Goal: Task Accomplishment & Management: Use online tool/utility

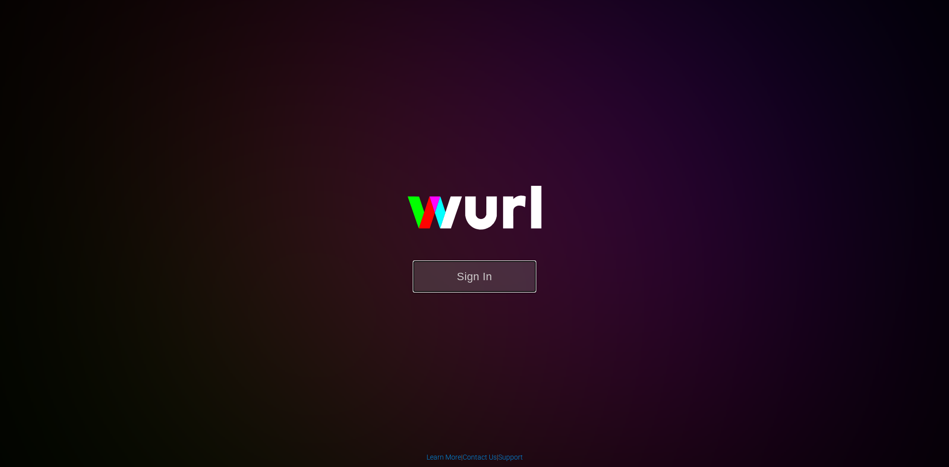
click at [478, 267] on button "Sign In" at bounding box center [475, 276] width 124 height 32
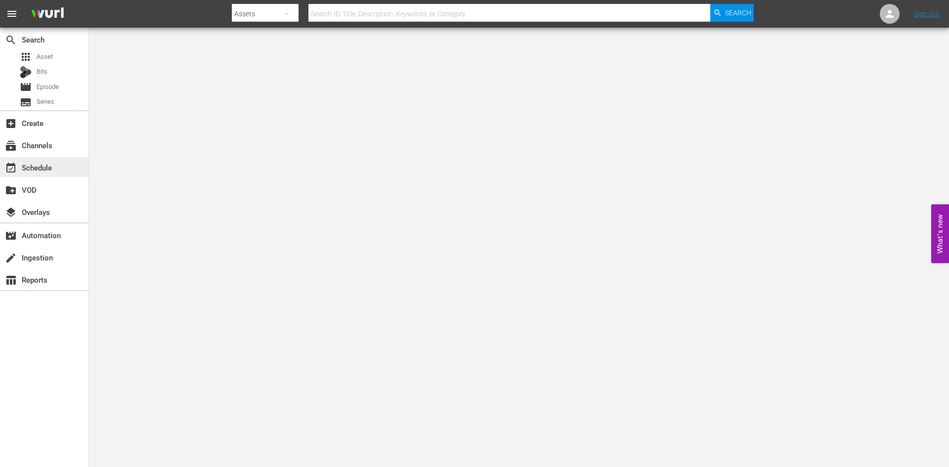
click at [42, 170] on div "event_available Schedule" at bounding box center [27, 166] width 55 height 9
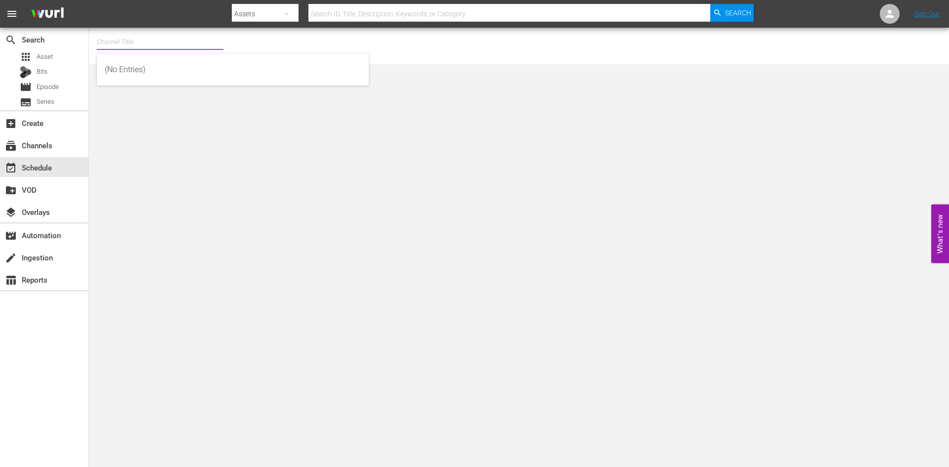
click at [134, 47] on input "text" at bounding box center [160, 42] width 126 height 24
type input "4"
click at [130, 74] on div "First 48 (1853 - ae_networks_first48_1)" at bounding box center [233, 70] width 256 height 24
type input "First 48 (1853 - ae_networks_first48_1)"
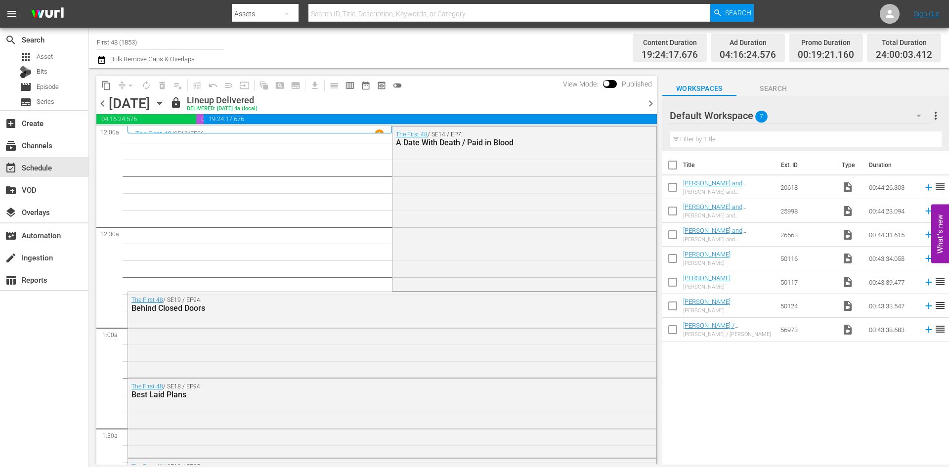
click at [165, 104] on icon "button" at bounding box center [159, 103] width 11 height 11
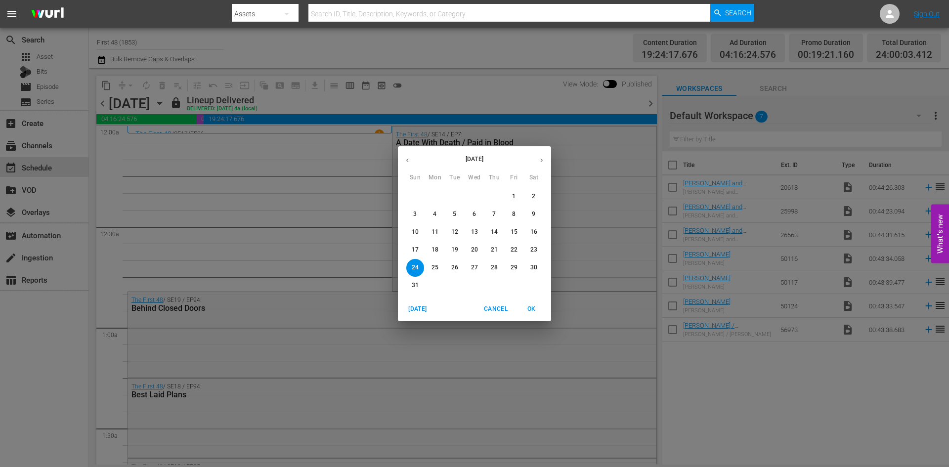
click at [541, 158] on icon "button" at bounding box center [541, 160] width 7 height 7
click at [433, 194] on p "1" at bounding box center [434, 196] width 3 height 8
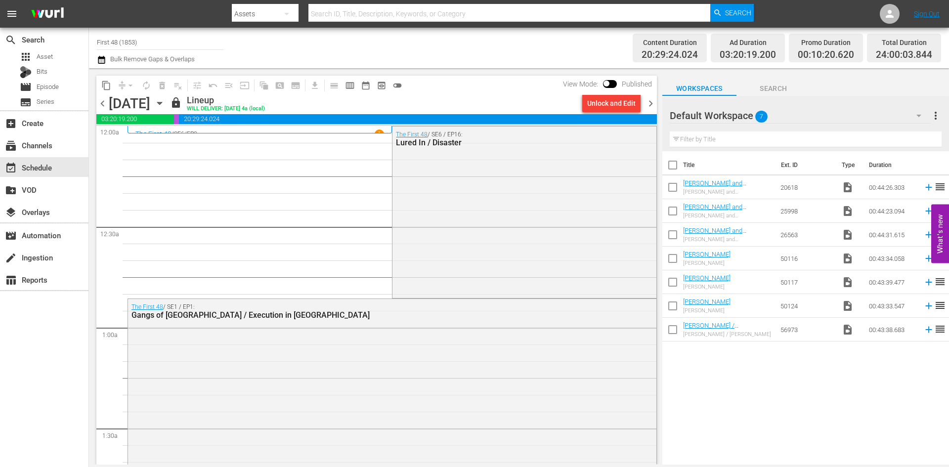
click at [162, 104] on icon "button" at bounding box center [159, 103] width 4 height 2
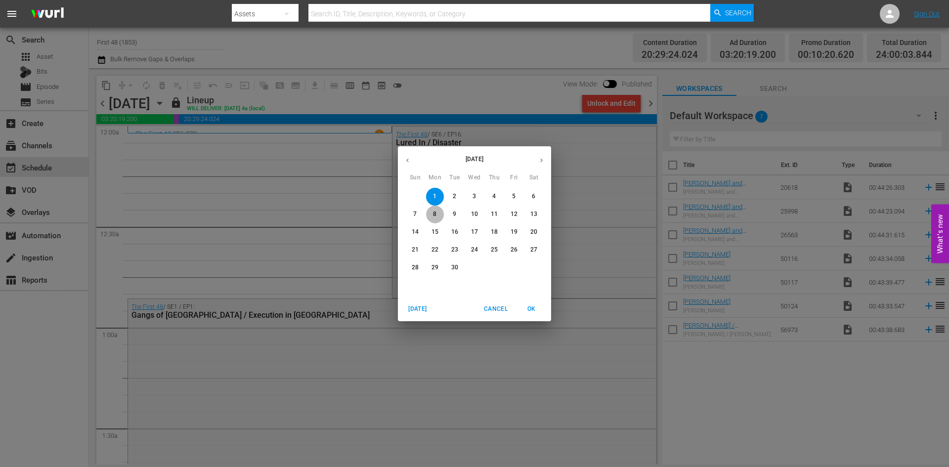
click at [429, 214] on span "8" at bounding box center [435, 214] width 18 height 8
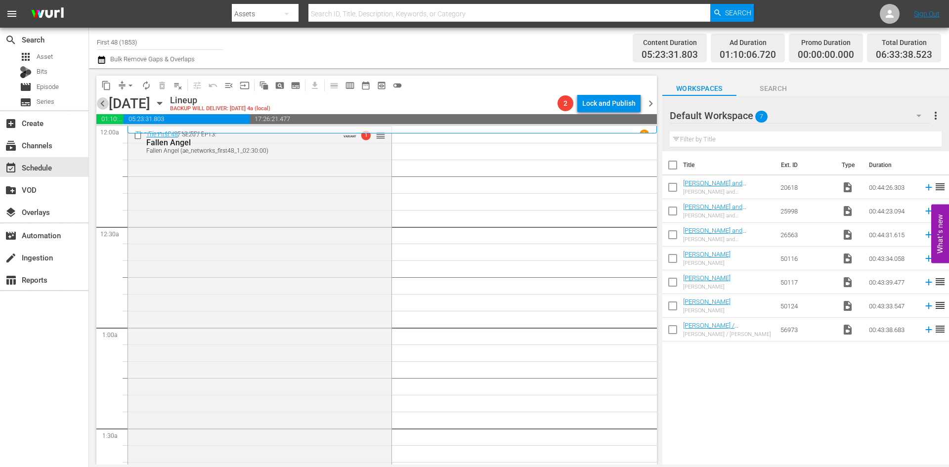
click at [107, 104] on span "chevron_left" at bounding box center [102, 103] width 12 height 12
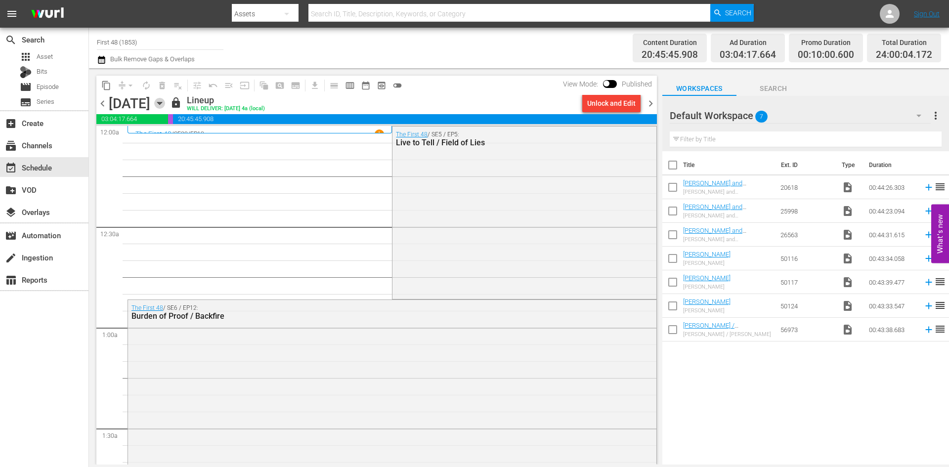
click at [165, 104] on icon "button" at bounding box center [159, 103] width 11 height 11
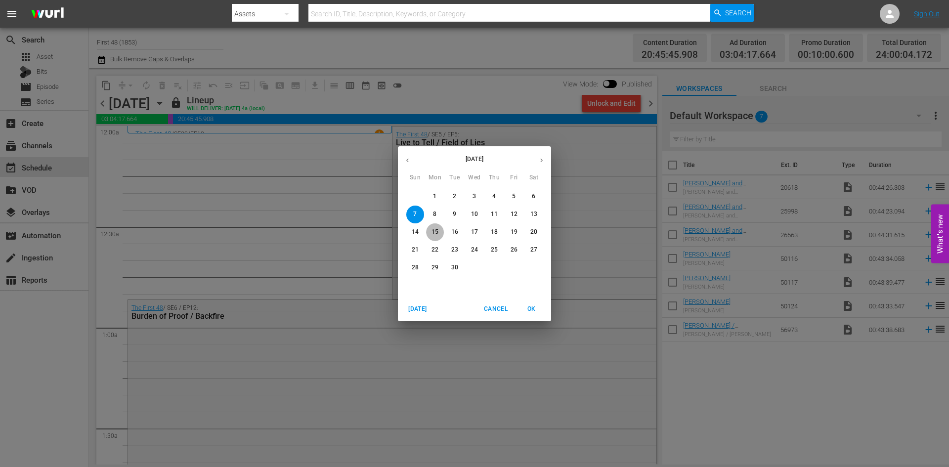
click at [435, 230] on p "15" at bounding box center [434, 232] width 7 height 8
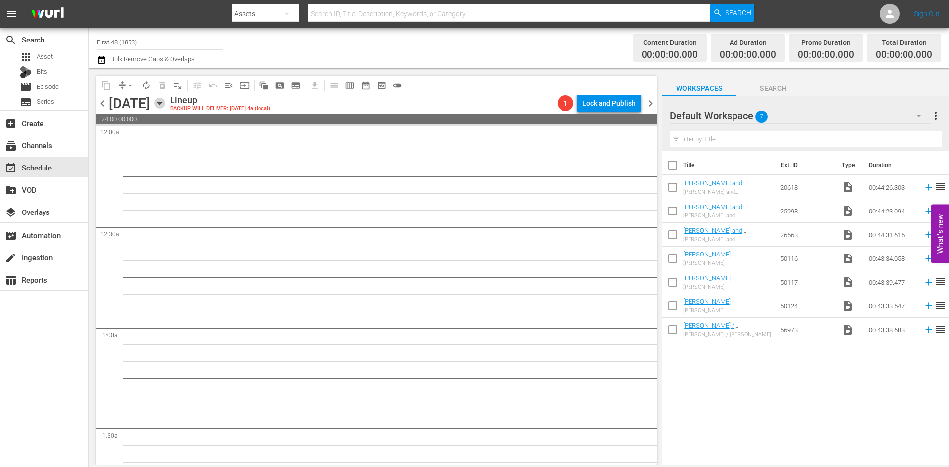
click at [165, 102] on icon "button" at bounding box center [159, 103] width 11 height 11
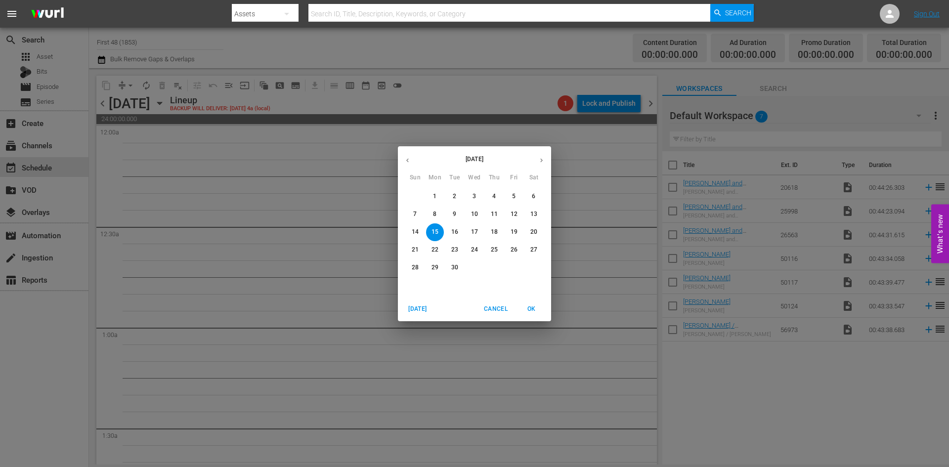
click at [431, 214] on span "8" at bounding box center [435, 214] width 18 height 8
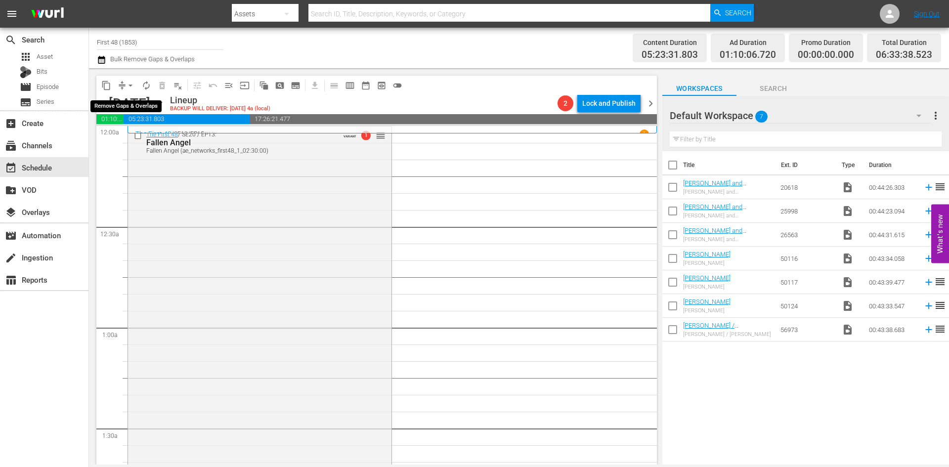
click at [129, 85] on span "arrow_drop_down" at bounding box center [130, 86] width 10 height 10
click at [138, 106] on li "Align to Midnight" at bounding box center [131, 105] width 104 height 16
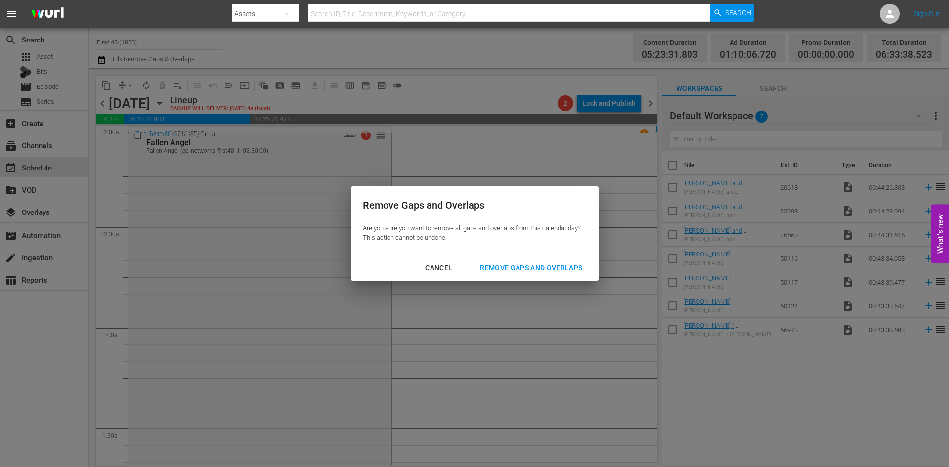
click at [545, 266] on div "Remove Gaps and Overlaps" at bounding box center [531, 268] width 118 height 12
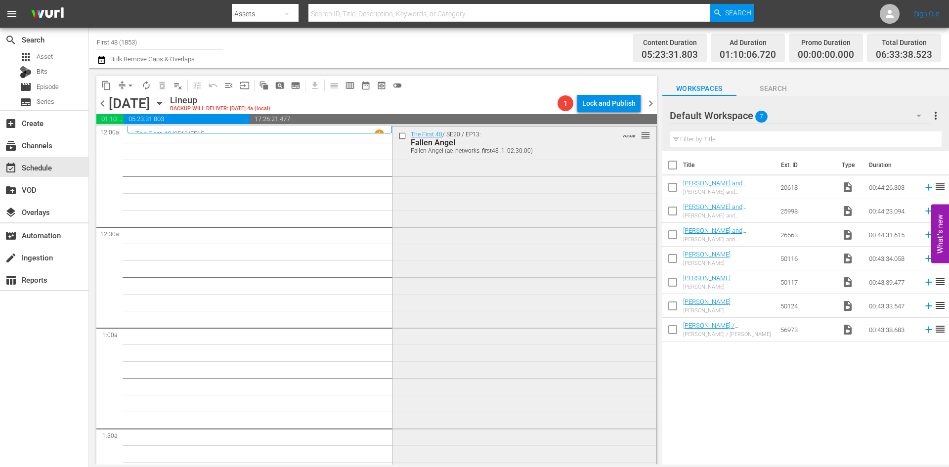
click at [514, 238] on div "The First 48 / SE20 / EP13: Fallen Angel Fallen Angel (ae_networks_first48_1_02…" at bounding box center [523, 388] width 263 height 524
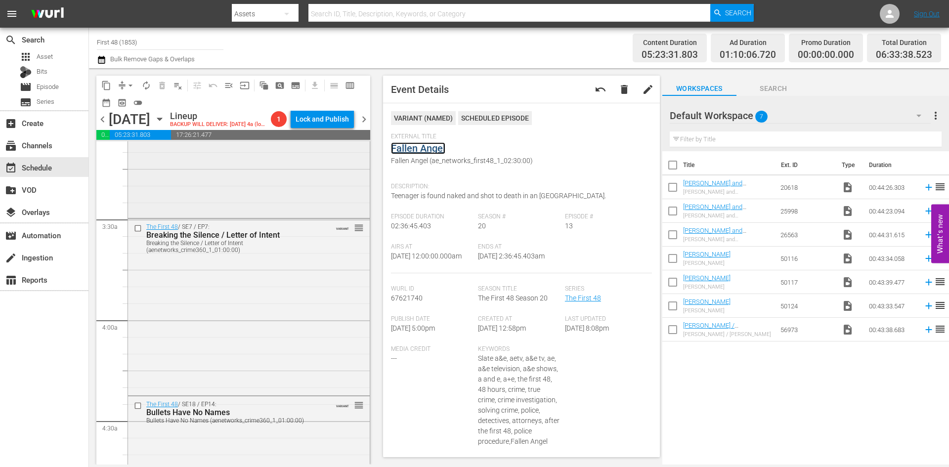
scroll to position [642, 0]
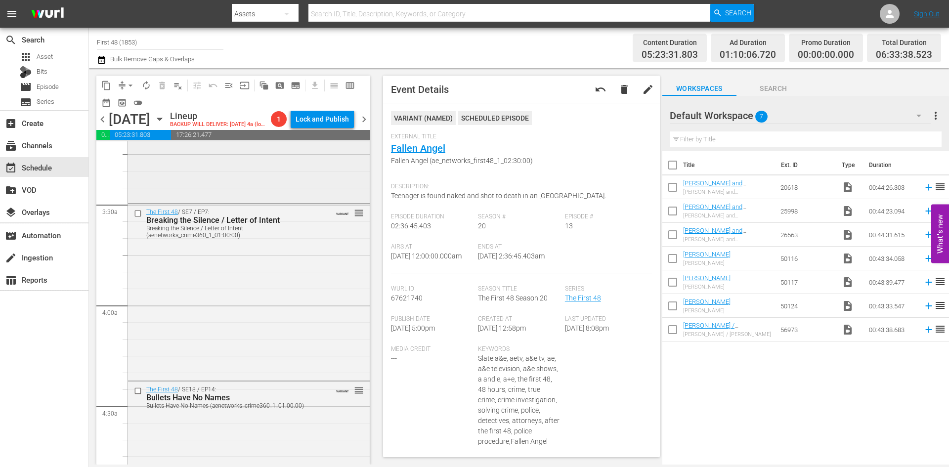
click at [295, 189] on div "The First 48 / SE6 / EP14: Better Days / Wildflower reorder" at bounding box center [249, 114] width 242 height 175
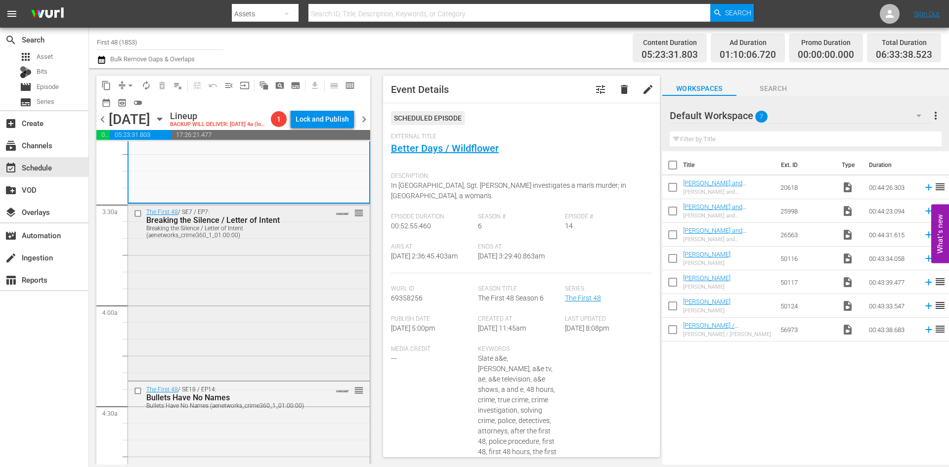
click at [304, 294] on div "The First 48 / SE7 / EP7: Breaking the Silence / Letter of Intent Breaking the …" at bounding box center [249, 291] width 242 height 174
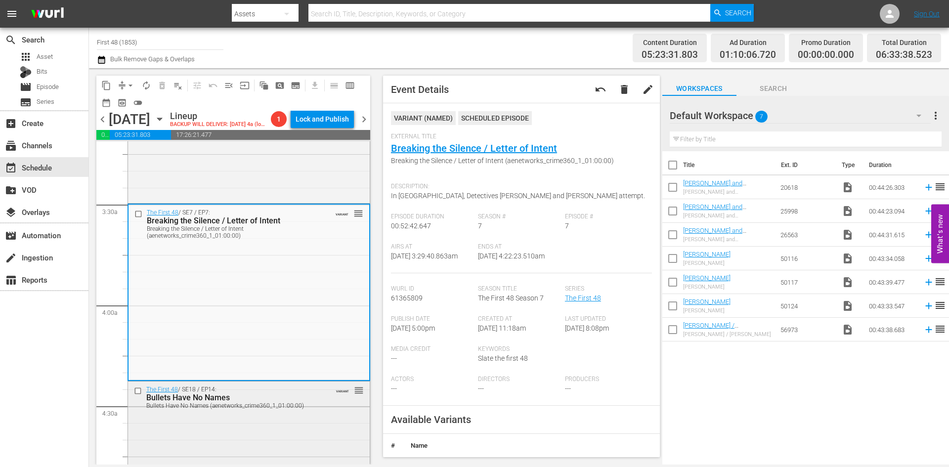
click at [298, 439] on div "The First 48 / SE18 / EP14: Bullets Have No Names Bullets Have No Names (aenetw…" at bounding box center [249, 468] width 242 height 175
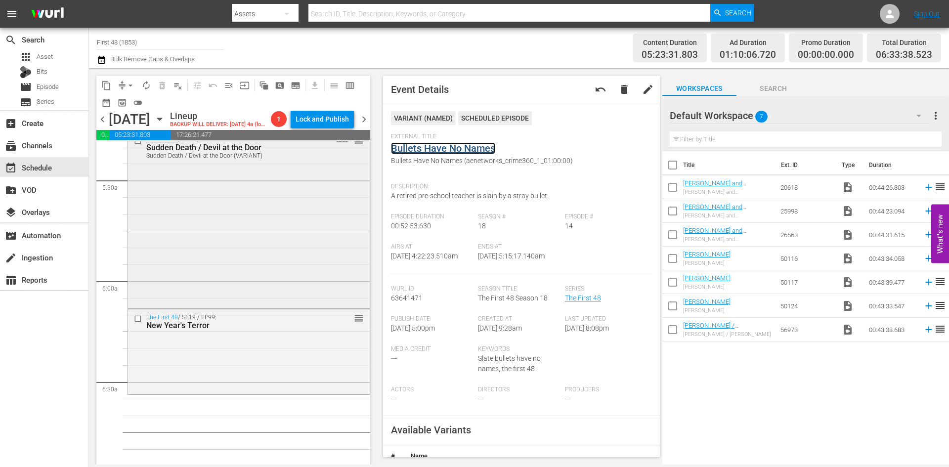
scroll to position [1087, 0]
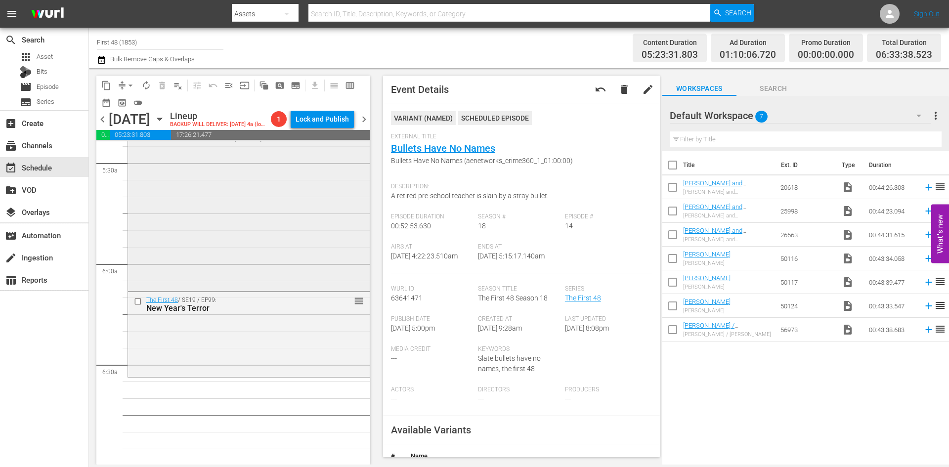
click at [313, 259] on div "The First 48 / SE17 / EP28: Sudden Death / Devil at the Door Sudden Death / Dev…" at bounding box center [249, 201] width 242 height 175
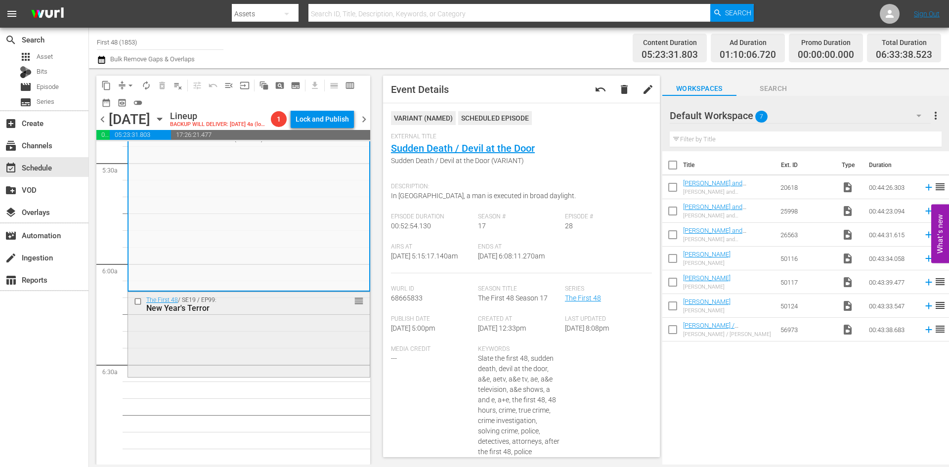
click at [318, 349] on div "The First 48 / SE19 / EP99: New Year's Terror reorder" at bounding box center [249, 333] width 242 height 83
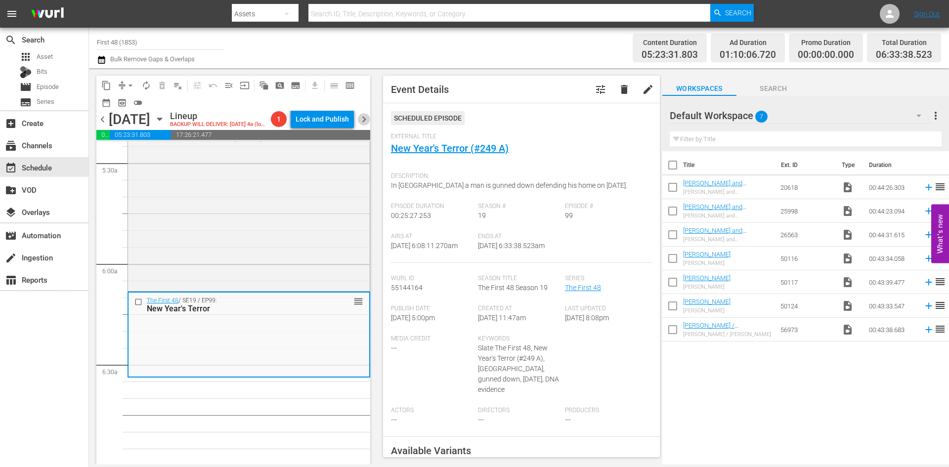
click at [366, 125] on span "chevron_right" at bounding box center [364, 119] width 12 height 12
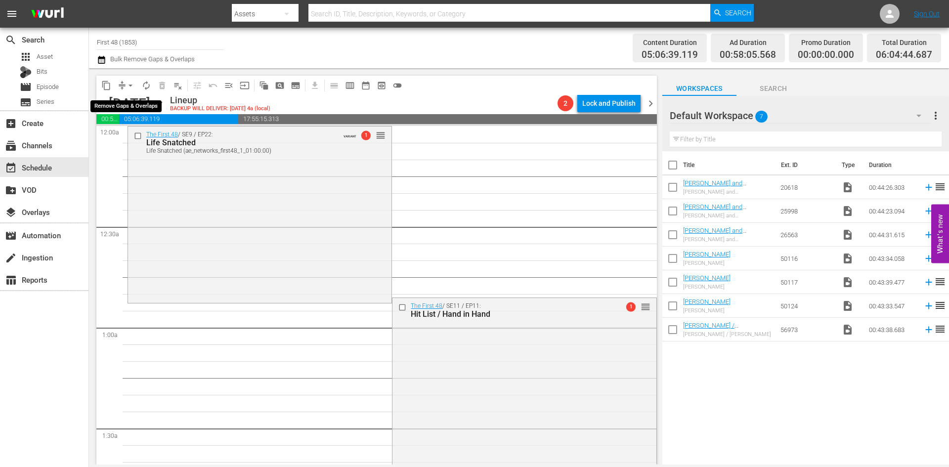
click at [129, 86] on span "arrow_drop_down" at bounding box center [130, 86] width 10 height 10
click at [131, 105] on li "Align to Midnight" at bounding box center [131, 105] width 82 height 16
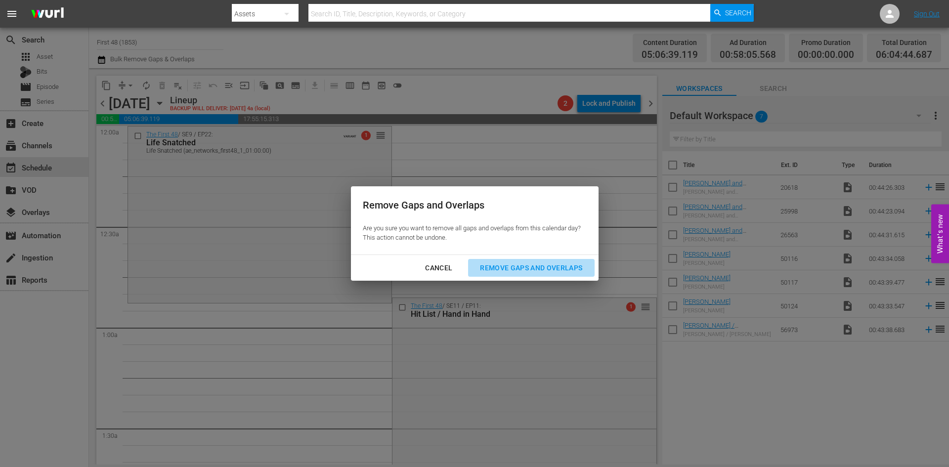
click at [519, 266] on div "Remove Gaps and Overlaps" at bounding box center [531, 268] width 118 height 12
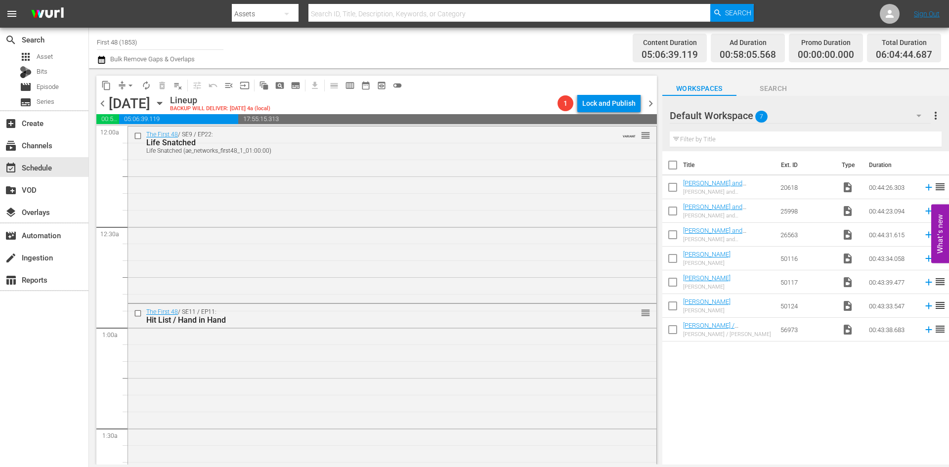
click at [452, 237] on div "The First 48 / SE9 / EP22: Life Snatched Life Snatched (ae_networks_first48_1_0…" at bounding box center [392, 213] width 528 height 174
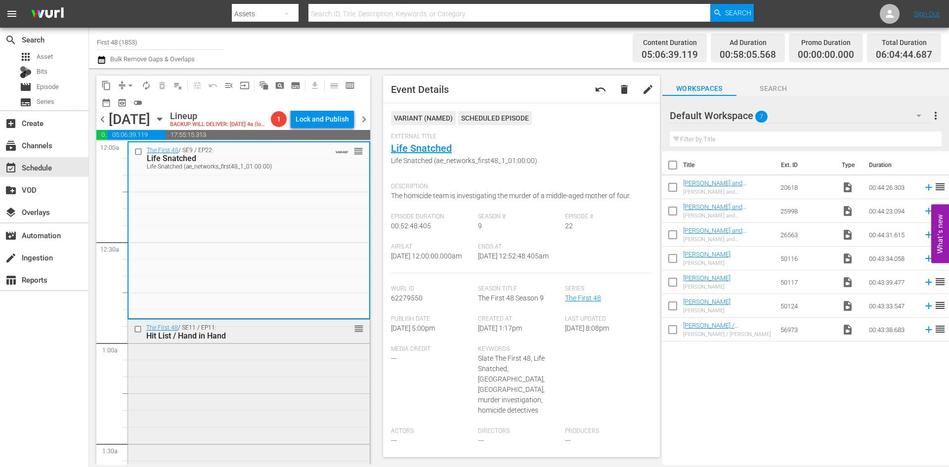
click at [277, 410] on div "The First 48 / SE11 / EP11: Hit List / Hand in Hand reorder" at bounding box center [249, 405] width 242 height 171
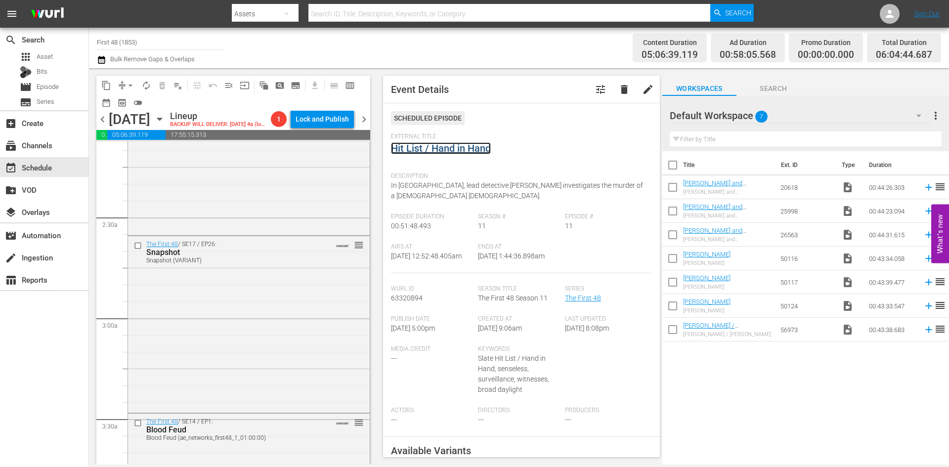
scroll to position [445, 0]
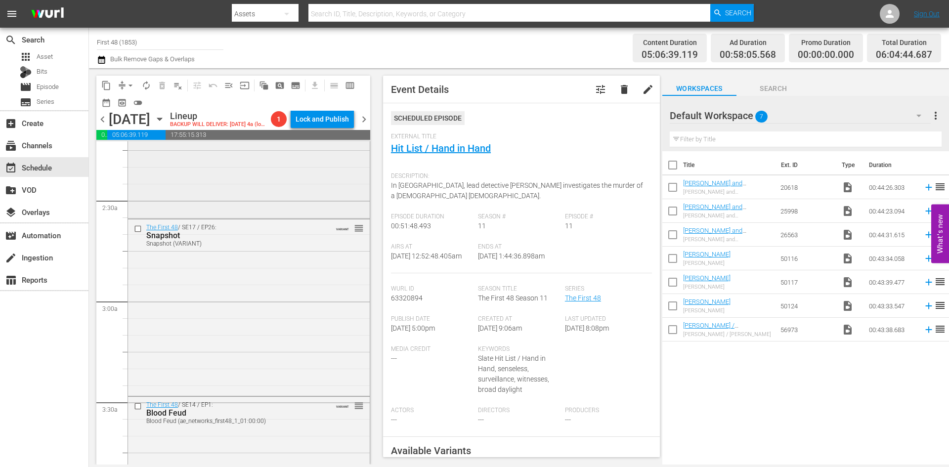
click at [312, 216] on div "The First 48 / SE11 / EP16: Caught in the Middle reorder" at bounding box center [249, 131] width 242 height 167
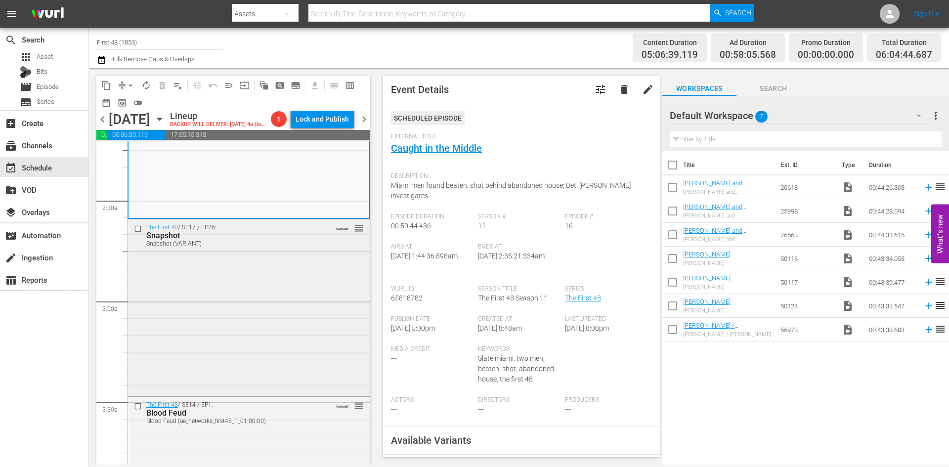
click at [307, 313] on div "The First 48 / SE17 / EP26: Snapshot Snapshot (VARIANT) VARIANT reorder" at bounding box center [249, 306] width 242 height 174
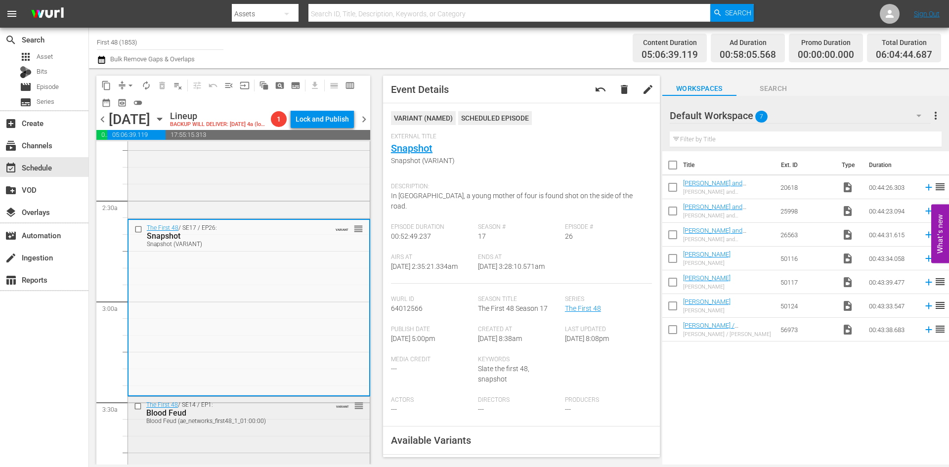
click at [310, 418] on div "Blood Feud" at bounding box center [233, 412] width 174 height 9
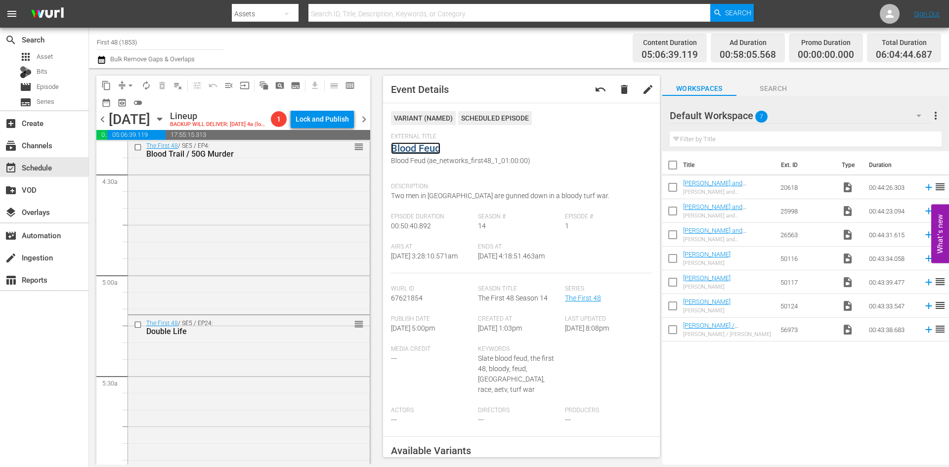
scroll to position [889, 0]
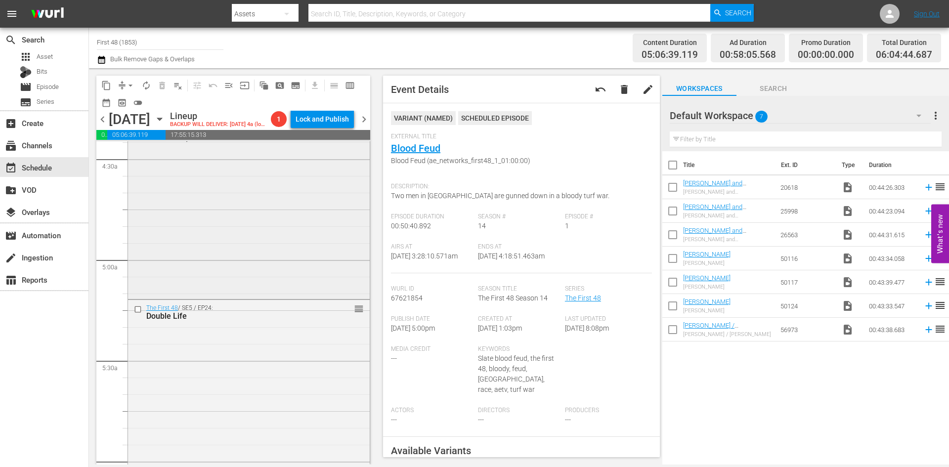
click at [311, 262] on div "The First 48 / SE5 / EP4: Blood Trail / 50G Murder reorder" at bounding box center [249, 210] width 242 height 175
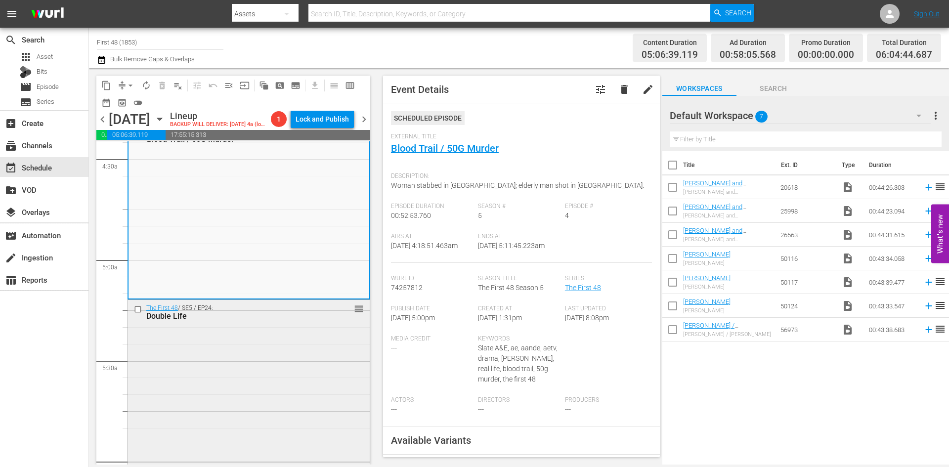
click at [319, 381] on div "The First 48 / SE5 / EP24: Double Life reorder" at bounding box center [249, 387] width 242 height 175
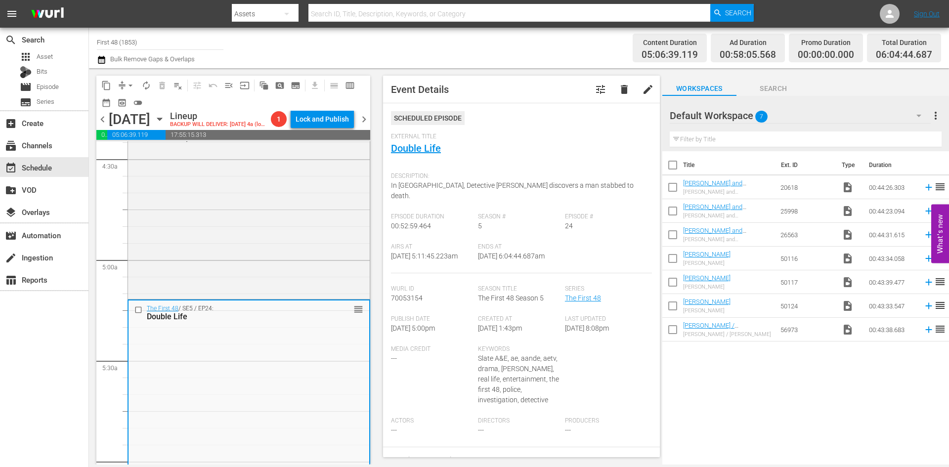
click at [176, 4] on nav "menu Search By Assets Search ID, Title, Description, Keywords, or Category Sear…" at bounding box center [474, 14] width 949 height 28
click at [132, 83] on span "arrow_drop_down" at bounding box center [130, 86] width 10 height 10
click at [131, 104] on li "Align to Midnight" at bounding box center [131, 105] width 82 height 16
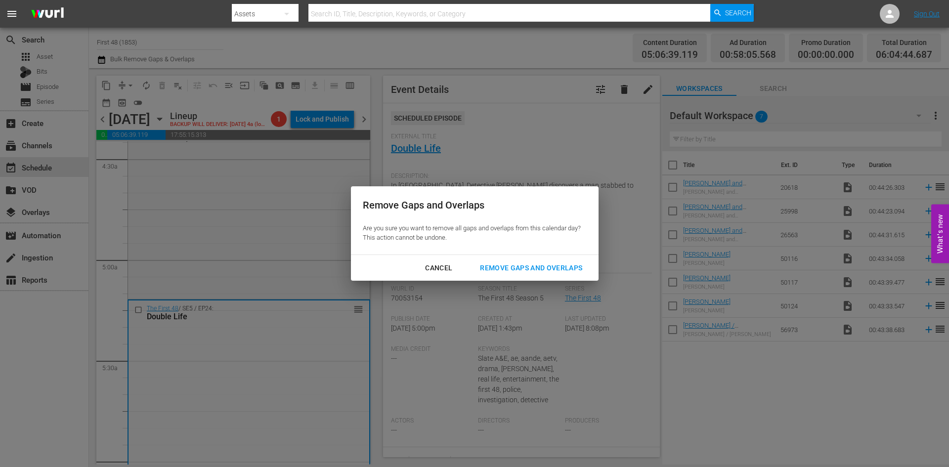
click at [550, 269] on div "Remove Gaps and Overlaps" at bounding box center [531, 268] width 118 height 12
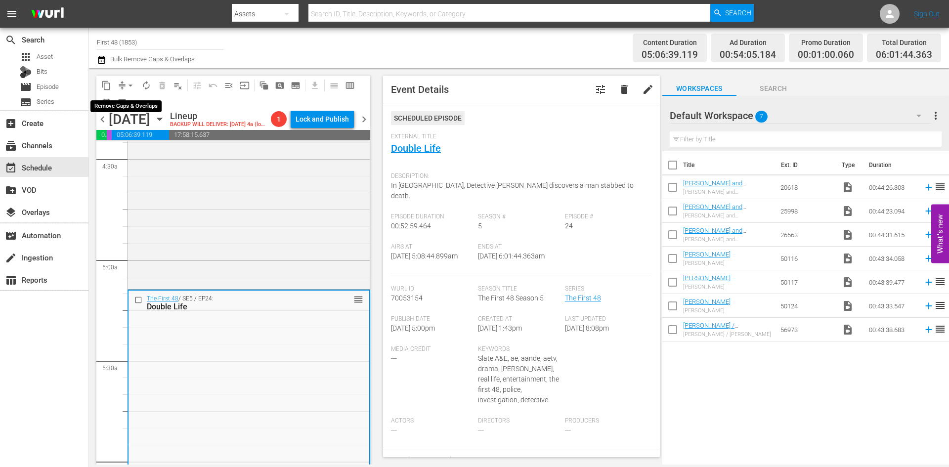
click at [130, 84] on span "arrow_drop_down" at bounding box center [130, 86] width 10 height 10
click at [135, 101] on li "Align to Midnight" at bounding box center [131, 105] width 82 height 16
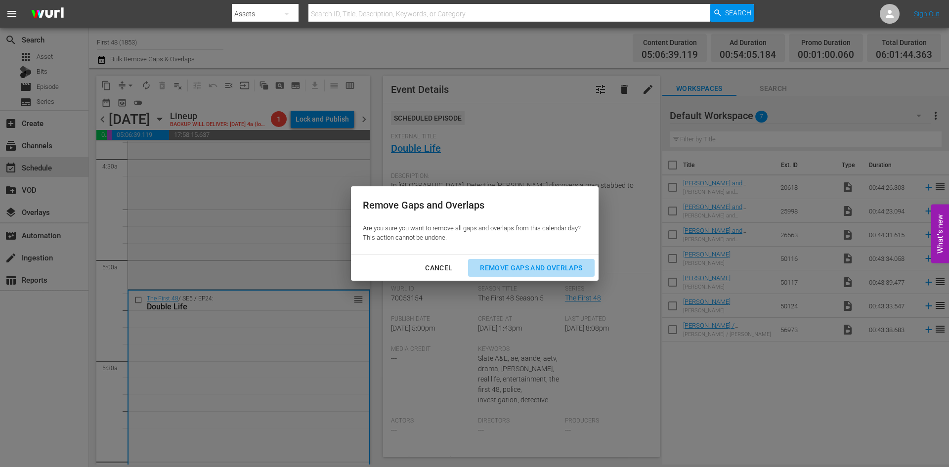
click at [534, 268] on div "Remove Gaps and Overlaps" at bounding box center [531, 268] width 118 height 12
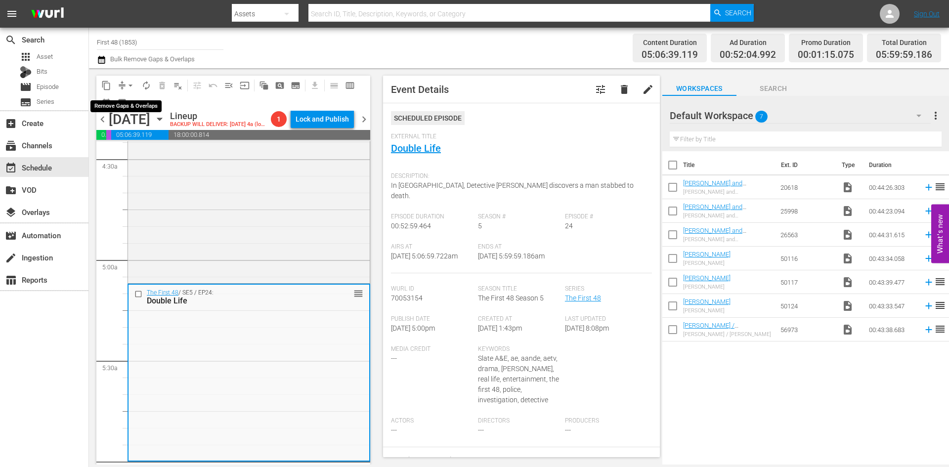
click at [130, 84] on span "arrow_drop_down" at bounding box center [130, 86] width 10 height 10
click at [127, 106] on li "Align to Midnight" at bounding box center [131, 105] width 82 height 16
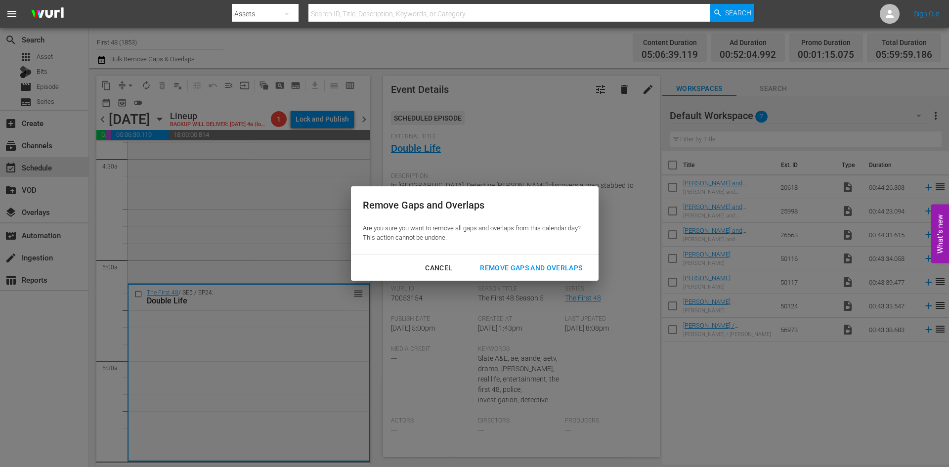
click at [519, 270] on div "Remove Gaps and Overlaps" at bounding box center [531, 268] width 118 height 12
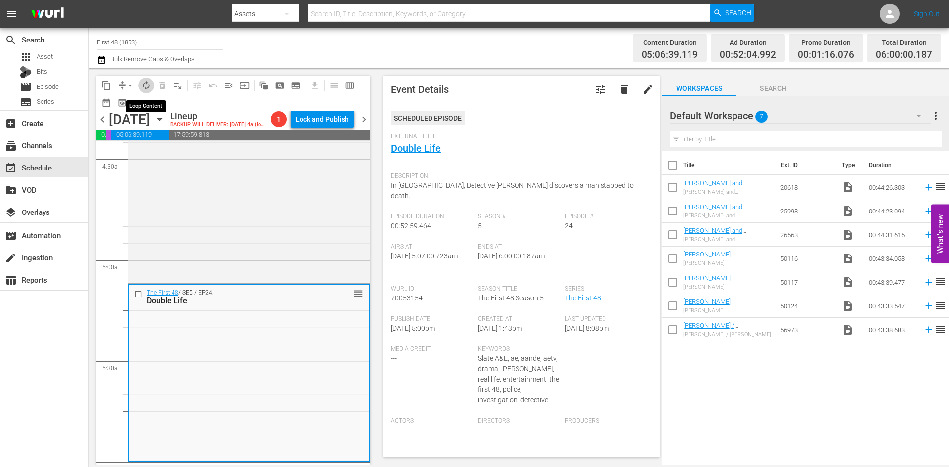
click at [146, 87] on span "autorenew_outlined" at bounding box center [146, 86] width 10 height 10
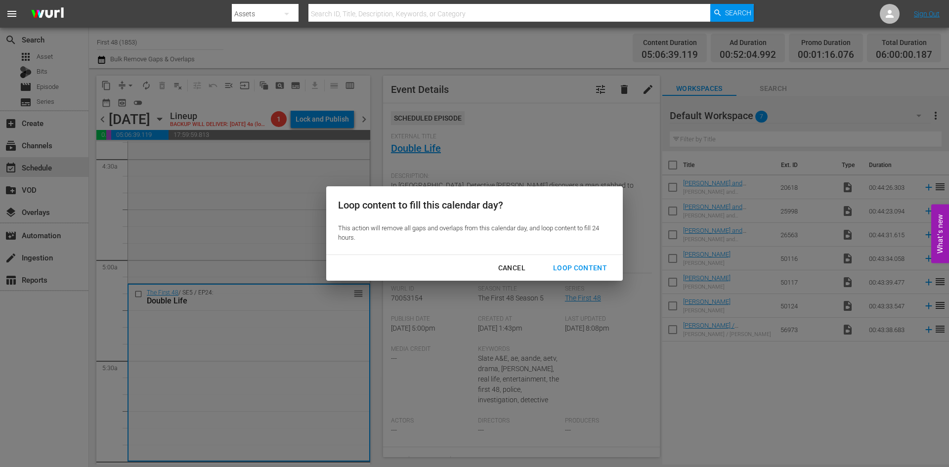
click at [561, 265] on div "Loop Content" at bounding box center [580, 268] width 70 height 12
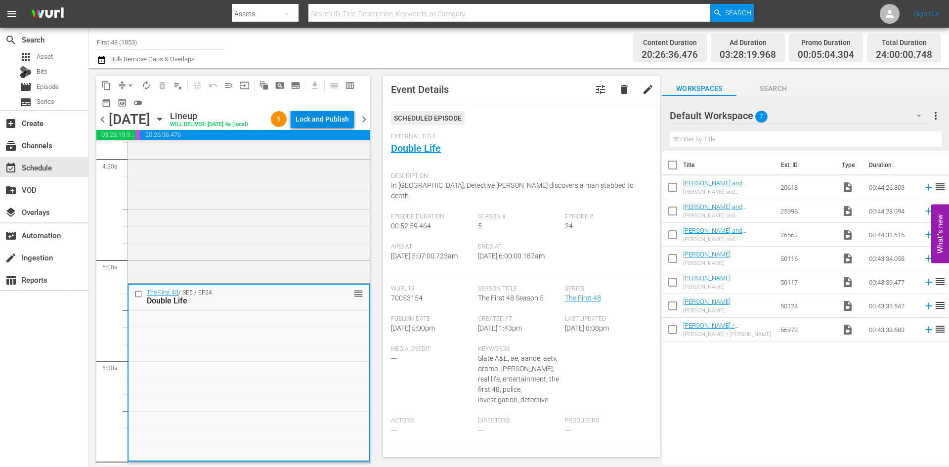
click at [319, 123] on div "Lock and Publish" at bounding box center [321, 119] width 53 height 18
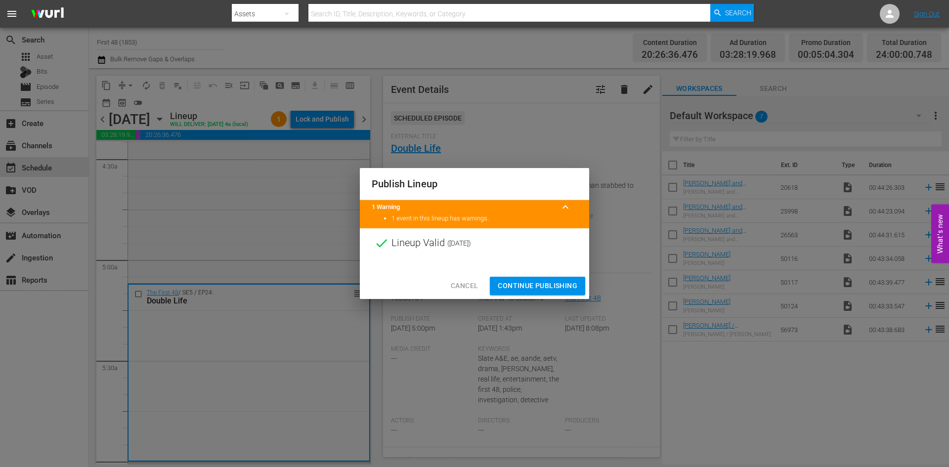
click at [542, 281] on span "Continue Publishing" at bounding box center [538, 286] width 80 height 12
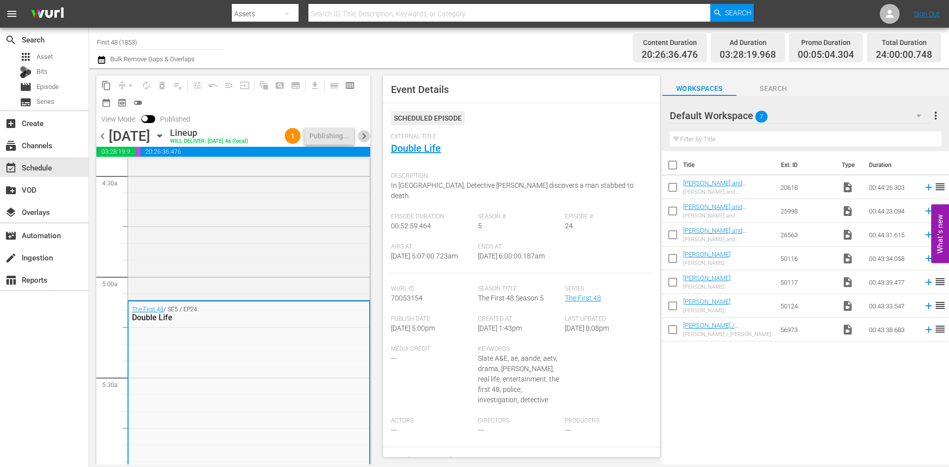
click at [365, 136] on span "chevron_right" at bounding box center [364, 136] width 12 height 12
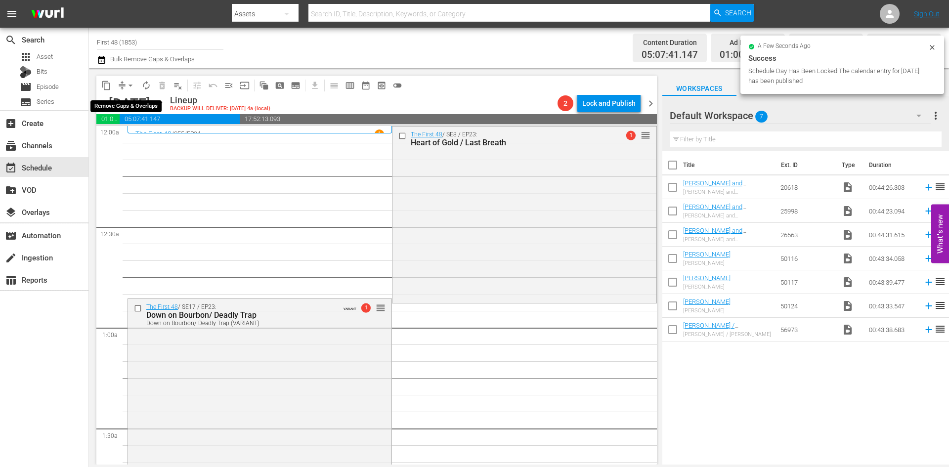
click at [132, 86] on span "arrow_drop_down" at bounding box center [130, 86] width 10 height 10
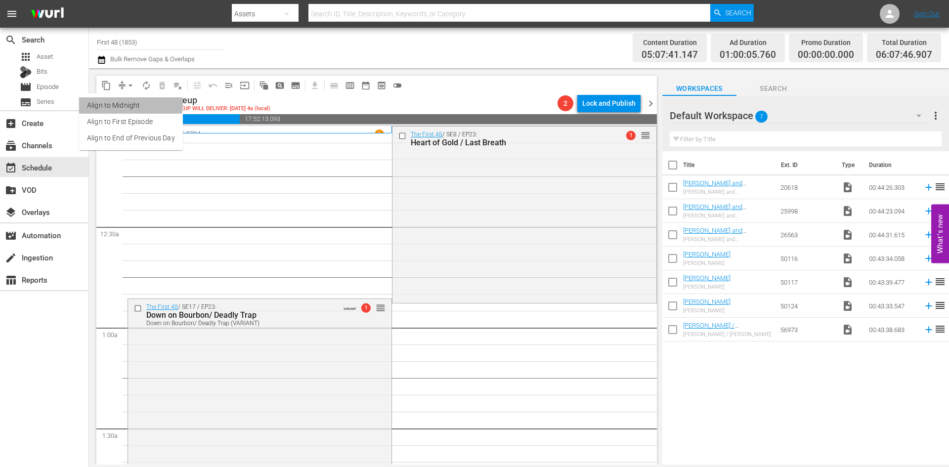
click at [126, 103] on li "Align to Midnight" at bounding box center [131, 105] width 104 height 16
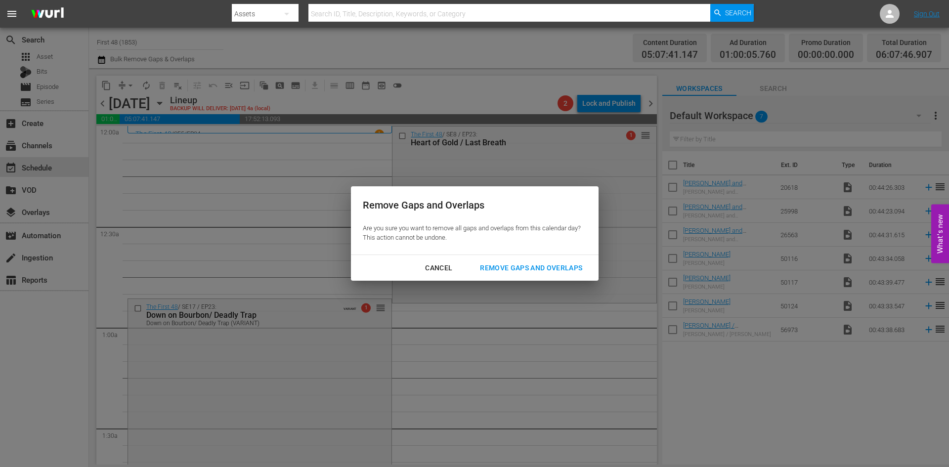
click at [493, 267] on div "Remove Gaps and Overlaps" at bounding box center [531, 268] width 118 height 12
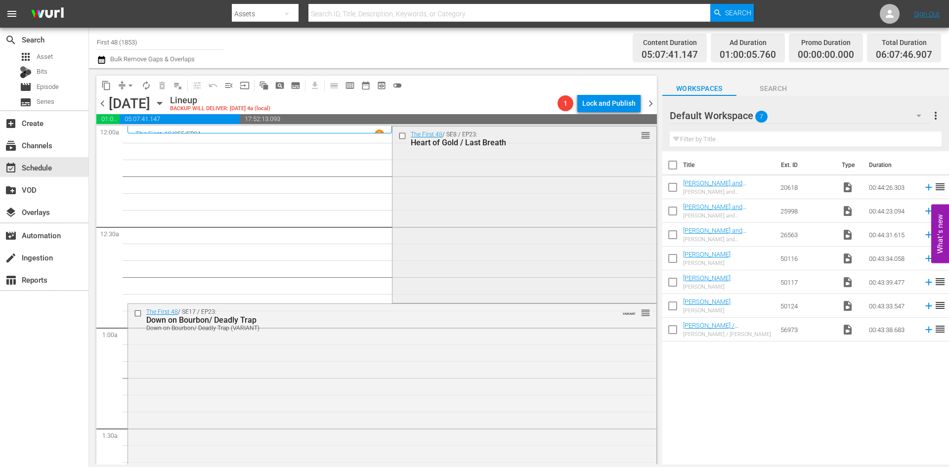
click at [502, 226] on div "The First 48 / SE8 / EP23: Heart of Gold / Last Breath reorder" at bounding box center [523, 213] width 263 height 174
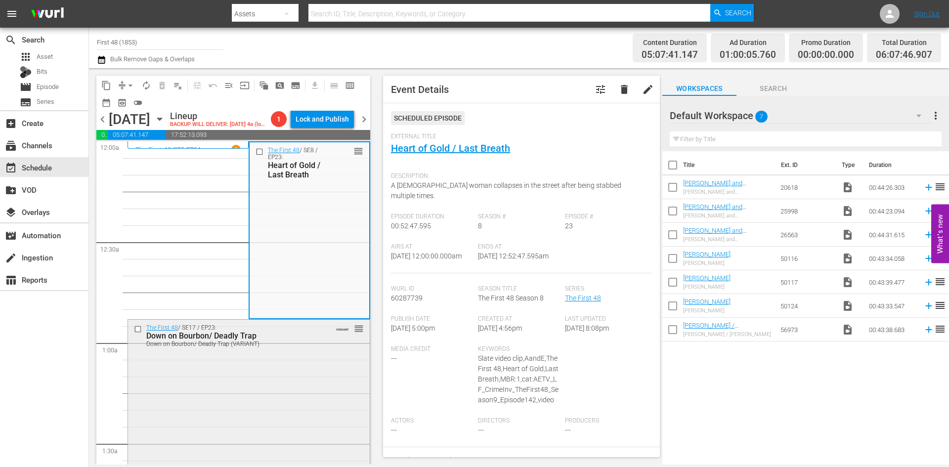
click at [274, 398] on div "The First 48 / SE17 / EP23: Down on Bourbon/ Deadly Trap Down on Bourbon/ Deadl…" at bounding box center [249, 407] width 242 height 174
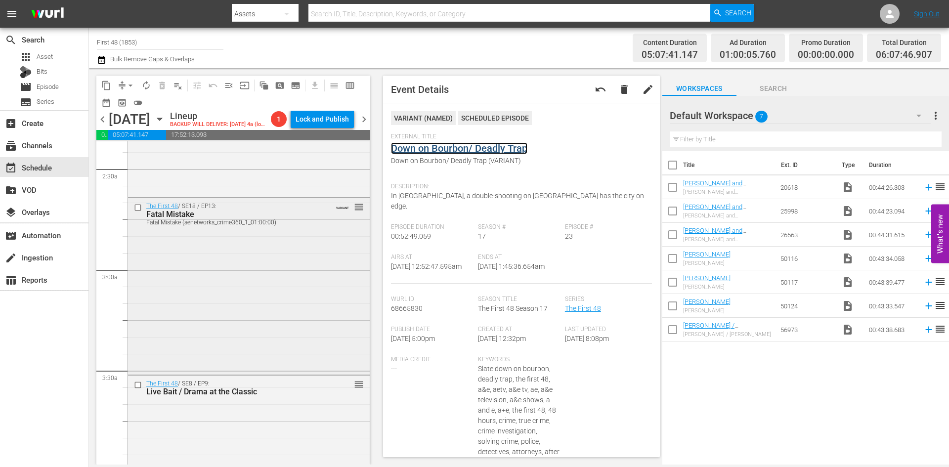
scroll to position [494, 0]
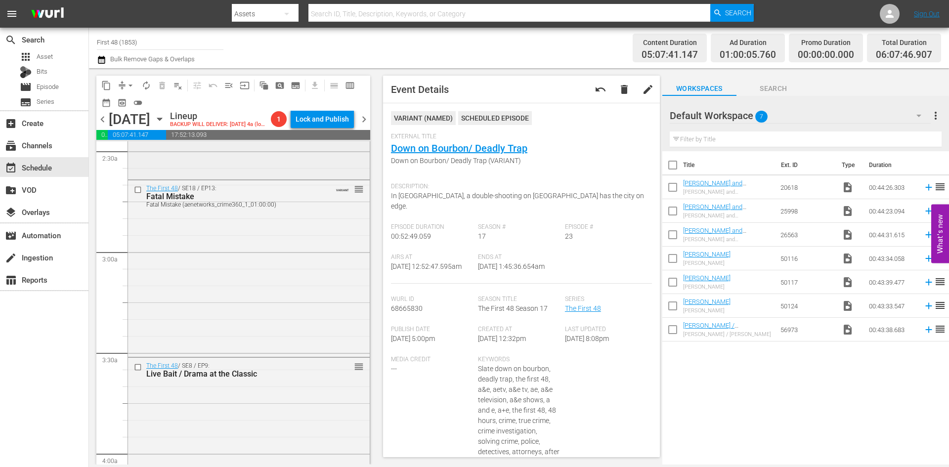
click at [284, 177] on div "The First 48 / SE9 / EP16: Girl Fight / Blink of an Eye Girl Fight / Blink of a…" at bounding box center [249, 89] width 242 height 174
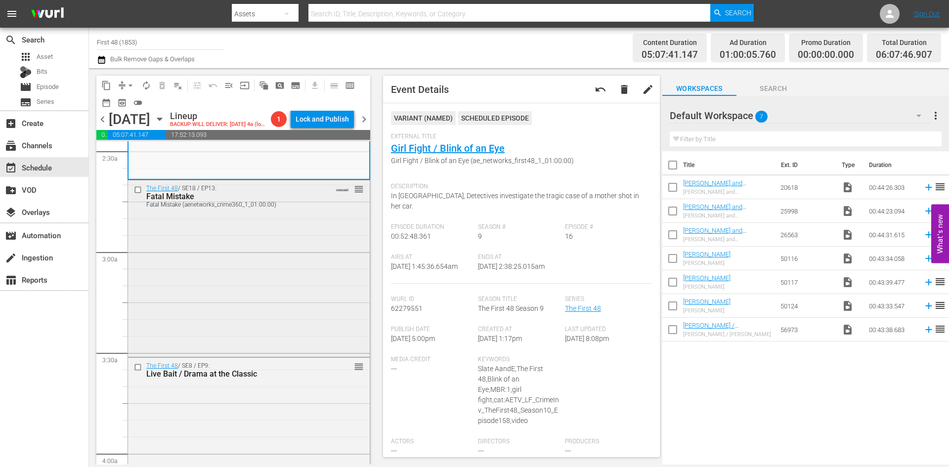
click at [311, 273] on div "The First 48 / SE18 / EP13: Fatal Mistake Fatal Mistake (aenetworks_crime360_1_…" at bounding box center [249, 267] width 242 height 175
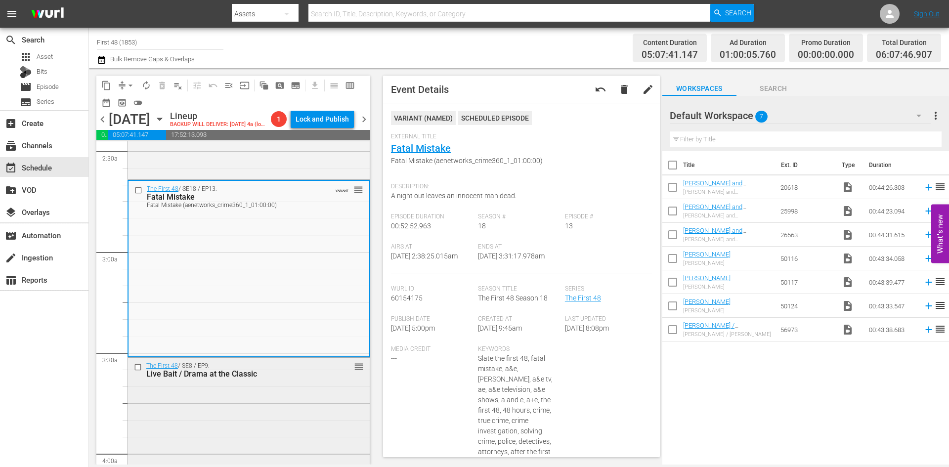
click at [283, 406] on div "The First 48 / SE8 / EP9: Live Bait / Drama at the Classic reorder" at bounding box center [249, 445] width 242 height 174
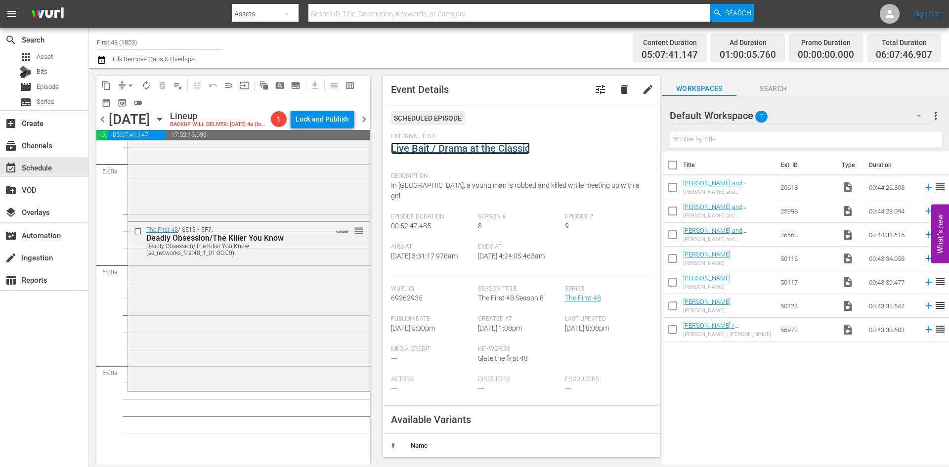
scroll to position [988, 0]
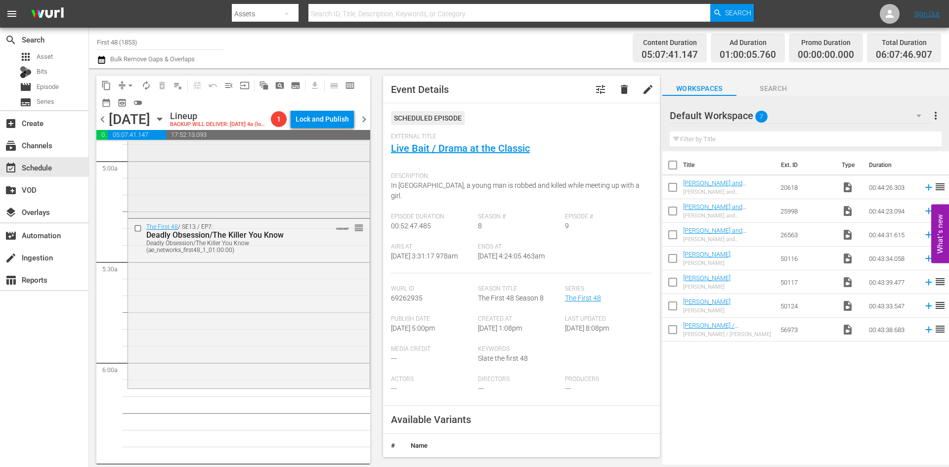
click at [306, 214] on div "The First 48 / SE5 / EP1: Family Secrets/Clipped reorder" at bounding box center [249, 128] width 242 height 175
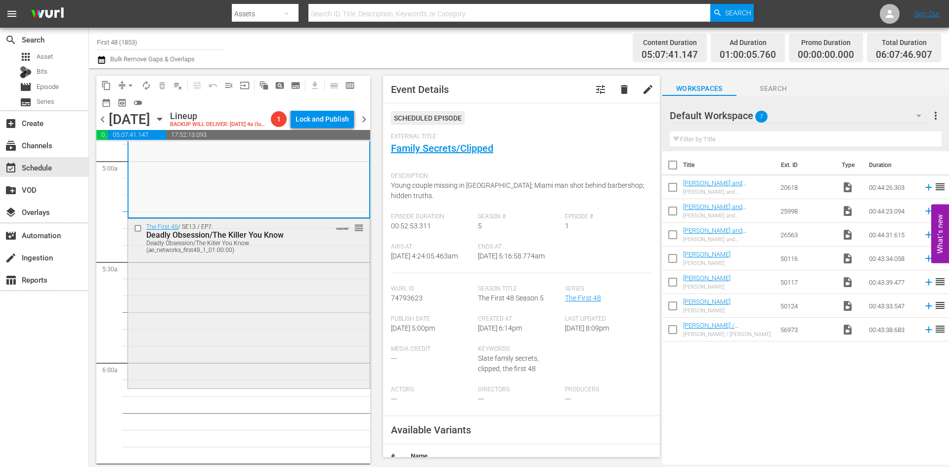
click at [318, 307] on div "The First 48 / SE13 / EP7: Deadly Obsession/The Killer You Know Deadly Obsessio…" at bounding box center [249, 302] width 242 height 167
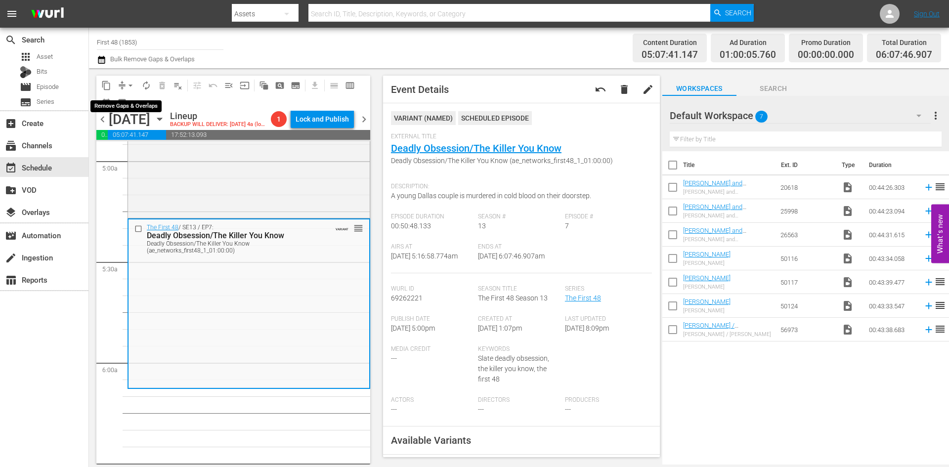
click at [127, 82] on span "arrow_drop_down" at bounding box center [130, 86] width 10 height 10
click at [132, 111] on li "Align to Midnight" at bounding box center [131, 105] width 104 height 16
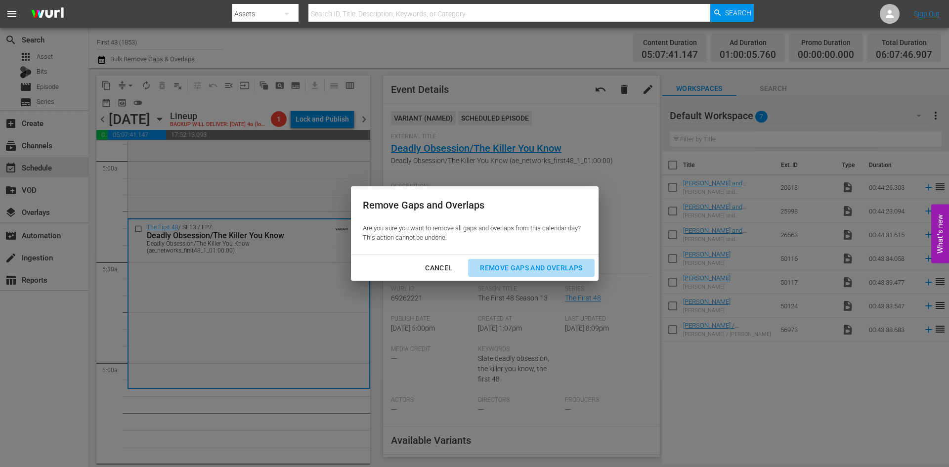
click at [506, 268] on div "Remove Gaps and Overlaps" at bounding box center [531, 268] width 118 height 12
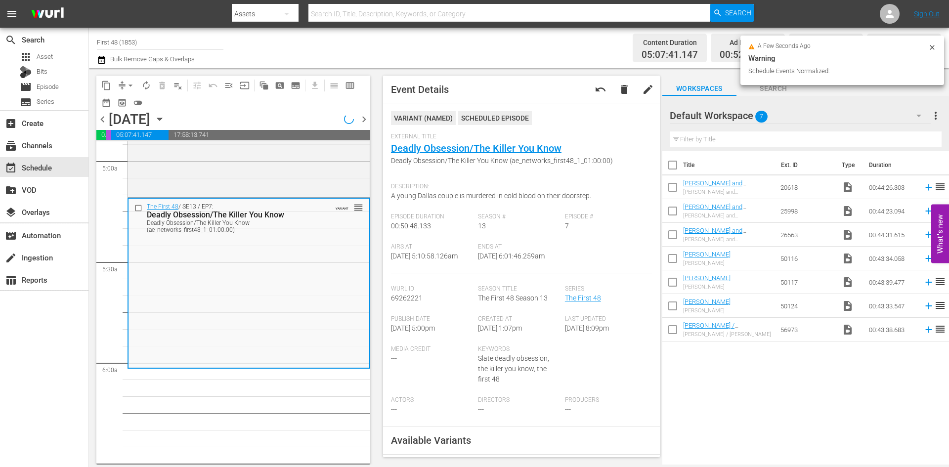
scroll to position [971, 0]
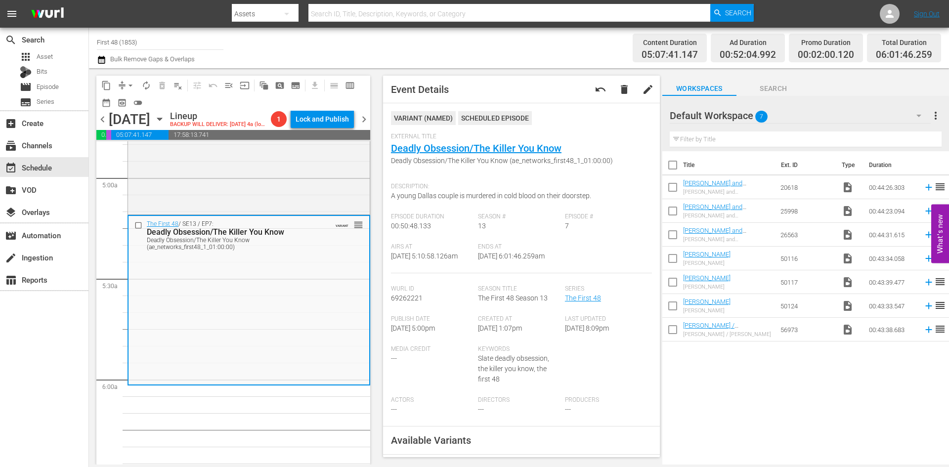
click at [130, 84] on span "arrow_drop_down" at bounding box center [130, 86] width 10 height 10
click at [126, 110] on li "Align to Midnight" at bounding box center [131, 105] width 104 height 16
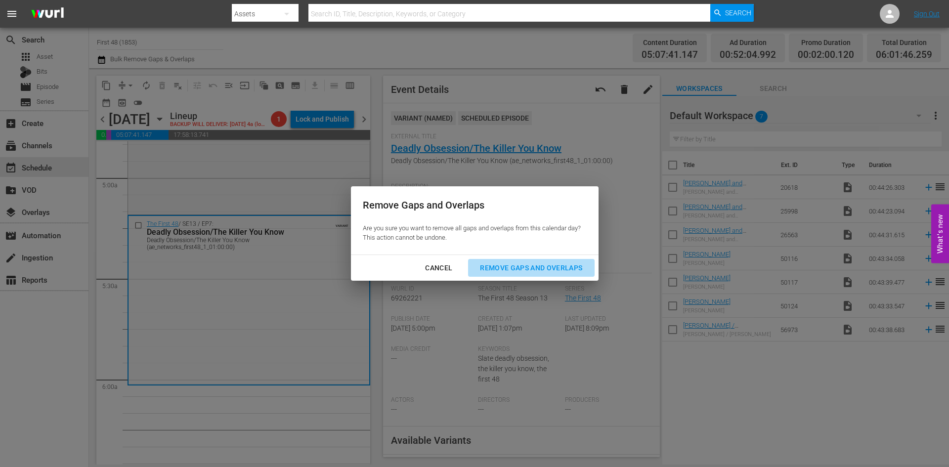
click at [530, 266] on div "Remove Gaps and Overlaps" at bounding box center [531, 268] width 118 height 12
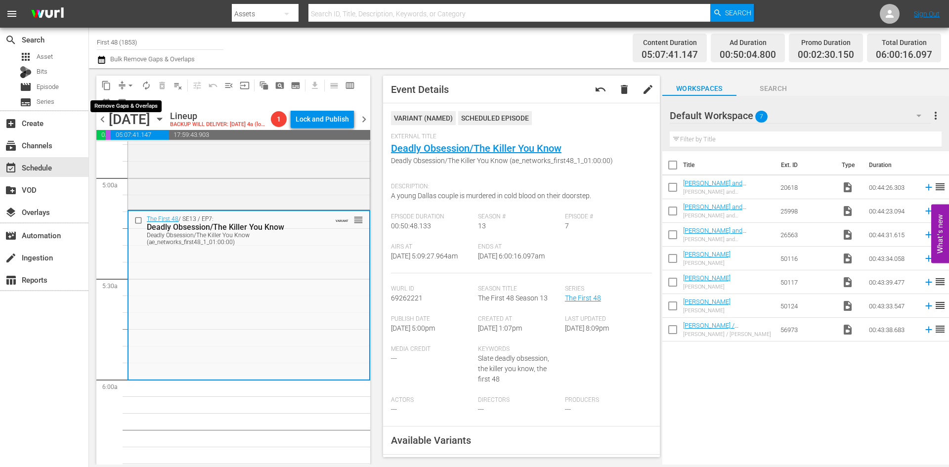
click at [128, 85] on span "arrow_drop_down" at bounding box center [130, 86] width 10 height 10
click at [128, 106] on li "Align to Midnight" at bounding box center [131, 105] width 104 height 16
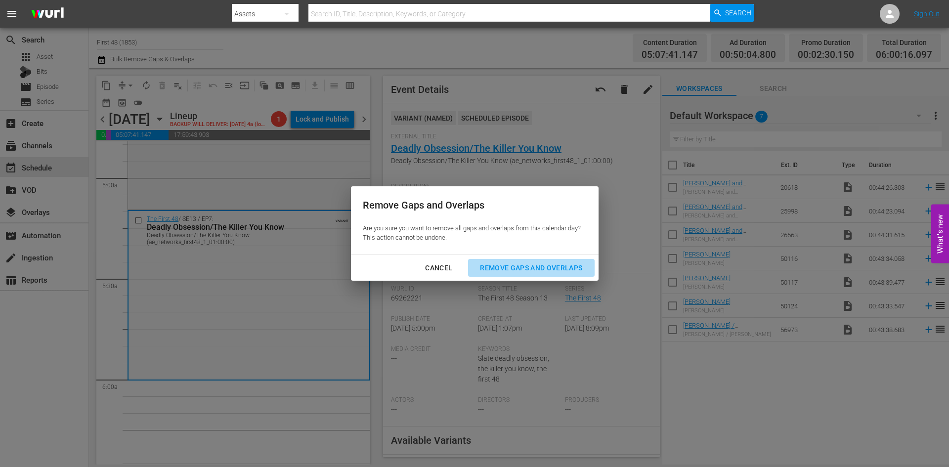
click at [504, 263] on div "Remove Gaps and Overlaps" at bounding box center [531, 268] width 118 height 12
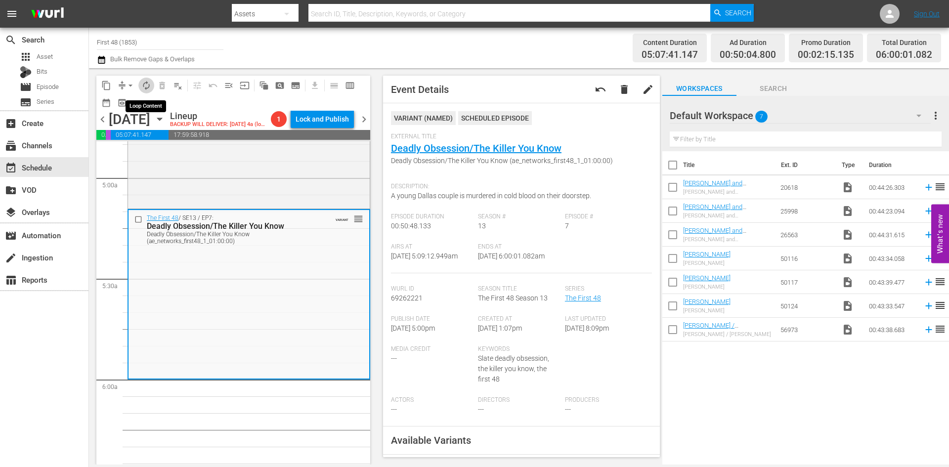
click at [151, 85] on span "autorenew_outlined" at bounding box center [146, 86] width 10 height 10
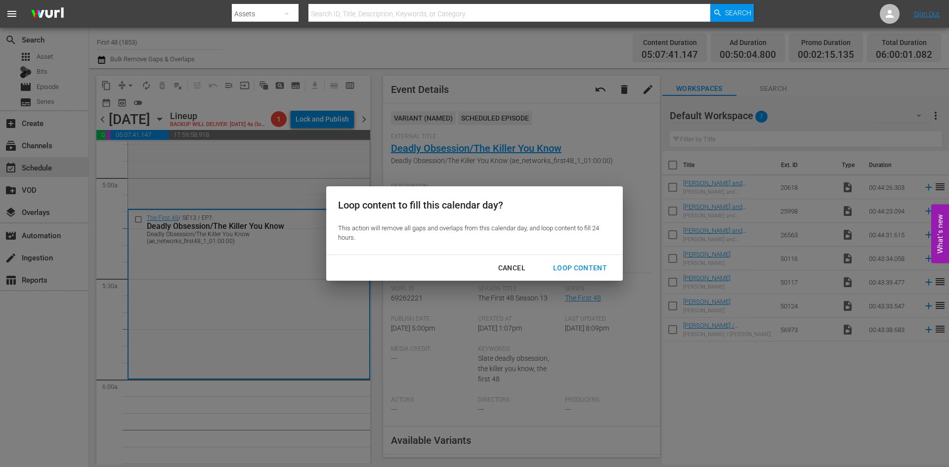
click at [573, 270] on div "Loop Content" at bounding box center [580, 268] width 70 height 12
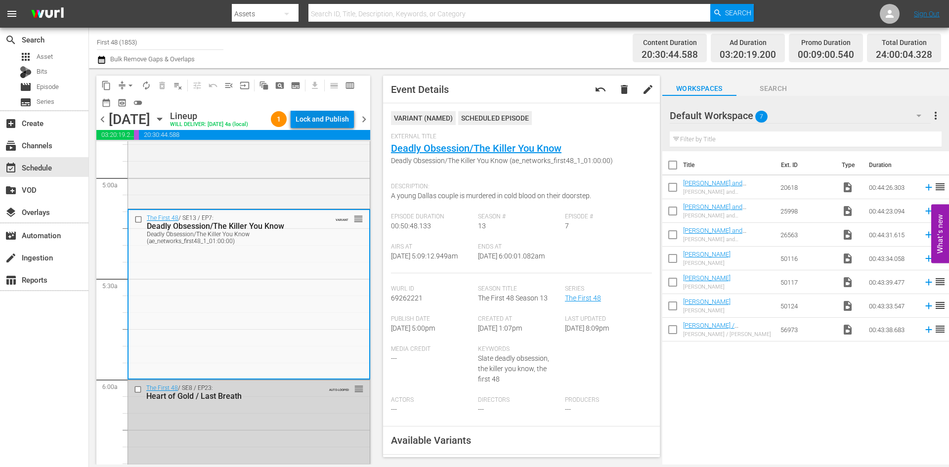
click at [322, 123] on div "Lock and Publish" at bounding box center [321, 119] width 53 height 18
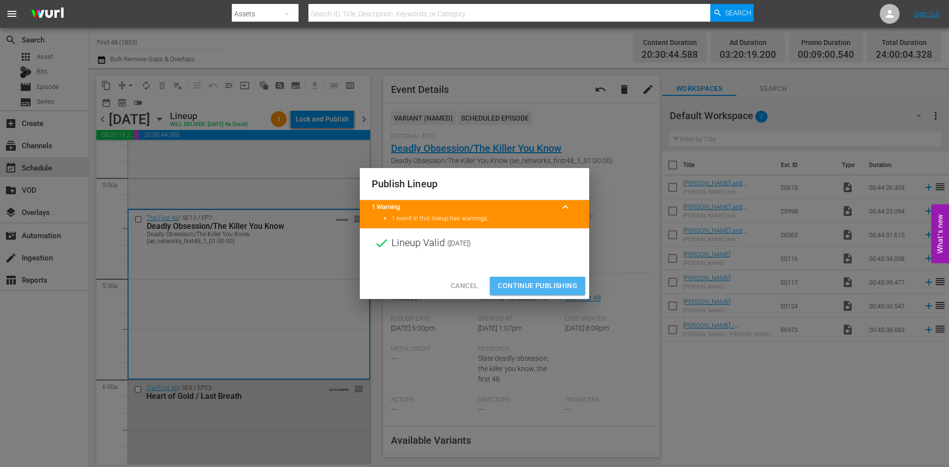
click at [533, 282] on span "Continue Publishing" at bounding box center [538, 286] width 80 height 12
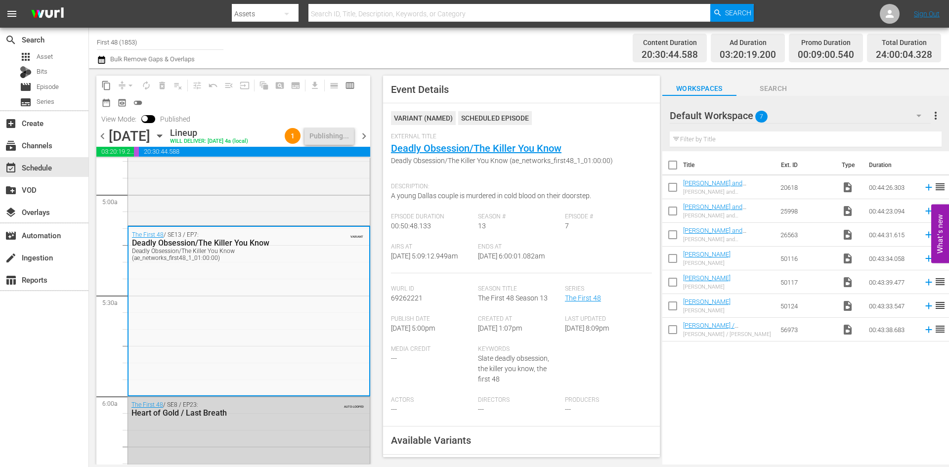
click at [360, 142] on span "chevron_right" at bounding box center [364, 136] width 12 height 12
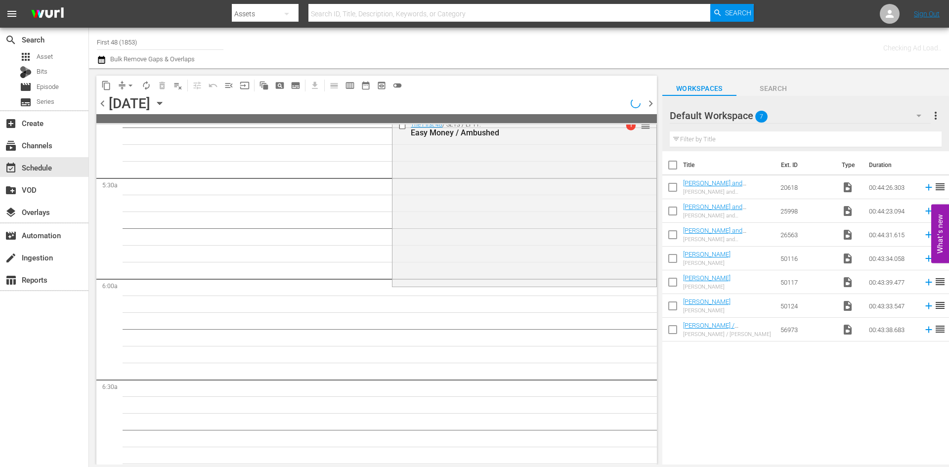
scroll to position [1005, 0]
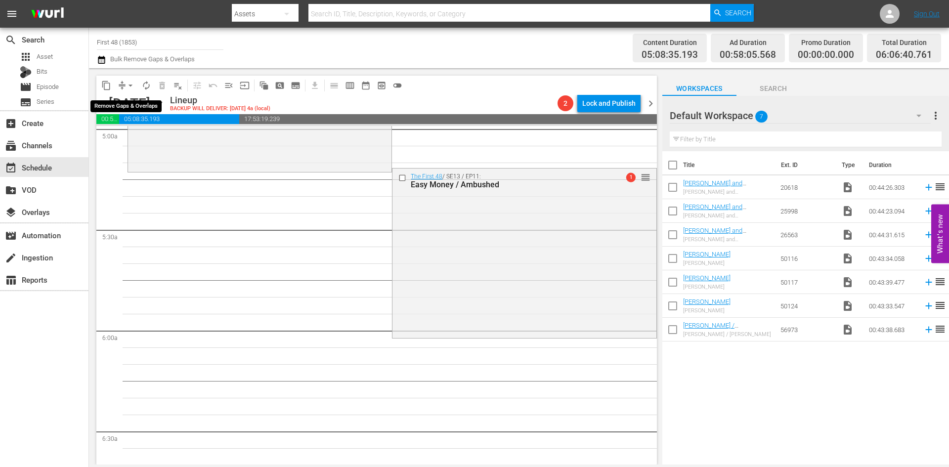
click at [129, 82] on span "arrow_drop_down" at bounding box center [130, 86] width 10 height 10
click at [127, 102] on li "Align to Midnight" at bounding box center [131, 105] width 104 height 16
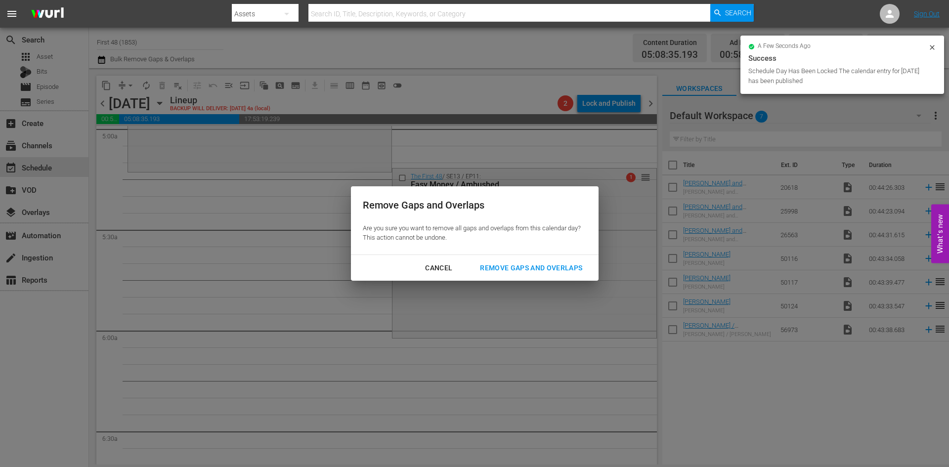
click at [508, 265] on div "Remove Gaps and Overlaps" at bounding box center [531, 268] width 118 height 12
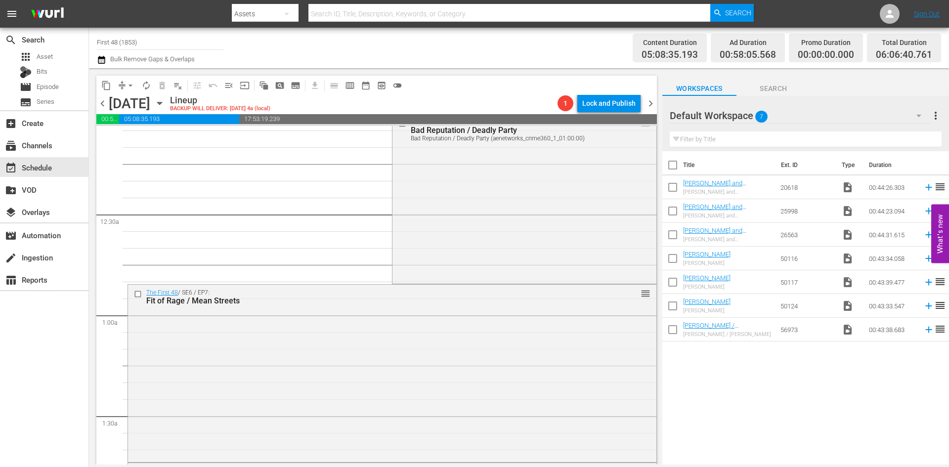
scroll to position [0, 0]
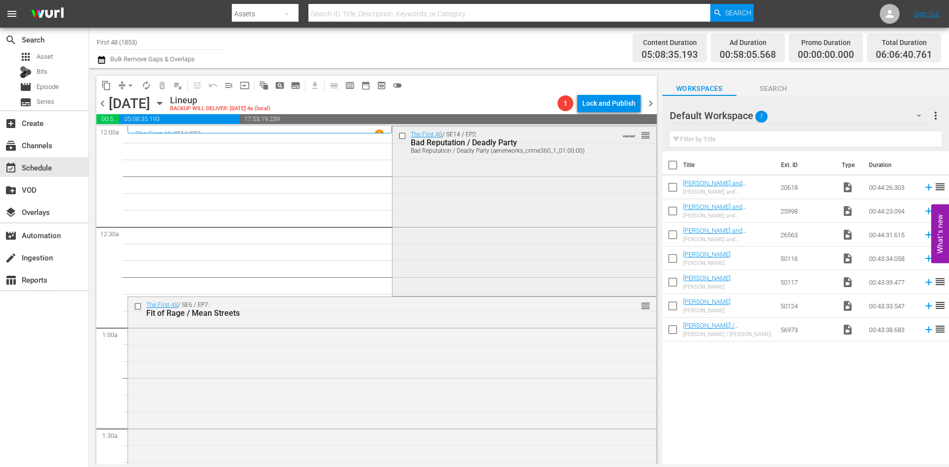
click at [535, 182] on div "The First 48 / SE14 / EP2: Bad Reputation / Deadly Party Bad Reputation / Deadl…" at bounding box center [523, 209] width 263 height 167
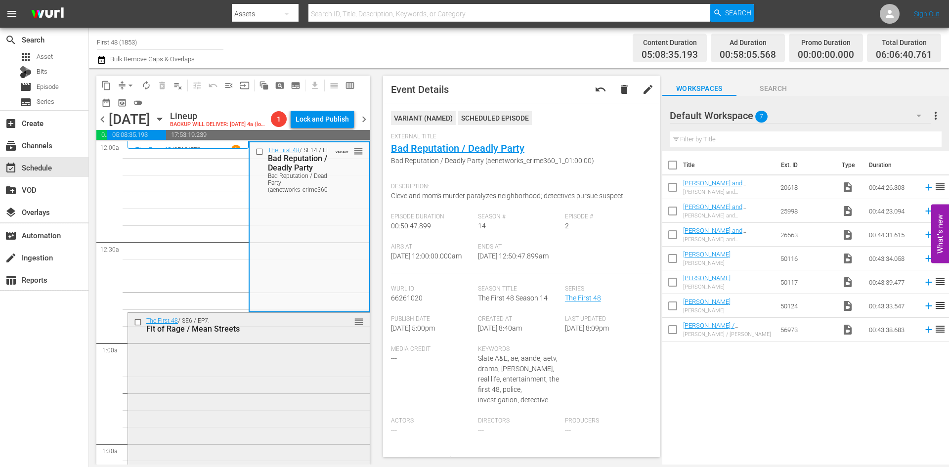
click at [260, 396] on div "The First 48 / SE6 / EP7: Fit of Rage / Mean Streets reorder" at bounding box center [249, 400] width 242 height 175
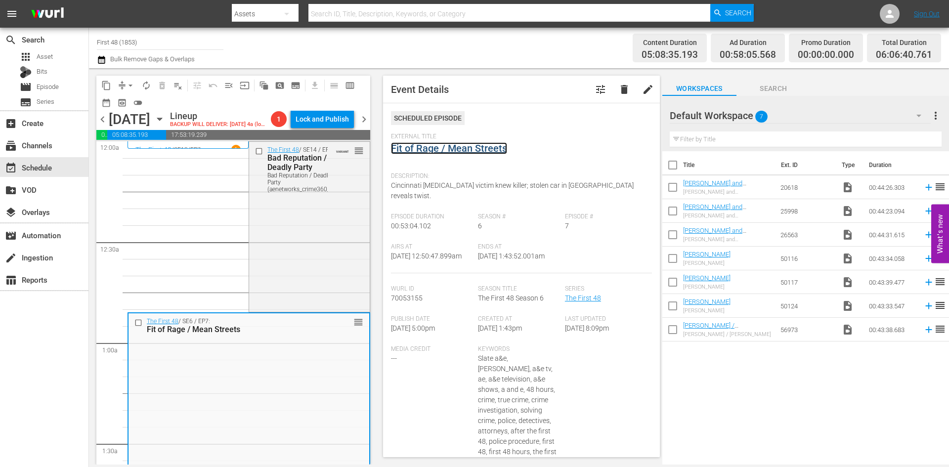
drag, startPoint x: 452, startPoint y: 147, endPoint x: 458, endPoint y: 147, distance: 5.5
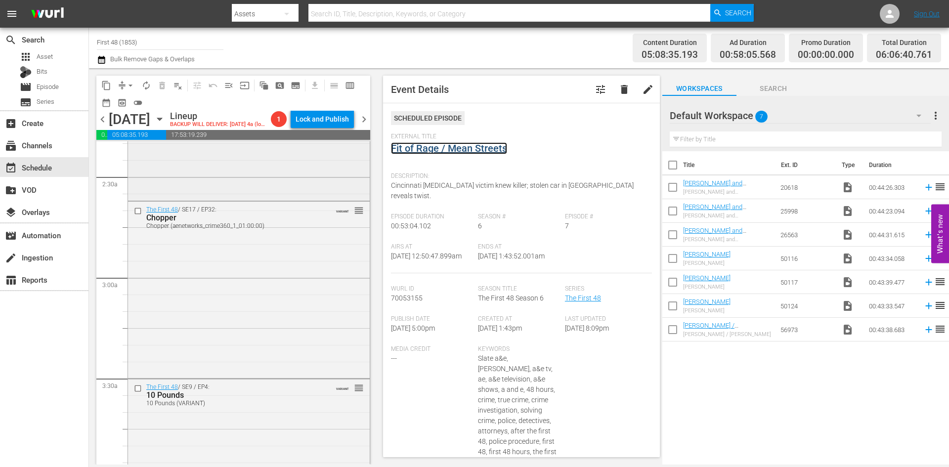
scroll to position [494, 0]
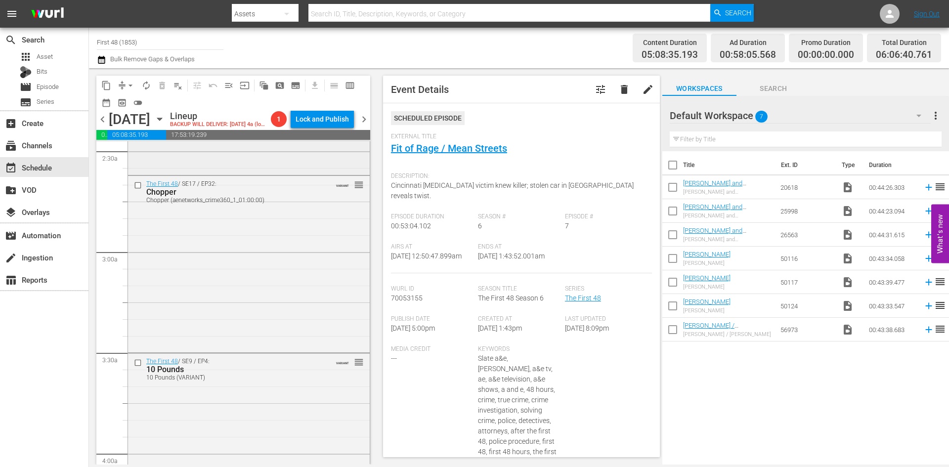
click at [297, 172] on div "The First 48 / SE4 / EP16: Houdini / Innocent Lost reorder" at bounding box center [249, 85] width 242 height 176
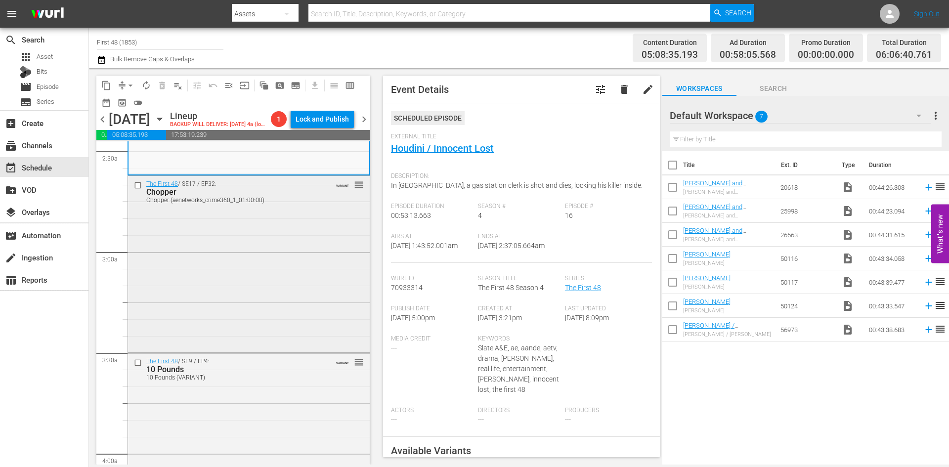
click at [330, 275] on div "The First 48 / SE17 / EP32: Chopper Chopper (aenetworks_crime360_1_01:00:00) VA…" at bounding box center [249, 263] width 242 height 174
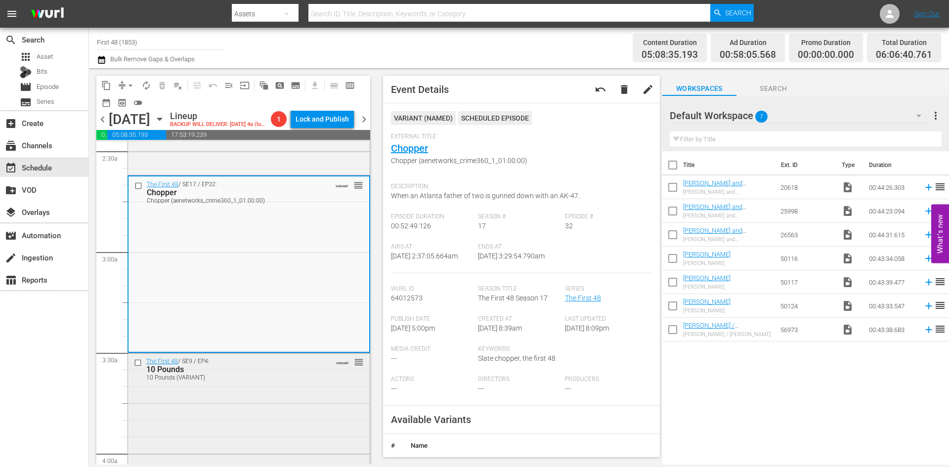
click at [308, 405] on div "The First 48 / SE9 / EP4: 10 Pounds 10 Pounds (VARIANT) VARIANT reorder" at bounding box center [249, 440] width 242 height 175
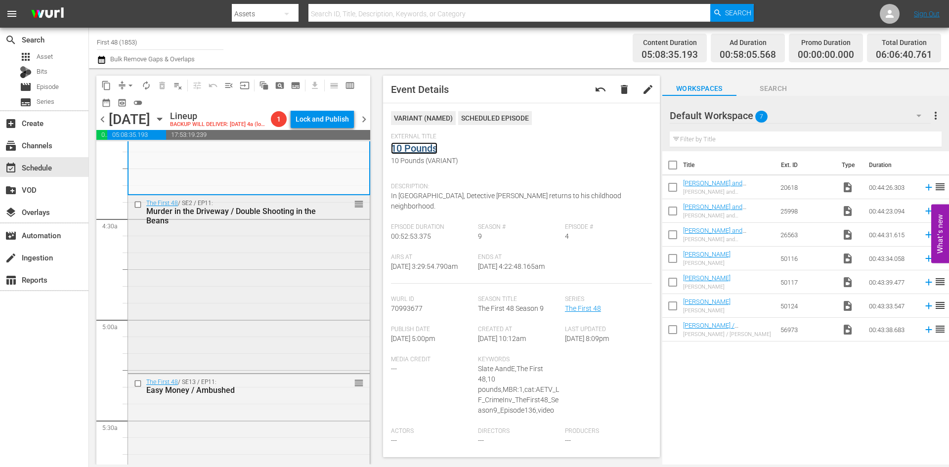
scroll to position [889, 0]
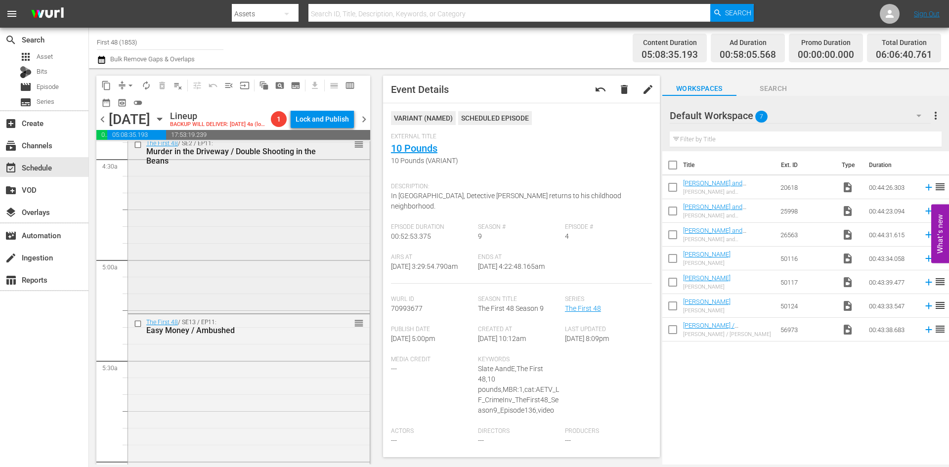
click at [293, 268] on div "The First 48 / SE2 / EP11: Murder in the Driveway / Double Shooting in the Bean…" at bounding box center [249, 222] width 242 height 175
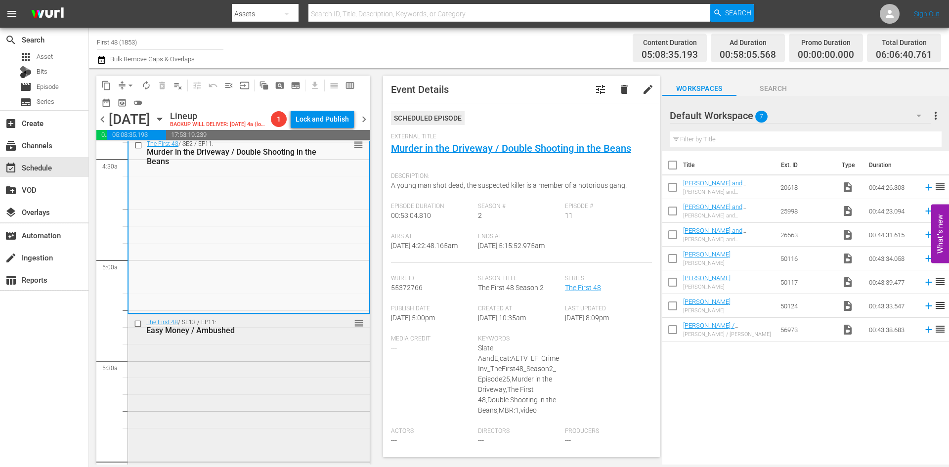
click at [290, 359] on div "The First 48 / SE13 / EP11: Easy Money / Ambushed reorder" at bounding box center [249, 397] width 242 height 167
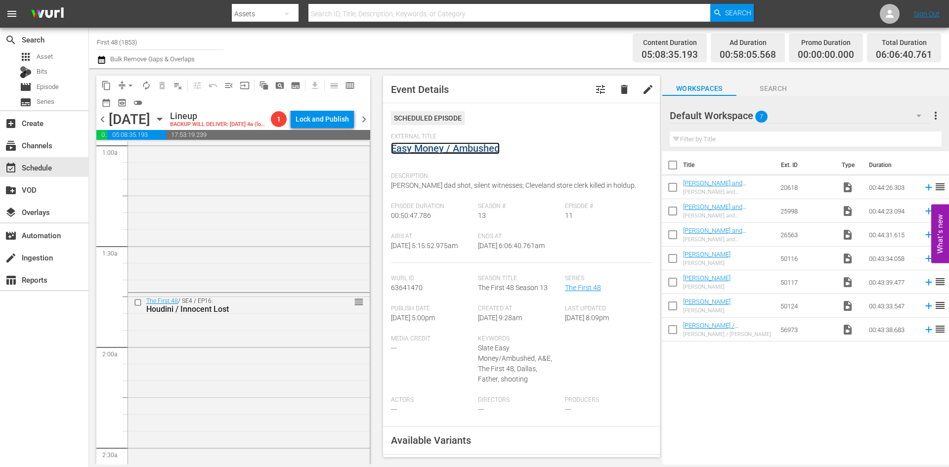
scroll to position [0, 0]
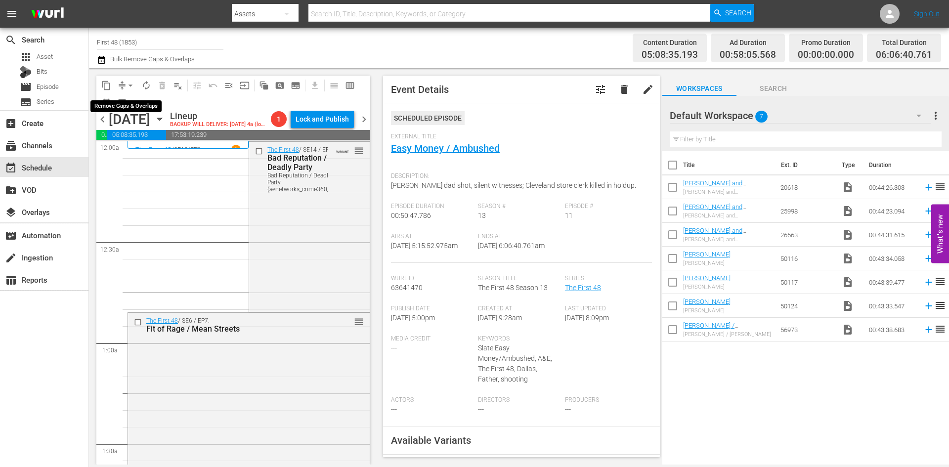
click at [124, 85] on button "arrow_drop_down" at bounding box center [131, 86] width 16 height 16
click at [129, 108] on li "Align to Midnight" at bounding box center [131, 105] width 104 height 16
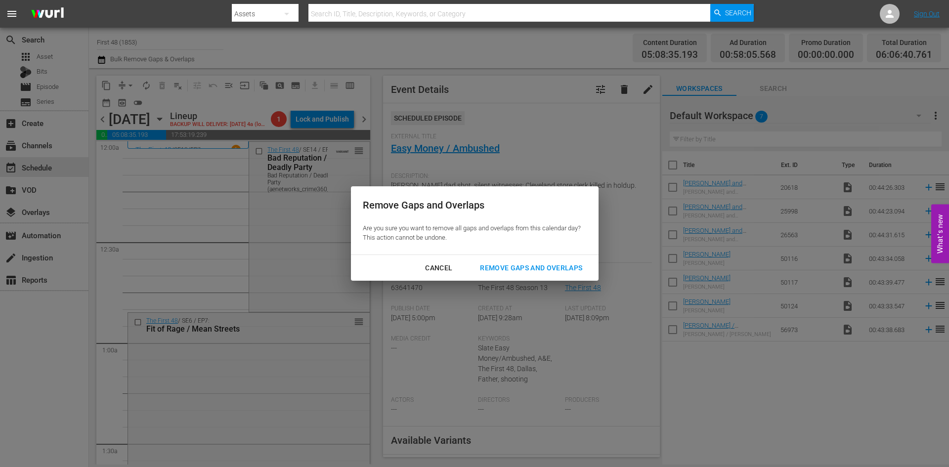
click at [512, 263] on div "Remove Gaps and Overlaps" at bounding box center [531, 268] width 118 height 12
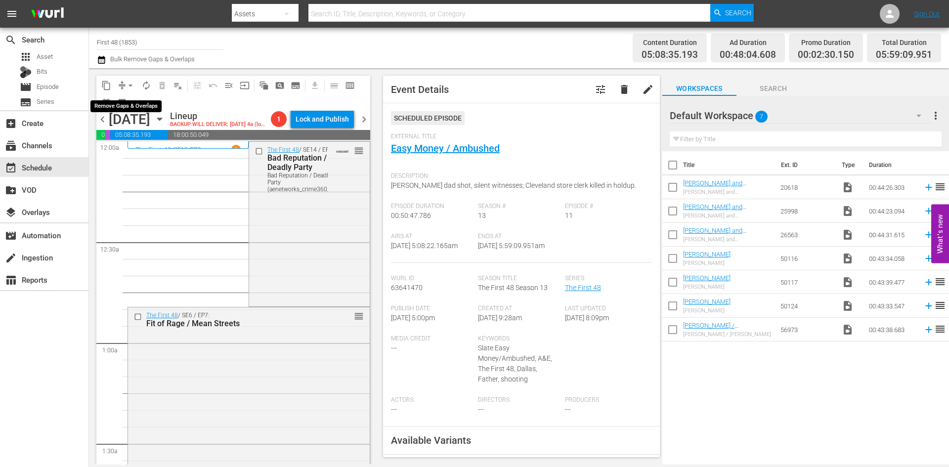
click at [130, 84] on span "arrow_drop_down" at bounding box center [130, 86] width 10 height 10
click at [137, 103] on li "Align to Midnight" at bounding box center [131, 105] width 104 height 16
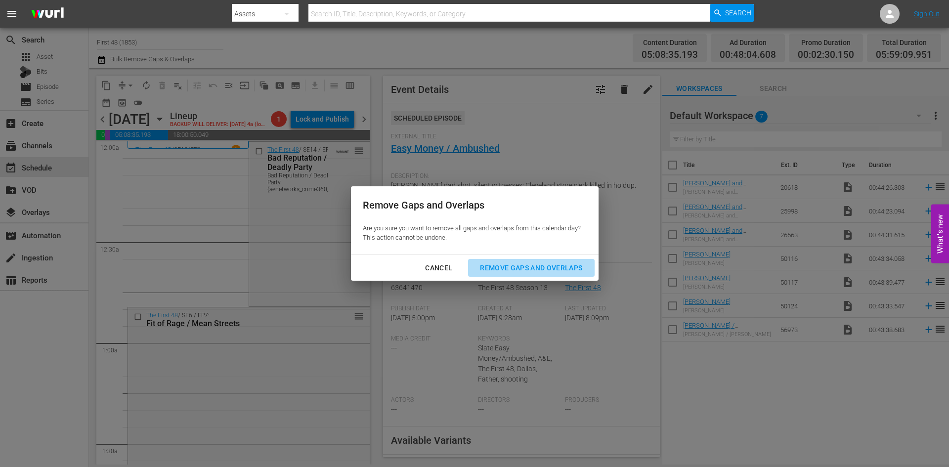
click at [526, 269] on div "Remove Gaps and Overlaps" at bounding box center [531, 268] width 118 height 12
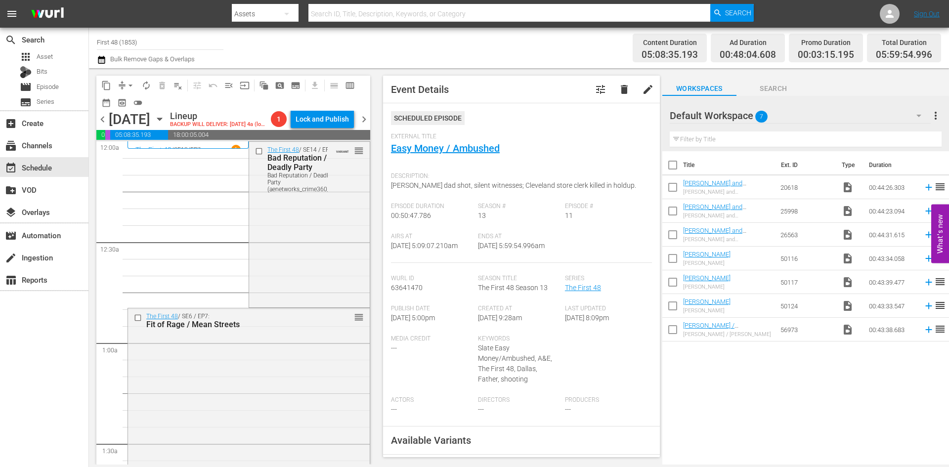
click at [127, 83] on span "arrow_drop_down" at bounding box center [130, 86] width 10 height 10
click at [130, 106] on li "Align to Midnight" at bounding box center [131, 105] width 104 height 16
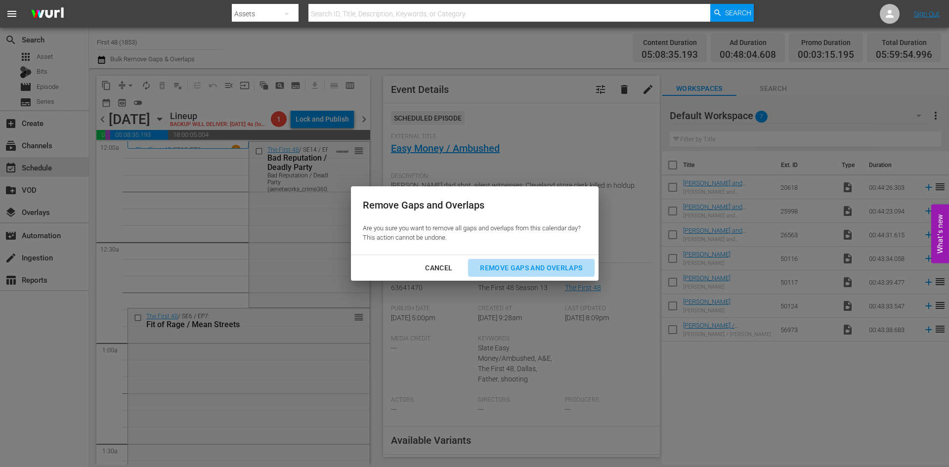
click at [530, 267] on div "Remove Gaps and Overlaps" at bounding box center [531, 268] width 118 height 12
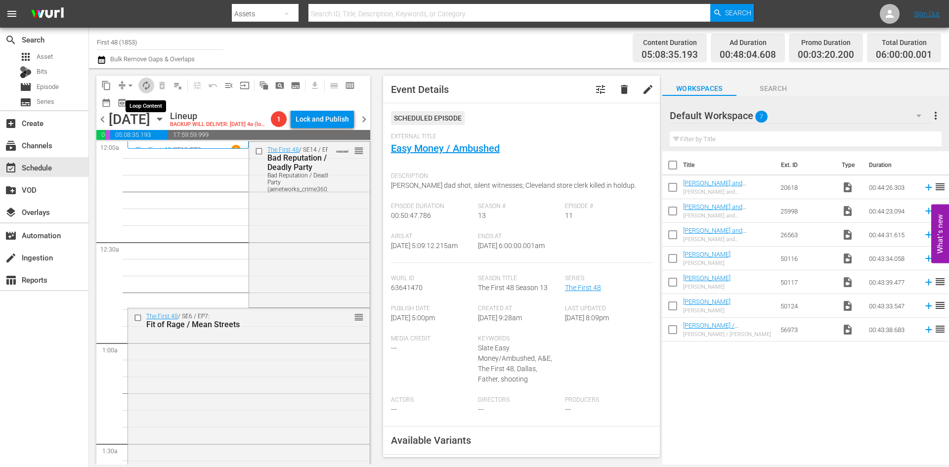
click at [146, 84] on span "autorenew_outlined" at bounding box center [146, 86] width 10 height 10
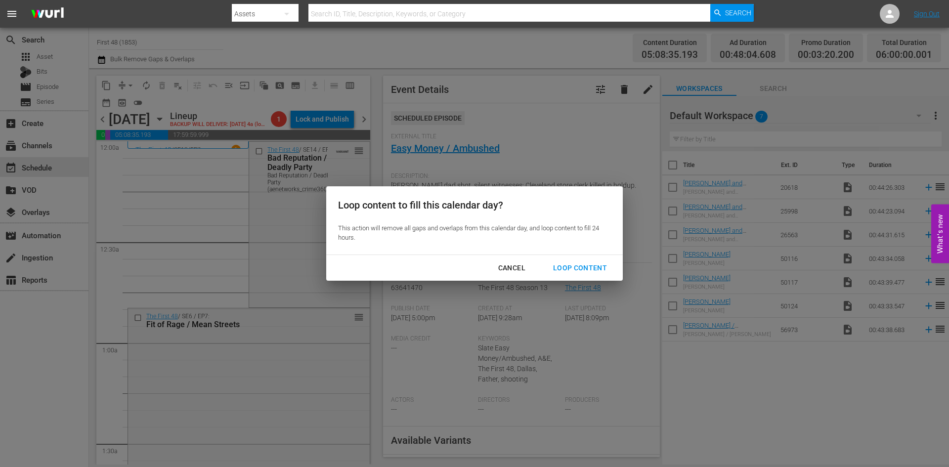
click at [563, 268] on div "Loop Content" at bounding box center [580, 268] width 70 height 12
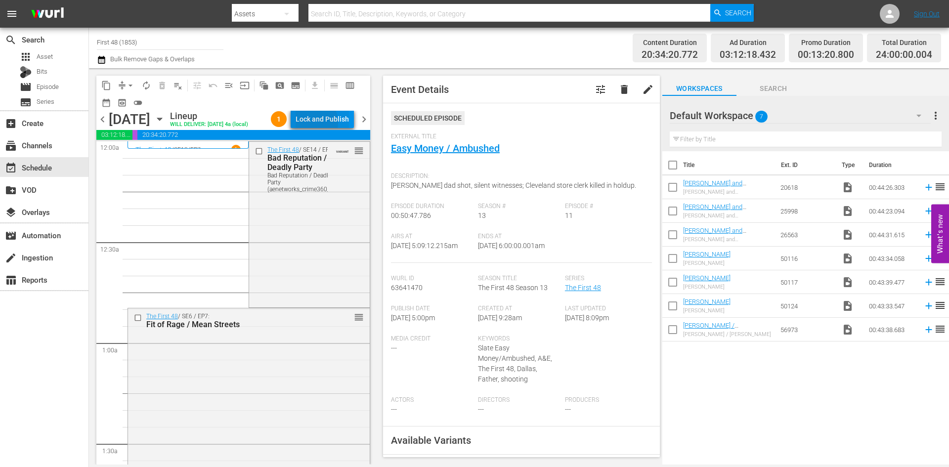
click at [316, 125] on div "Lock and Publish" at bounding box center [321, 119] width 53 height 18
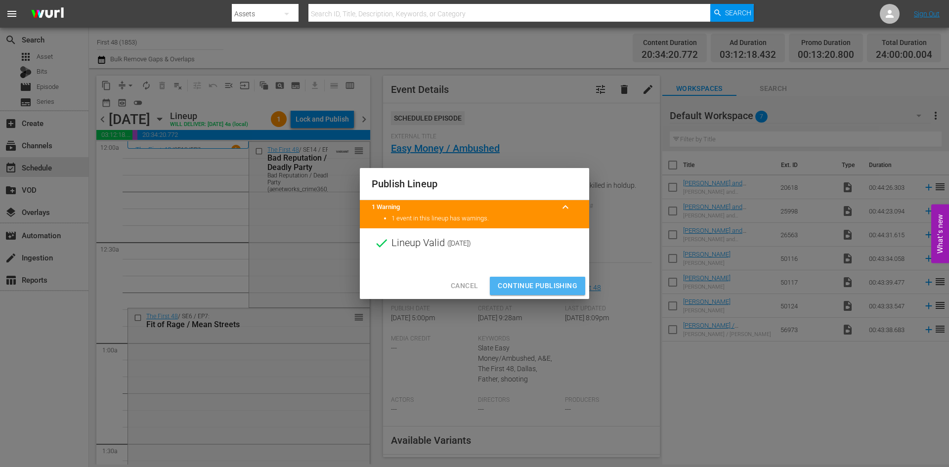
click at [521, 284] on span "Continue Publishing" at bounding box center [538, 286] width 80 height 12
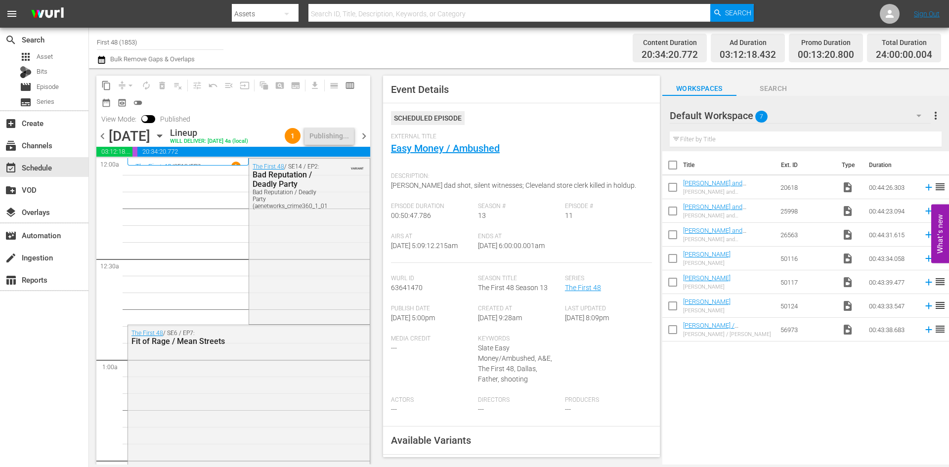
click at [363, 142] on span "chevron_right" at bounding box center [364, 136] width 12 height 12
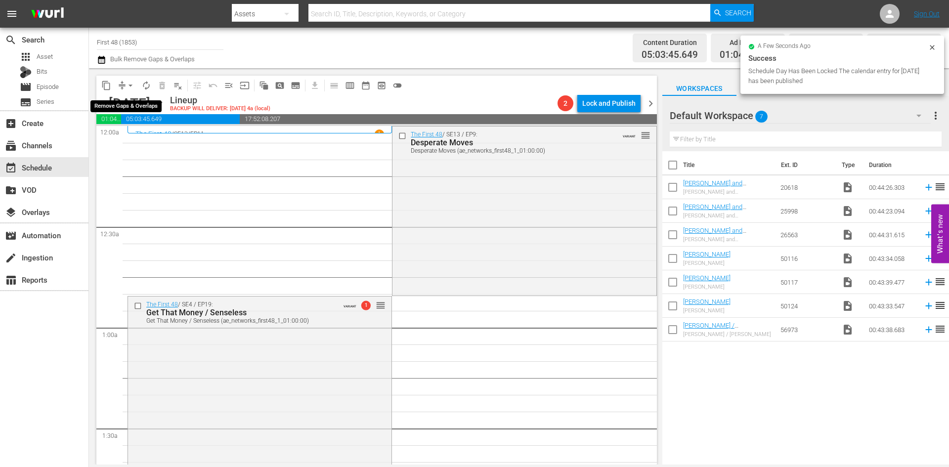
click at [132, 84] on span "arrow_drop_down" at bounding box center [130, 86] width 10 height 10
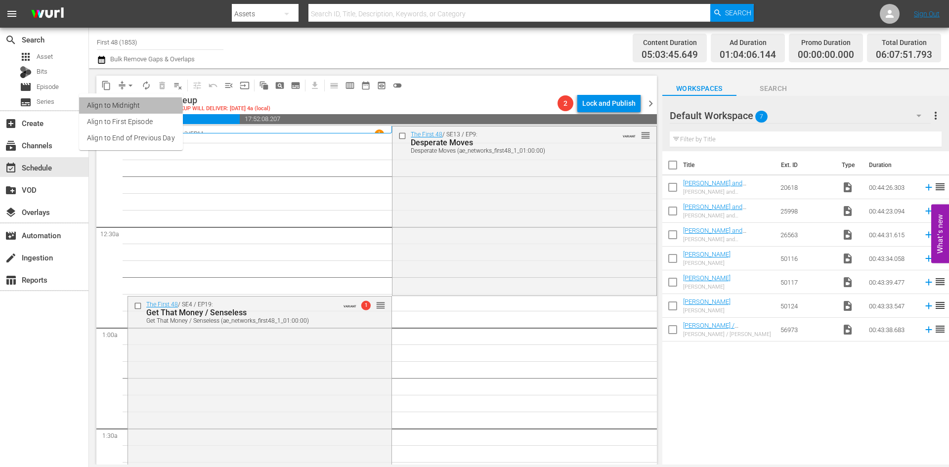
click at [130, 108] on li "Align to Midnight" at bounding box center [131, 105] width 104 height 16
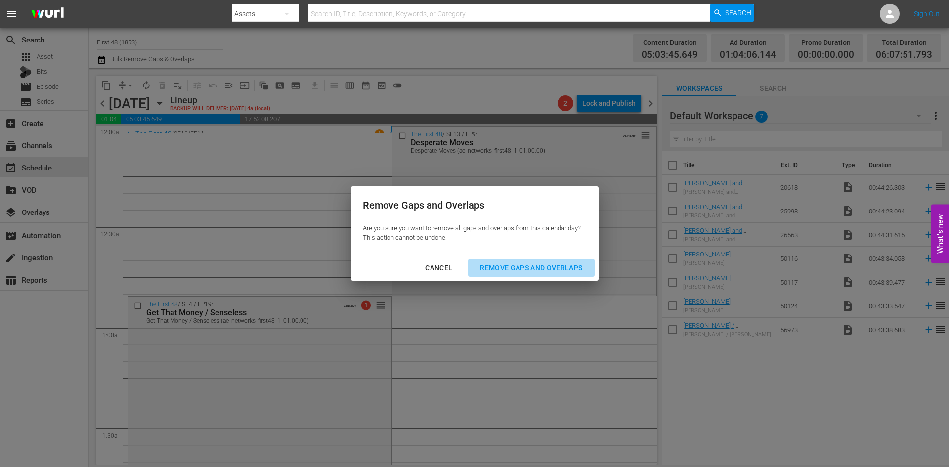
click at [546, 265] on div "Remove Gaps and Overlaps" at bounding box center [531, 268] width 118 height 12
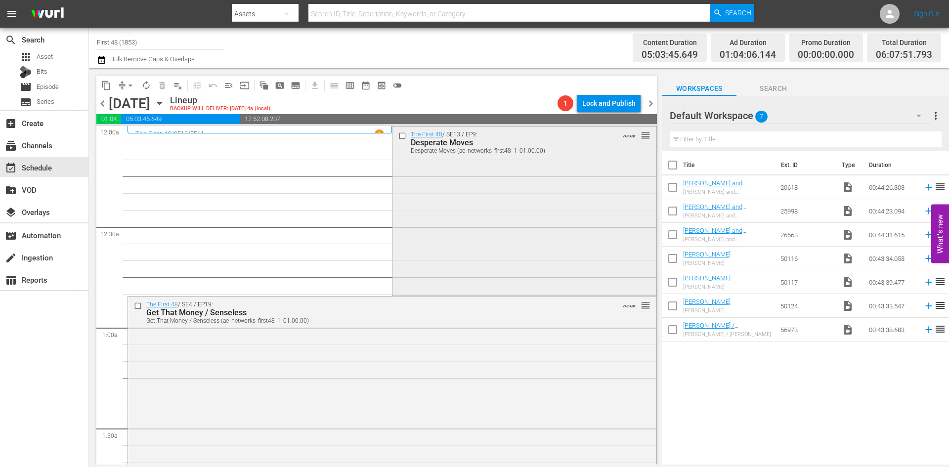
click at [555, 241] on div "The First 48 / SE13 / EP9: Desperate Moves Desperate Moves (ae_networks_first48…" at bounding box center [523, 209] width 263 height 167
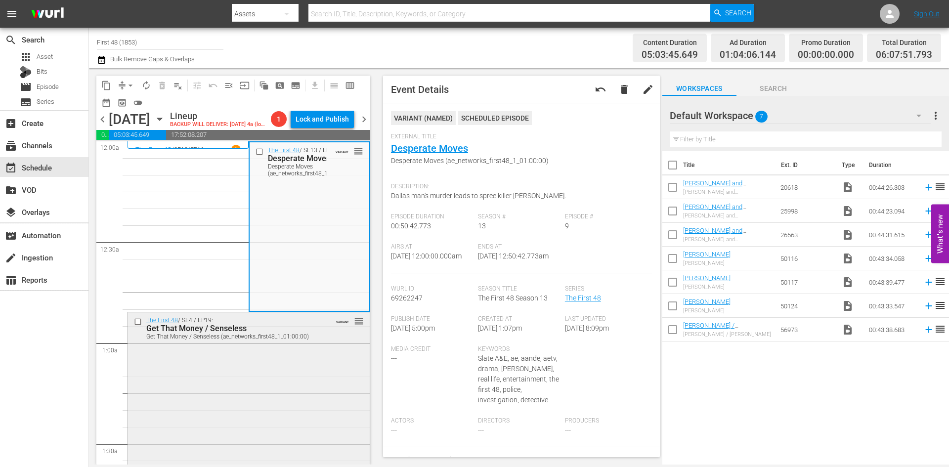
click at [323, 369] on div "The First 48 / SE4 / EP19: Get That Money / Senseless Get That Money / Senseles…" at bounding box center [249, 399] width 242 height 175
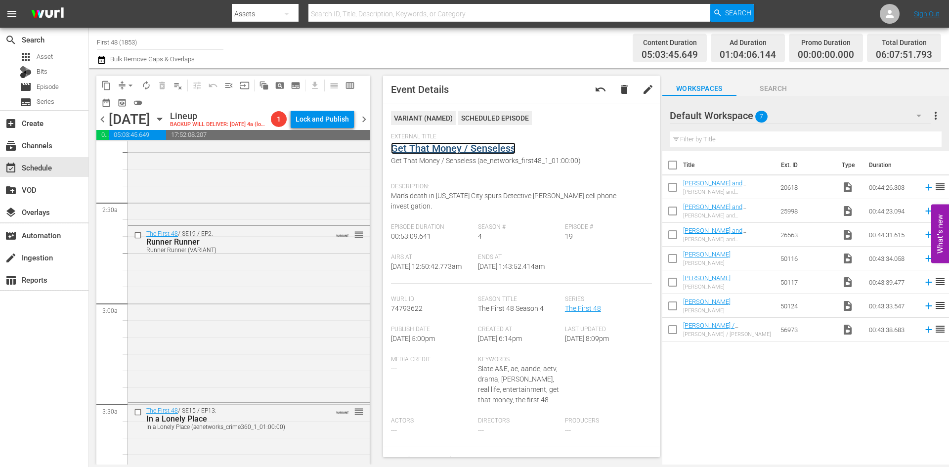
scroll to position [445, 0]
click at [297, 205] on div "The First 48 / SE16 / EP3: Lying in Wait / With This Ring Lying in Wait / With …" at bounding box center [249, 133] width 242 height 174
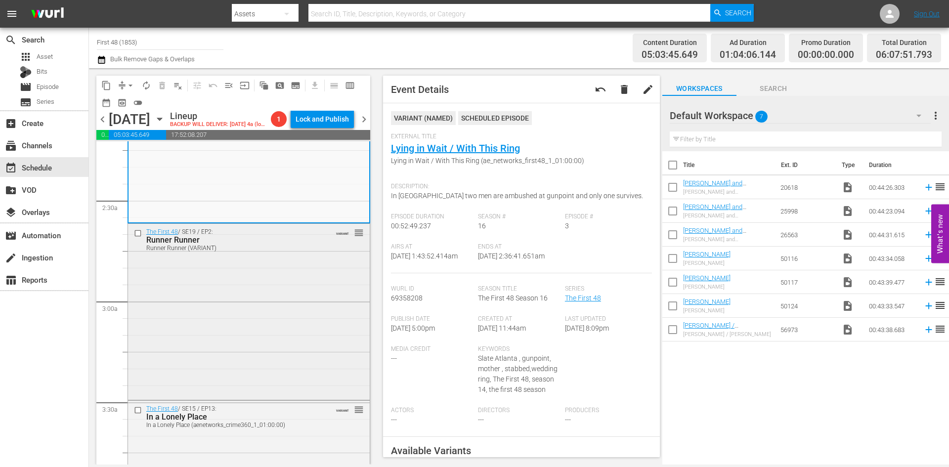
click at [330, 286] on div "The First 48 / SE19 / EP2: Runner Runner Runner Runner (VARIANT) VARIANT reorder" at bounding box center [249, 311] width 242 height 174
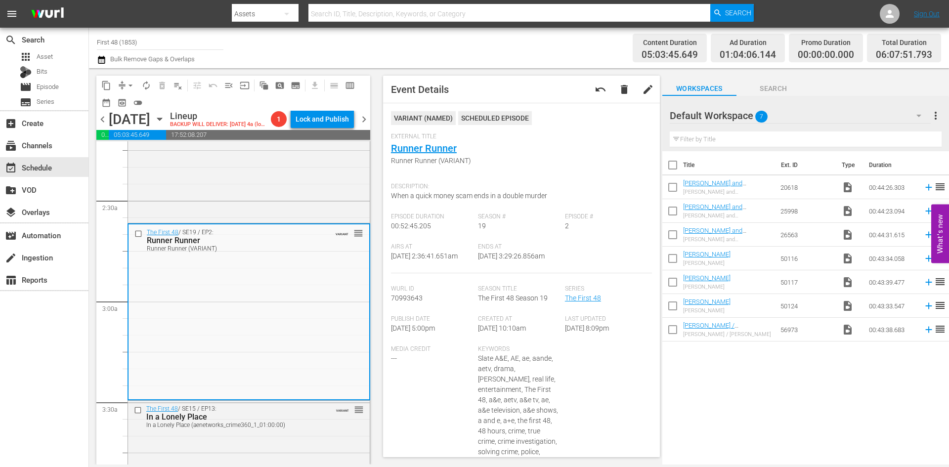
click at [287, 428] on div "In a Lonely Place (aenetworks_crime360_1_01:00:00)" at bounding box center [233, 424] width 174 height 7
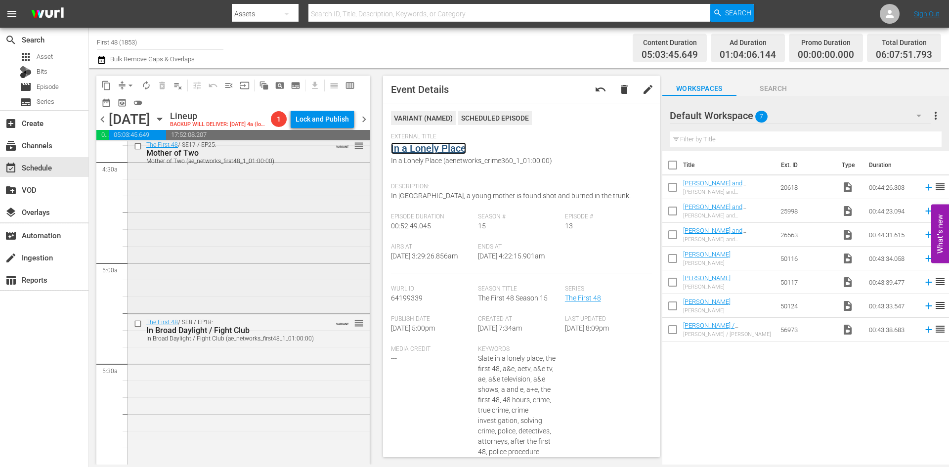
scroll to position [889, 0]
click at [260, 226] on div "The First 48 / SE17 / EP25: Mother of Two Mother of Two (ae_networks_first48_1_…" at bounding box center [249, 221] width 242 height 174
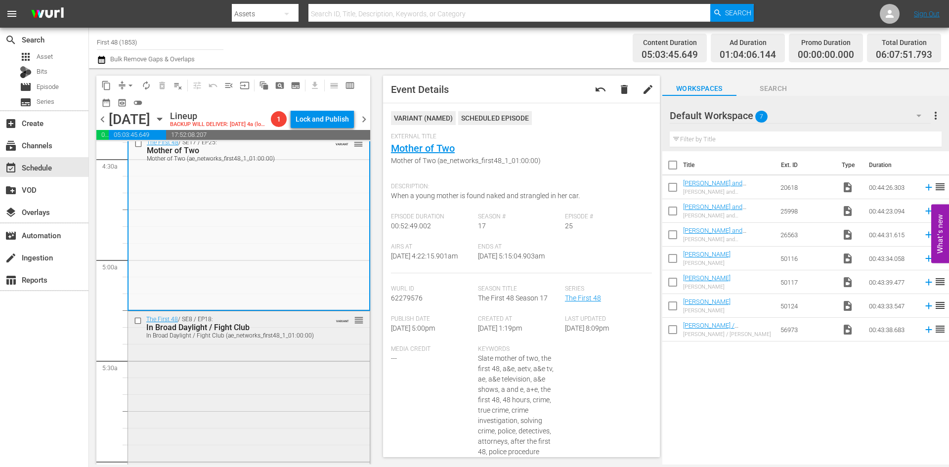
click at [283, 391] on div "The First 48 / SE8 / EP18: In Broad Daylight / Fight Club In Broad Daylight / F…" at bounding box center [249, 398] width 242 height 174
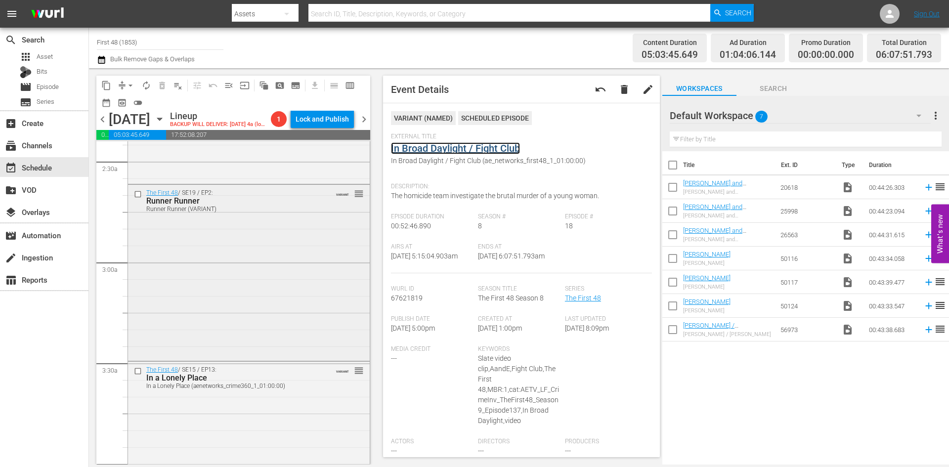
scroll to position [296, 0]
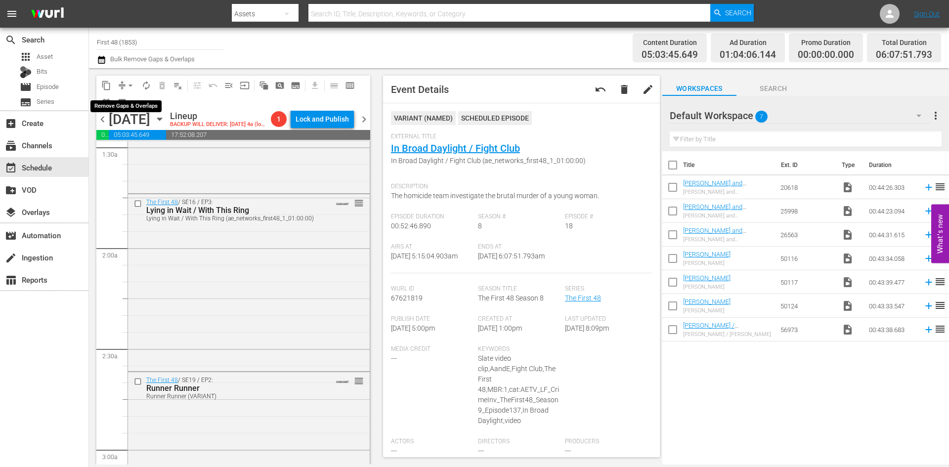
click at [130, 84] on span "arrow_drop_down" at bounding box center [130, 86] width 10 height 10
click at [128, 103] on li "Align to Midnight" at bounding box center [131, 105] width 104 height 16
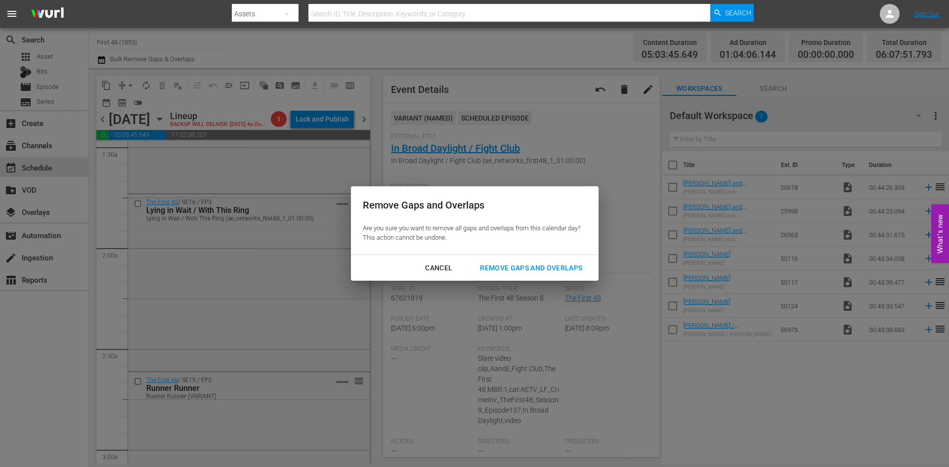
click at [515, 268] on div "Remove Gaps and Overlaps" at bounding box center [531, 268] width 118 height 12
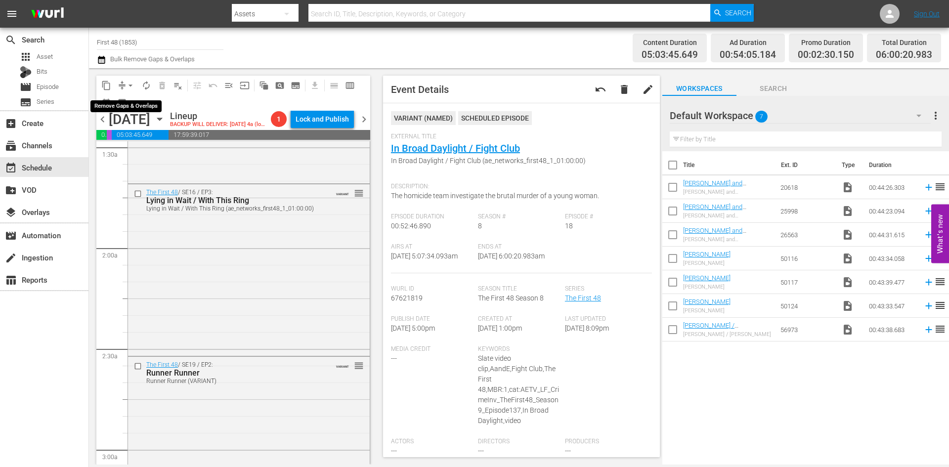
click at [128, 83] on span "arrow_drop_down" at bounding box center [130, 86] width 10 height 10
click at [125, 109] on li "Align to Midnight" at bounding box center [131, 105] width 104 height 16
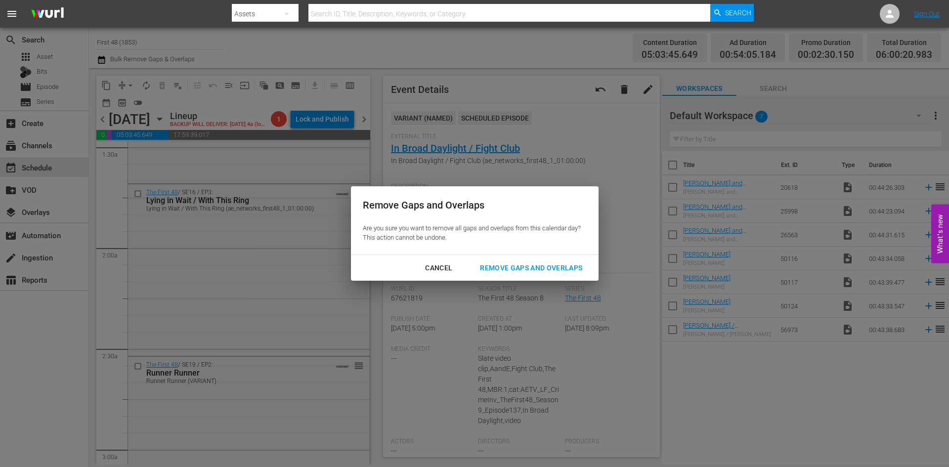
click at [496, 263] on div "Remove Gaps and Overlaps" at bounding box center [531, 268] width 118 height 12
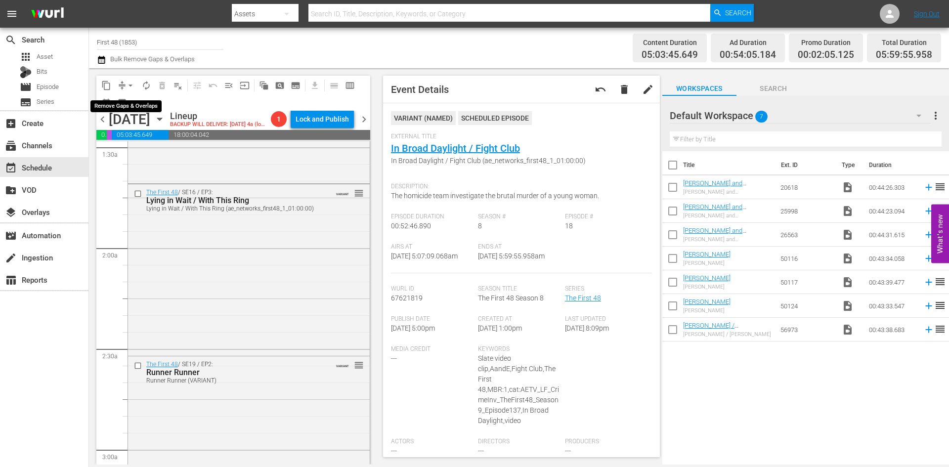
click at [130, 82] on span "arrow_drop_down" at bounding box center [130, 86] width 10 height 10
click at [123, 104] on li "Align to Midnight" at bounding box center [131, 105] width 104 height 16
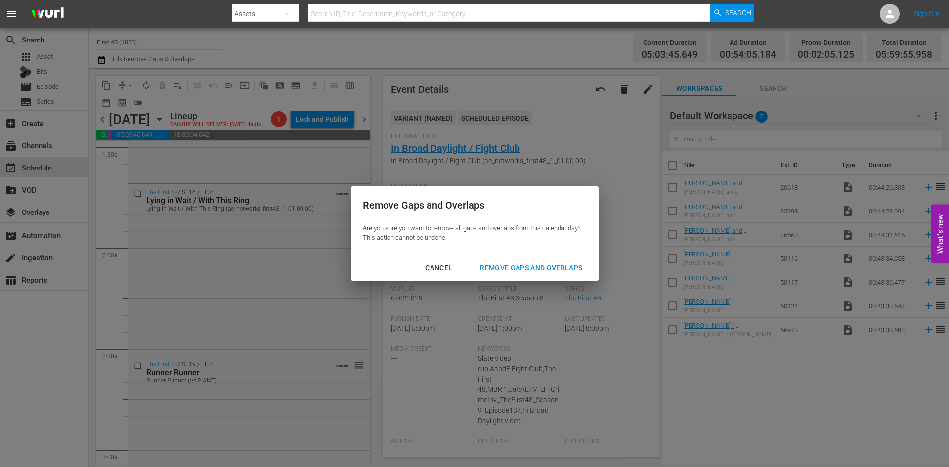
click at [509, 268] on div "Remove Gaps and Overlaps" at bounding box center [531, 268] width 118 height 12
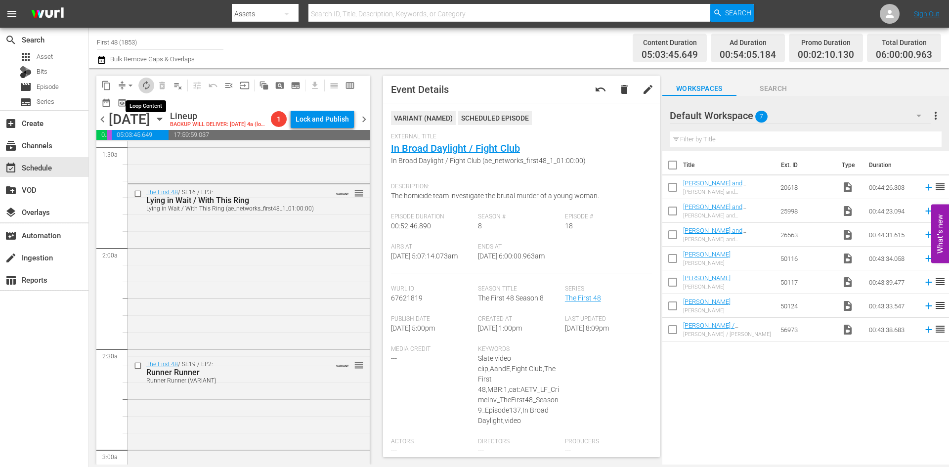
click at [147, 85] on span "autorenew_outlined" at bounding box center [146, 86] width 10 height 10
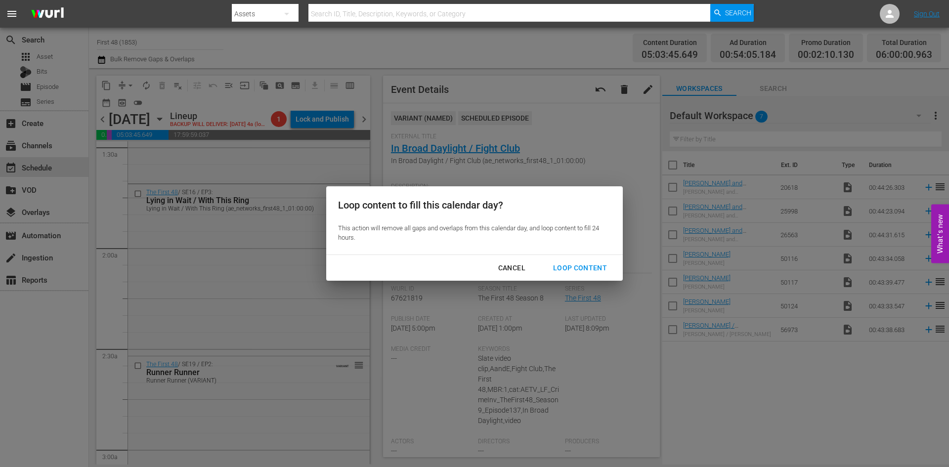
click at [586, 268] on div "Loop Content" at bounding box center [580, 268] width 70 height 12
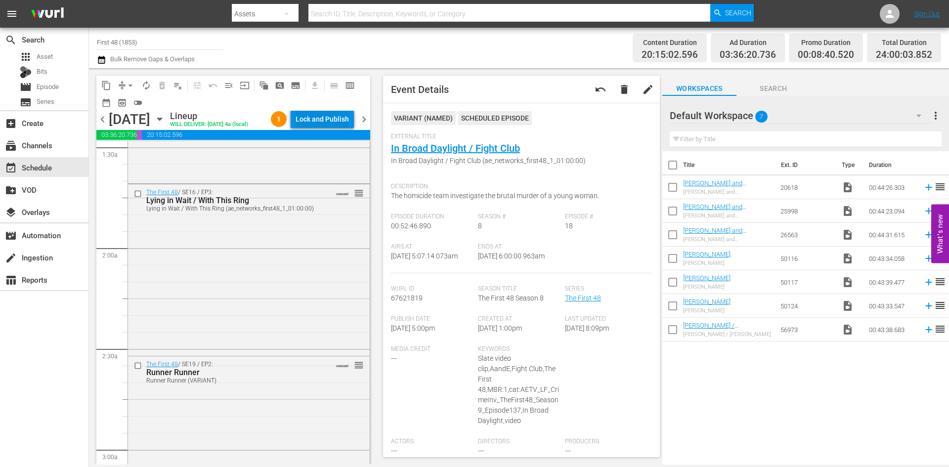
click at [331, 122] on div "Lock and Publish" at bounding box center [321, 119] width 53 height 18
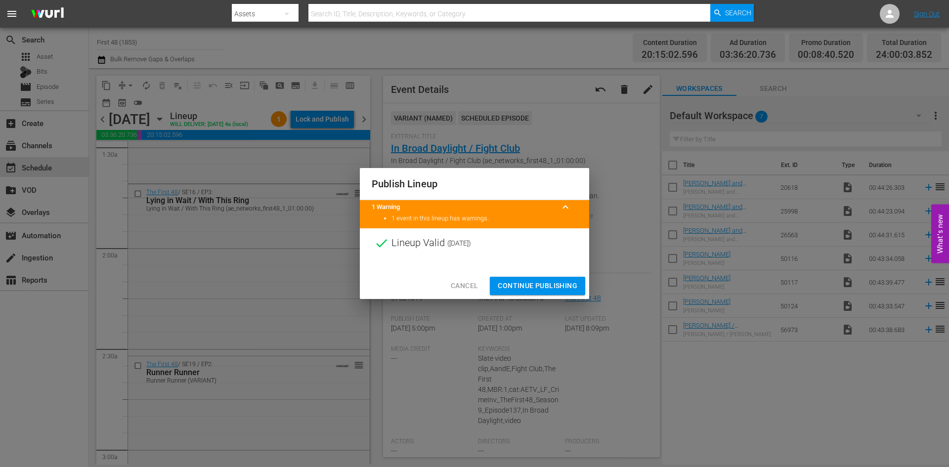
click at [538, 282] on span "Continue Publishing" at bounding box center [538, 286] width 80 height 12
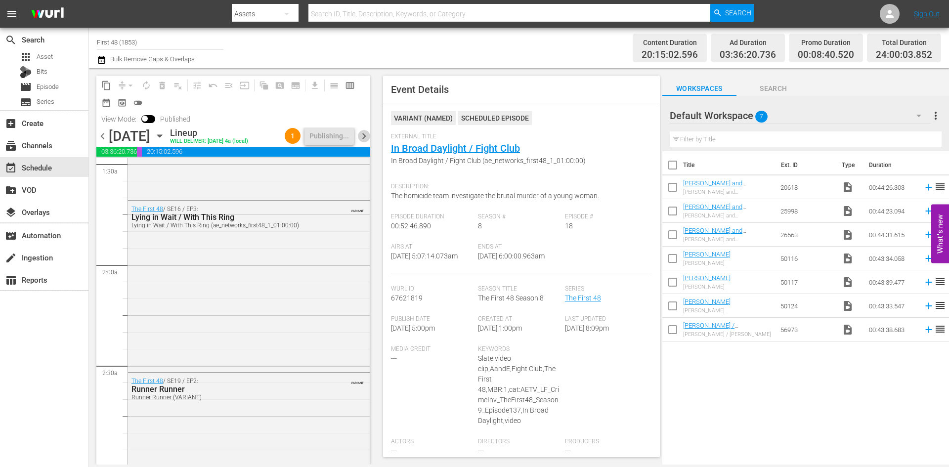
click at [367, 135] on span "chevron_right" at bounding box center [364, 136] width 12 height 12
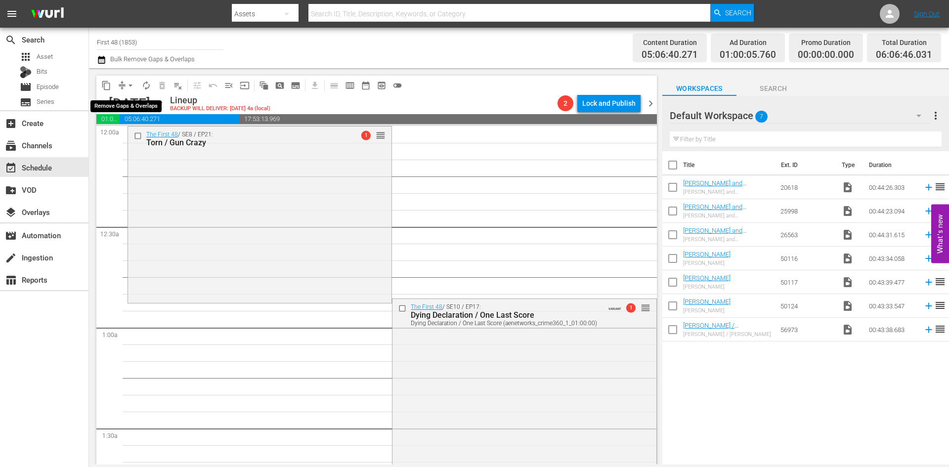
click at [131, 85] on span "arrow_drop_down" at bounding box center [130, 86] width 10 height 10
click at [125, 104] on li "Align to Midnight" at bounding box center [131, 105] width 82 height 16
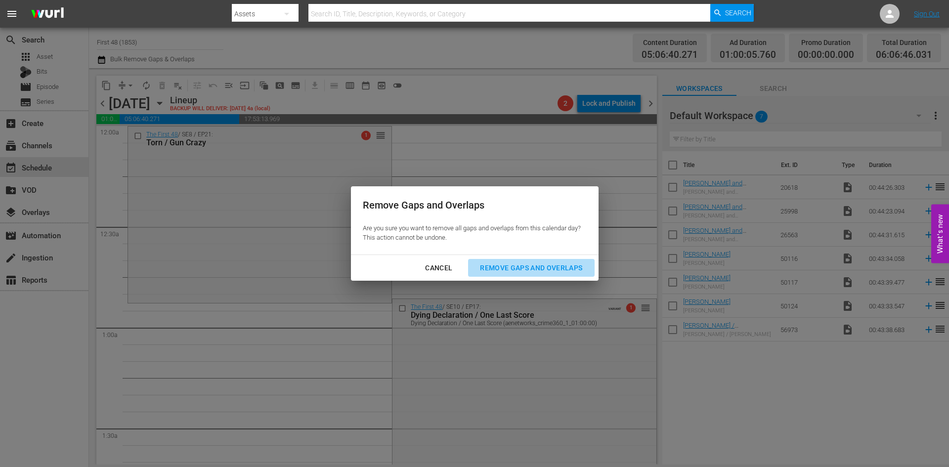
click at [538, 267] on div "Remove Gaps and Overlaps" at bounding box center [531, 268] width 118 height 12
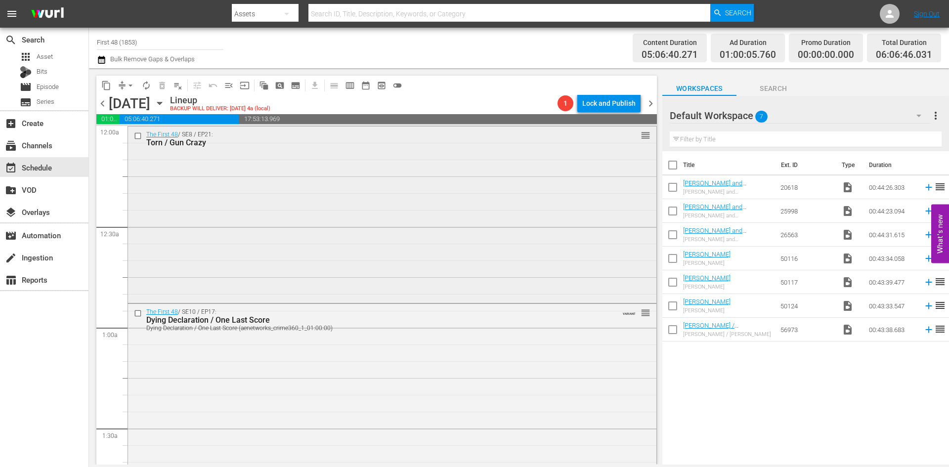
click at [551, 230] on div "The First 48 / SE8 / EP21: Torn / Gun Crazy reorder" at bounding box center [392, 213] width 528 height 174
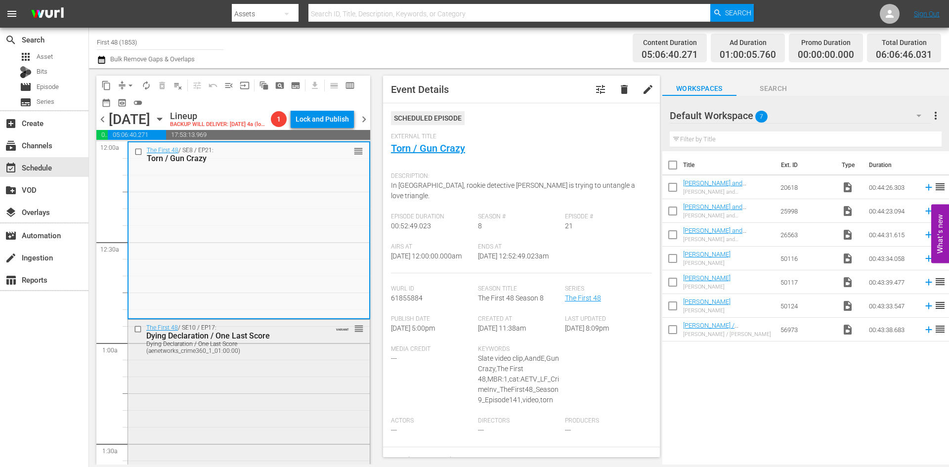
click at [310, 386] on div "The First 48 / SE10 / EP17: Dying Declaration / One Last Score Dying Declaratio…" at bounding box center [249, 405] width 242 height 171
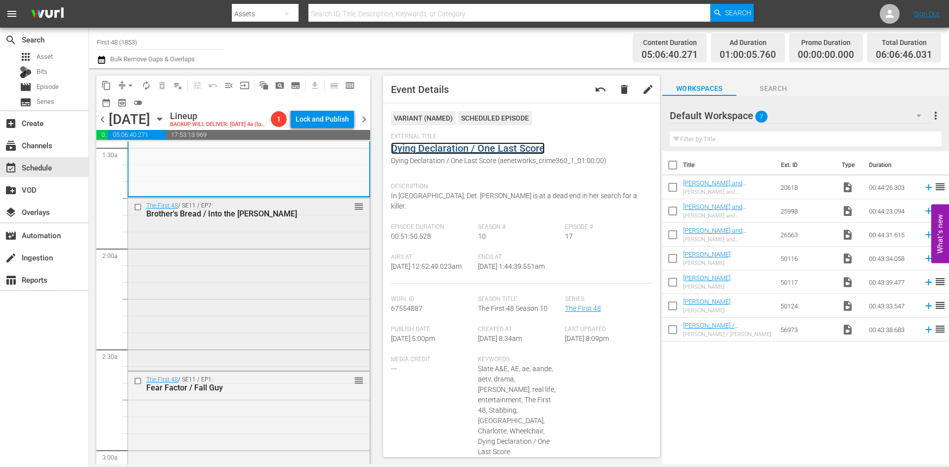
scroll to position [296, 0]
click at [266, 327] on div "The First 48 / SE11 / EP7: Brother's Bread / Into the Woods reorder" at bounding box center [249, 282] width 242 height 171
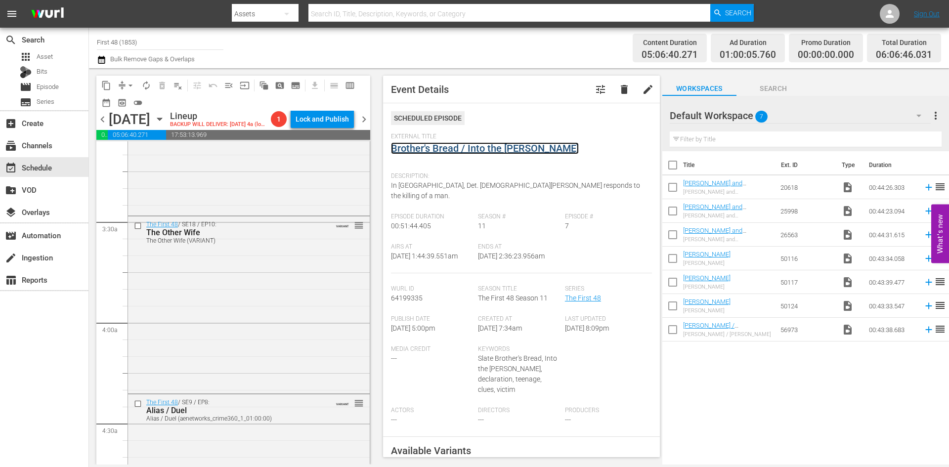
scroll to position [642, 0]
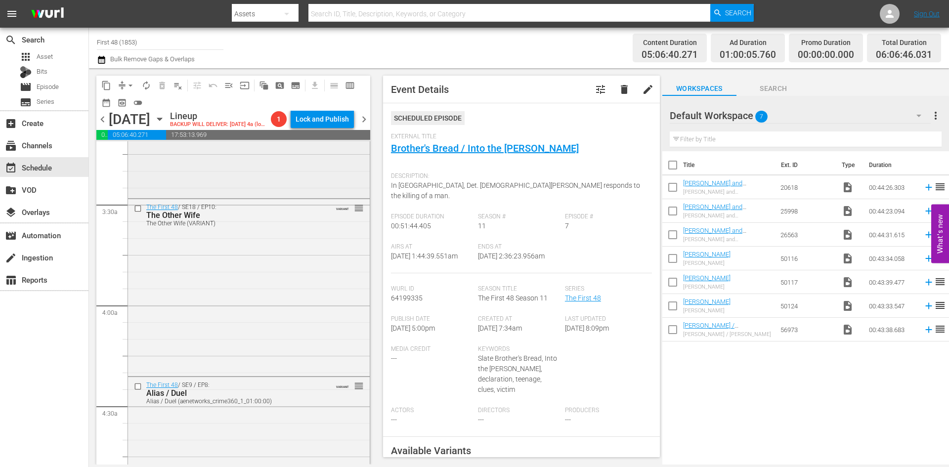
click at [254, 184] on div "The First 48 / SE11 / EP1: Fear Factor / Fall Guy reorder" at bounding box center [249, 110] width 242 height 171
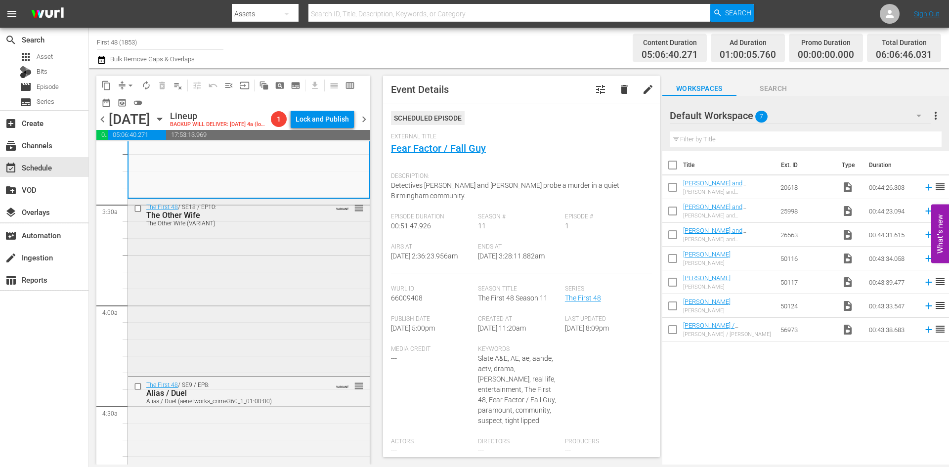
click at [309, 284] on div "The First 48 / SE18 / EP10: The Other Wife The Other Wife (VARIANT) VARIANT reo…" at bounding box center [249, 286] width 242 height 175
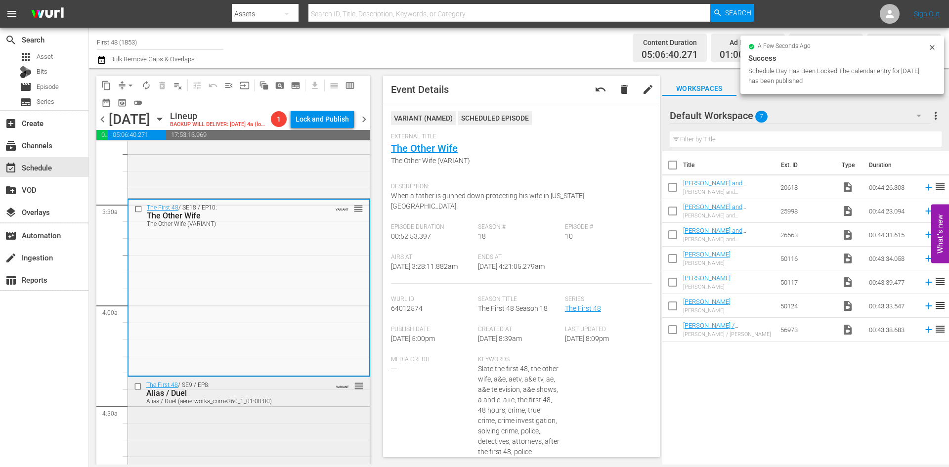
click at [298, 431] on div "The First 48 / SE9 / EP8: Alias / Duel Alias / Duel (aenetworks_crime360_1_01:0…" at bounding box center [249, 464] width 242 height 174
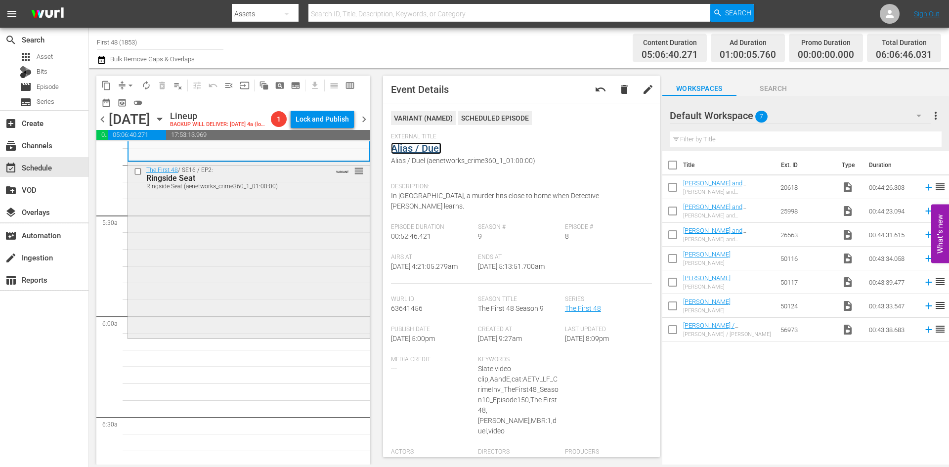
scroll to position [1038, 0]
click at [294, 262] on div "The First 48 / SE16 / EP2: Ringside Seat Ringside Seat (aenetworks_crime360_1_0…" at bounding box center [249, 246] width 242 height 175
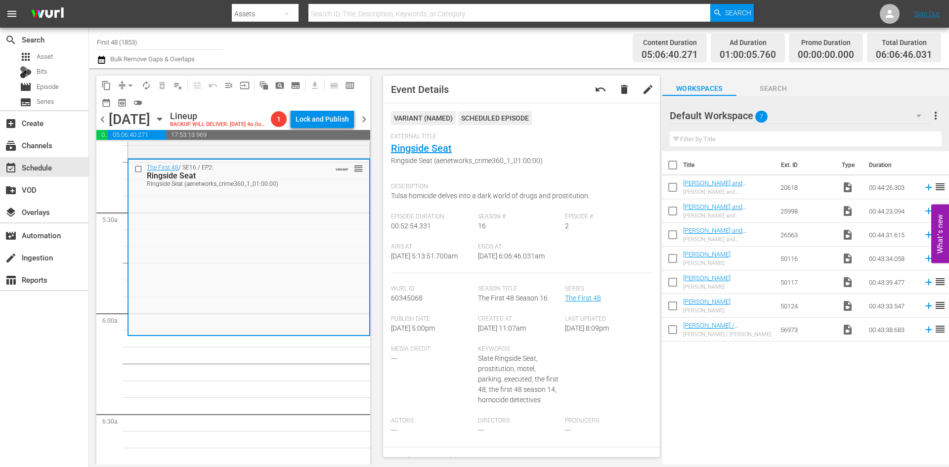
click at [128, 84] on span "arrow_drop_down" at bounding box center [130, 86] width 10 height 10
click at [129, 103] on li "Align to Midnight" at bounding box center [131, 105] width 82 height 16
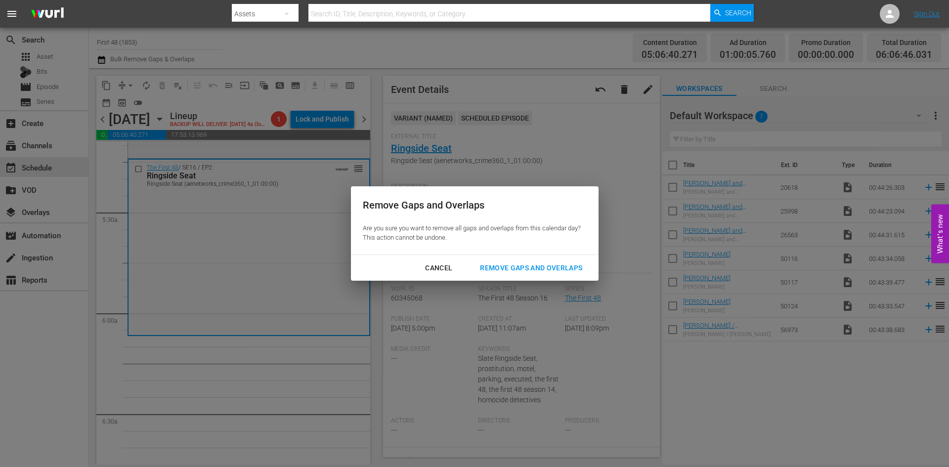
click at [531, 268] on div "Remove Gaps and Overlaps" at bounding box center [531, 268] width 118 height 12
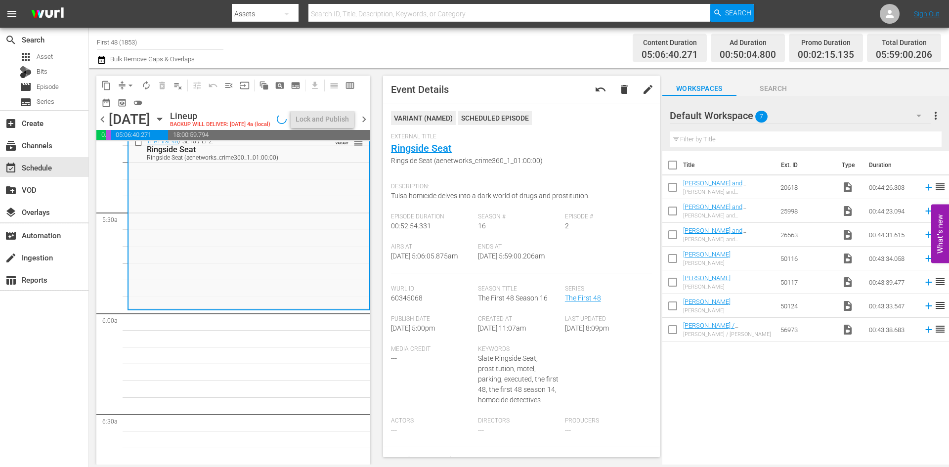
scroll to position [1004, 0]
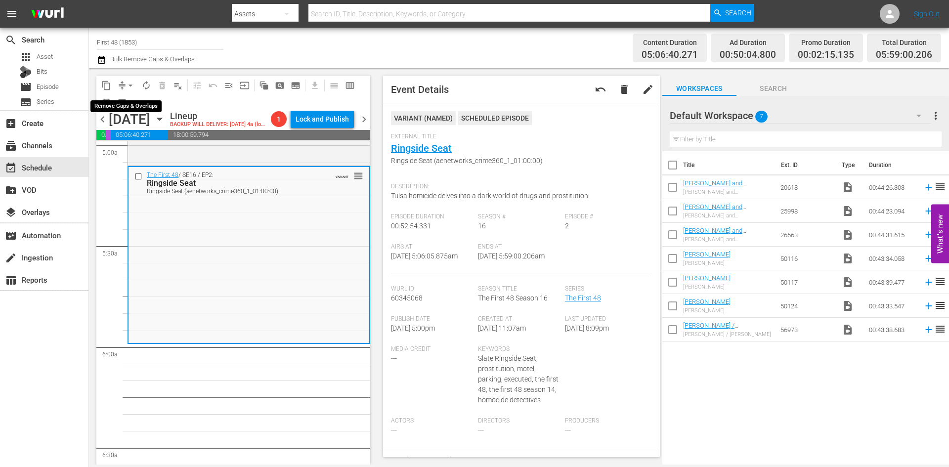
click at [128, 82] on span "arrow_drop_down" at bounding box center [130, 86] width 10 height 10
click at [117, 102] on li "Align to Midnight" at bounding box center [131, 105] width 104 height 16
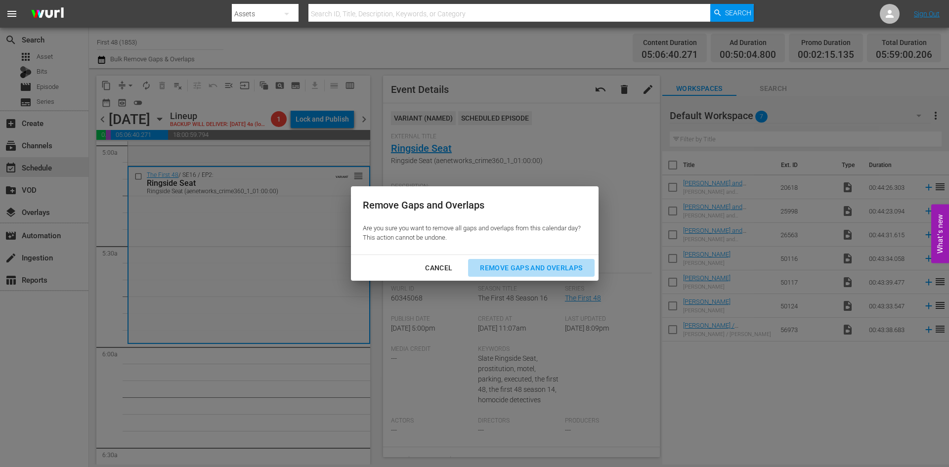
click at [524, 267] on div "Remove Gaps and Overlaps" at bounding box center [531, 268] width 118 height 12
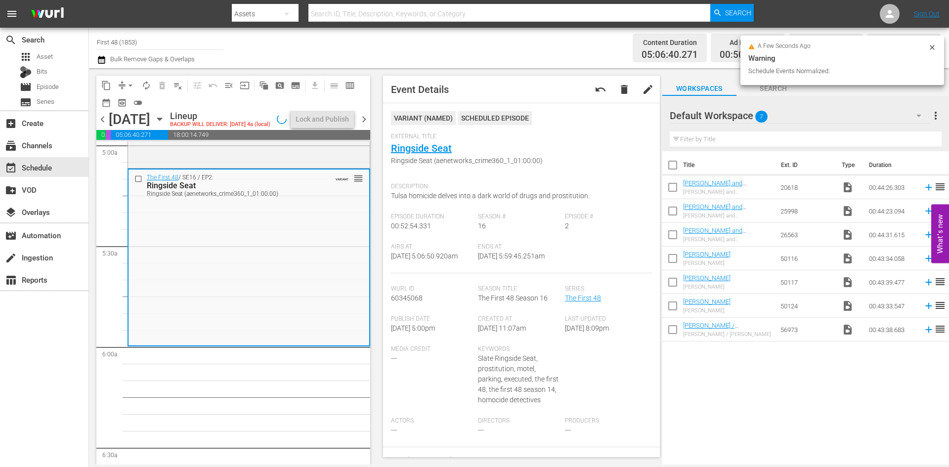
scroll to position [1021, 0]
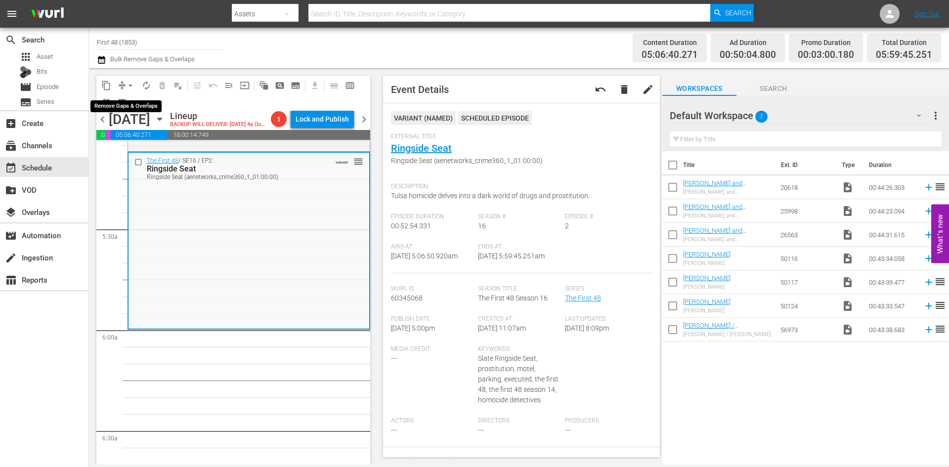
click at [132, 86] on span "arrow_drop_down" at bounding box center [130, 86] width 10 height 10
click at [128, 105] on li "Align to Midnight" at bounding box center [131, 105] width 104 height 16
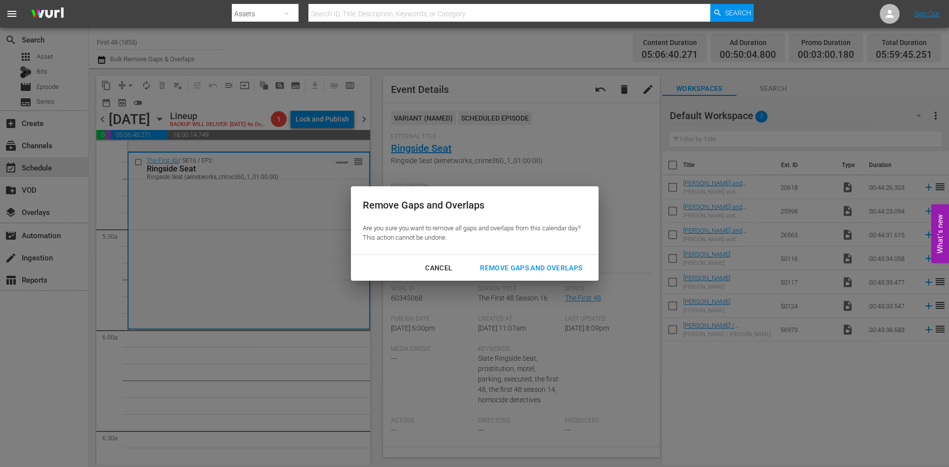
click at [514, 267] on div "Remove Gaps and Overlaps" at bounding box center [531, 268] width 118 height 12
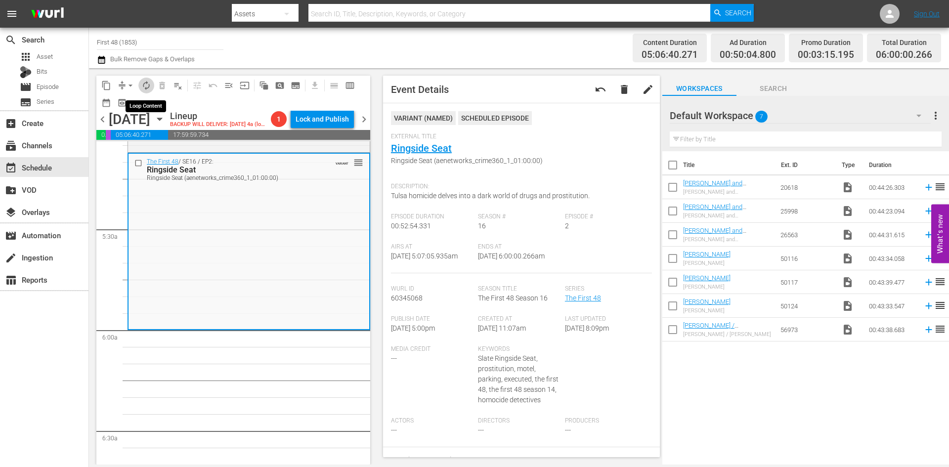
click at [147, 87] on span "autorenew_outlined" at bounding box center [146, 86] width 10 height 10
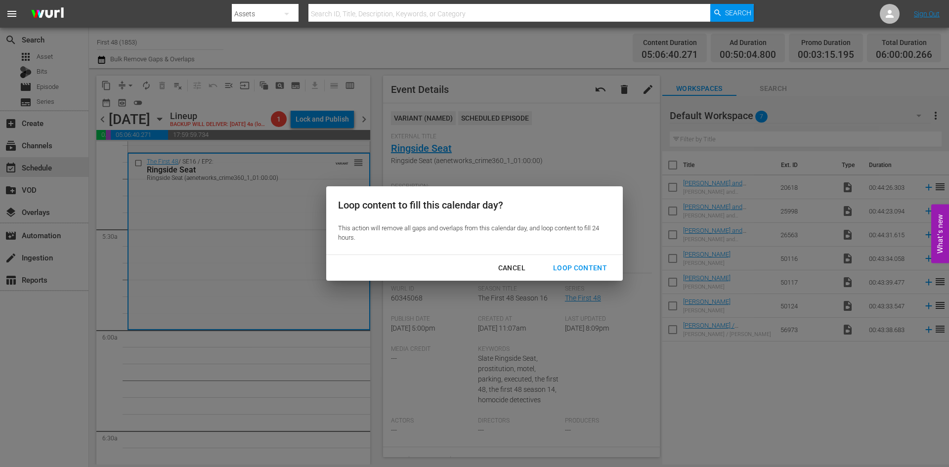
click at [593, 268] on div "Loop Content" at bounding box center [580, 268] width 70 height 12
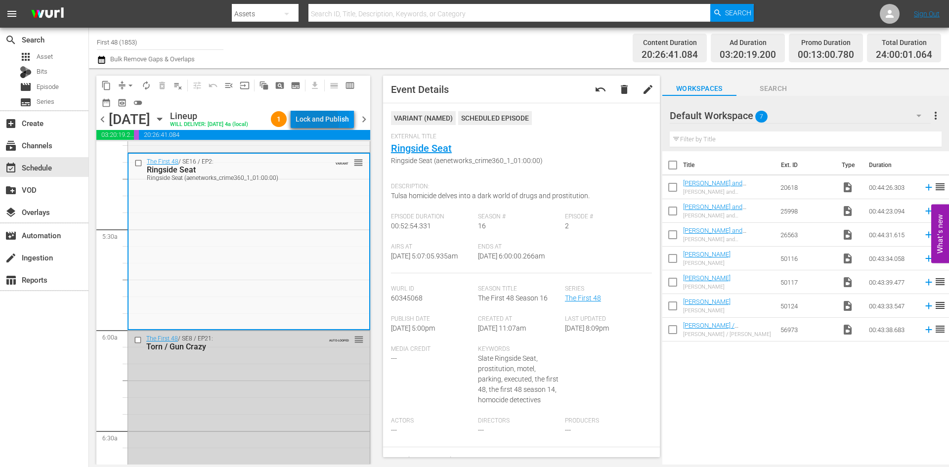
click at [324, 124] on div "Lock and Publish" at bounding box center [321, 119] width 53 height 18
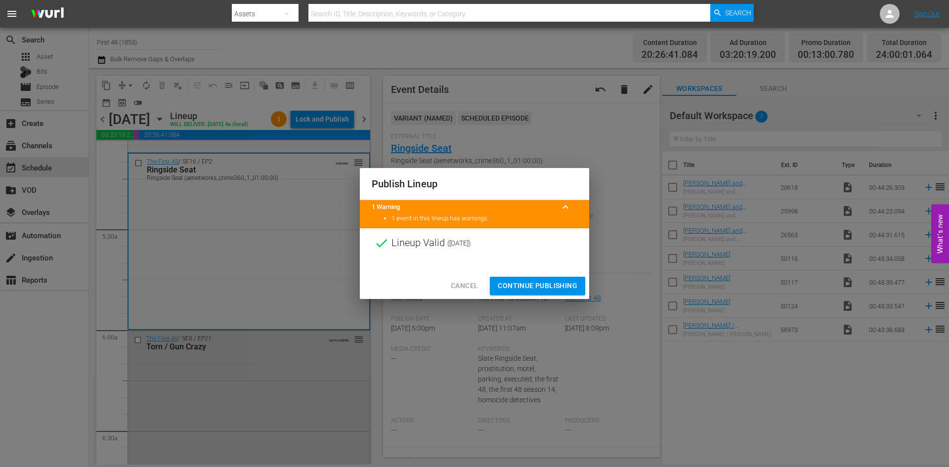
click at [528, 285] on span "Continue Publishing" at bounding box center [538, 286] width 80 height 12
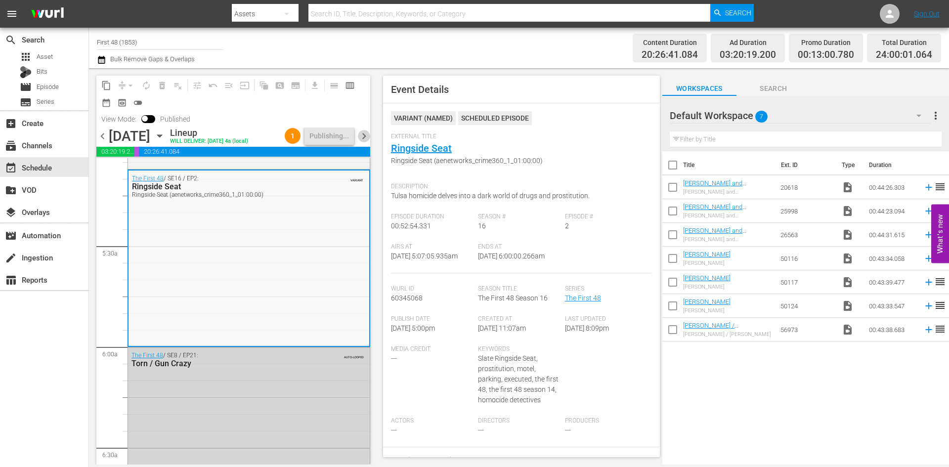
click at [362, 142] on span "chevron_right" at bounding box center [364, 136] width 12 height 12
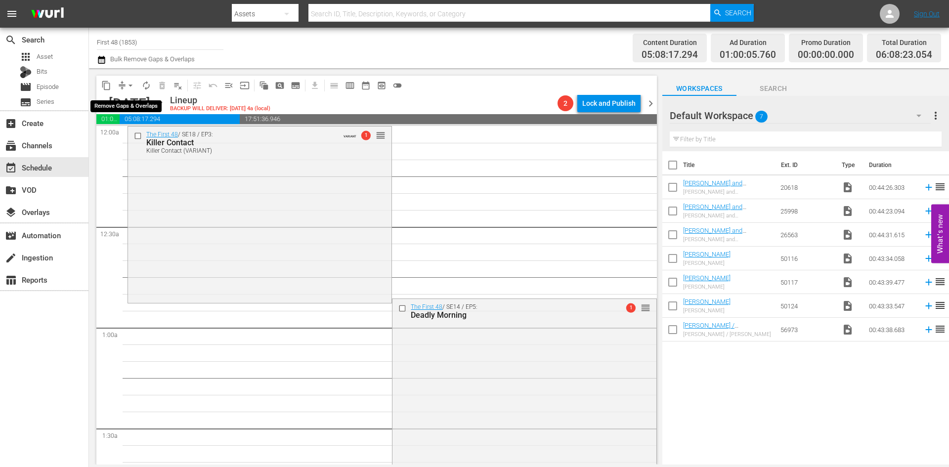
click at [131, 87] on span "arrow_drop_down" at bounding box center [130, 86] width 10 height 10
click at [128, 104] on li "Align to Midnight" at bounding box center [131, 105] width 82 height 16
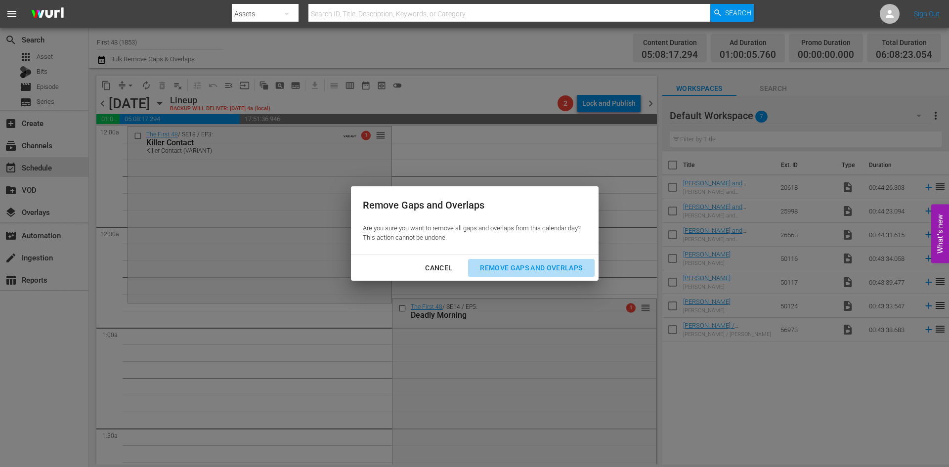
click at [501, 269] on div "Remove Gaps and Overlaps" at bounding box center [531, 268] width 118 height 12
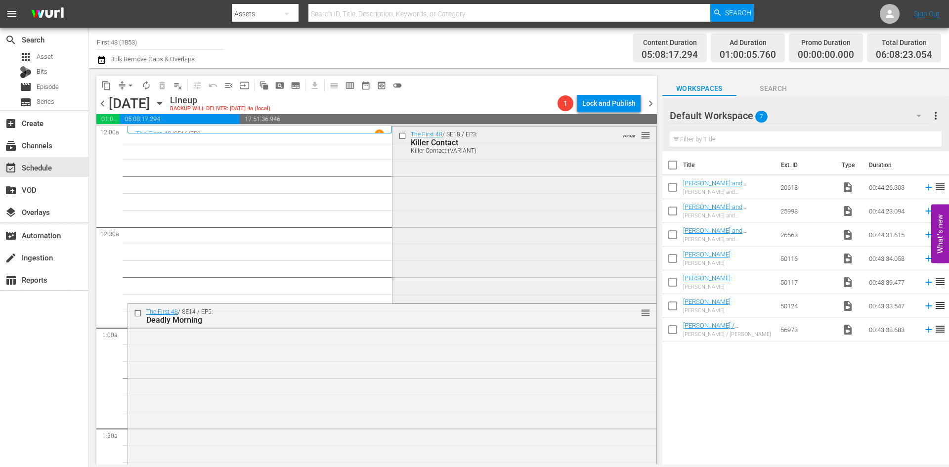
click at [504, 239] on div "The First 48 / SE18 / EP3: Killer Contact Killer Contact (VARIANT) VARIANT reor…" at bounding box center [523, 213] width 263 height 175
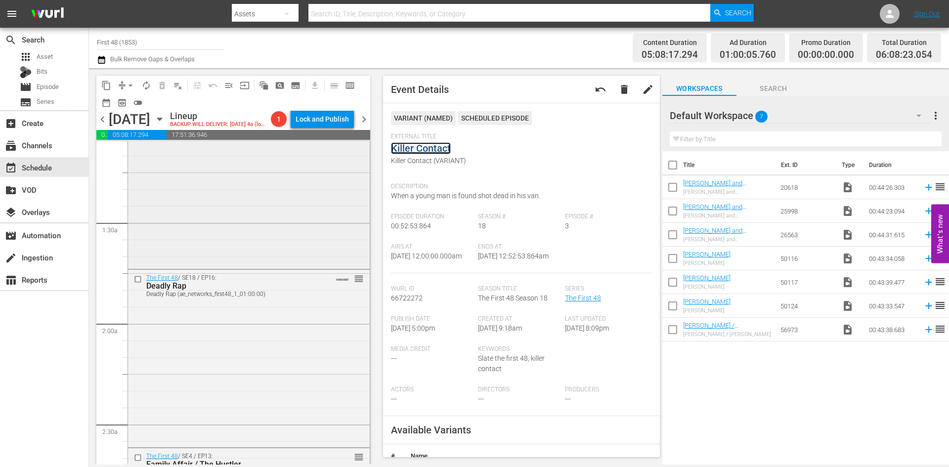
scroll to position [247, 0]
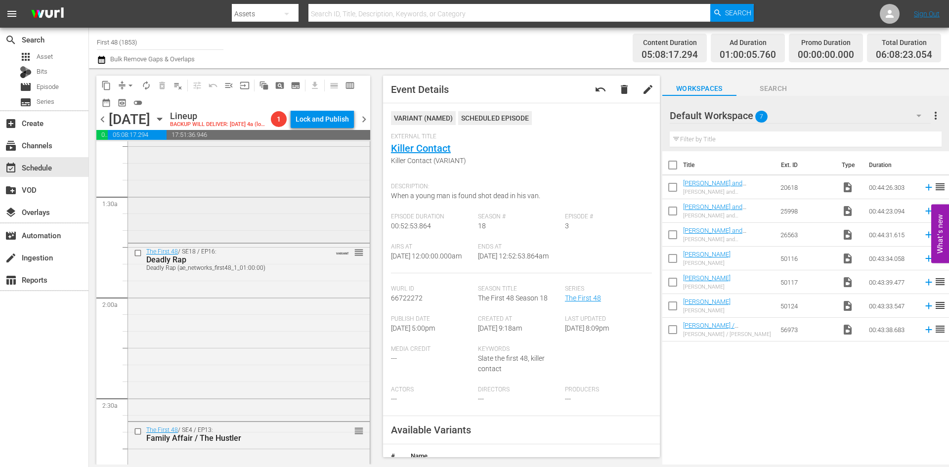
click at [310, 226] on div "The First 48 / SE14 / EP5: Deadly Morning reorder" at bounding box center [249, 157] width 242 height 168
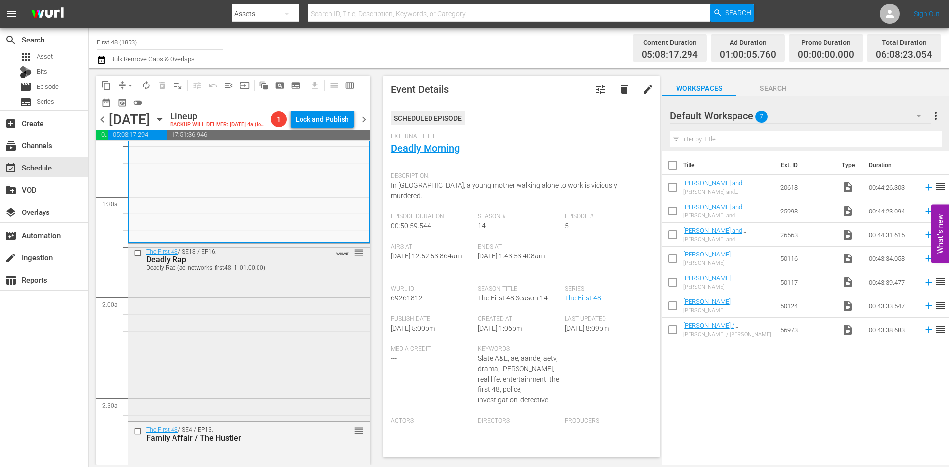
click at [313, 309] on div "The First 48 / SE18 / EP16: Deadly Rap Deadly Rap (ae_networks_first48_1_01:00:…" at bounding box center [249, 331] width 242 height 175
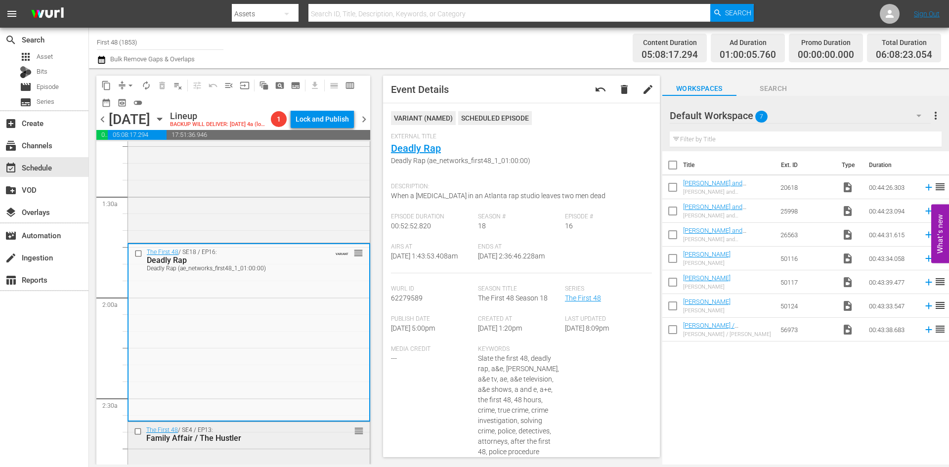
click at [299, 443] on div "The First 48 / SE4 / EP13: Family Affair / The Hustler" at bounding box center [233, 434] width 174 height 16
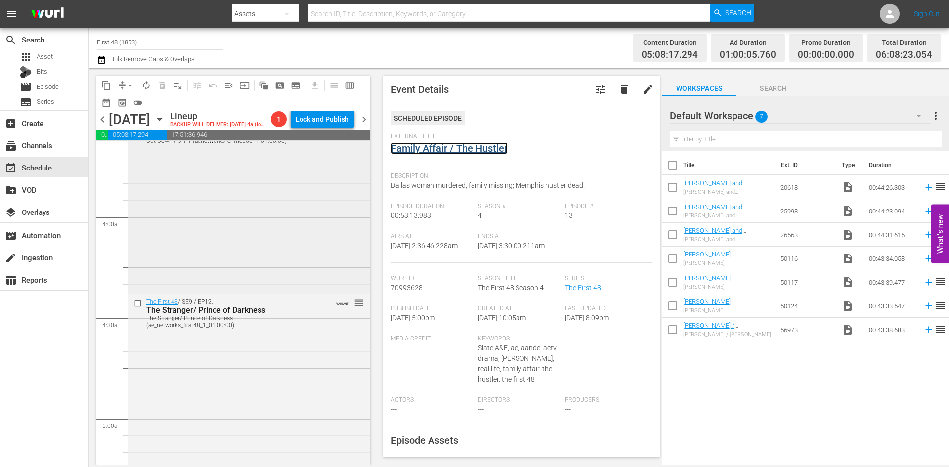
scroll to position [741, 0]
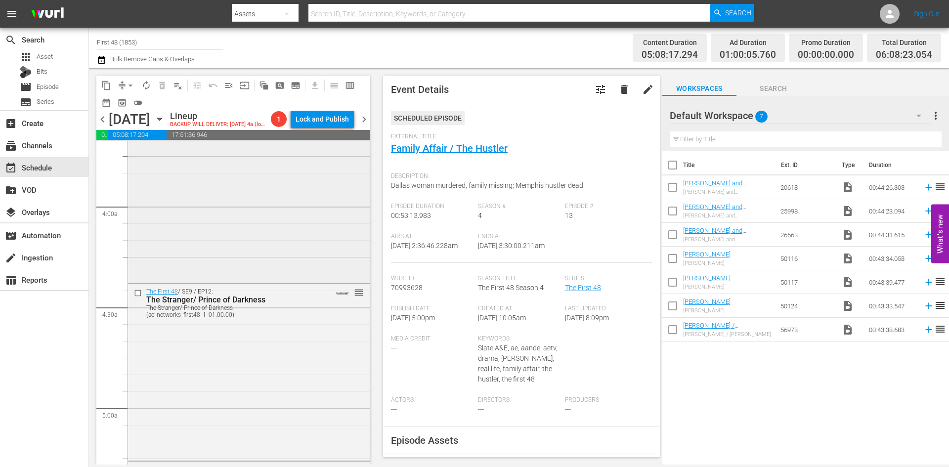
click at [299, 269] on div "The First 48 / SE9 / EP5: Cut Down / 9-1-1 Cut Down / 9-1-1 (aenetworks_crime36…" at bounding box center [249, 193] width 242 height 174
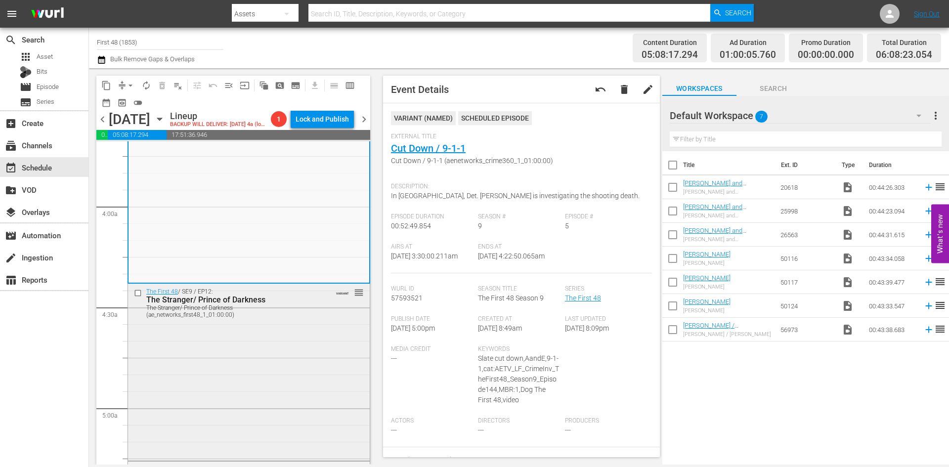
click at [292, 367] on div "The First 48 / SE9 / EP12: The Stranger/ Prince of Darkness The Stranger/ Princ…" at bounding box center [249, 371] width 242 height 174
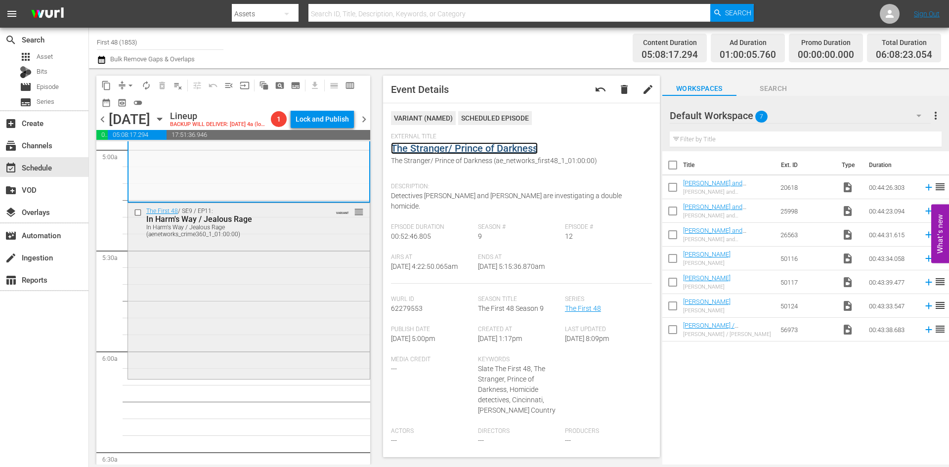
scroll to position [1038, 0]
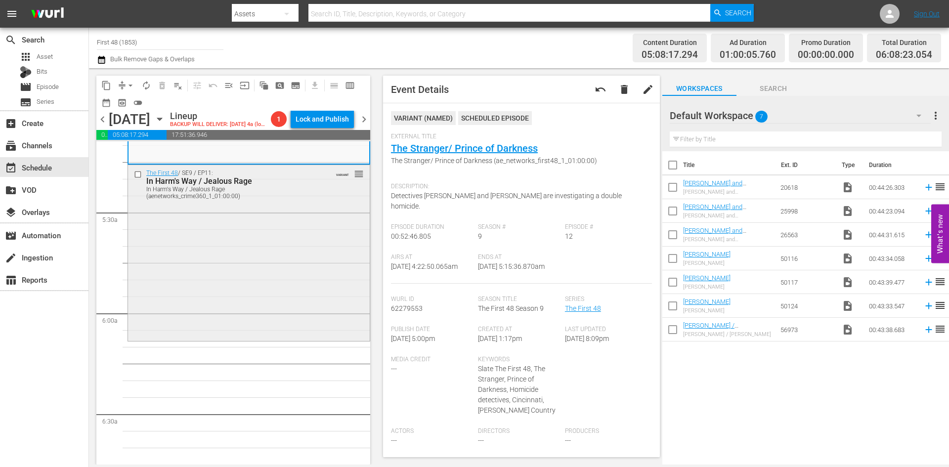
click at [296, 282] on div "The First 48 / SE9 / EP11: In Harm's Way / Jealous Rage In Harm's Way / Jealous…" at bounding box center [249, 252] width 242 height 174
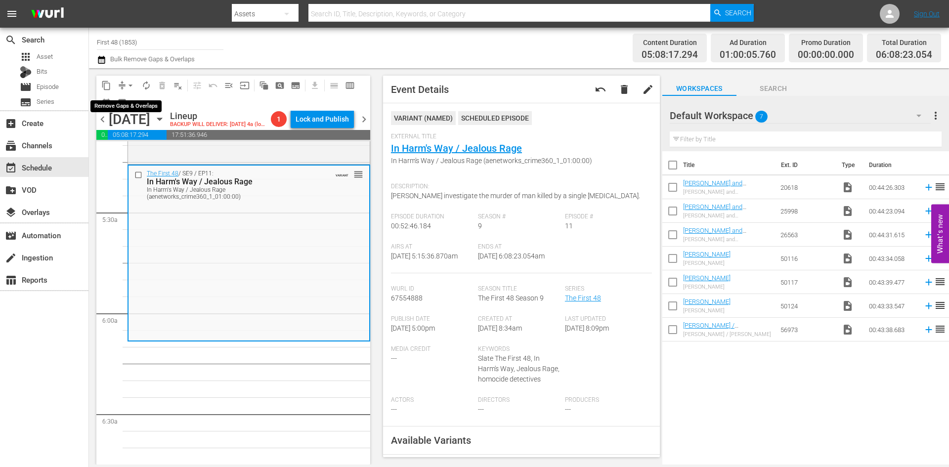
click at [130, 86] on span "arrow_drop_down" at bounding box center [130, 86] width 10 height 10
click at [128, 109] on li "Align to Midnight" at bounding box center [131, 105] width 104 height 16
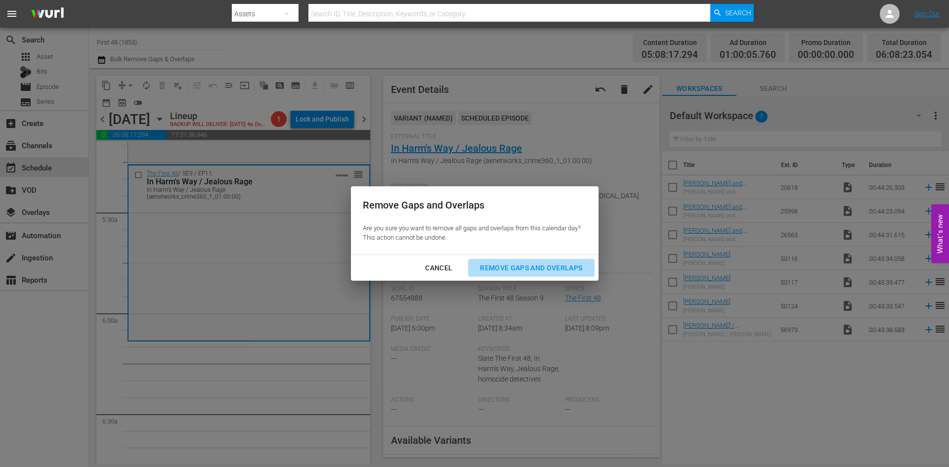
click at [531, 272] on div "Remove Gaps and Overlaps" at bounding box center [531, 268] width 118 height 12
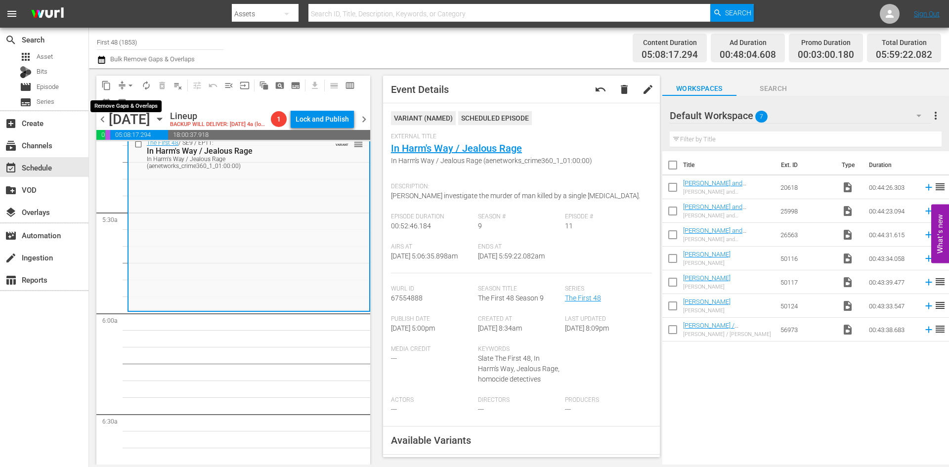
click at [129, 83] on span "arrow_drop_down" at bounding box center [130, 86] width 10 height 10
click at [130, 103] on li "Align to Midnight" at bounding box center [131, 105] width 104 height 16
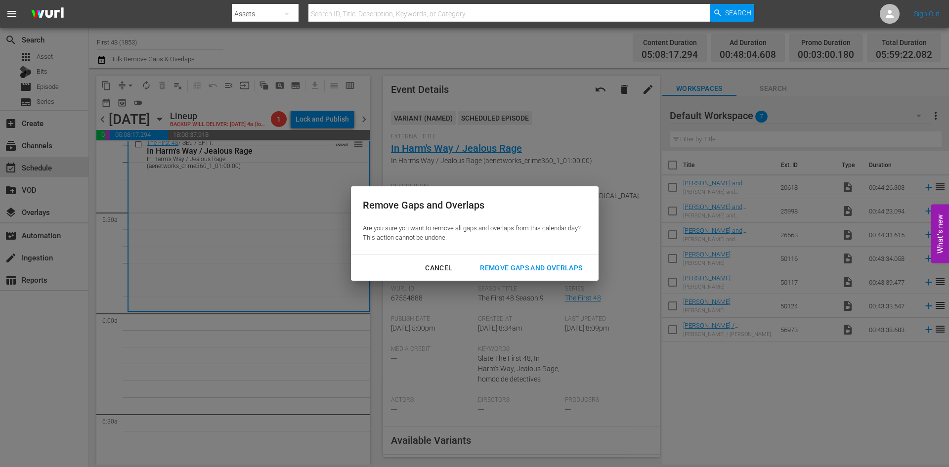
click at [521, 267] on div "Remove Gaps and Overlaps" at bounding box center [531, 268] width 118 height 12
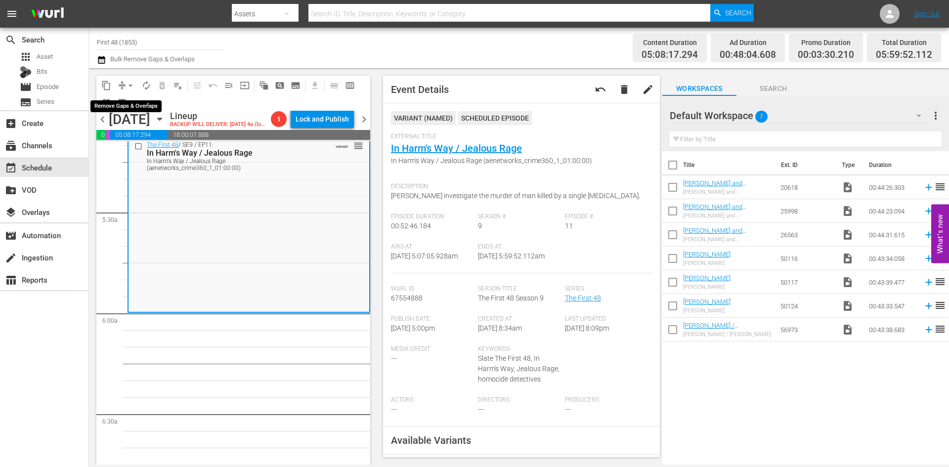
click at [130, 88] on span "arrow_drop_down" at bounding box center [130, 86] width 10 height 10
click at [127, 102] on li "Align to Midnight" at bounding box center [131, 105] width 104 height 16
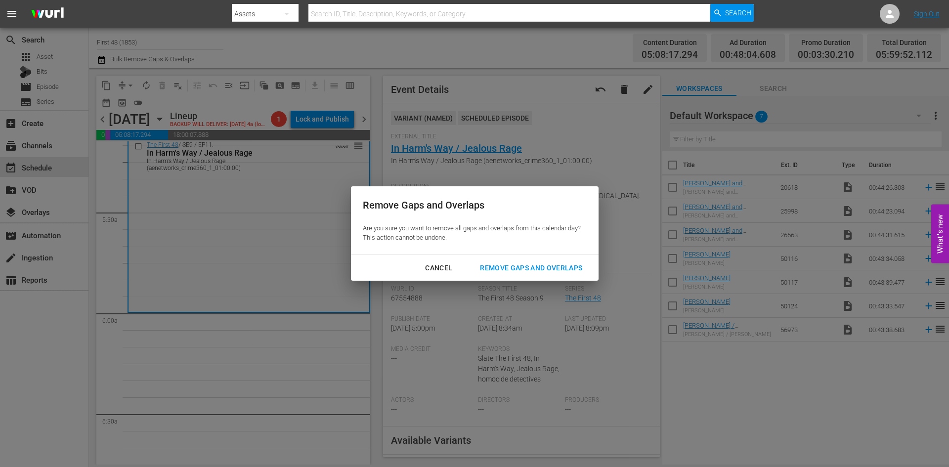
click at [531, 268] on div "Remove Gaps and Overlaps" at bounding box center [531, 268] width 118 height 12
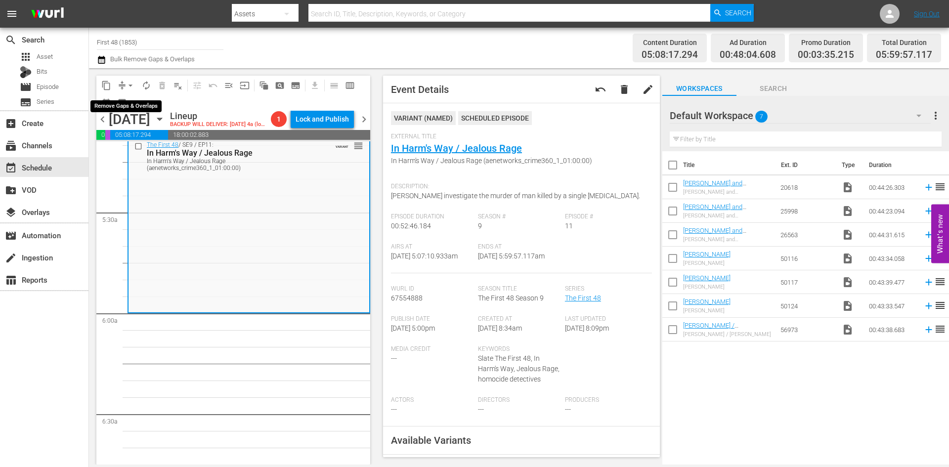
click at [126, 84] on span "arrow_drop_down" at bounding box center [130, 86] width 10 height 10
click at [126, 106] on li "Align to Midnight" at bounding box center [131, 105] width 104 height 16
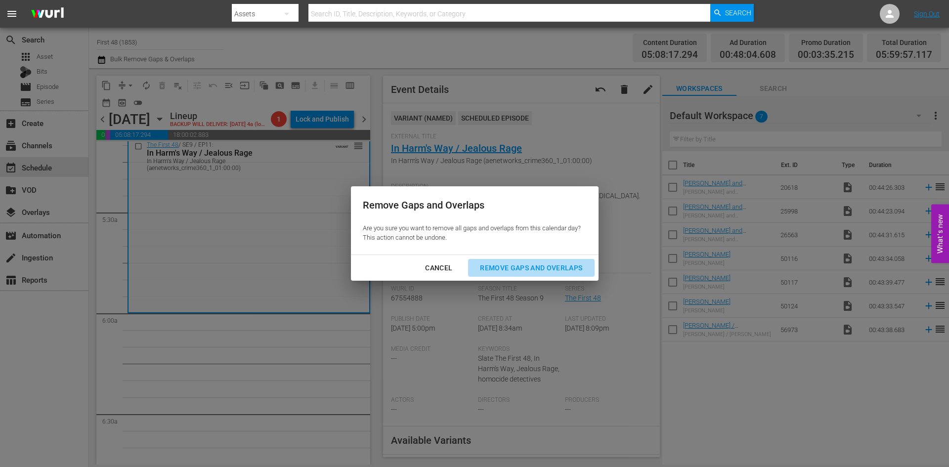
click at [551, 268] on div "Remove Gaps and Overlaps" at bounding box center [531, 268] width 118 height 12
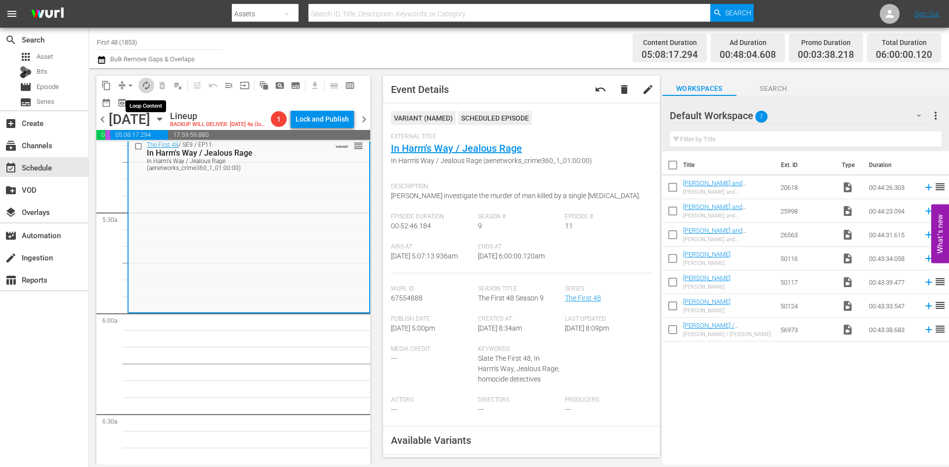
click at [147, 88] on span "autorenew_outlined" at bounding box center [146, 86] width 10 height 10
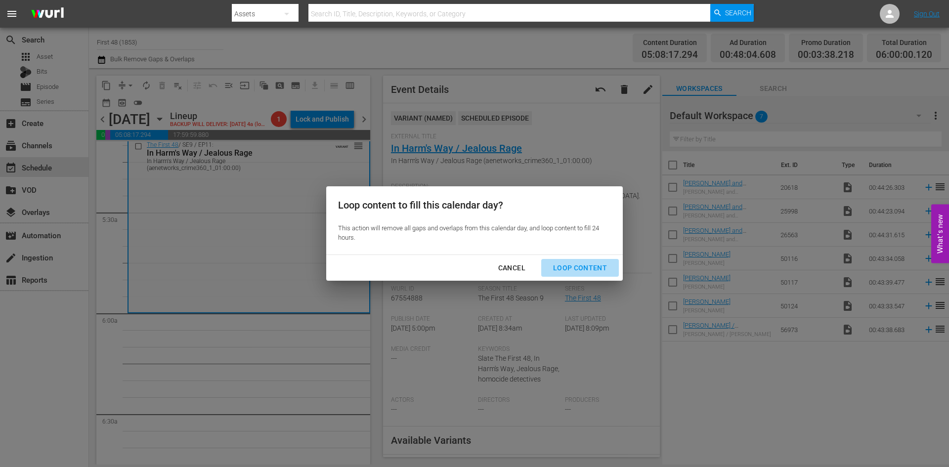
click at [590, 268] on div "Loop Content" at bounding box center [580, 268] width 70 height 12
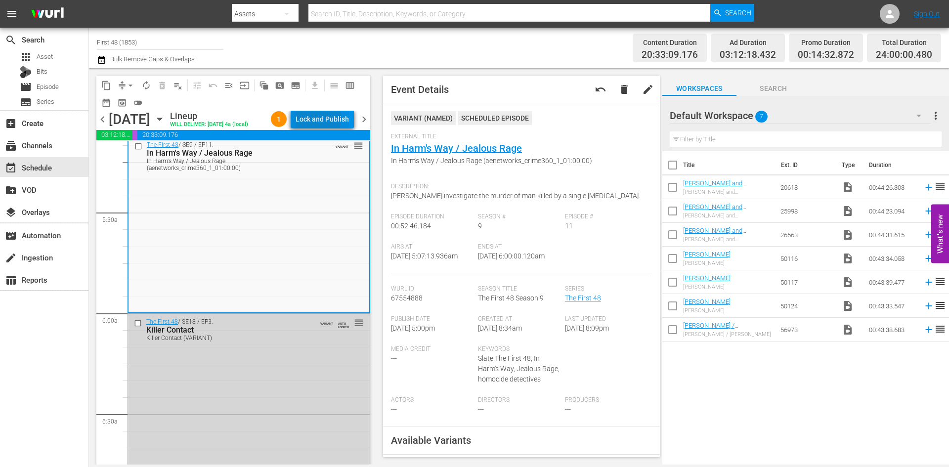
click at [315, 120] on div "Lock and Publish" at bounding box center [321, 119] width 53 height 18
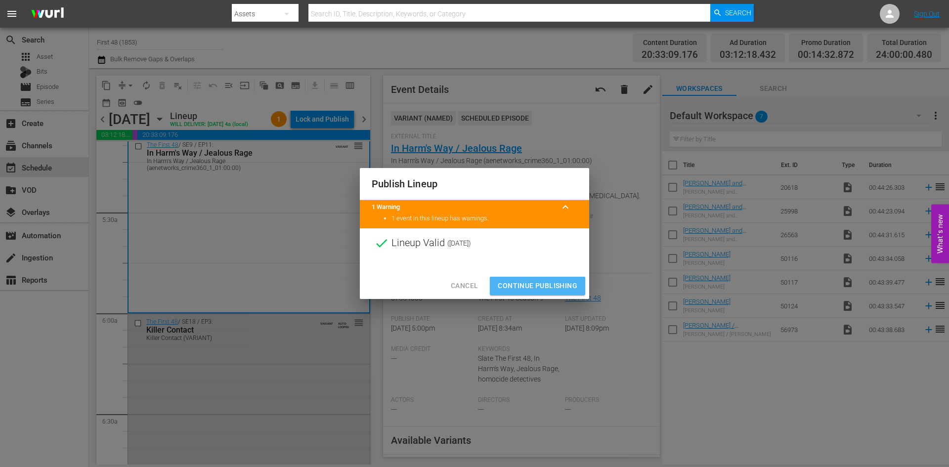
click at [537, 282] on span "Continue Publishing" at bounding box center [538, 286] width 80 height 12
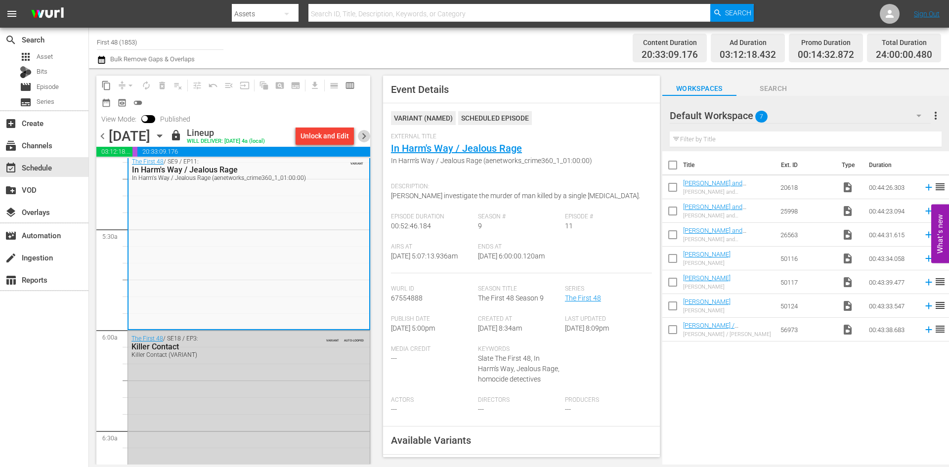
click at [361, 136] on span "chevron_right" at bounding box center [364, 136] width 12 height 12
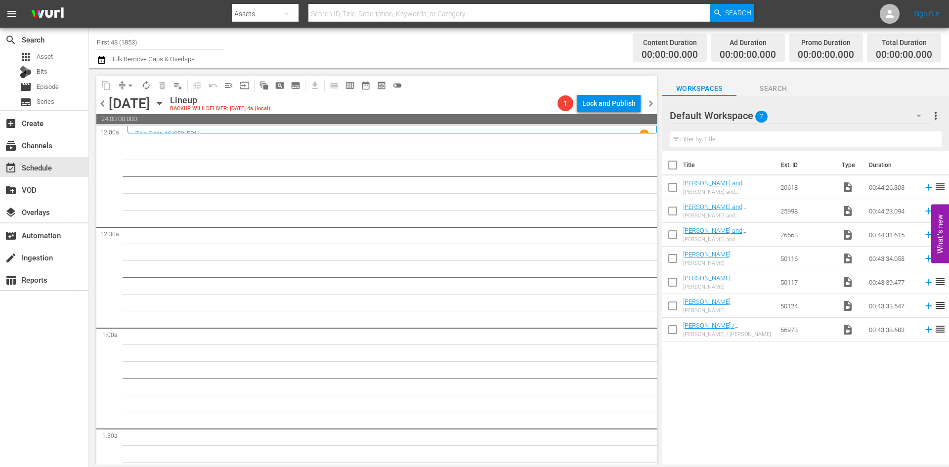
click at [132, 43] on input "First 48 (1853)" at bounding box center [160, 42] width 126 height 24
click at [118, 41] on input "First 48 (1853)" at bounding box center [160, 42] width 126 height 24
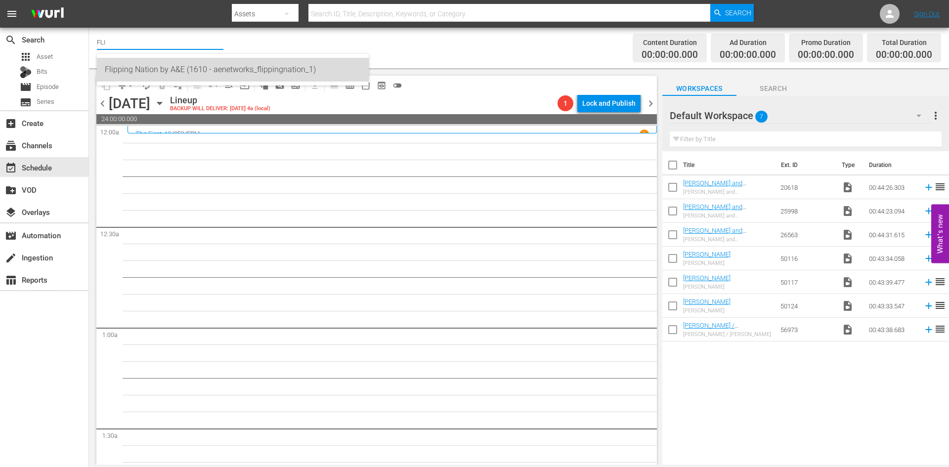
click at [133, 71] on div "Flipping Nation by A&E (1610 - aenetworks_flippingnation_1)" at bounding box center [233, 70] width 256 height 24
type input "Flipping Nation by A&E (1610 - aenetworks_flippingnation_1)"
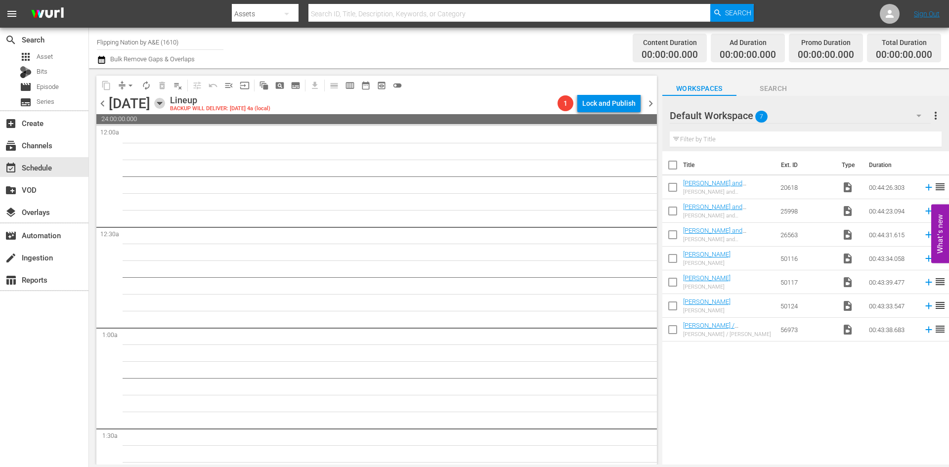
click at [162, 105] on icon "button" at bounding box center [159, 103] width 4 height 2
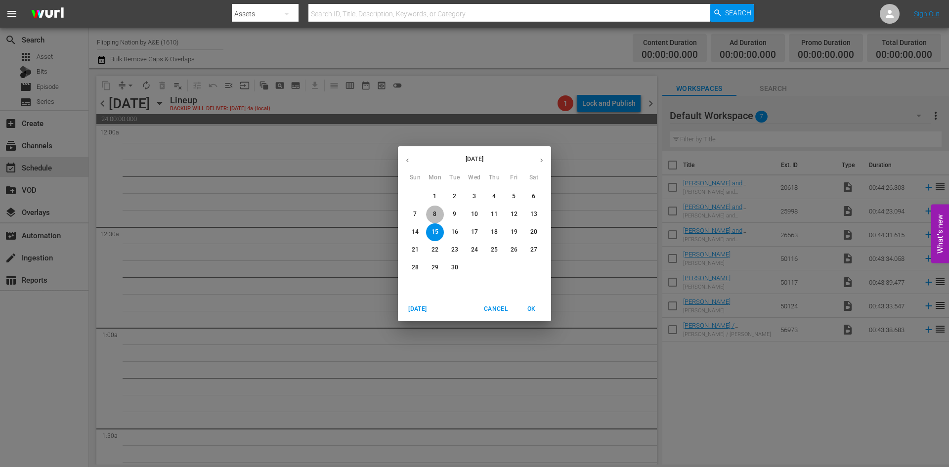
click at [433, 210] on p "8" at bounding box center [434, 214] width 3 height 8
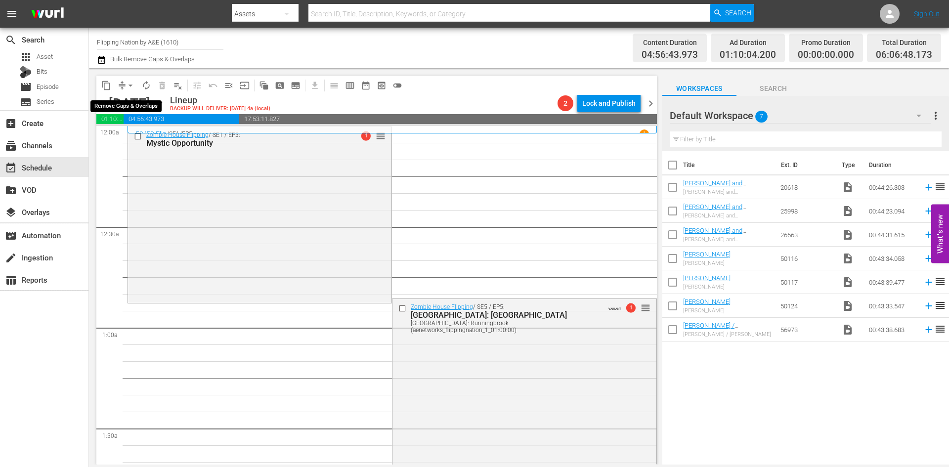
click at [130, 84] on span "arrow_drop_down" at bounding box center [130, 86] width 10 height 10
click at [120, 105] on li "Align to Midnight" at bounding box center [131, 105] width 104 height 16
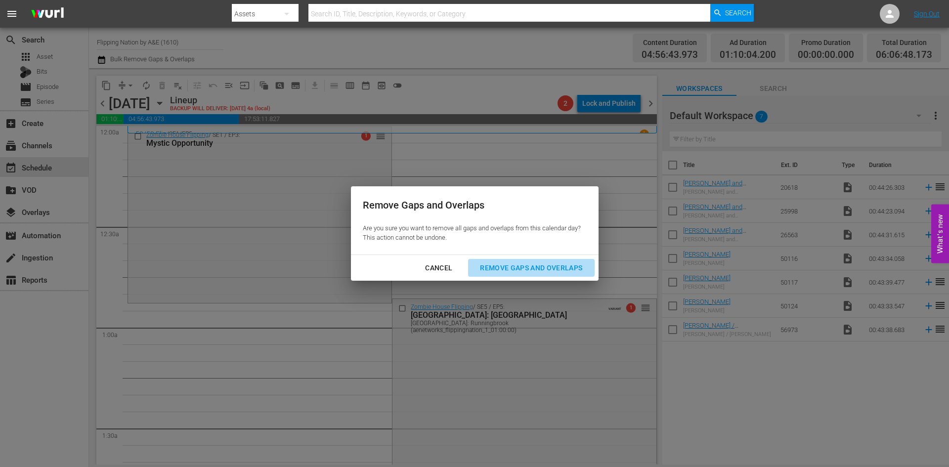
click at [506, 266] on div "Remove Gaps and Overlaps" at bounding box center [531, 268] width 118 height 12
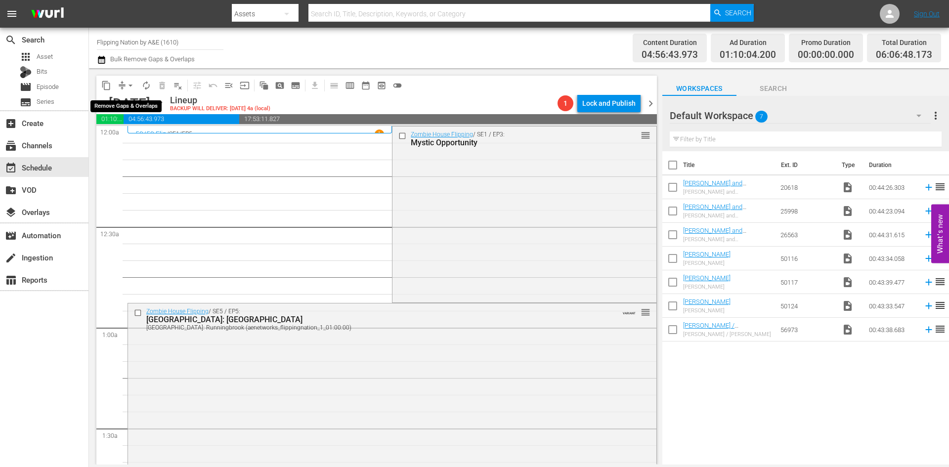
click at [131, 85] on span "arrow_drop_down" at bounding box center [130, 86] width 10 height 10
click at [128, 102] on li "Align to Midnight" at bounding box center [131, 105] width 104 height 16
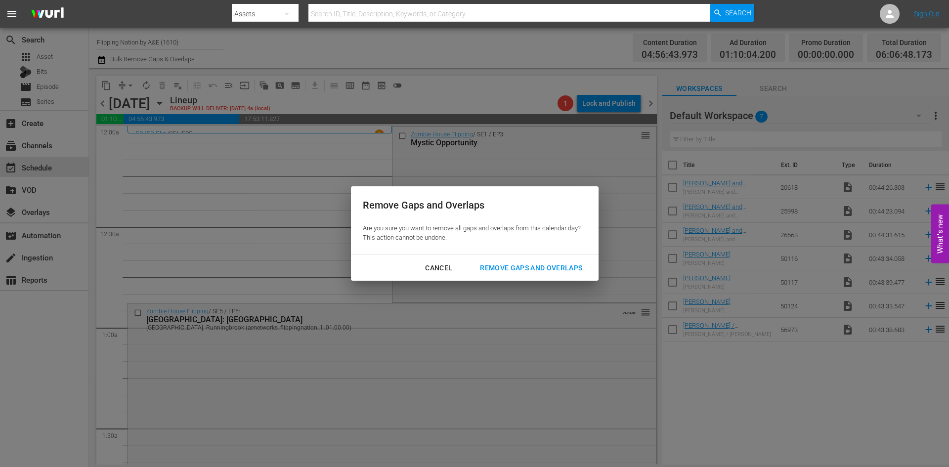
click at [507, 262] on div "Remove Gaps and Overlaps" at bounding box center [531, 268] width 118 height 12
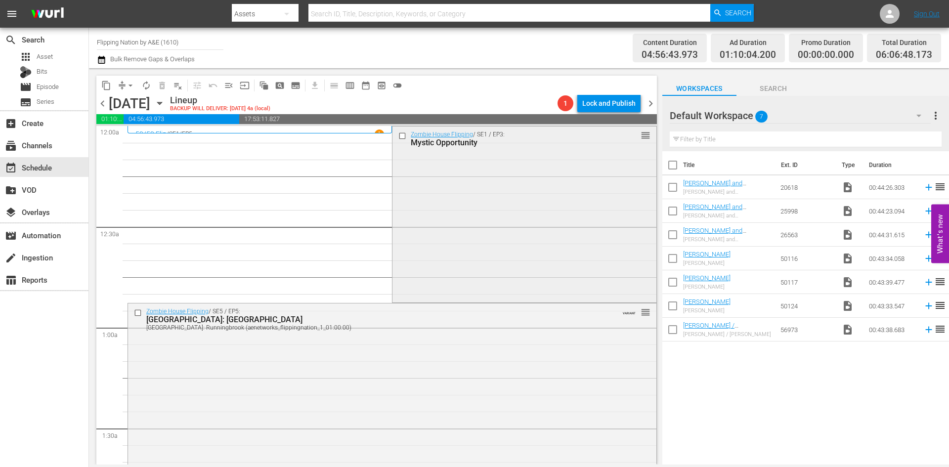
click at [482, 189] on div "Zombie House Flipping / SE1 / EP3: Mystic Opportunity reorder" at bounding box center [523, 213] width 263 height 174
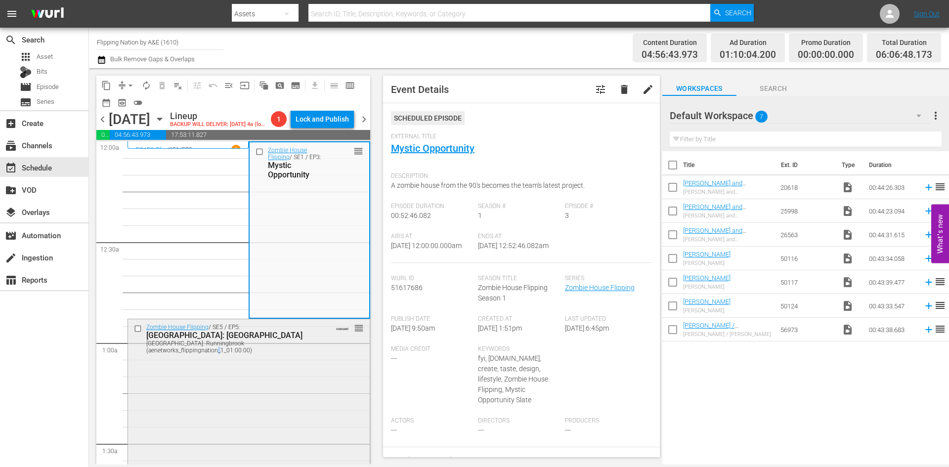
click at [304, 378] on div "Zombie House Flipping / SE5 / EP5: Dallas: Runningbrook Dallas: Runningbrook (a…" at bounding box center [249, 405] width 242 height 173
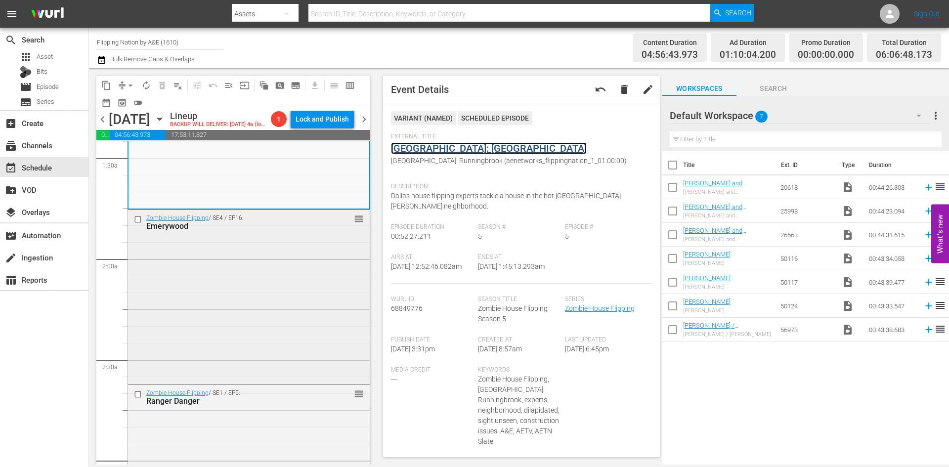
scroll to position [296, 0]
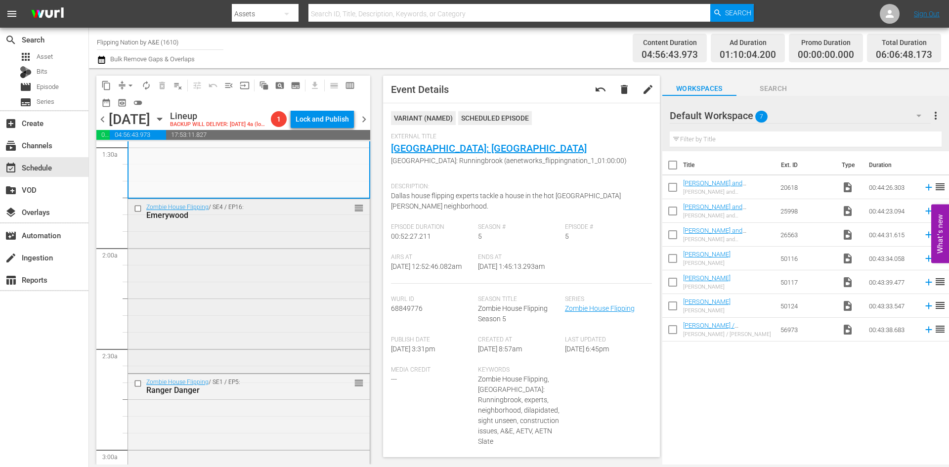
click at [276, 288] on div "Zombie House Flipping / SE4 / EP16: Emerywood reorder" at bounding box center [249, 285] width 242 height 172
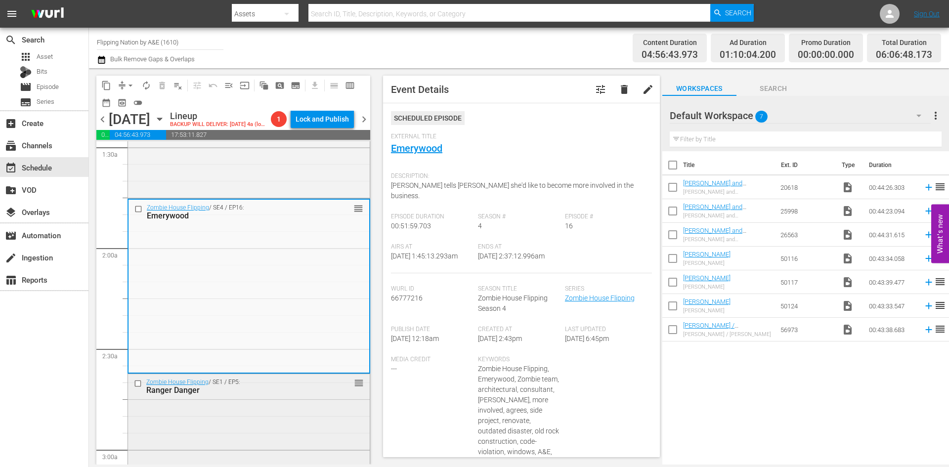
click at [237, 398] on div "Zombie House Flipping / SE1 / EP5: Ranger Danger reorder" at bounding box center [249, 386] width 242 height 24
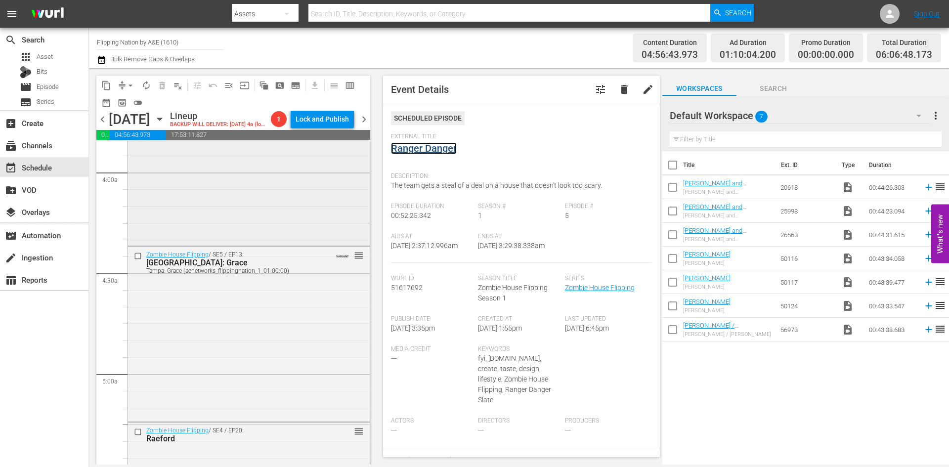
scroll to position [791, 0]
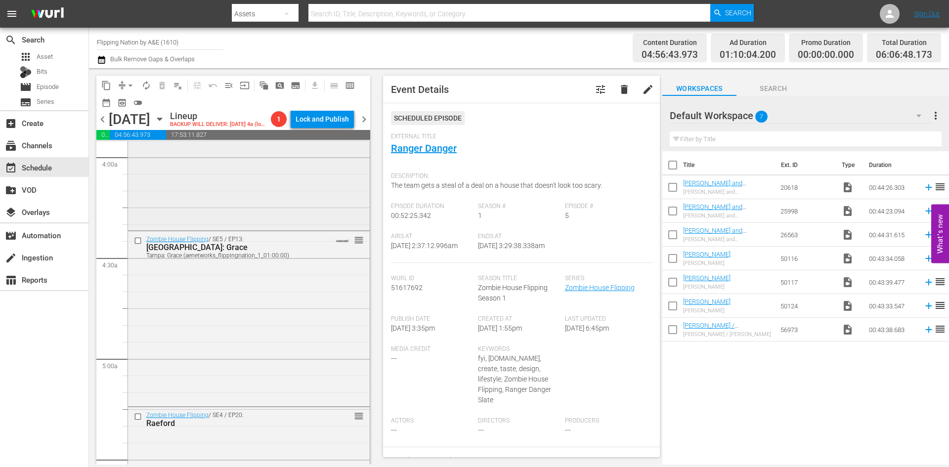
click at [285, 215] on div "Zombie House Flipping / SE5 / EP12: Tampa: Spring Hill Tampa: Spring Hill (aene…" at bounding box center [249, 142] width 242 height 172
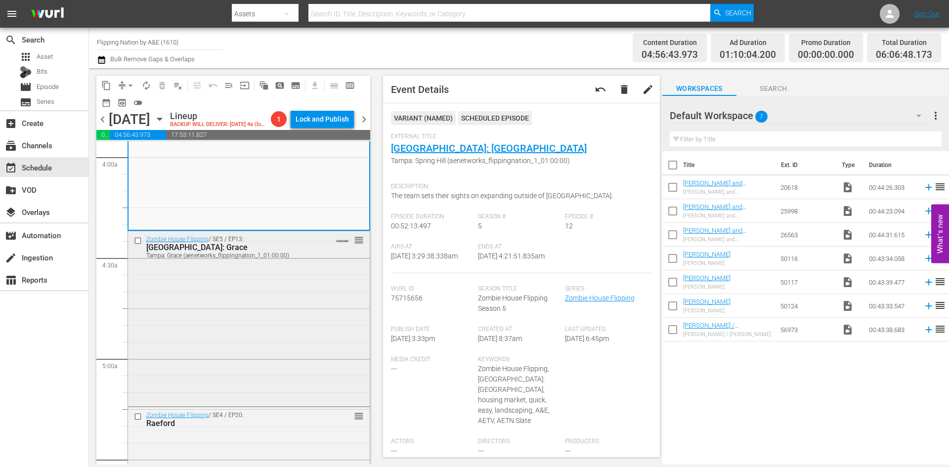
click at [285, 317] on div "Zombie House Flipping / SE5 / EP13: Tampa: Grace Tampa: Grace (aenetworks_flipp…" at bounding box center [249, 317] width 242 height 173
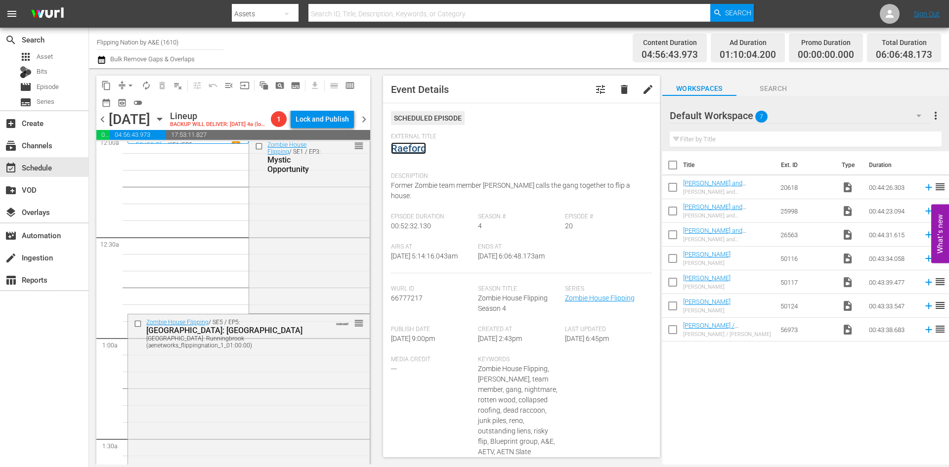
scroll to position [0, 0]
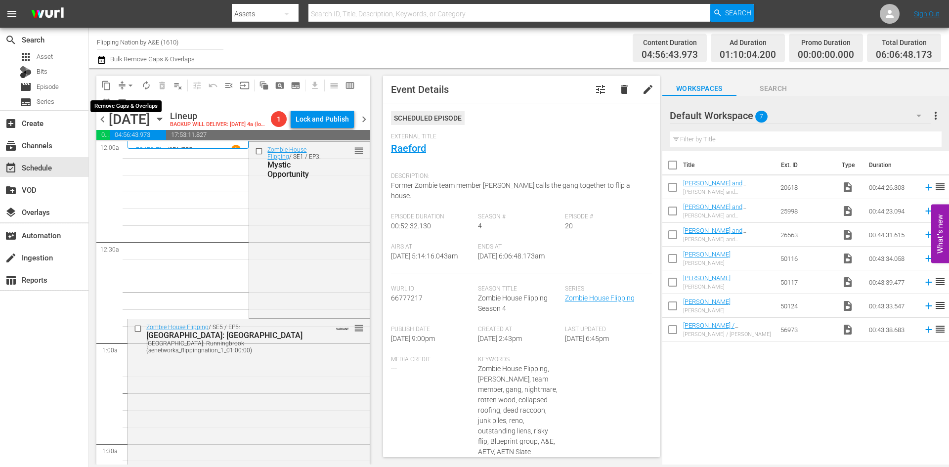
click at [130, 84] on span "arrow_drop_down" at bounding box center [130, 86] width 10 height 10
click at [117, 105] on li "Align to Midnight" at bounding box center [131, 105] width 104 height 16
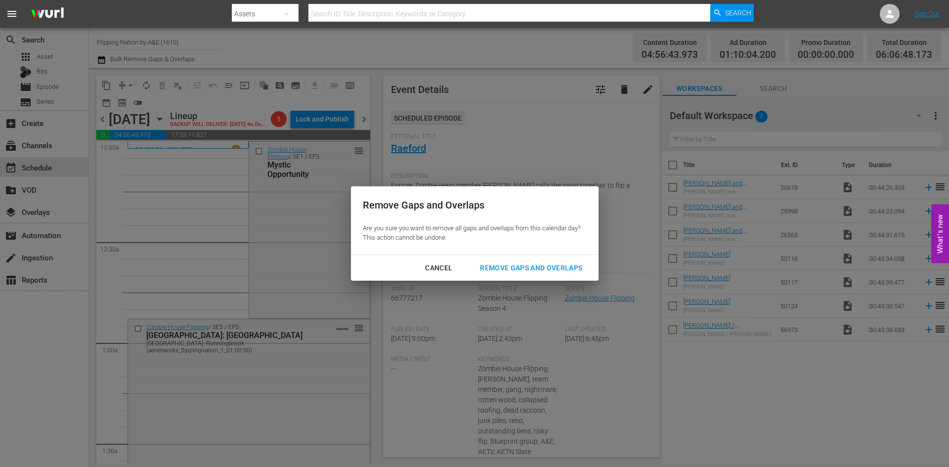
click at [512, 266] on div "Remove Gaps and Overlaps" at bounding box center [531, 268] width 118 height 12
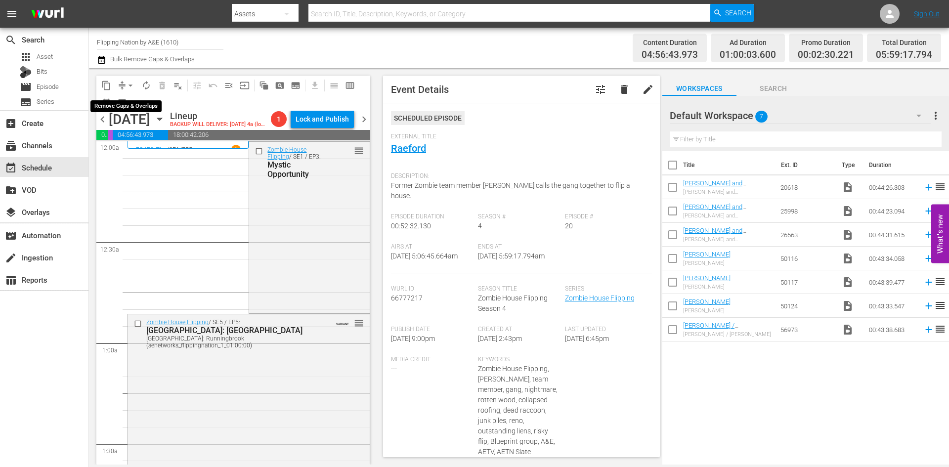
click at [130, 85] on span "arrow_drop_down" at bounding box center [130, 86] width 10 height 10
click at [124, 106] on li "Align to Midnight" at bounding box center [131, 105] width 104 height 16
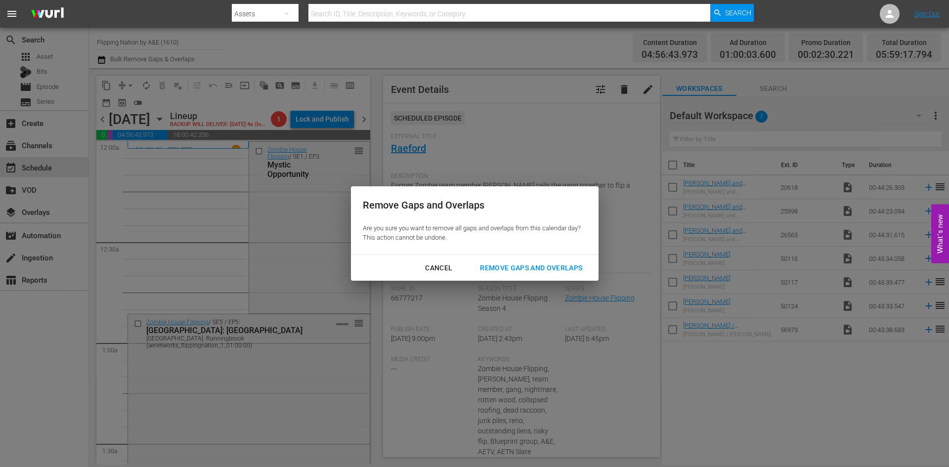
click at [506, 265] on div "Remove Gaps and Overlaps" at bounding box center [531, 268] width 118 height 12
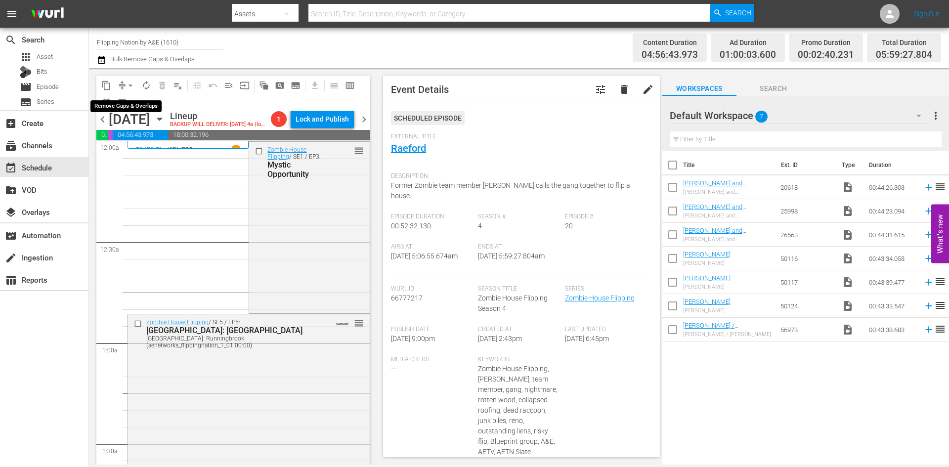
click at [127, 86] on span "arrow_drop_down" at bounding box center [130, 86] width 10 height 10
click at [117, 107] on li "Align to Midnight" at bounding box center [131, 105] width 104 height 16
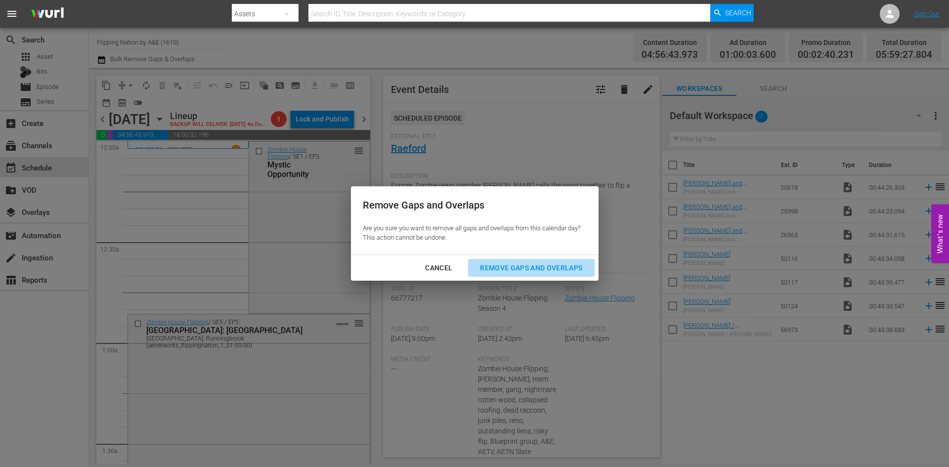
click at [518, 267] on div "Remove Gaps and Overlaps" at bounding box center [531, 268] width 118 height 12
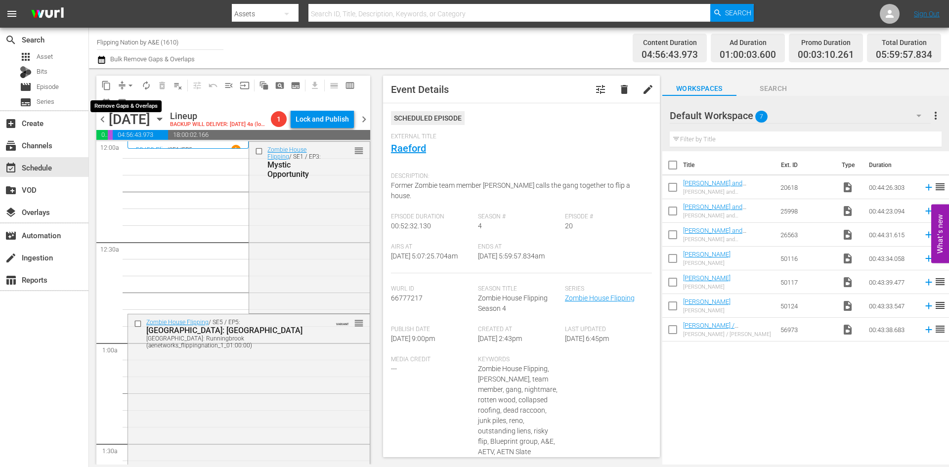
click at [130, 84] on span "arrow_drop_down" at bounding box center [130, 86] width 10 height 10
click at [127, 110] on li "Align to Midnight" at bounding box center [131, 105] width 104 height 16
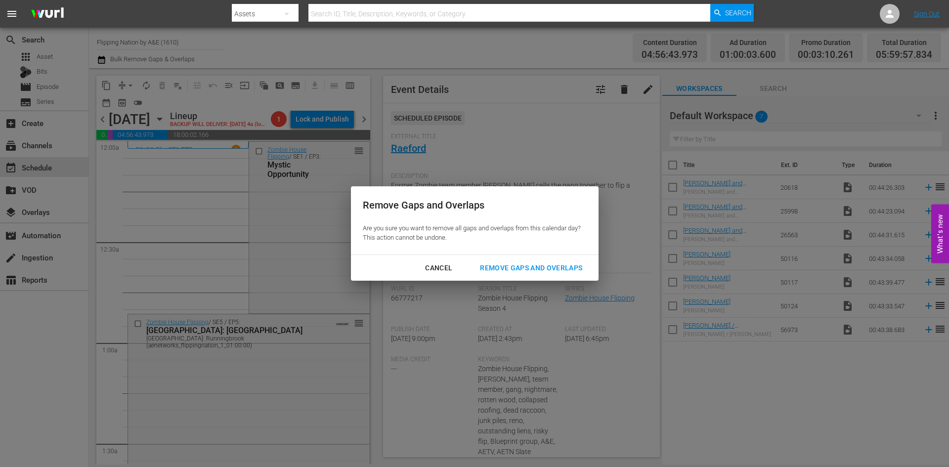
click at [501, 266] on div "Remove Gaps and Overlaps" at bounding box center [531, 268] width 118 height 12
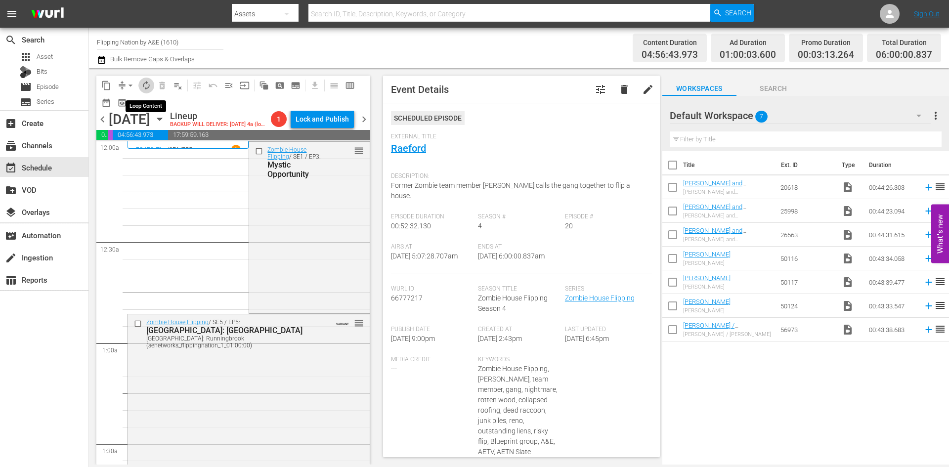
click at [148, 86] on span "autorenew_outlined" at bounding box center [146, 86] width 10 height 10
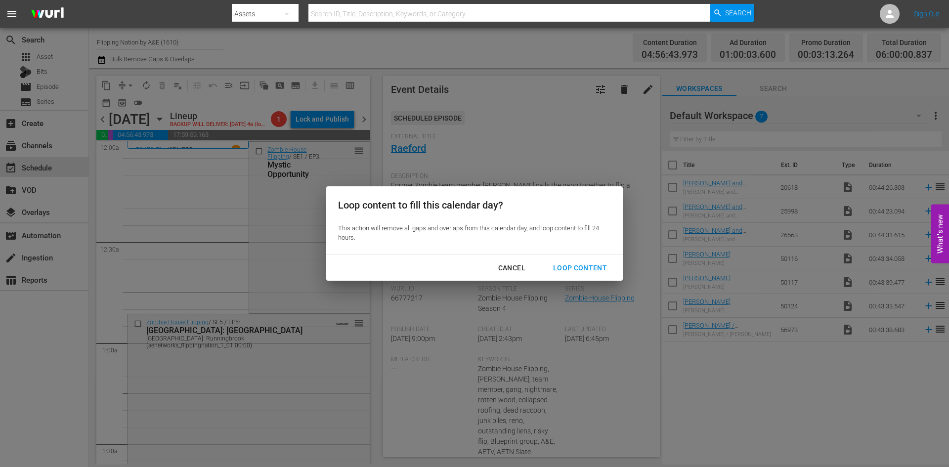
click at [571, 268] on div "Loop Content" at bounding box center [580, 268] width 70 height 12
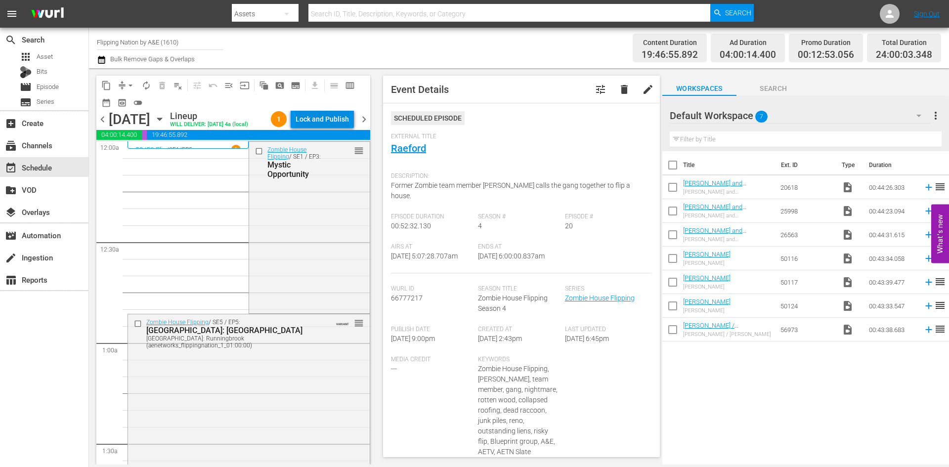
click at [321, 123] on div "Lock and Publish" at bounding box center [321, 119] width 53 height 18
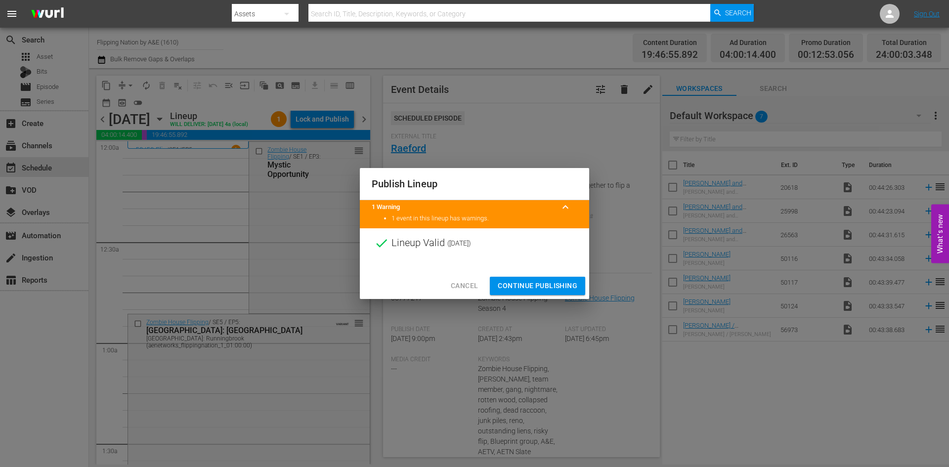
click at [533, 281] on span "Continue Publishing" at bounding box center [538, 286] width 80 height 12
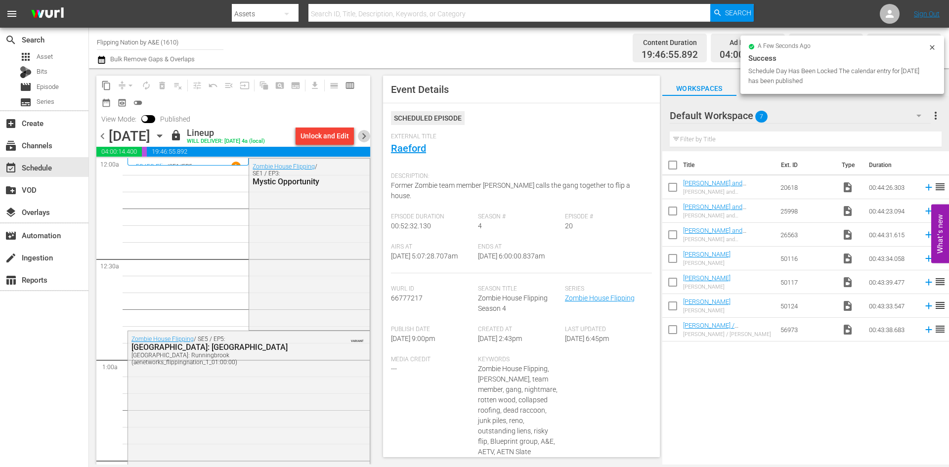
click at [367, 137] on span "chevron_right" at bounding box center [364, 136] width 12 height 12
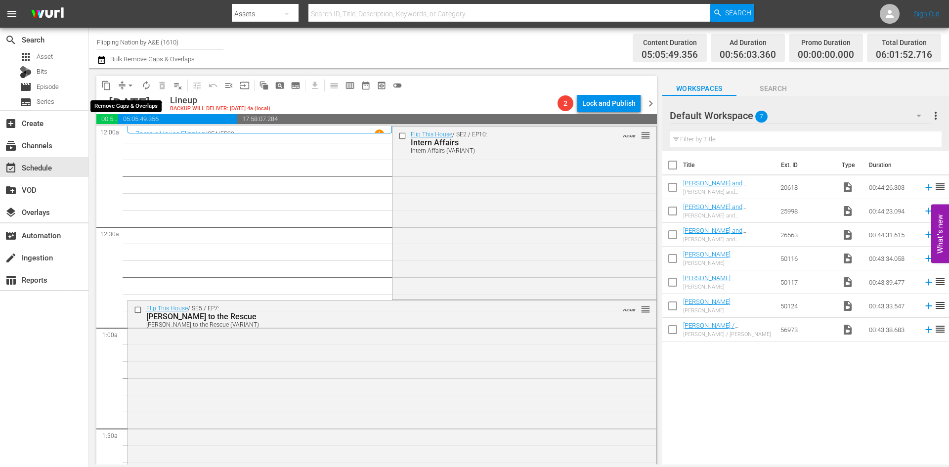
click at [129, 83] on span "arrow_drop_down" at bounding box center [130, 86] width 10 height 10
click at [133, 104] on li "Align to Midnight" at bounding box center [131, 105] width 104 height 16
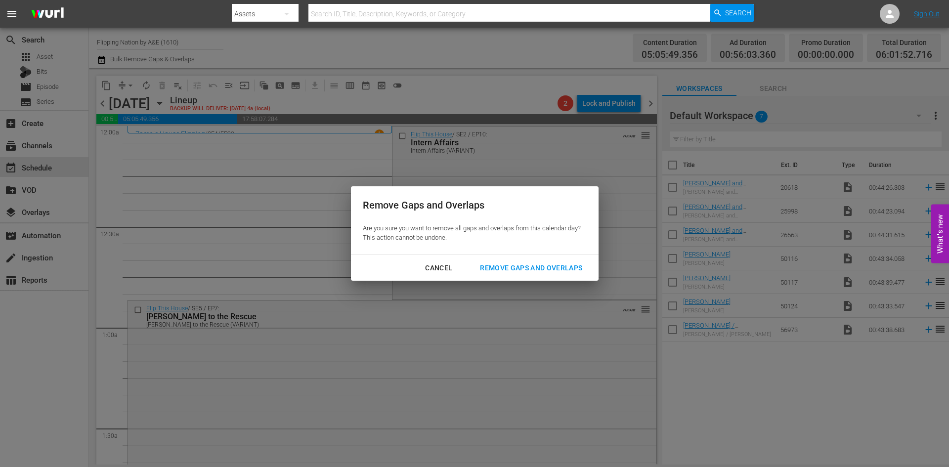
click at [507, 266] on div "Remove Gaps and Overlaps" at bounding box center [531, 268] width 118 height 12
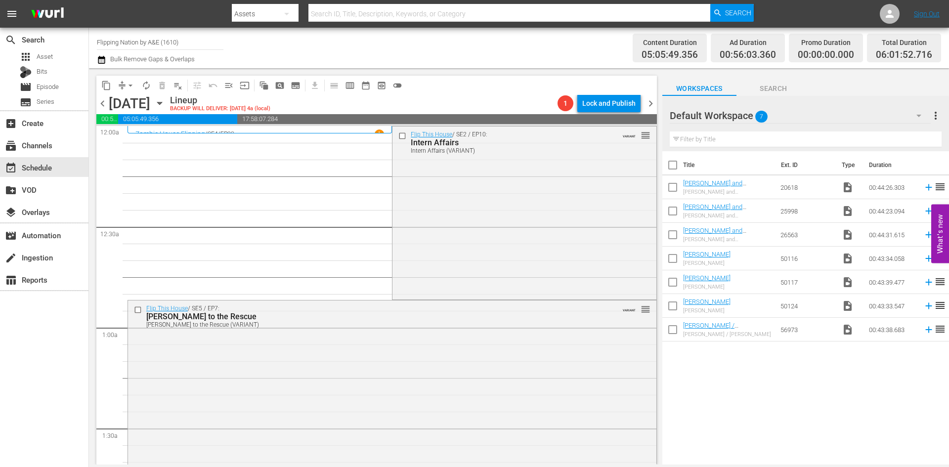
click at [509, 217] on div "Flip This House / SE2 / EP10: Intern Affairs Intern Affairs (VARIANT) VARIANT r…" at bounding box center [523, 211] width 263 height 171
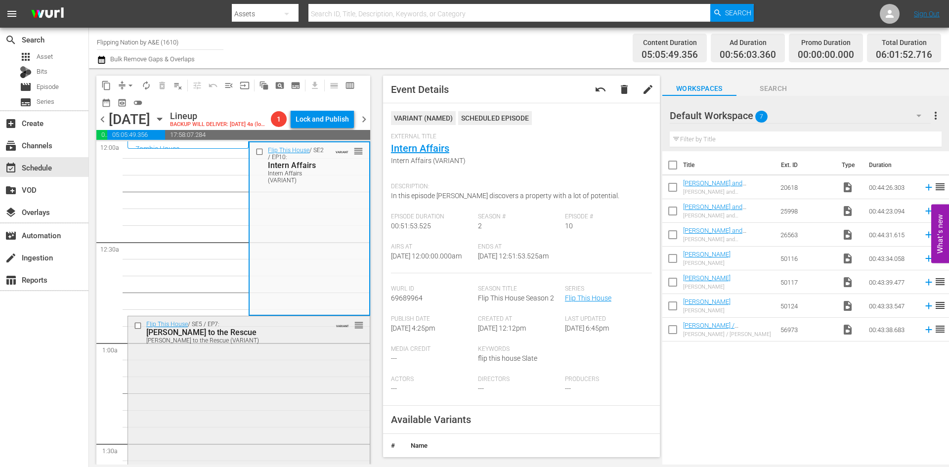
click at [314, 373] on div "Flip This House / SE5 / EP7: Armando to the Rescue Armando to the Rescue (VARIA…" at bounding box center [249, 401] width 242 height 170
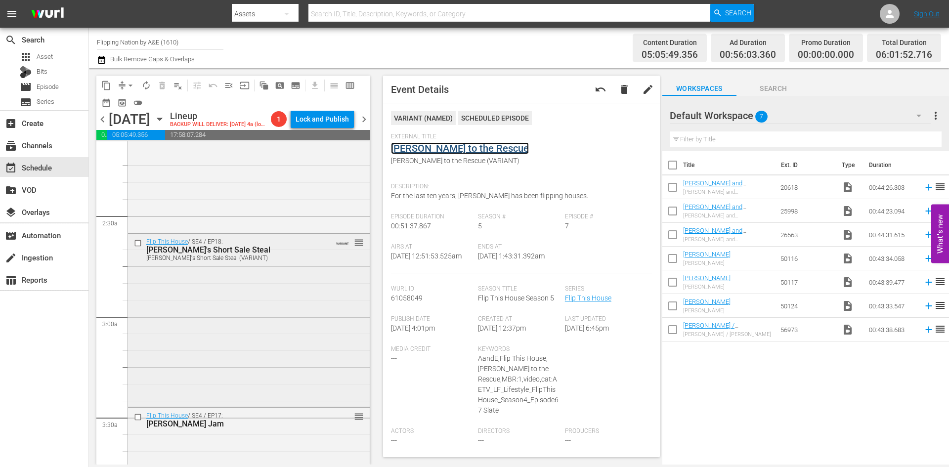
scroll to position [445, 0]
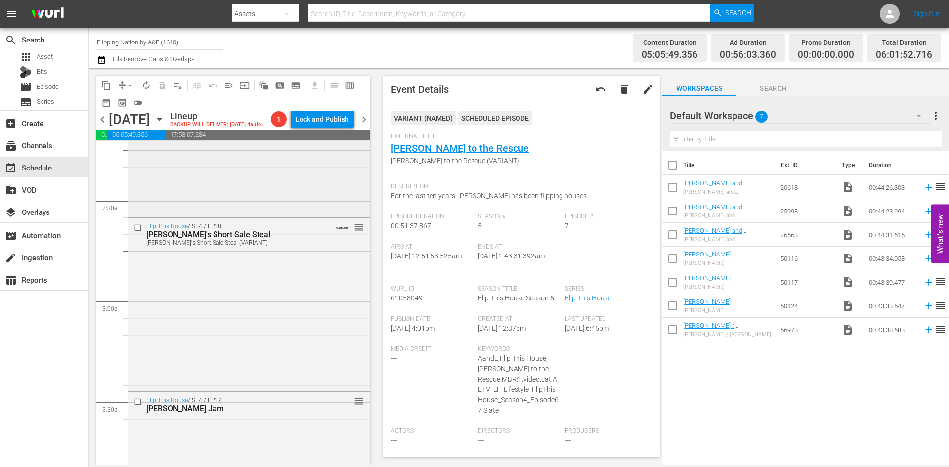
click at [304, 201] on div "Flip This House / SE4 / EP19: The Caddie Shack The Caddie Shack (VARIANT) VARIA…" at bounding box center [249, 130] width 242 height 170
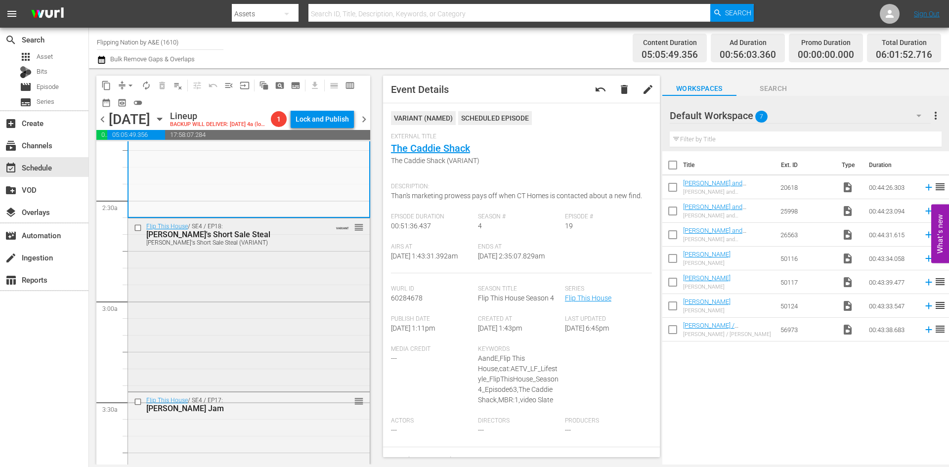
click at [324, 281] on div "Flip This House / SE4 / EP18: Peter's Short Sale Steal Peter's Short Sale Steal…" at bounding box center [249, 303] width 242 height 170
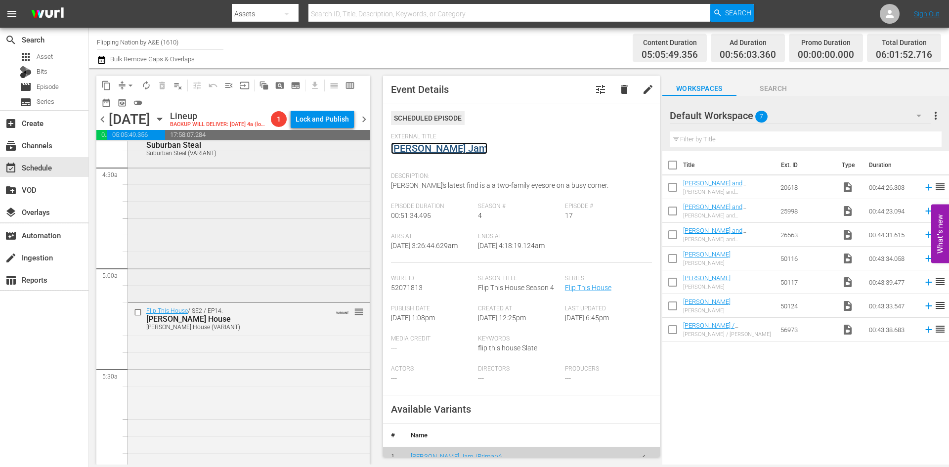
scroll to position [889, 0]
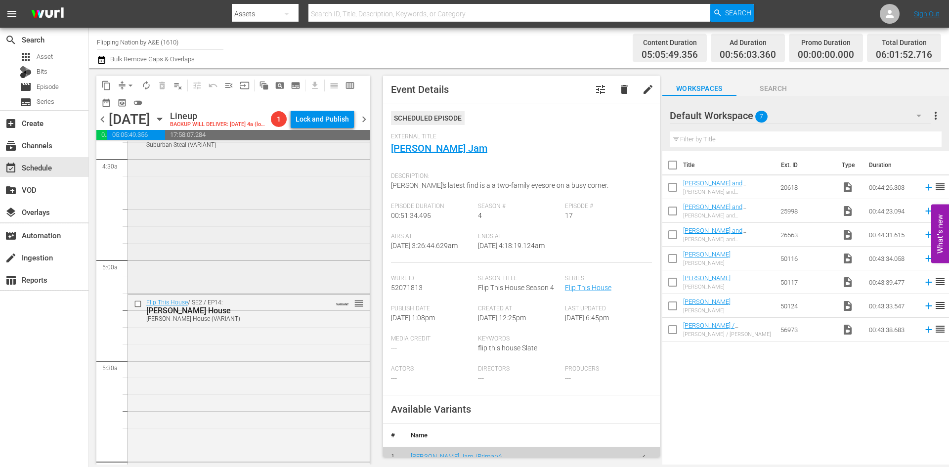
click at [274, 269] on div "Flip This House / SE5 / EP4: Suburban Steal Suburban Steal (VARIANT) VARIANT re…" at bounding box center [249, 206] width 242 height 170
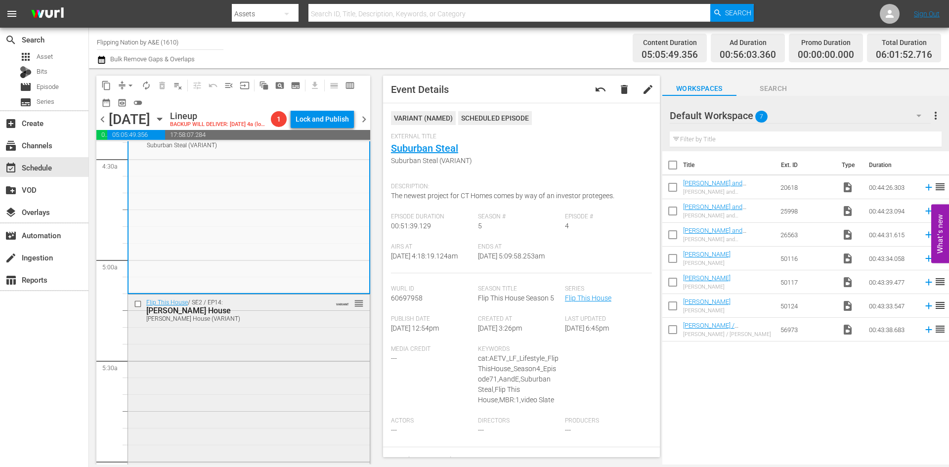
click at [297, 375] on div "Flip This House / SE2 / EP14: Roach House Roach House (VARIANT) VARIANT reorder" at bounding box center [249, 379] width 242 height 171
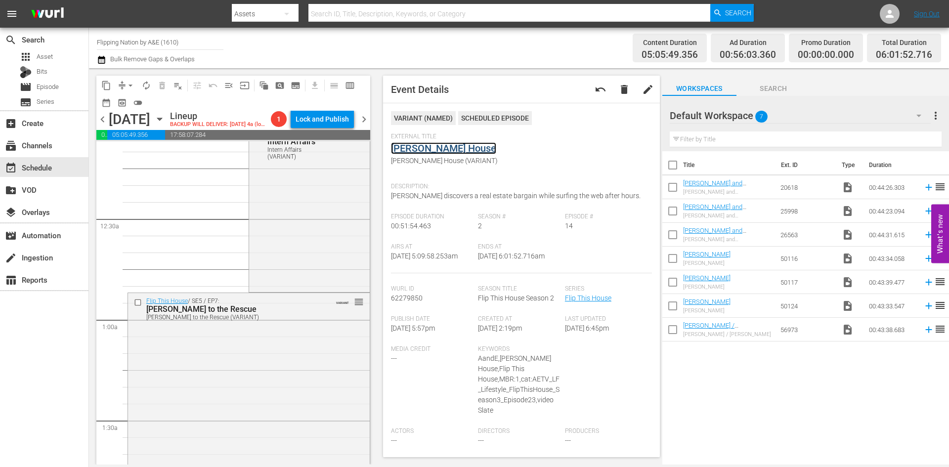
scroll to position [0, 0]
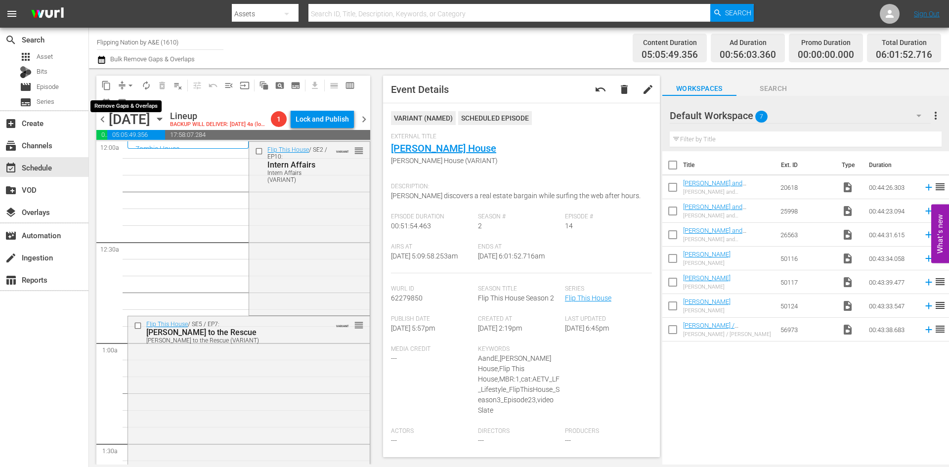
click at [133, 86] on span "arrow_drop_down" at bounding box center [130, 86] width 10 height 10
click at [123, 103] on li "Align to Midnight" at bounding box center [131, 105] width 104 height 16
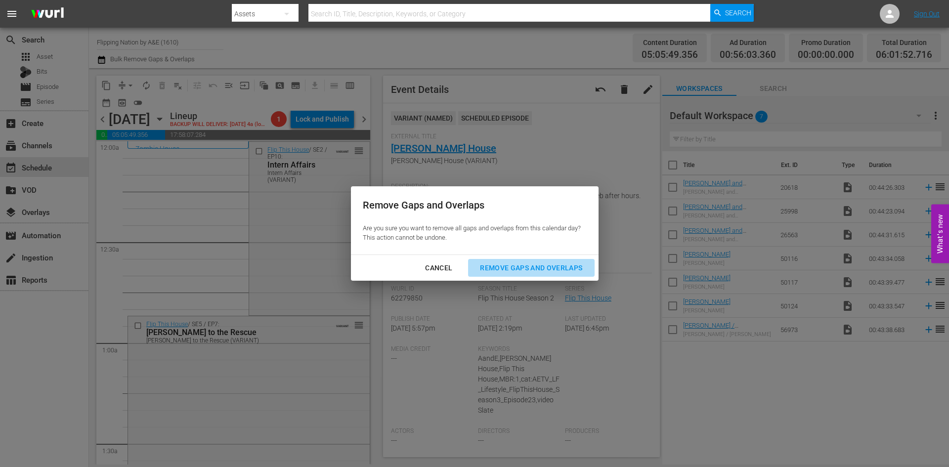
click at [505, 267] on div "Remove Gaps and Overlaps" at bounding box center [531, 268] width 118 height 12
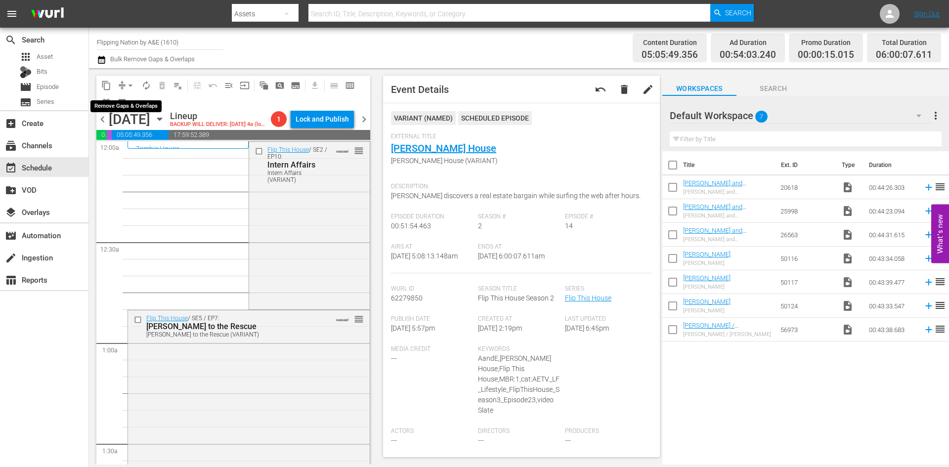
click at [120, 83] on span "compress" at bounding box center [122, 86] width 10 height 10
click at [129, 84] on span "arrow_drop_down" at bounding box center [130, 86] width 10 height 10
click at [130, 100] on li "Align to Midnight" at bounding box center [131, 105] width 104 height 16
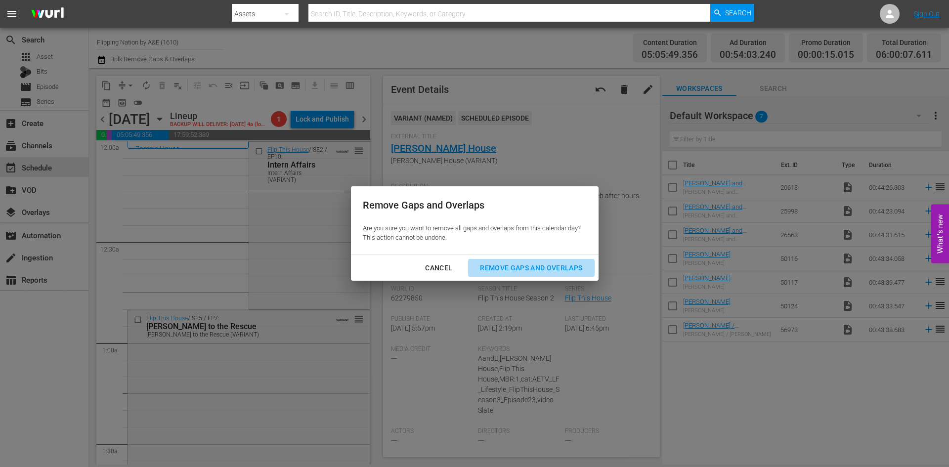
click at [542, 265] on div "Remove Gaps and Overlaps" at bounding box center [531, 268] width 118 height 12
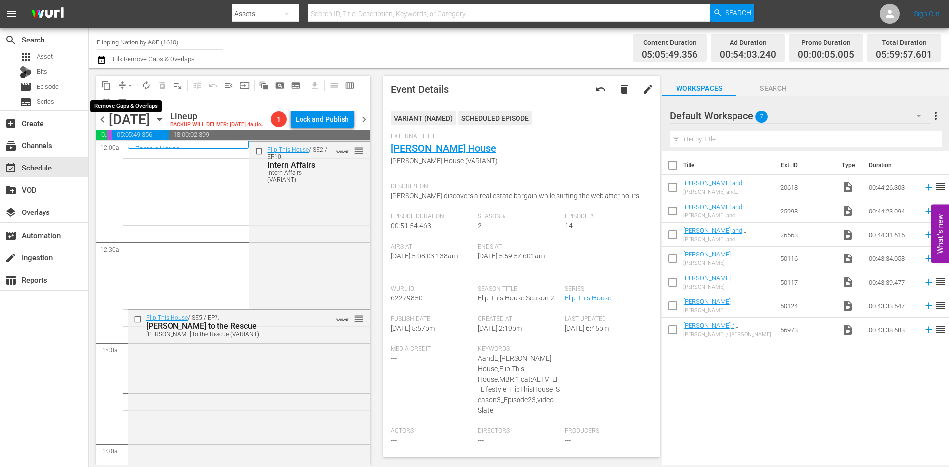
click at [129, 79] on button "arrow_drop_down" at bounding box center [131, 86] width 16 height 16
click at [128, 106] on li "Align to Midnight" at bounding box center [131, 105] width 104 height 16
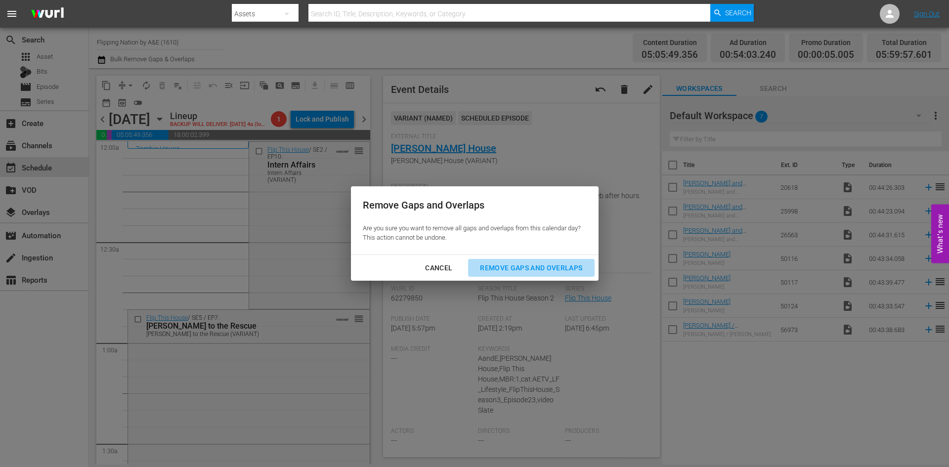
click at [512, 266] on div "Remove Gaps and Overlaps" at bounding box center [531, 268] width 118 height 12
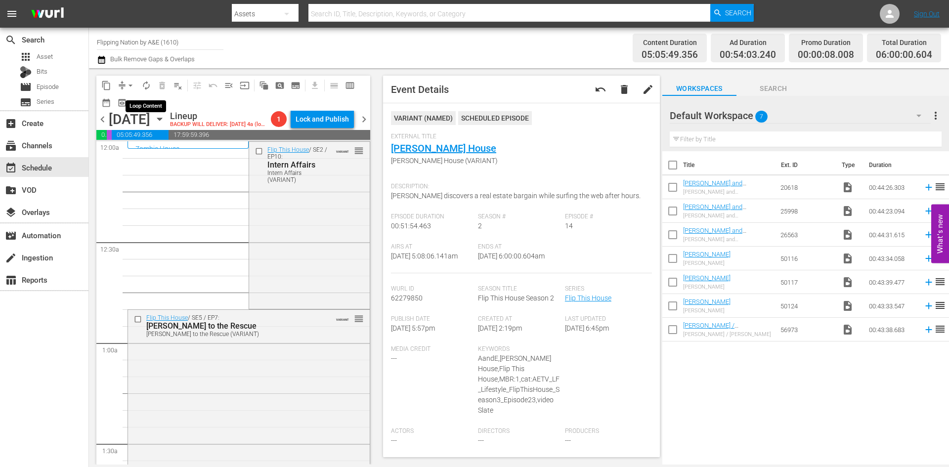
click at [146, 84] on span "autorenew_outlined" at bounding box center [146, 86] width 10 height 10
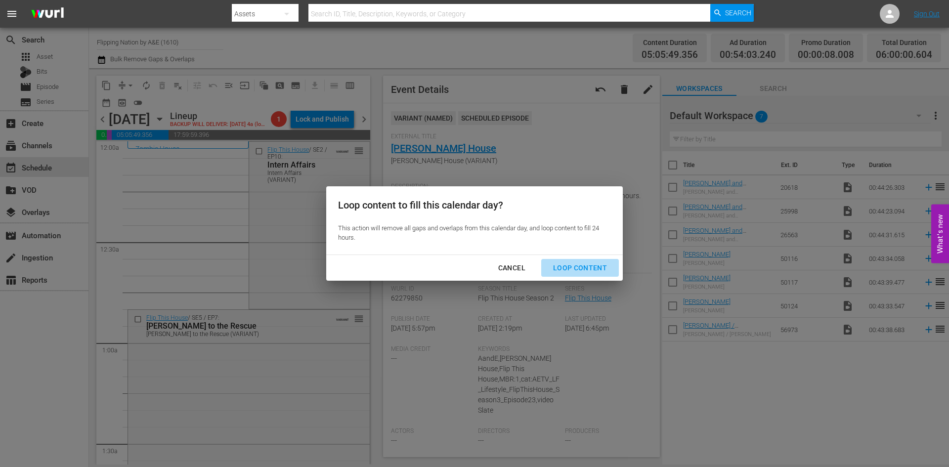
click at [590, 269] on div "Loop Content" at bounding box center [580, 268] width 70 height 12
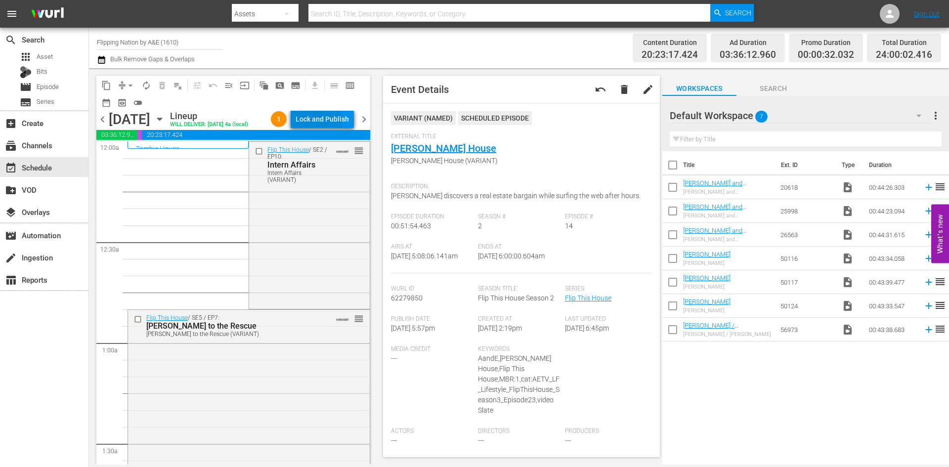
click at [318, 124] on div "Lock and Publish" at bounding box center [321, 119] width 53 height 18
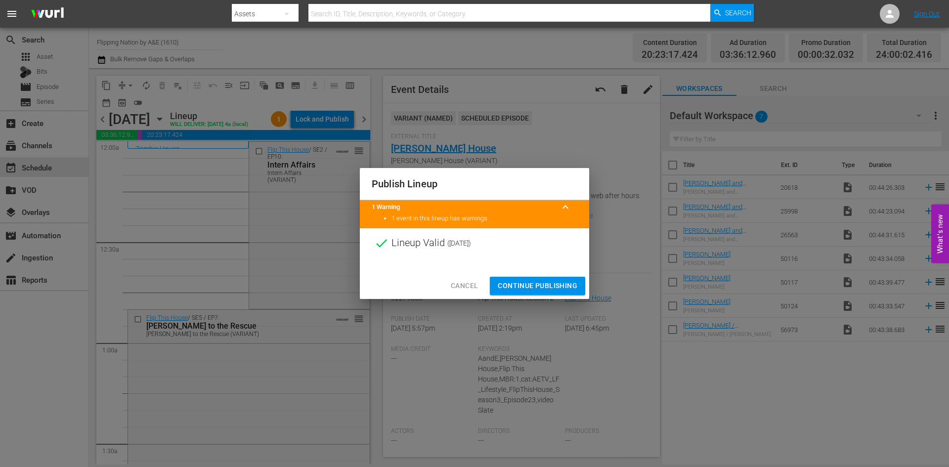
click at [540, 286] on span "Continue Publishing" at bounding box center [538, 286] width 80 height 12
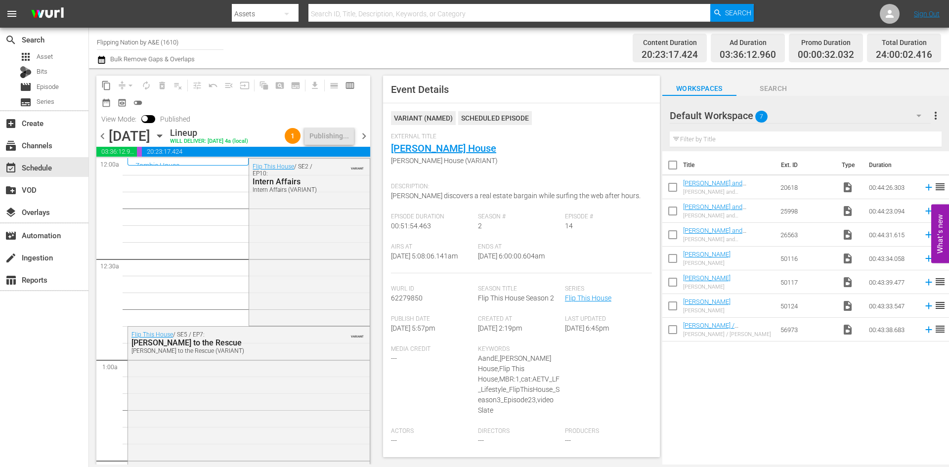
click at [363, 135] on span "chevron_right" at bounding box center [364, 136] width 12 height 12
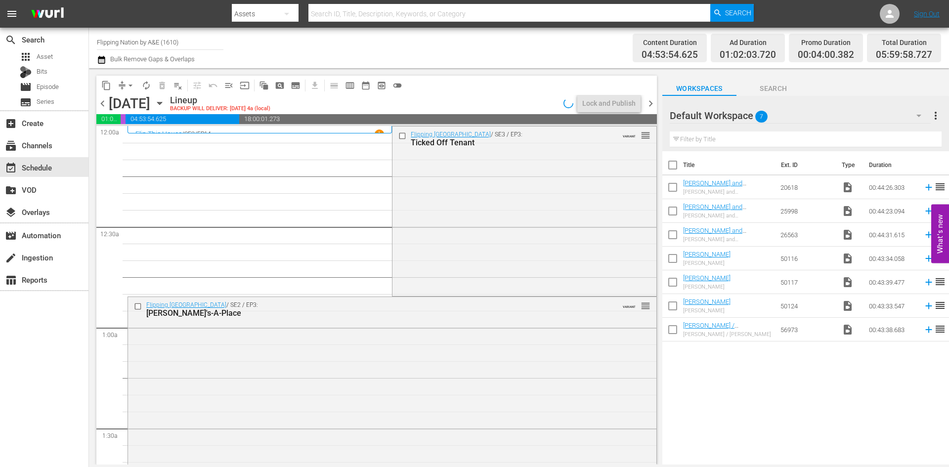
click at [127, 86] on span "arrow_drop_down" at bounding box center [130, 86] width 10 height 10
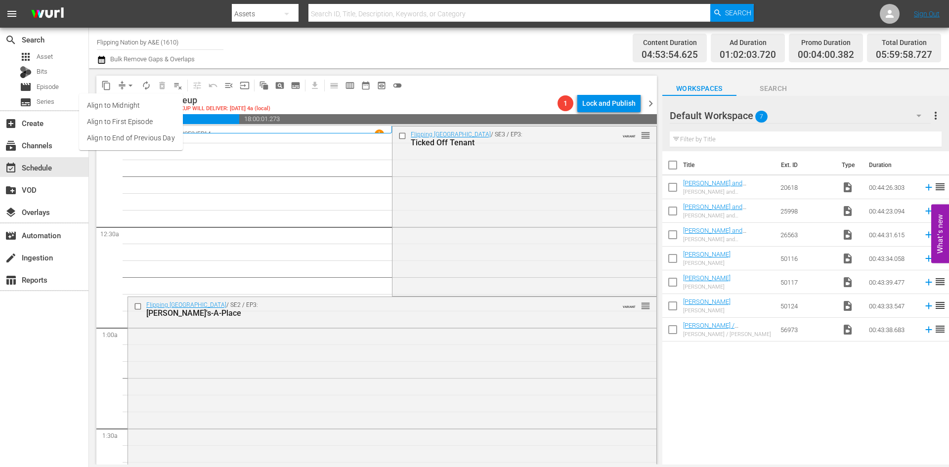
click at [126, 104] on li "Align to Midnight" at bounding box center [131, 105] width 104 height 16
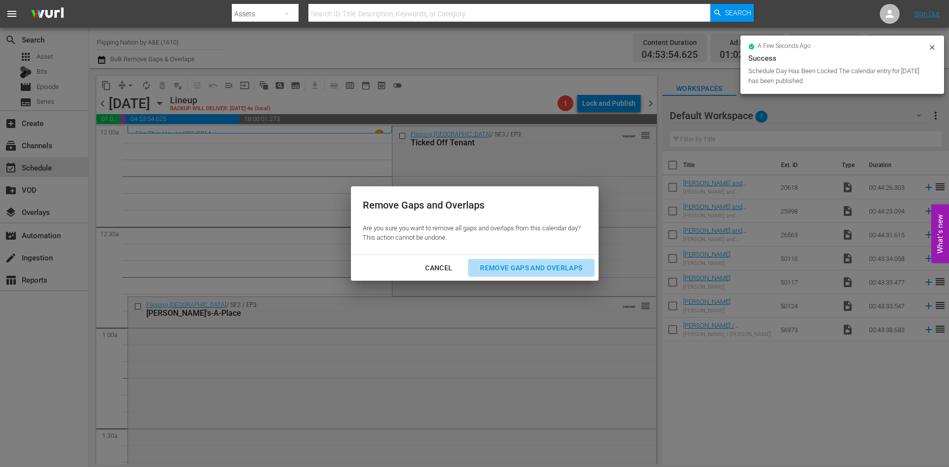
click at [540, 266] on div "Remove Gaps and Overlaps" at bounding box center [531, 268] width 118 height 12
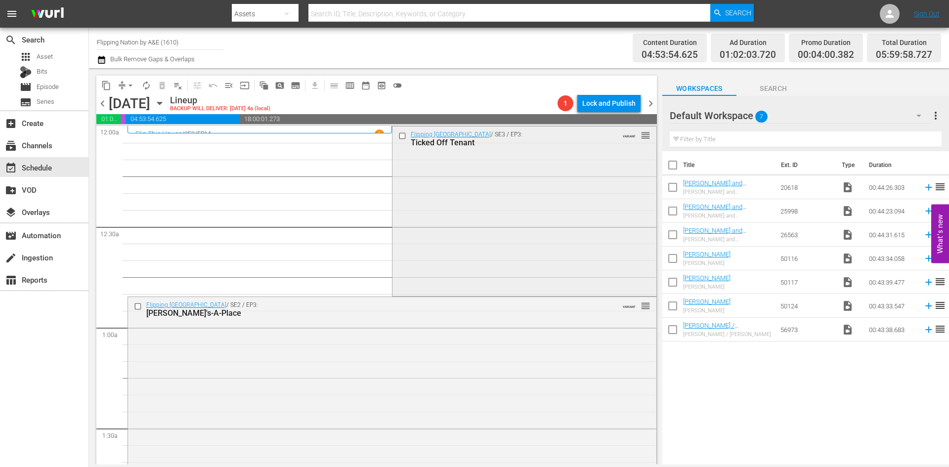
click at [505, 218] on div "Flipping Boston / SE3 / EP3: Ticked Off Tenant VARIANT reorder" at bounding box center [523, 209] width 263 height 167
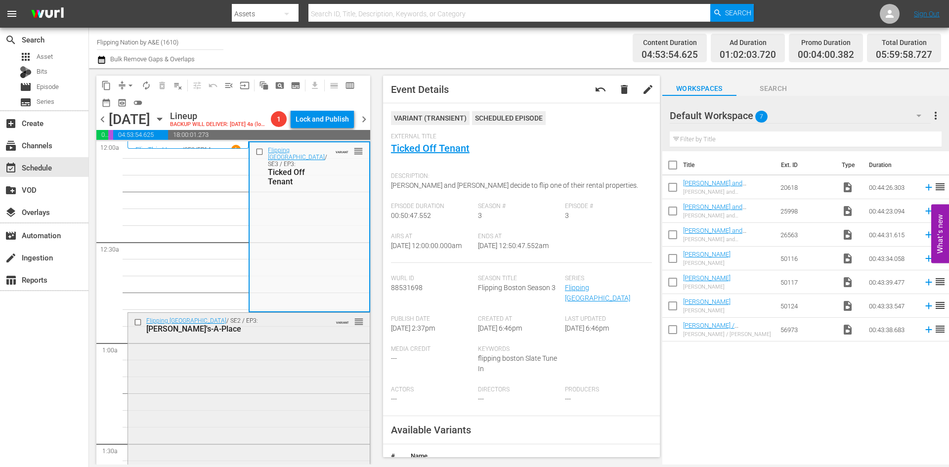
click at [301, 383] on div "Flipping Boston / SE2 / EP3: Pete's-A-Place VARIANT reorder" at bounding box center [249, 397] width 242 height 169
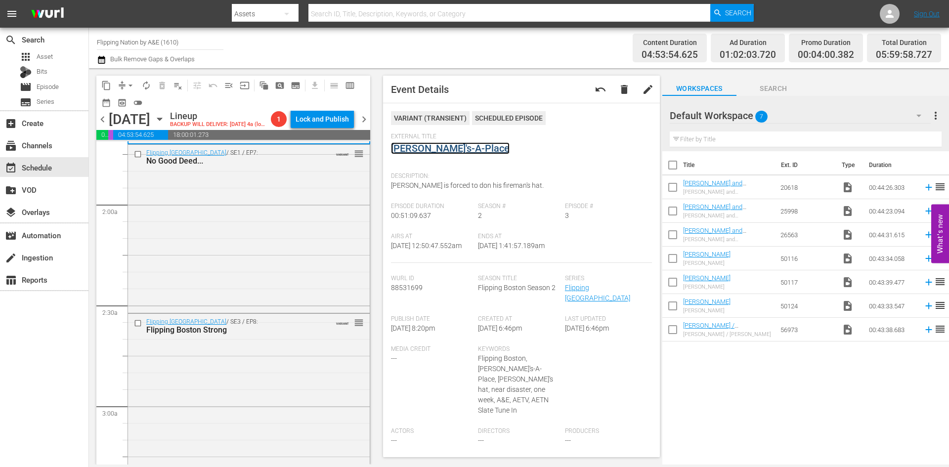
scroll to position [346, 0]
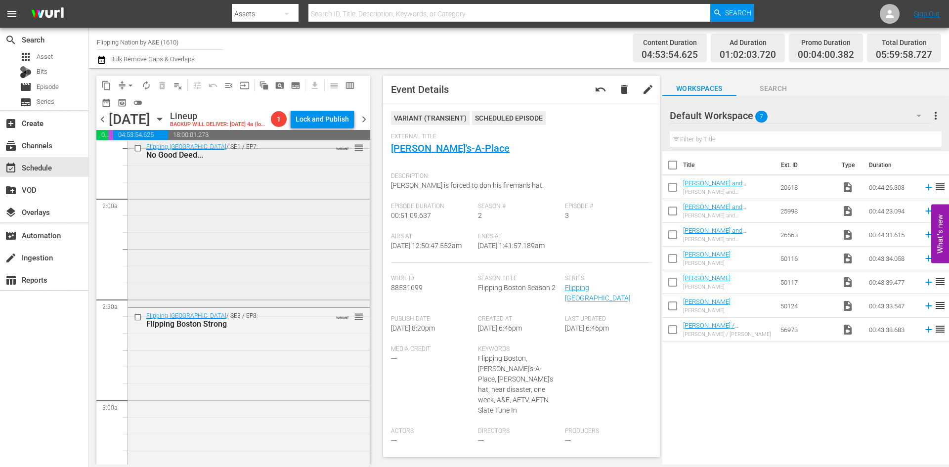
click at [290, 273] on div "Flipping Boston / SE1 / EP7: No Good Deed... VARIANT reorder" at bounding box center [249, 222] width 242 height 167
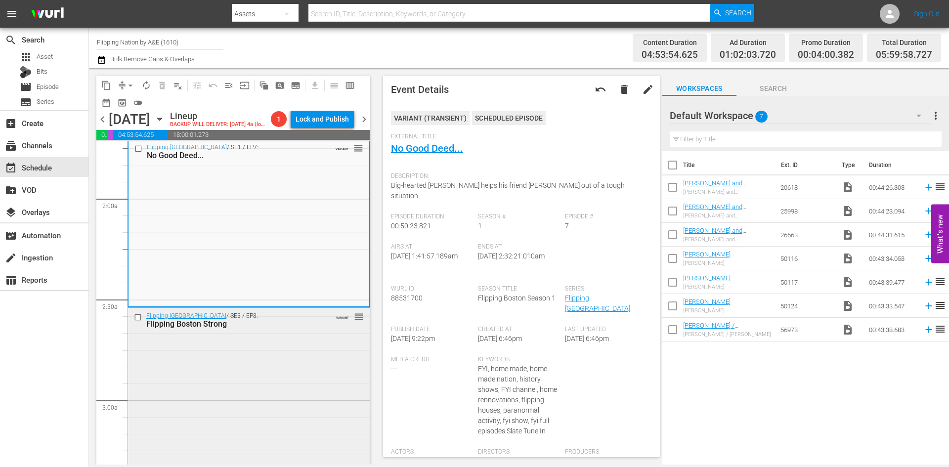
click at [283, 391] on div "Flipping Boston / SE3 / EP8: Flipping Boston Strong VARIANT reorder" at bounding box center [249, 394] width 242 height 172
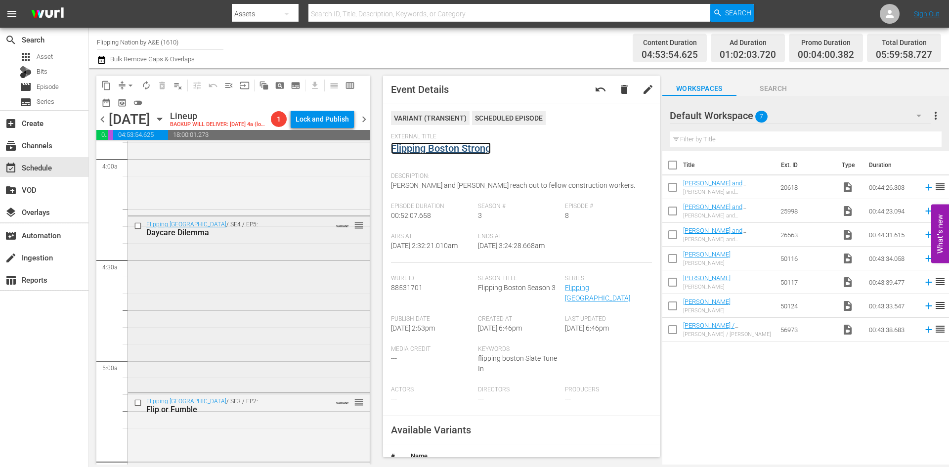
scroll to position [791, 0]
click at [317, 211] on div "Flipping Boston / SE3 / EP24: Like Father, Like Son VARIANT reorder" at bounding box center [249, 125] width 242 height 173
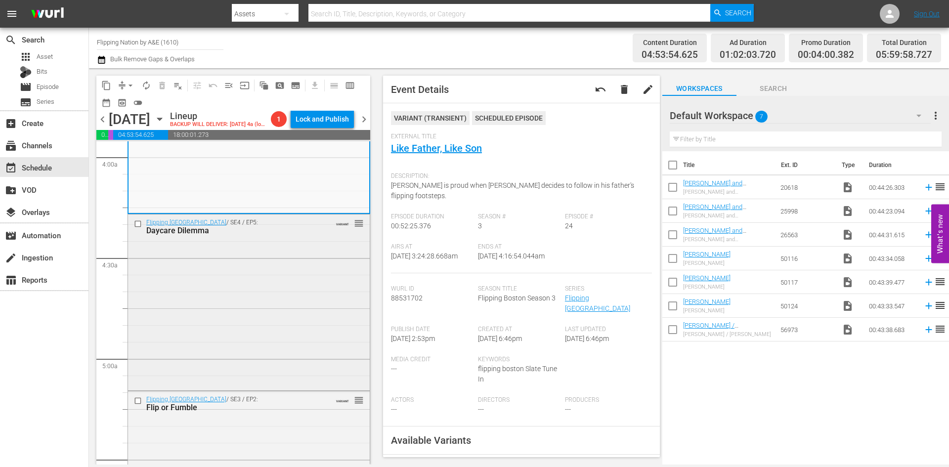
click at [294, 336] on div "Flipping Boston / SE4 / EP5: Daycare Dilemma VARIANT reorder" at bounding box center [249, 300] width 242 height 173
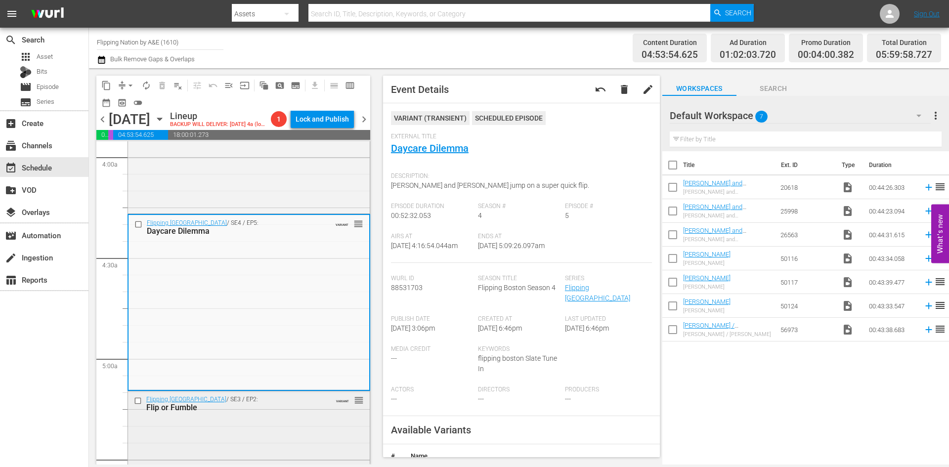
click at [294, 440] on div "Flipping Boston / SE3 / EP2: Flip or Fumble VARIANT reorder" at bounding box center [249, 474] width 242 height 167
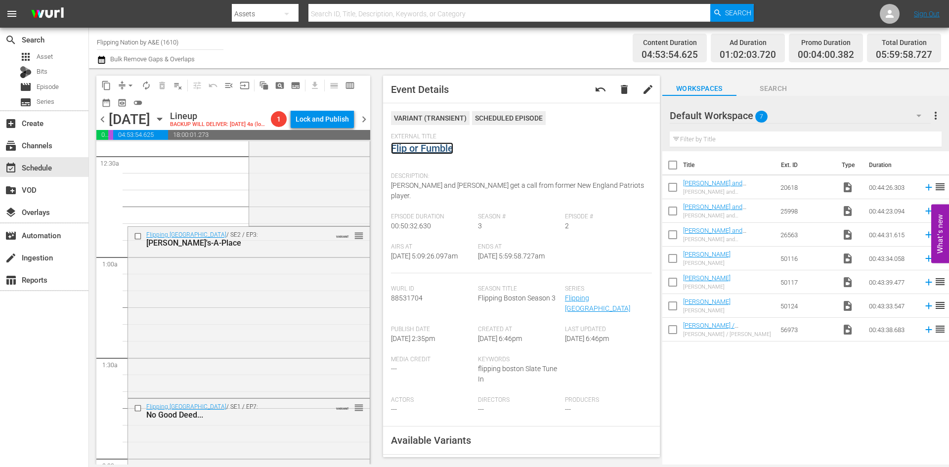
scroll to position [0, 0]
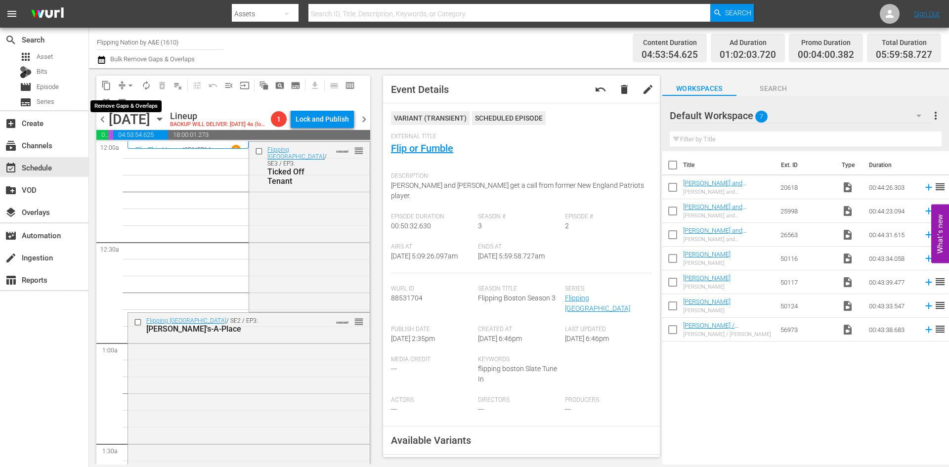
click at [128, 84] on span "arrow_drop_down" at bounding box center [130, 86] width 10 height 10
click at [125, 103] on li "Align to Midnight" at bounding box center [131, 105] width 104 height 16
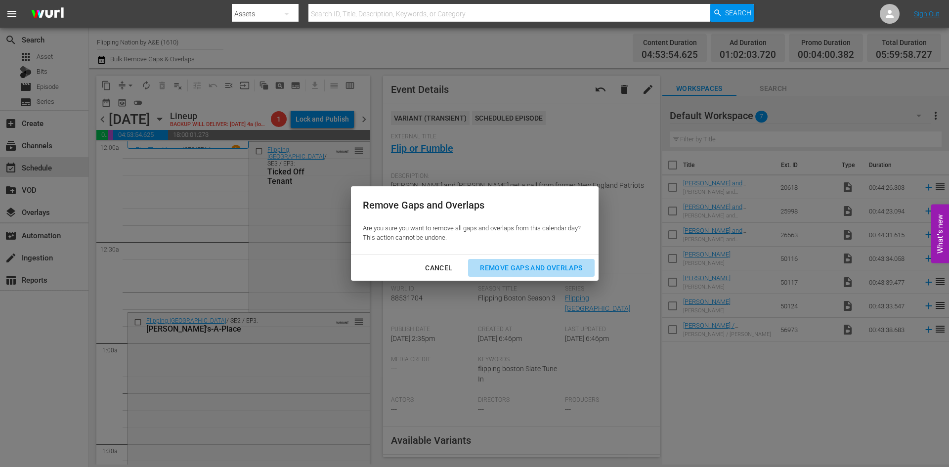
click at [502, 263] on div "Remove Gaps and Overlaps" at bounding box center [531, 268] width 118 height 12
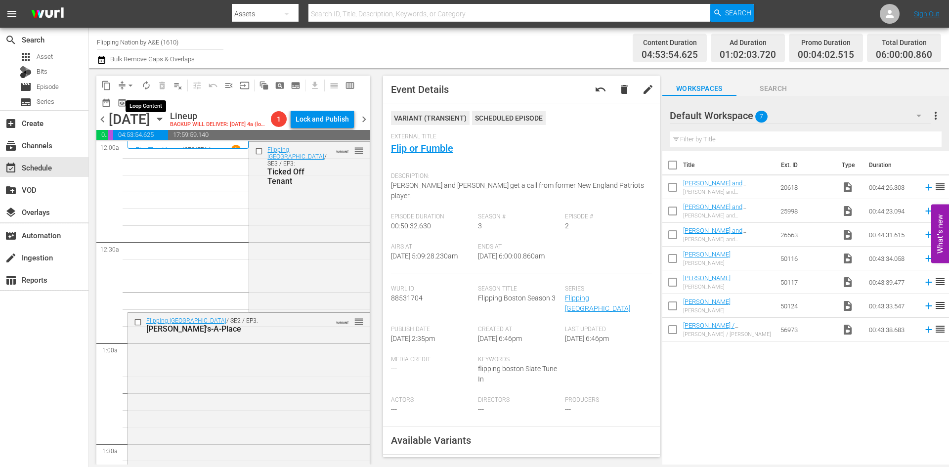
click at [147, 87] on span "autorenew_outlined" at bounding box center [146, 86] width 10 height 10
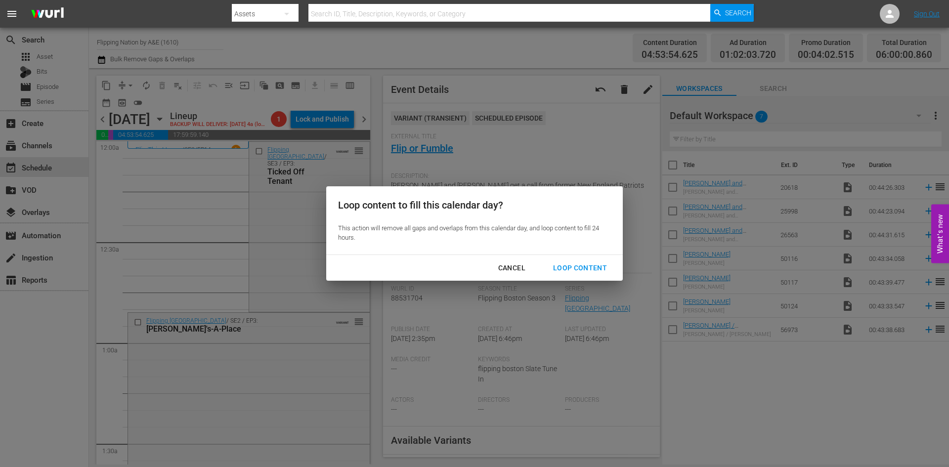
click at [593, 267] on div "Loop Content" at bounding box center [580, 268] width 70 height 12
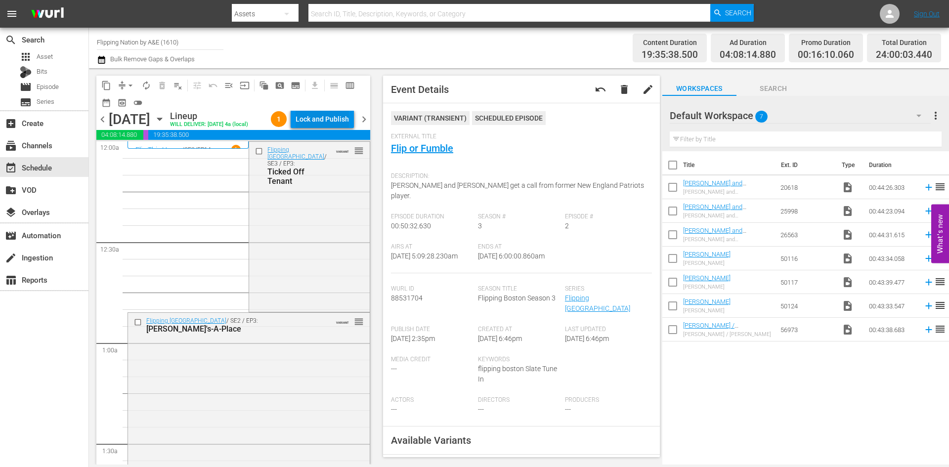
click at [320, 119] on div "Lock and Publish" at bounding box center [321, 119] width 53 height 18
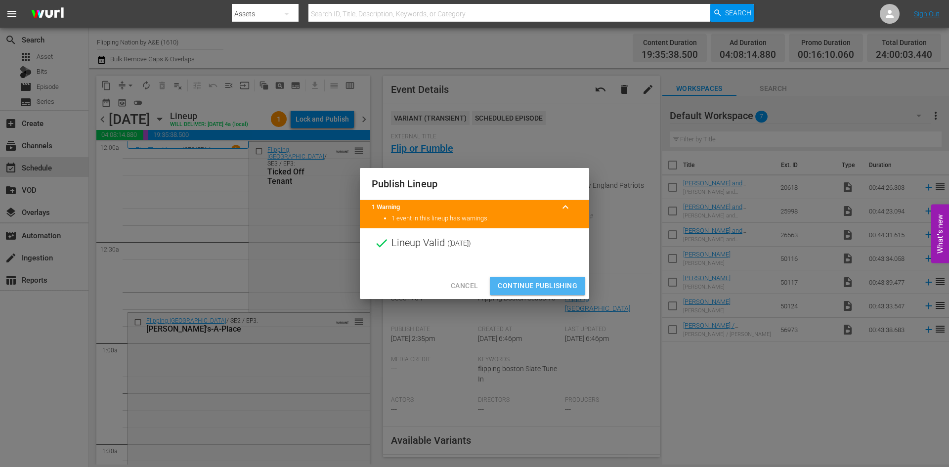
click at [533, 280] on span "Continue Publishing" at bounding box center [538, 286] width 80 height 12
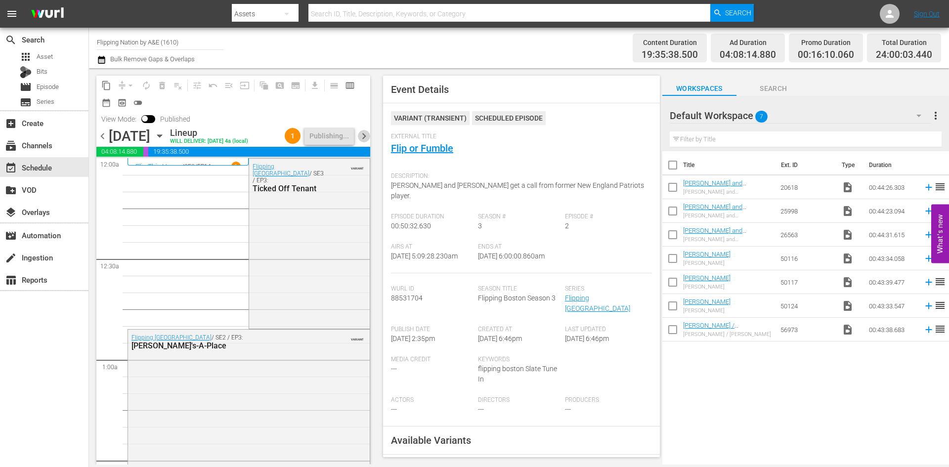
click at [363, 142] on span "chevron_right" at bounding box center [364, 136] width 12 height 12
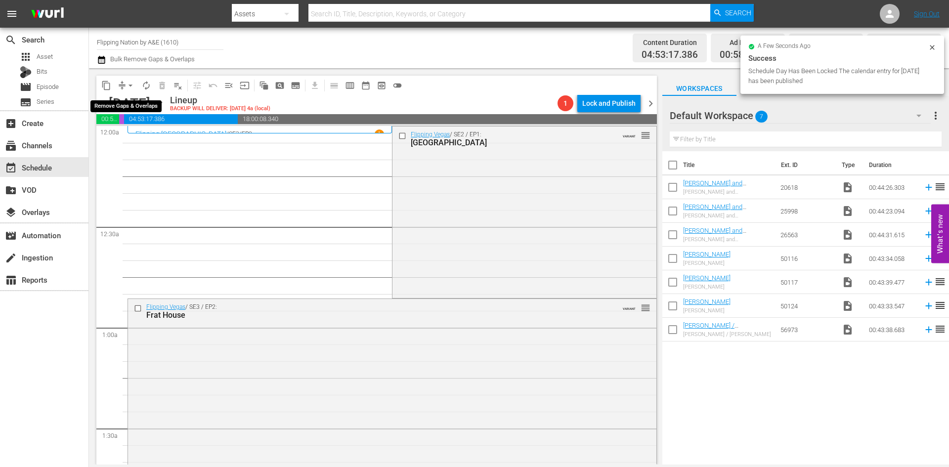
click at [127, 84] on span "arrow_drop_down" at bounding box center [130, 86] width 10 height 10
click at [125, 102] on li "Align to Midnight" at bounding box center [131, 105] width 104 height 16
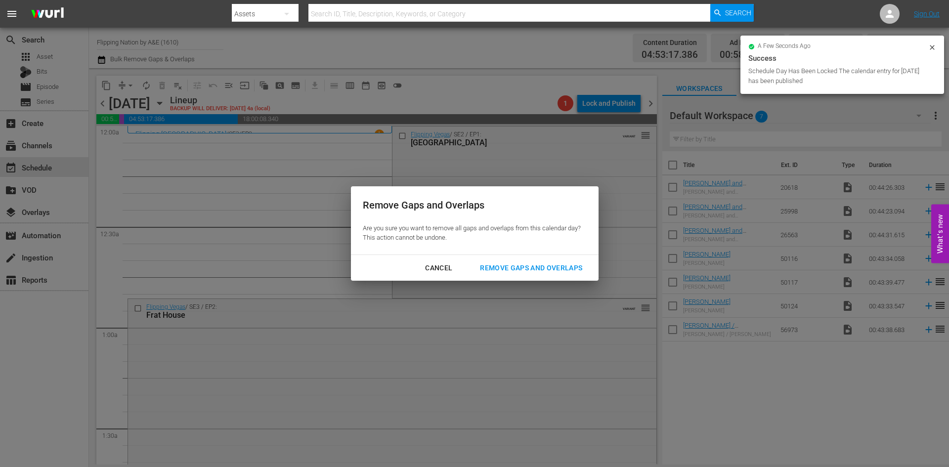
click at [497, 263] on div "Remove Gaps and Overlaps" at bounding box center [531, 268] width 118 height 12
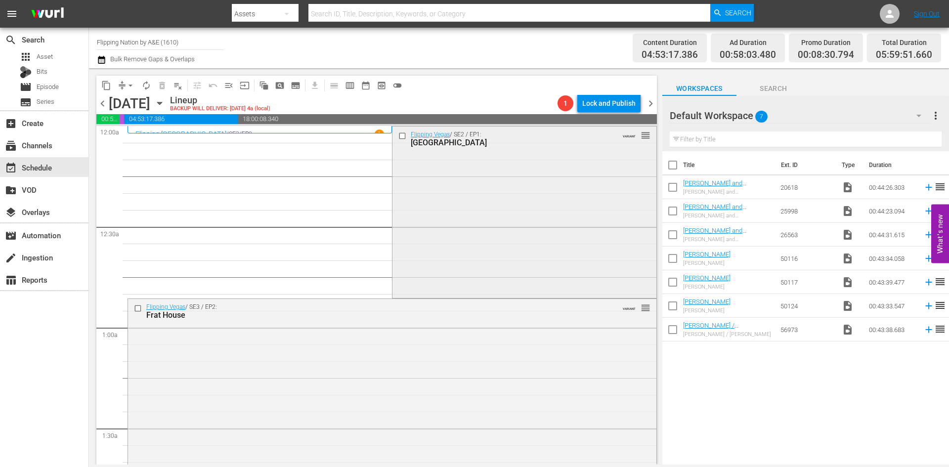
click at [466, 212] on div "Flipping Vegas / SE2 / EP1: Red Rock House VARIANT reorder" at bounding box center [523, 211] width 263 height 170
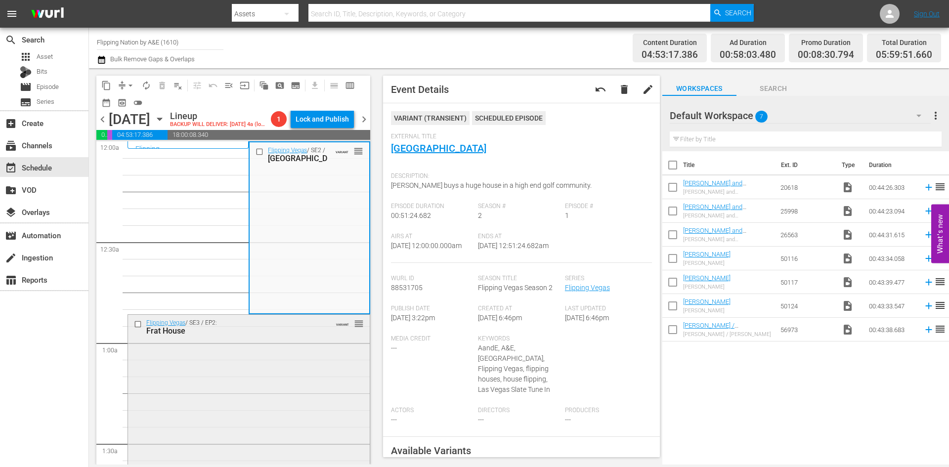
click at [317, 358] on div "Flipping Vegas / SE3 / EP2: Frat House VARIANT reorder" at bounding box center [249, 399] width 242 height 169
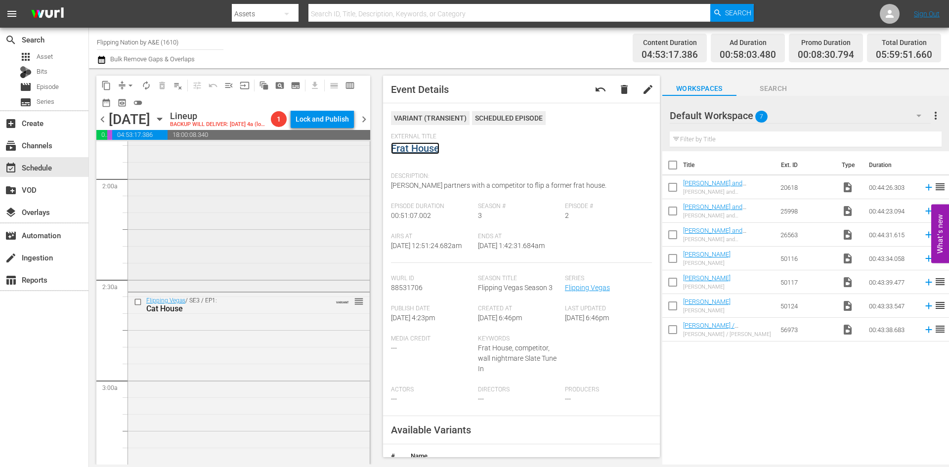
scroll to position [395, 0]
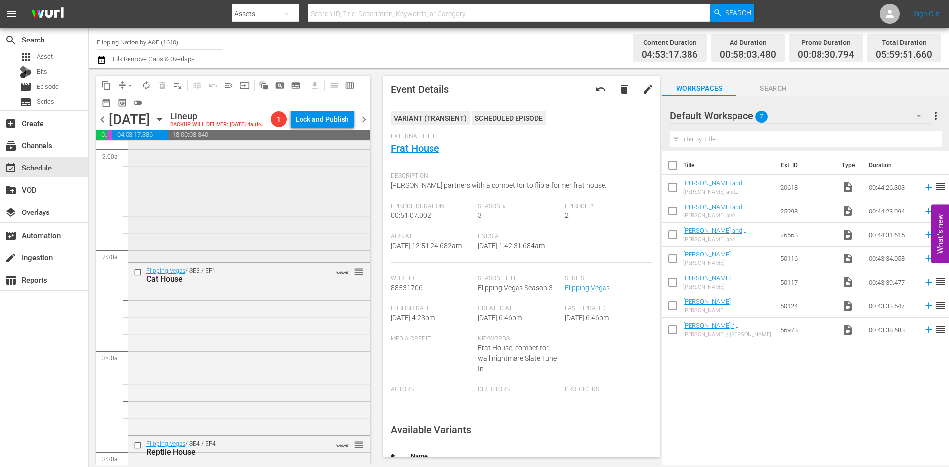
click at [295, 234] on div "Flipping Vegas / SE2 / EP10: Yancey's Eleven VARIANT reorder" at bounding box center [249, 175] width 242 height 169
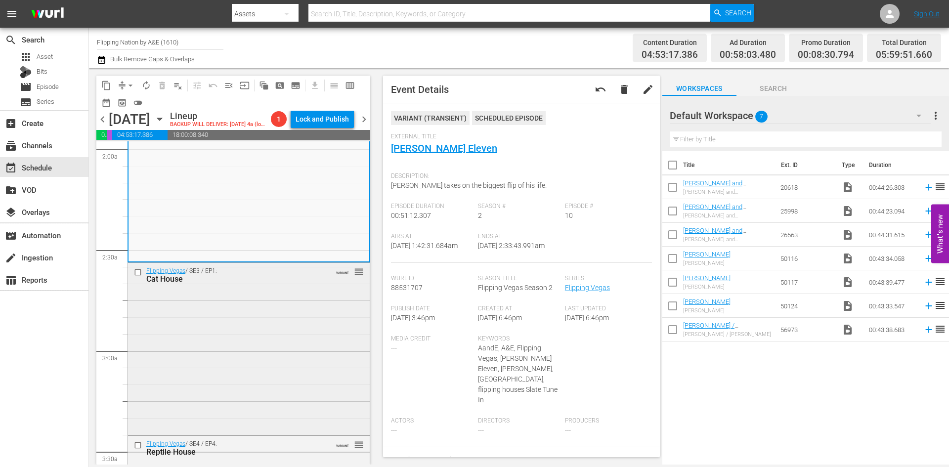
click at [307, 320] on div "Flipping Vegas / SE3 / EP1: Cat House VARIANT reorder" at bounding box center [249, 347] width 242 height 169
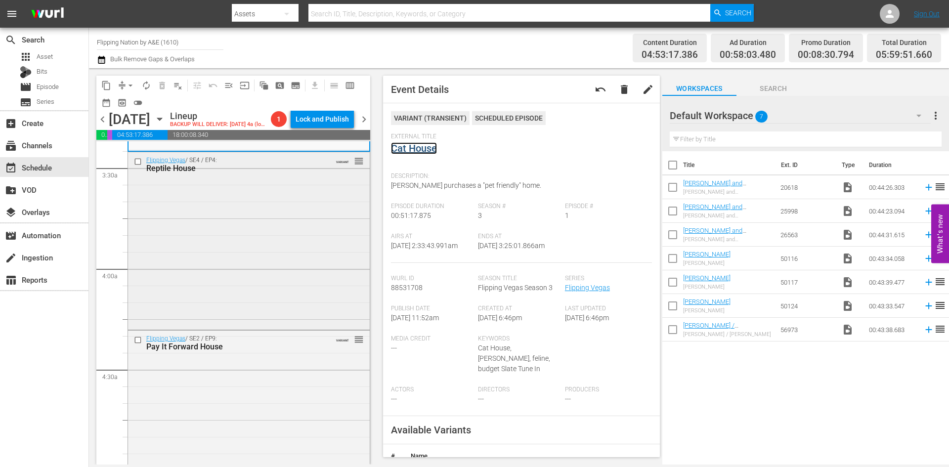
scroll to position [692, 0]
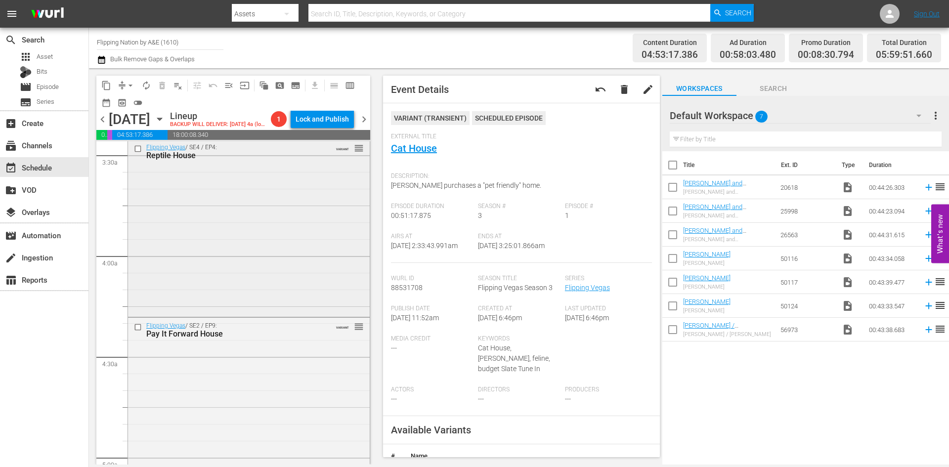
click at [317, 292] on div "Flipping Vegas / SE4 / EP4: Reptile House VARIANT reorder" at bounding box center [249, 227] width 242 height 176
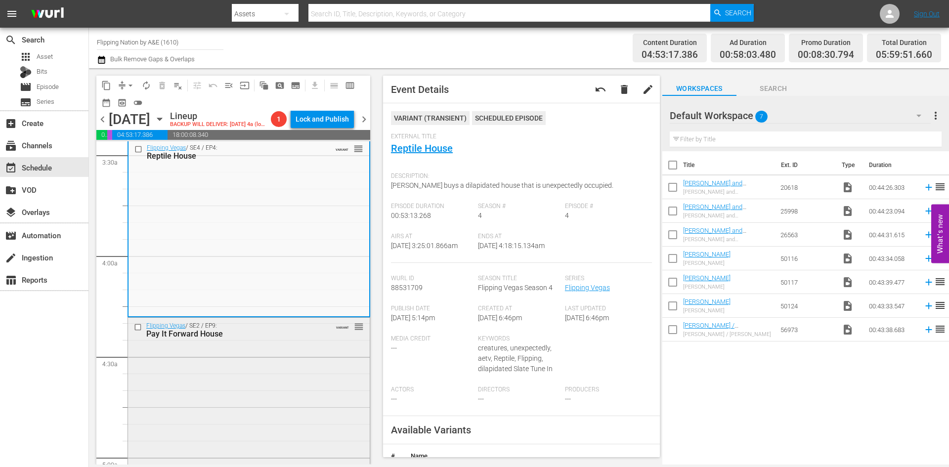
click at [308, 373] on div "Flipping Vegas / SE2 / EP9: Pay It Forward House VARIANT reorder" at bounding box center [249, 402] width 242 height 168
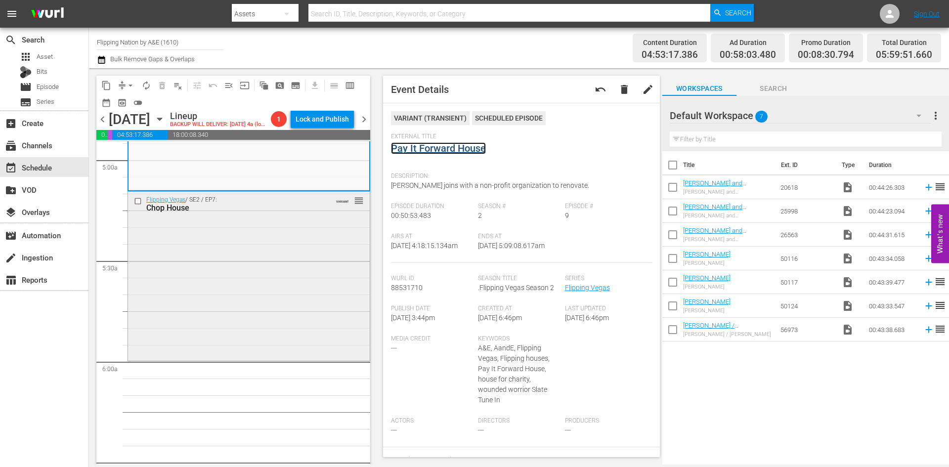
scroll to position [1038, 0]
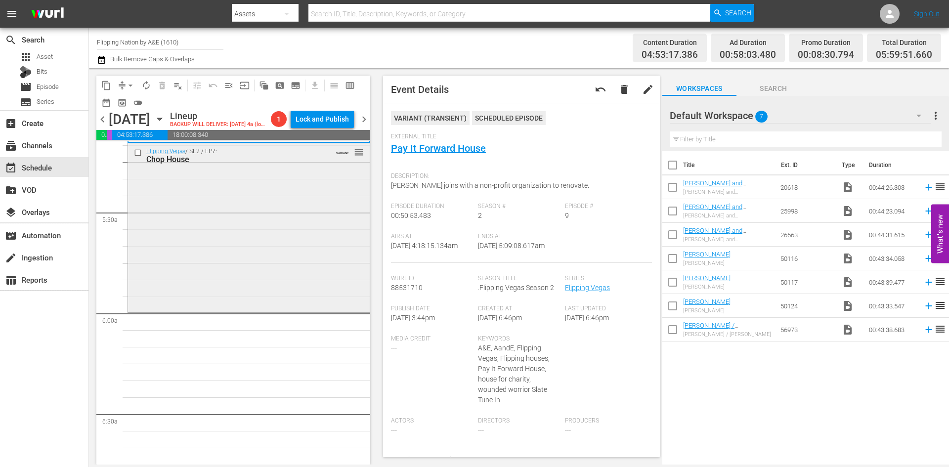
click at [304, 251] on div "Flipping Vegas / SE2 / EP7: Chop House VARIANT reorder" at bounding box center [249, 226] width 242 height 167
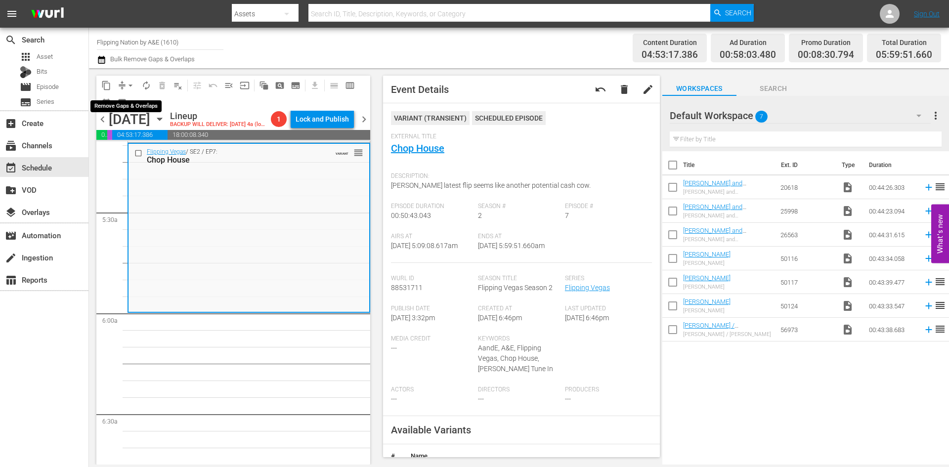
click at [128, 80] on button "arrow_drop_down" at bounding box center [131, 86] width 16 height 16
click at [123, 103] on li "Align to Midnight" at bounding box center [131, 105] width 104 height 16
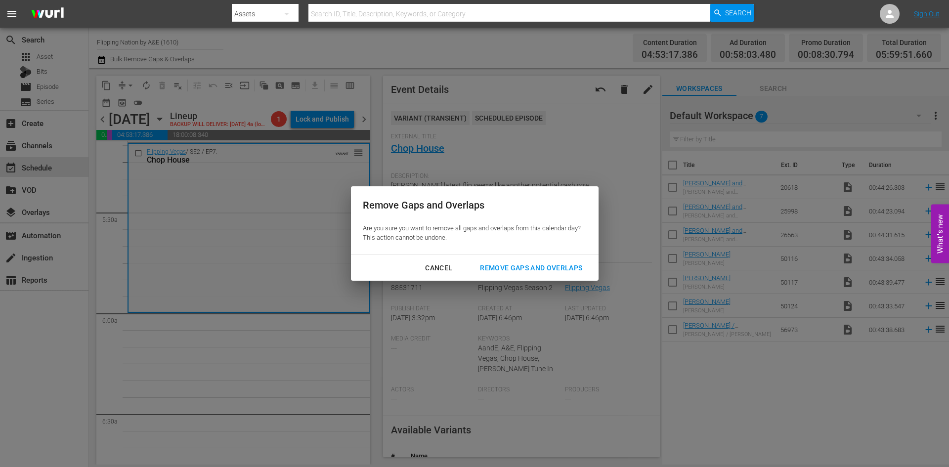
click at [516, 270] on div "Remove Gaps and Overlaps" at bounding box center [531, 268] width 118 height 12
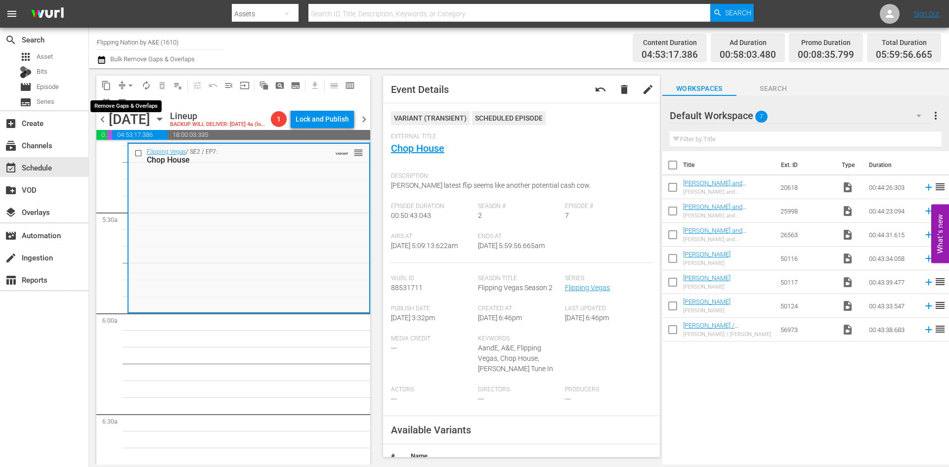
click at [130, 83] on span "arrow_drop_down" at bounding box center [130, 86] width 10 height 10
click at [129, 103] on li "Align to Midnight" at bounding box center [131, 105] width 104 height 16
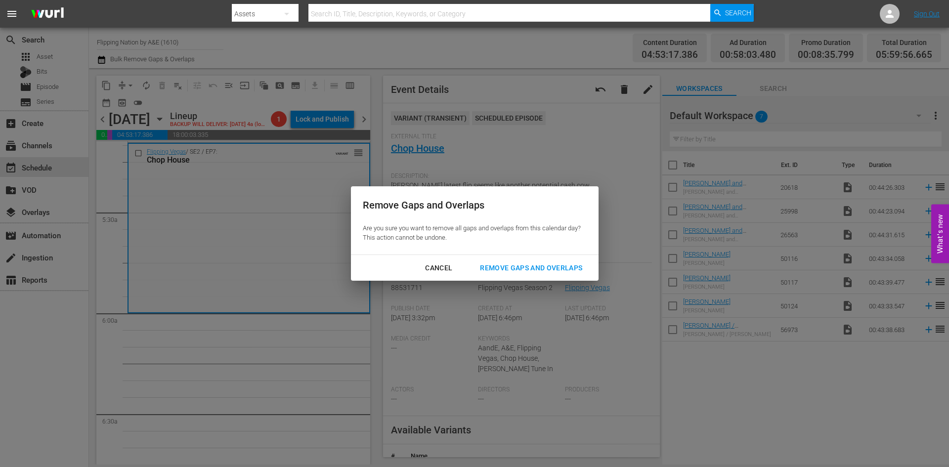
click at [527, 269] on div "Remove Gaps and Overlaps" at bounding box center [531, 268] width 118 height 12
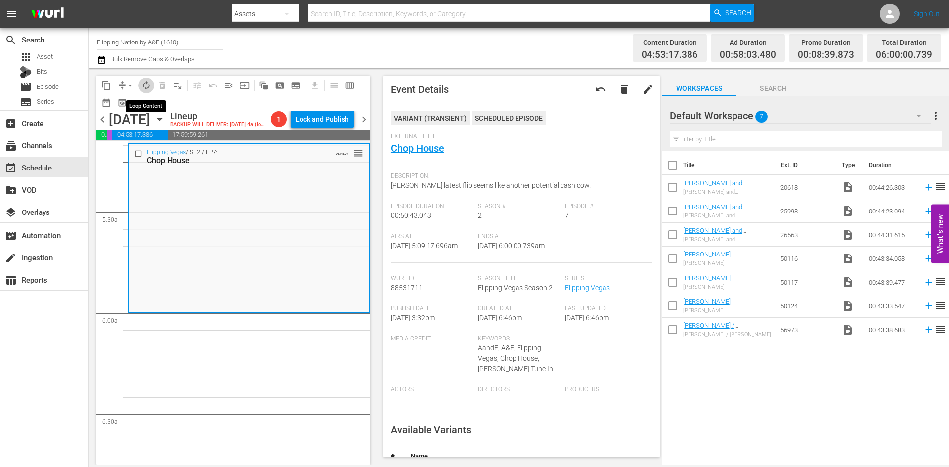
click at [148, 88] on span "autorenew_outlined" at bounding box center [146, 86] width 10 height 10
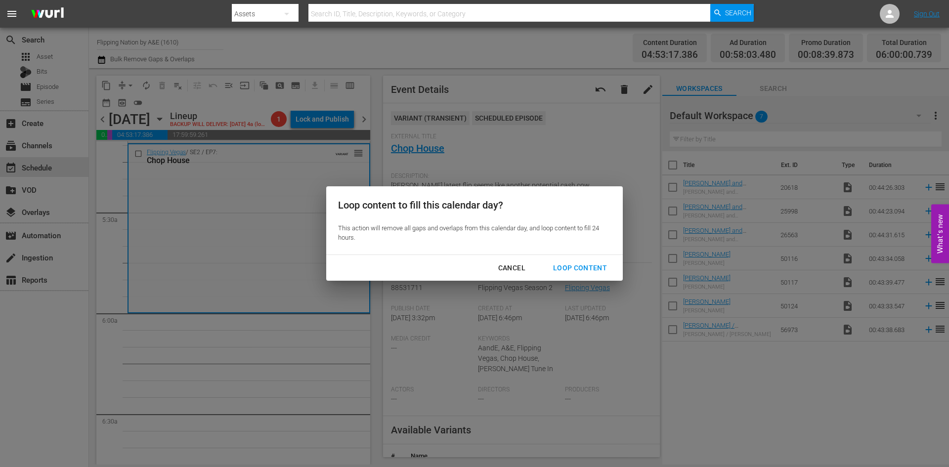
click at [576, 262] on div "Loop Content" at bounding box center [580, 268] width 70 height 12
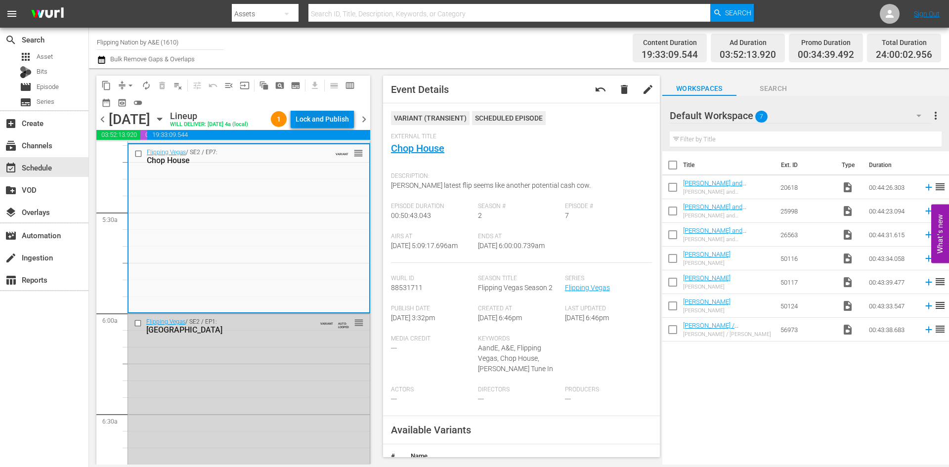
click at [330, 113] on div "Lock and Publish" at bounding box center [321, 119] width 53 height 18
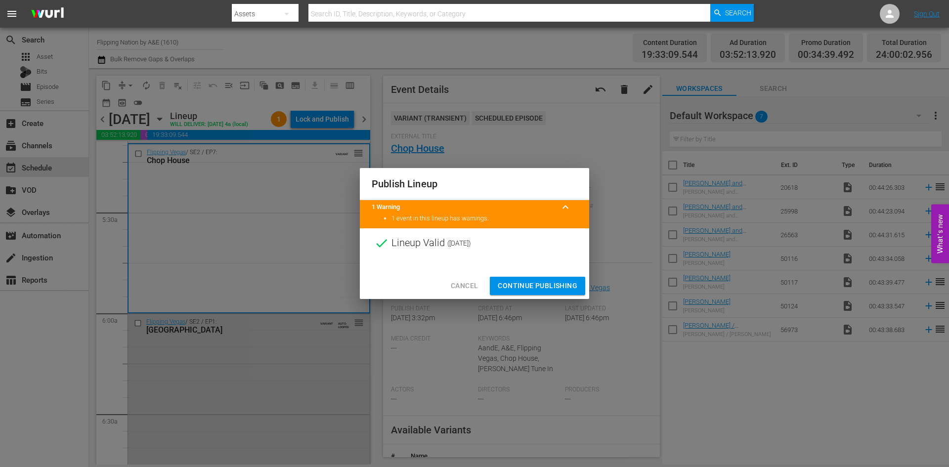
click at [525, 288] on span "Continue Publishing" at bounding box center [538, 286] width 80 height 12
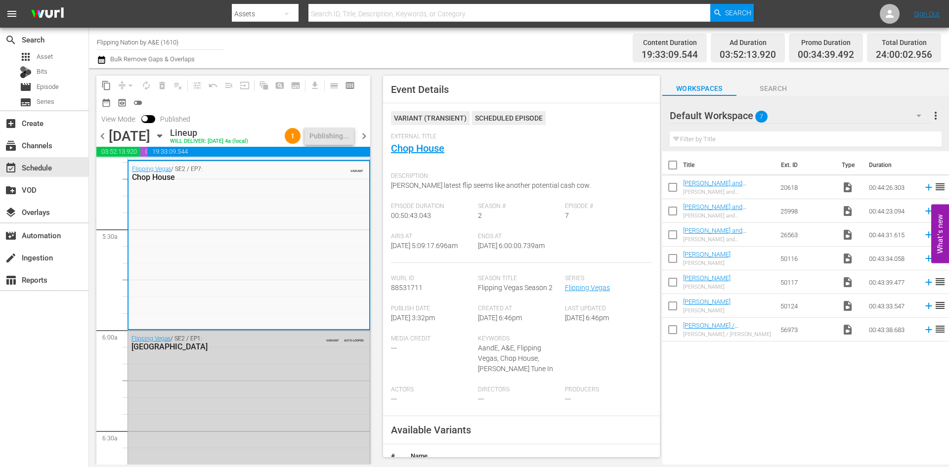
click at [366, 142] on span "chevron_right" at bounding box center [364, 136] width 12 height 12
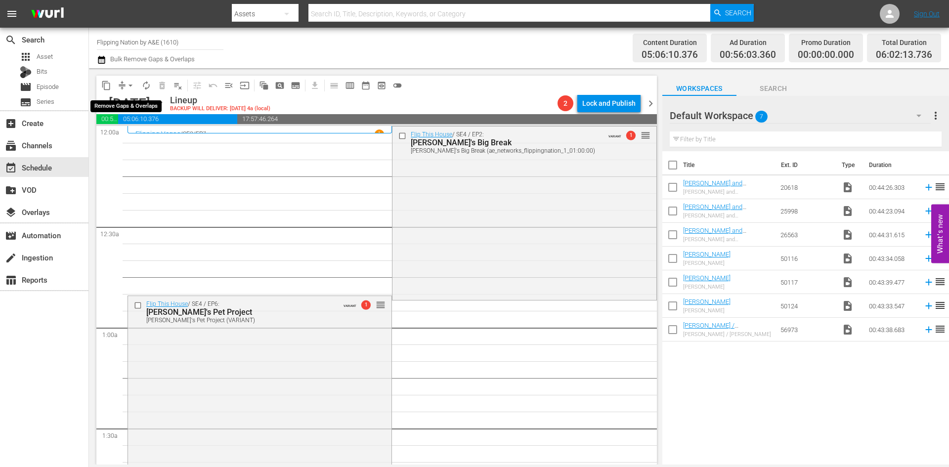
click at [129, 87] on span "arrow_drop_down" at bounding box center [130, 86] width 10 height 10
click at [123, 107] on li "Align to Midnight" at bounding box center [131, 105] width 104 height 16
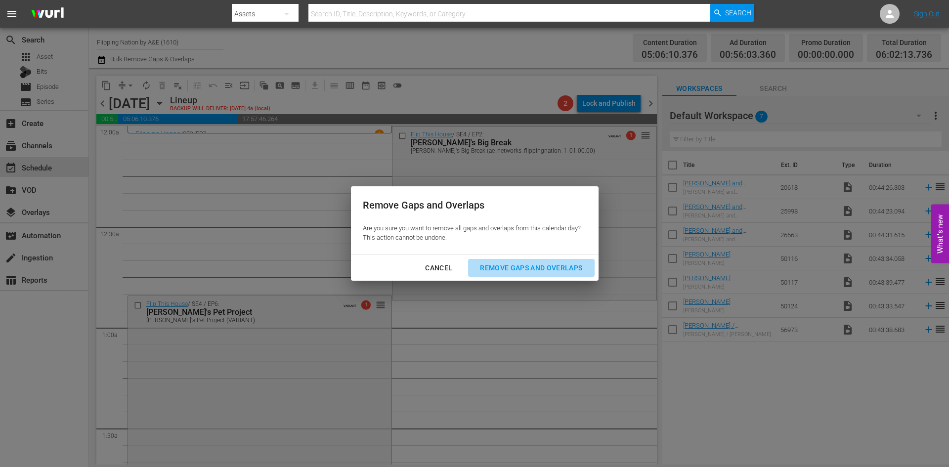
click at [542, 266] on div "Remove Gaps and Overlaps" at bounding box center [531, 268] width 118 height 12
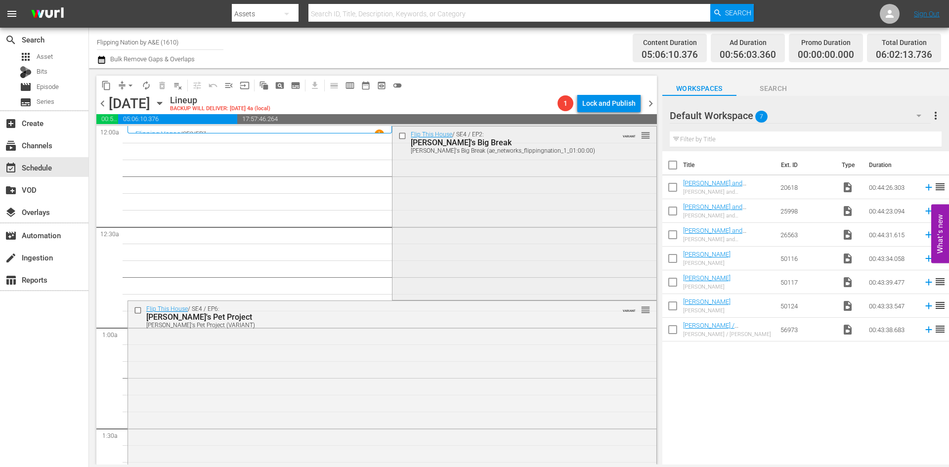
click at [472, 221] on div "Flip This House / SE4 / EP2: Brent's Big Break Brent's Big Break (ae_networks_f…" at bounding box center [523, 212] width 263 height 172
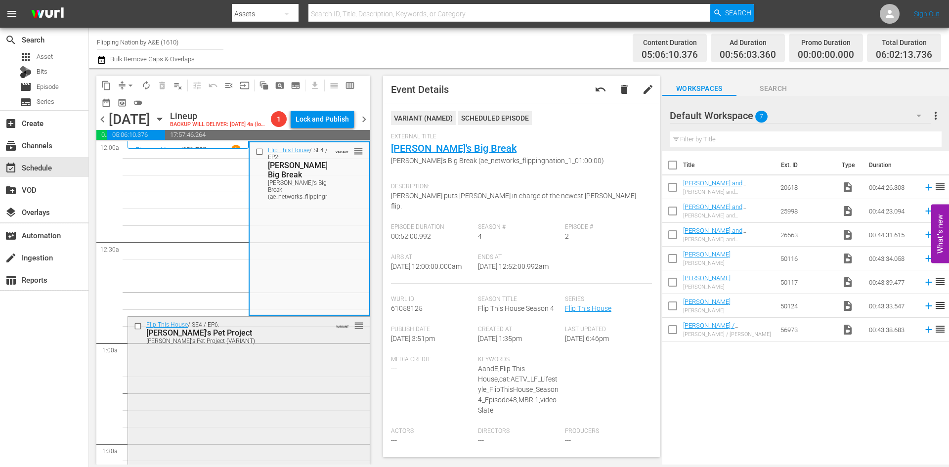
click at [319, 375] on div "Flip This House / SE4 / EP6: Peter's Pet Project Peter's Pet Project (VARIANT) …" at bounding box center [249, 403] width 242 height 172
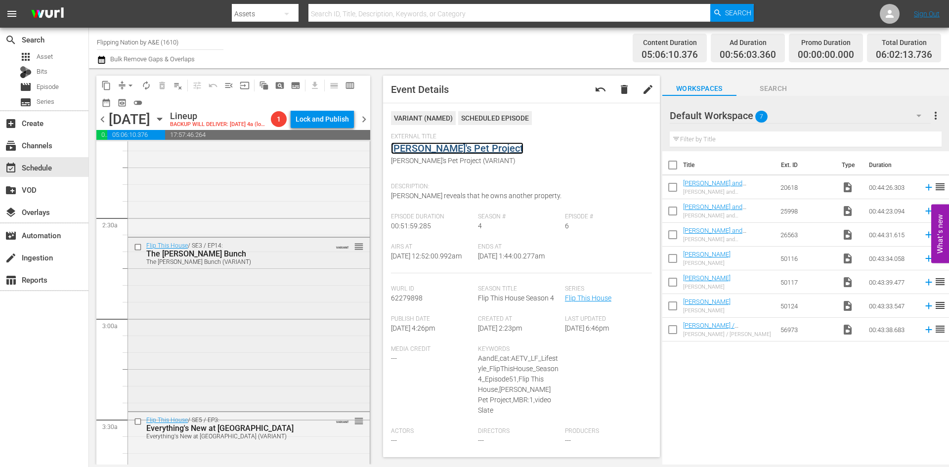
scroll to position [445, 0]
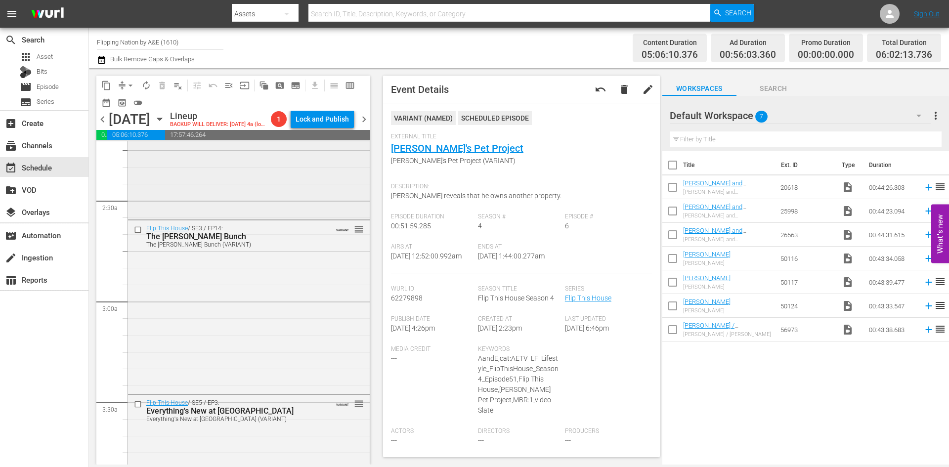
click at [321, 216] on div "Flip This House / SE4 / EP13: The Two Year Itch The Two Year Itch (ae_networks_…" at bounding box center [249, 131] width 242 height 170
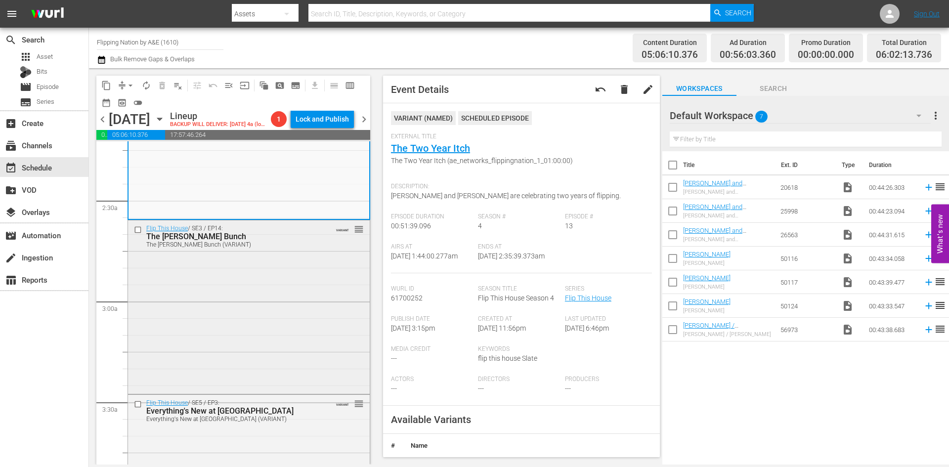
click at [333, 289] on div "Flip This House / SE3 / EP14: The Montelongo Bunch The Montelongo Bunch (VARIAN…" at bounding box center [249, 305] width 242 height 171
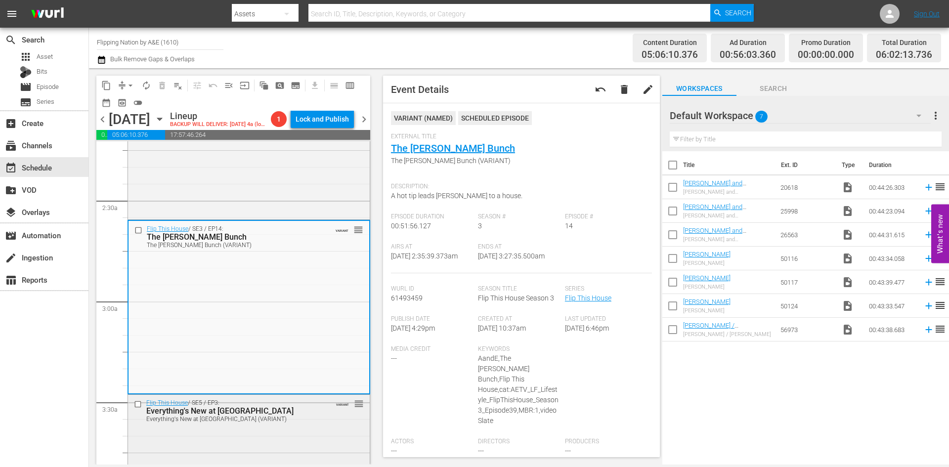
click at [303, 422] on div "Everything's New at Newtown (VARIANT)" at bounding box center [233, 419] width 174 height 7
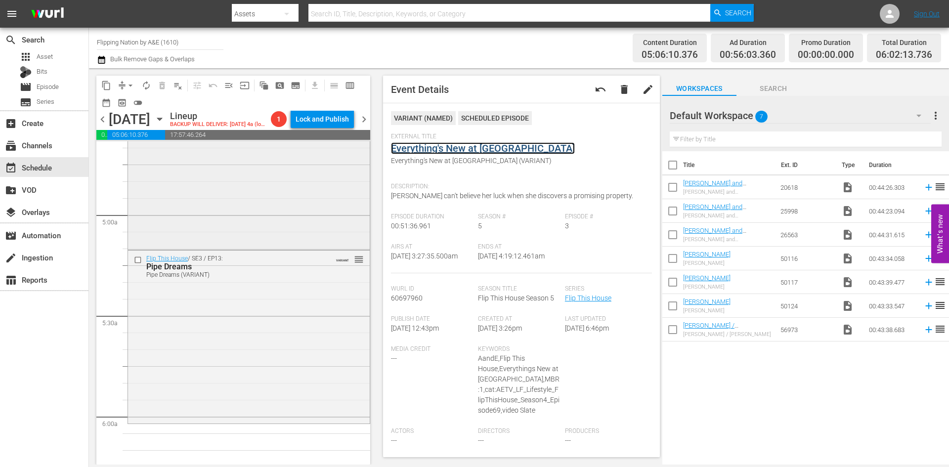
scroll to position [939, 0]
click at [310, 207] on div "Flip This House / SE5 / EP9: Paul's Bad Hair Day Paul's Bad Hair Day (VARIANT) …" at bounding box center [249, 158] width 242 height 168
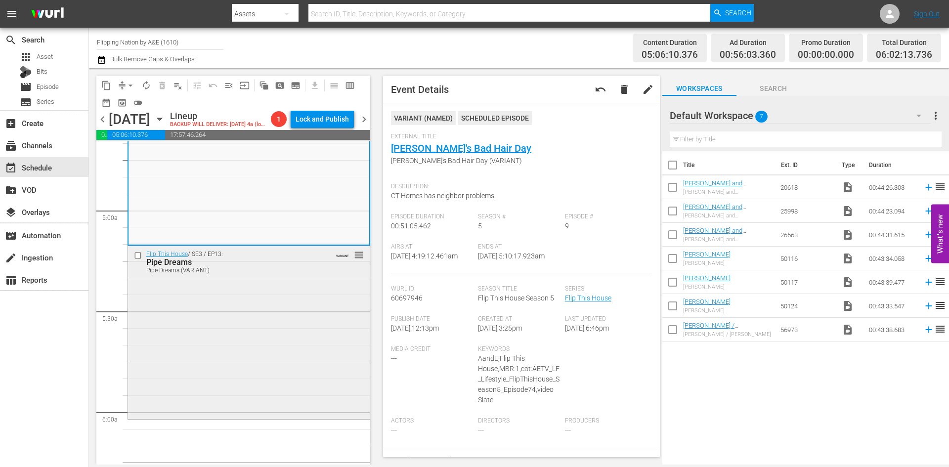
click at [329, 307] on div "Flip This House / SE3 / EP13: Pipe Dreams Pipe Dreams (VARIANT) VARIANT reorder" at bounding box center [249, 331] width 242 height 171
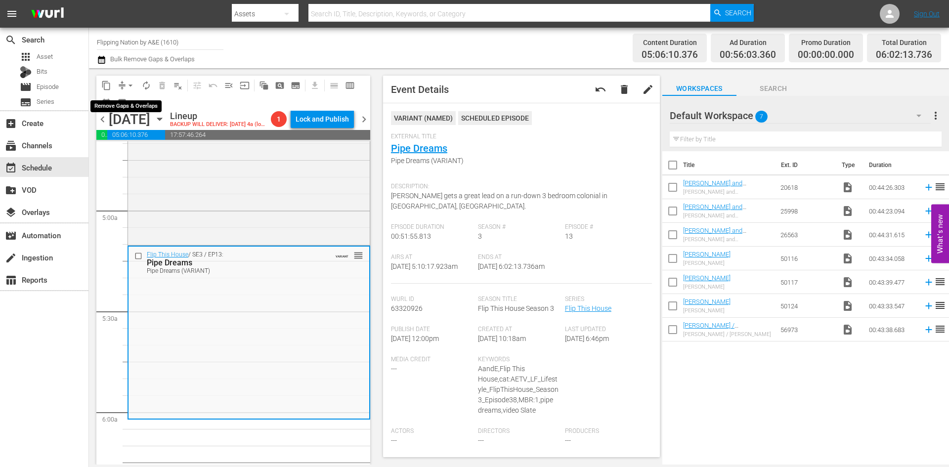
click at [129, 84] on span "arrow_drop_down" at bounding box center [130, 86] width 10 height 10
click at [120, 109] on li "Align to Midnight" at bounding box center [131, 105] width 104 height 16
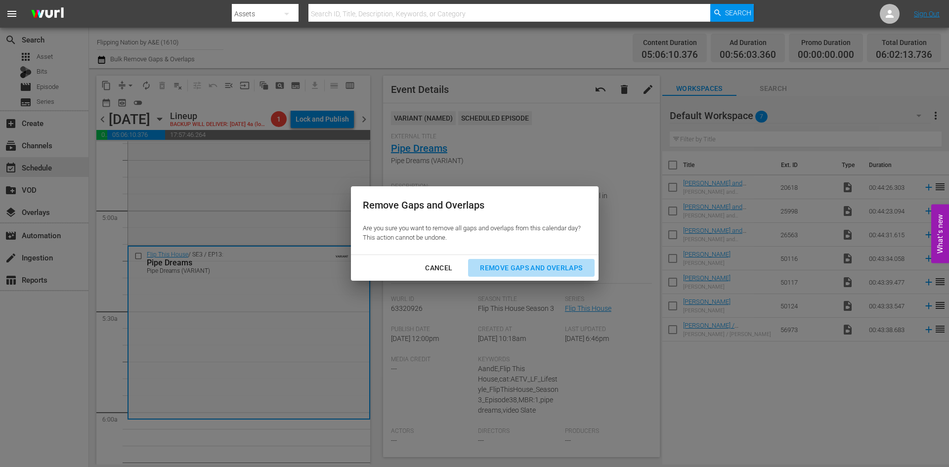
click at [533, 266] on div "Remove Gaps and Overlaps" at bounding box center [531, 268] width 118 height 12
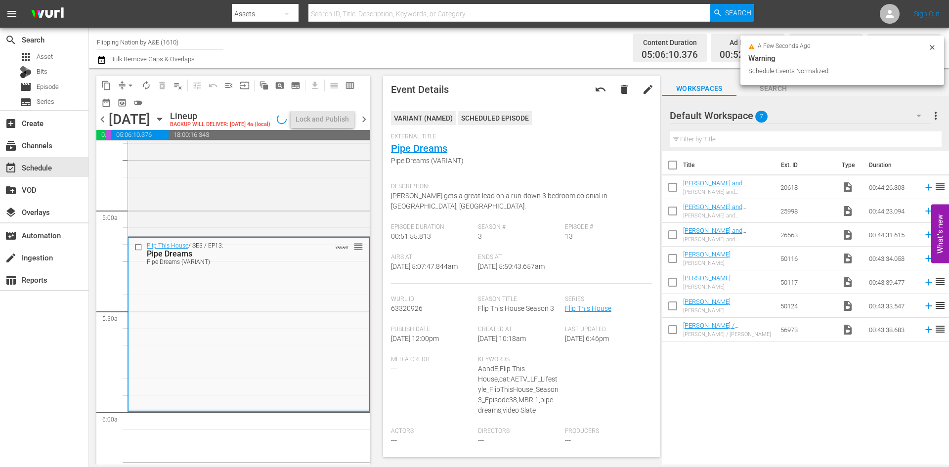
scroll to position [922, 0]
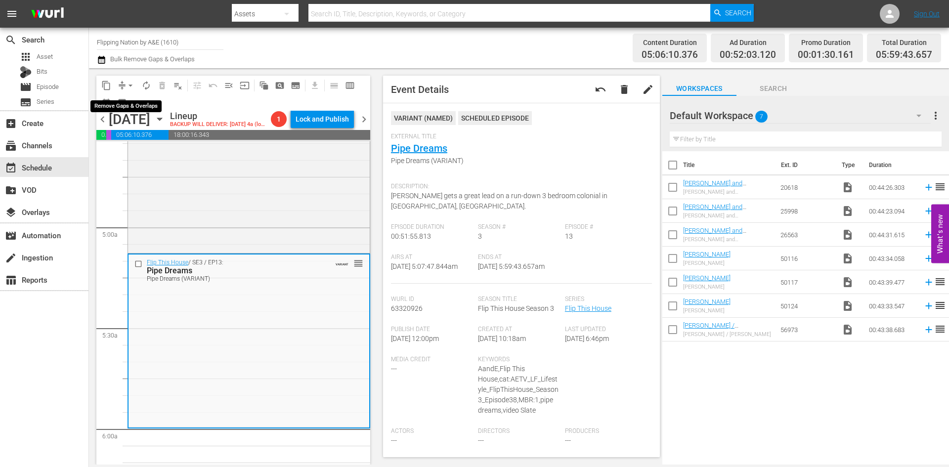
click at [130, 83] on span "arrow_drop_down" at bounding box center [130, 86] width 10 height 10
click at [142, 105] on li "Align to Midnight" at bounding box center [131, 105] width 104 height 16
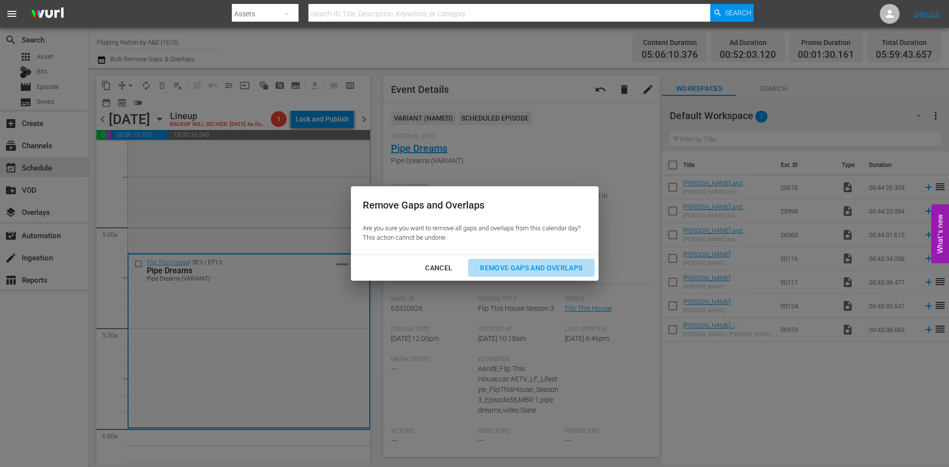
click at [516, 263] on div "Remove Gaps and Overlaps" at bounding box center [531, 268] width 118 height 12
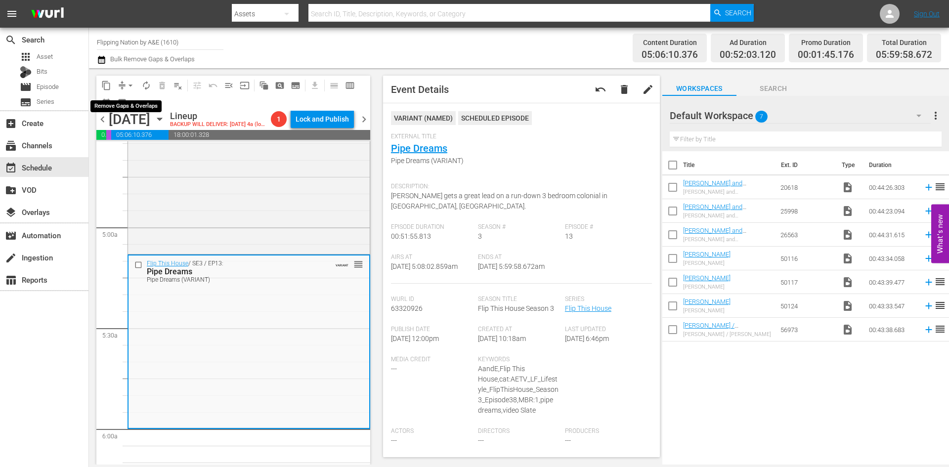
click at [131, 83] on span "arrow_drop_down" at bounding box center [130, 86] width 10 height 10
click at [128, 106] on li "Align to Midnight" at bounding box center [131, 105] width 104 height 16
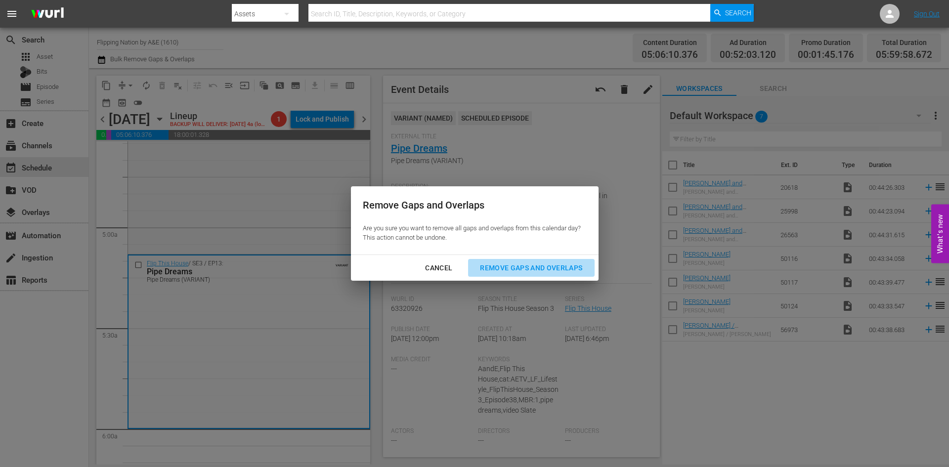
click at [513, 268] on div "Remove Gaps and Overlaps" at bounding box center [531, 268] width 118 height 12
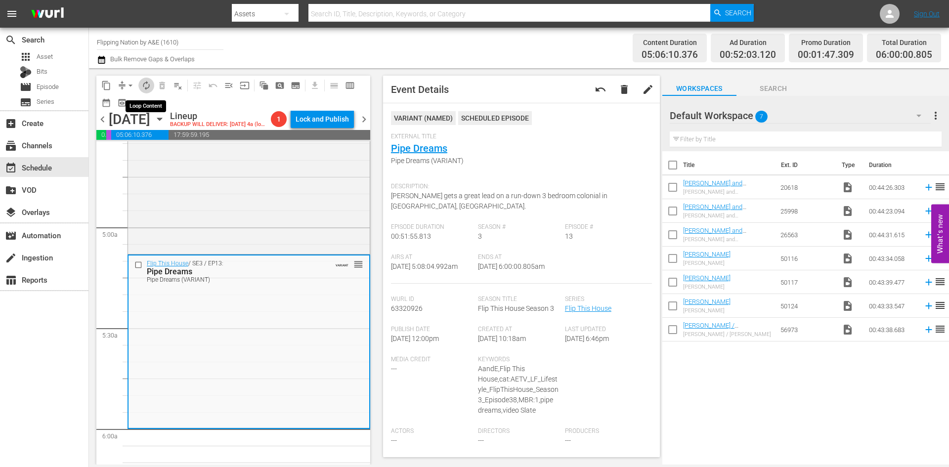
click at [147, 84] on span "autorenew_outlined" at bounding box center [146, 86] width 10 height 10
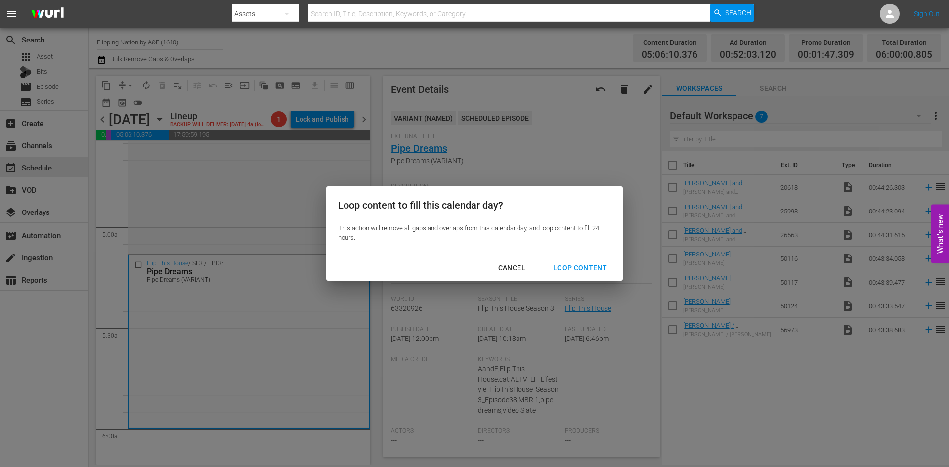
click at [579, 268] on div "Loop Content" at bounding box center [580, 268] width 70 height 12
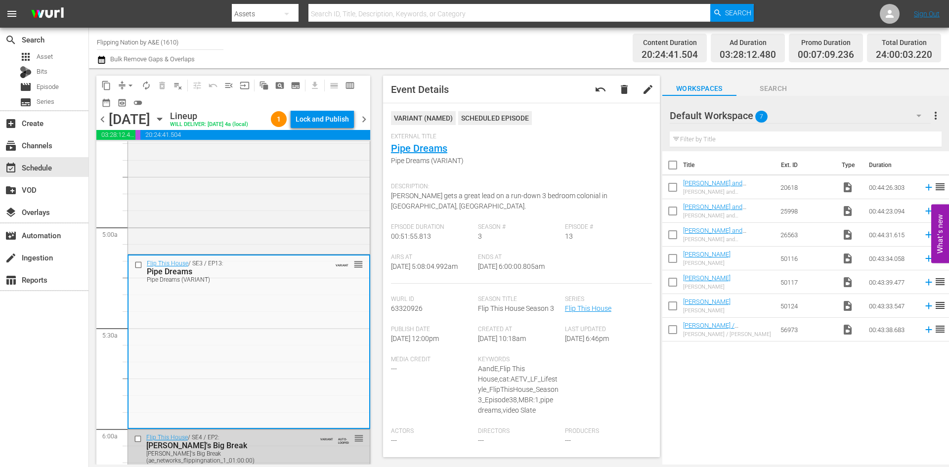
click at [327, 119] on div "Lock and Publish" at bounding box center [321, 119] width 53 height 18
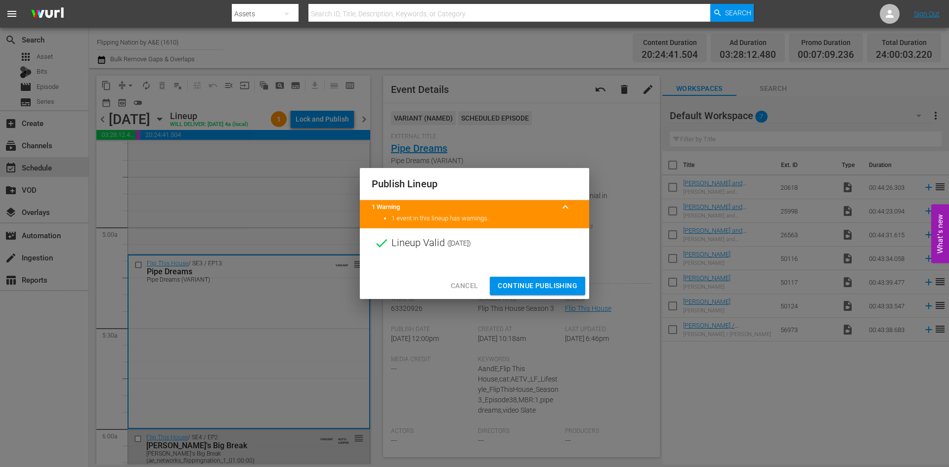
click at [524, 285] on span "Continue Publishing" at bounding box center [538, 286] width 80 height 12
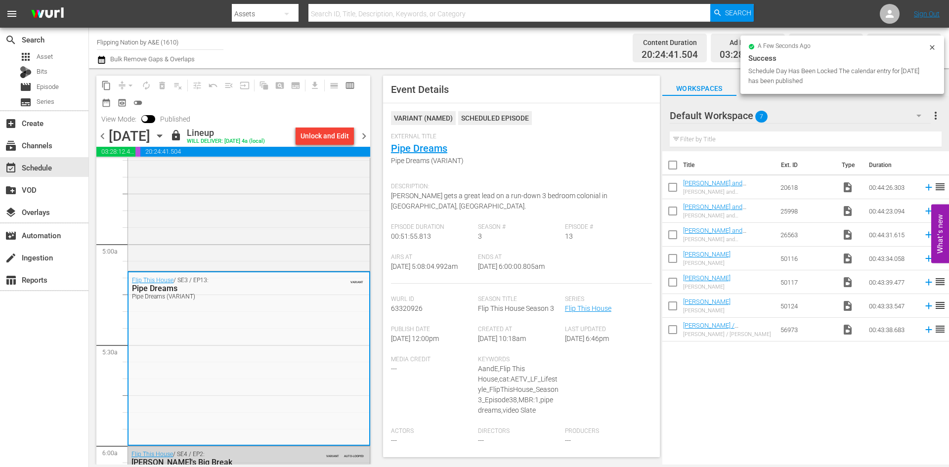
click at [362, 136] on span "chevron_right" at bounding box center [364, 136] width 12 height 12
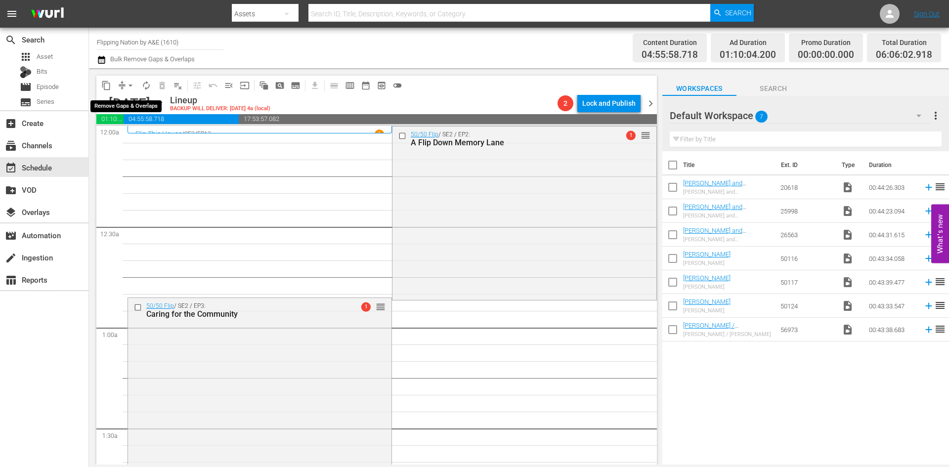
click at [127, 85] on span "arrow_drop_down" at bounding box center [130, 86] width 10 height 10
click at [125, 106] on li "Align to Midnight" at bounding box center [131, 105] width 104 height 16
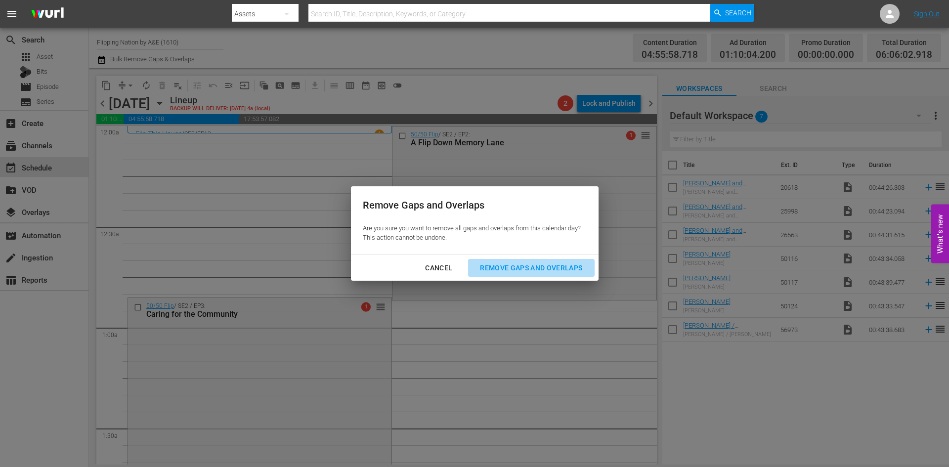
click at [516, 264] on div "Remove Gaps and Overlaps" at bounding box center [531, 268] width 118 height 12
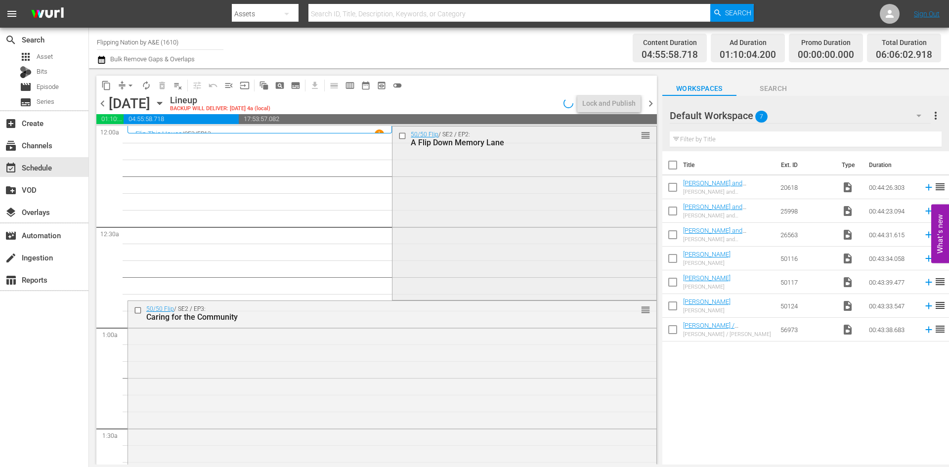
click at [477, 234] on div "50/50 Flip / SE2 / EP2: A Flip Down Memory Lane reorder" at bounding box center [523, 212] width 263 height 172
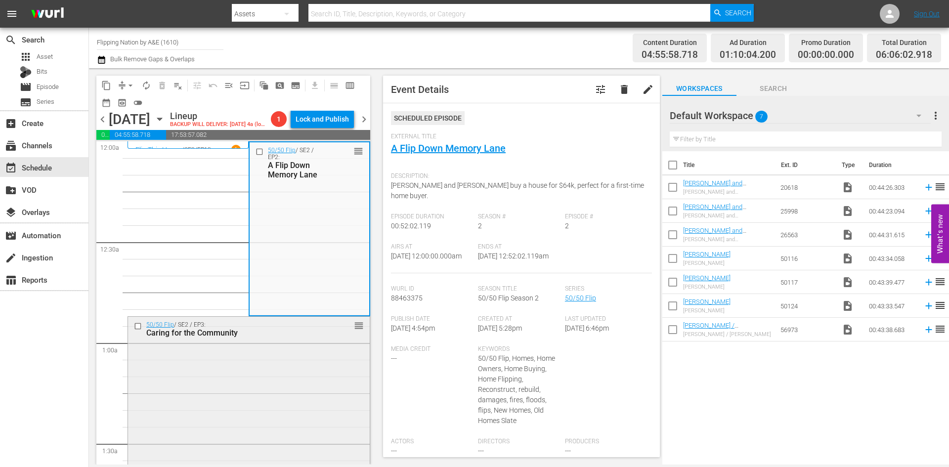
click at [307, 404] on div "50/50 Flip / SE2 / EP3: Caring for the Community reorder" at bounding box center [249, 404] width 242 height 174
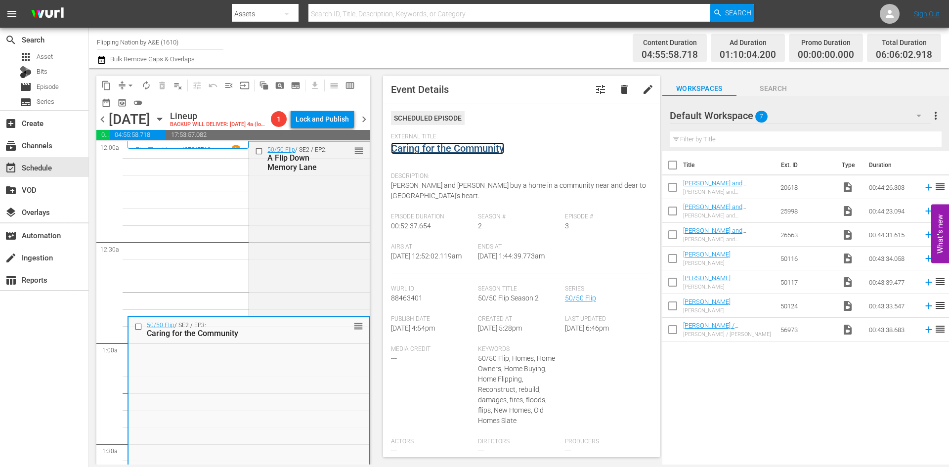
drag, startPoint x: 439, startPoint y: 150, endPoint x: 444, endPoint y: 149, distance: 5.5
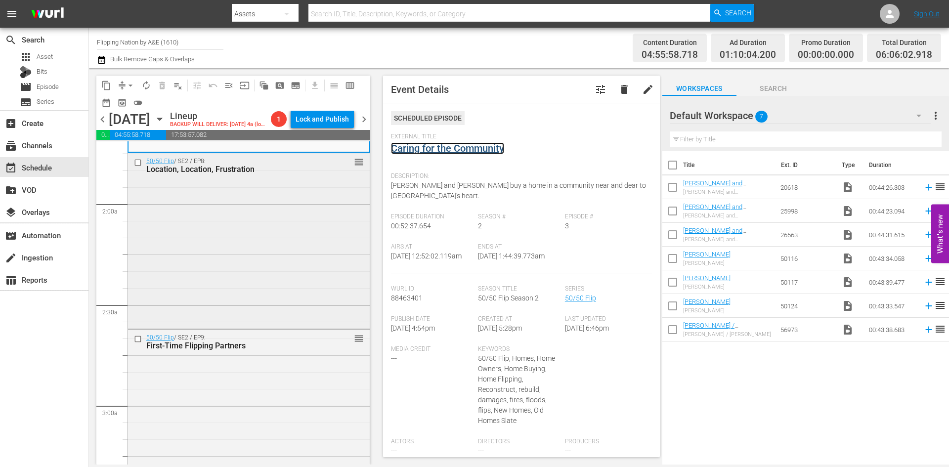
scroll to position [346, 0]
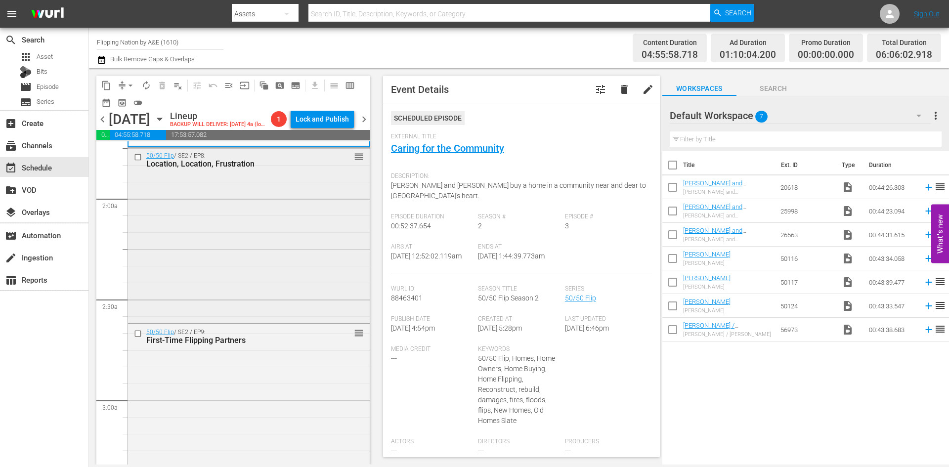
click at [281, 283] on div "50/50 Flip / SE2 / EP8: Location, Location, Frustration reorder" at bounding box center [249, 234] width 242 height 173
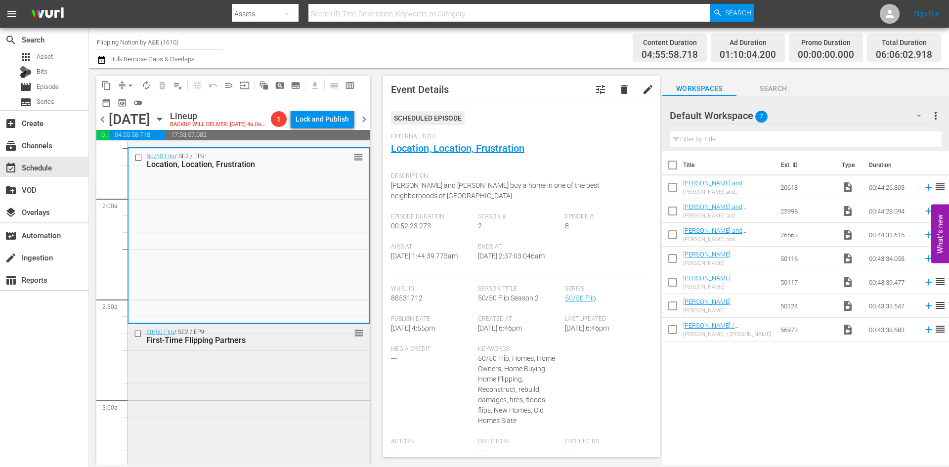
click at [297, 375] on div "50/50 Flip / SE2 / EP9: First-Time Flipping Partners reorder" at bounding box center [249, 411] width 242 height 175
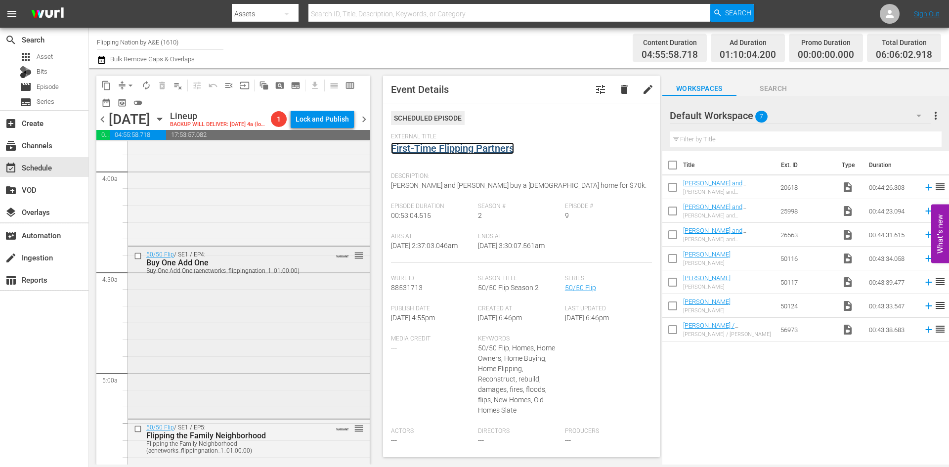
scroll to position [791, 0]
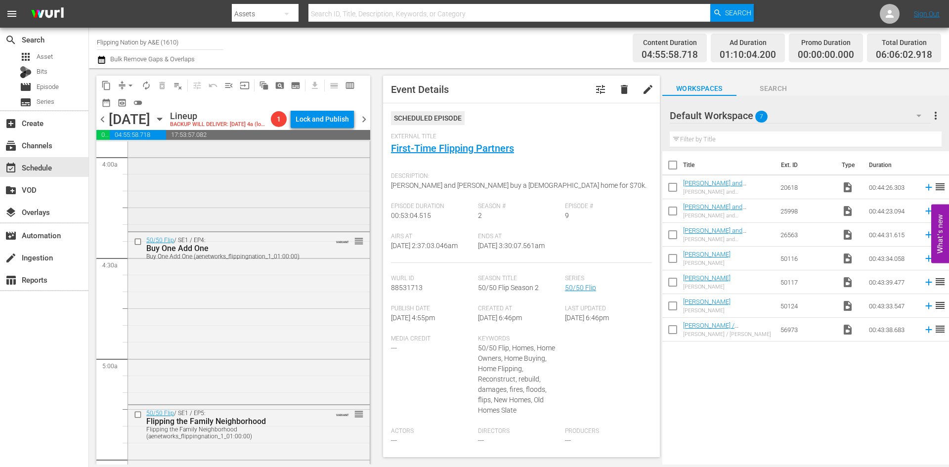
click at [305, 218] on div "50/50 Flip / SE1 / EP3: Mid-Century Masterpiece Mid-Century Masterpiece (aenetw…" at bounding box center [249, 143] width 242 height 172
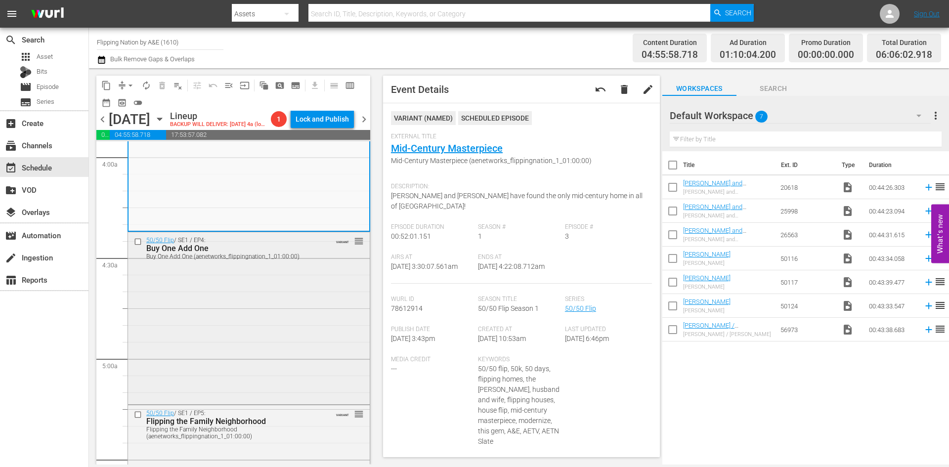
click at [292, 315] on div "50/50 Flip / SE1 / EP4: Buy One Add One Buy One Add One (aenetworks_flippingnat…" at bounding box center [249, 317] width 242 height 170
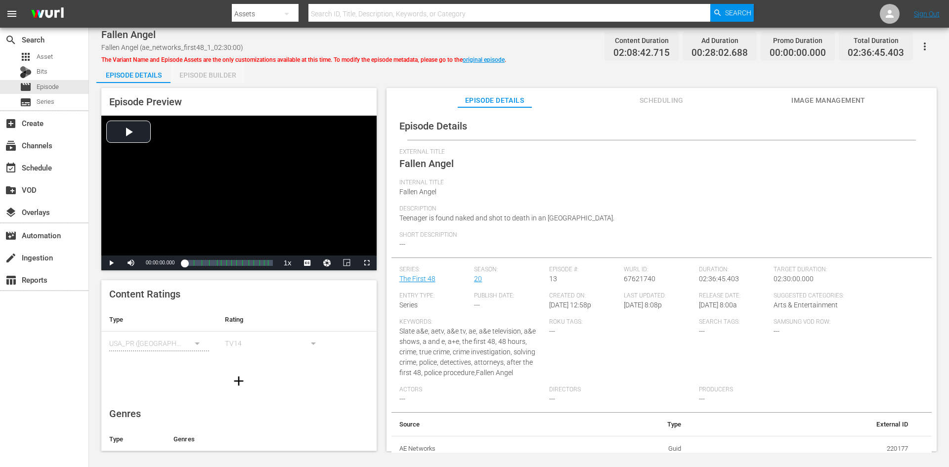
click at [219, 78] on div "Episode Builder" at bounding box center [207, 75] width 74 height 24
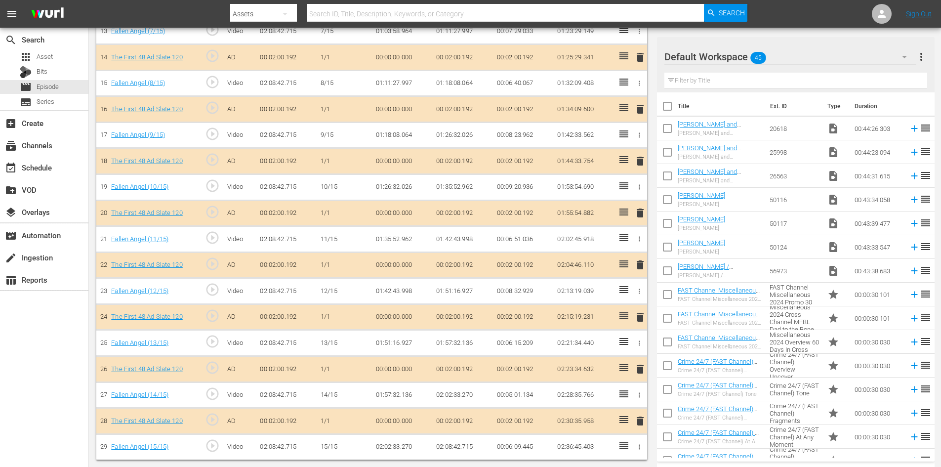
scroll to position [636, 0]
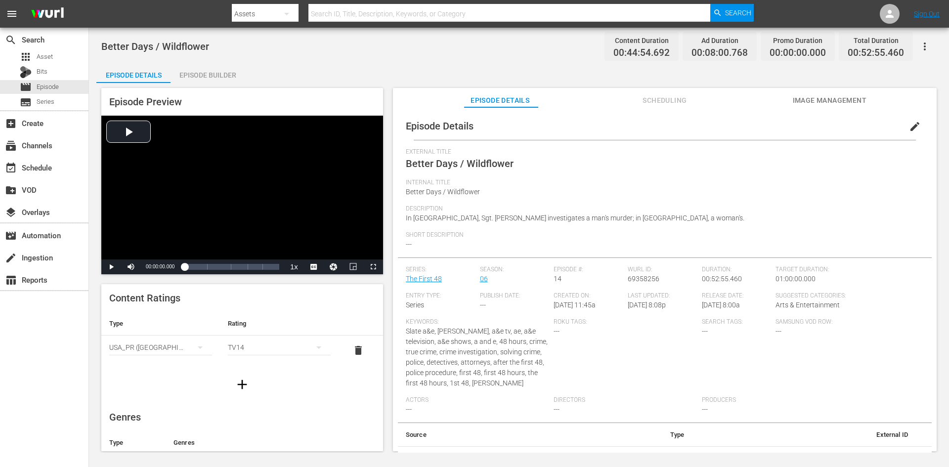
click at [225, 71] on div "Episode Builder" at bounding box center [207, 75] width 74 height 24
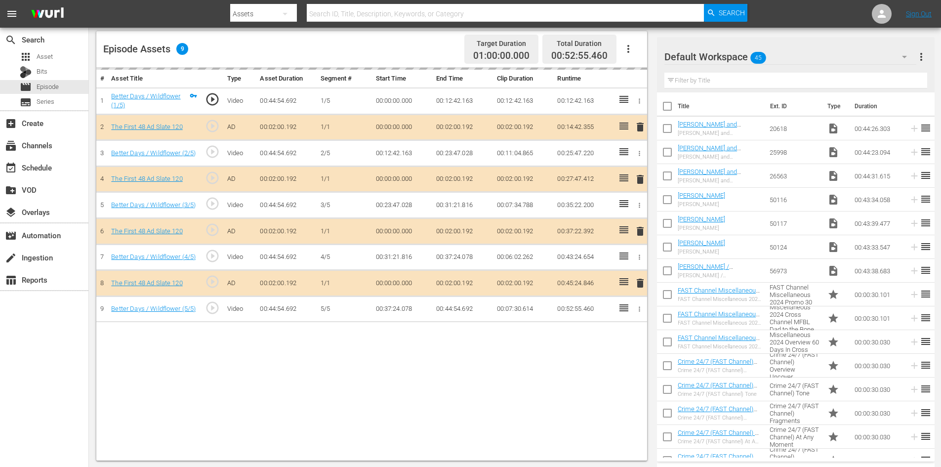
scroll to position [257, 0]
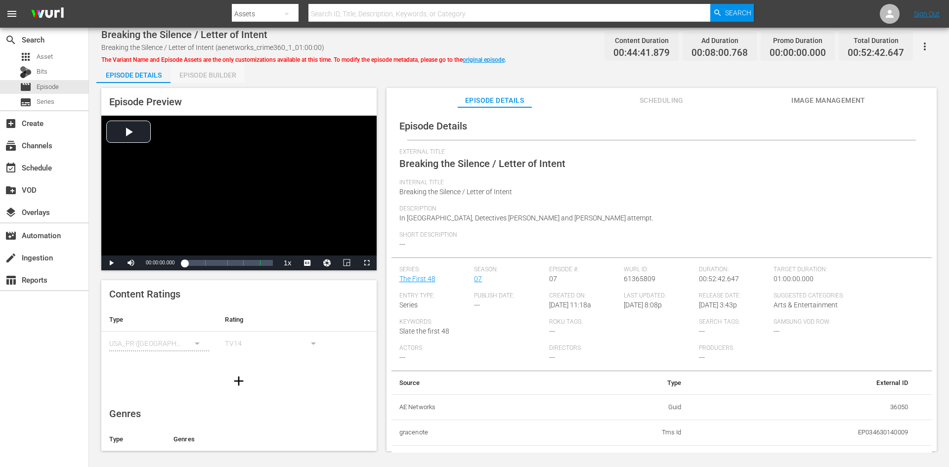
click at [219, 78] on div "Episode Builder" at bounding box center [207, 75] width 74 height 24
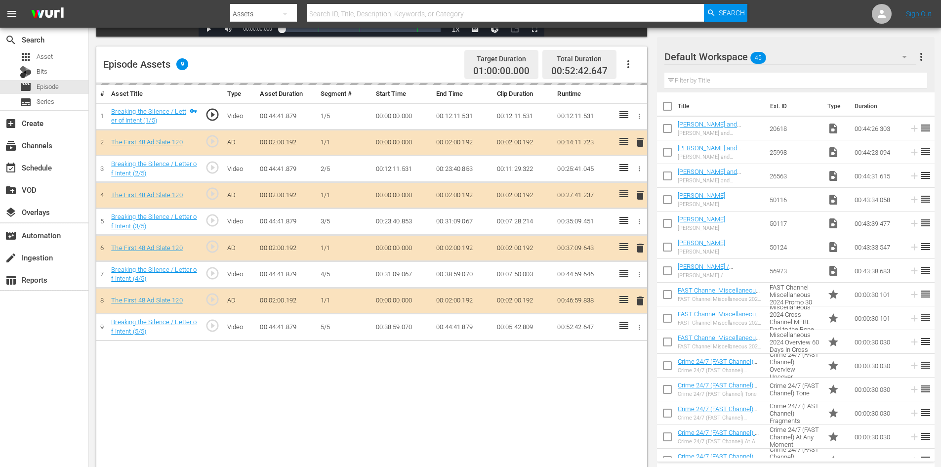
scroll to position [257, 0]
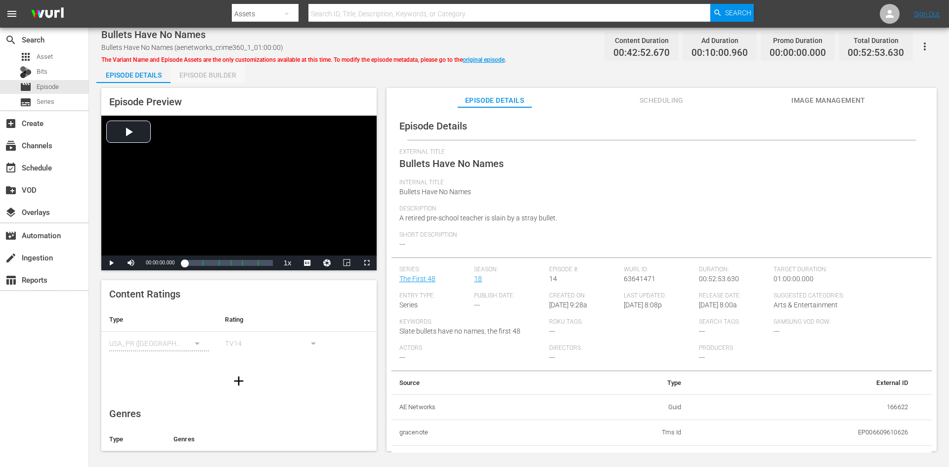
click at [207, 80] on div "Episode Builder" at bounding box center [207, 75] width 74 height 24
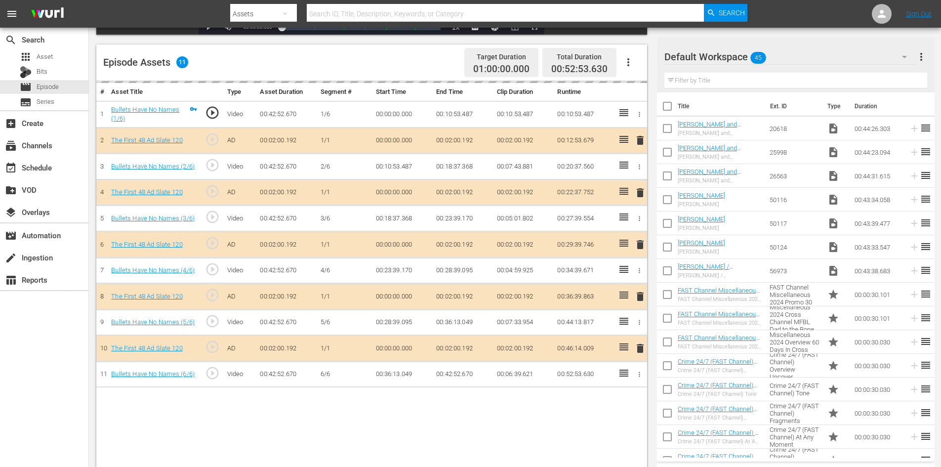
scroll to position [257, 0]
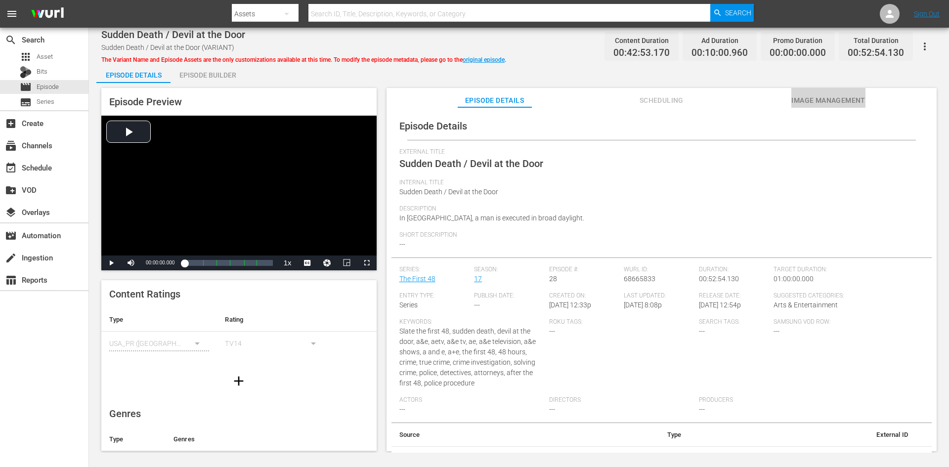
click at [809, 93] on button "Image Management" at bounding box center [828, 98] width 74 height 20
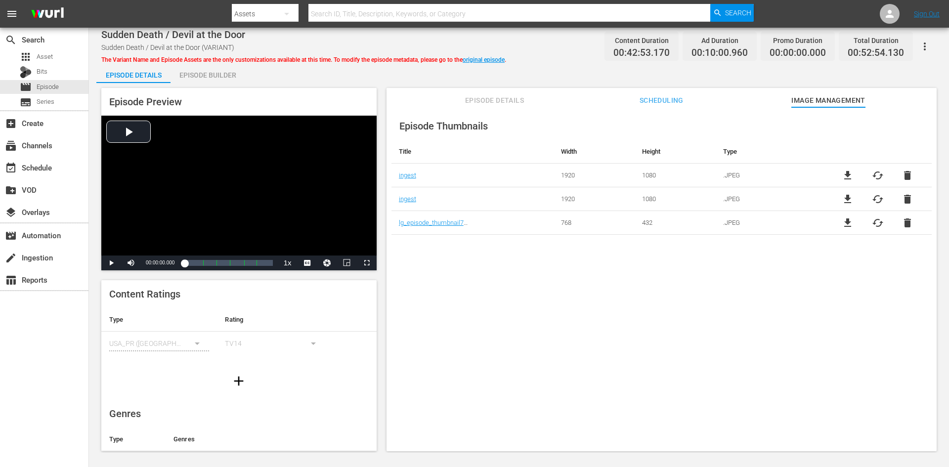
click at [201, 77] on div "Episode Builder" at bounding box center [207, 75] width 74 height 24
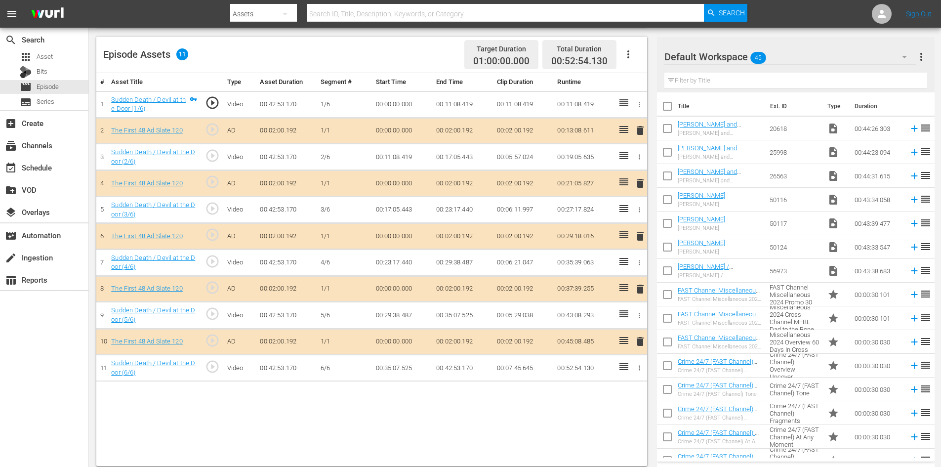
scroll to position [257, 0]
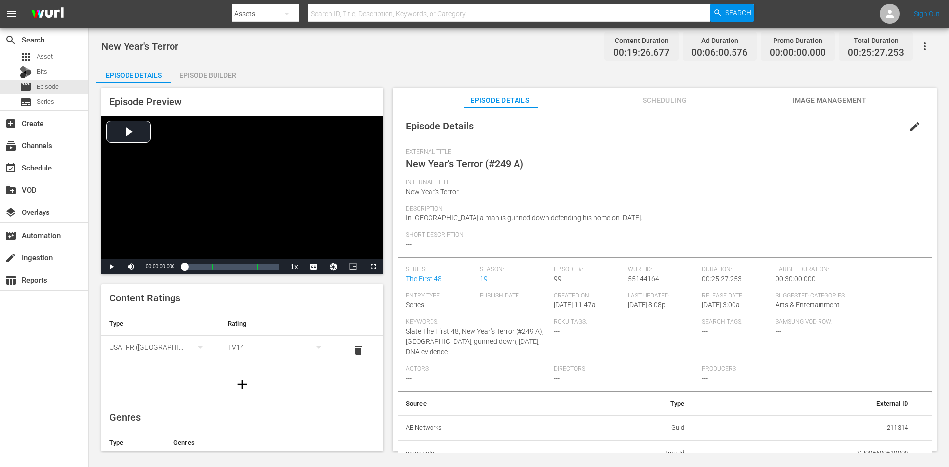
click at [215, 76] on div "Episode Builder" at bounding box center [207, 75] width 74 height 24
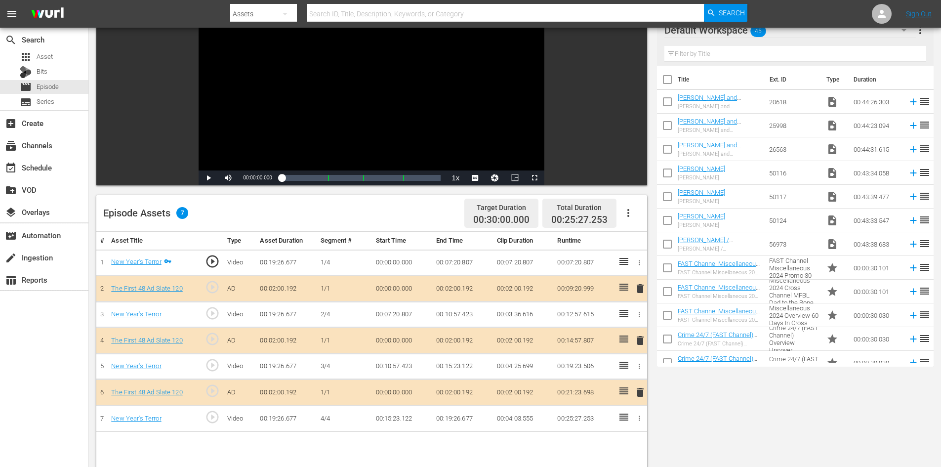
scroll to position [60, 0]
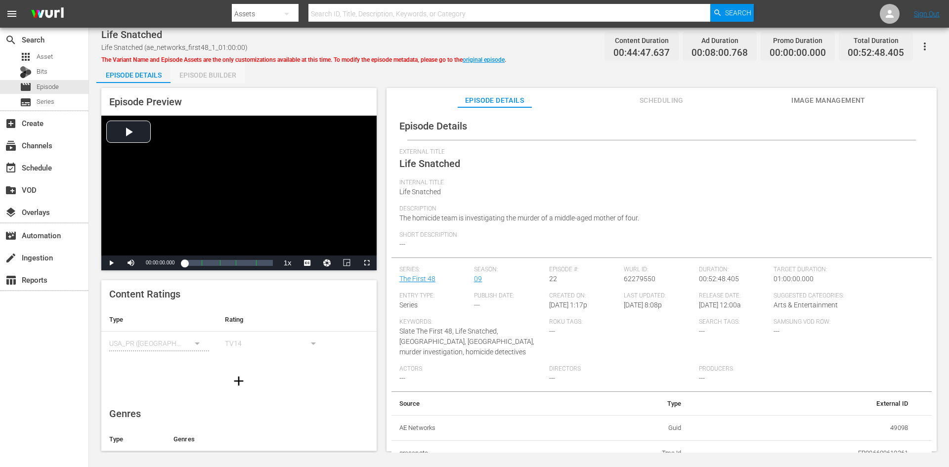
click at [216, 74] on div "Episode Builder" at bounding box center [207, 75] width 74 height 24
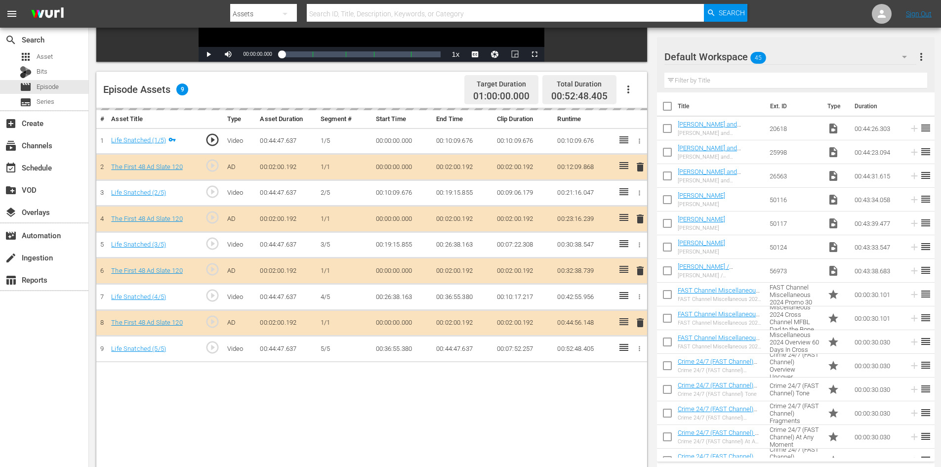
scroll to position [257, 0]
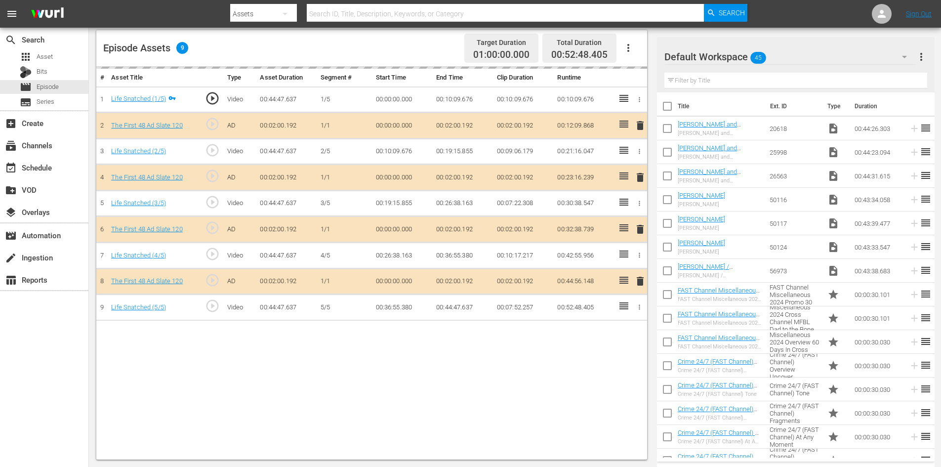
click at [903, 51] on icon "button" at bounding box center [905, 57] width 12 height 12
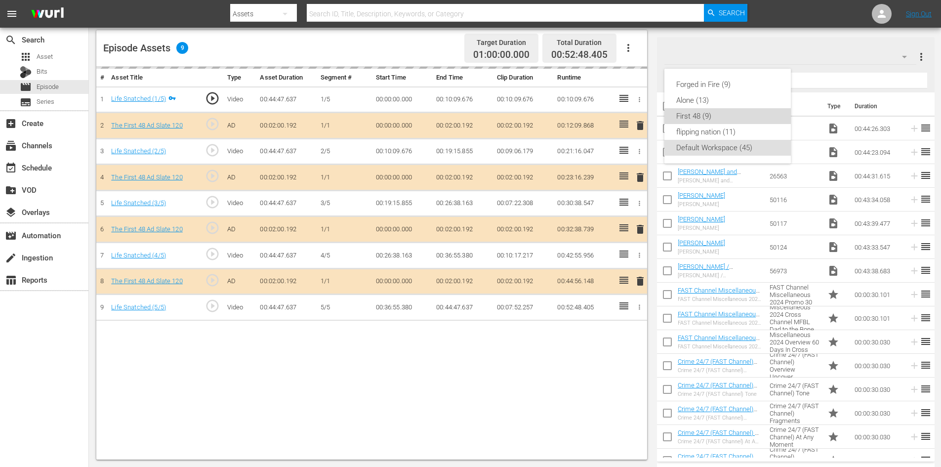
click at [708, 115] on div "First 48 (9)" at bounding box center [727, 116] width 103 height 16
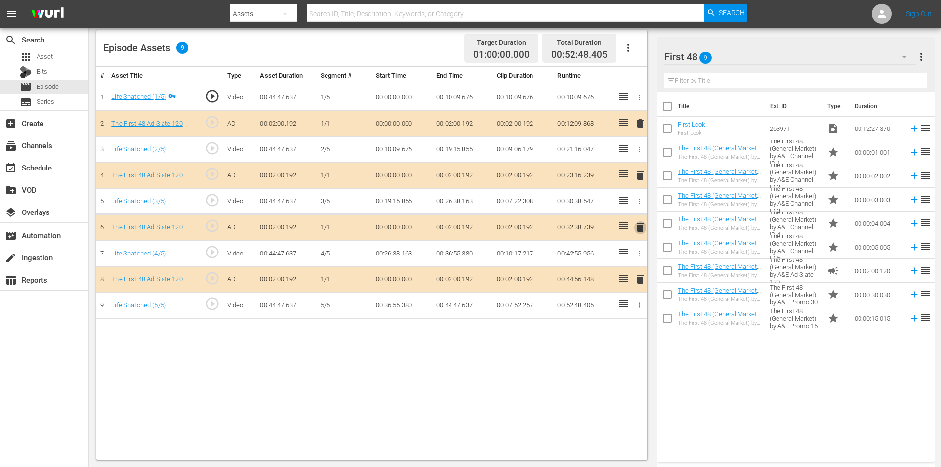
click at [639, 229] on span "delete" at bounding box center [640, 227] width 12 height 12
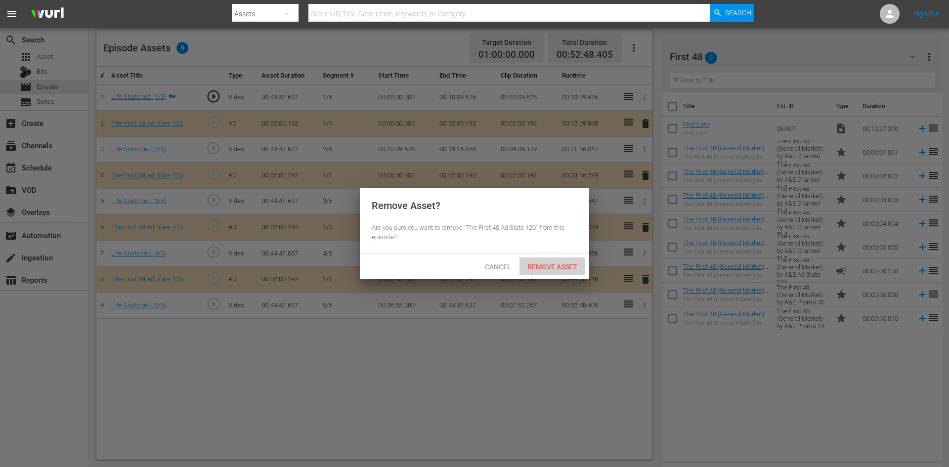
click at [537, 263] on span "Remove Asset" at bounding box center [552, 267] width 66 height 8
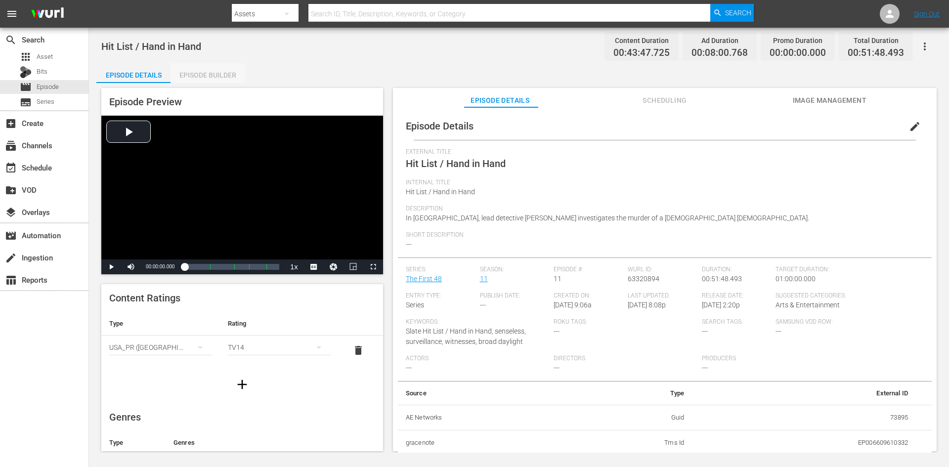
click at [212, 70] on div "Episode Builder" at bounding box center [207, 75] width 74 height 24
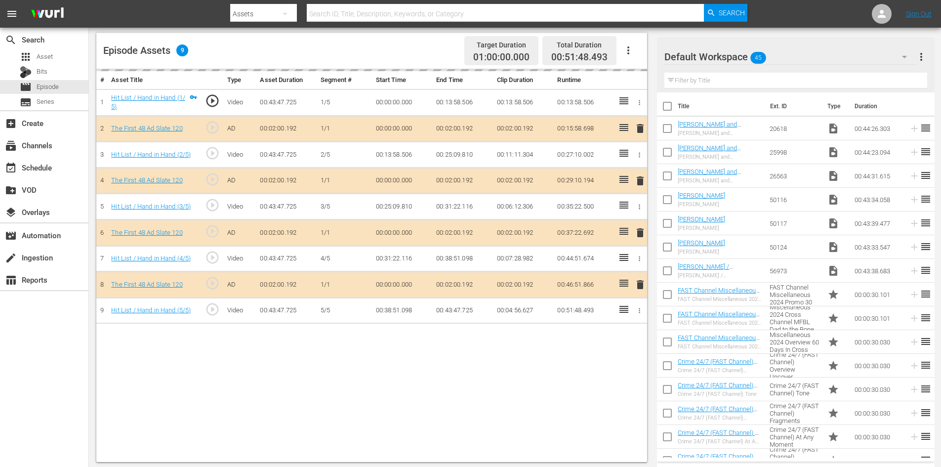
scroll to position [257, 0]
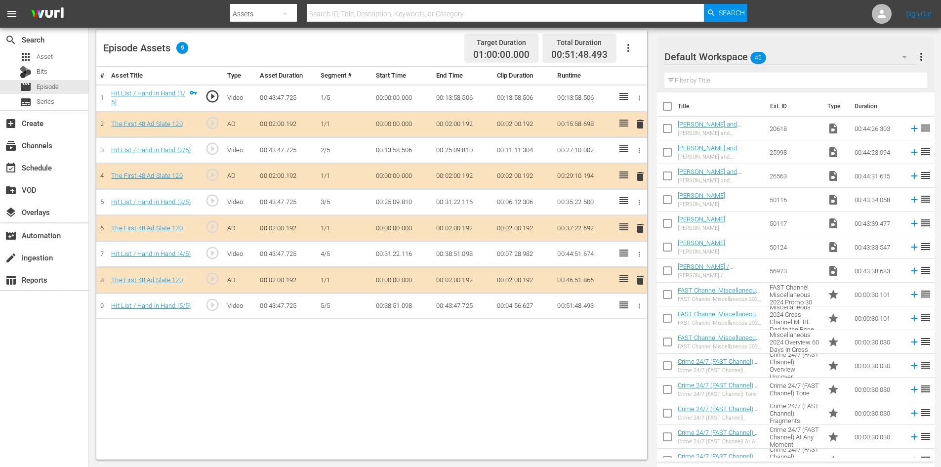
click at [900, 55] on icon "button" at bounding box center [905, 57] width 12 height 12
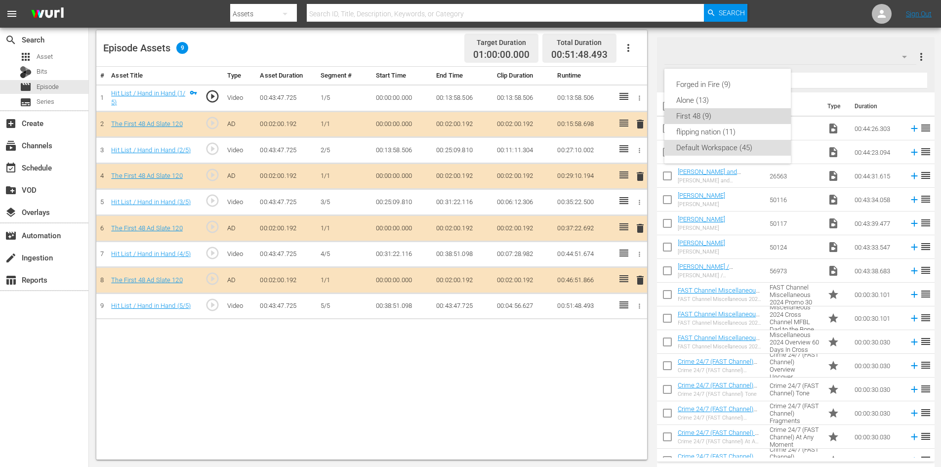
click at [690, 115] on div "First 48 (9)" at bounding box center [727, 116] width 103 height 16
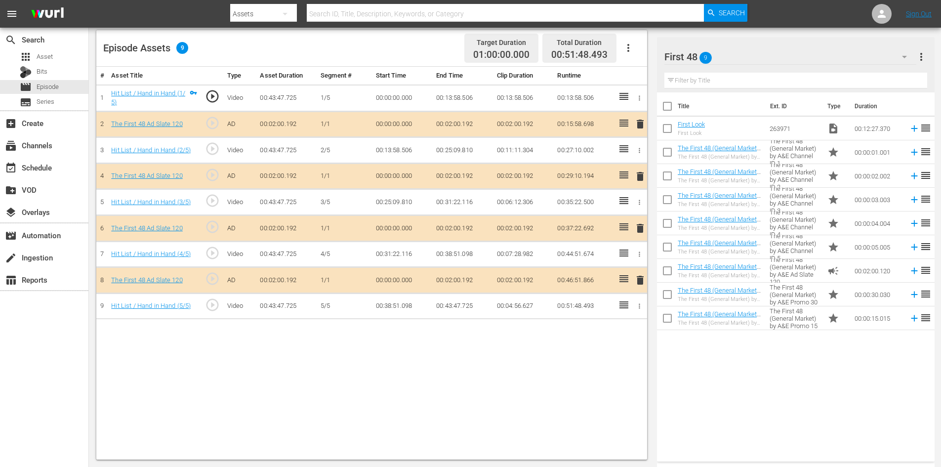
click at [638, 229] on span "delete" at bounding box center [640, 228] width 12 height 12
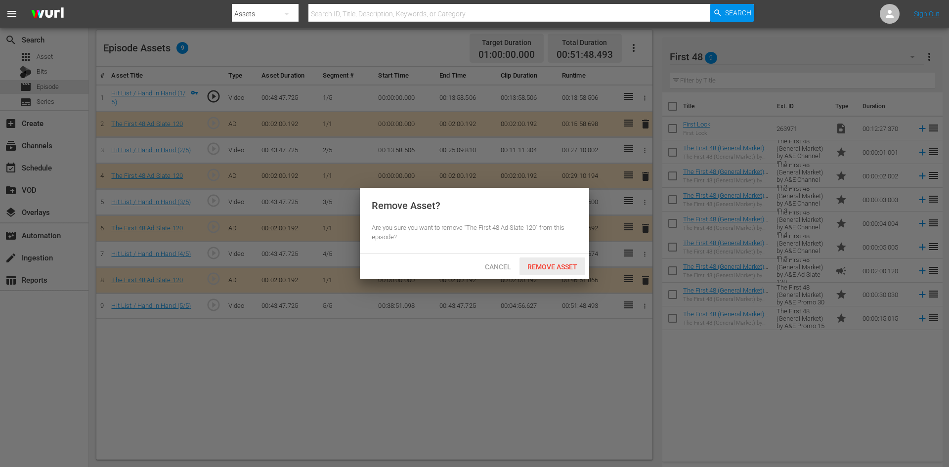
click at [550, 261] on div "Remove Asset" at bounding box center [552, 266] width 66 height 18
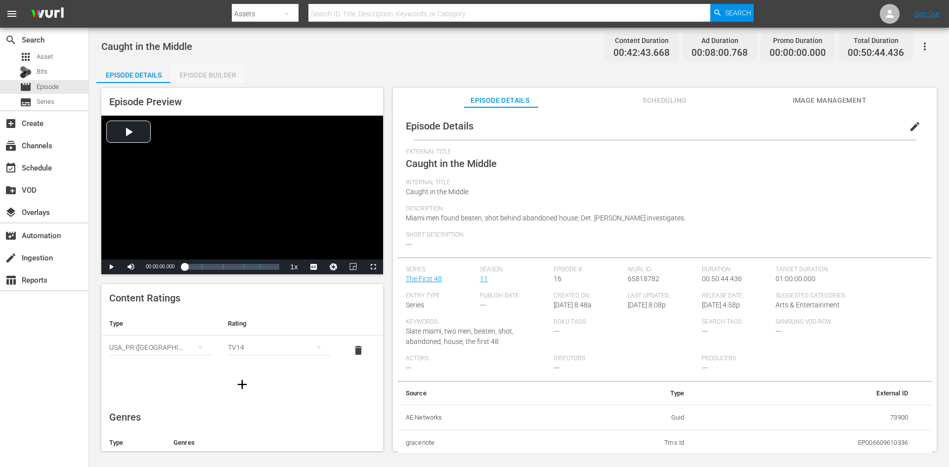
click at [231, 71] on div "Episode Builder" at bounding box center [207, 75] width 74 height 24
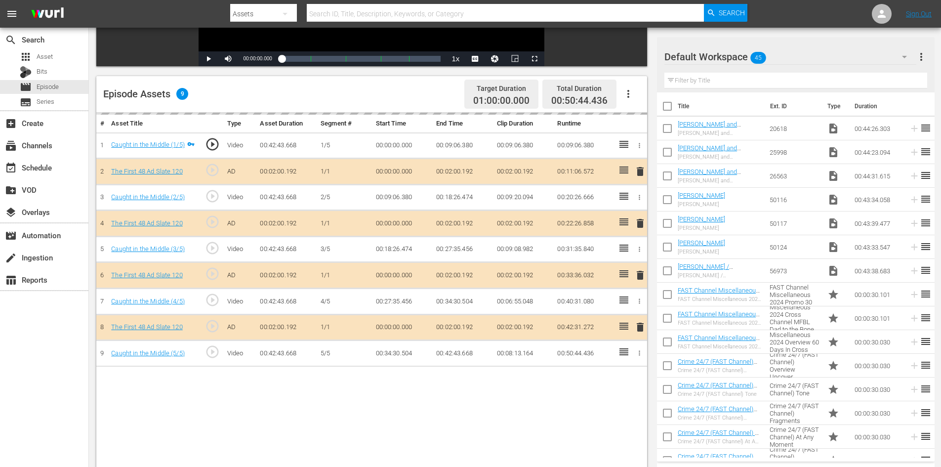
scroll to position [257, 0]
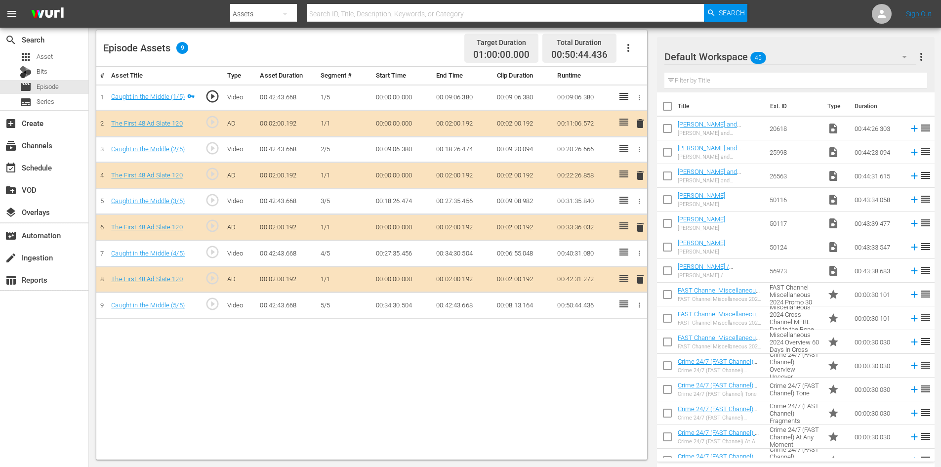
click at [872, 49] on div "Default Workspace 45" at bounding box center [791, 57] width 252 height 28
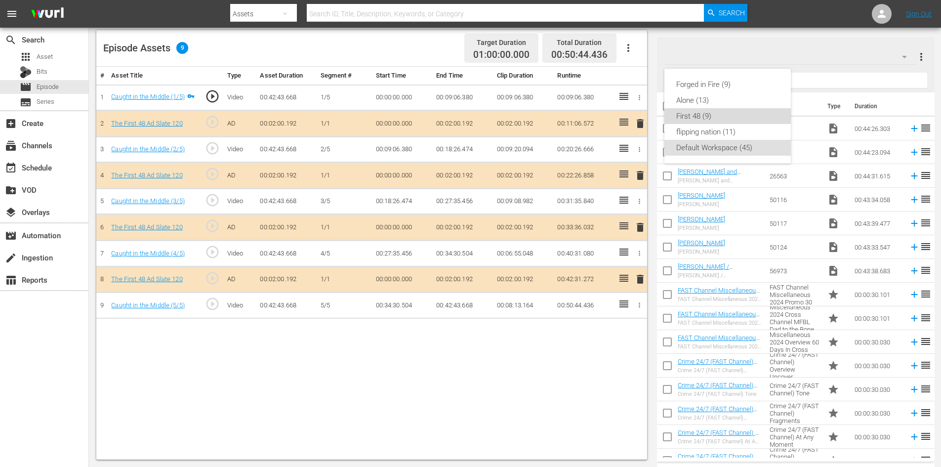
click at [701, 114] on div "First 48 (9)" at bounding box center [727, 116] width 103 height 16
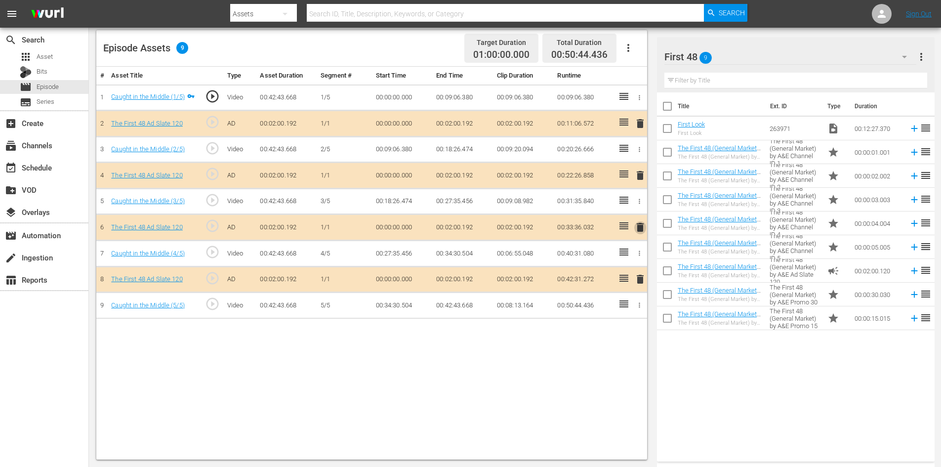
click at [641, 228] on span "delete" at bounding box center [640, 227] width 12 height 12
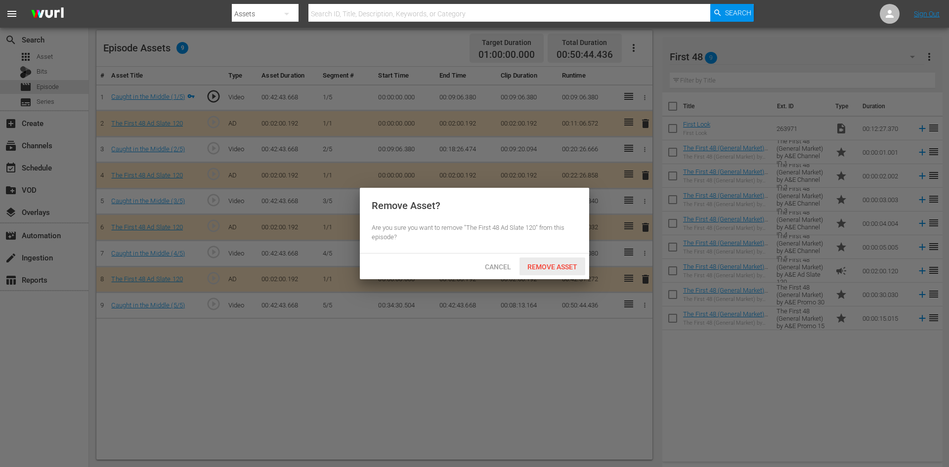
click at [564, 266] on span "Remove Asset" at bounding box center [552, 267] width 66 height 8
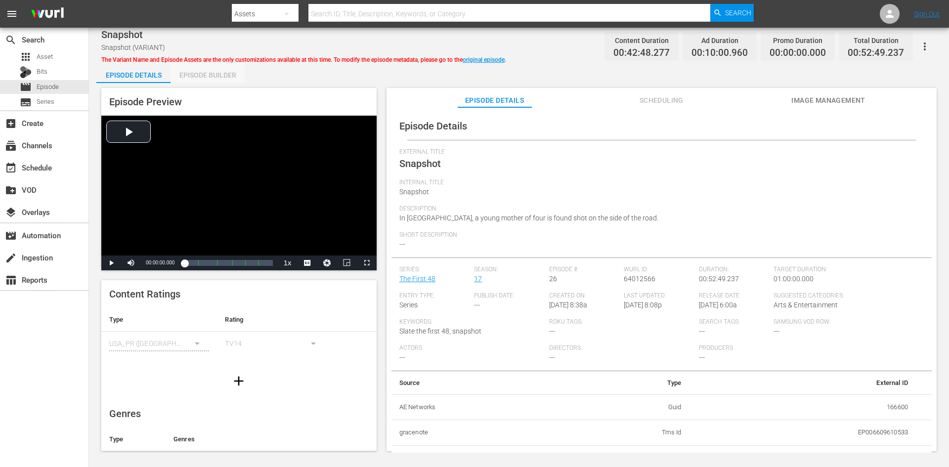
click at [229, 76] on div "Episode Builder" at bounding box center [207, 75] width 74 height 24
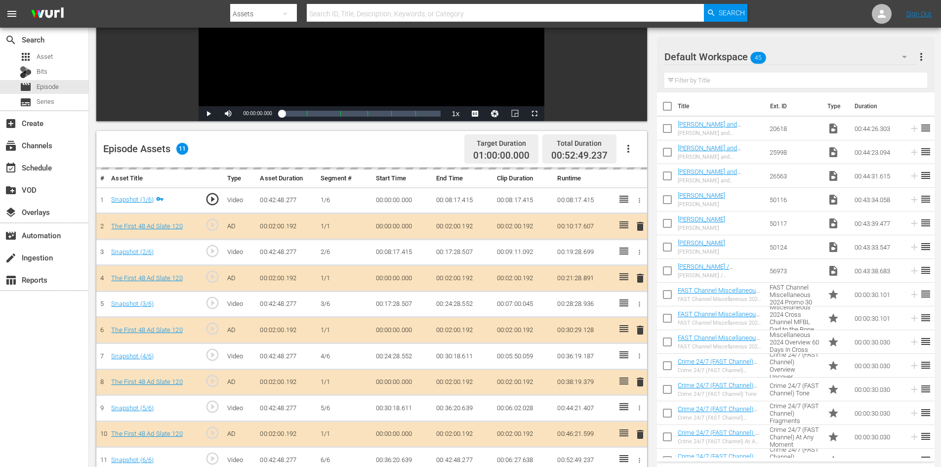
scroll to position [257, 0]
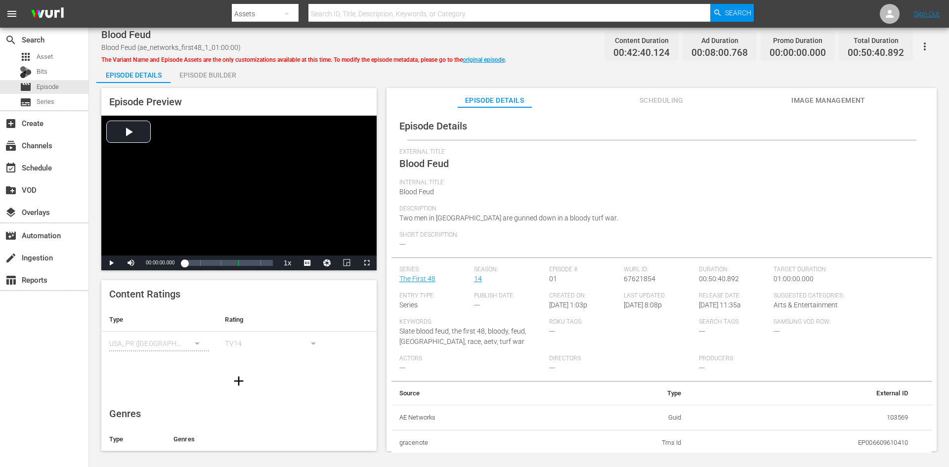
click at [220, 69] on div "Episode Builder" at bounding box center [207, 75] width 74 height 24
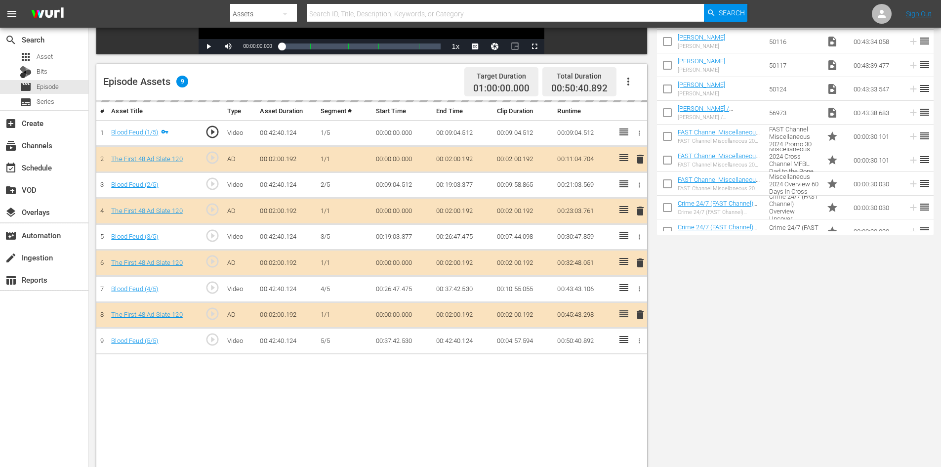
scroll to position [257, 0]
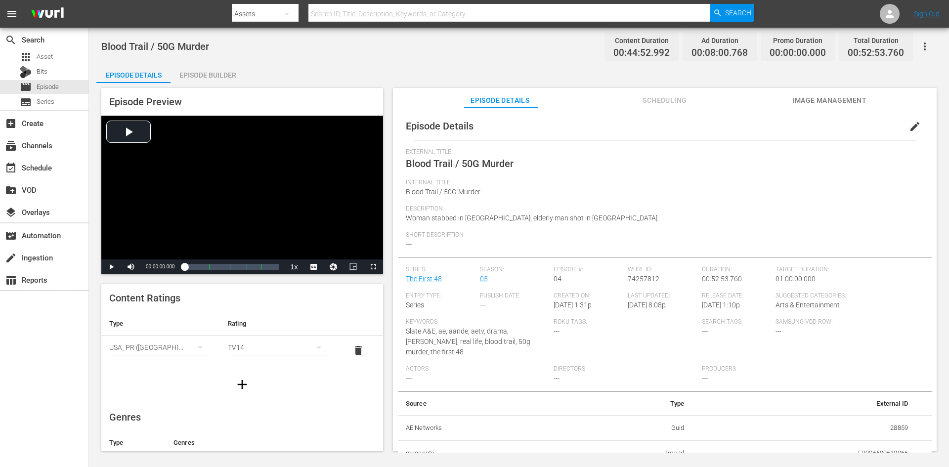
click at [217, 76] on div "Episode Builder" at bounding box center [207, 75] width 74 height 24
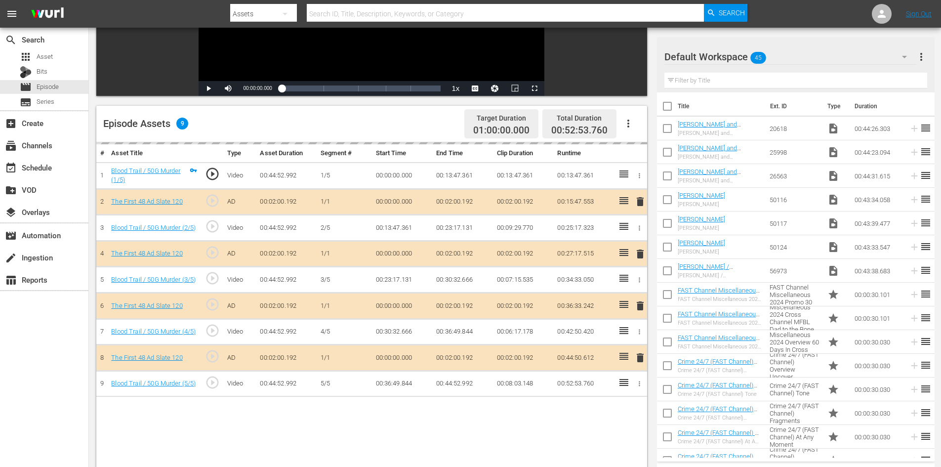
scroll to position [257, 0]
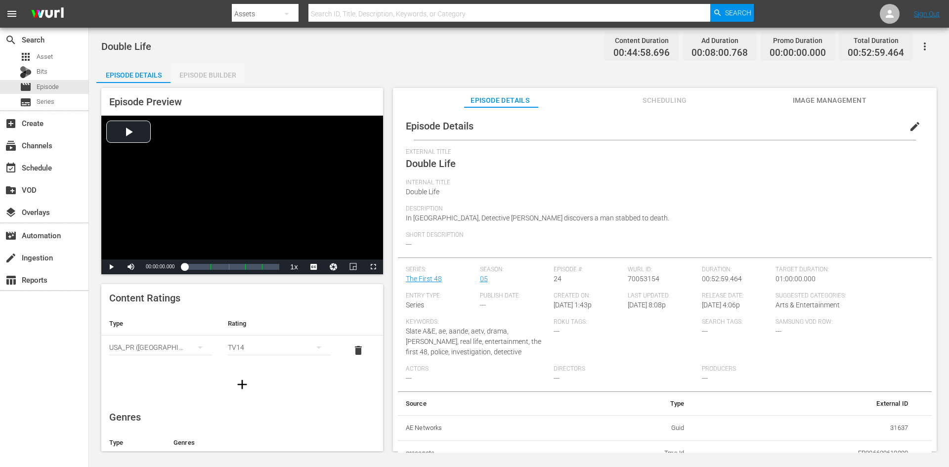
click at [208, 71] on div "Episode Builder" at bounding box center [207, 75] width 74 height 24
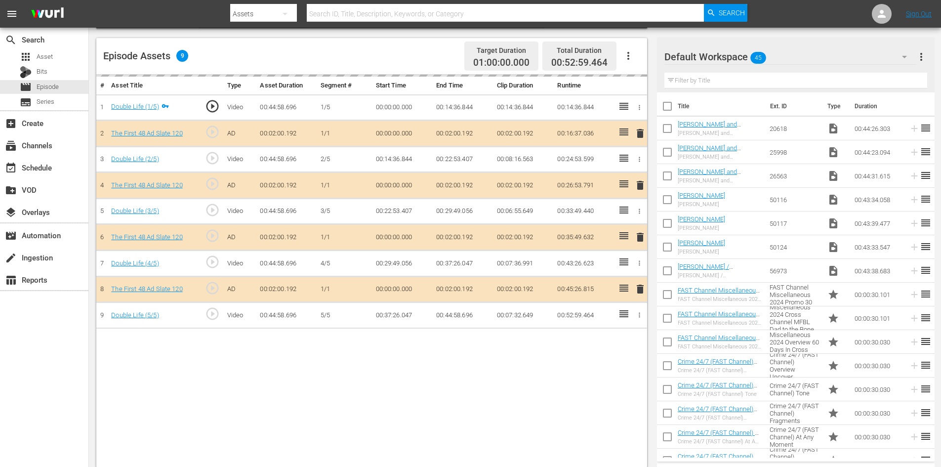
scroll to position [257, 0]
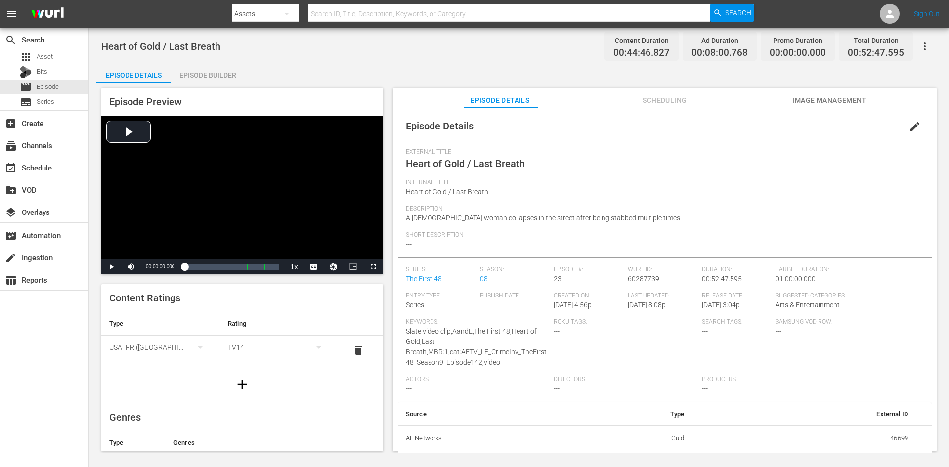
click at [210, 72] on div "Episode Builder" at bounding box center [207, 75] width 74 height 24
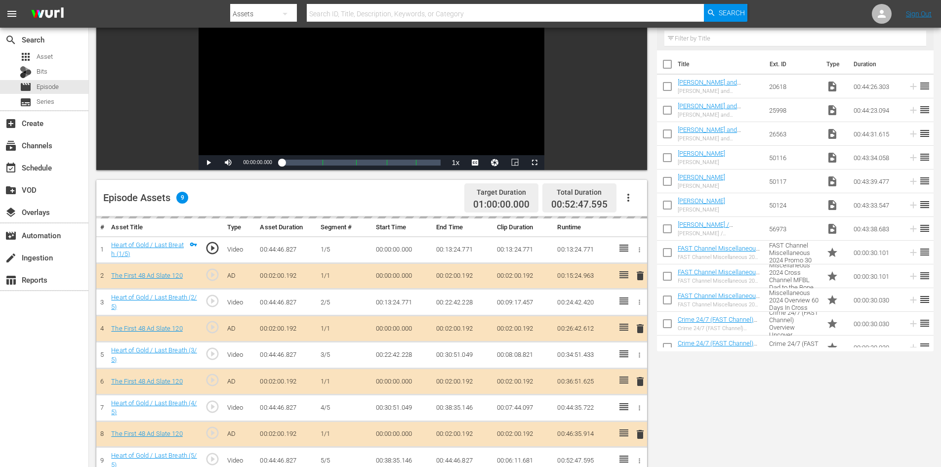
scroll to position [257, 0]
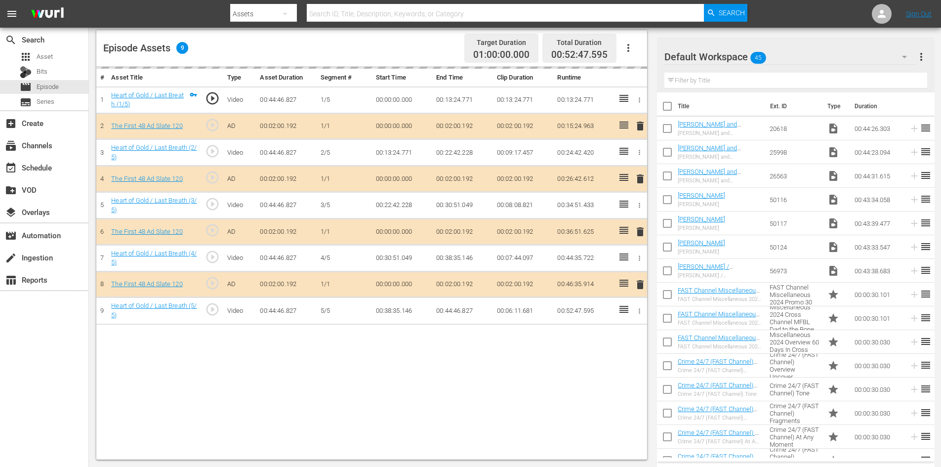
click at [875, 54] on div "Default Workspace 45" at bounding box center [791, 57] width 252 height 28
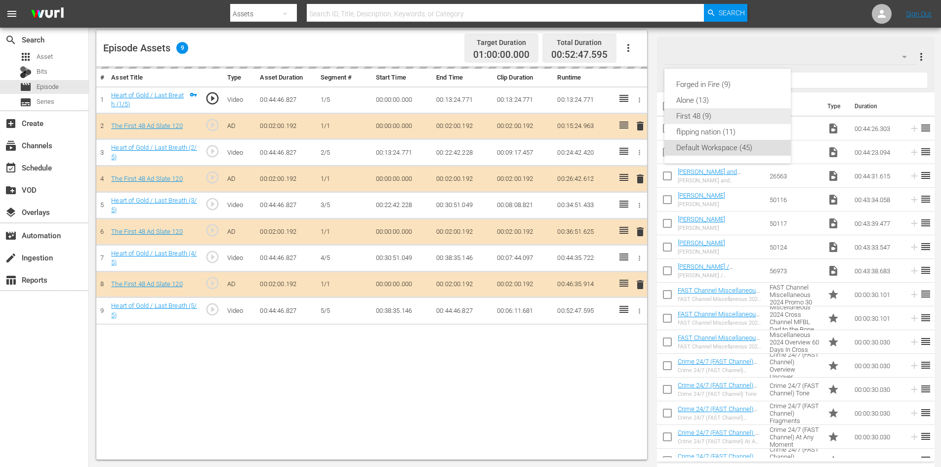
click at [709, 116] on div "First 48 (9)" at bounding box center [727, 116] width 103 height 16
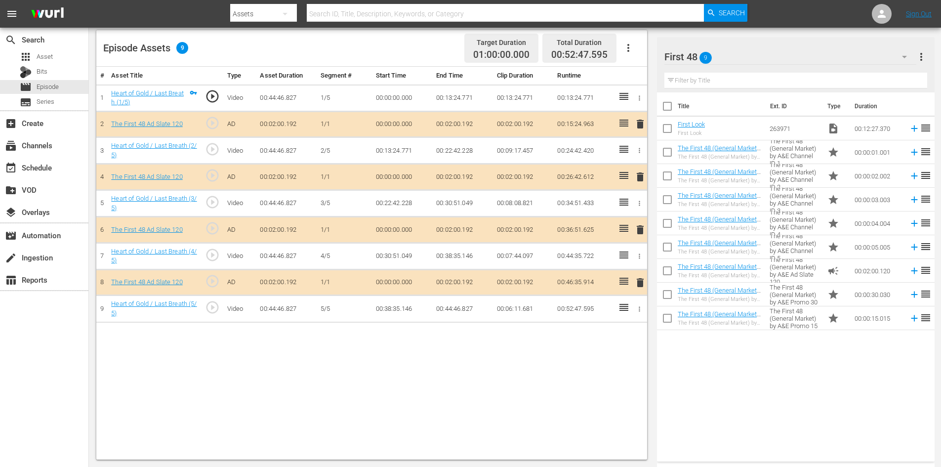
click at [639, 231] on span "delete" at bounding box center [640, 230] width 12 height 12
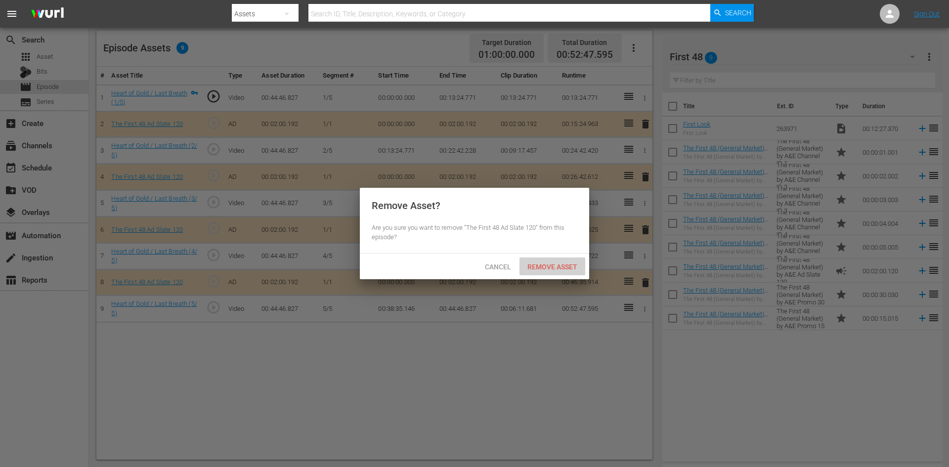
click at [548, 269] on span "Remove Asset" at bounding box center [552, 267] width 66 height 8
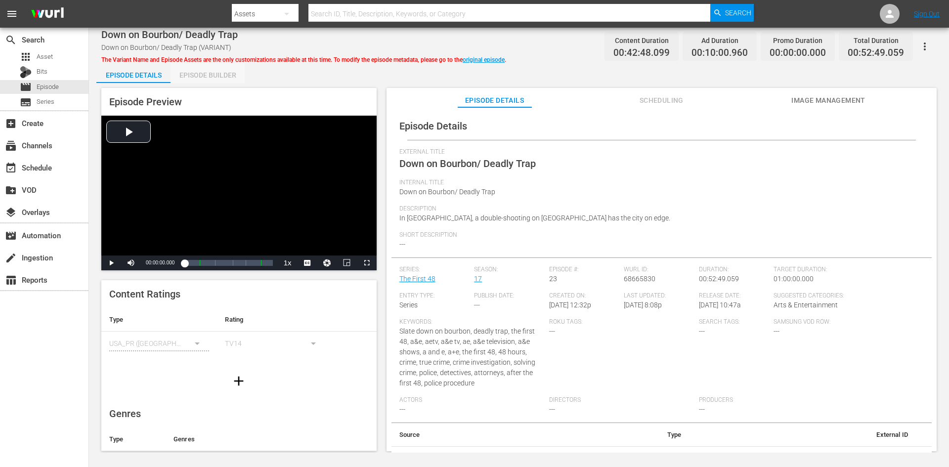
click at [211, 75] on div "Episode Builder" at bounding box center [207, 75] width 74 height 24
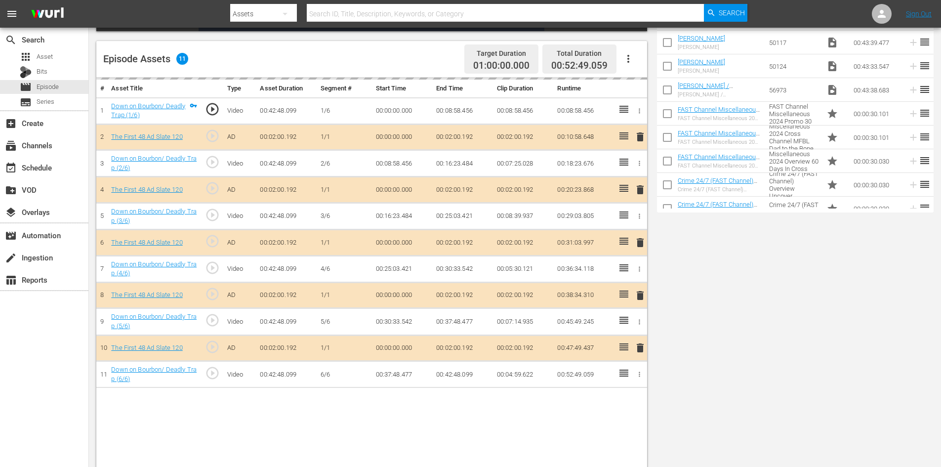
scroll to position [257, 0]
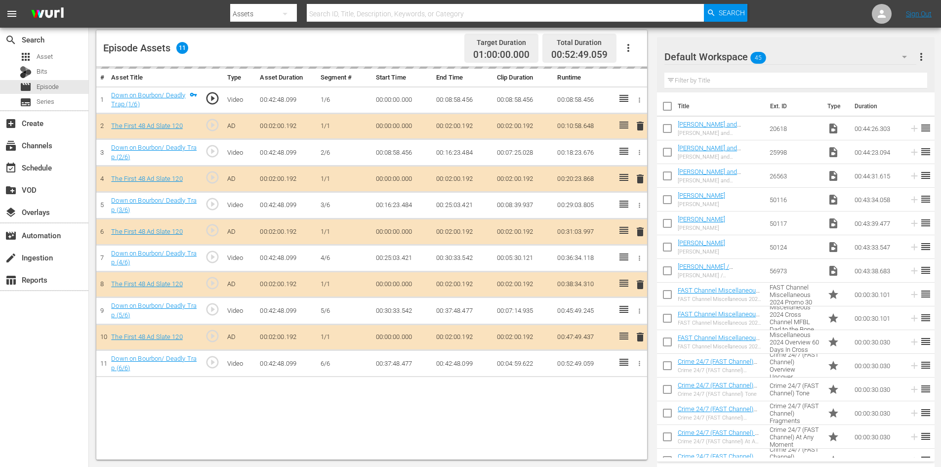
click at [851, 51] on div "Default Workspace 45" at bounding box center [791, 57] width 252 height 28
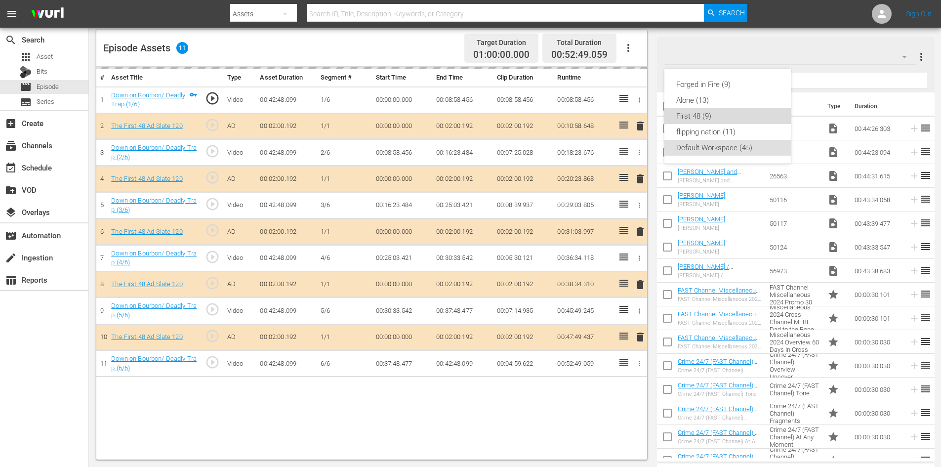
click at [694, 113] on div "First 48 (9)" at bounding box center [727, 116] width 103 height 16
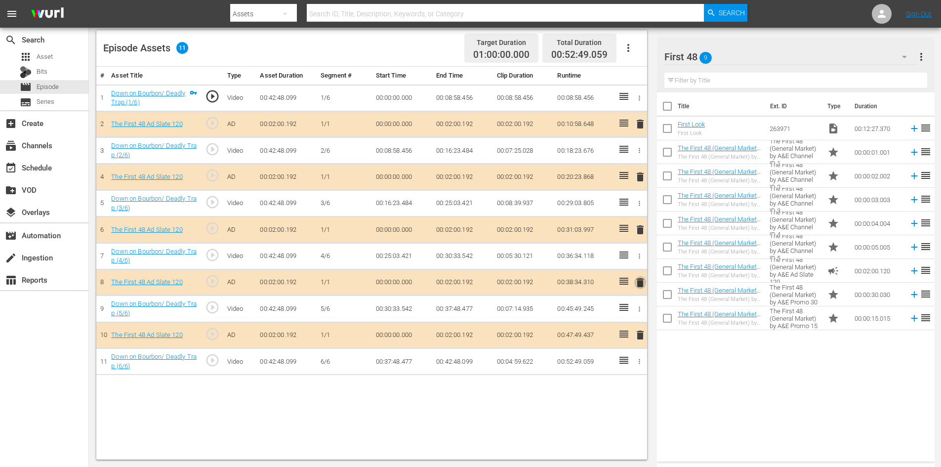
click at [640, 283] on span "delete" at bounding box center [640, 283] width 12 height 12
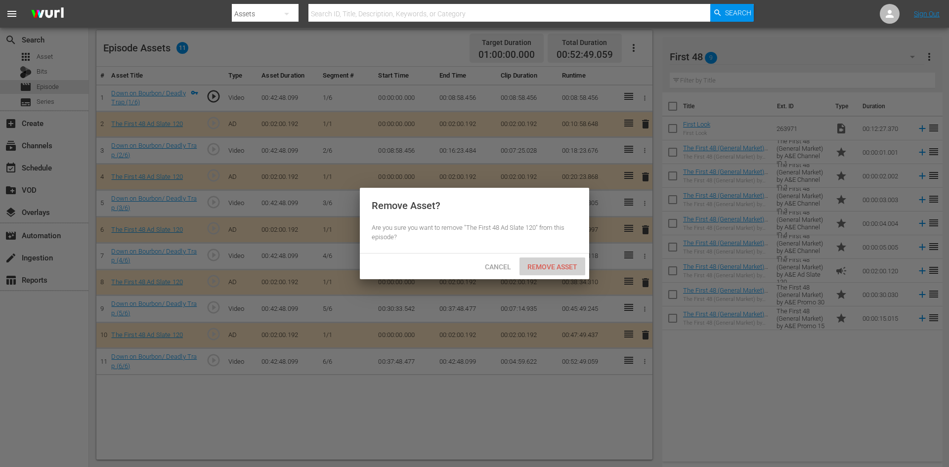
click at [563, 267] on span "Remove Asset" at bounding box center [552, 267] width 66 height 8
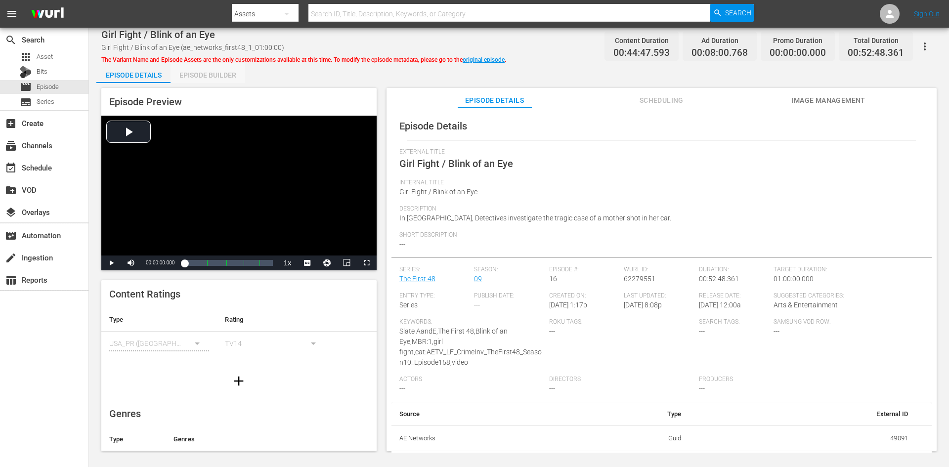
click at [215, 81] on div "Episode Builder" at bounding box center [207, 75] width 74 height 24
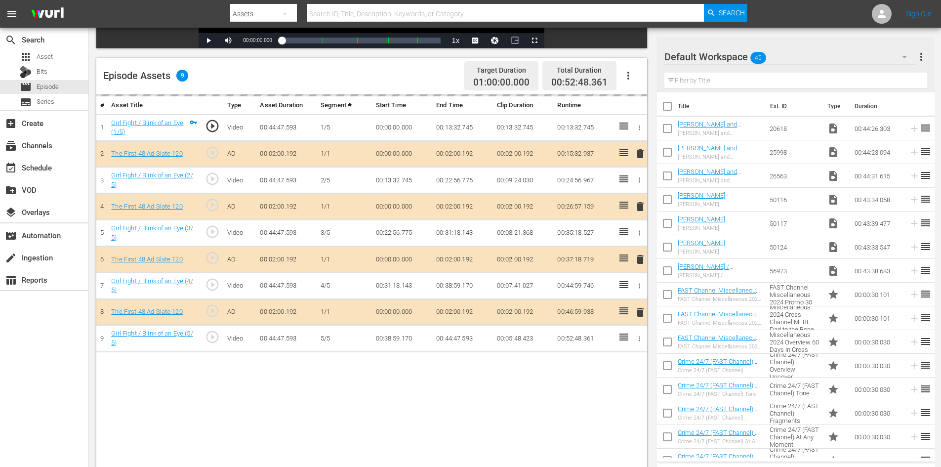
scroll to position [257, 0]
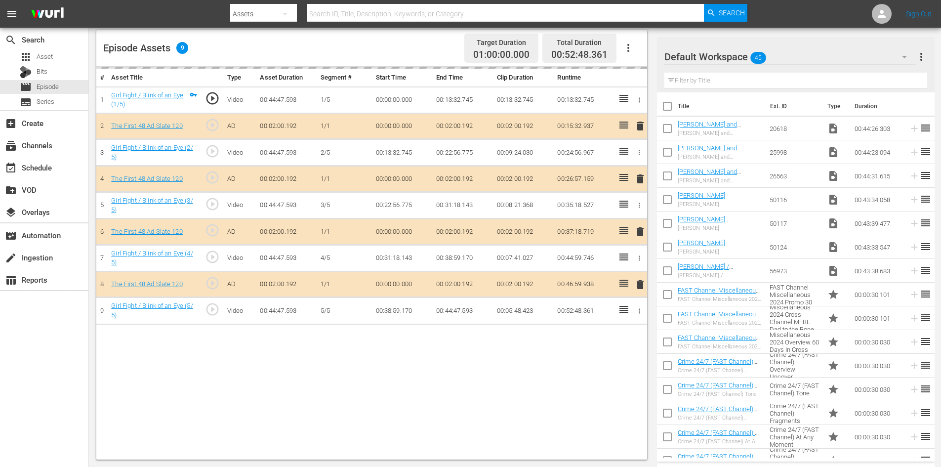
click at [806, 51] on div "Default Workspace 45" at bounding box center [791, 57] width 252 height 28
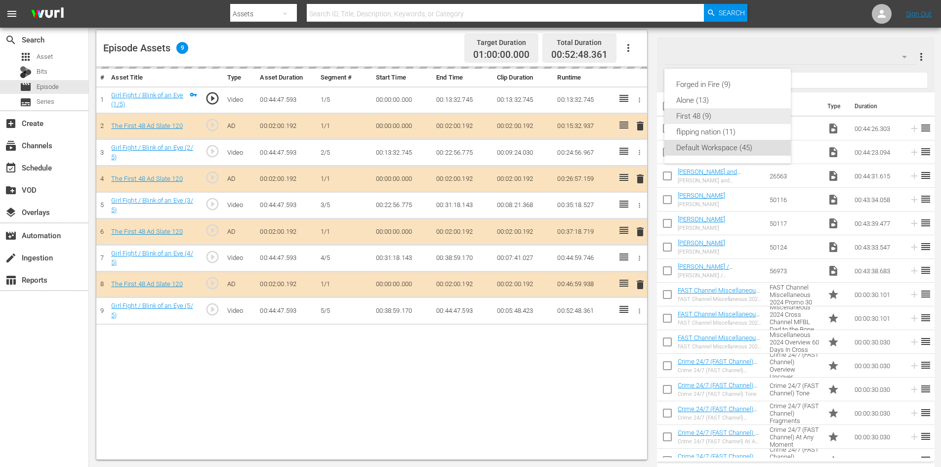
click at [694, 113] on div "First 48 (9)" at bounding box center [727, 116] width 103 height 16
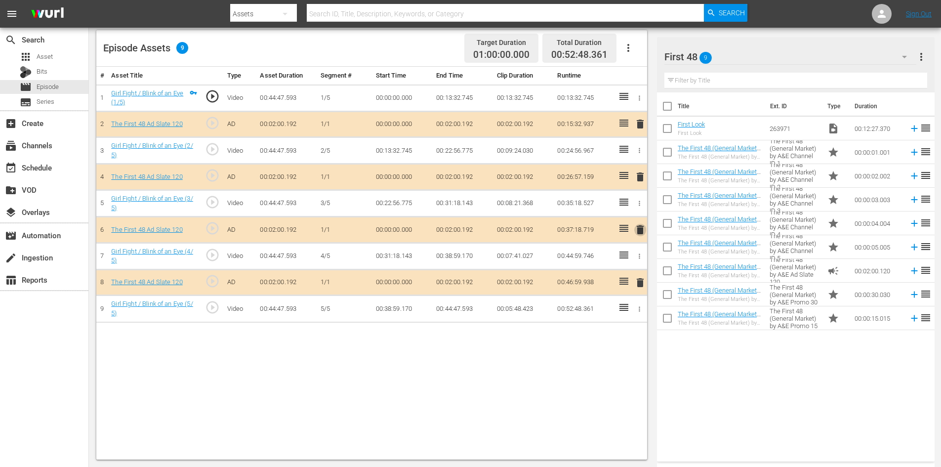
click at [644, 230] on span "delete" at bounding box center [640, 230] width 12 height 12
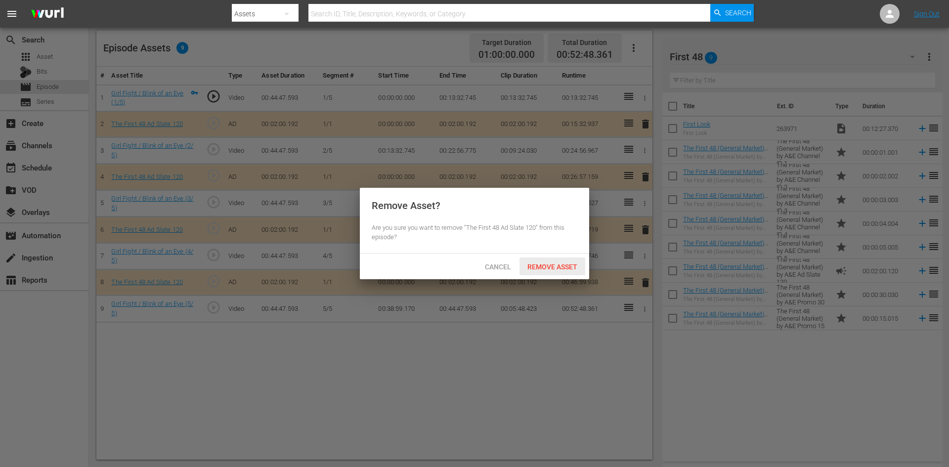
click at [561, 261] on div "Remove Asset" at bounding box center [552, 266] width 66 height 18
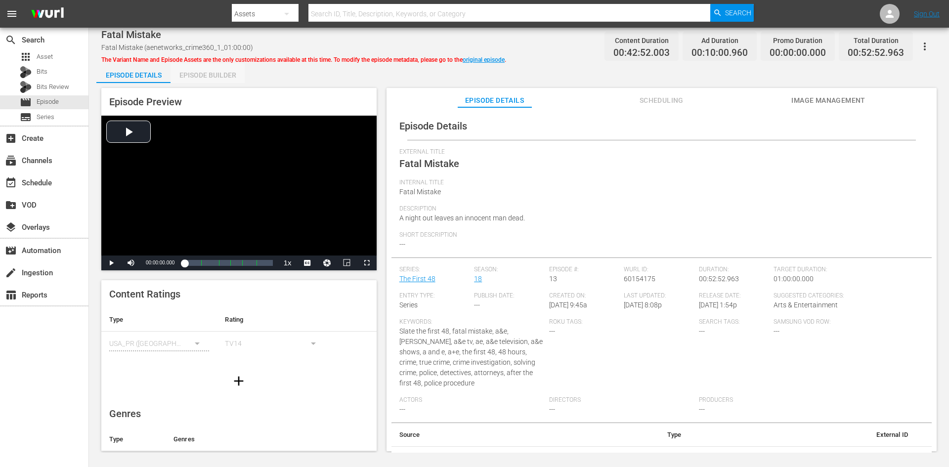
click at [213, 70] on div "Episode Builder" at bounding box center [207, 75] width 74 height 24
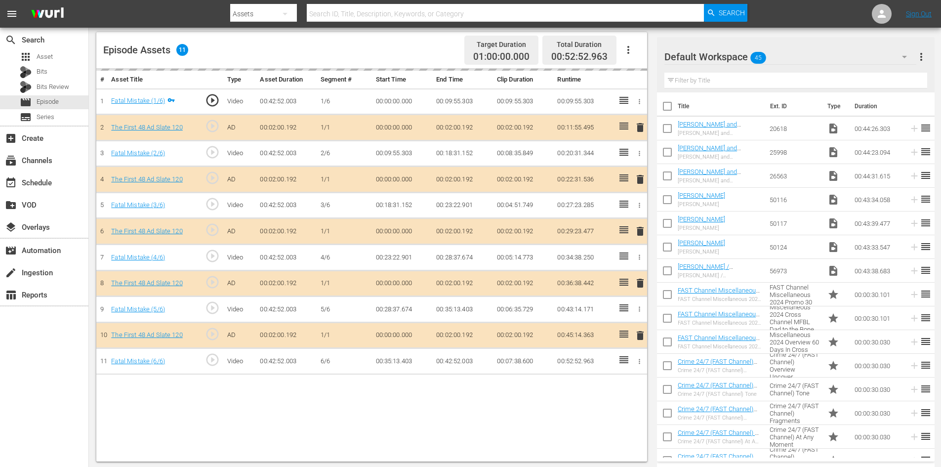
scroll to position [257, 0]
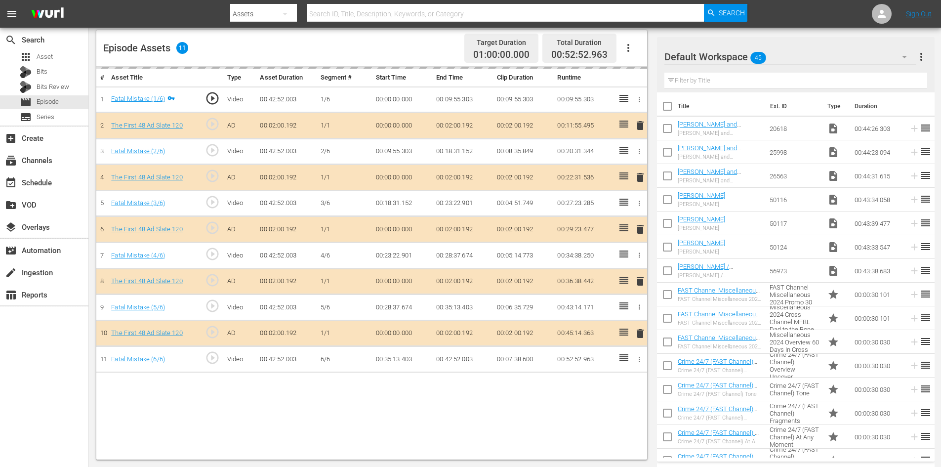
click at [812, 57] on div "Default Workspace 45" at bounding box center [791, 57] width 252 height 28
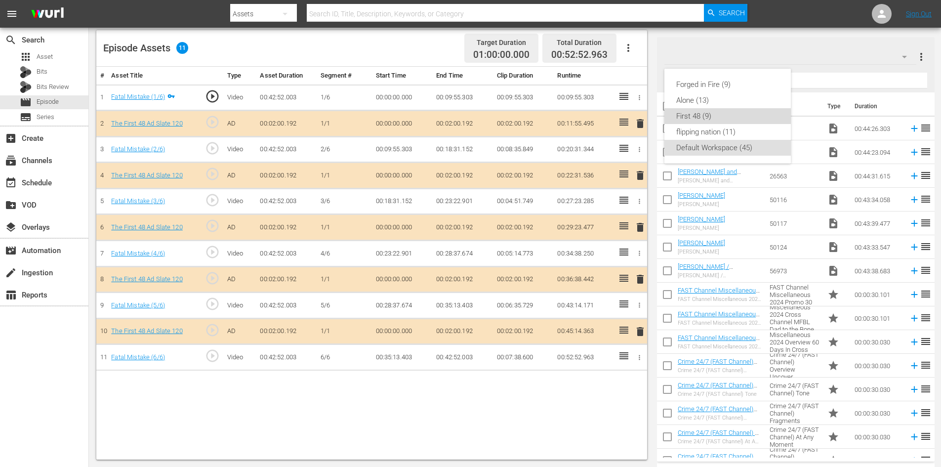
click at [717, 113] on div "First 48 (9)" at bounding box center [727, 116] width 103 height 16
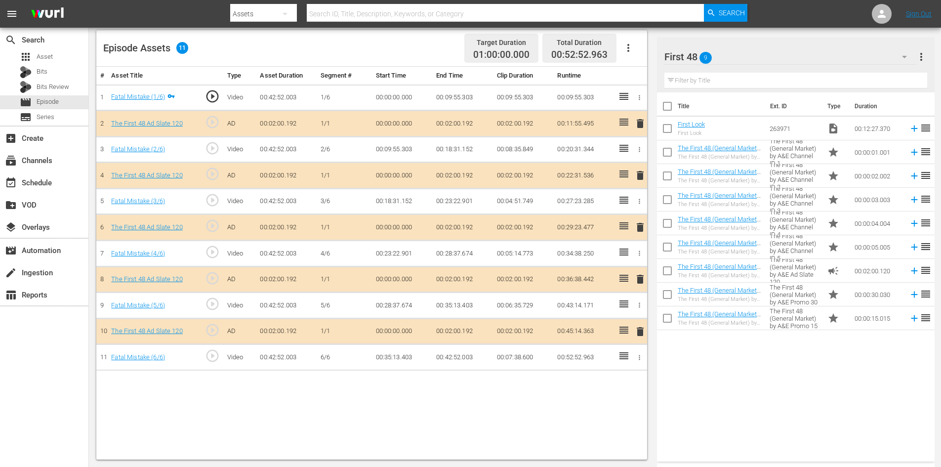
click at [637, 278] on span "delete" at bounding box center [640, 279] width 12 height 12
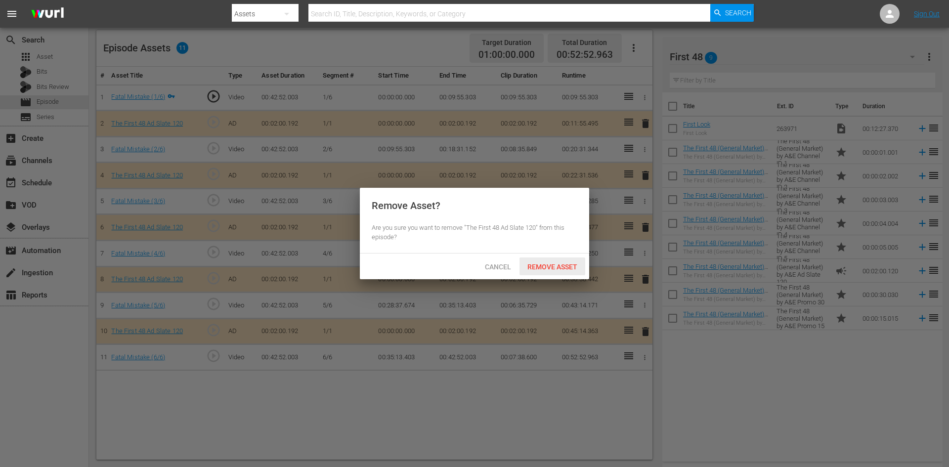
click at [544, 261] on div "Remove Asset" at bounding box center [552, 266] width 66 height 18
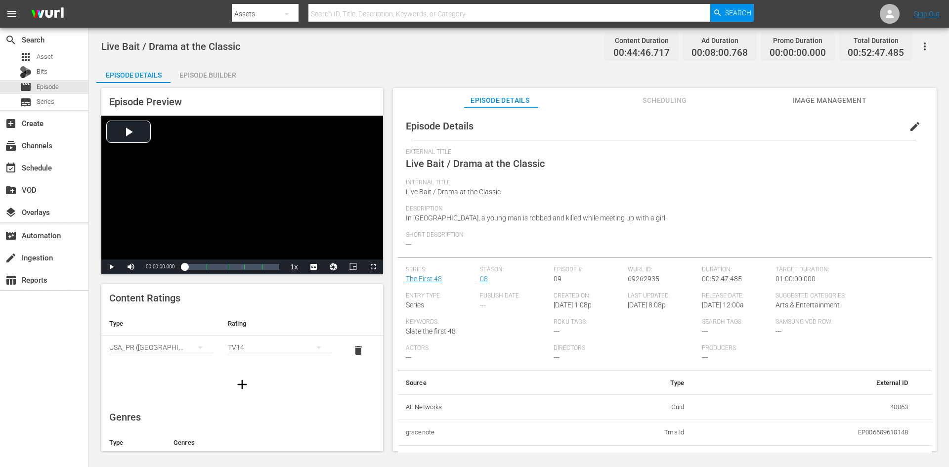
click at [212, 73] on div "Episode Builder" at bounding box center [207, 75] width 74 height 24
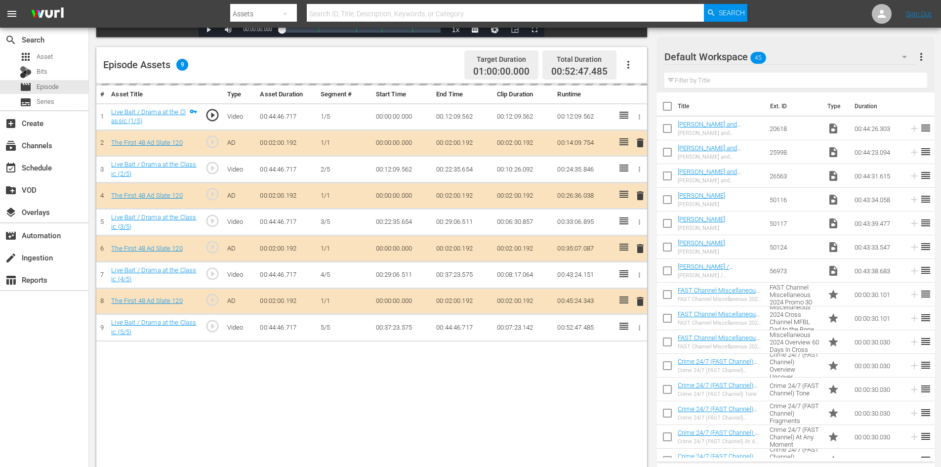
scroll to position [257, 0]
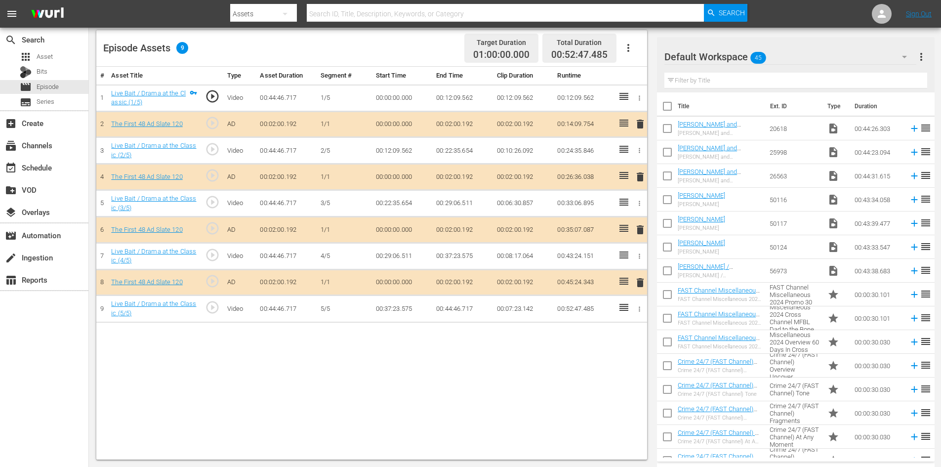
click at [791, 54] on div "Default Workspace 45" at bounding box center [791, 57] width 252 height 28
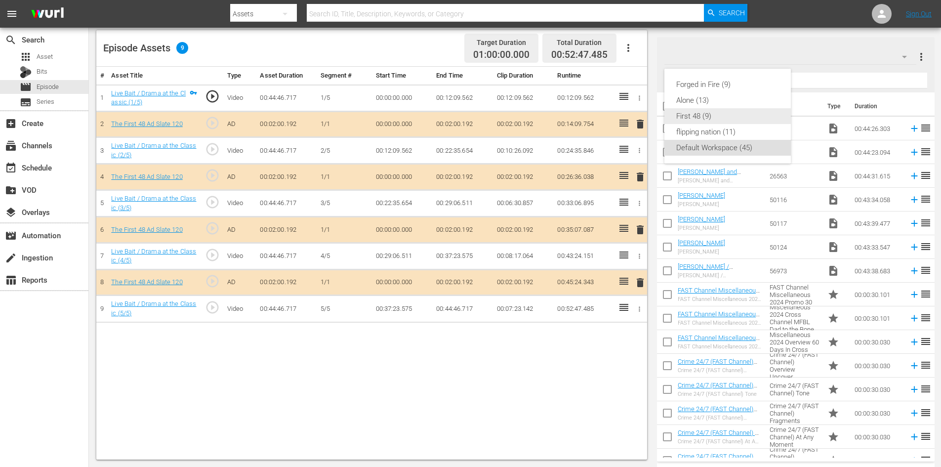
click at [699, 113] on div "First 48 (9)" at bounding box center [727, 116] width 103 height 16
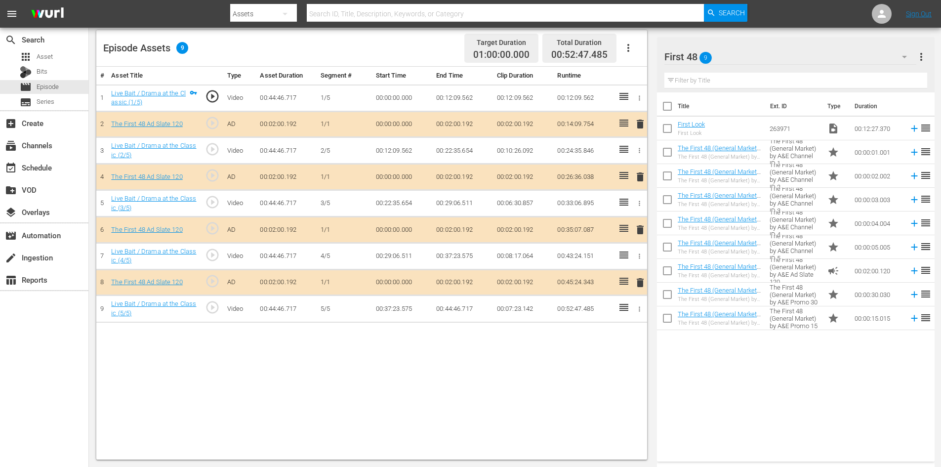
click at [640, 230] on span "delete" at bounding box center [640, 230] width 12 height 12
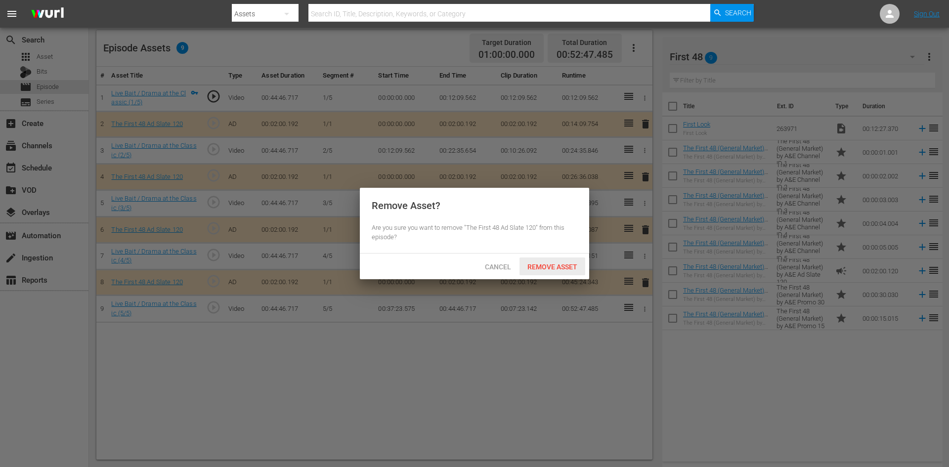
click at [535, 263] on span "Remove Asset" at bounding box center [552, 267] width 66 height 8
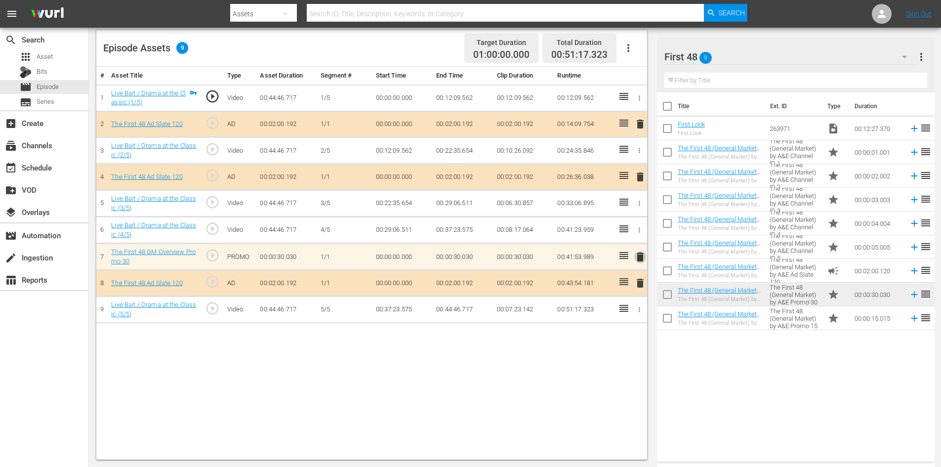
click at [642, 259] on span "delete" at bounding box center [640, 257] width 12 height 12
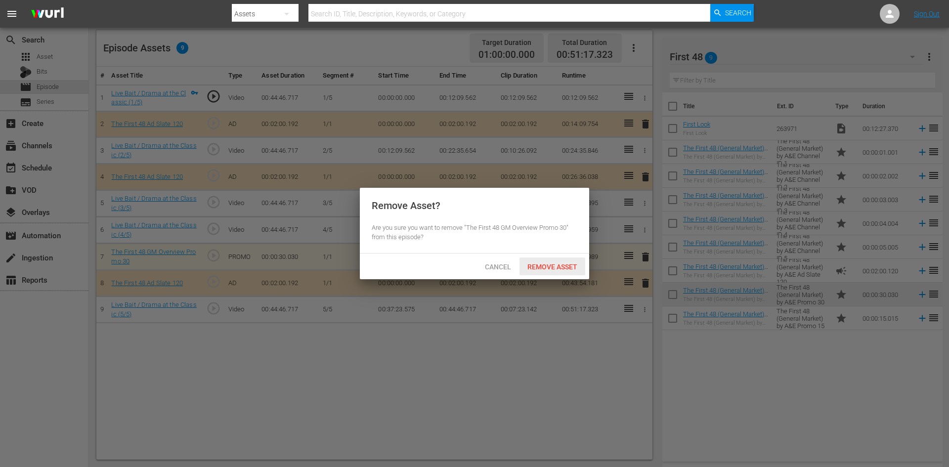
click at [552, 264] on span "Remove Asset" at bounding box center [552, 267] width 66 height 8
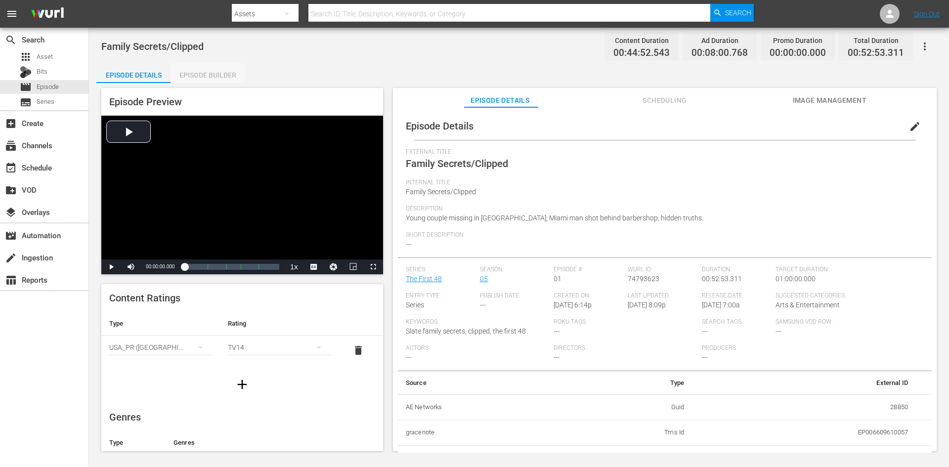
click at [187, 67] on div "Episode Builder" at bounding box center [207, 75] width 74 height 24
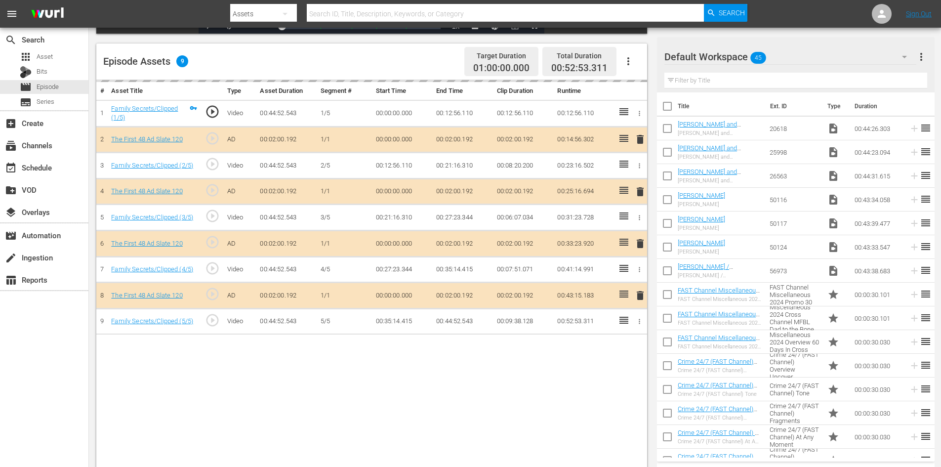
scroll to position [257, 0]
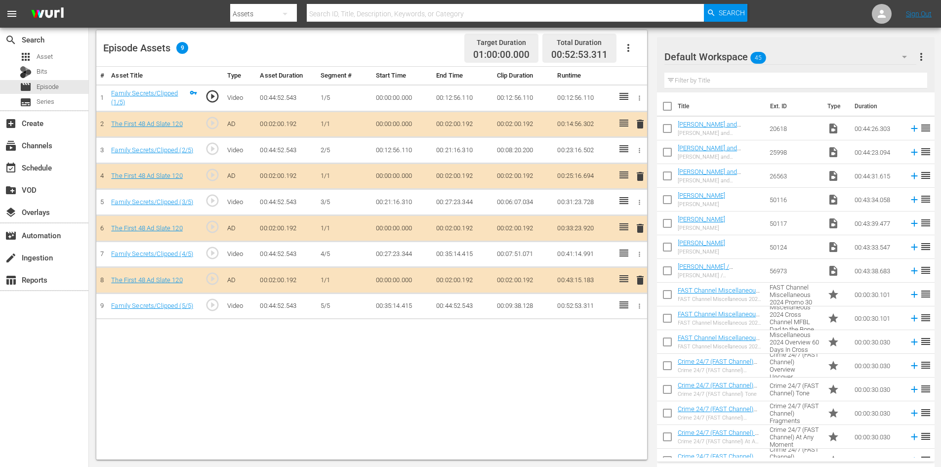
click at [805, 54] on div "Default Workspace 45" at bounding box center [791, 57] width 252 height 28
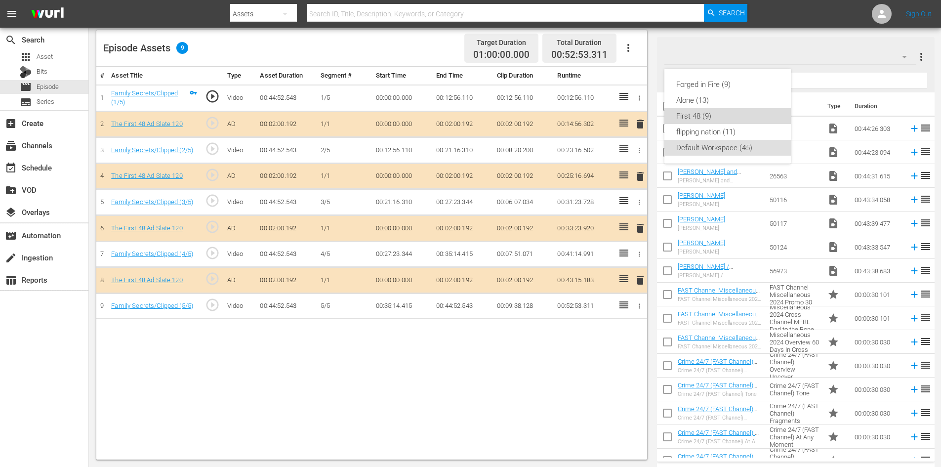
click at [717, 115] on div "First 48 (9)" at bounding box center [727, 116] width 103 height 16
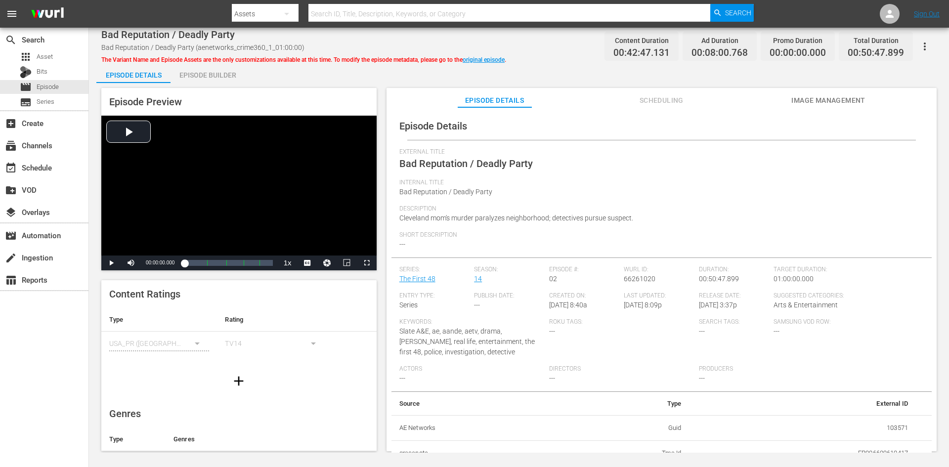
click at [201, 76] on div "Episode Builder" at bounding box center [207, 75] width 74 height 24
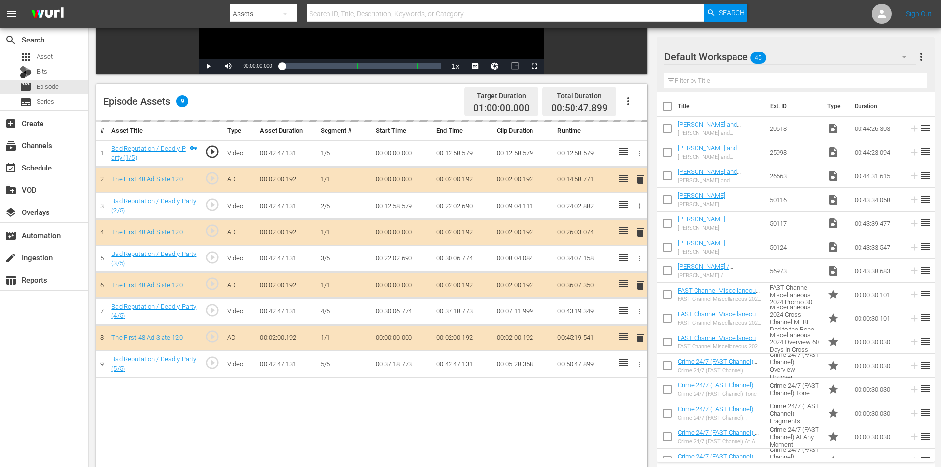
scroll to position [257, 0]
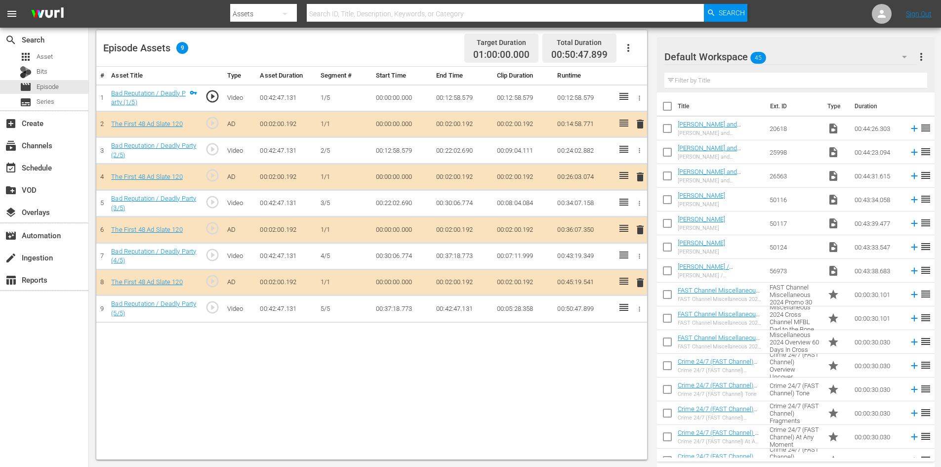
click at [813, 52] on div "Default Workspace 45" at bounding box center [791, 57] width 252 height 28
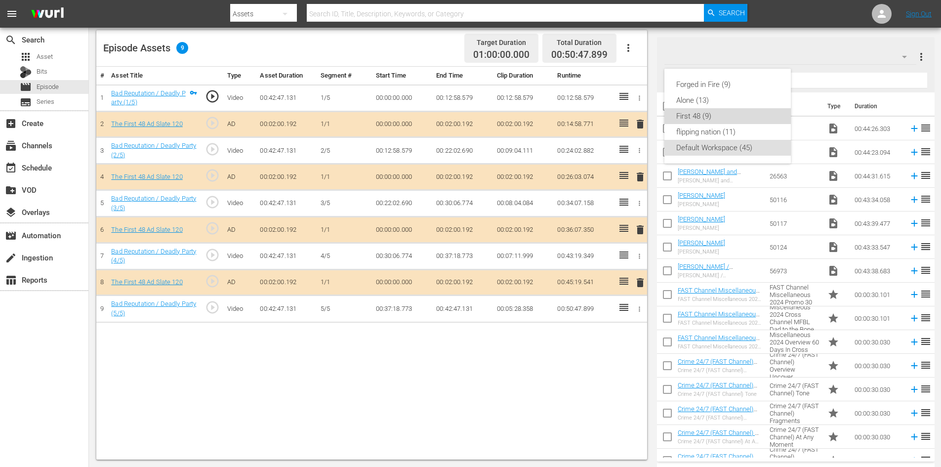
click at [705, 112] on div "First 48 (9)" at bounding box center [727, 116] width 103 height 16
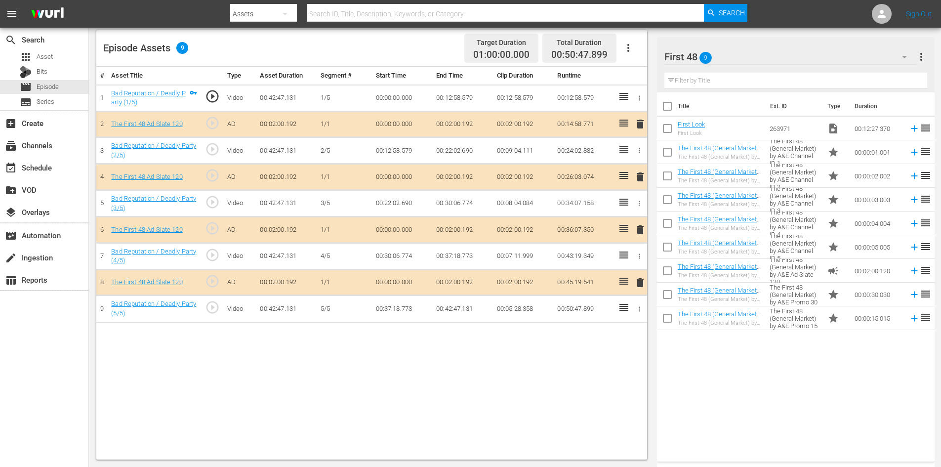
click at [638, 229] on span "delete" at bounding box center [640, 230] width 12 height 12
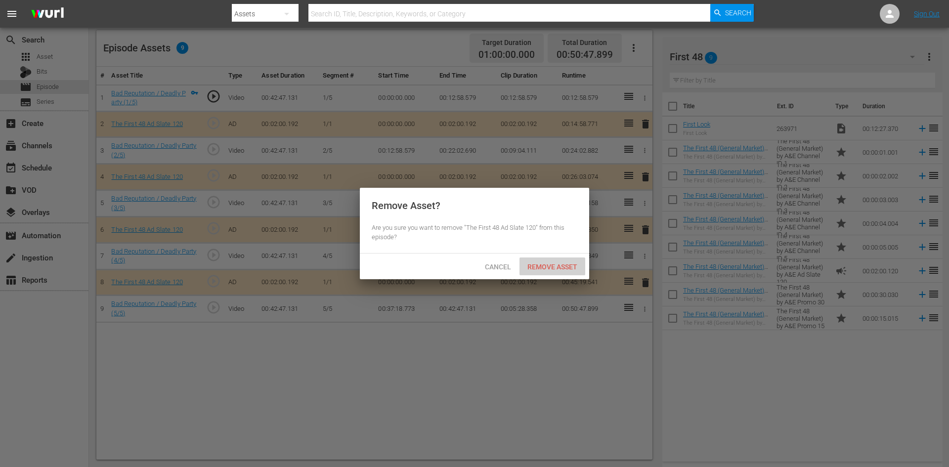
click at [538, 266] on span "Remove Asset" at bounding box center [552, 267] width 66 height 8
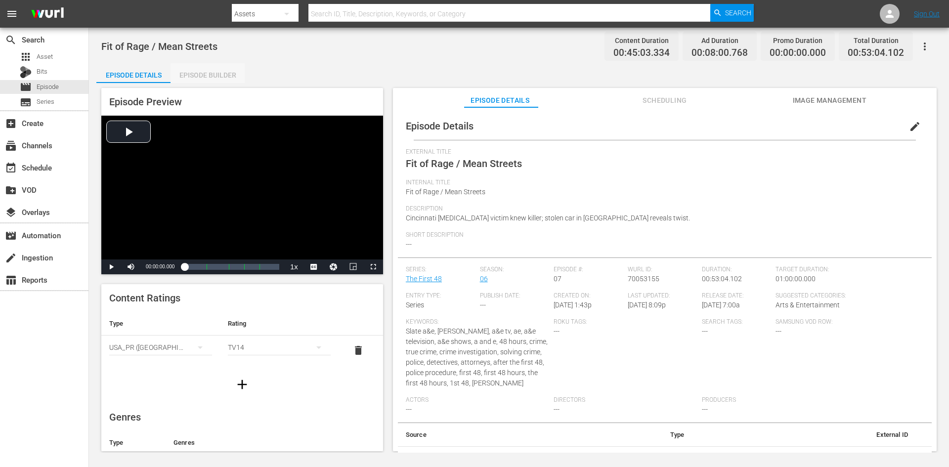
click at [201, 75] on div "Episode Builder" at bounding box center [207, 75] width 74 height 24
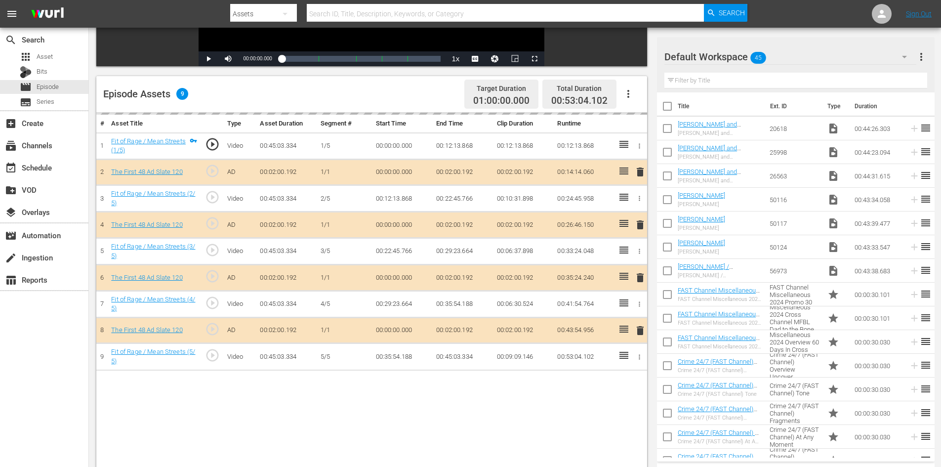
scroll to position [257, 0]
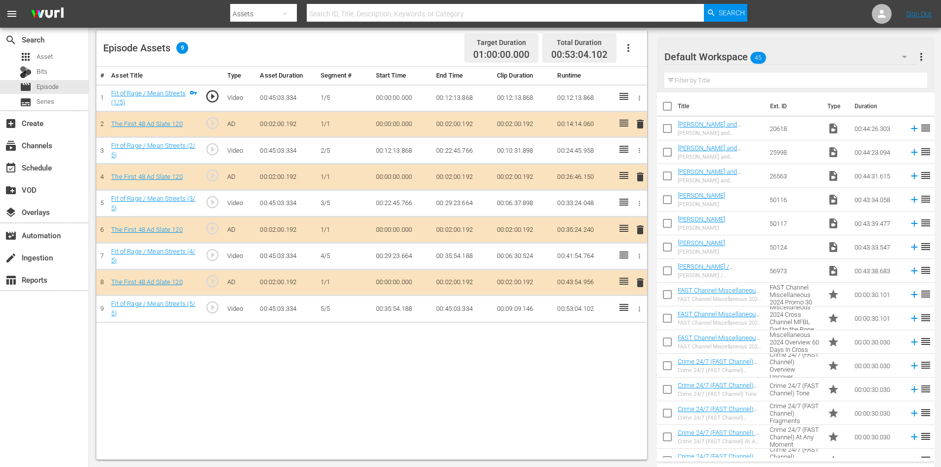
click at [833, 62] on div "Default Workspace 45" at bounding box center [791, 57] width 252 height 28
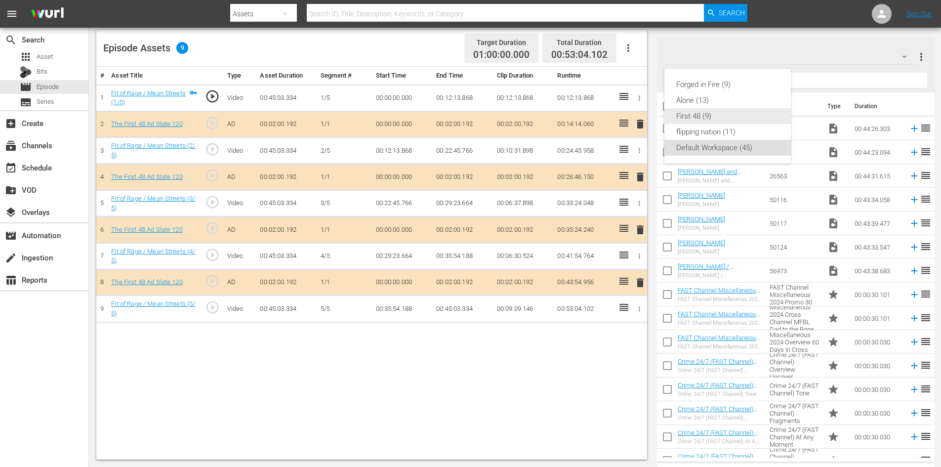
click at [723, 119] on div "First 48 (9)" at bounding box center [727, 116] width 103 height 16
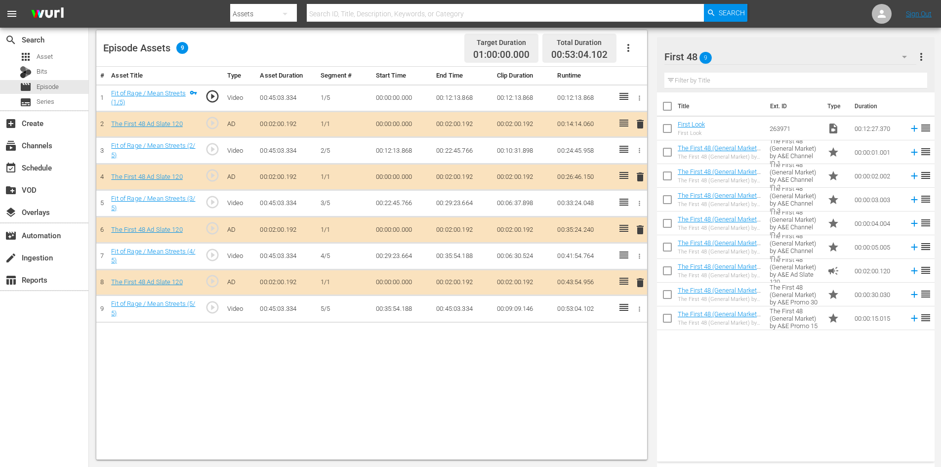
click at [638, 231] on span "delete" at bounding box center [640, 230] width 12 height 12
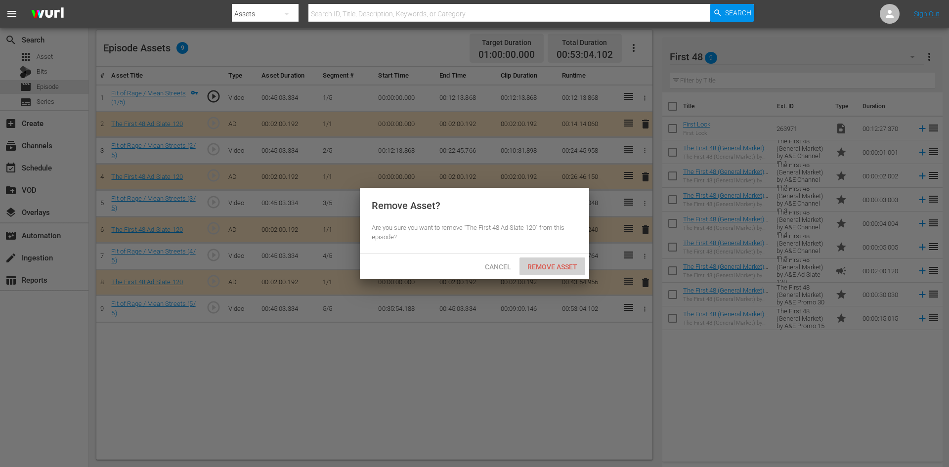
click at [545, 263] on span "Remove Asset" at bounding box center [552, 267] width 66 height 8
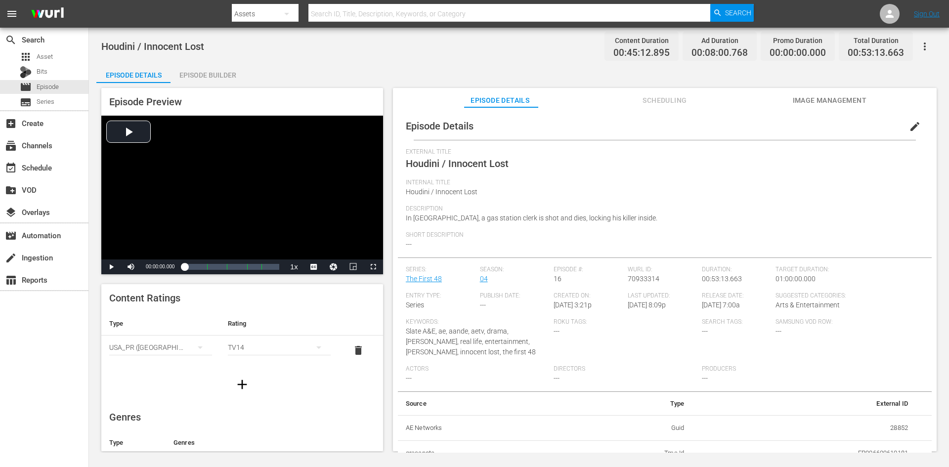
click at [198, 73] on div "Episode Builder" at bounding box center [207, 75] width 74 height 24
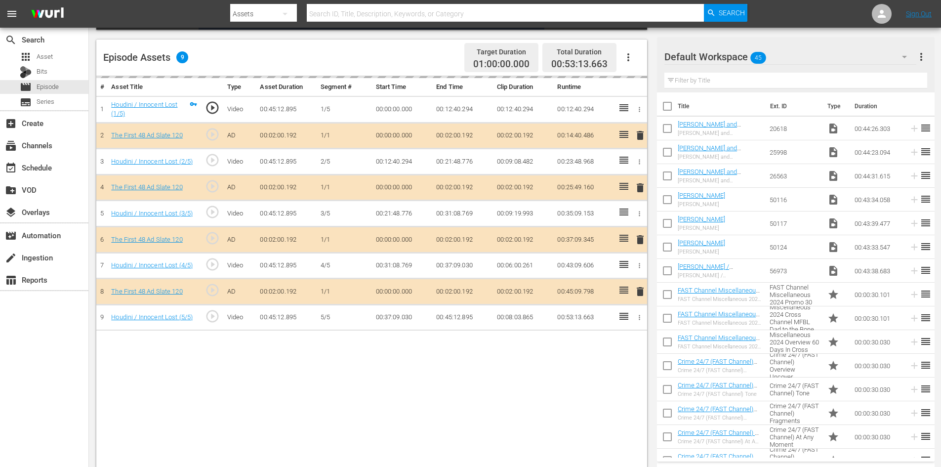
scroll to position [257, 0]
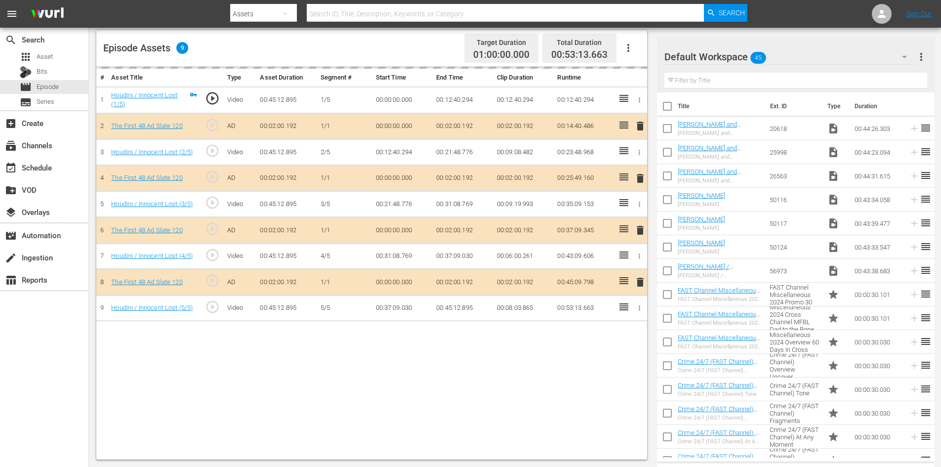
click at [804, 54] on div "Default Workspace 45" at bounding box center [791, 57] width 252 height 28
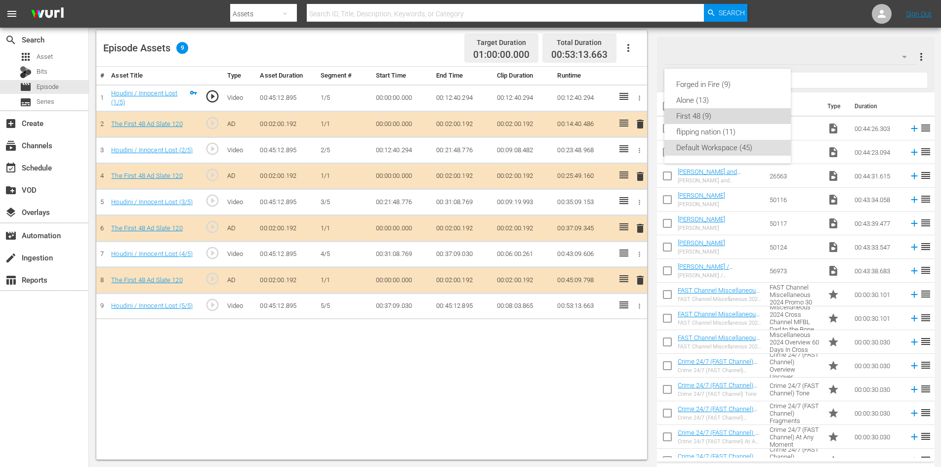
click at [729, 113] on div "First 48 (9)" at bounding box center [727, 116] width 103 height 16
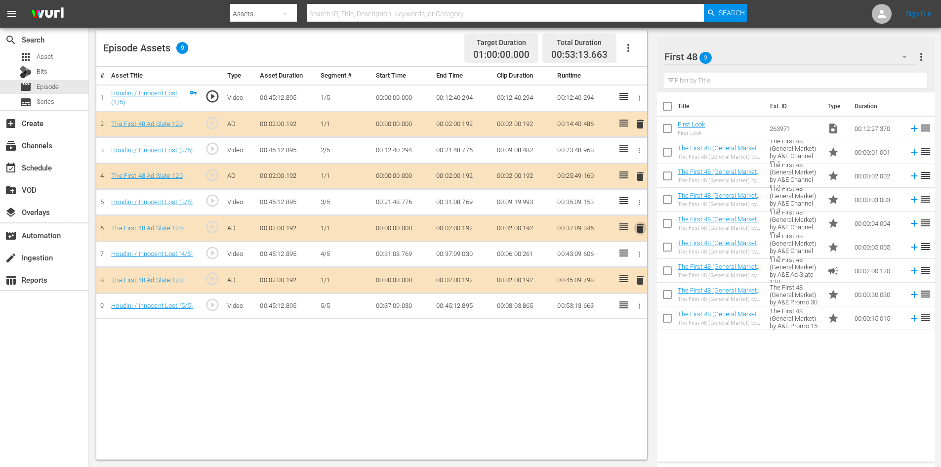
click at [640, 231] on span "delete" at bounding box center [640, 228] width 12 height 12
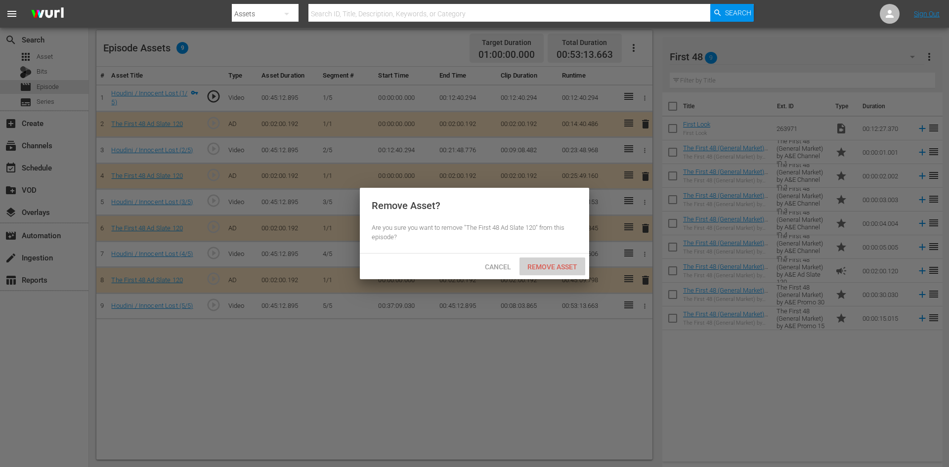
click at [538, 267] on span "Remove Asset" at bounding box center [552, 267] width 66 height 8
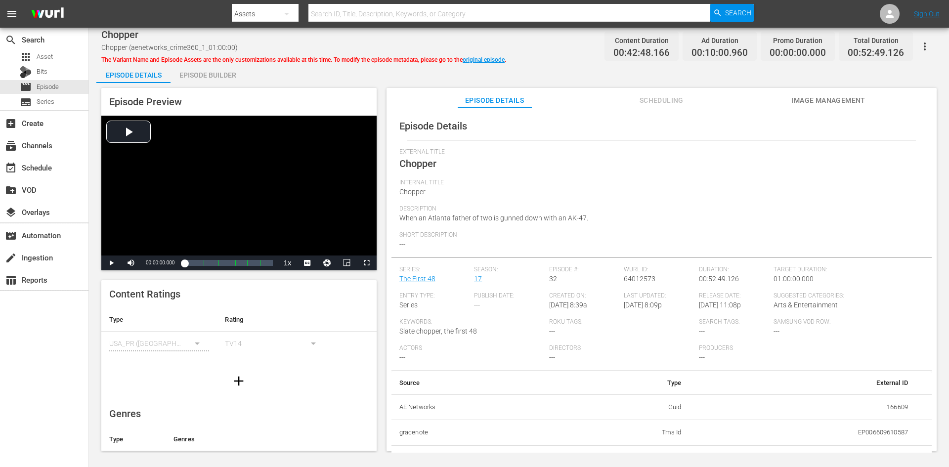
click at [225, 74] on div "Episode Builder" at bounding box center [207, 75] width 74 height 24
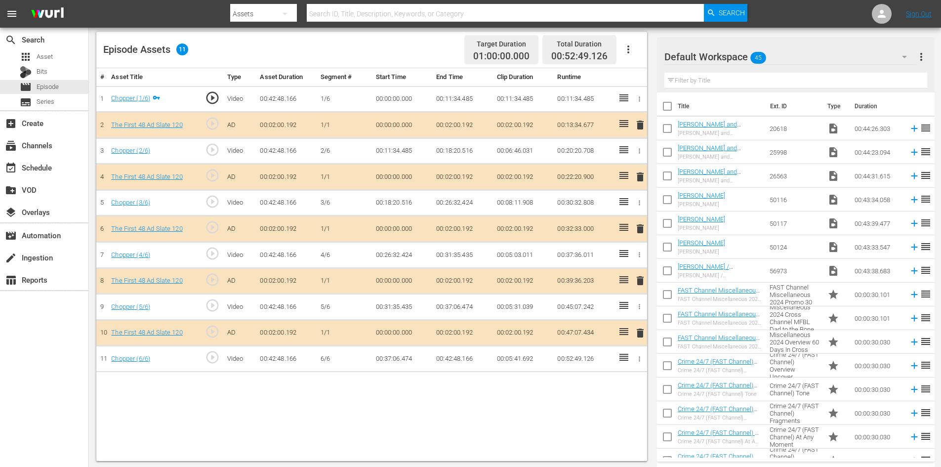
scroll to position [257, 0]
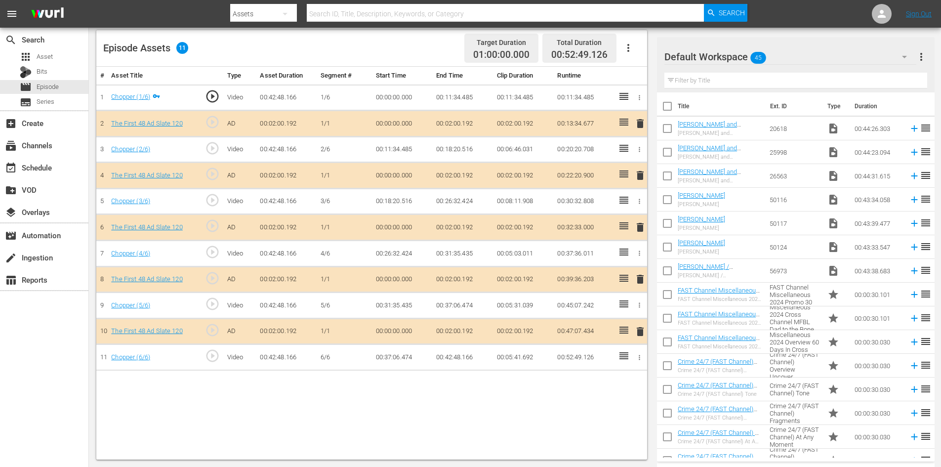
click at [805, 54] on div "Default Workspace 45" at bounding box center [791, 57] width 252 height 28
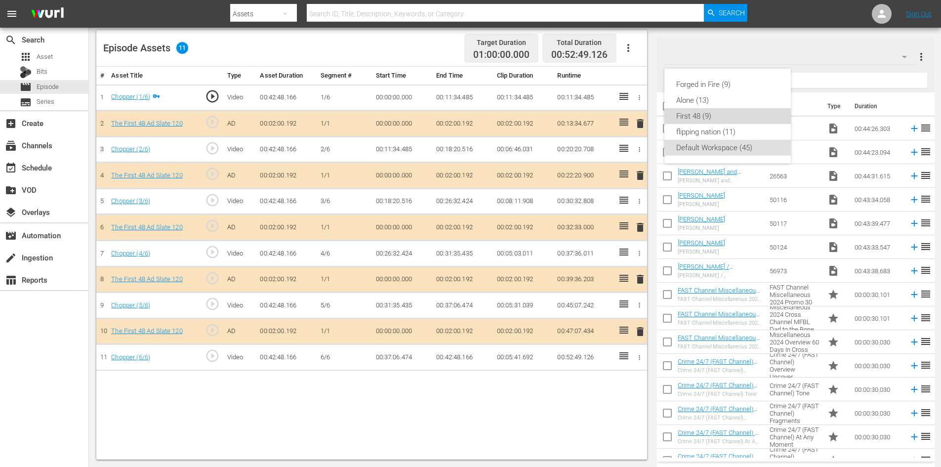
click at [716, 112] on div "First 48 (9)" at bounding box center [727, 116] width 103 height 16
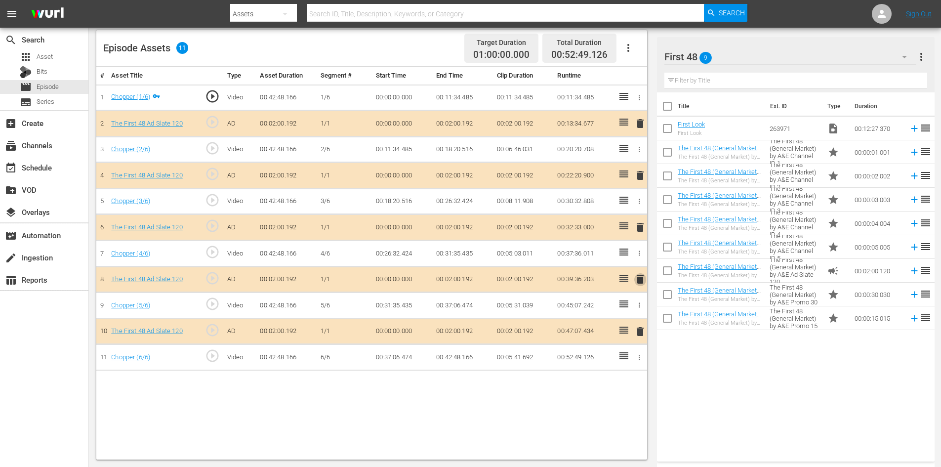
click at [640, 281] on span "delete" at bounding box center [640, 279] width 12 height 12
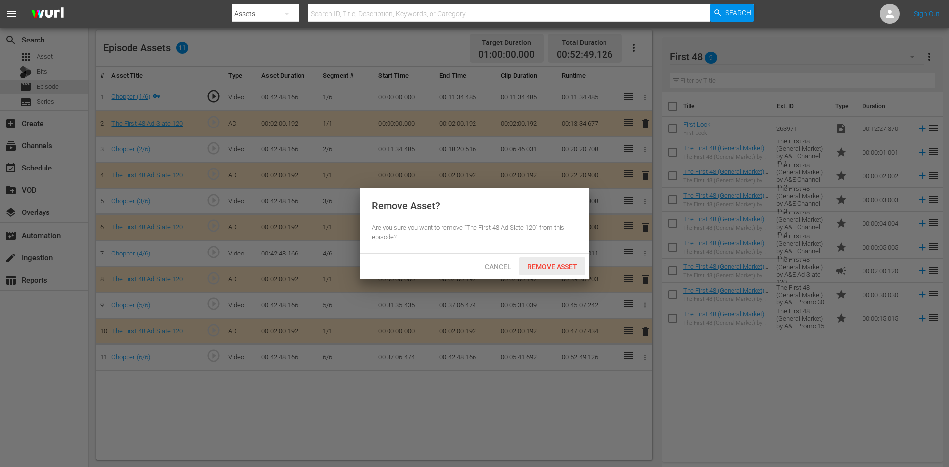
click at [548, 267] on span "Remove Asset" at bounding box center [552, 267] width 66 height 8
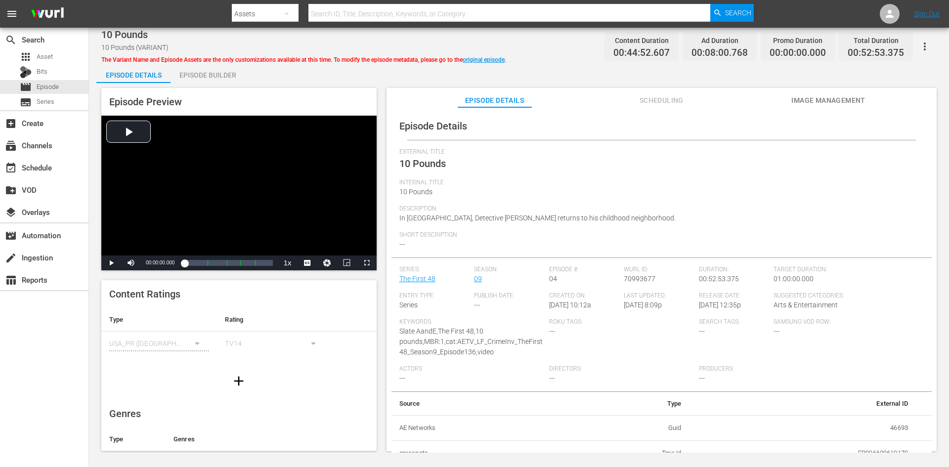
click at [203, 77] on div "Episode Builder" at bounding box center [207, 75] width 74 height 24
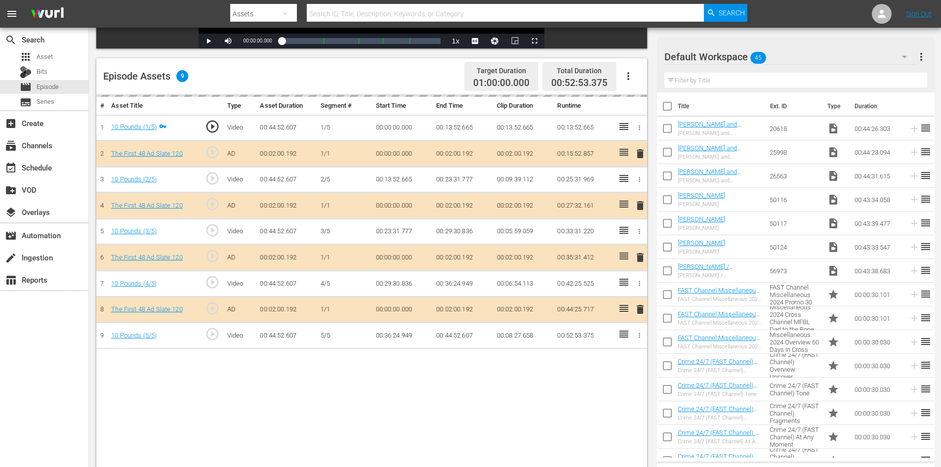
scroll to position [257, 0]
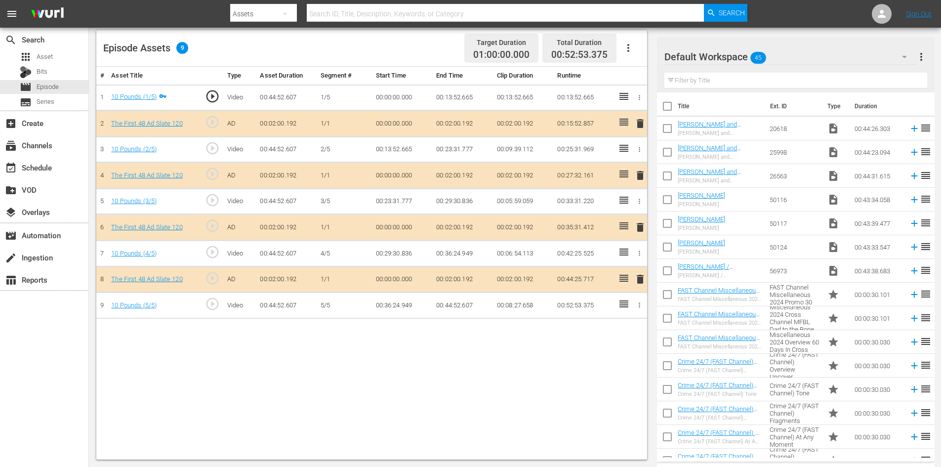
click at [796, 59] on div "Default Workspace 45" at bounding box center [791, 57] width 252 height 28
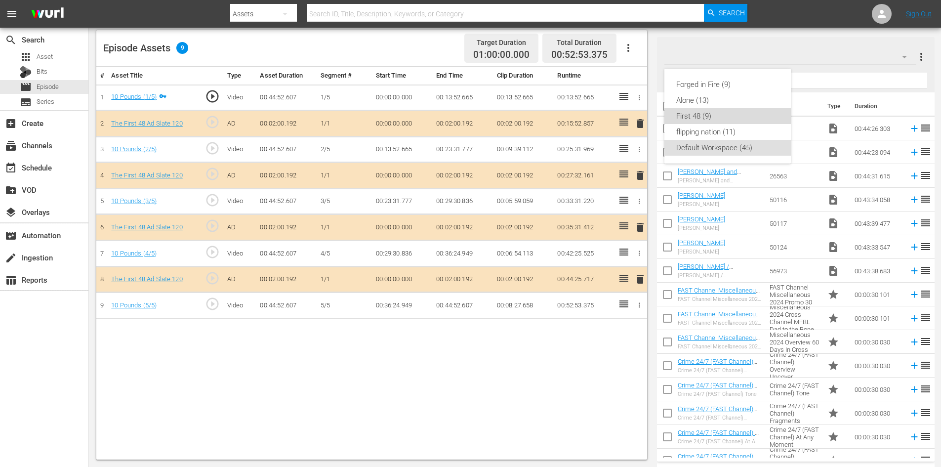
click at [724, 121] on div "First 48 (9)" at bounding box center [727, 116] width 103 height 16
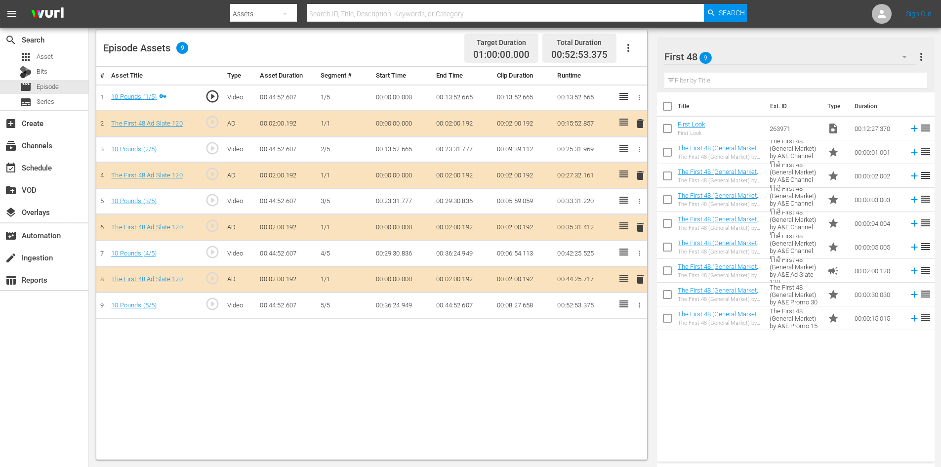
click at [641, 224] on span "delete" at bounding box center [640, 227] width 12 height 12
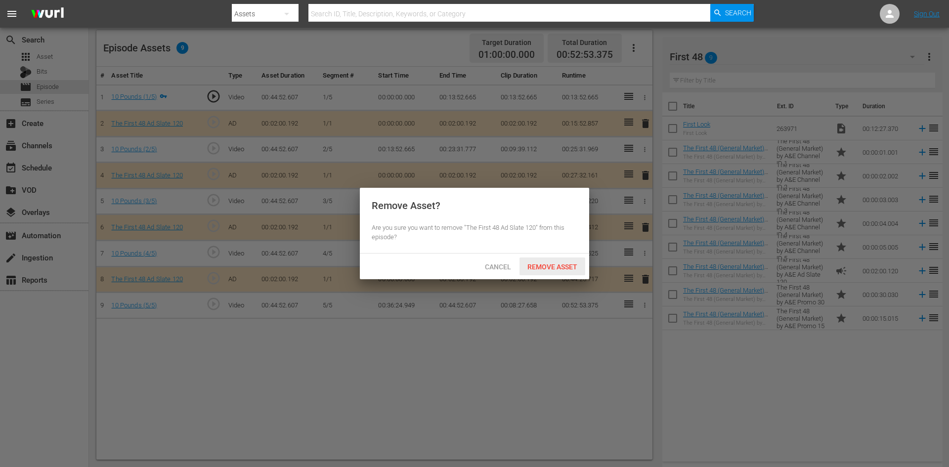
click at [554, 263] on span "Remove Asset" at bounding box center [552, 267] width 66 height 8
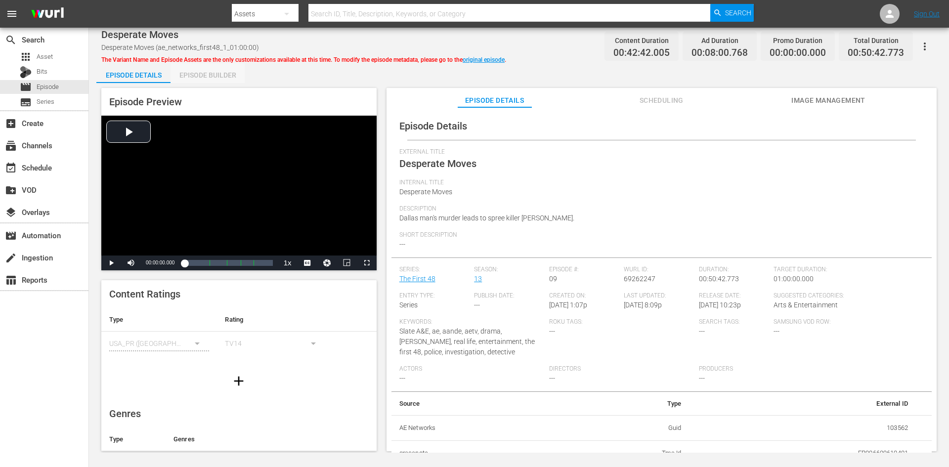
click at [210, 73] on div "Episode Builder" at bounding box center [207, 75] width 74 height 24
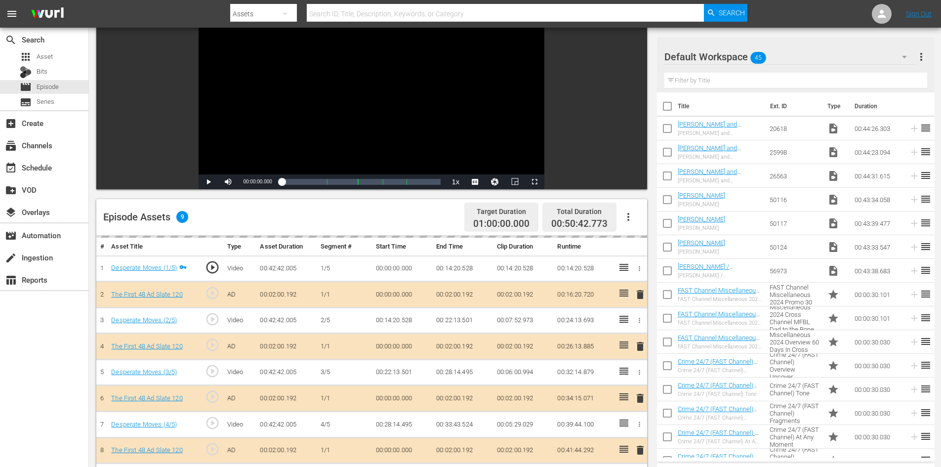
scroll to position [257, 0]
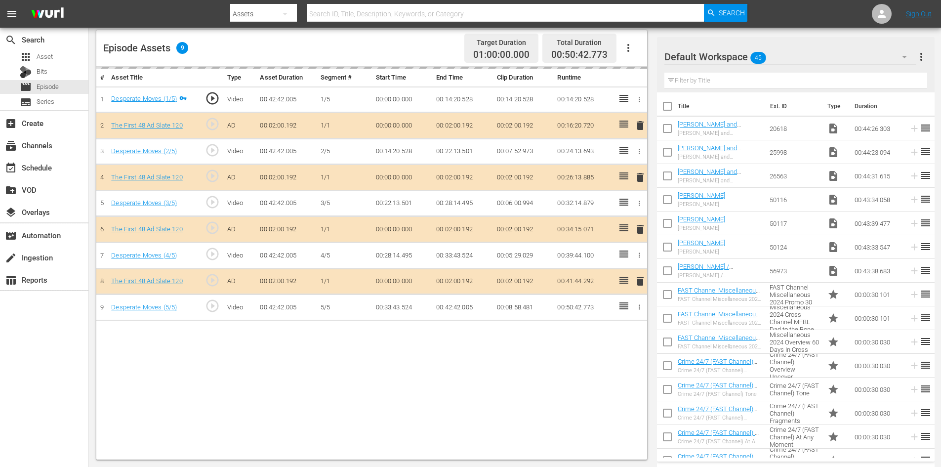
click at [829, 55] on div "Default Workspace 45" at bounding box center [791, 57] width 252 height 28
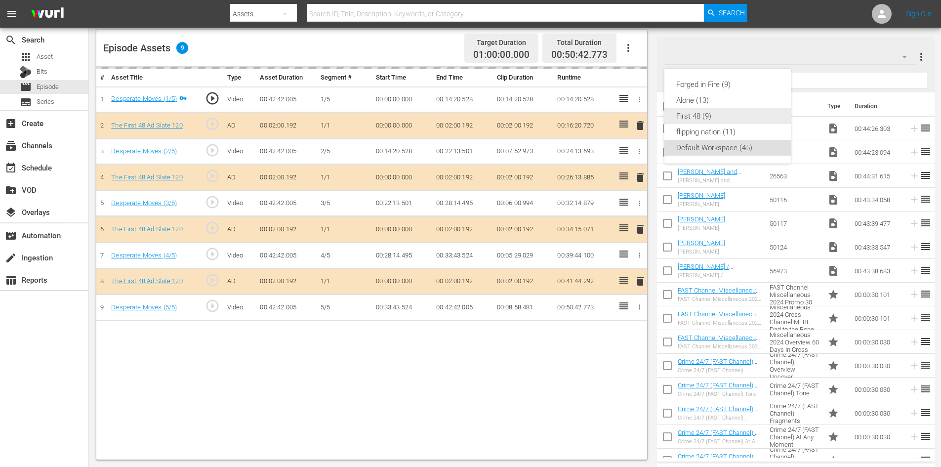
click at [709, 117] on div "First 48 (9)" at bounding box center [727, 116] width 103 height 16
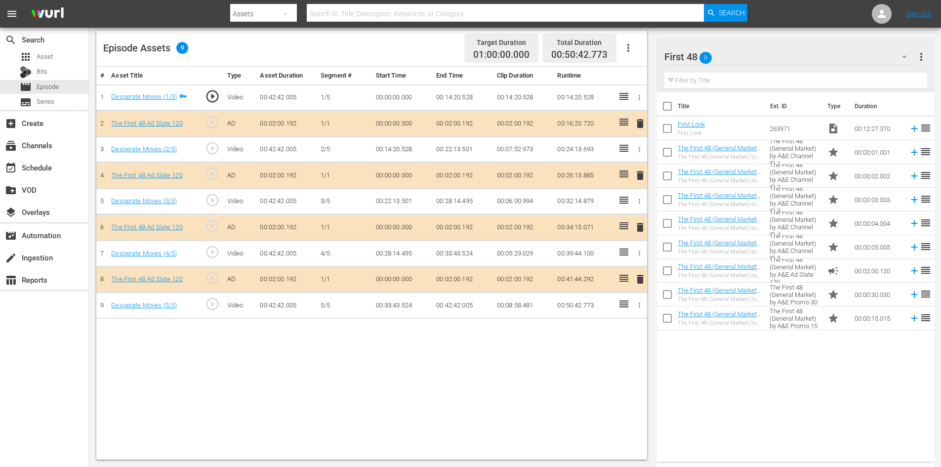
click at [639, 229] on span "delete" at bounding box center [640, 227] width 12 height 12
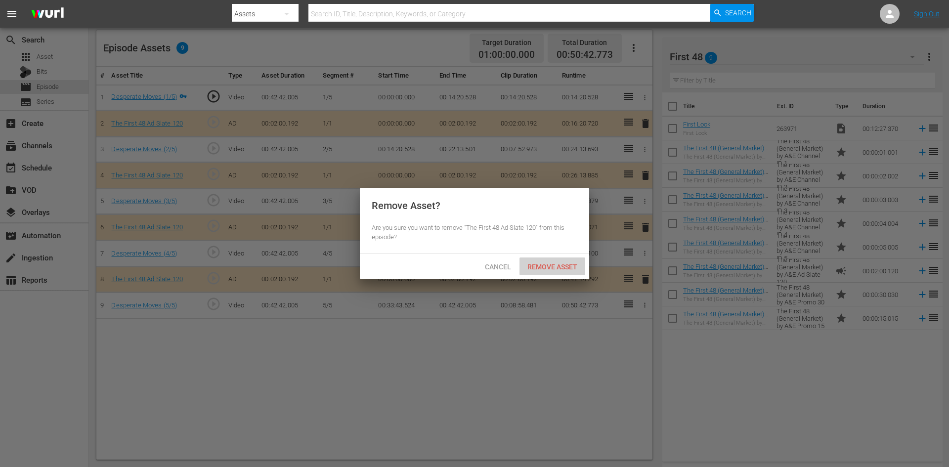
drag, startPoint x: 543, startPoint y: 269, endPoint x: 501, endPoint y: 228, distance: 58.3
click at [543, 269] on span "Remove Asset" at bounding box center [552, 267] width 66 height 8
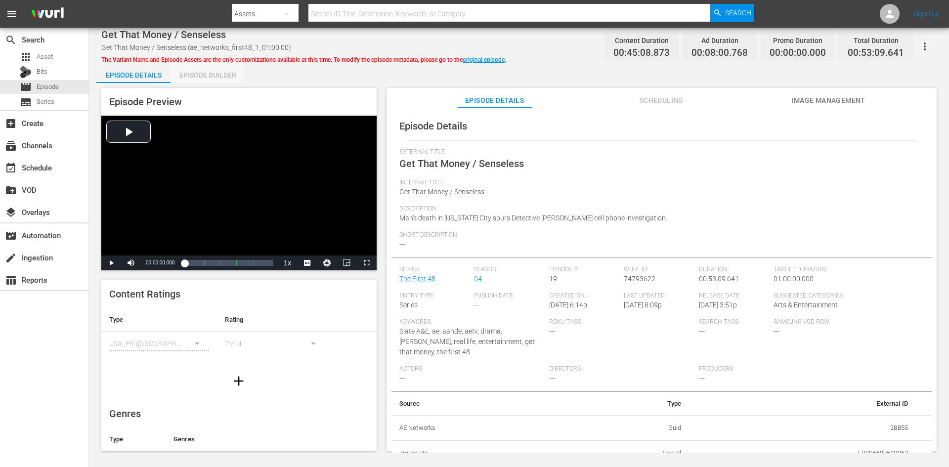
click at [195, 76] on div "Episode Builder" at bounding box center [207, 75] width 74 height 24
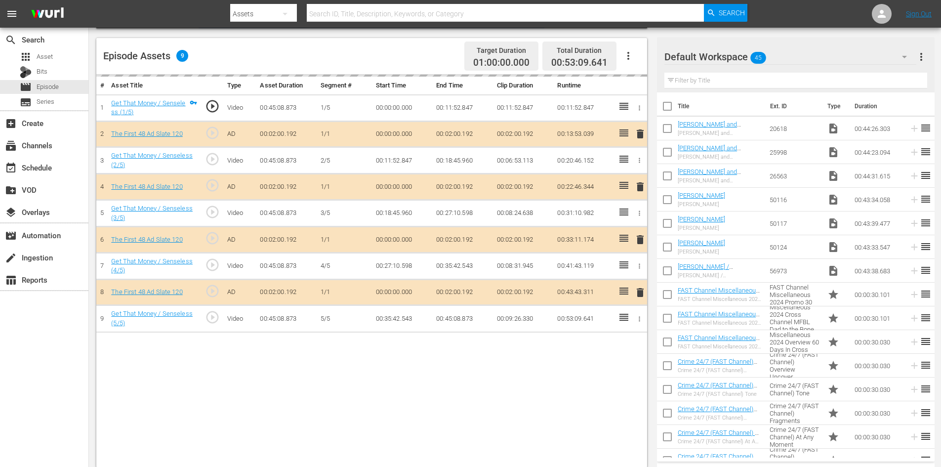
scroll to position [257, 0]
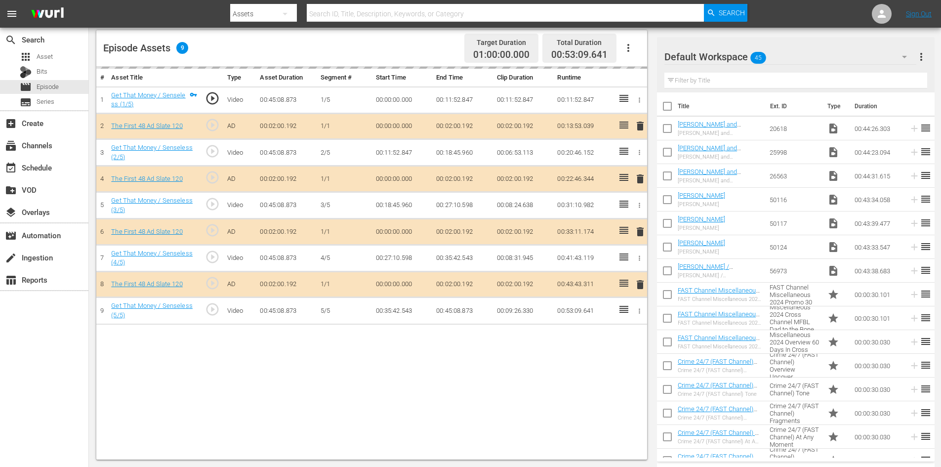
click at [798, 57] on div "Default Workspace 45" at bounding box center [791, 57] width 252 height 28
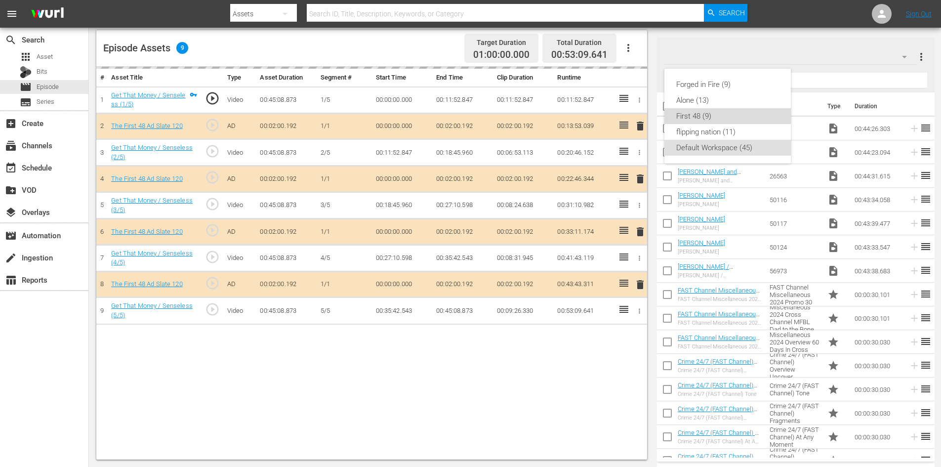
click at [693, 114] on div "First 48 (9)" at bounding box center [727, 116] width 103 height 16
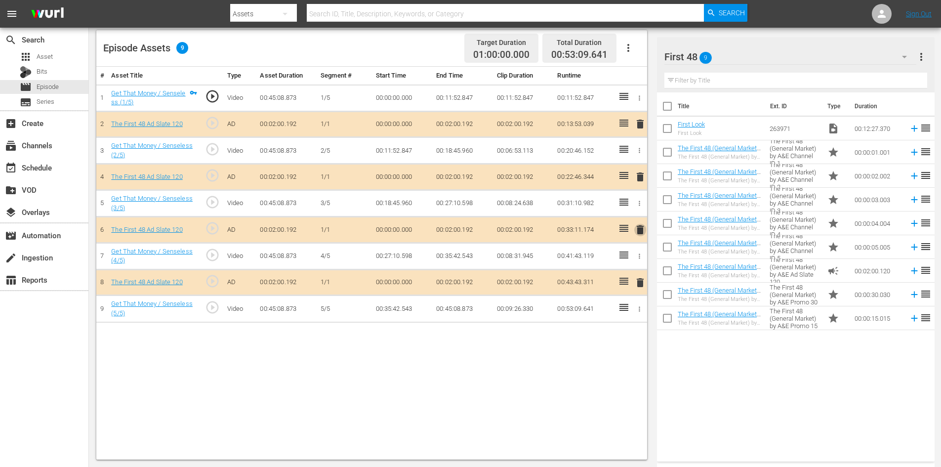
click at [639, 231] on span "delete" at bounding box center [640, 230] width 12 height 12
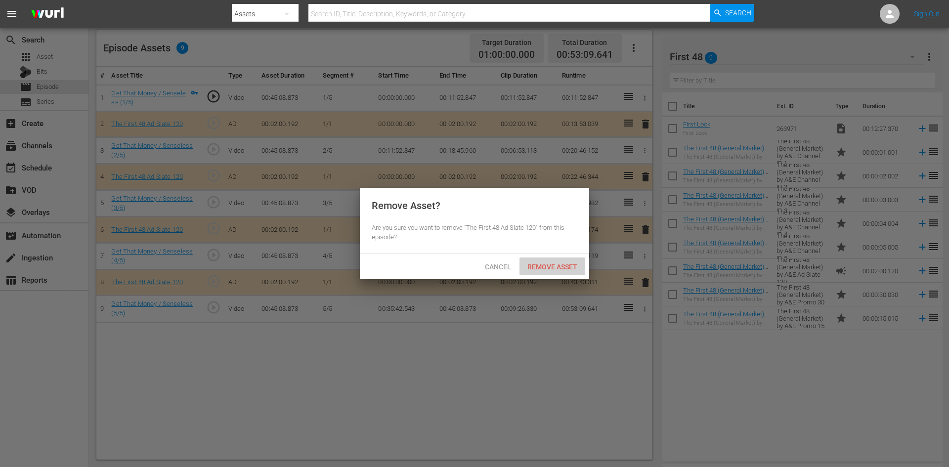
click at [552, 265] on span "Remove Asset" at bounding box center [552, 267] width 66 height 8
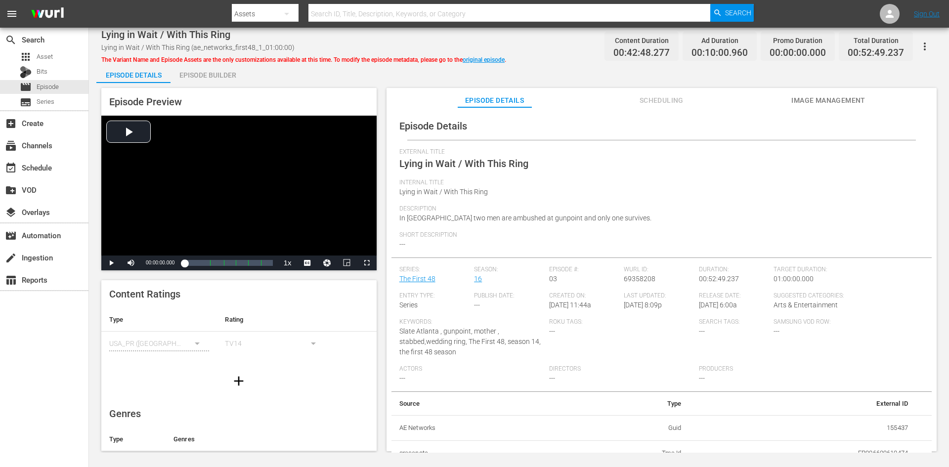
click at [219, 74] on div "Episode Builder" at bounding box center [207, 75] width 74 height 24
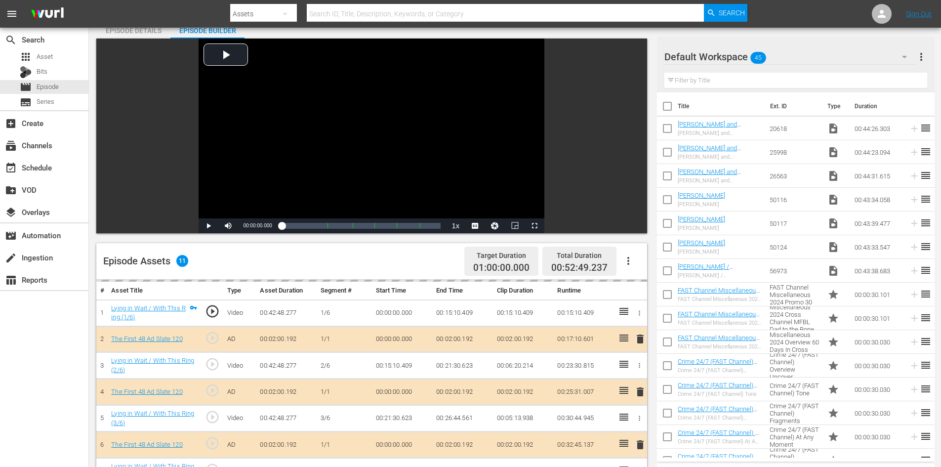
scroll to position [257, 0]
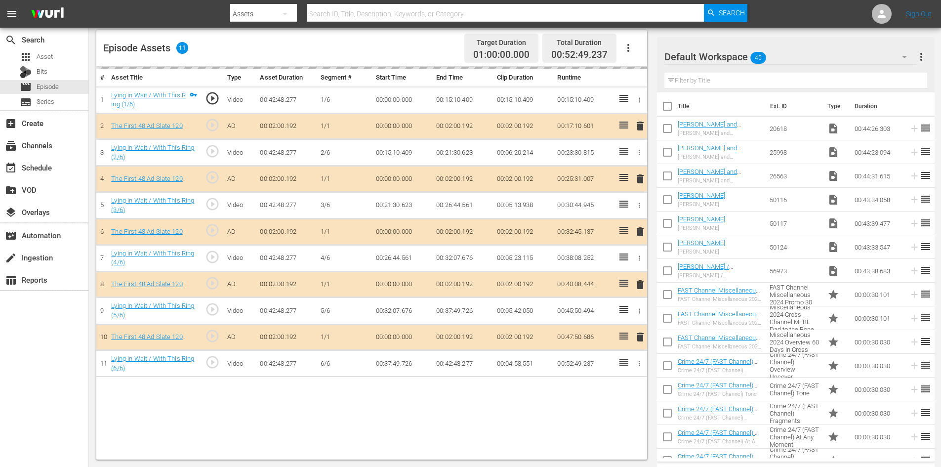
click at [819, 59] on div "Default Workspace 45" at bounding box center [791, 57] width 252 height 28
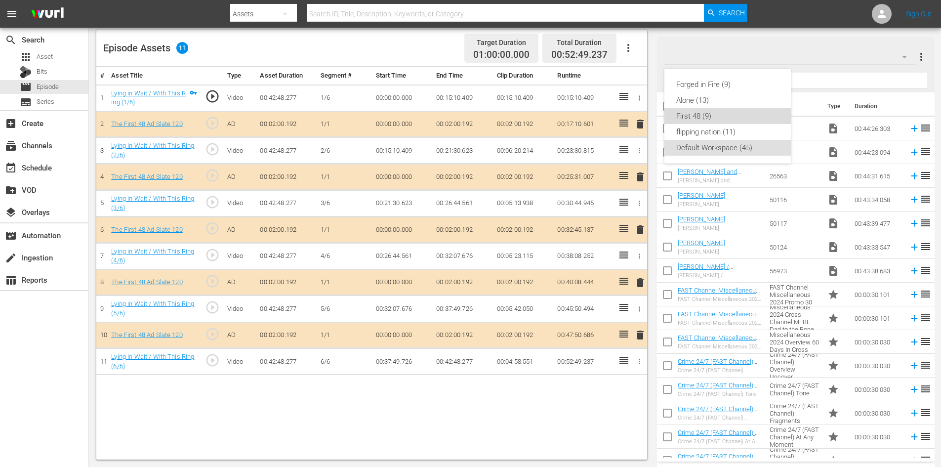
click at [705, 115] on div "First 48 (9)" at bounding box center [727, 116] width 103 height 16
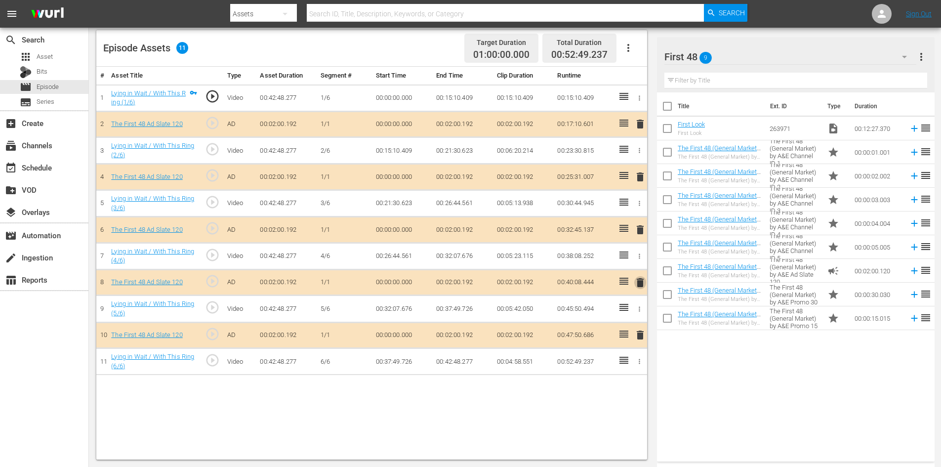
click at [639, 280] on span "delete" at bounding box center [640, 283] width 12 height 12
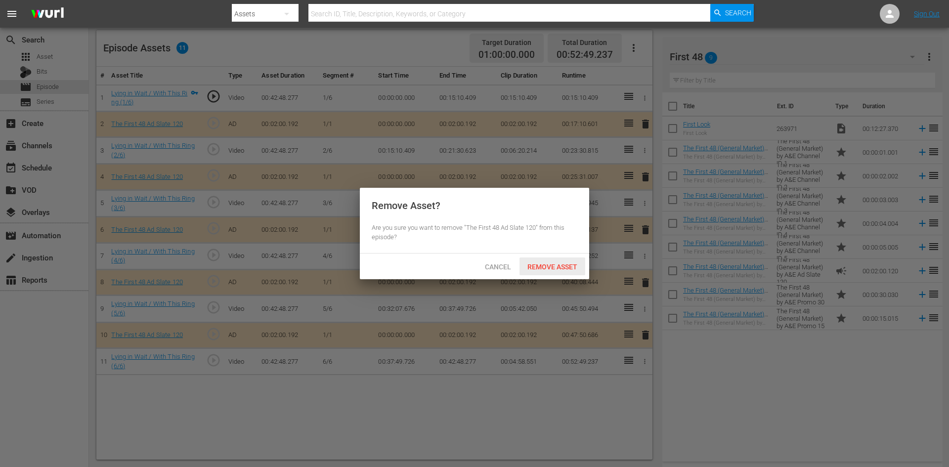
click at [556, 266] on span "Remove Asset" at bounding box center [552, 267] width 66 height 8
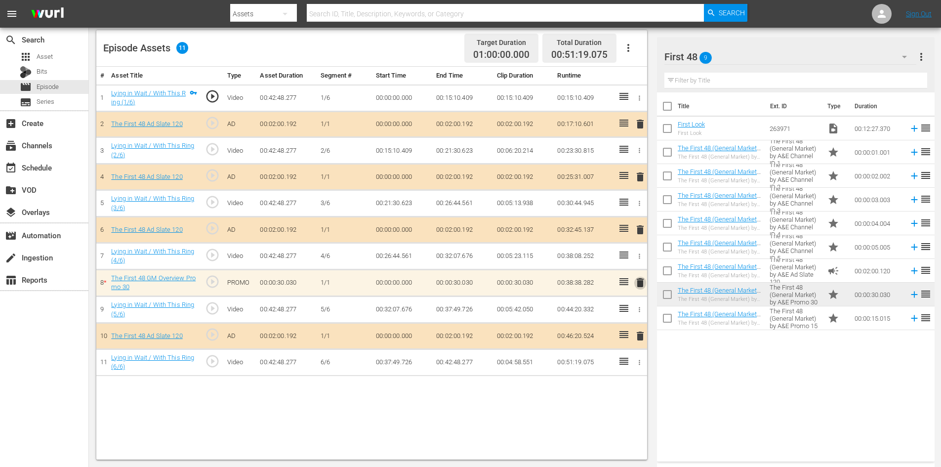
click at [637, 283] on span "delete" at bounding box center [640, 283] width 12 height 12
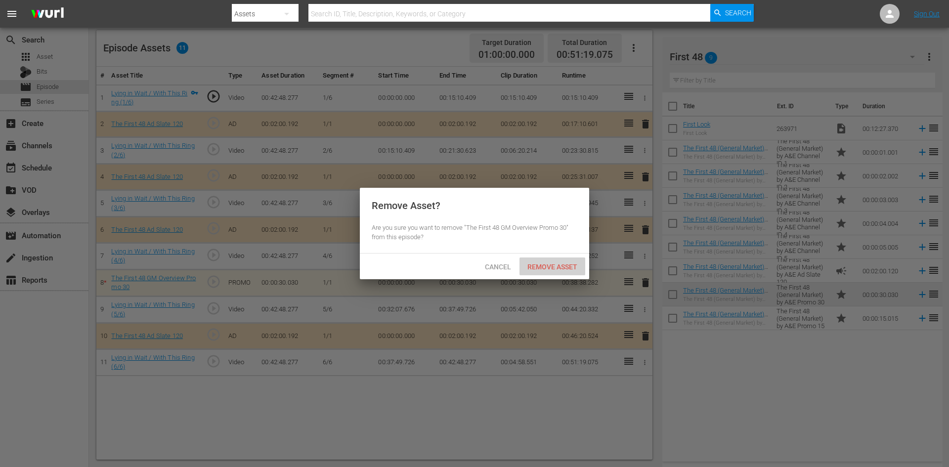
click at [537, 263] on span "Remove Asset" at bounding box center [552, 267] width 66 height 8
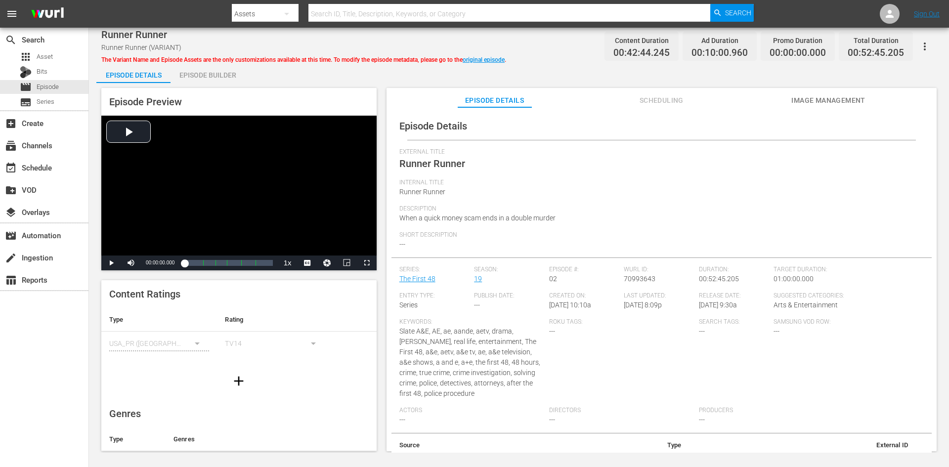
click at [227, 73] on div "Episode Builder" at bounding box center [207, 75] width 74 height 24
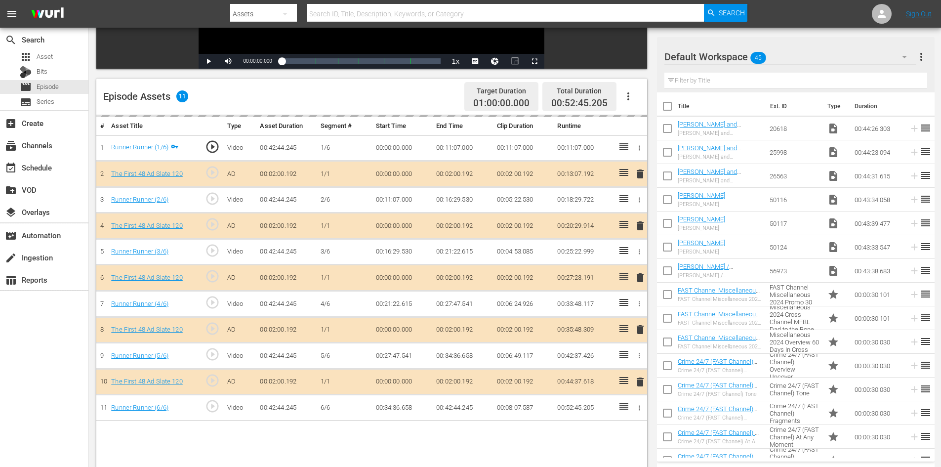
scroll to position [257, 0]
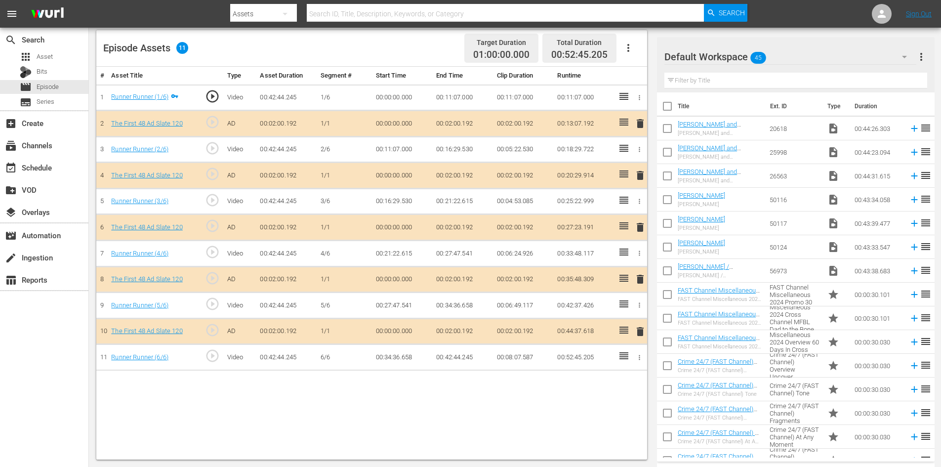
click at [818, 52] on div "Default Workspace 45" at bounding box center [791, 57] width 252 height 28
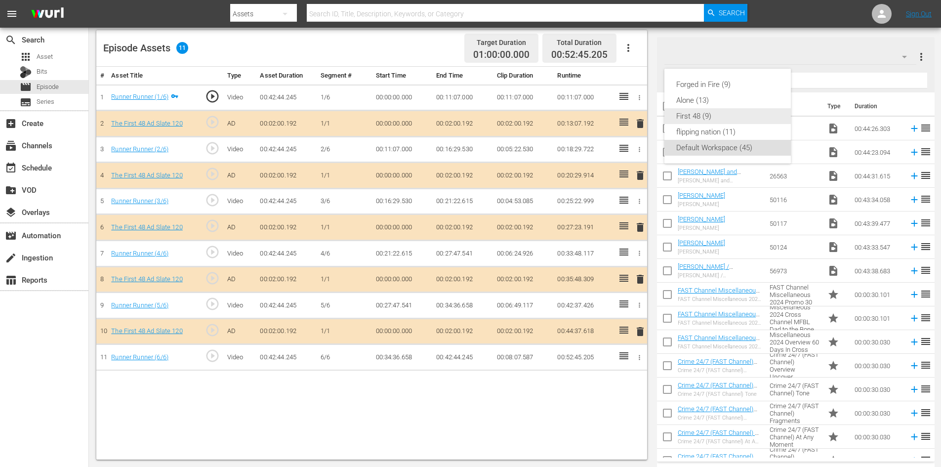
click at [703, 115] on div "First 48 (9)" at bounding box center [727, 116] width 103 height 16
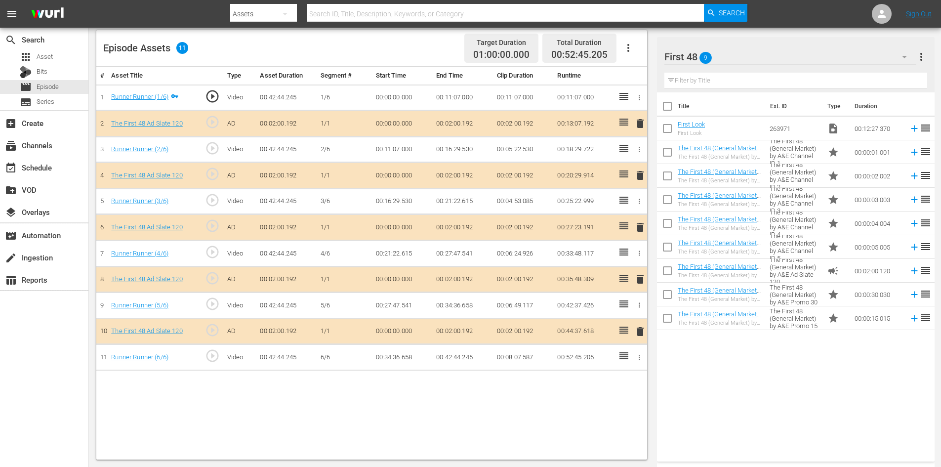
click at [642, 279] on span "delete" at bounding box center [640, 279] width 12 height 12
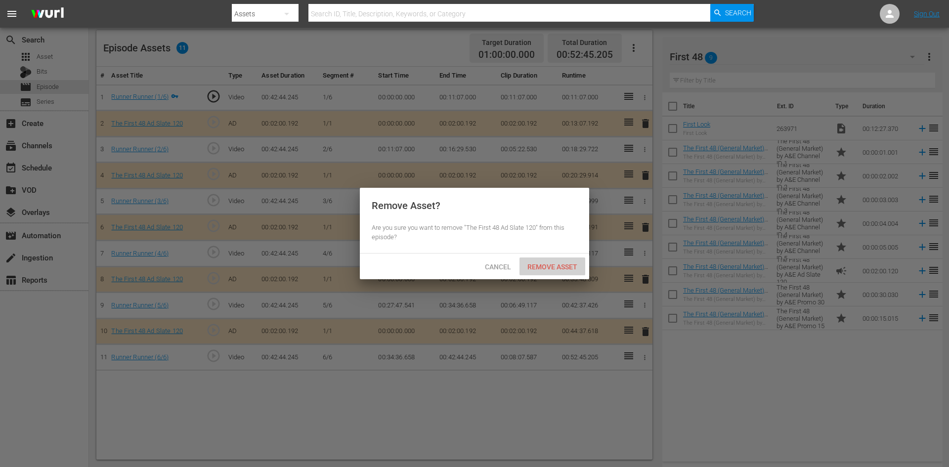
click at [550, 266] on span "Remove Asset" at bounding box center [552, 267] width 66 height 8
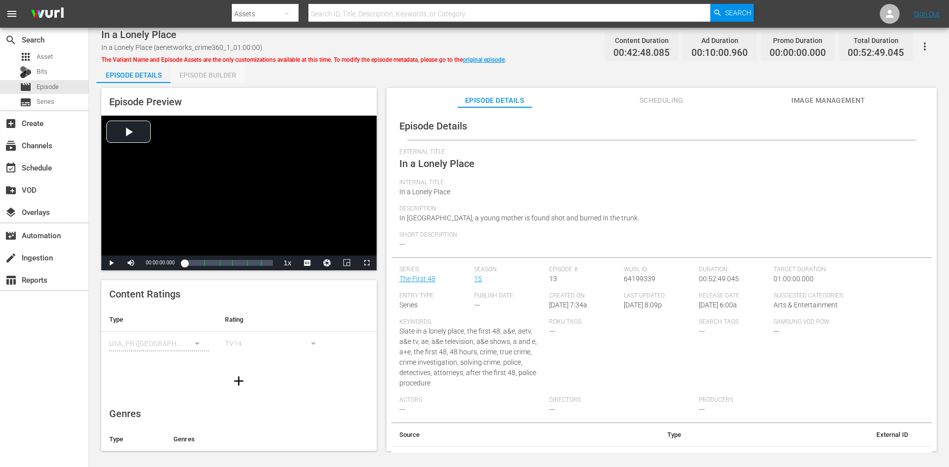
click at [197, 75] on div "Episode Builder" at bounding box center [207, 75] width 74 height 24
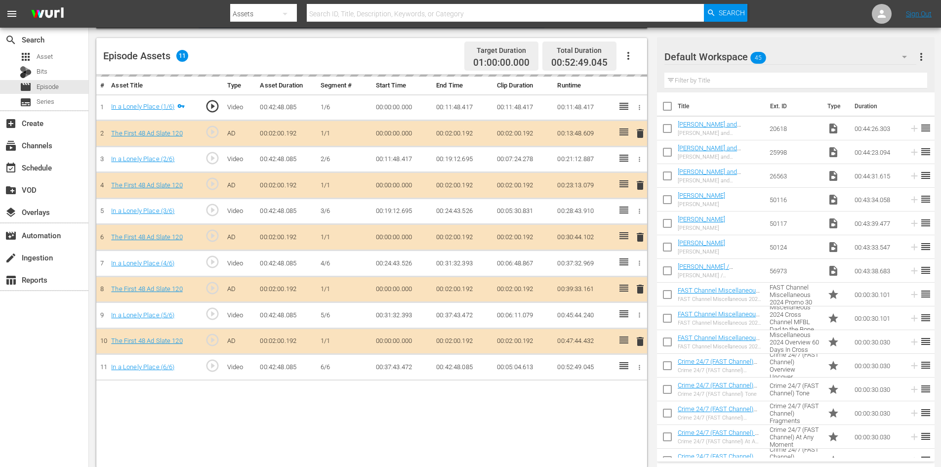
scroll to position [257, 0]
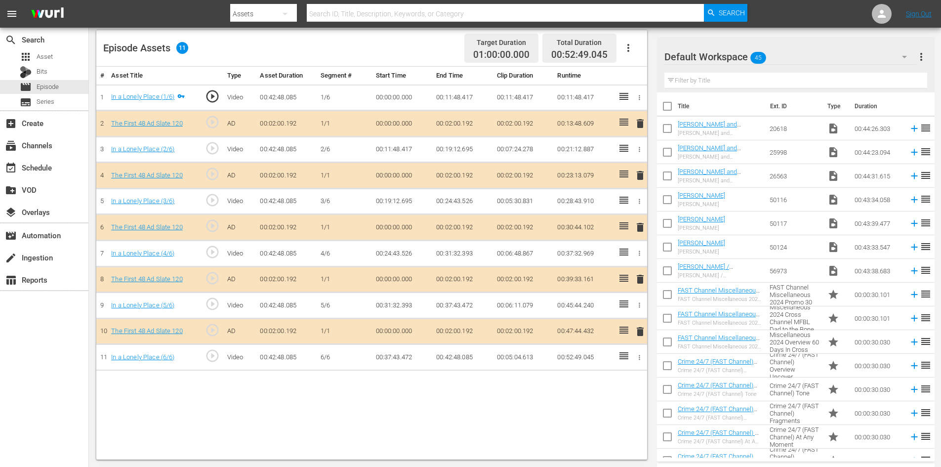
click at [828, 56] on div "Default Workspace 45" at bounding box center [791, 57] width 252 height 28
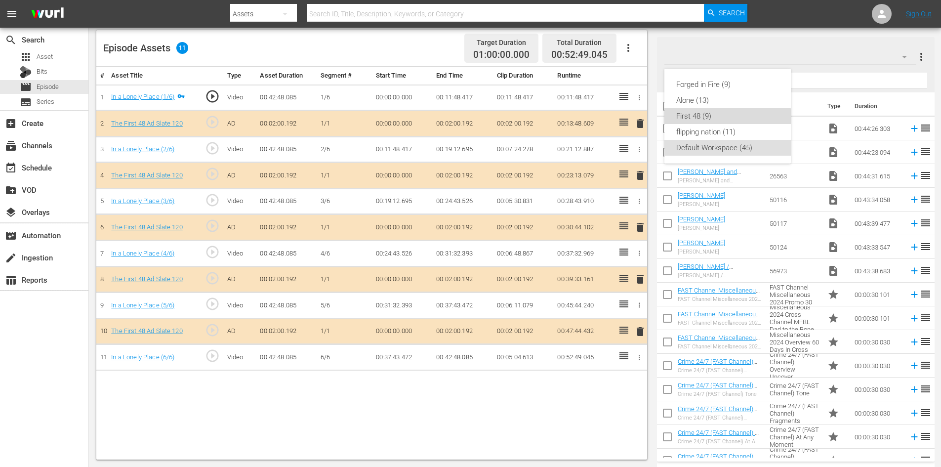
click at [700, 112] on div "First 48 (9)" at bounding box center [727, 116] width 103 height 16
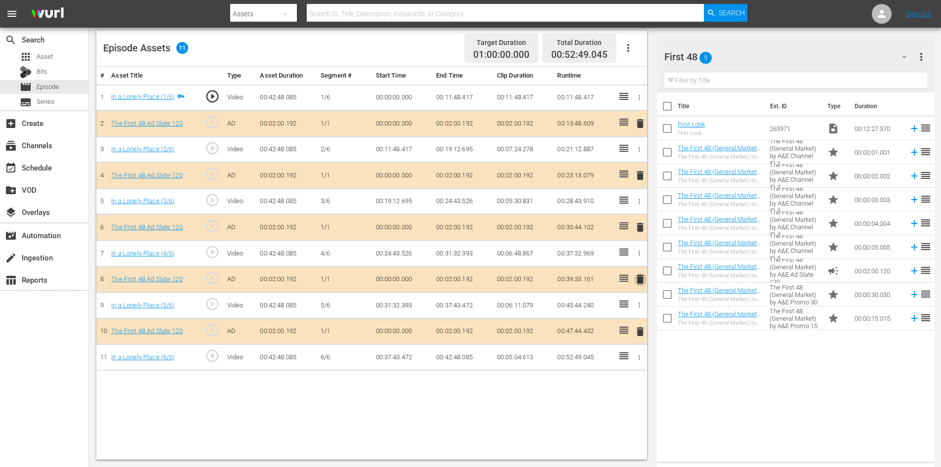
click at [641, 284] on span "delete" at bounding box center [640, 279] width 12 height 12
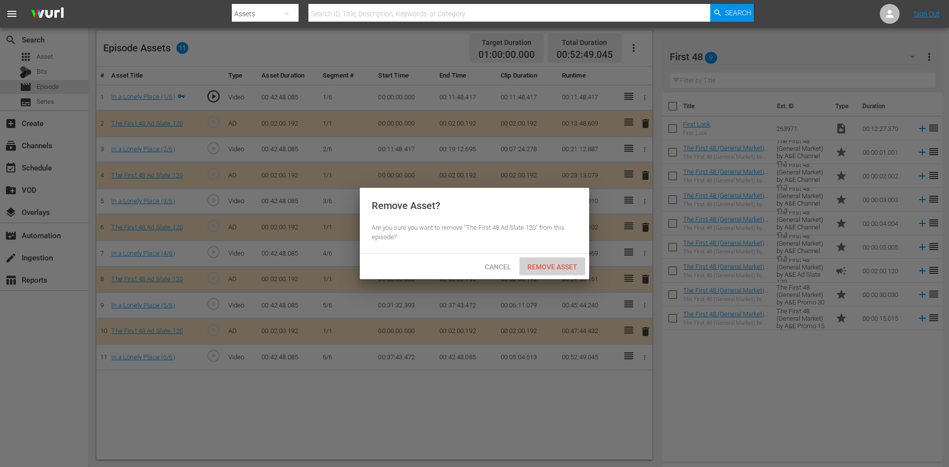
click at [559, 267] on span "Remove Asset" at bounding box center [552, 267] width 66 height 8
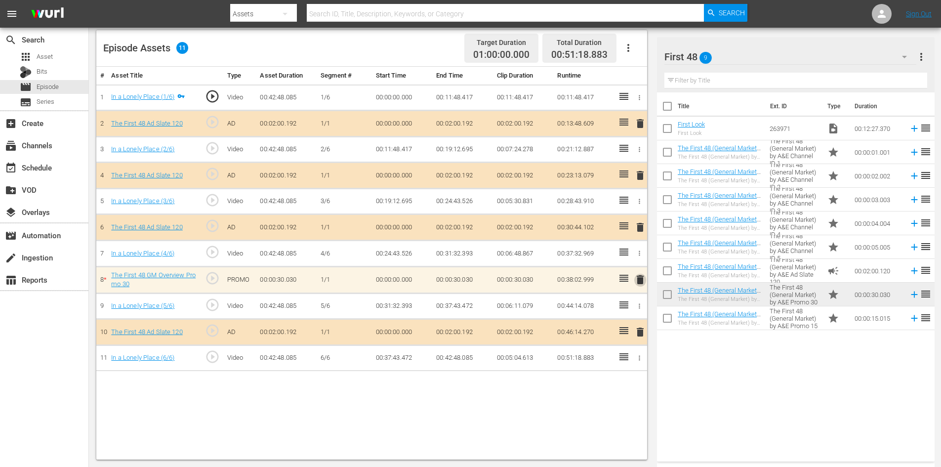
click at [640, 283] on span "delete" at bounding box center [640, 280] width 12 height 12
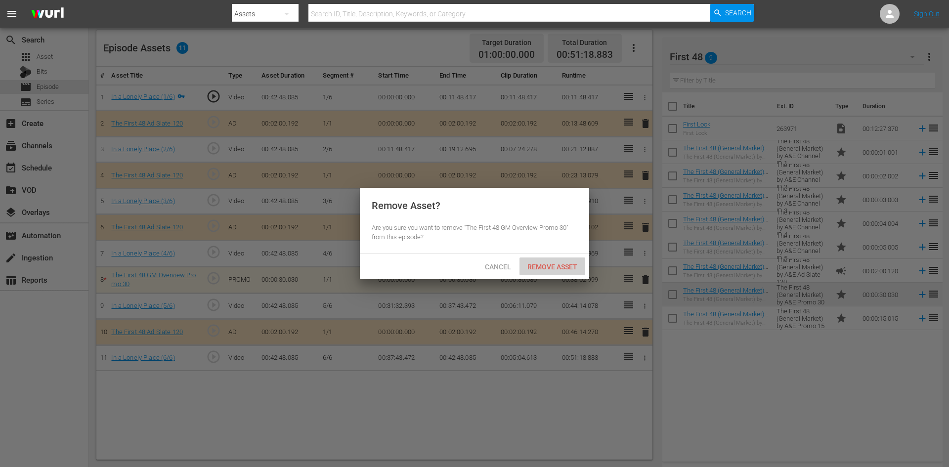
click at [545, 264] on span "Remove Asset" at bounding box center [552, 267] width 66 height 8
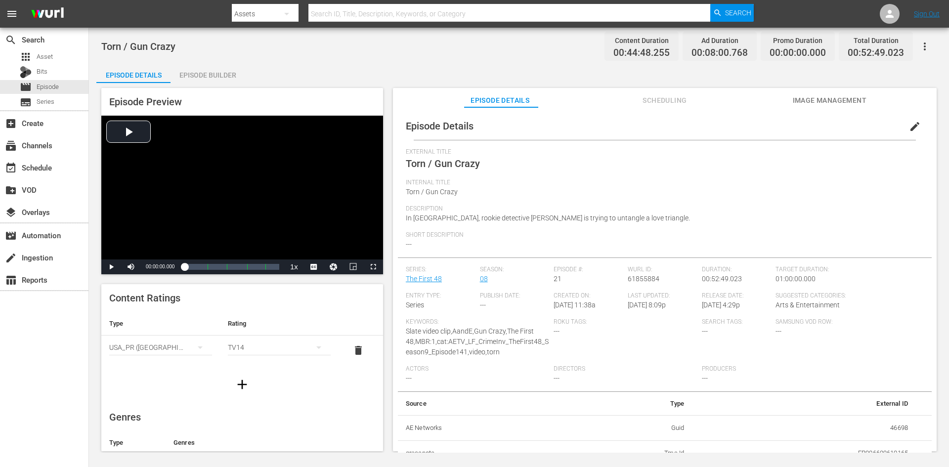
click at [197, 77] on div "Episode Builder" at bounding box center [207, 75] width 74 height 24
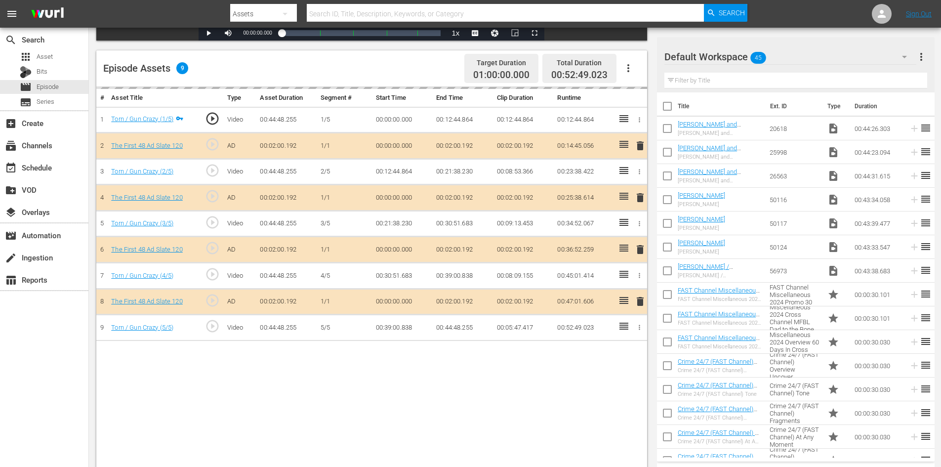
scroll to position [257, 0]
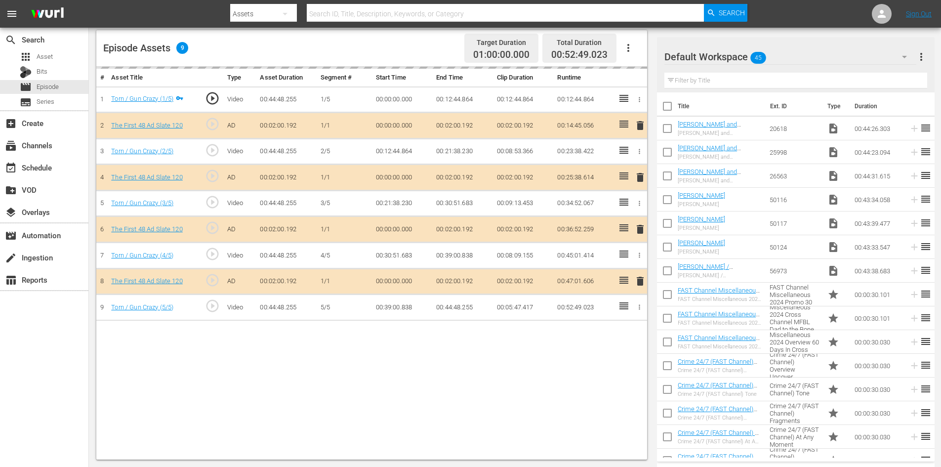
click at [832, 48] on div "Default Workspace 45" at bounding box center [791, 57] width 252 height 28
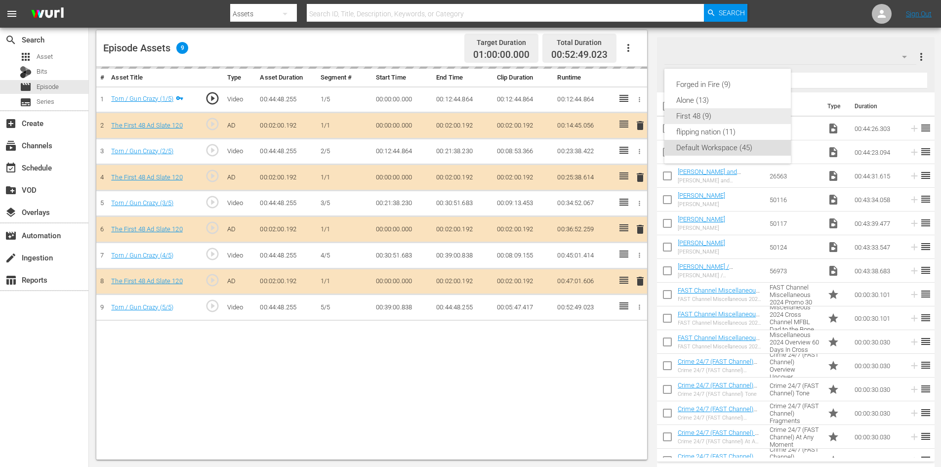
click at [697, 118] on div "First 48 (9)" at bounding box center [727, 116] width 103 height 16
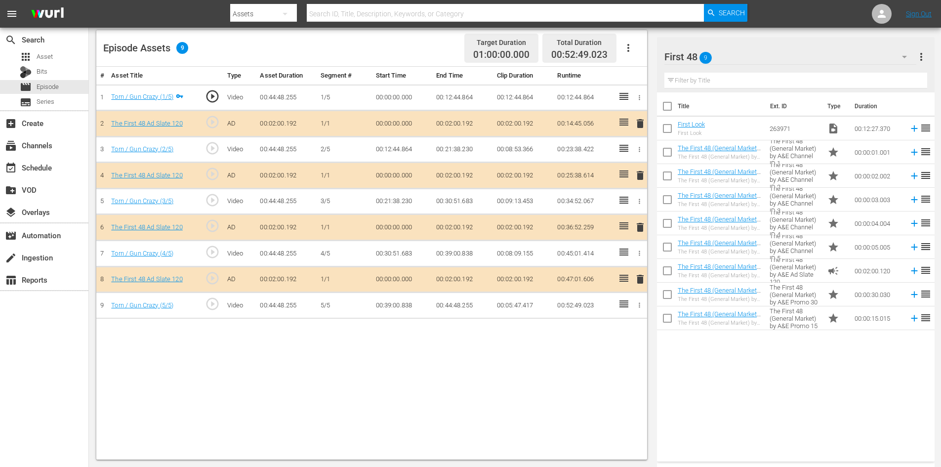
click at [640, 226] on span "delete" at bounding box center [640, 227] width 12 height 12
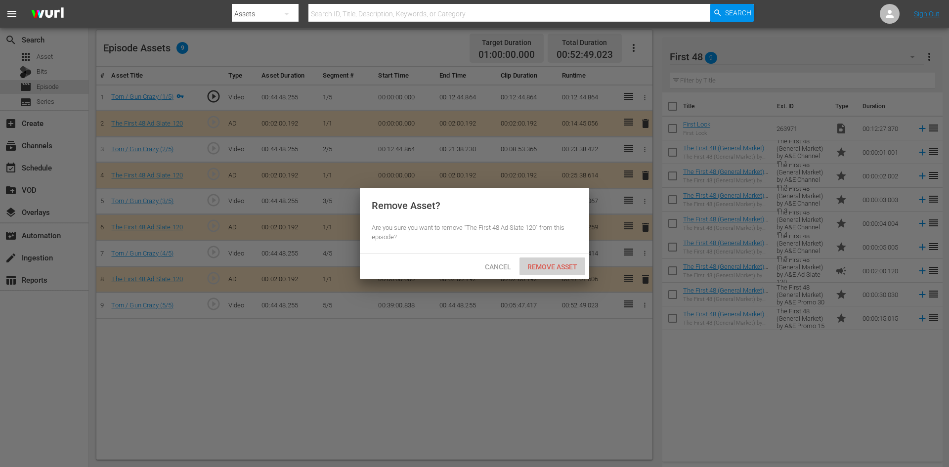
click at [542, 268] on span "Remove Asset" at bounding box center [552, 267] width 66 height 8
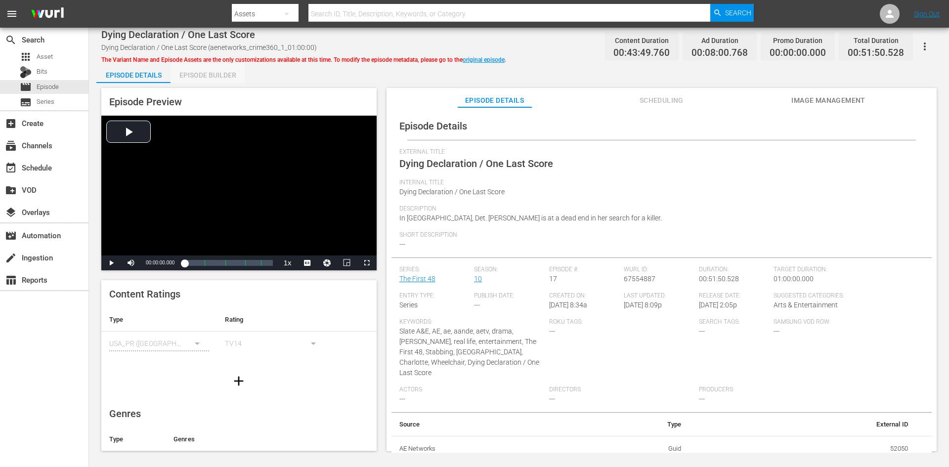
click at [220, 73] on div "Episode Builder" at bounding box center [207, 75] width 74 height 24
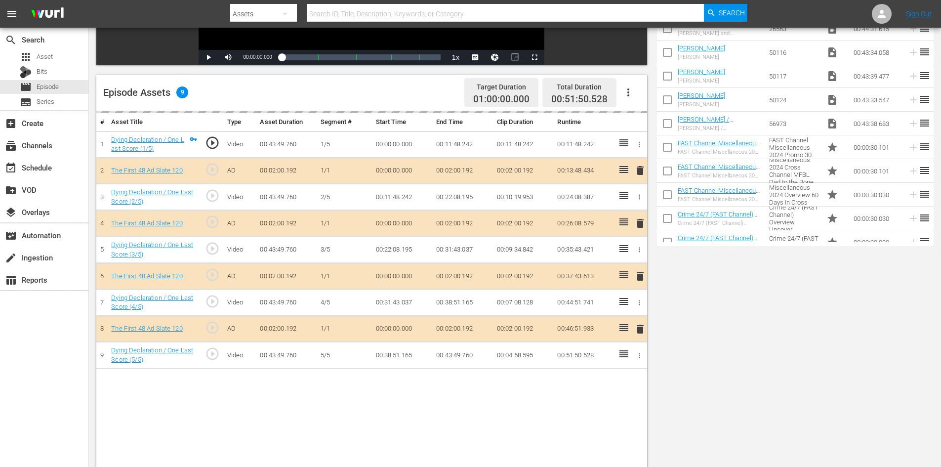
scroll to position [257, 0]
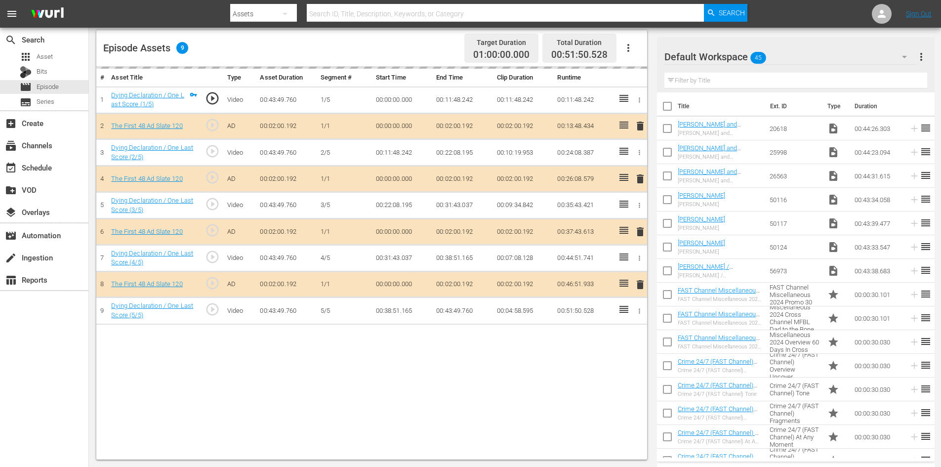
click at [823, 54] on div "Default Workspace 45" at bounding box center [791, 57] width 252 height 28
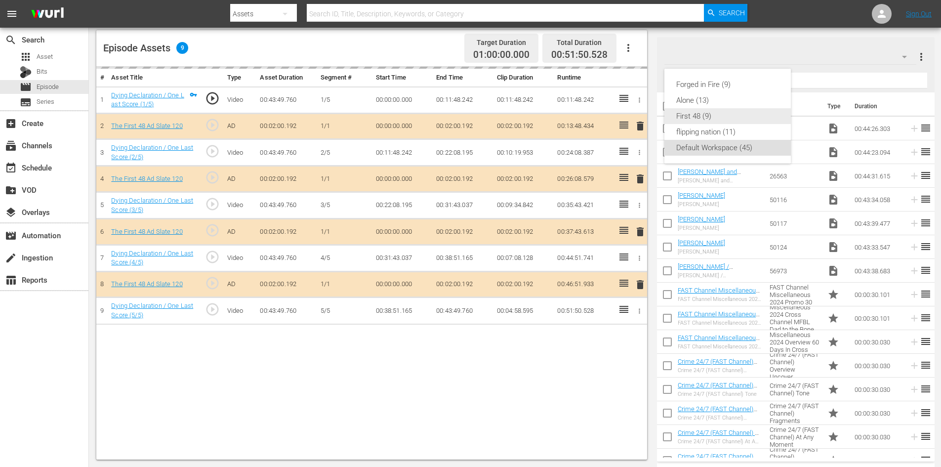
click at [699, 117] on div "First 48 (9)" at bounding box center [727, 116] width 103 height 16
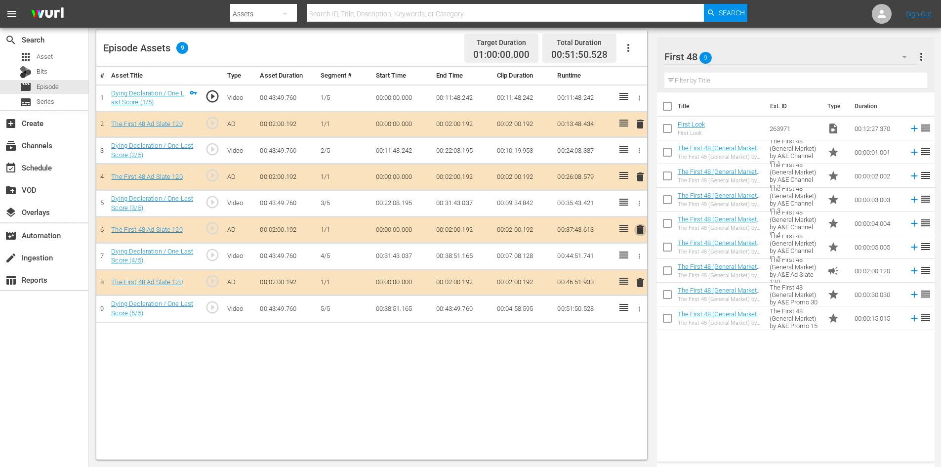
click at [642, 228] on span "delete" at bounding box center [640, 230] width 12 height 12
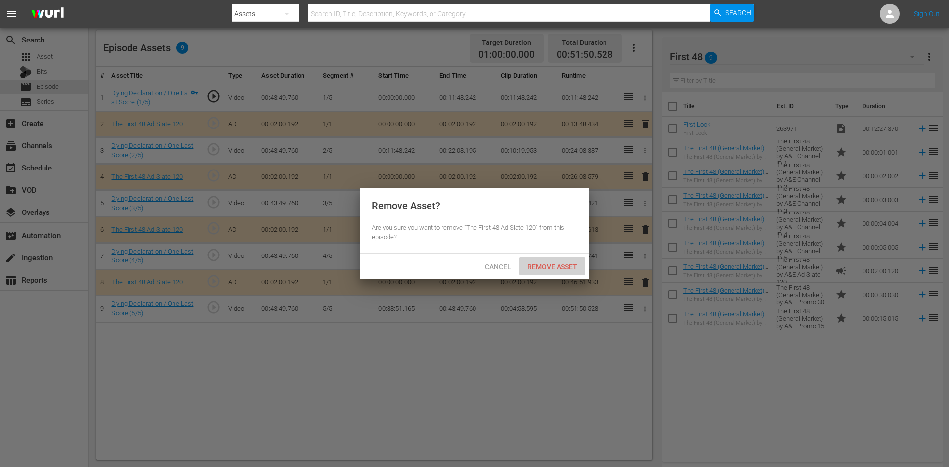
click at [556, 263] on span "Remove Asset" at bounding box center [552, 267] width 66 height 8
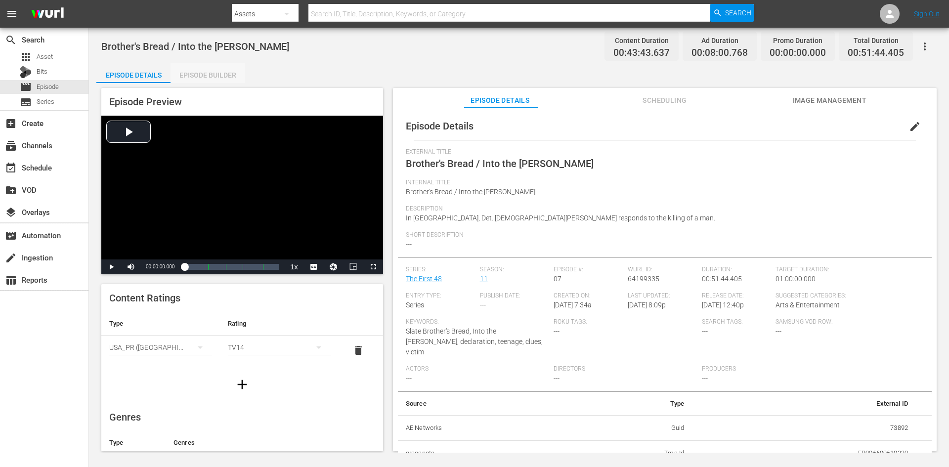
click at [220, 74] on div "Episode Builder" at bounding box center [207, 75] width 74 height 24
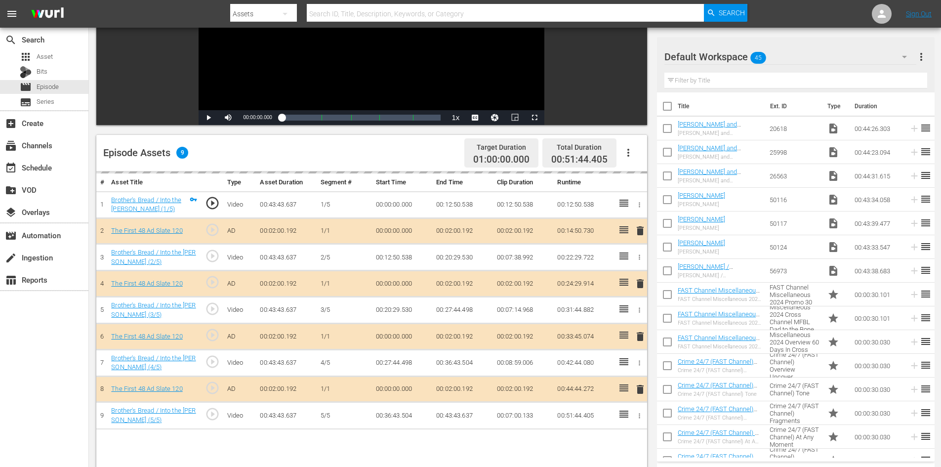
scroll to position [257, 0]
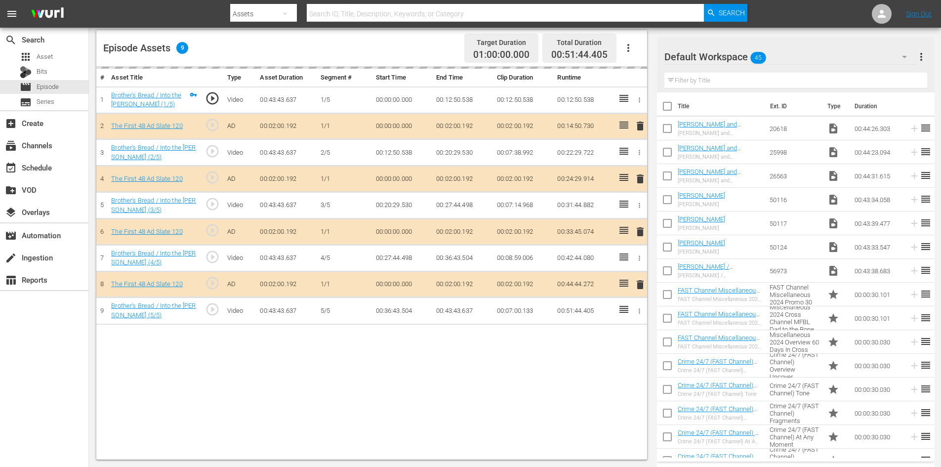
click at [834, 54] on div "Default Workspace 45" at bounding box center [791, 57] width 252 height 28
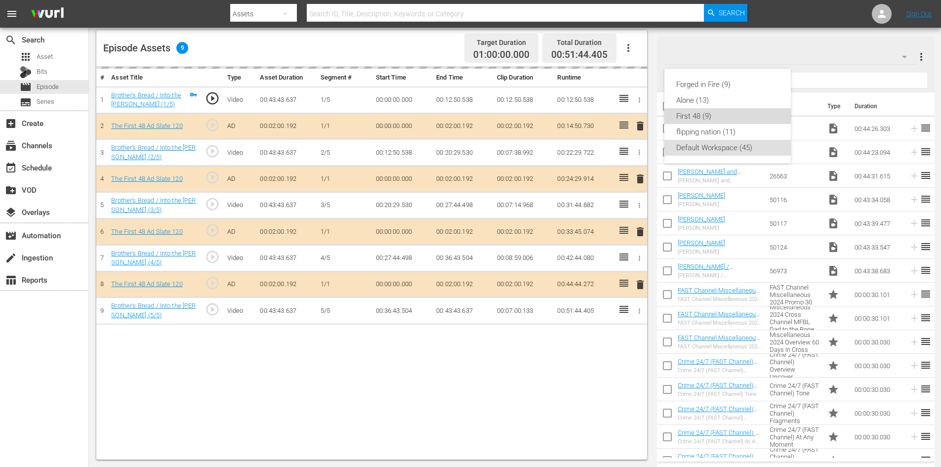
click at [704, 114] on div "First 48 (9)" at bounding box center [727, 116] width 103 height 16
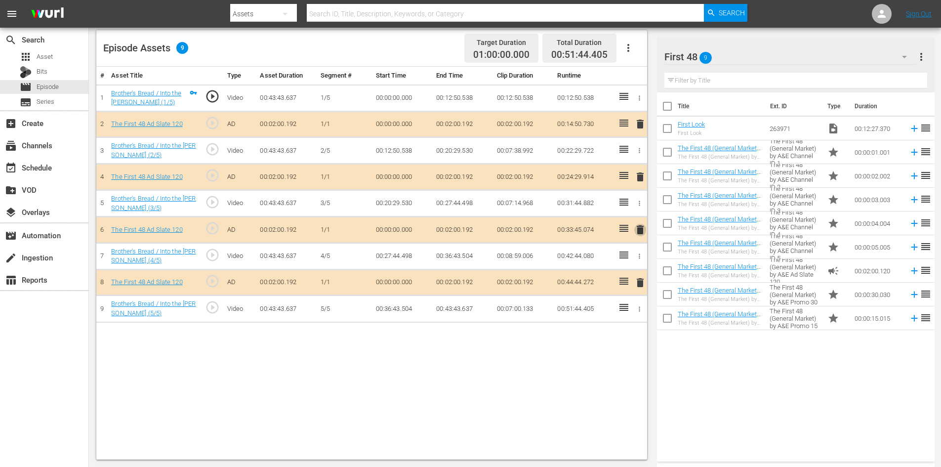
click at [640, 230] on span "delete" at bounding box center [640, 230] width 12 height 12
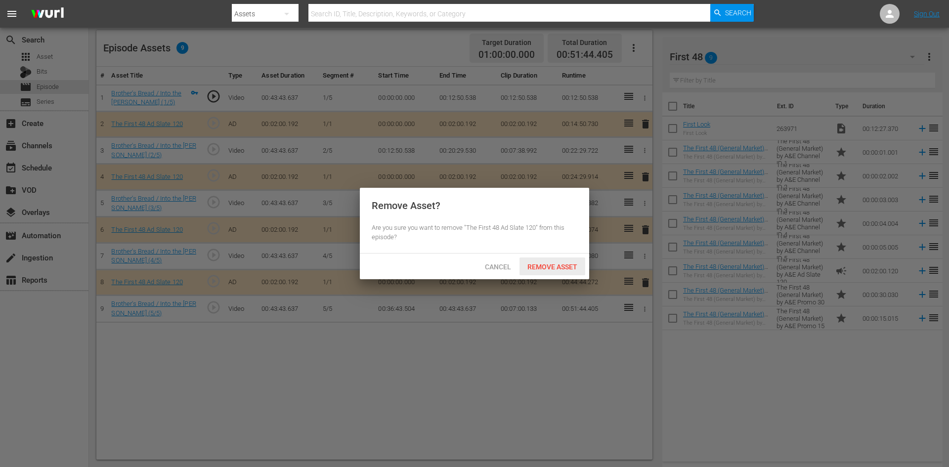
click at [541, 264] on span "Remove Asset" at bounding box center [552, 267] width 66 height 8
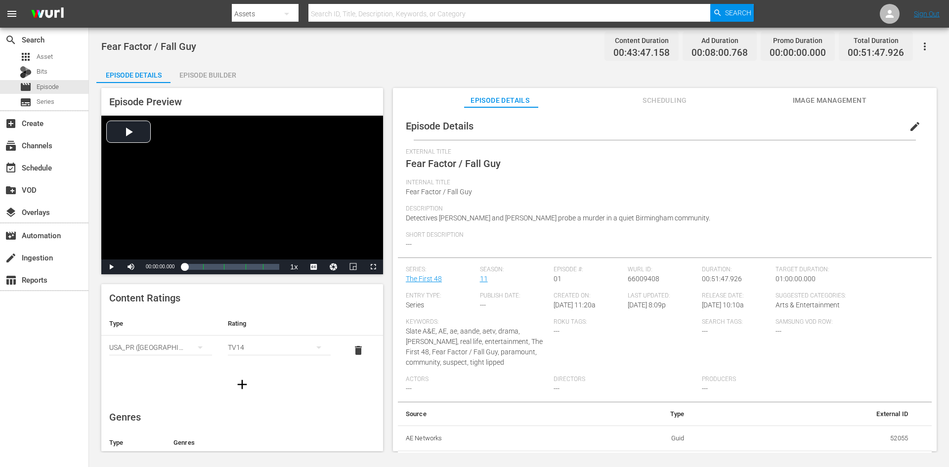
click at [199, 68] on div "Episode Builder" at bounding box center [207, 75] width 74 height 24
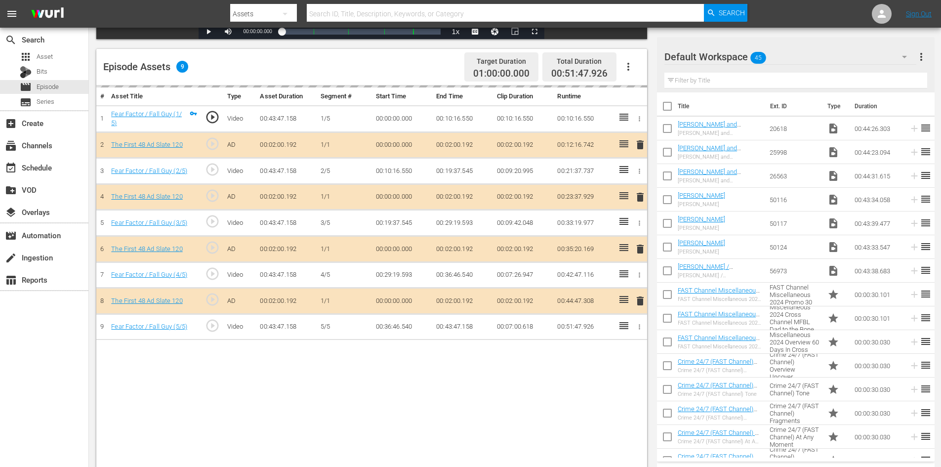
scroll to position [257, 0]
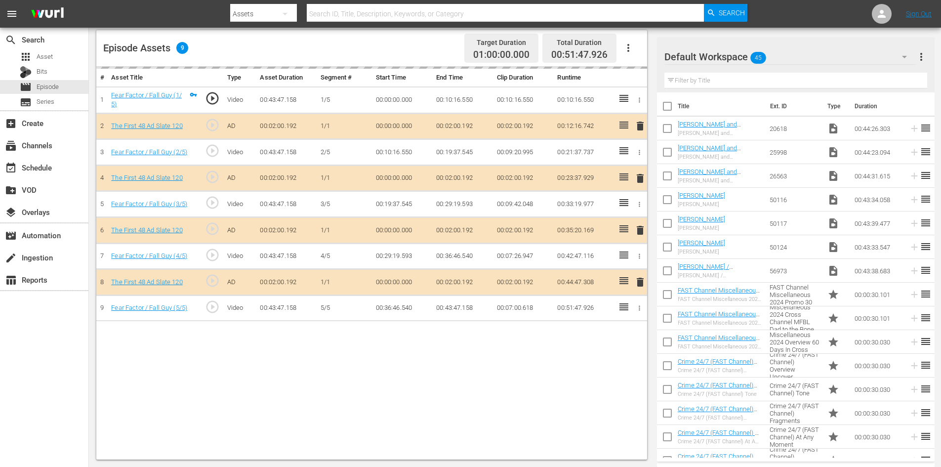
click at [800, 54] on div "Default Workspace 45" at bounding box center [791, 57] width 252 height 28
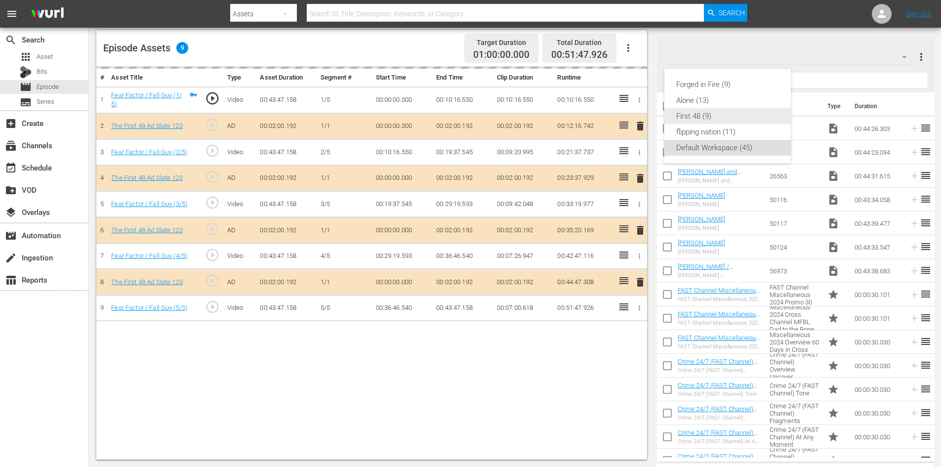
click at [705, 113] on div "First 48 (9)" at bounding box center [727, 116] width 103 height 16
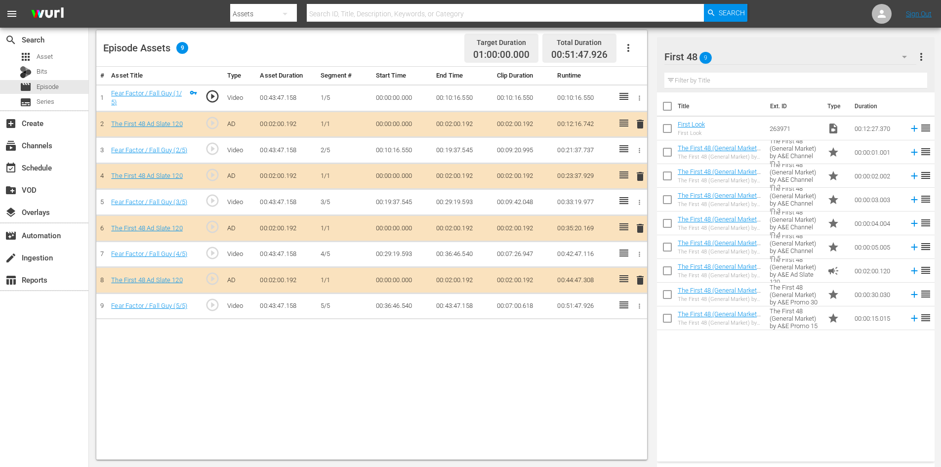
click at [640, 226] on span "delete" at bounding box center [640, 228] width 12 height 12
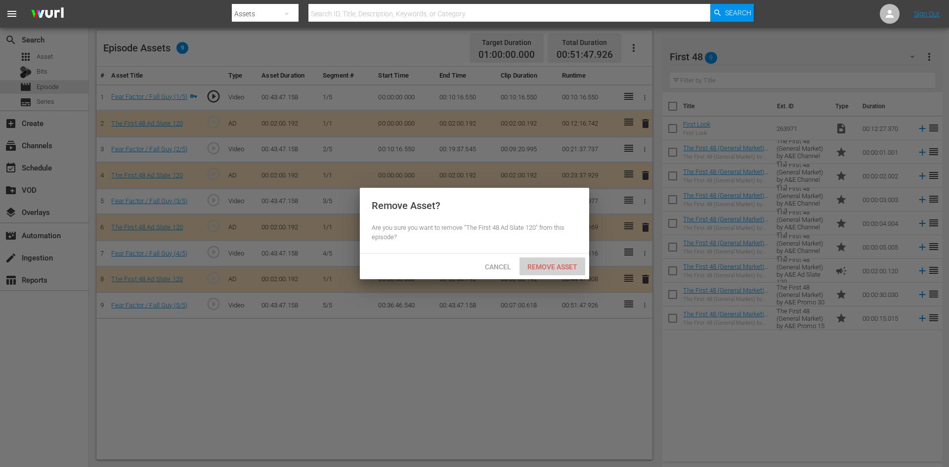
drag, startPoint x: 554, startPoint y: 263, endPoint x: 571, endPoint y: 181, distance: 83.6
click at [554, 263] on span "Remove Asset" at bounding box center [552, 267] width 66 height 8
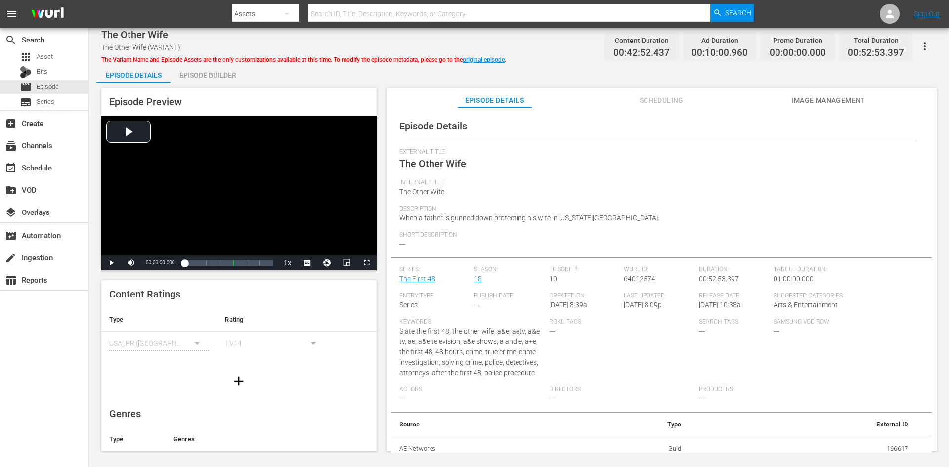
click at [213, 81] on div "Episode Builder" at bounding box center [207, 75] width 74 height 24
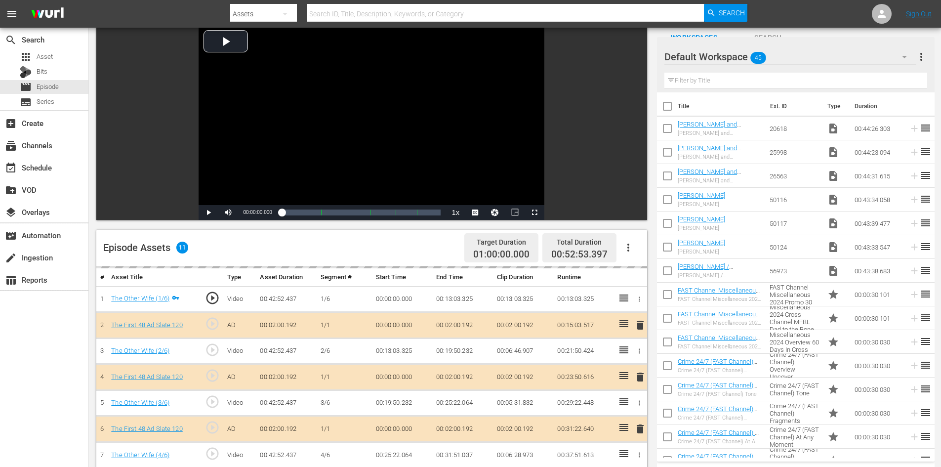
scroll to position [257, 0]
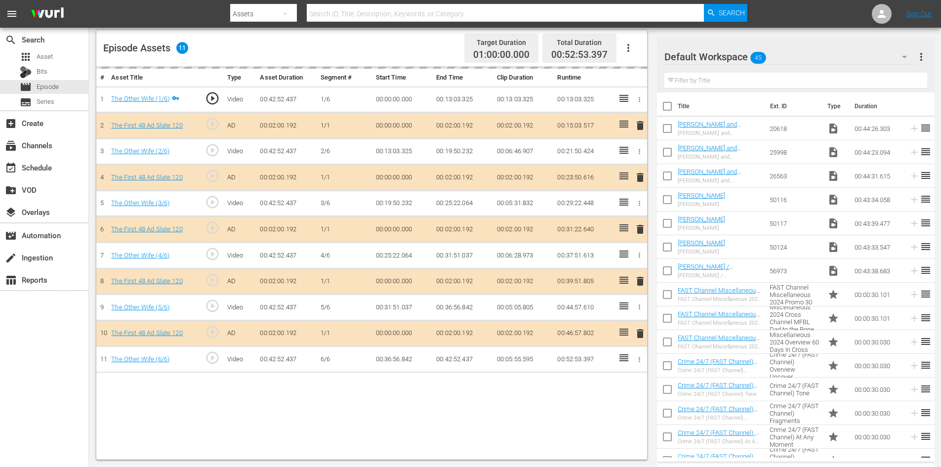
click at [789, 55] on div "Default Workspace 45" at bounding box center [791, 57] width 252 height 28
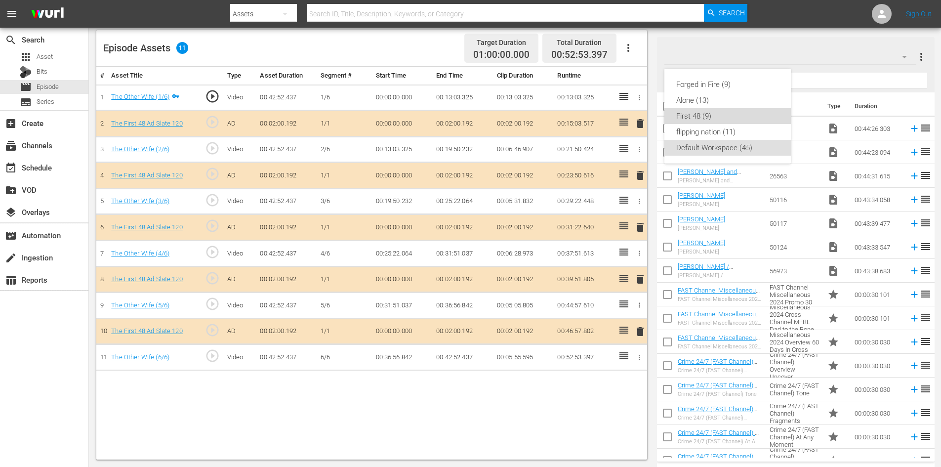
click at [707, 116] on div "First 48 (9)" at bounding box center [727, 116] width 103 height 16
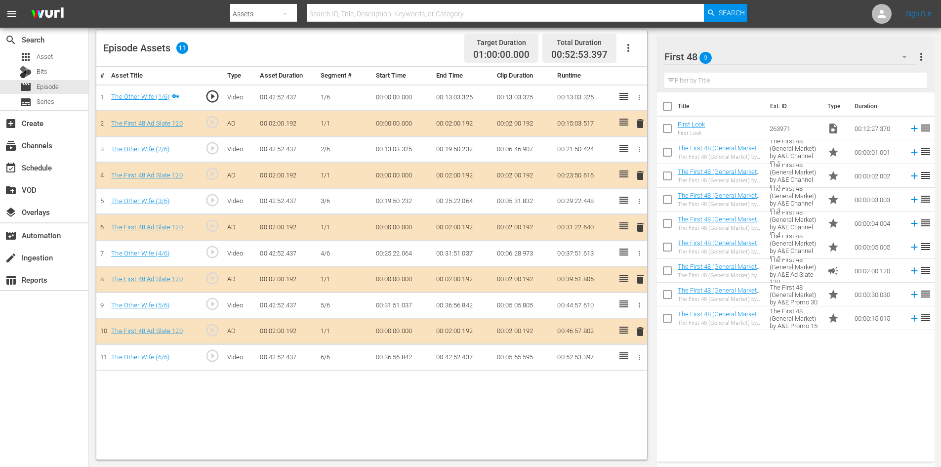
click at [641, 280] on span "delete" at bounding box center [640, 279] width 12 height 12
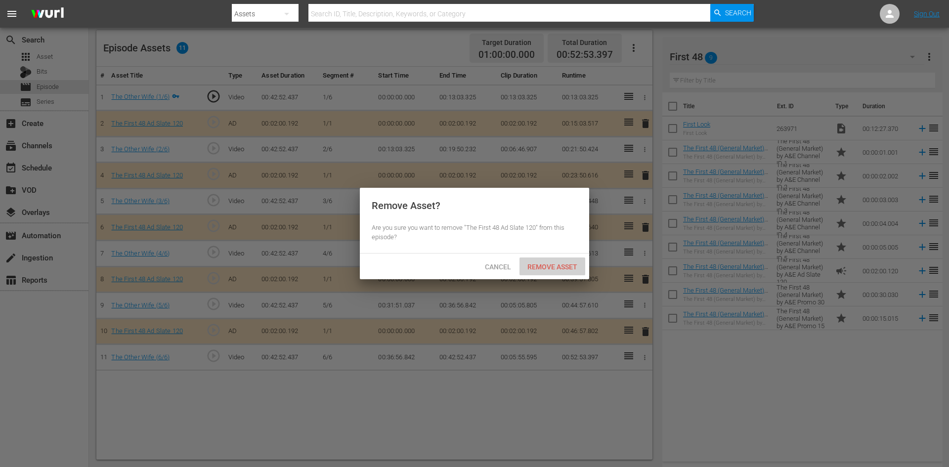
click at [543, 261] on div "Remove Asset" at bounding box center [552, 266] width 66 height 18
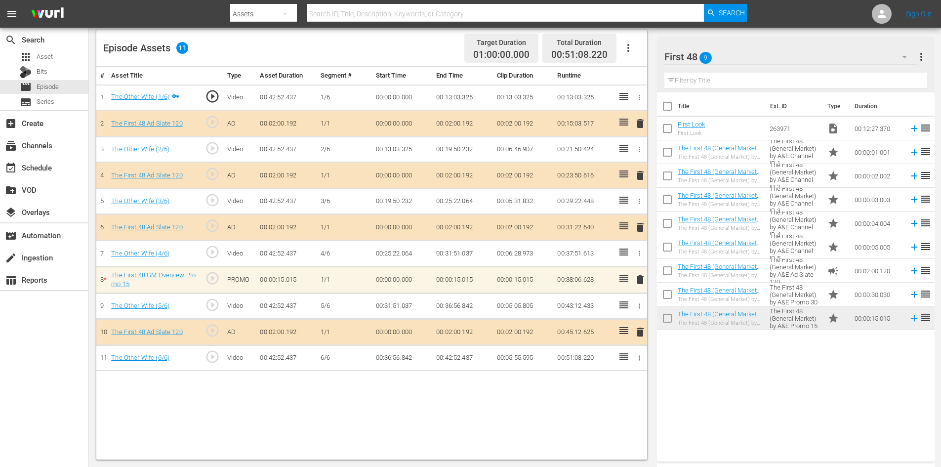
click at [639, 280] on span "delete" at bounding box center [640, 280] width 12 height 12
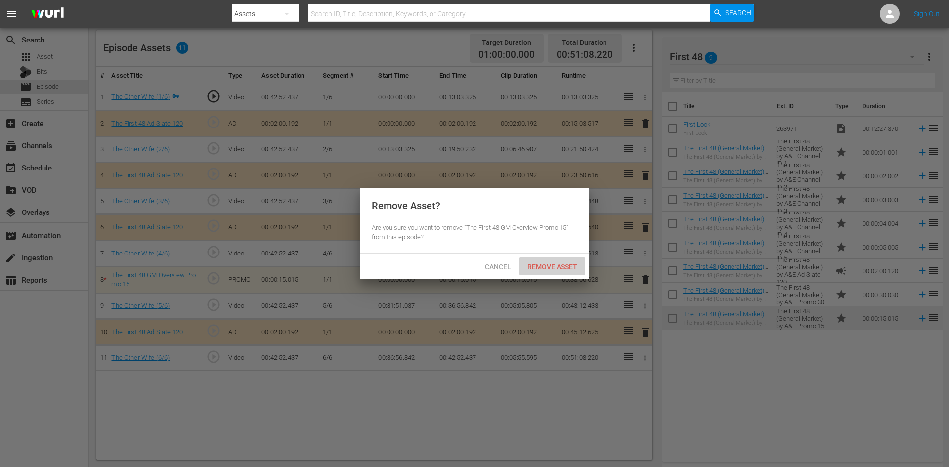
click at [532, 259] on div "Remove Asset" at bounding box center [552, 266] width 66 height 18
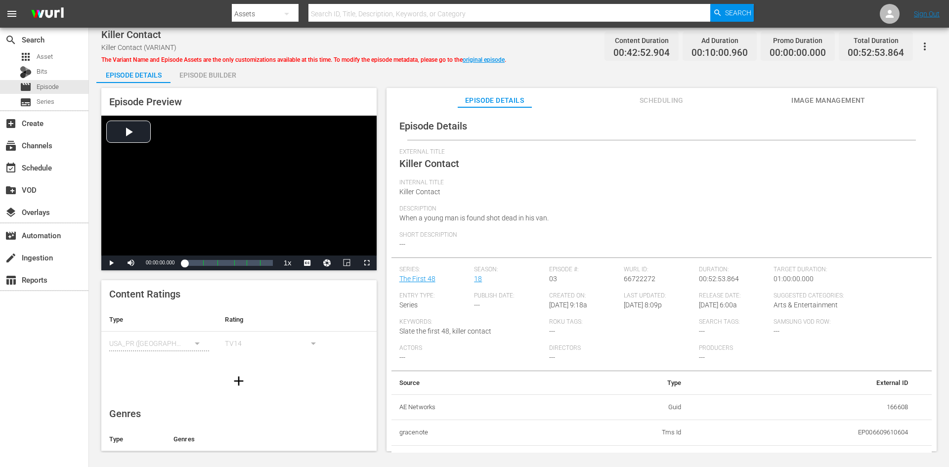
click at [209, 74] on div "Episode Builder" at bounding box center [207, 75] width 74 height 24
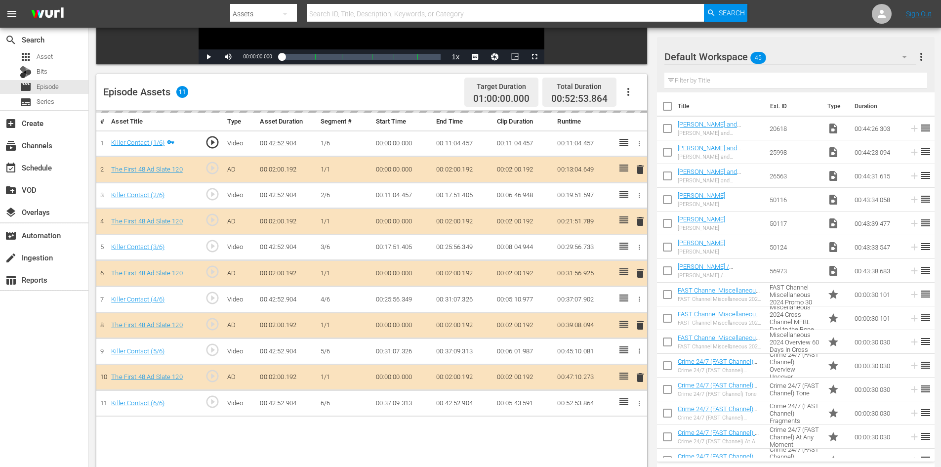
scroll to position [257, 0]
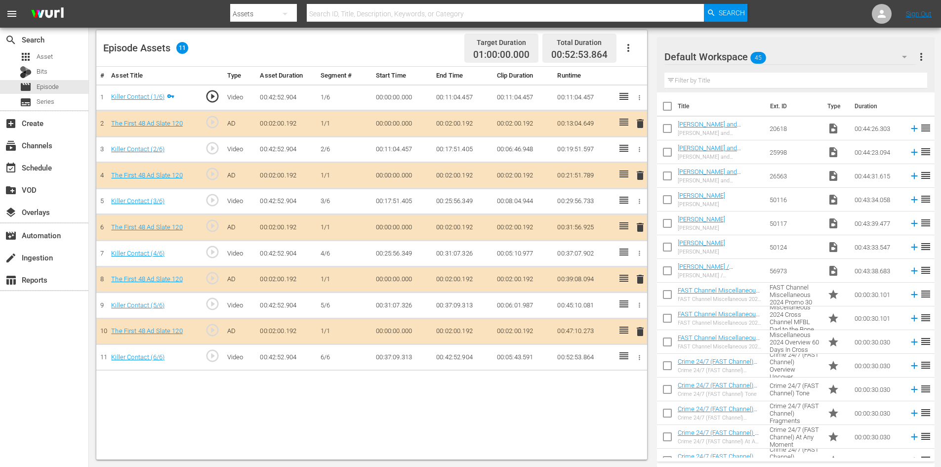
click at [811, 55] on div "Default Workspace 45" at bounding box center [791, 57] width 252 height 28
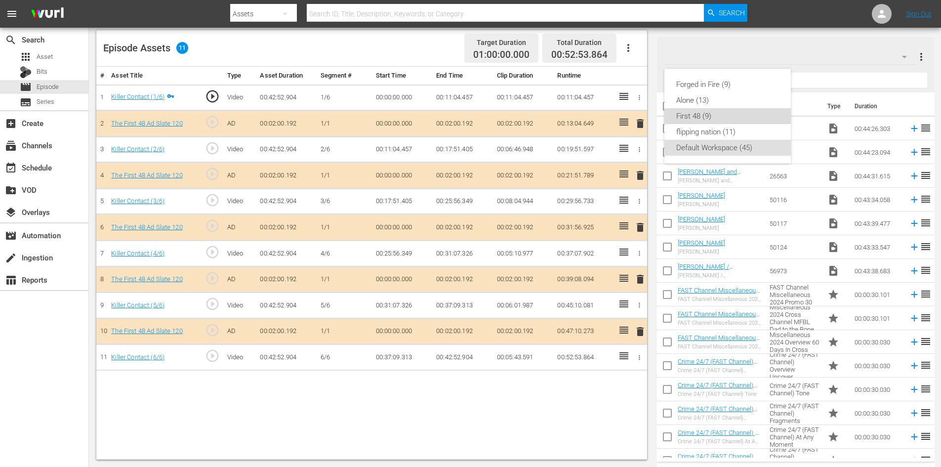
click at [706, 115] on div "First 48 (9)" at bounding box center [727, 116] width 103 height 16
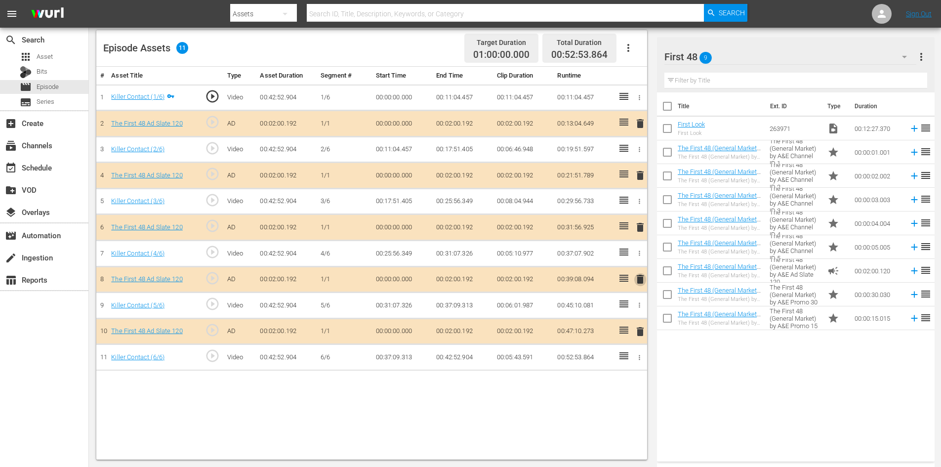
click at [639, 278] on span "delete" at bounding box center [640, 279] width 12 height 12
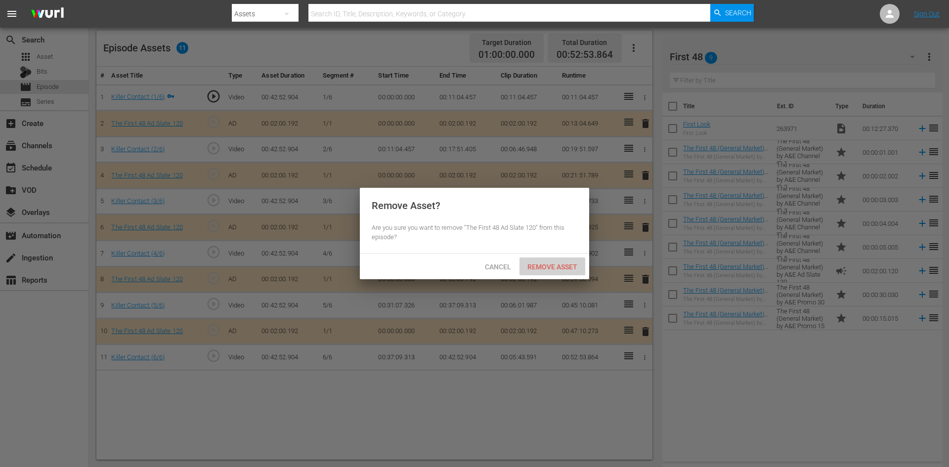
click at [531, 261] on div "Remove Asset" at bounding box center [552, 266] width 66 height 18
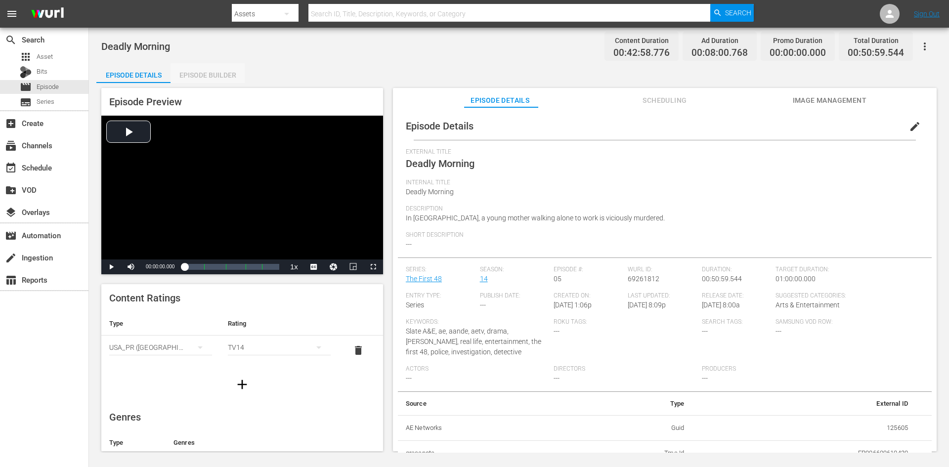
click at [210, 73] on div "Episode Builder" at bounding box center [207, 75] width 74 height 24
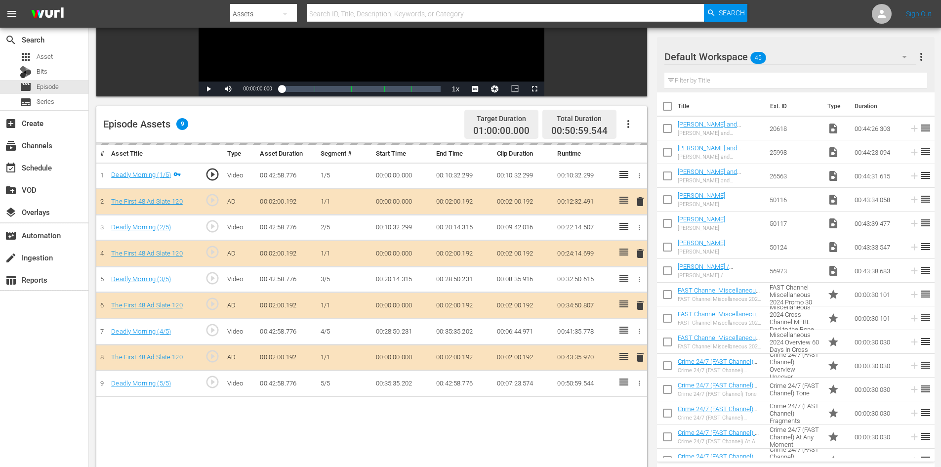
scroll to position [257, 0]
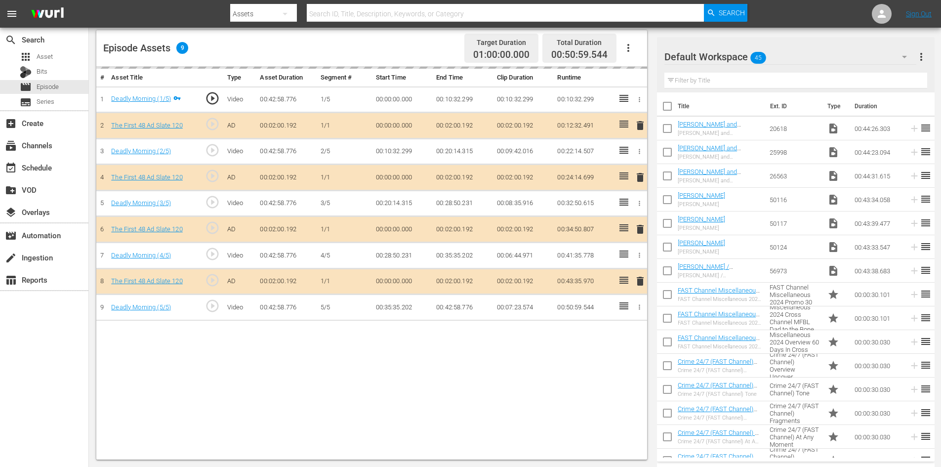
click at [818, 55] on div "Default Workspace 45" at bounding box center [791, 57] width 252 height 28
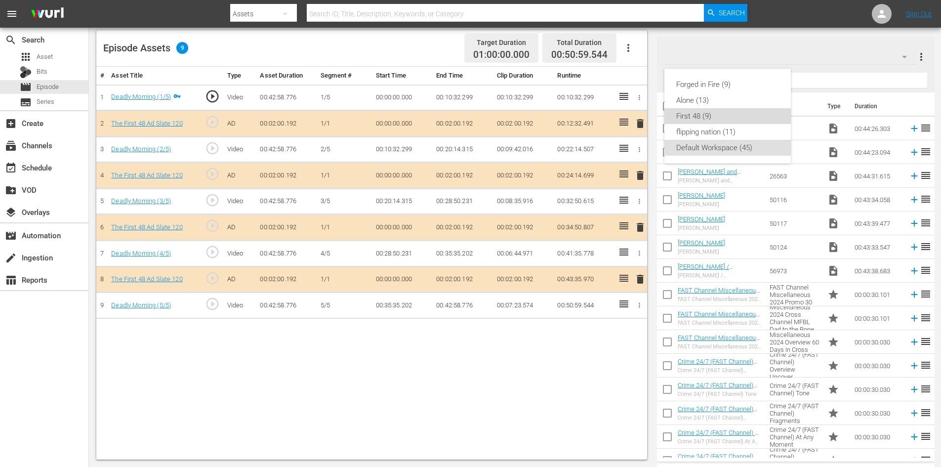
click at [692, 116] on div "First 48 (9)" at bounding box center [727, 116] width 103 height 16
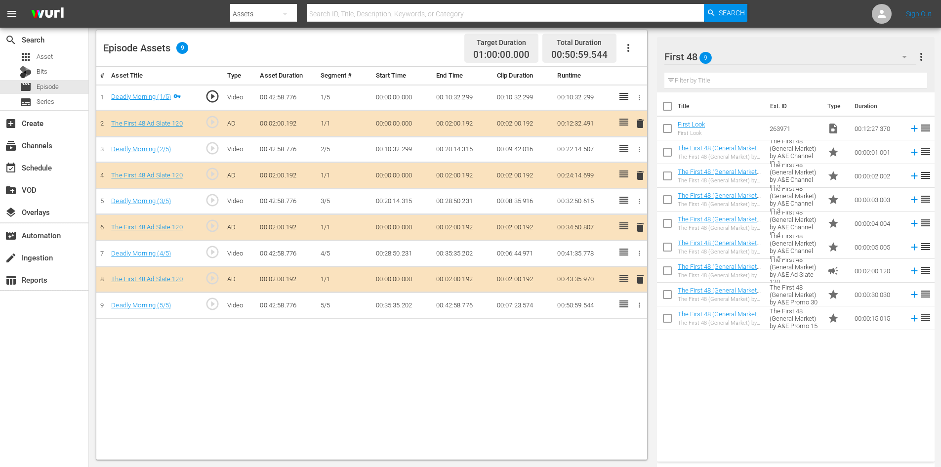
click at [636, 224] on span "delete" at bounding box center [640, 227] width 12 height 12
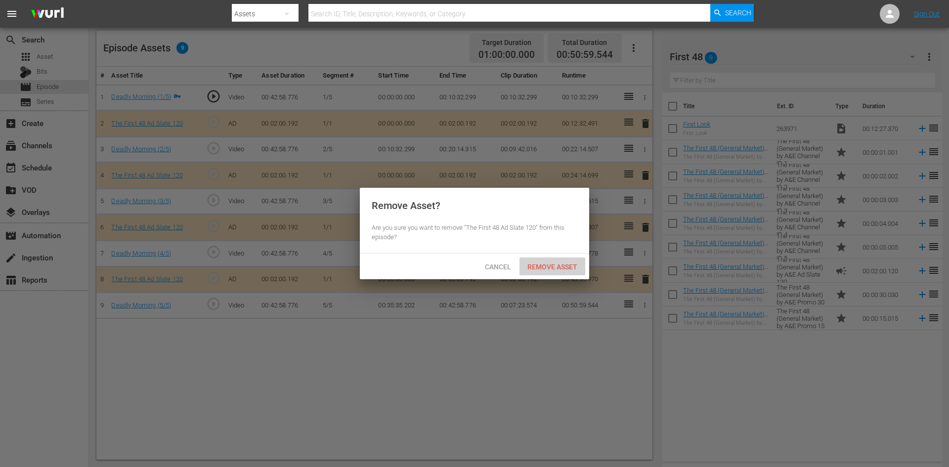
click at [541, 267] on span "Remove Asset" at bounding box center [552, 267] width 66 height 8
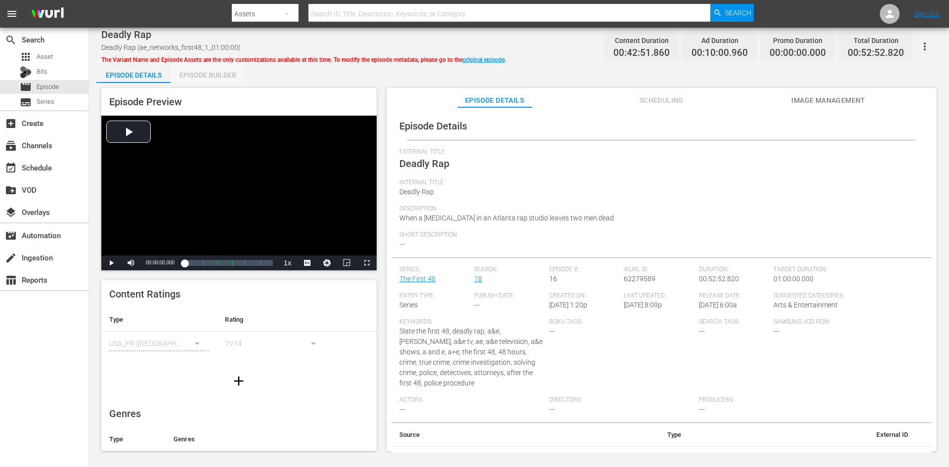
click at [218, 74] on div "Episode Builder" at bounding box center [207, 75] width 74 height 24
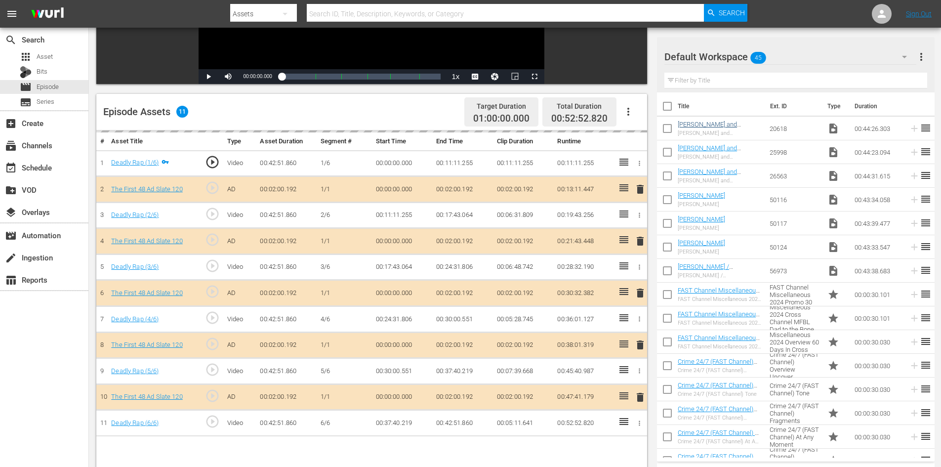
scroll to position [257, 0]
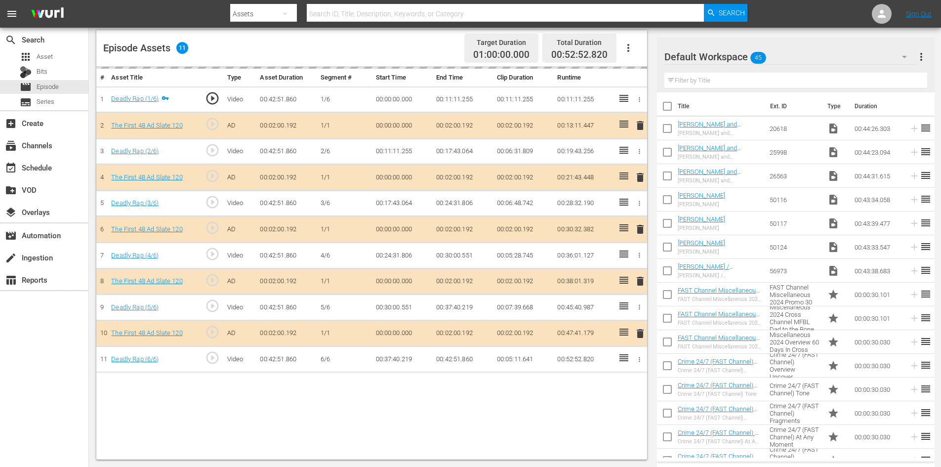
click at [805, 55] on div "Default Workspace 45" at bounding box center [791, 57] width 252 height 28
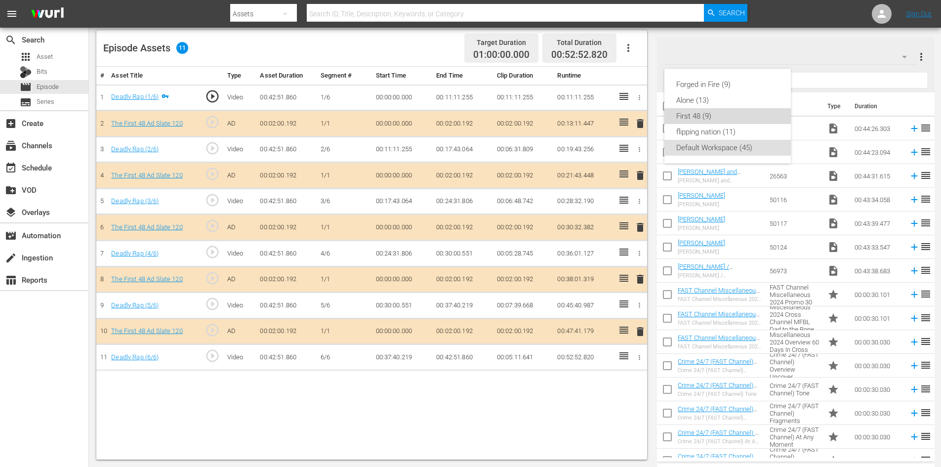
click at [715, 115] on div "First 48 (9)" at bounding box center [727, 116] width 103 height 16
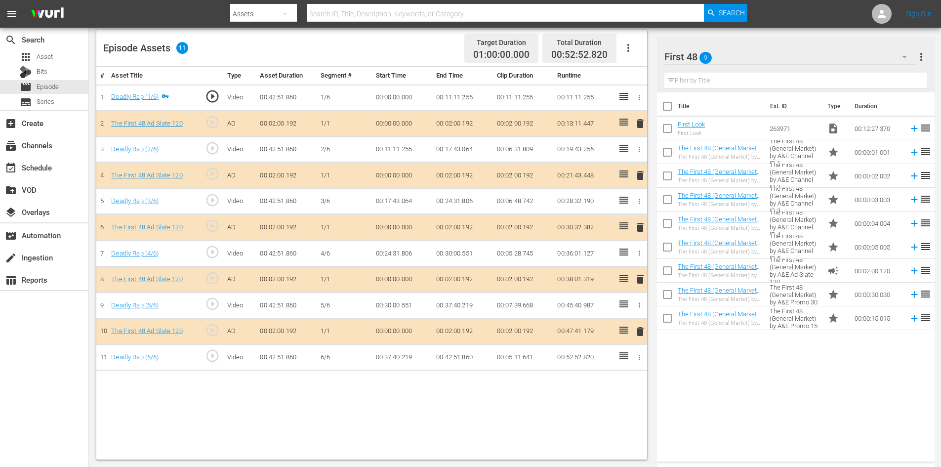
click at [642, 280] on span "delete" at bounding box center [640, 279] width 12 height 12
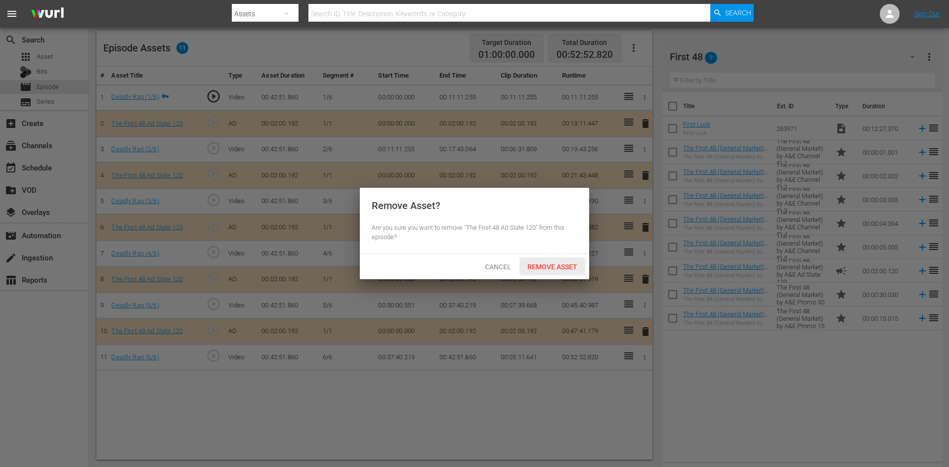
click at [550, 263] on span "Remove Asset" at bounding box center [552, 267] width 66 height 8
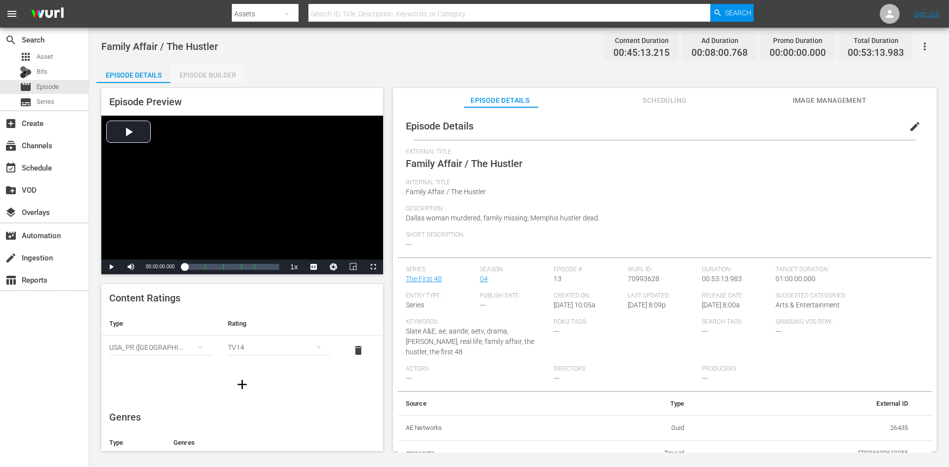
click at [215, 77] on div "Episode Builder" at bounding box center [207, 75] width 74 height 24
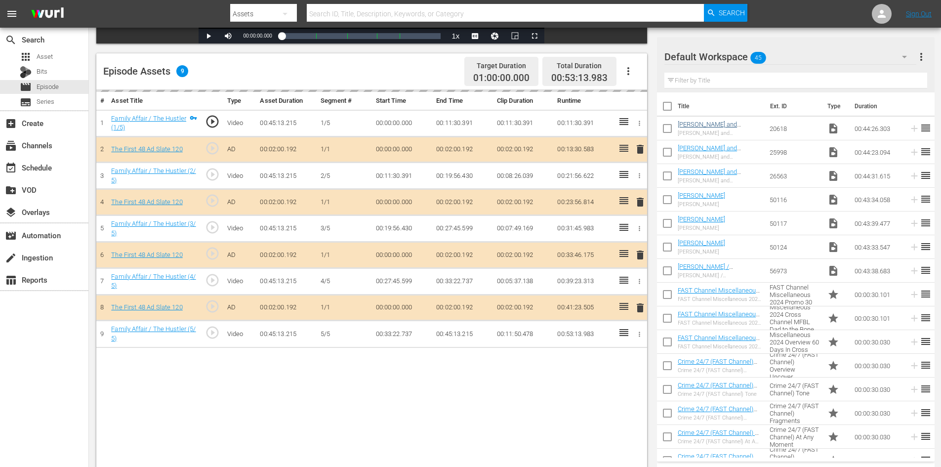
scroll to position [257, 0]
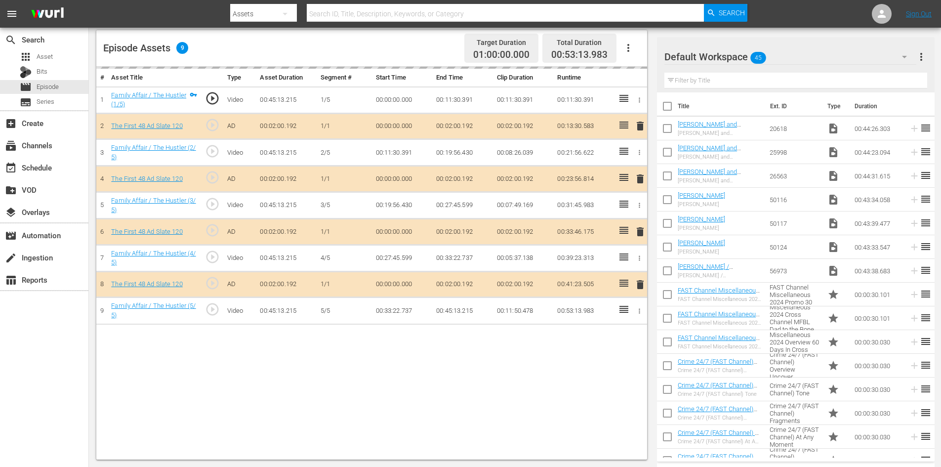
click at [797, 55] on div "Default Workspace 45" at bounding box center [791, 57] width 252 height 28
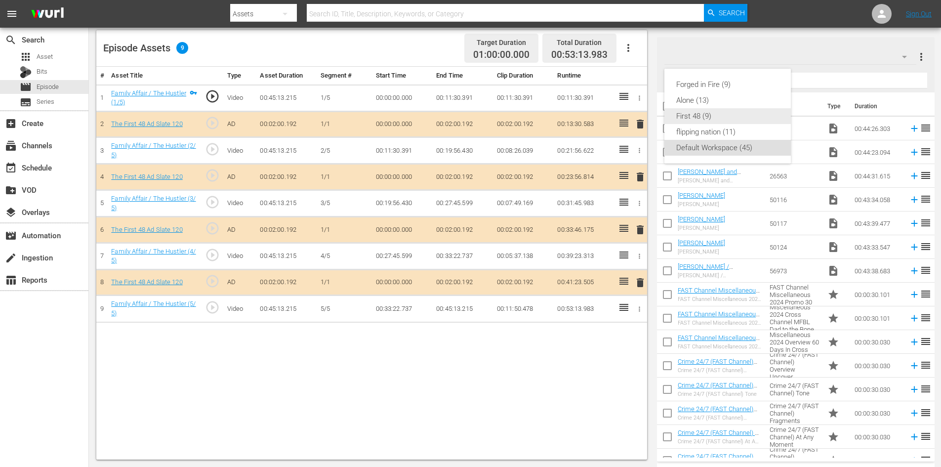
click at [730, 116] on div "First 48 (9)" at bounding box center [727, 116] width 103 height 16
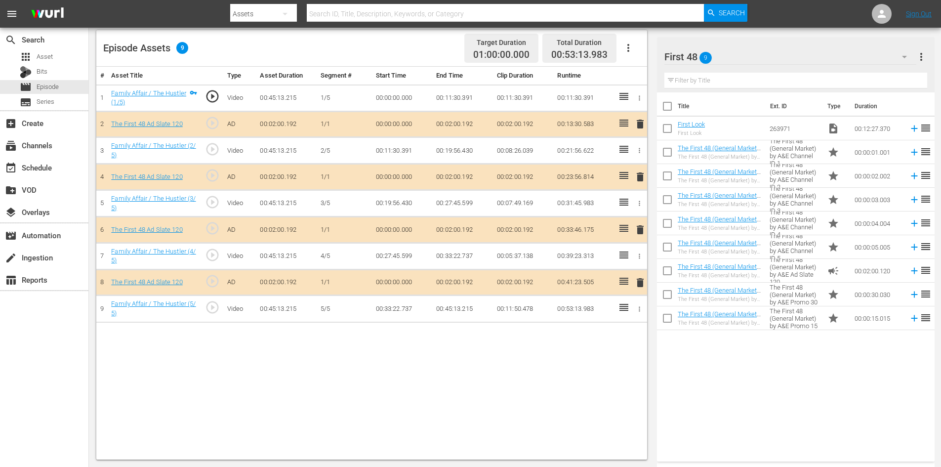
click at [638, 230] on span "delete" at bounding box center [640, 230] width 12 height 12
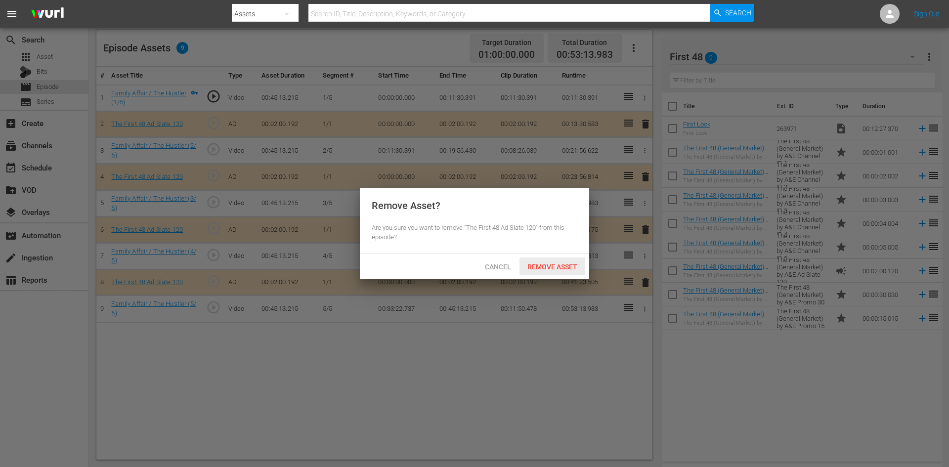
click at [551, 260] on div "Remove Asset" at bounding box center [552, 266] width 66 height 18
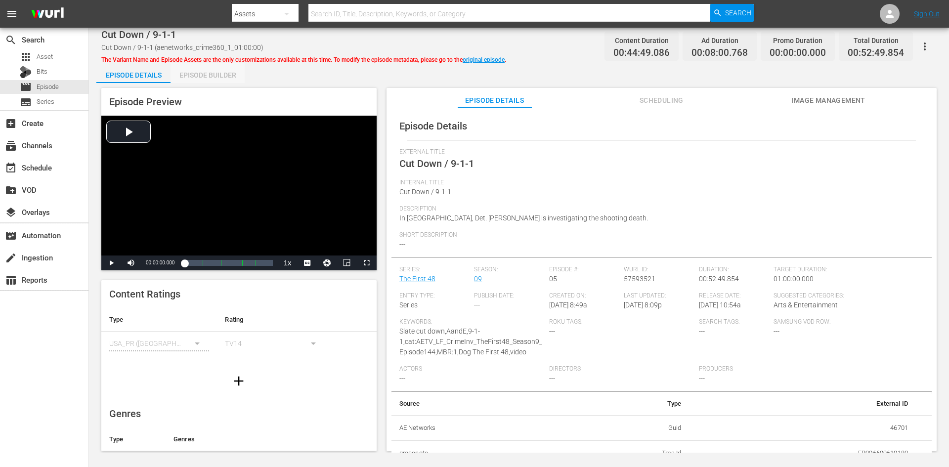
click at [205, 71] on div "Episode Builder" at bounding box center [207, 75] width 74 height 24
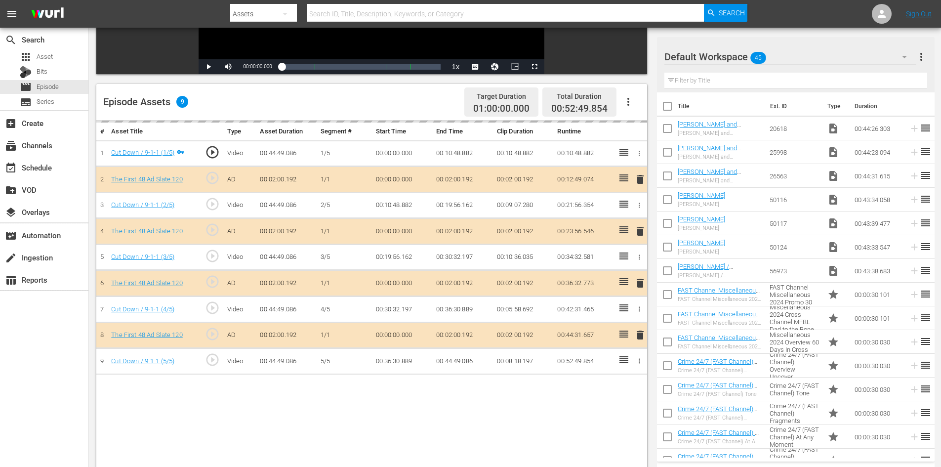
scroll to position [257, 0]
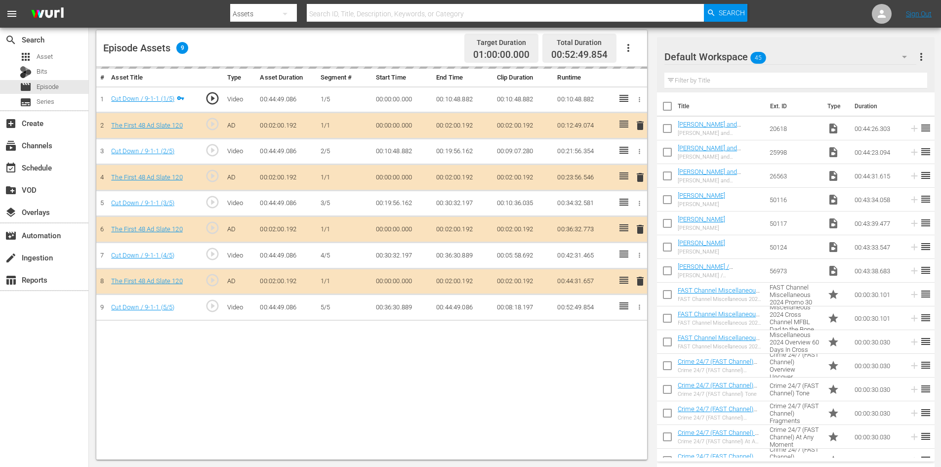
click at [811, 50] on div "Default Workspace 45" at bounding box center [791, 57] width 252 height 28
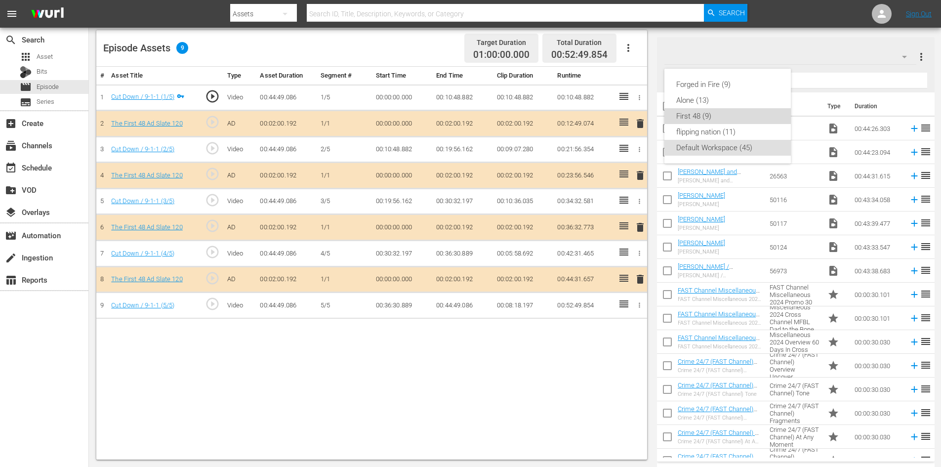
click at [711, 120] on div "First 48 (9)" at bounding box center [727, 116] width 103 height 16
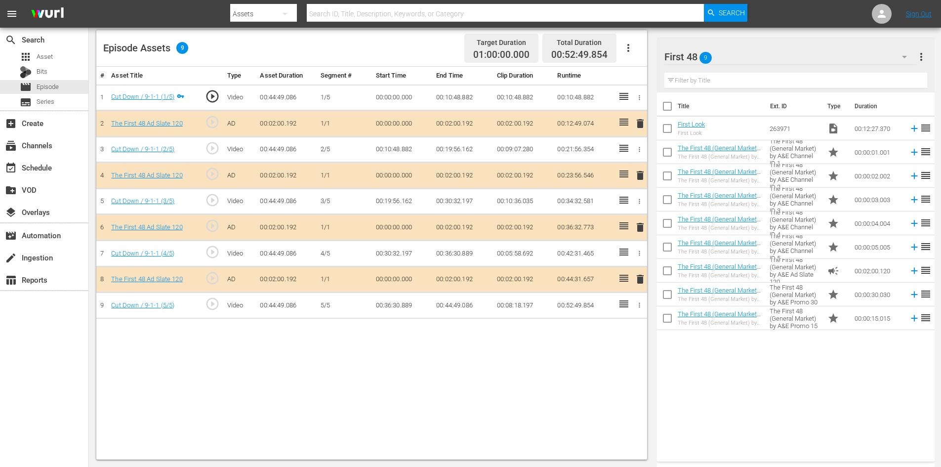
click at [640, 228] on span "delete" at bounding box center [640, 227] width 12 height 12
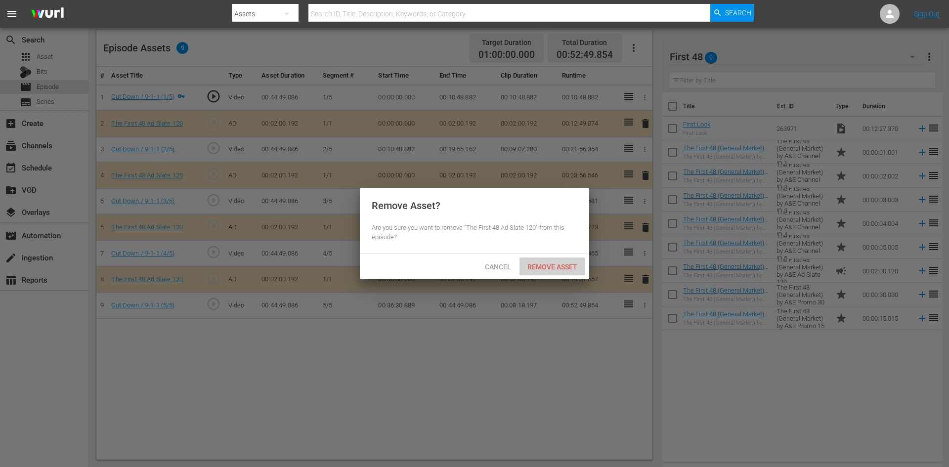
click at [556, 263] on span "Remove Asset" at bounding box center [552, 267] width 66 height 8
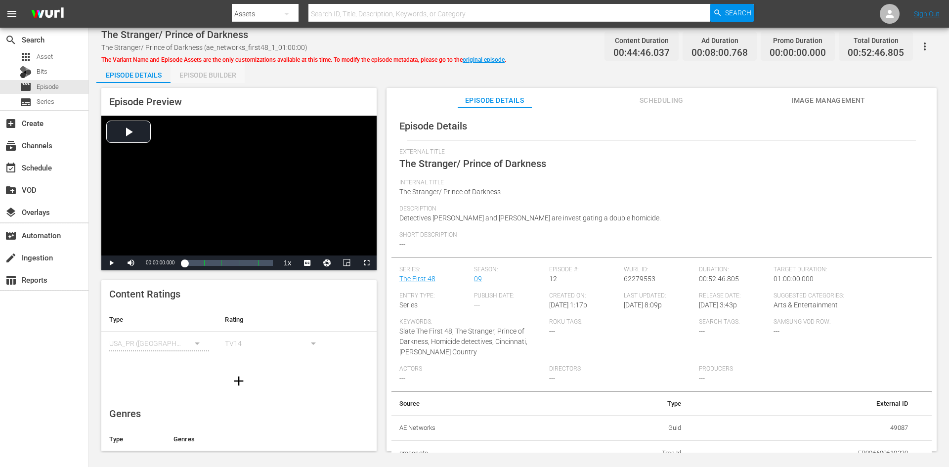
click at [224, 78] on div "Episode Builder" at bounding box center [207, 75] width 74 height 24
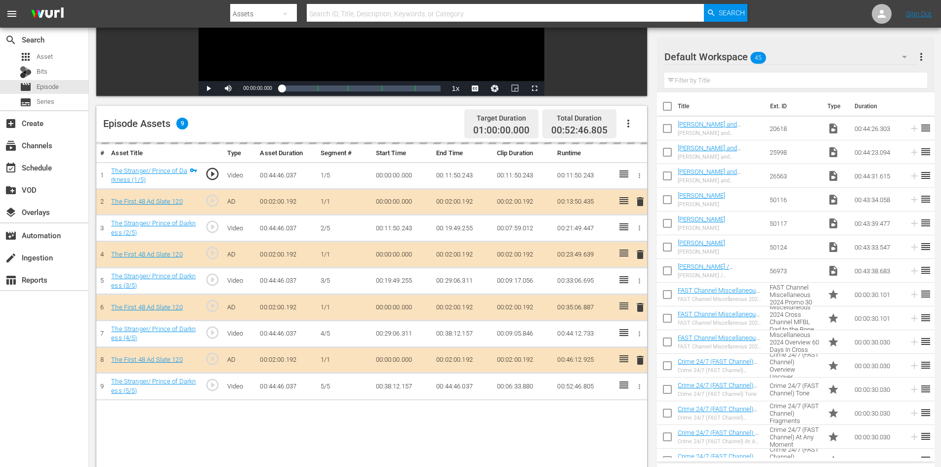
scroll to position [257, 0]
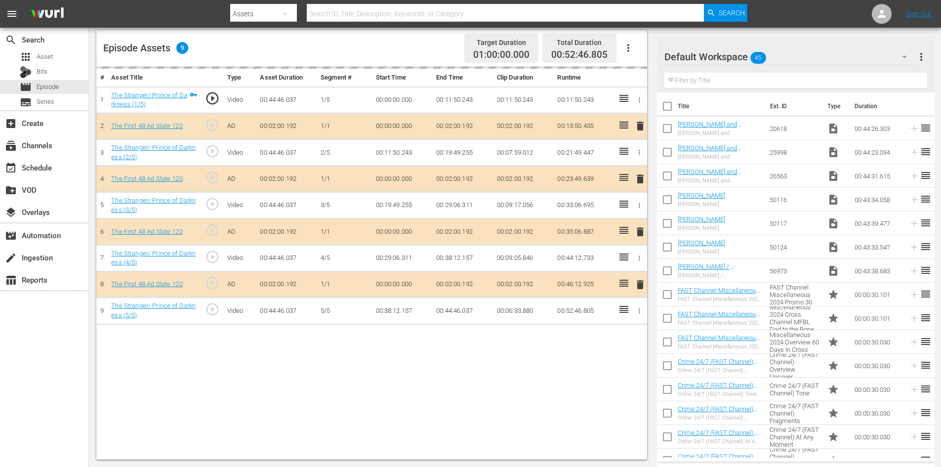
click at [809, 56] on div "Default Workspace 45" at bounding box center [791, 57] width 252 height 28
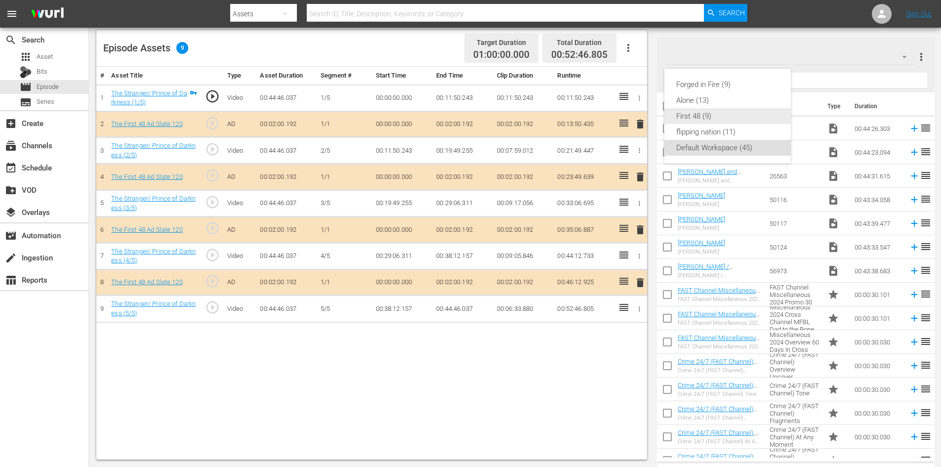
click at [725, 117] on div "First 48 (9)" at bounding box center [727, 116] width 103 height 16
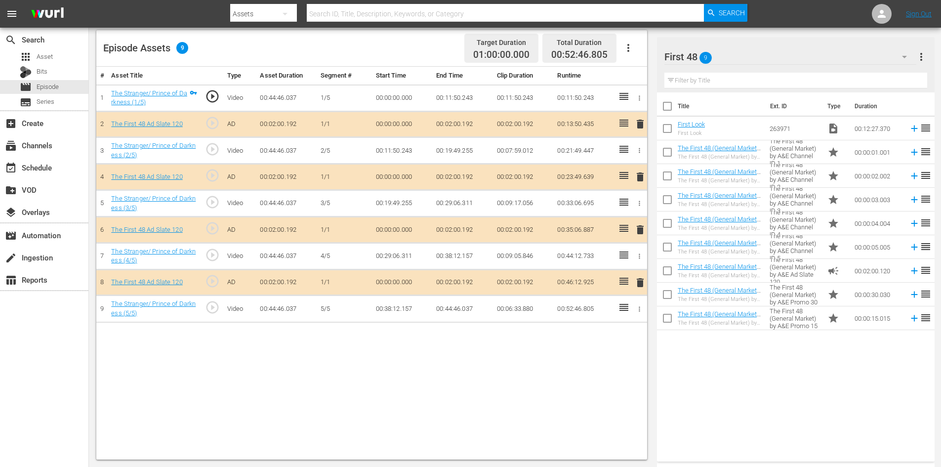
click at [639, 231] on span "delete" at bounding box center [640, 230] width 12 height 12
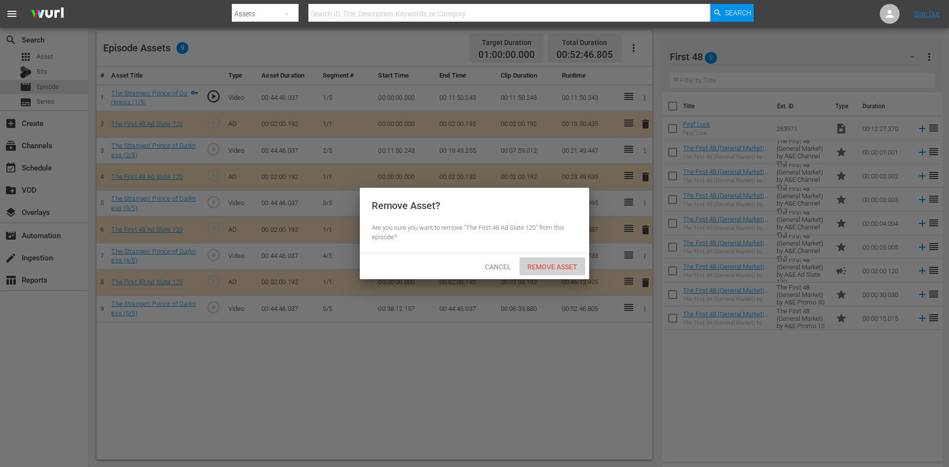
click at [561, 265] on span "Remove Asset" at bounding box center [552, 267] width 66 height 8
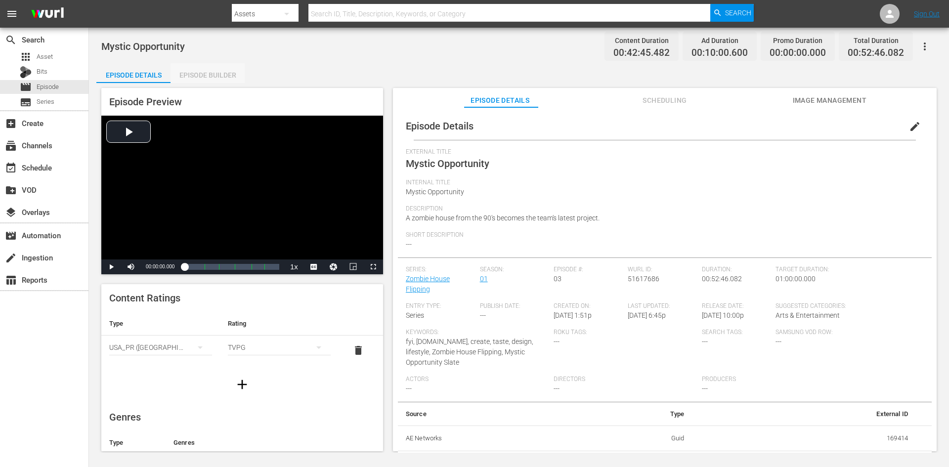
click at [194, 76] on div "Episode Builder" at bounding box center [207, 75] width 74 height 24
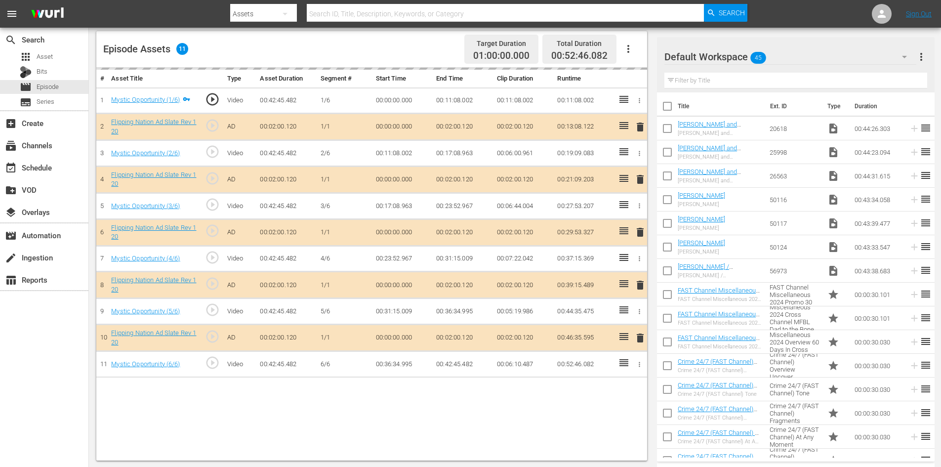
scroll to position [257, 0]
click at [853, 55] on div "Default Workspace 45" at bounding box center [791, 57] width 252 height 28
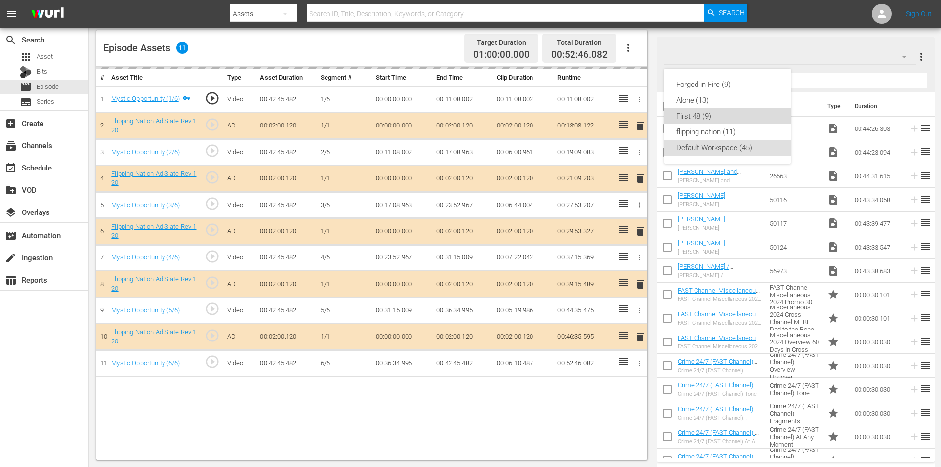
click at [712, 119] on div "First 48 (9)" at bounding box center [727, 116] width 103 height 16
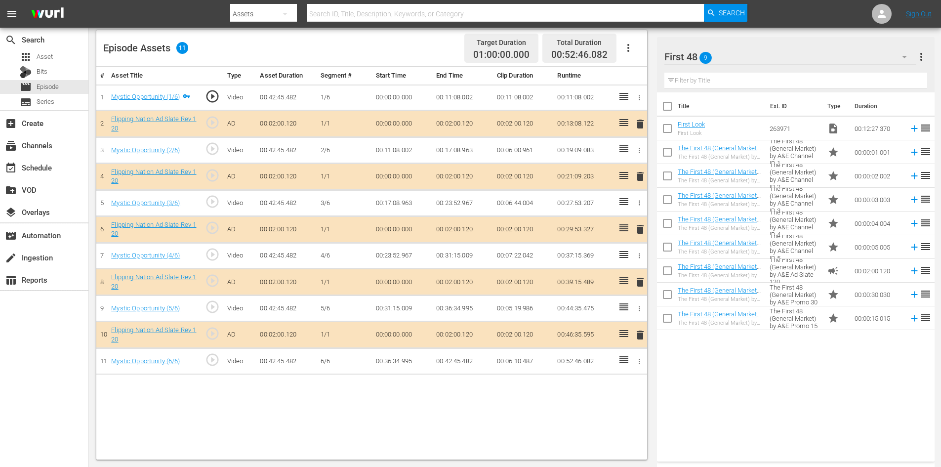
click at [790, 57] on div "First 48 9" at bounding box center [791, 57] width 252 height 28
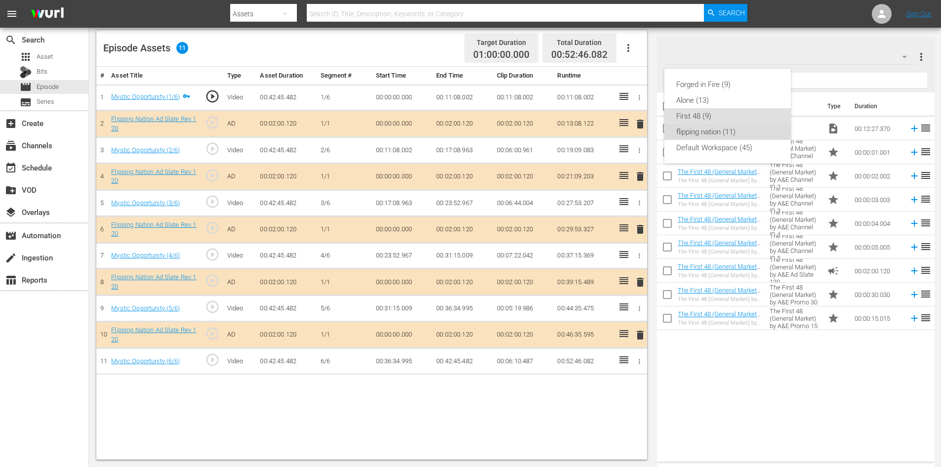
click at [707, 129] on div "flipping nation (11)" at bounding box center [727, 132] width 103 height 16
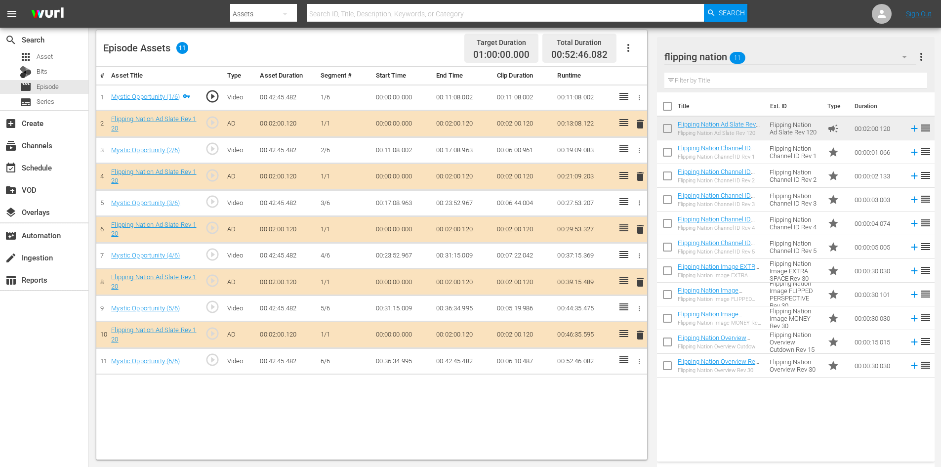
click at [640, 282] on span "delete" at bounding box center [640, 282] width 12 height 12
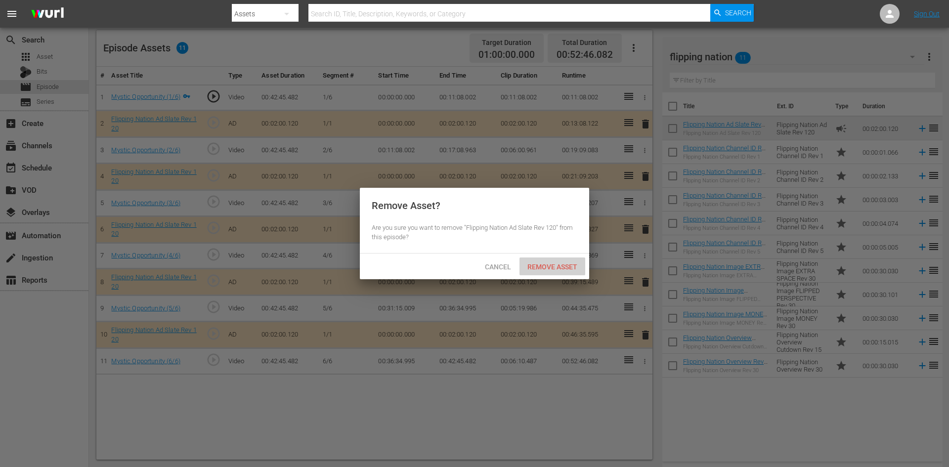
click at [536, 266] on span "Remove Asset" at bounding box center [552, 267] width 66 height 8
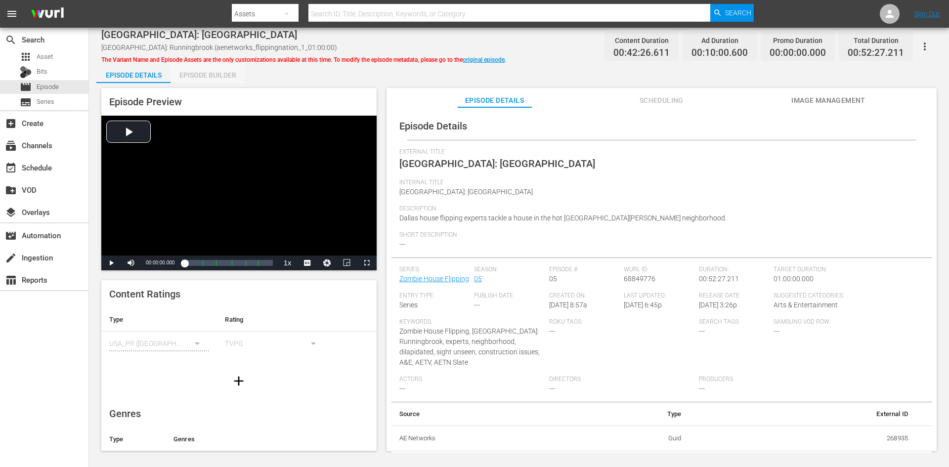
click at [213, 76] on div "Episode Builder" at bounding box center [207, 75] width 74 height 24
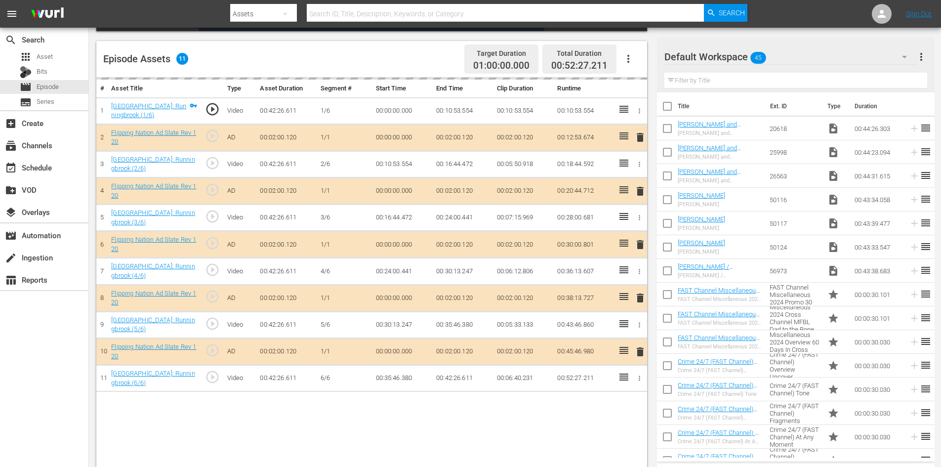
scroll to position [257, 0]
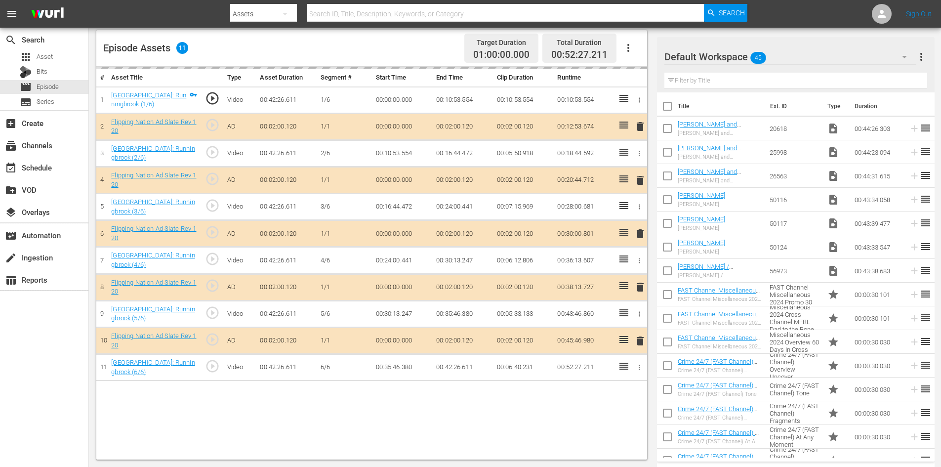
click at [807, 52] on div "Default Workspace 45" at bounding box center [791, 57] width 252 height 28
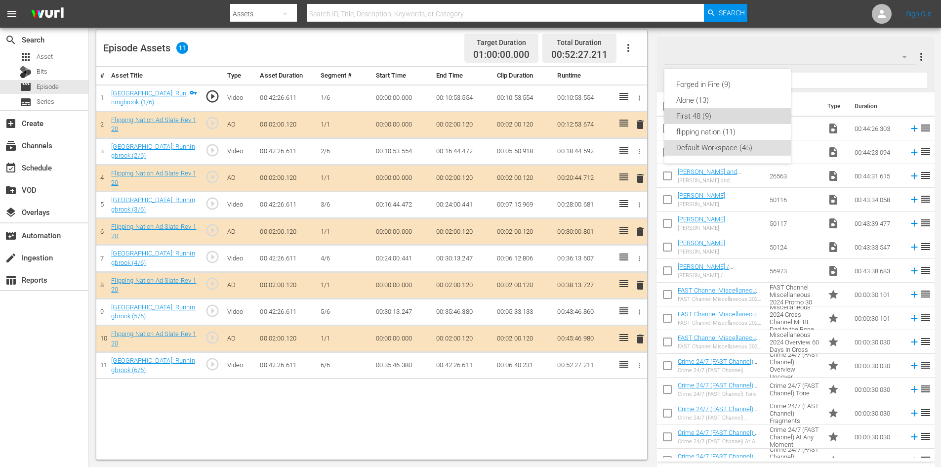
click at [702, 115] on div "First 48 (9)" at bounding box center [727, 116] width 103 height 16
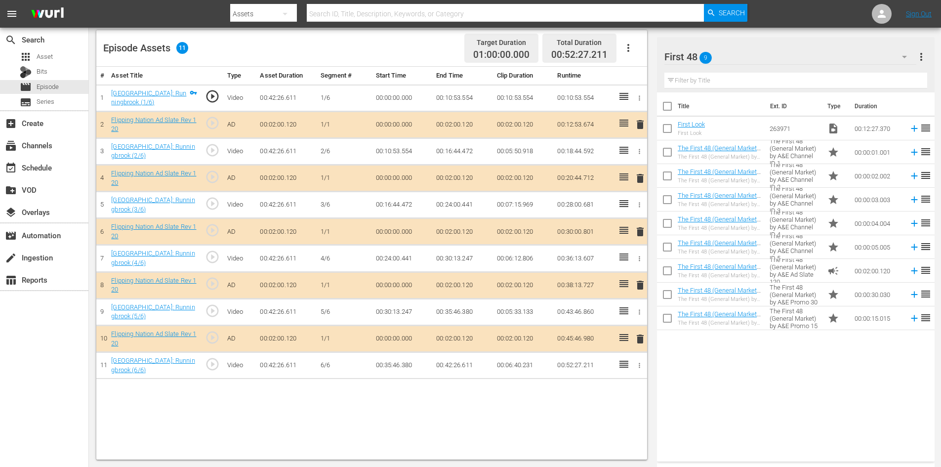
click at [808, 58] on div "First 48 9" at bounding box center [791, 57] width 252 height 28
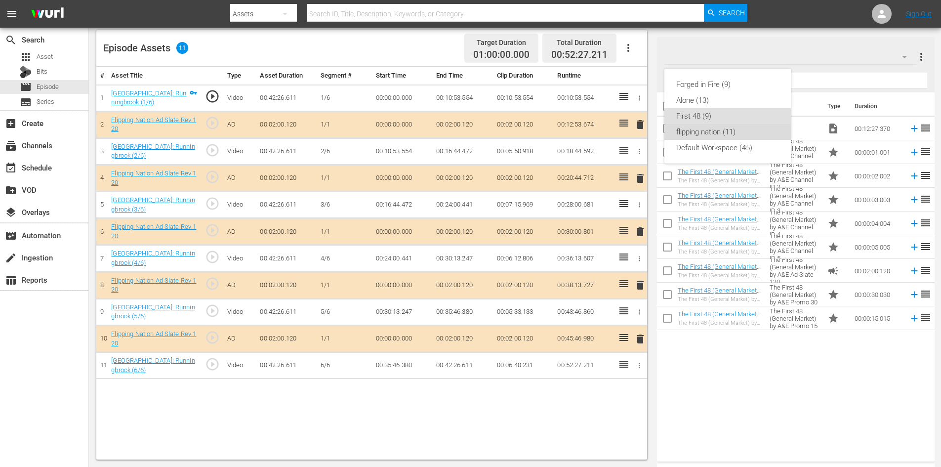
click at [708, 136] on div "flipping nation (11)" at bounding box center [727, 132] width 103 height 16
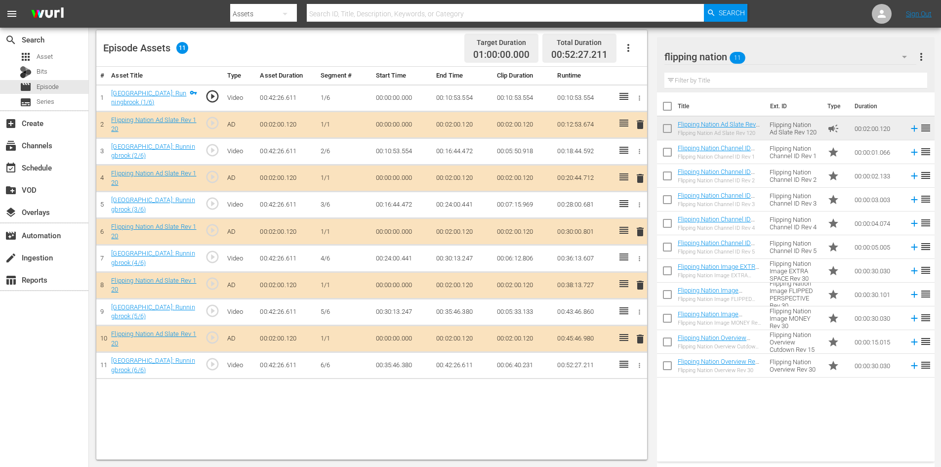
click at [638, 283] on span "delete" at bounding box center [640, 285] width 12 height 12
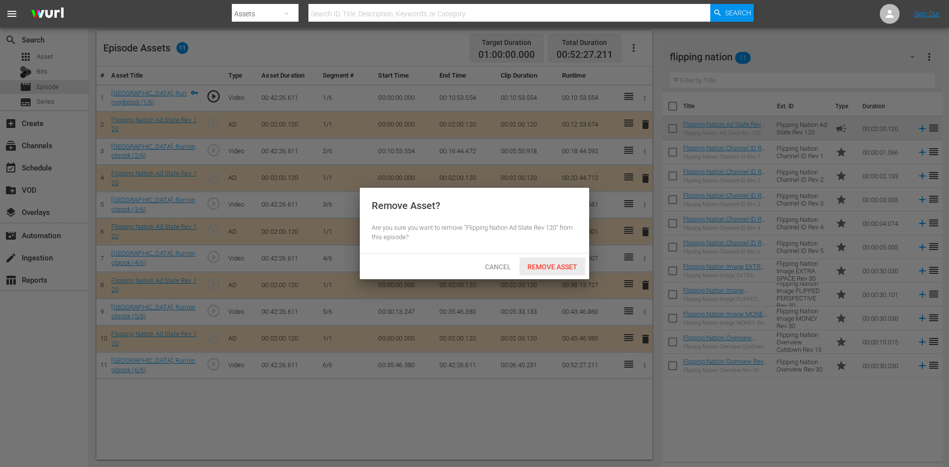
click at [560, 264] on span "Remove Asset" at bounding box center [552, 267] width 66 height 8
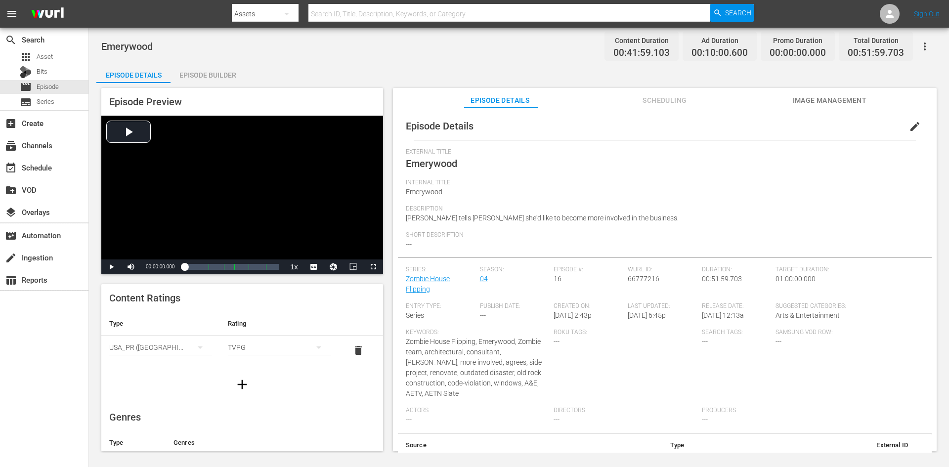
click at [207, 79] on div "Episode Builder" at bounding box center [207, 75] width 74 height 24
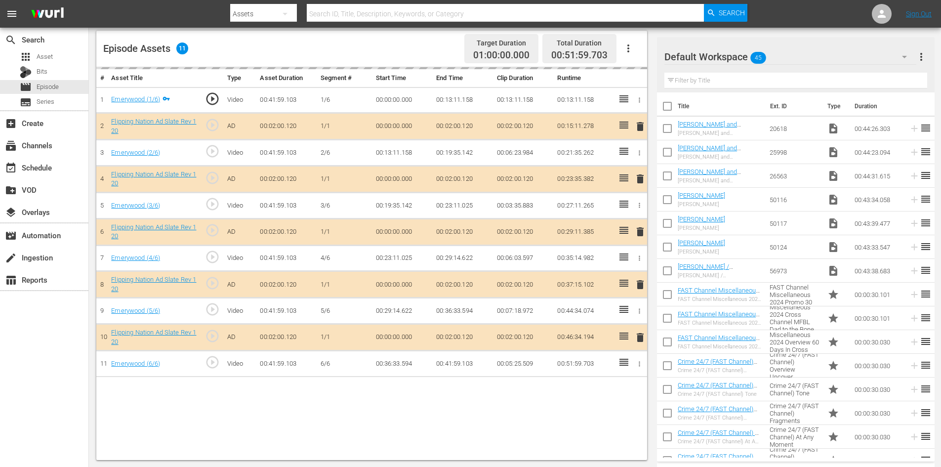
scroll to position [257, 0]
click at [799, 55] on div "Default Workspace 45" at bounding box center [791, 57] width 252 height 28
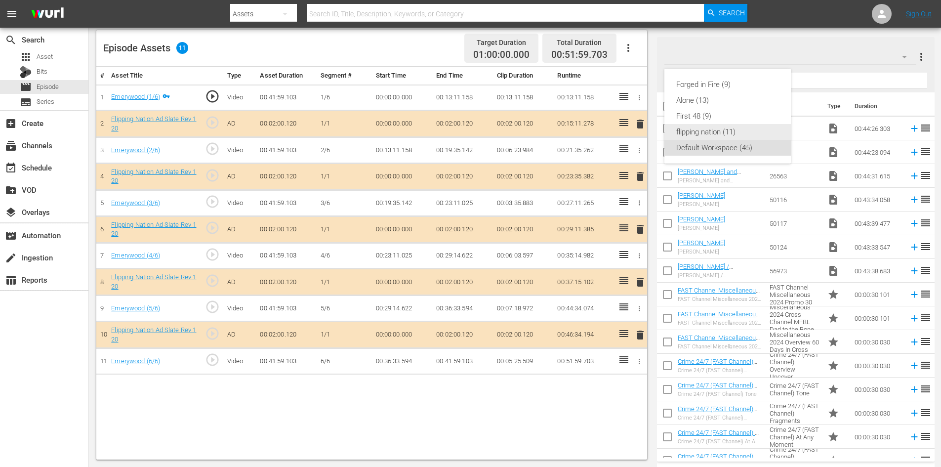
click at [692, 132] on div "flipping nation (11)" at bounding box center [727, 132] width 103 height 16
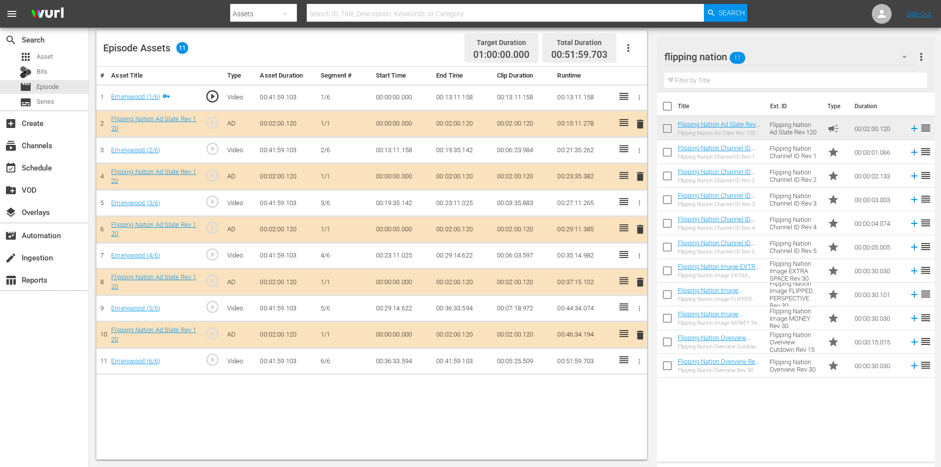
click at [637, 282] on span "delete" at bounding box center [640, 282] width 12 height 12
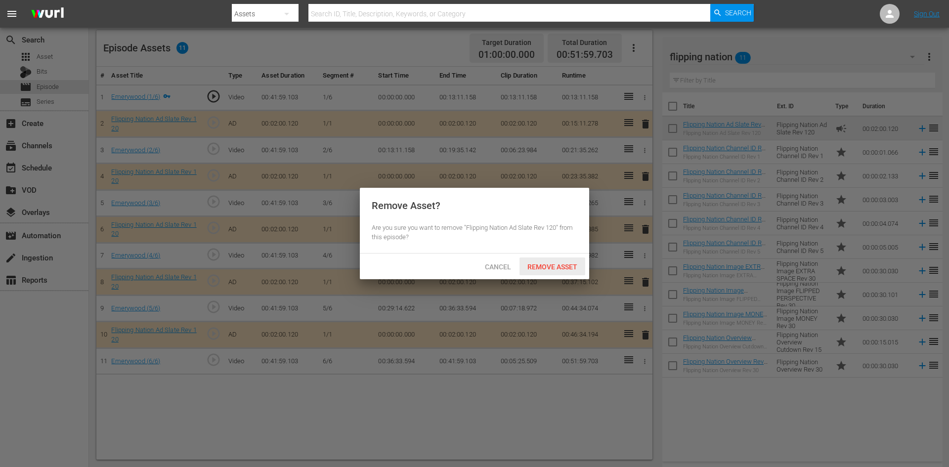
click at [551, 264] on span "Remove Asset" at bounding box center [552, 267] width 66 height 8
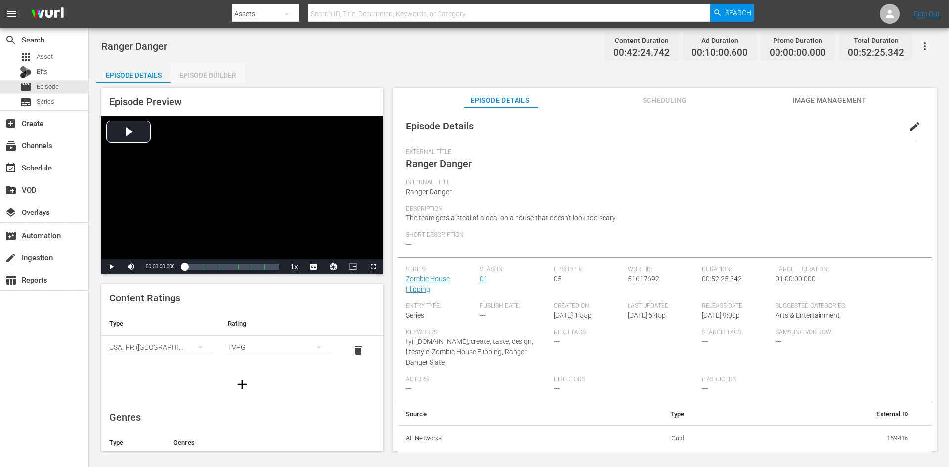
click at [216, 76] on div "Episode Builder" at bounding box center [207, 75] width 74 height 24
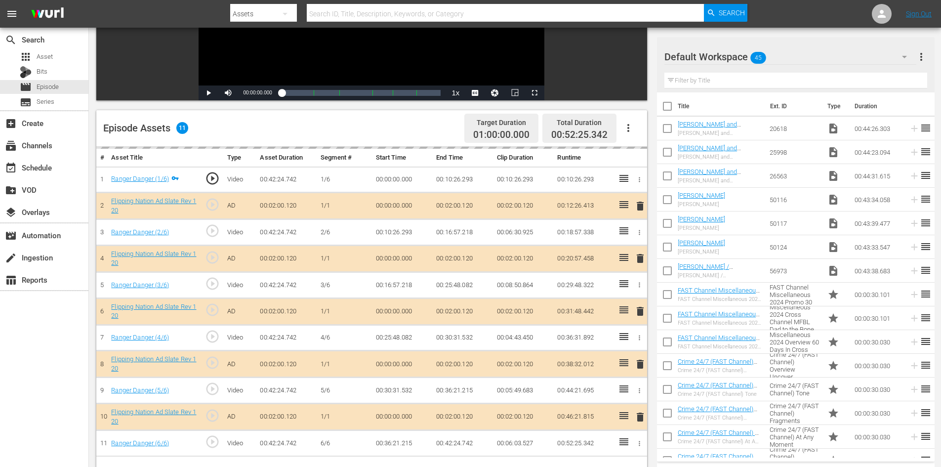
scroll to position [257, 0]
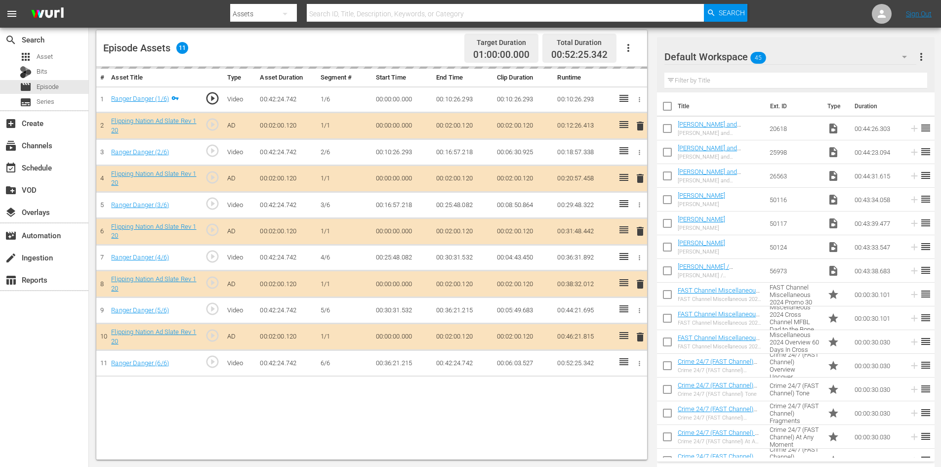
click at [802, 49] on div "Default Workspace 45" at bounding box center [791, 57] width 252 height 28
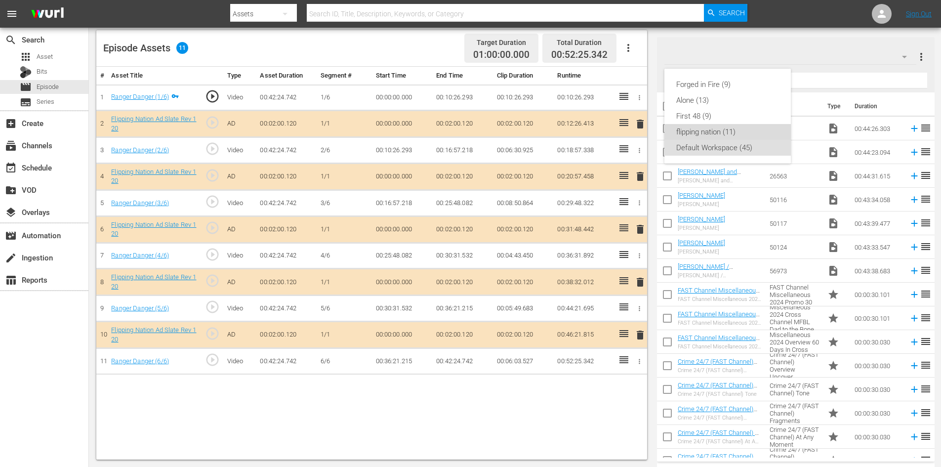
click at [699, 128] on div "flipping nation (11)" at bounding box center [727, 132] width 103 height 16
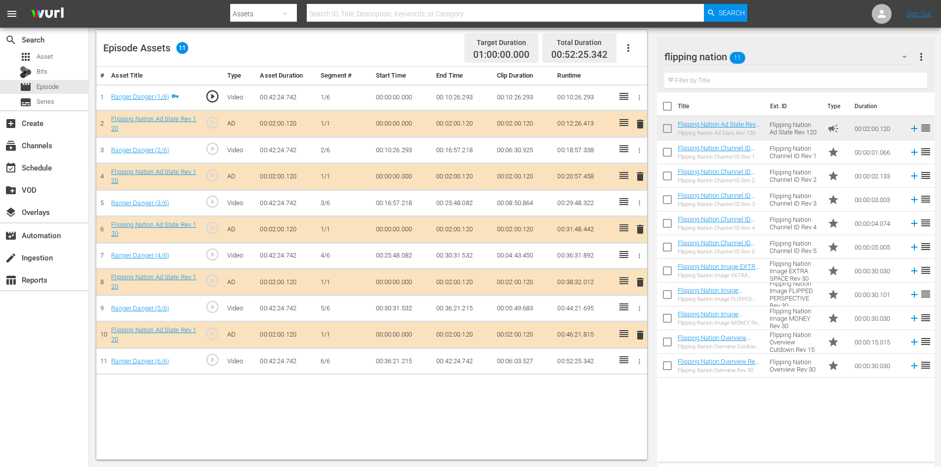
click at [640, 286] on span "delete" at bounding box center [640, 282] width 12 height 12
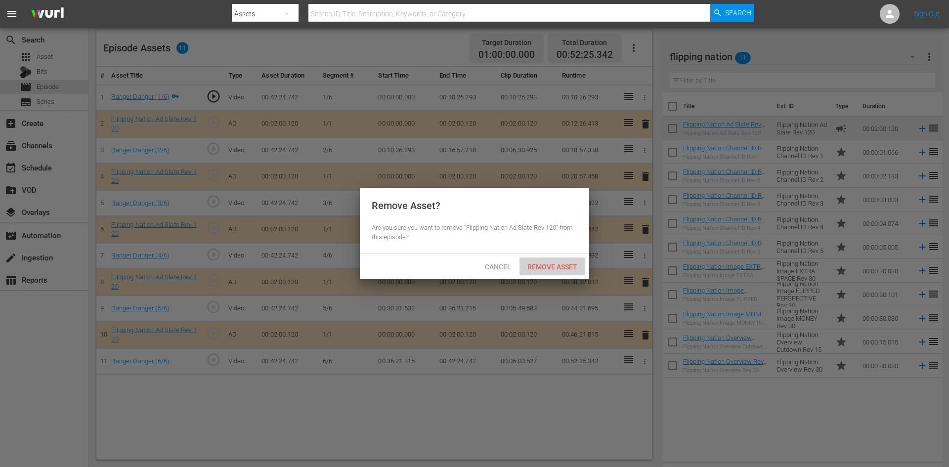
click at [555, 264] on span "Remove Asset" at bounding box center [552, 267] width 66 height 8
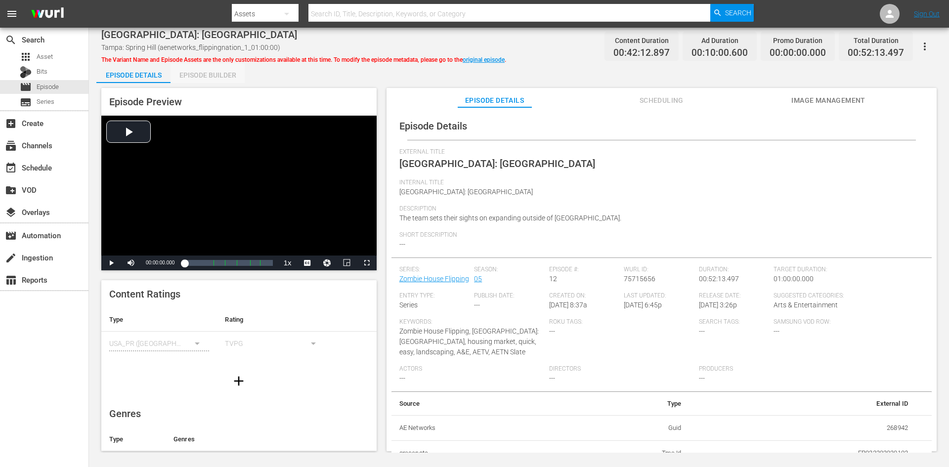
click at [225, 74] on div "Episode Builder" at bounding box center [207, 75] width 74 height 24
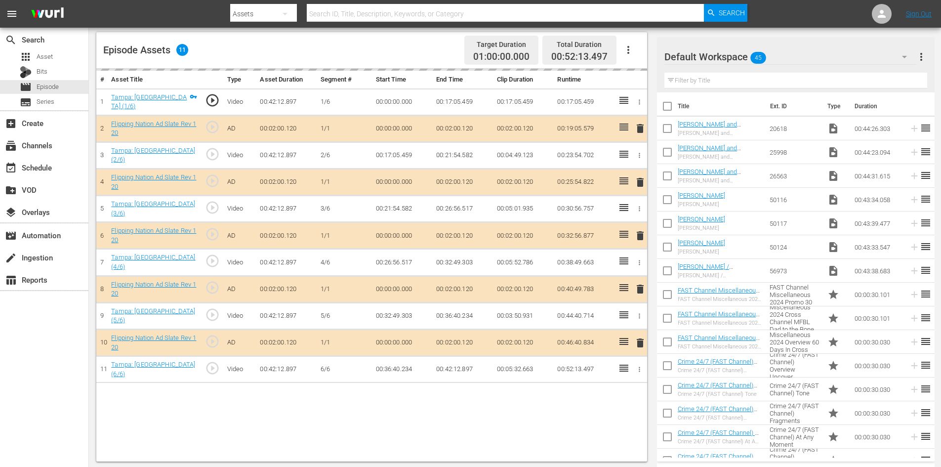
scroll to position [257, 0]
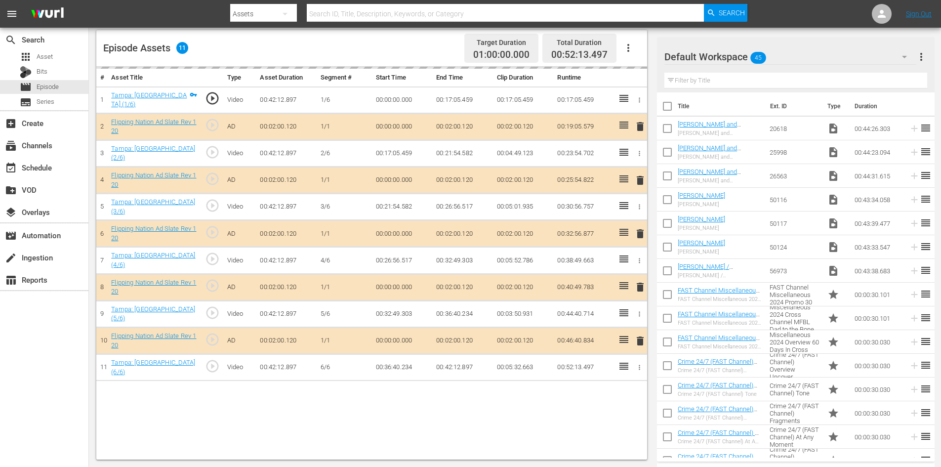
click at [819, 54] on div "Default Workspace 45" at bounding box center [791, 57] width 252 height 28
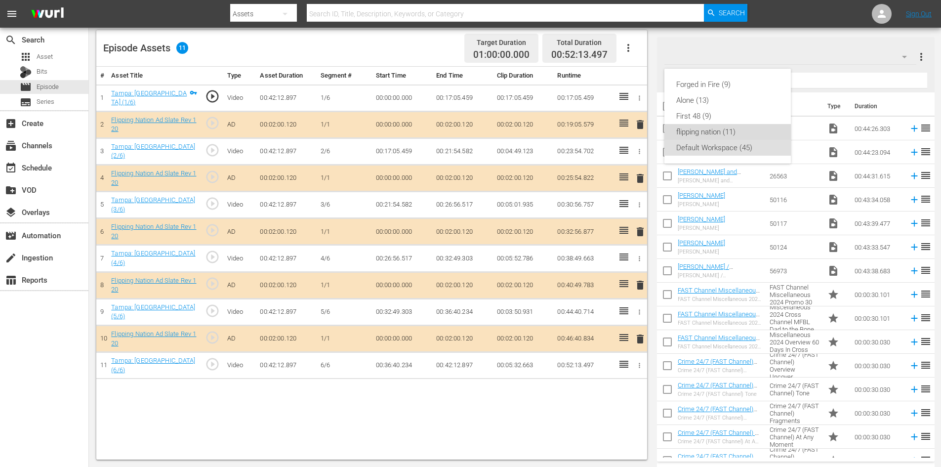
click at [711, 129] on div "flipping nation (11)" at bounding box center [727, 132] width 103 height 16
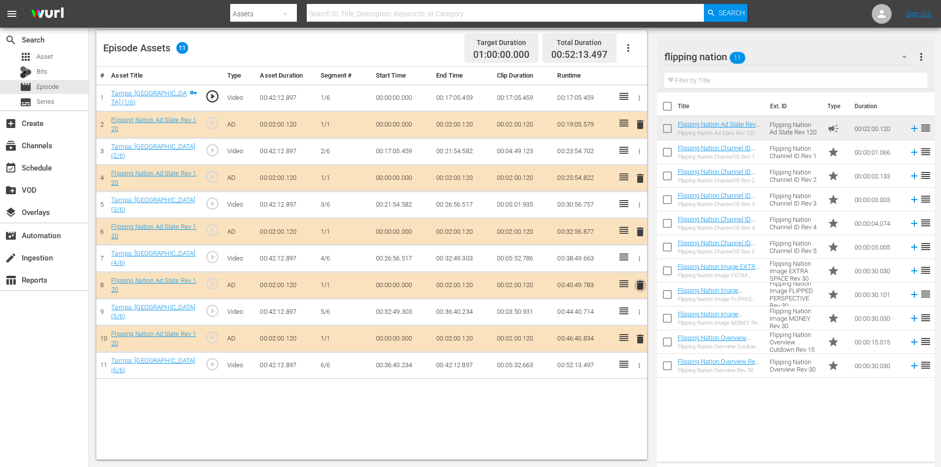
click at [639, 285] on span "delete" at bounding box center [640, 285] width 12 height 12
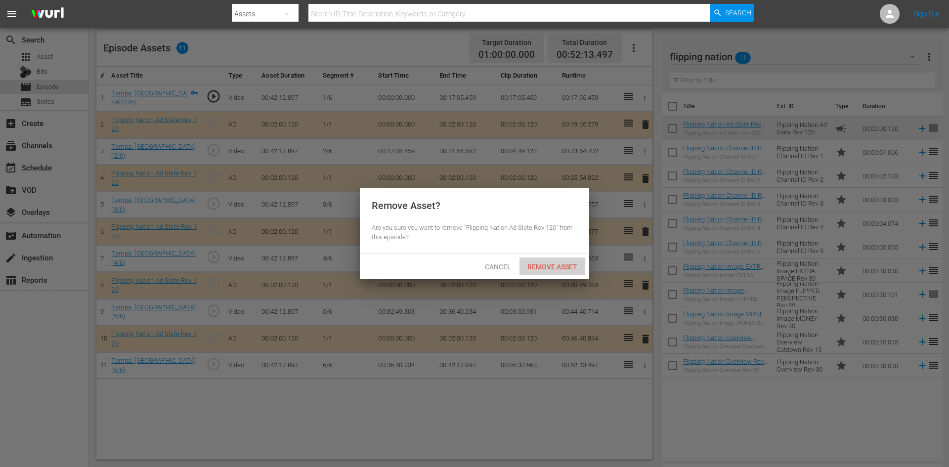
click at [562, 266] on span "Remove Asset" at bounding box center [552, 267] width 66 height 8
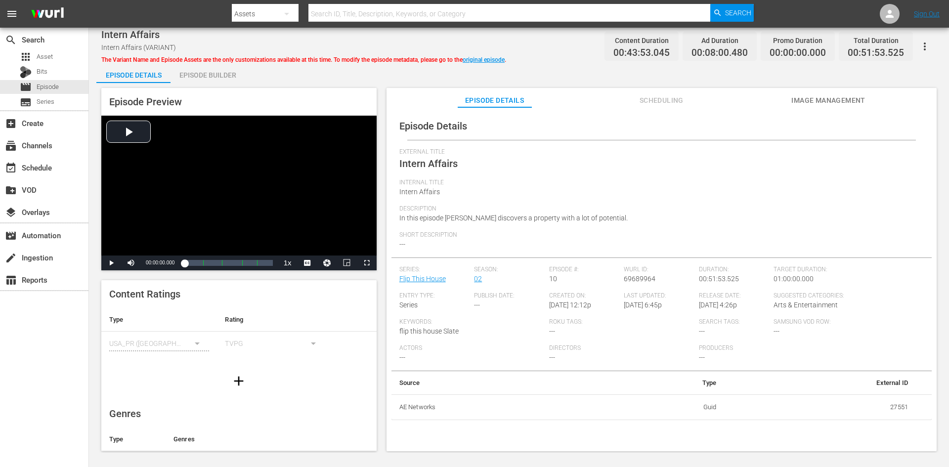
drag, startPoint x: 202, startPoint y: 74, endPoint x: 207, endPoint y: 73, distance: 5.0
click at [206, 74] on div "Episode Builder" at bounding box center [207, 75] width 74 height 24
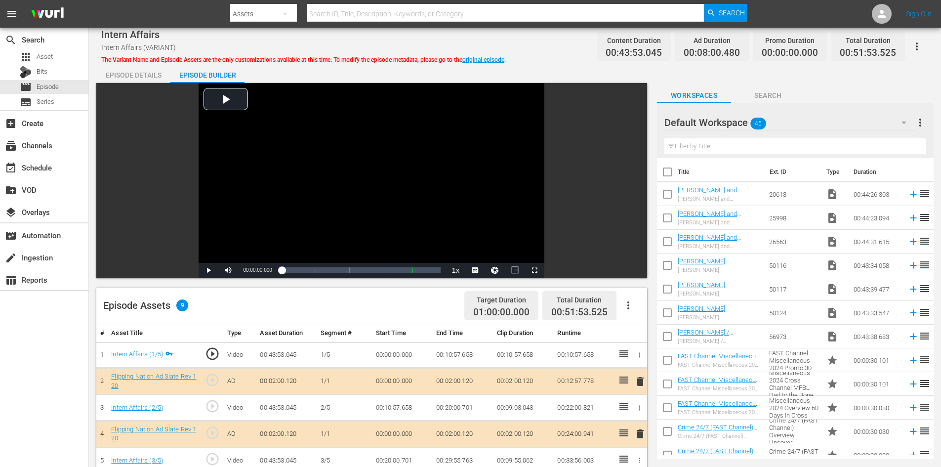
click at [833, 122] on div "Default Workspace 45" at bounding box center [790, 123] width 251 height 28
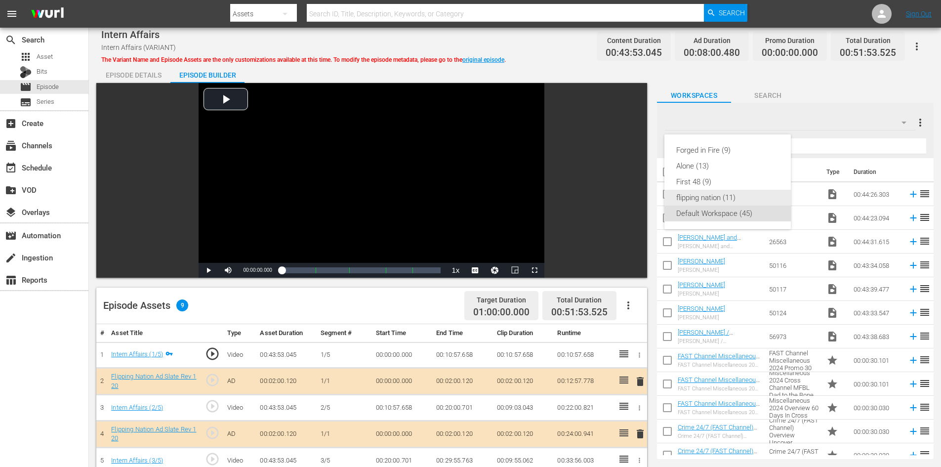
click at [697, 197] on div "flipping nation (11)" at bounding box center [727, 198] width 103 height 16
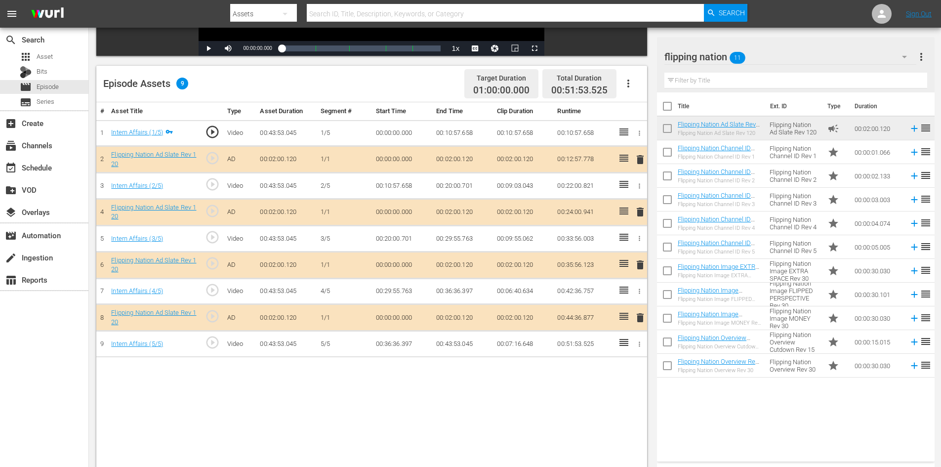
scroll to position [247, 0]
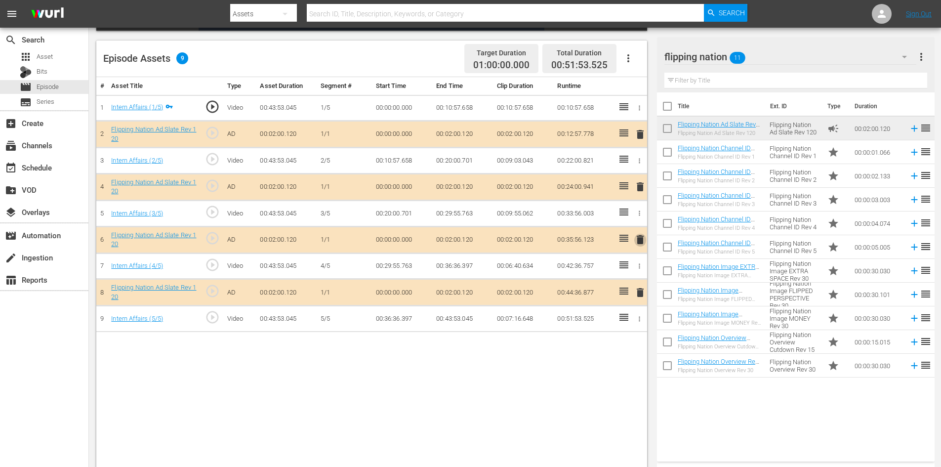
click at [639, 243] on span "delete" at bounding box center [640, 240] width 12 height 12
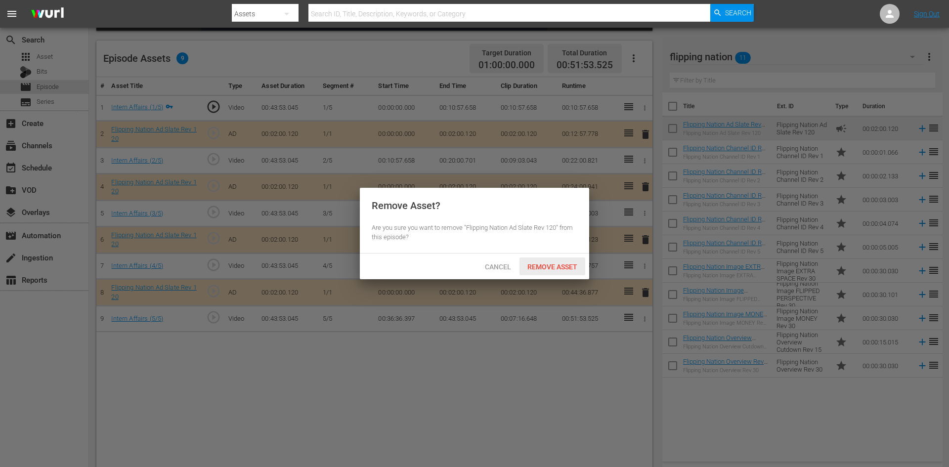
click at [553, 274] on div "Remove Asset" at bounding box center [552, 266] width 66 height 18
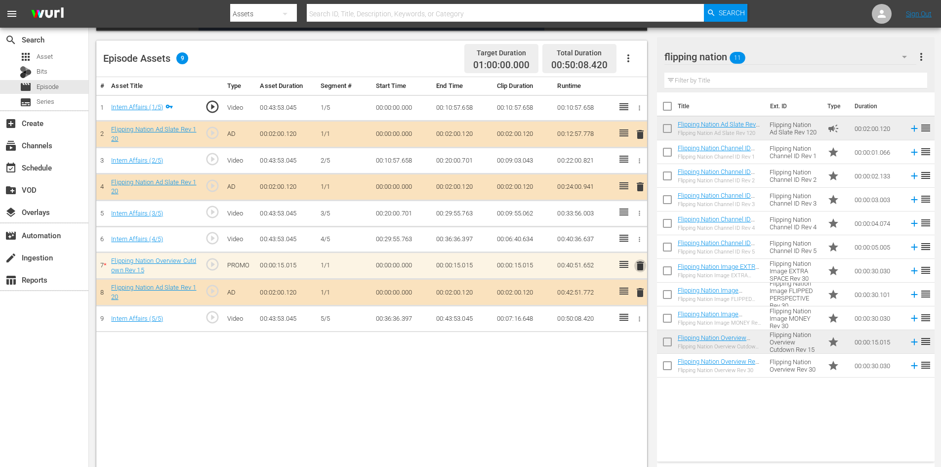
click at [639, 262] on span "delete" at bounding box center [640, 266] width 12 height 12
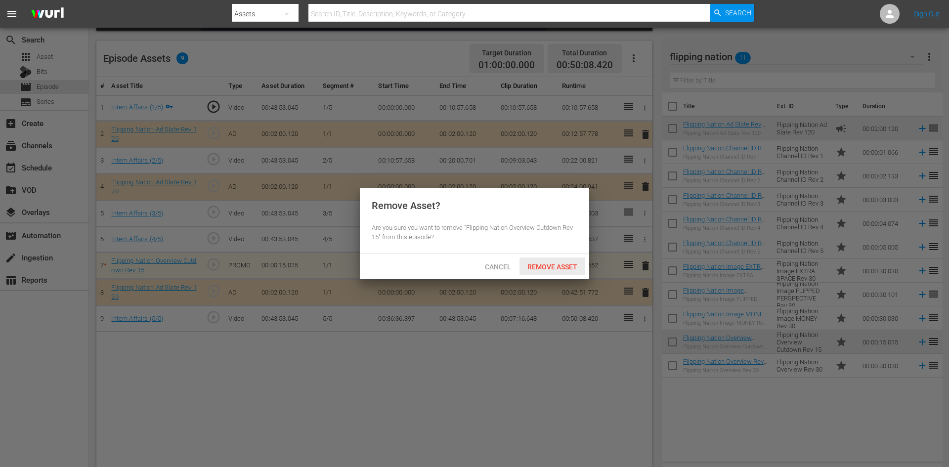
click at [560, 261] on div "Remove Asset" at bounding box center [552, 266] width 66 height 18
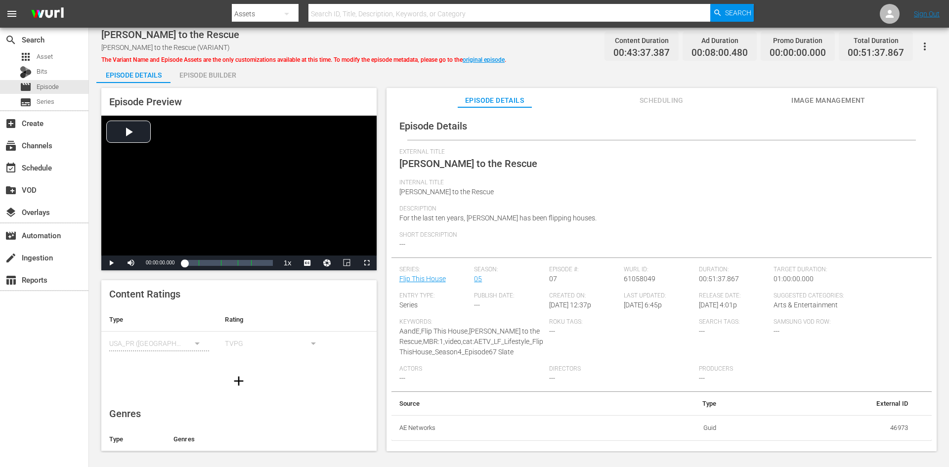
click at [222, 77] on div "Episode Builder" at bounding box center [207, 75] width 74 height 24
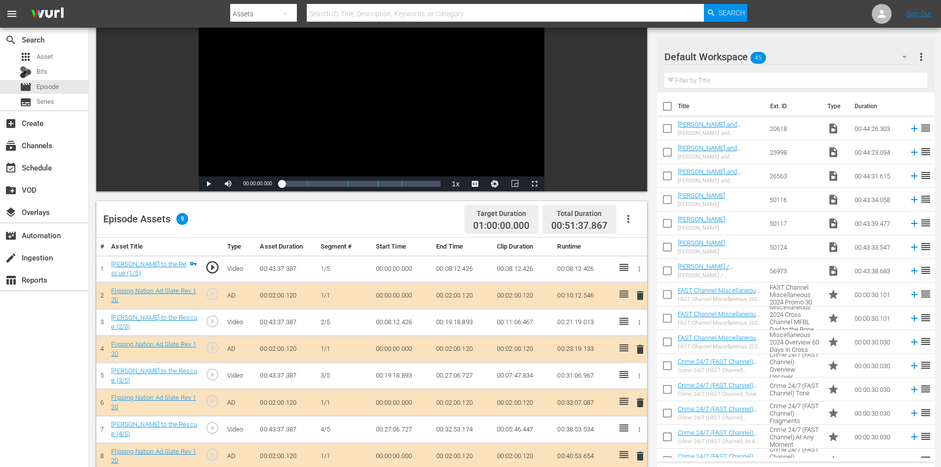
scroll to position [99, 0]
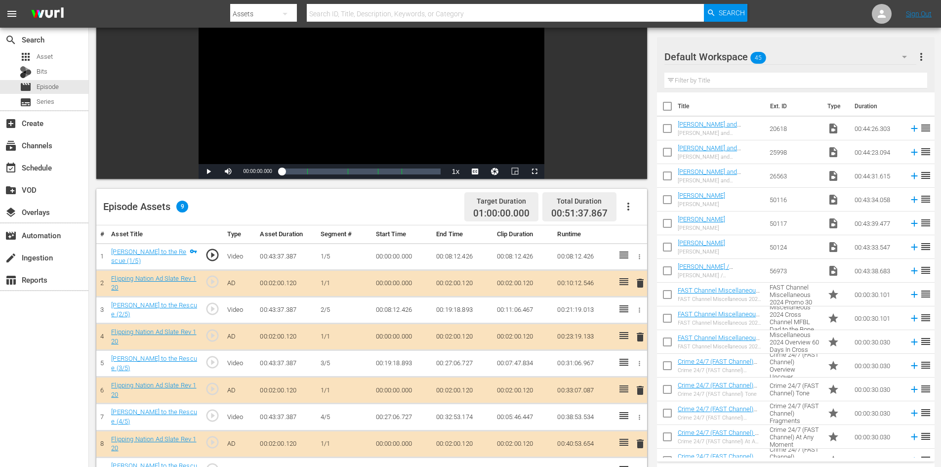
click at [856, 53] on div "Default Workspace 45" at bounding box center [791, 57] width 252 height 28
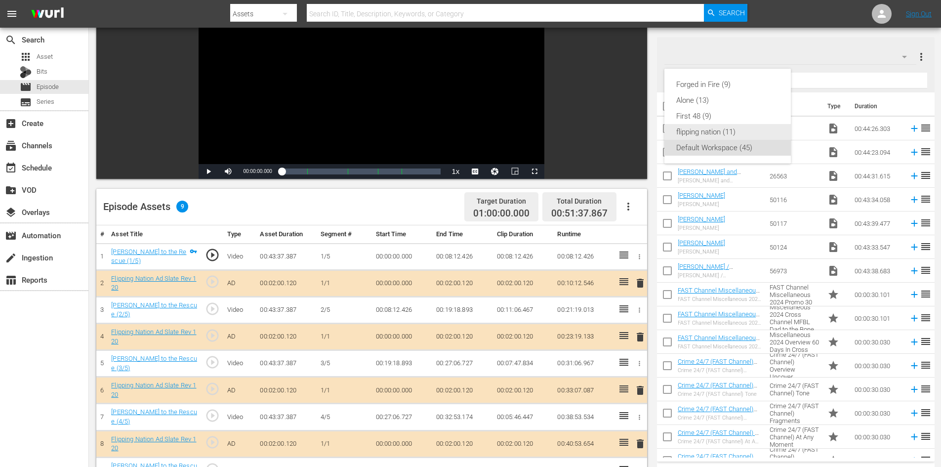
click at [717, 128] on div "flipping nation (11)" at bounding box center [727, 132] width 103 height 16
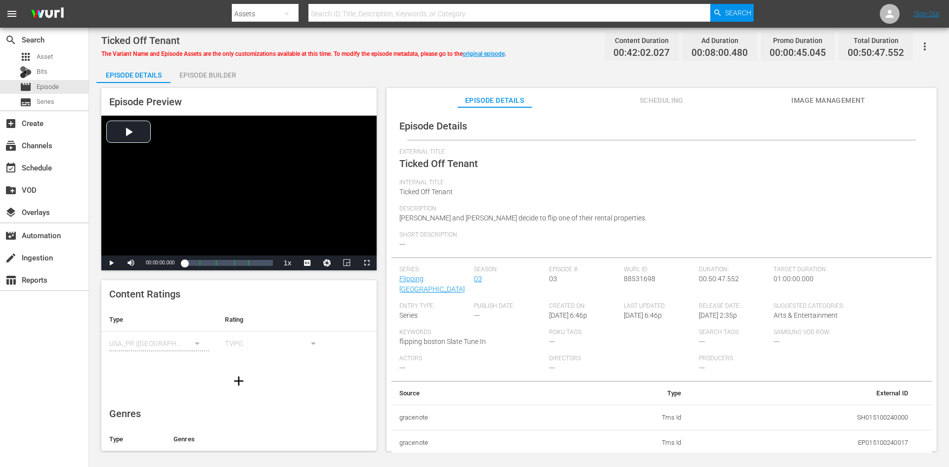
click at [190, 71] on div "Episode Builder" at bounding box center [207, 75] width 74 height 24
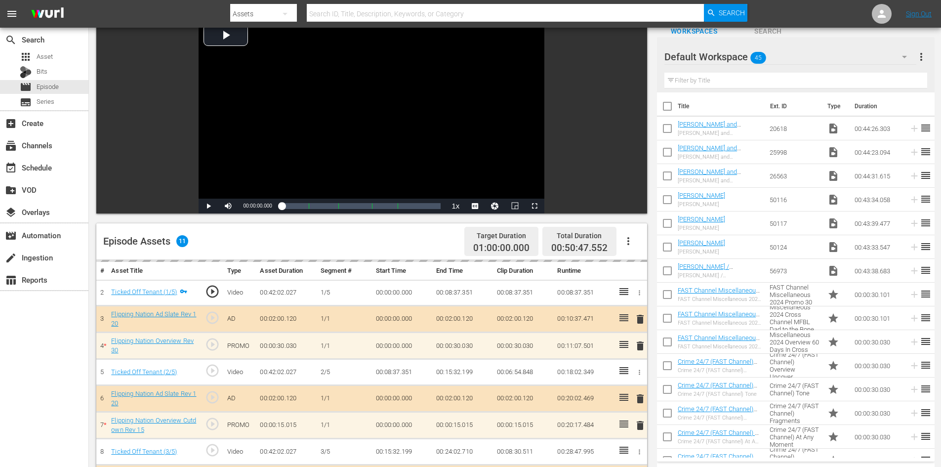
scroll to position [198, 0]
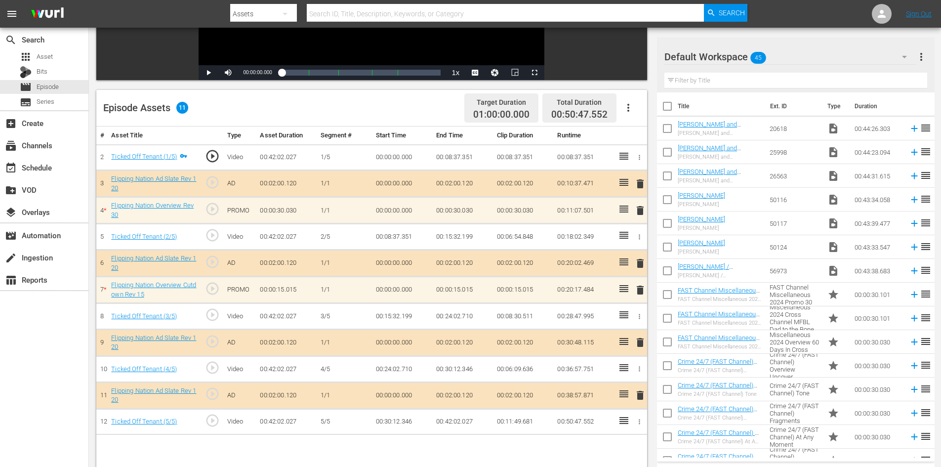
click at [865, 56] on div "Default Workspace 45" at bounding box center [791, 57] width 252 height 28
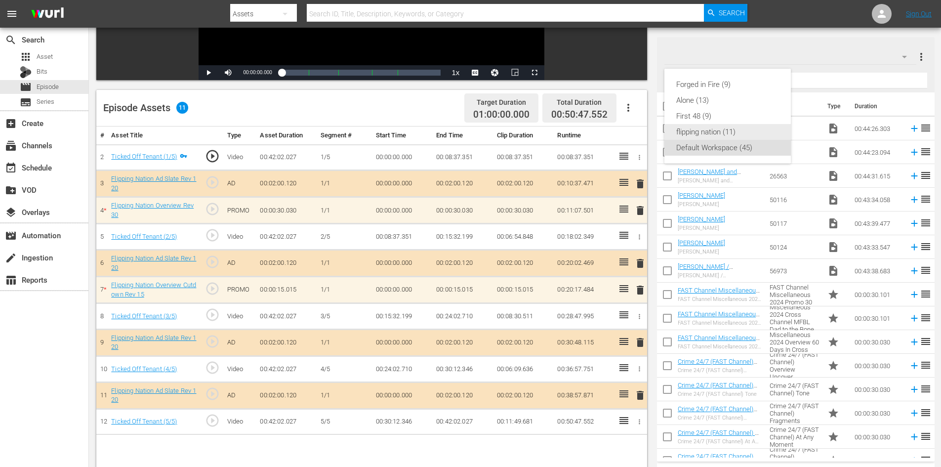
click at [700, 128] on div "flipping nation (11)" at bounding box center [727, 132] width 103 height 16
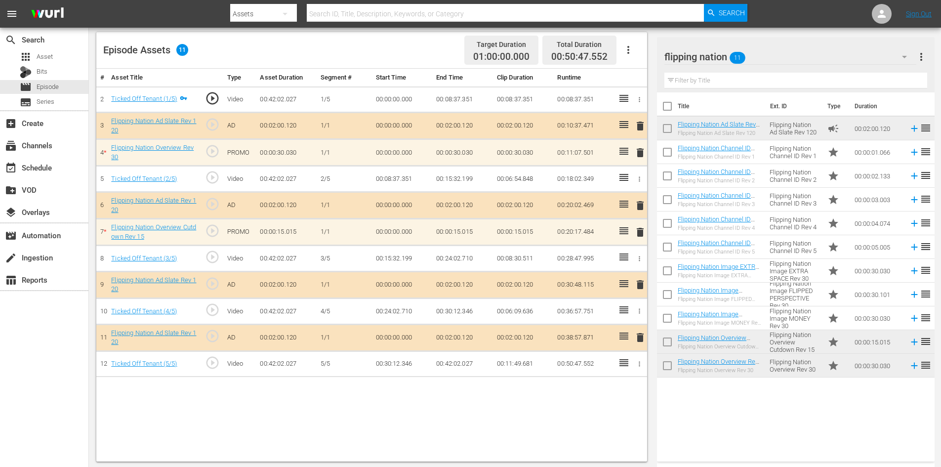
scroll to position [257, 0]
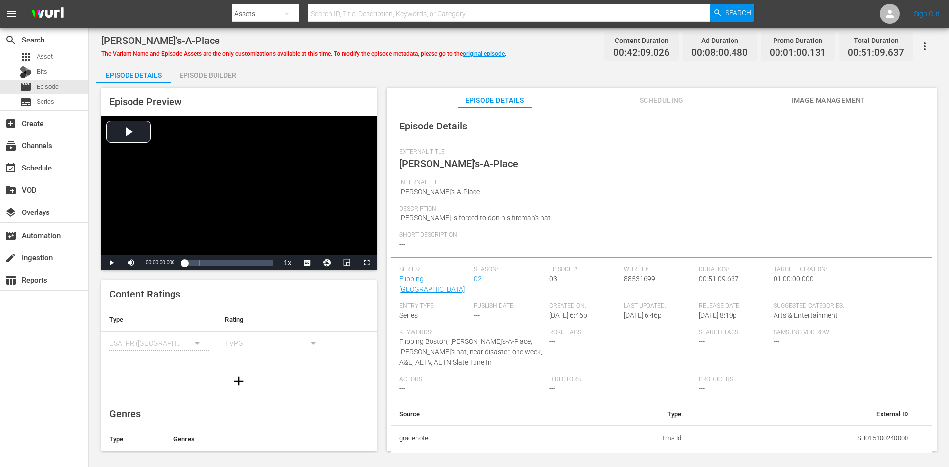
click at [209, 72] on div "Episode Builder" at bounding box center [207, 75] width 74 height 24
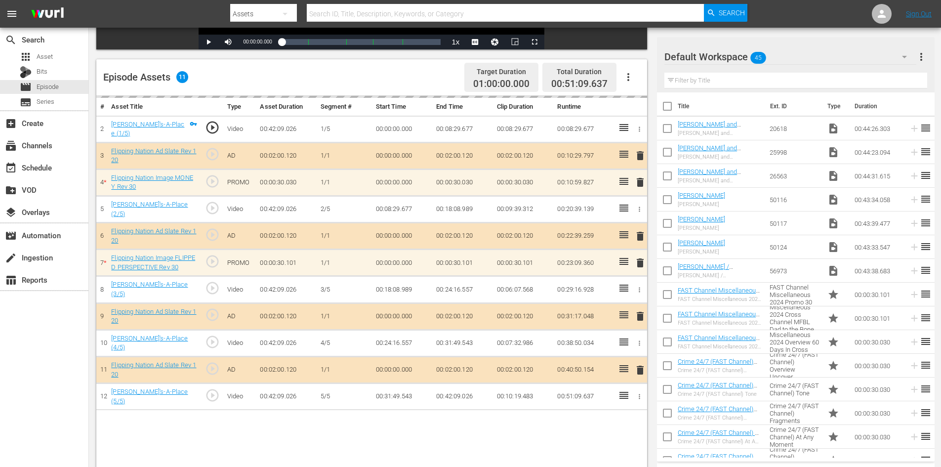
scroll to position [257, 0]
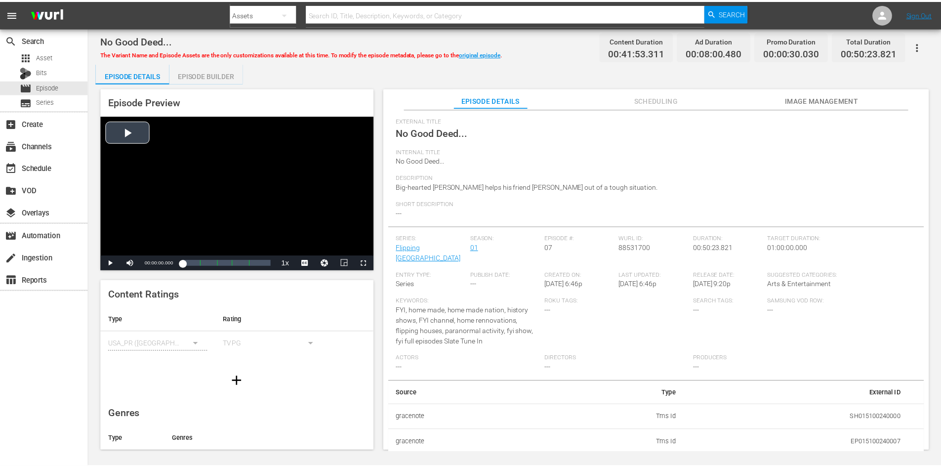
scroll to position [46, 0]
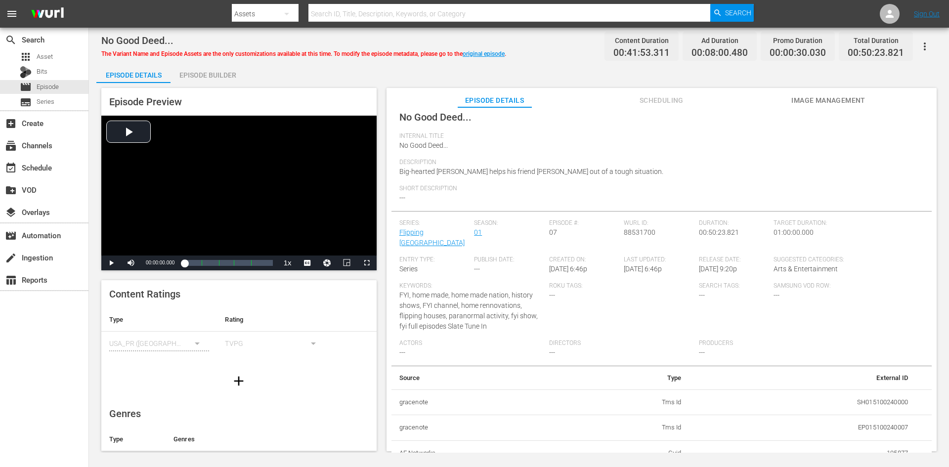
click at [205, 72] on div "Episode Builder" at bounding box center [207, 75] width 74 height 24
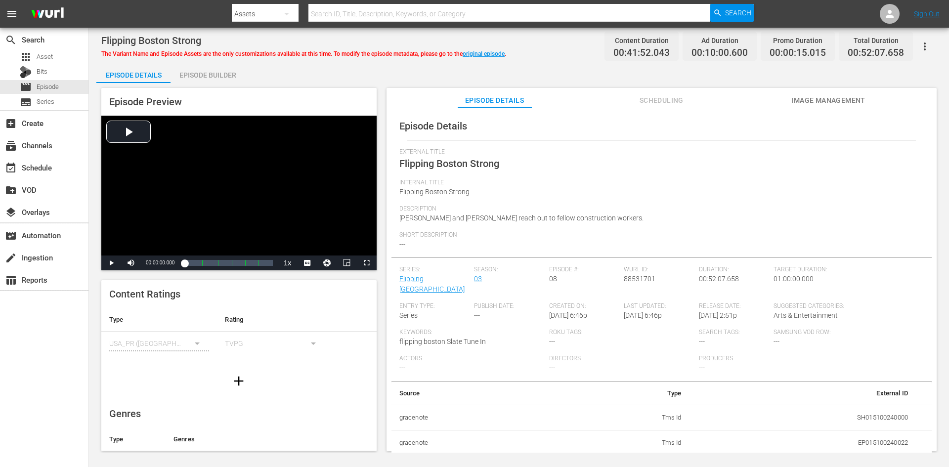
click at [208, 75] on div "Episode Builder" at bounding box center [207, 75] width 74 height 24
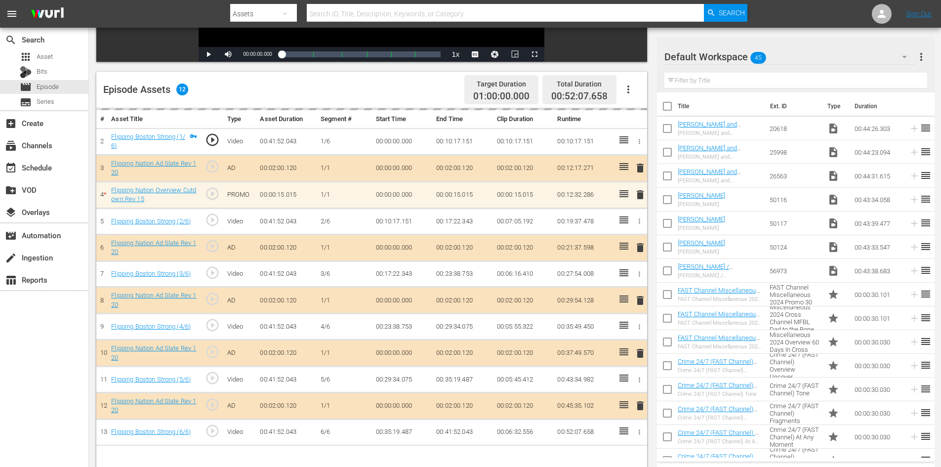
scroll to position [257, 0]
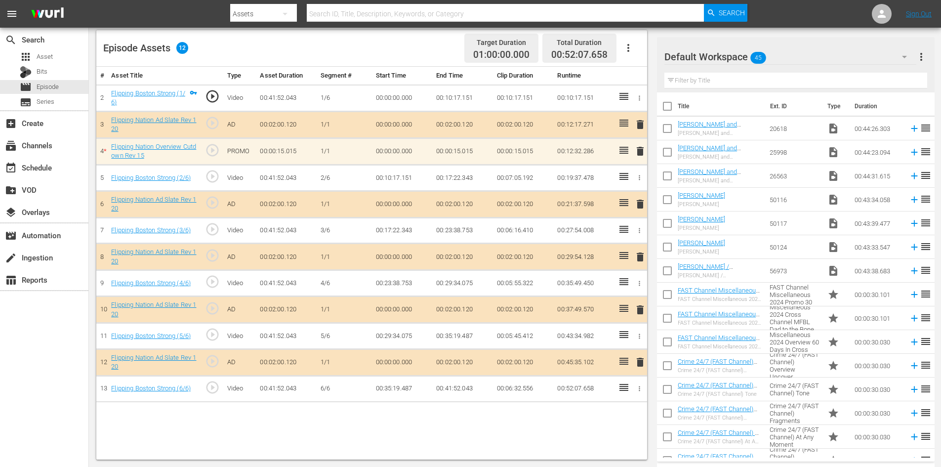
click at [825, 52] on div "Default Workspace 45" at bounding box center [791, 57] width 252 height 28
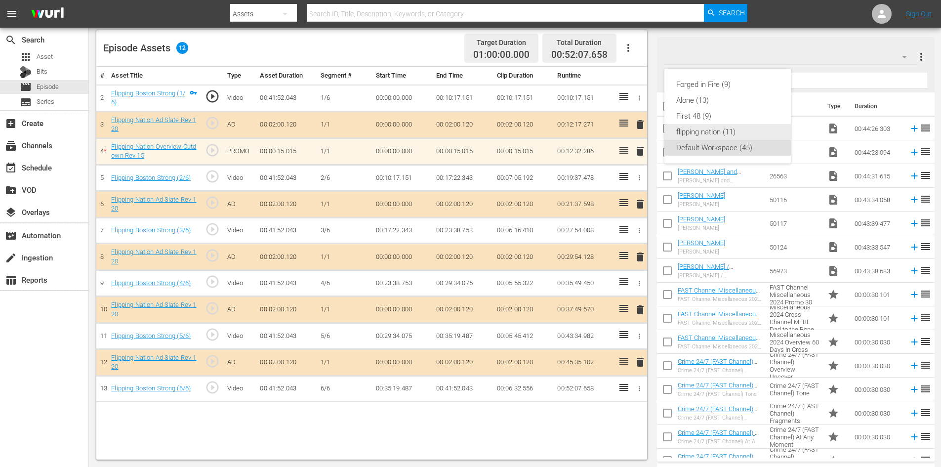
click at [698, 125] on div "flipping nation (11)" at bounding box center [727, 132] width 103 height 16
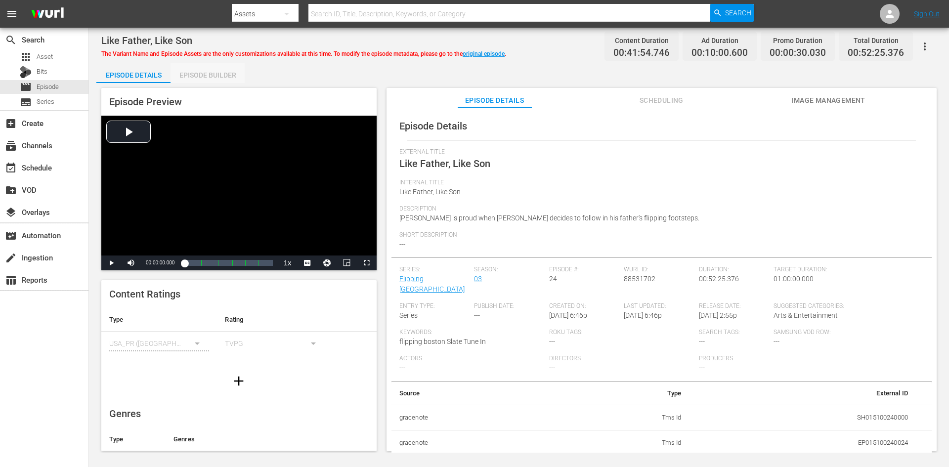
click at [219, 75] on div "Episode Builder" at bounding box center [207, 75] width 74 height 24
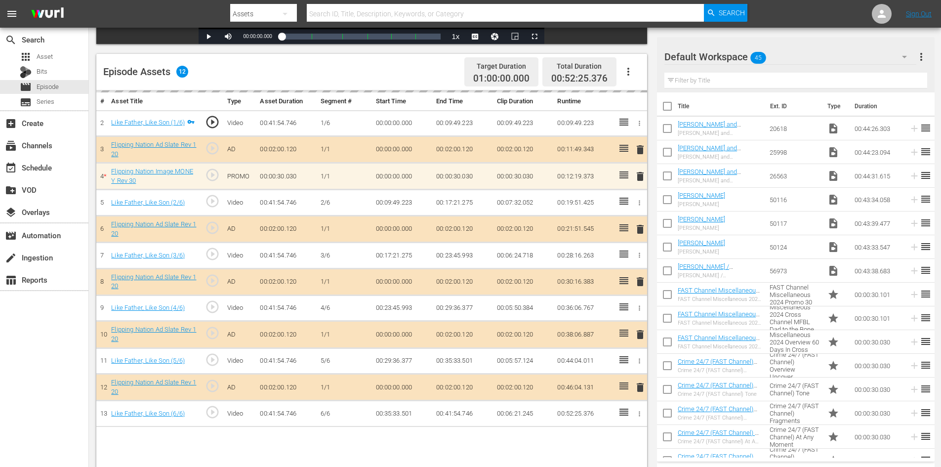
scroll to position [257, 0]
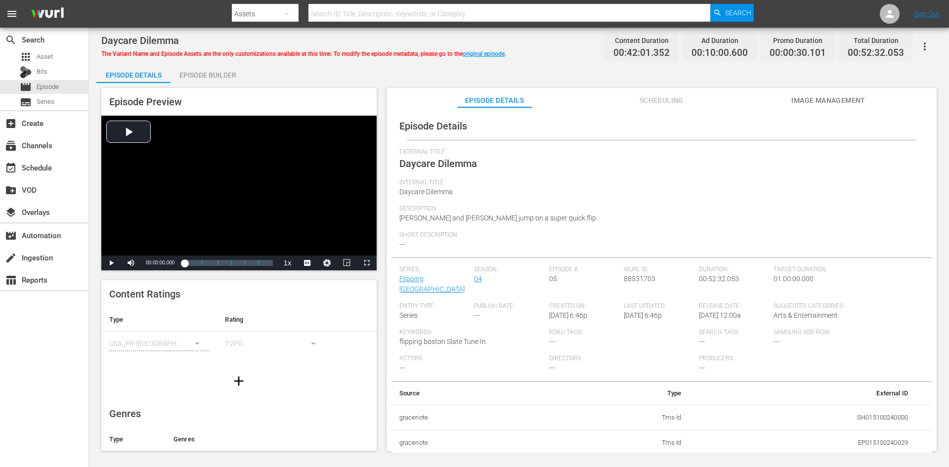
click at [195, 74] on div "Episode Builder" at bounding box center [207, 75] width 74 height 24
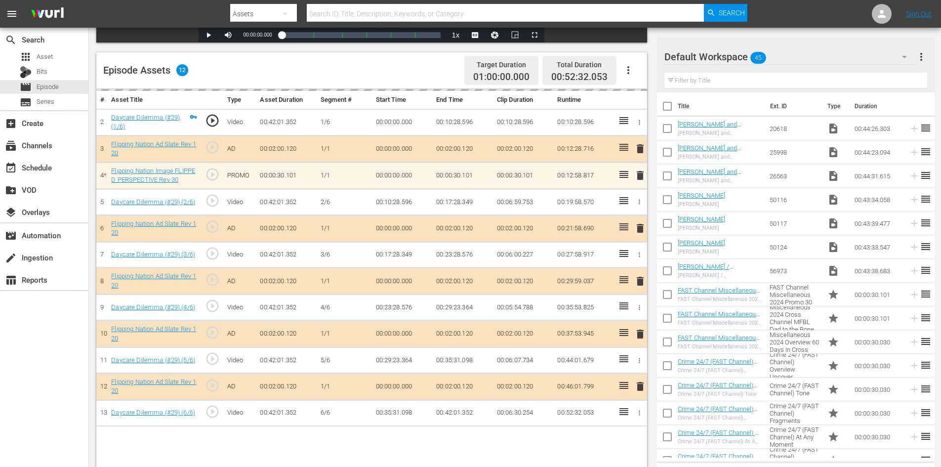
scroll to position [257, 0]
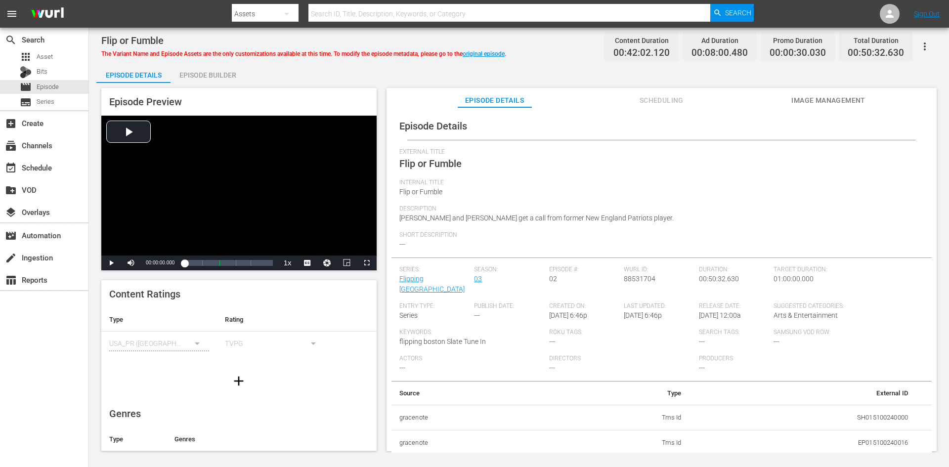
click at [197, 73] on div "Episode Builder" at bounding box center [207, 75] width 74 height 24
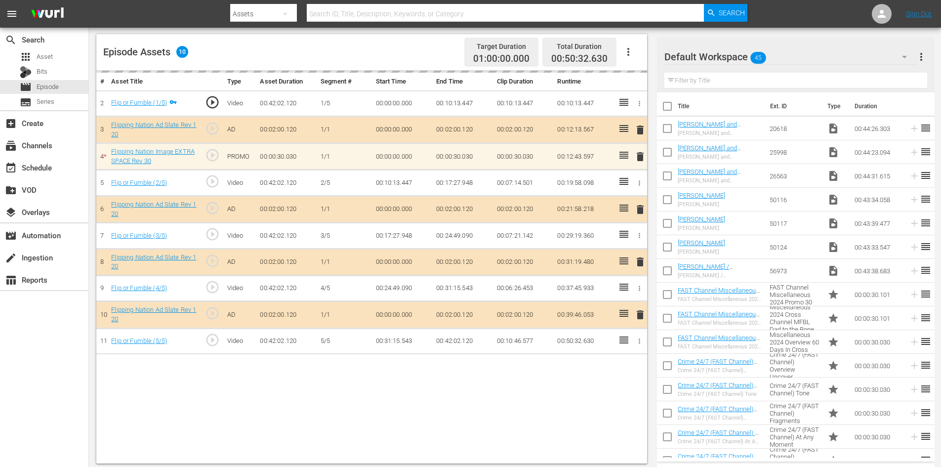
scroll to position [257, 0]
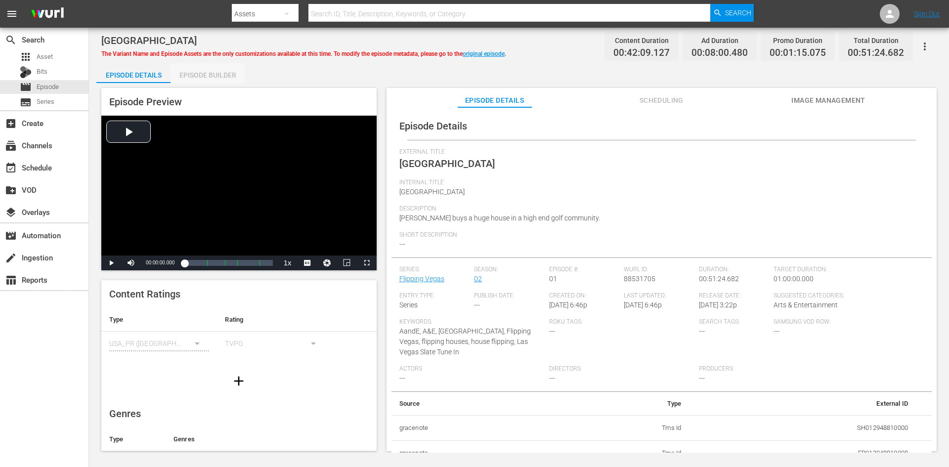
click at [197, 74] on div "Episode Builder" at bounding box center [207, 75] width 74 height 24
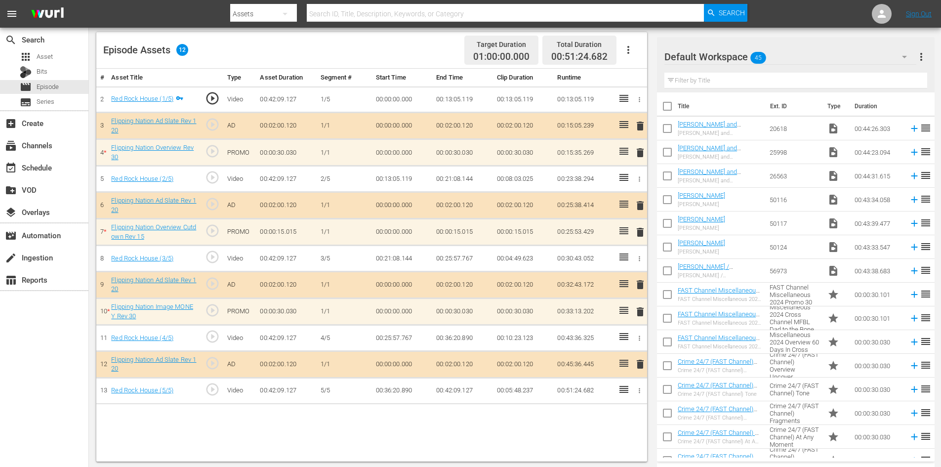
scroll to position [257, 0]
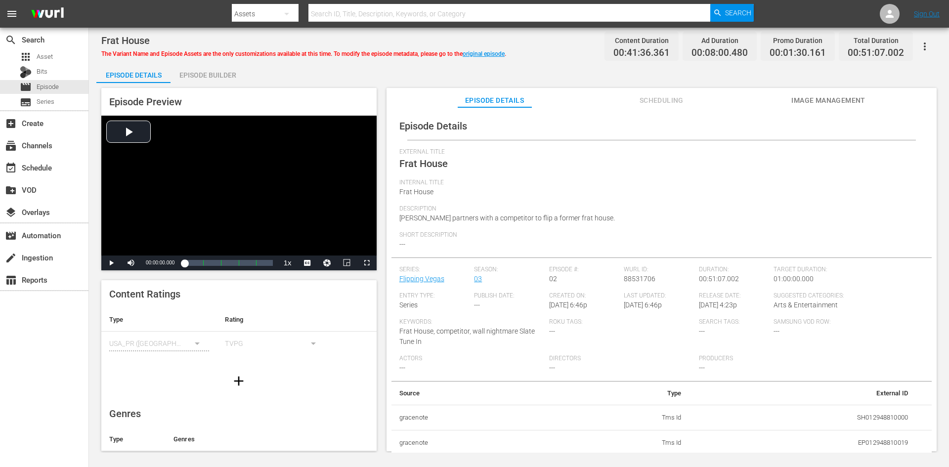
drag, startPoint x: 200, startPoint y: 71, endPoint x: 222, endPoint y: 69, distance: 22.8
click at [200, 71] on div "Episode Builder" at bounding box center [207, 75] width 74 height 24
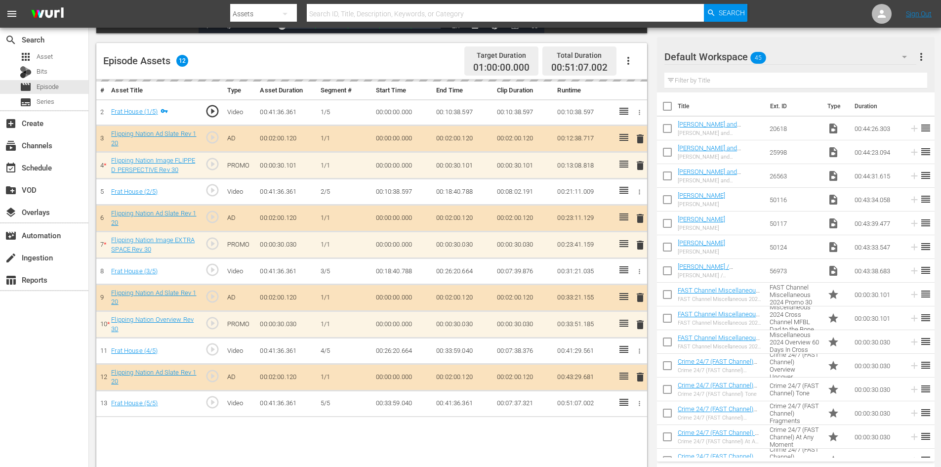
scroll to position [247, 0]
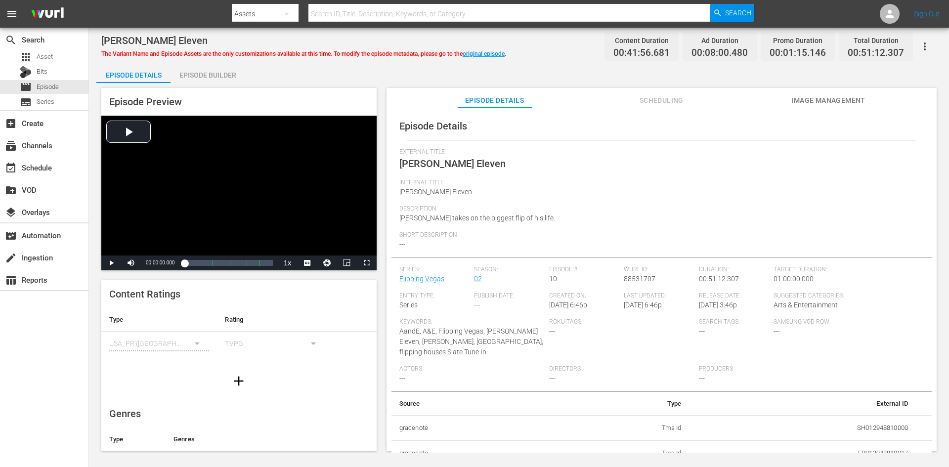
click at [213, 69] on div "Episode Builder" at bounding box center [207, 75] width 74 height 24
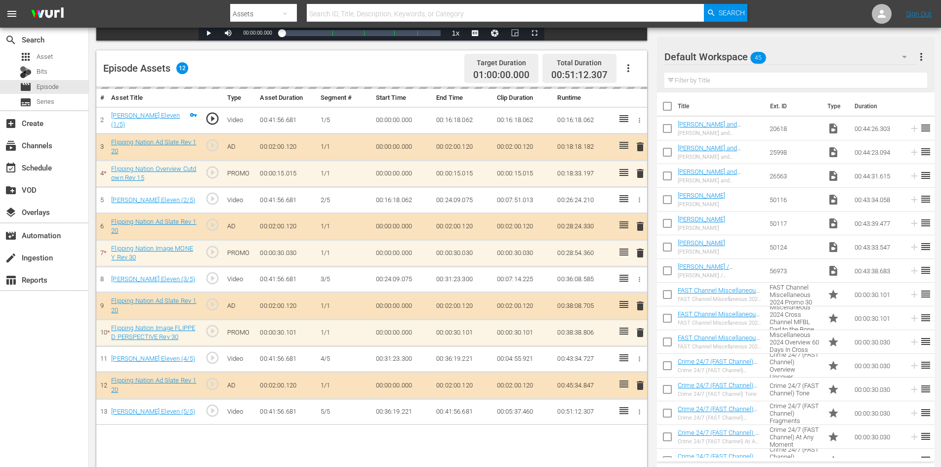
scroll to position [257, 0]
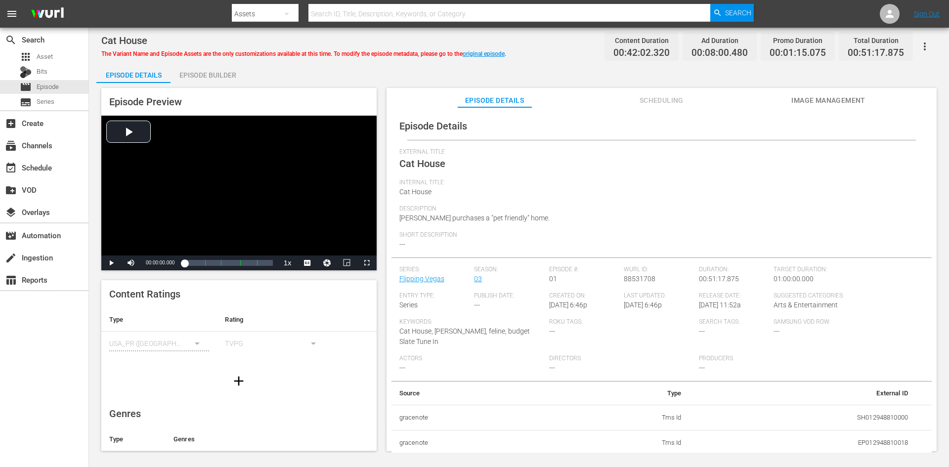
click at [225, 78] on div "Episode Builder" at bounding box center [207, 75] width 74 height 24
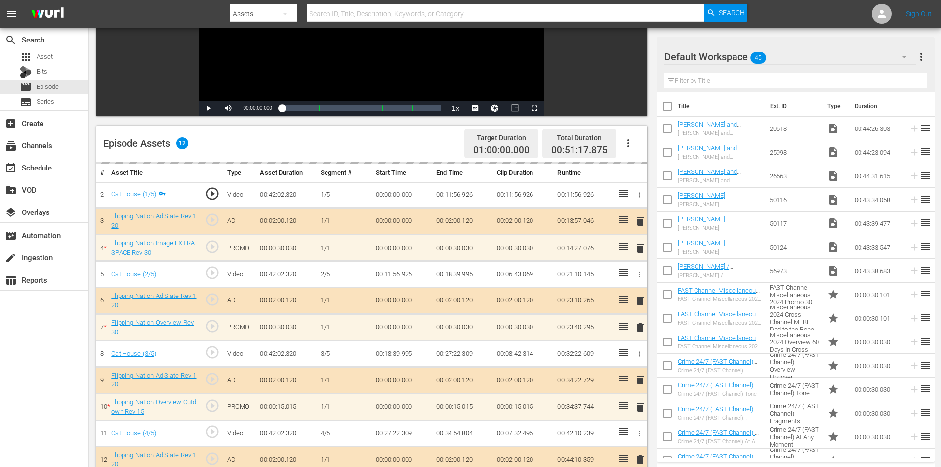
scroll to position [257, 0]
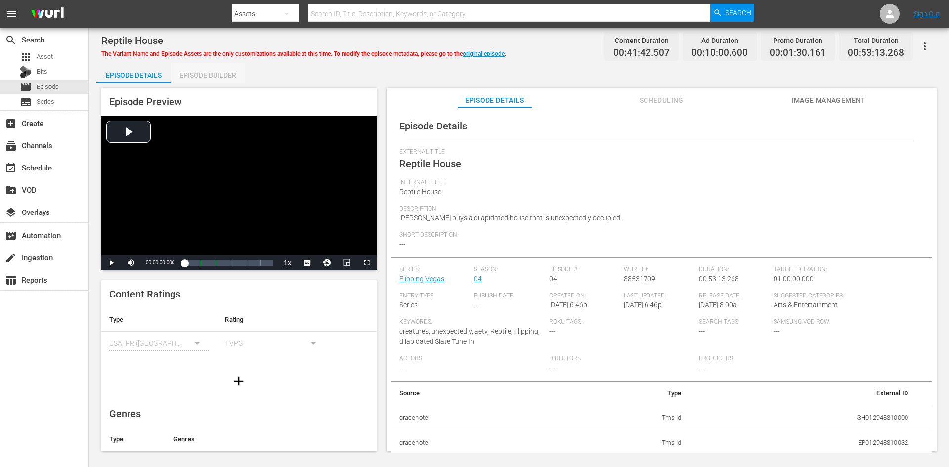
click at [211, 76] on div "Episode Builder" at bounding box center [207, 75] width 74 height 24
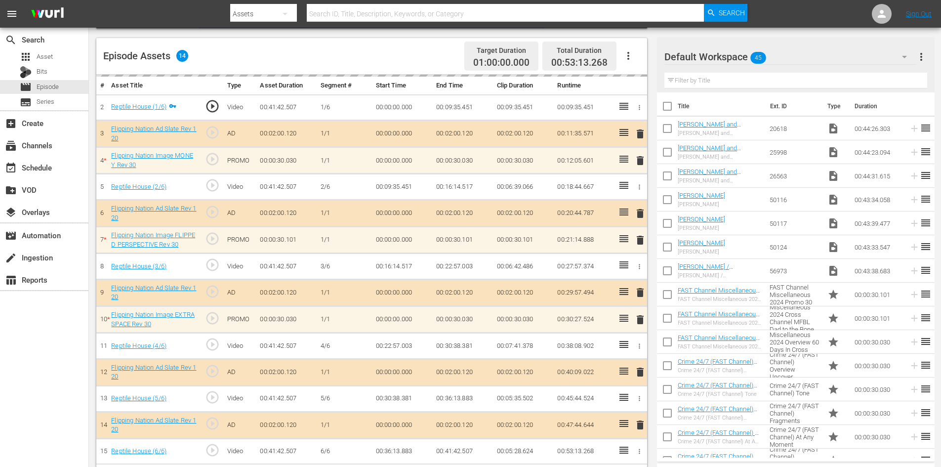
scroll to position [257, 0]
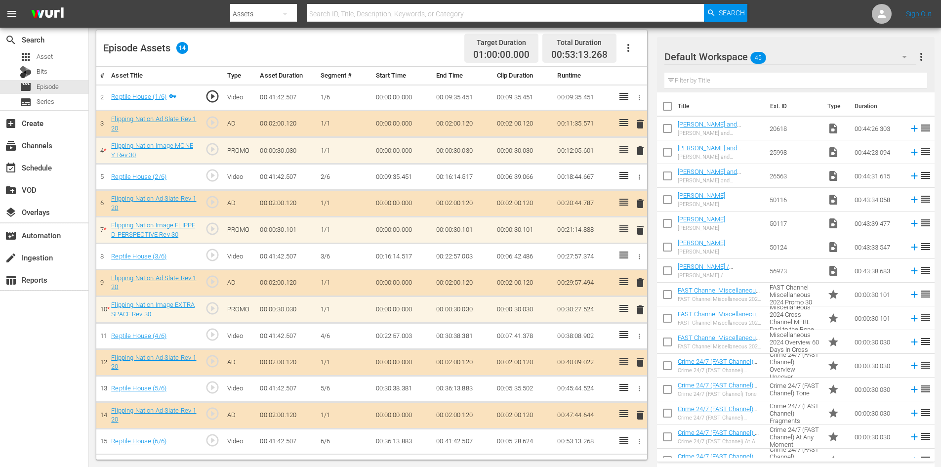
click at [856, 57] on div "Default Workspace 45" at bounding box center [791, 57] width 252 height 28
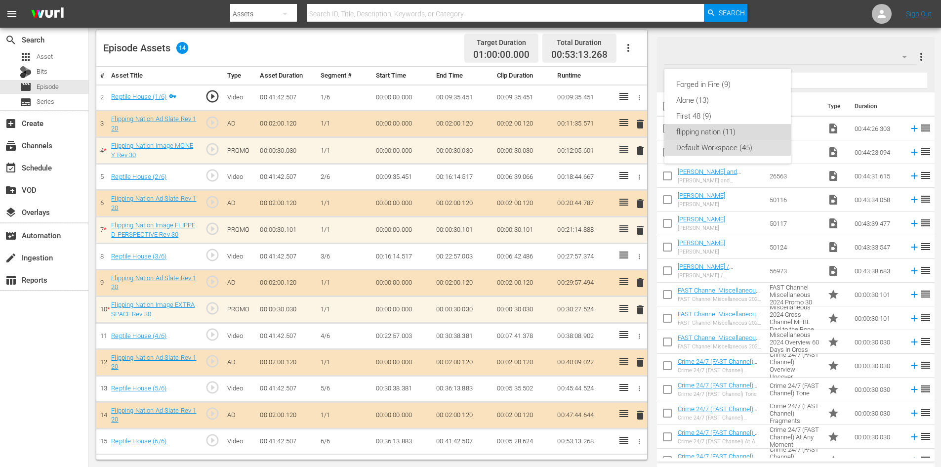
click at [703, 125] on div "flipping nation (11)" at bounding box center [727, 132] width 103 height 16
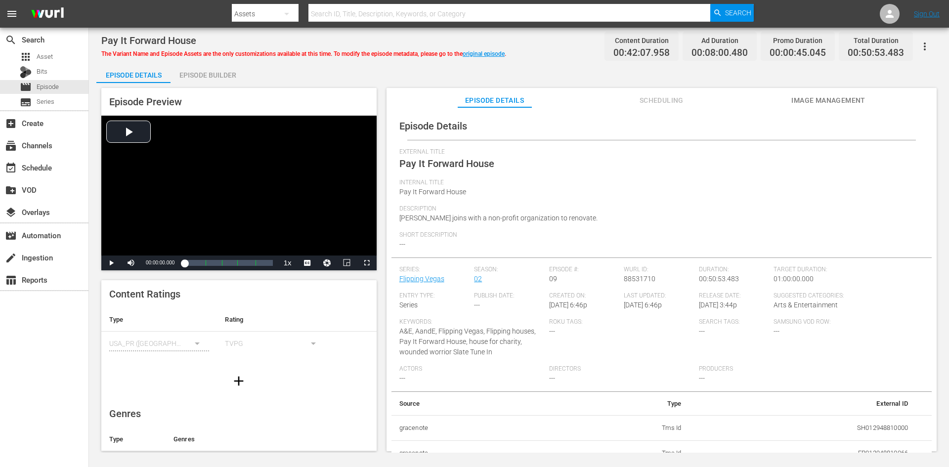
click at [187, 70] on div "Episode Builder" at bounding box center [207, 75] width 74 height 24
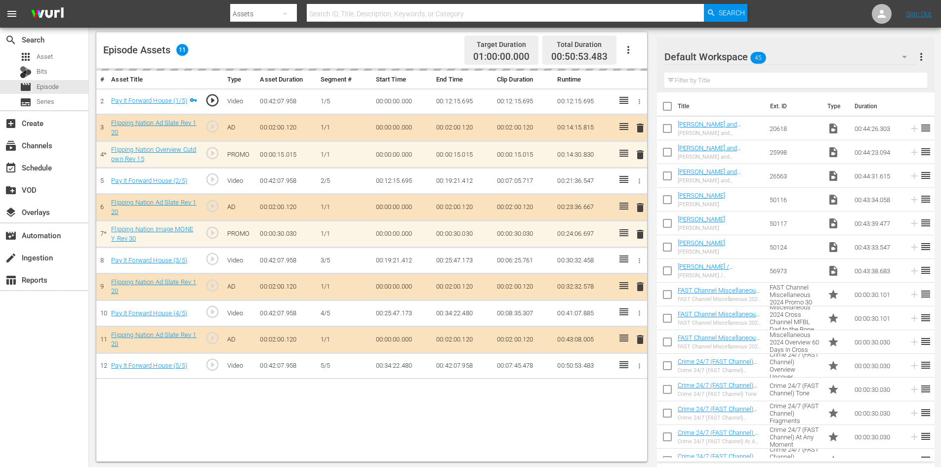
scroll to position [257, 0]
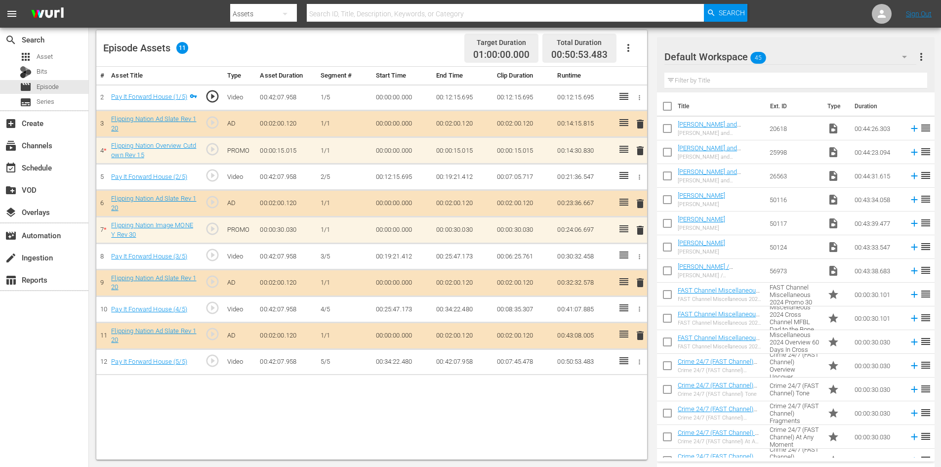
click at [816, 54] on div "Default Workspace 45" at bounding box center [791, 57] width 252 height 28
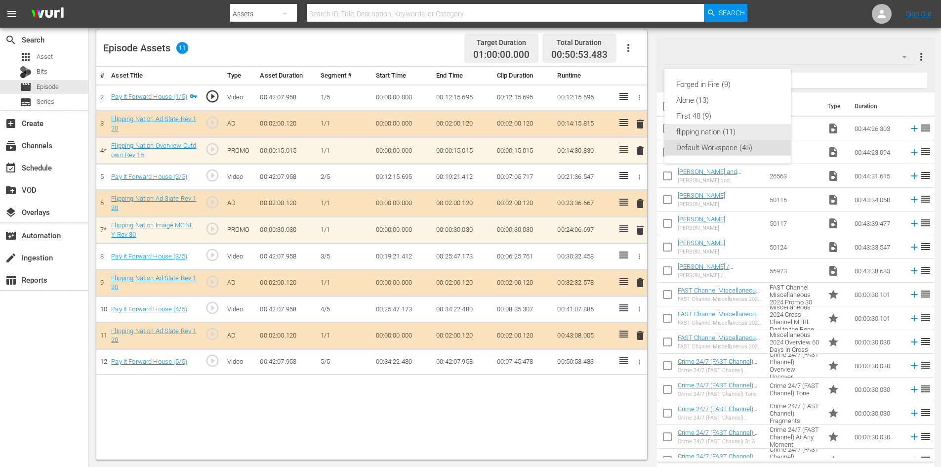
click at [698, 129] on div "flipping nation (11)" at bounding box center [727, 132] width 103 height 16
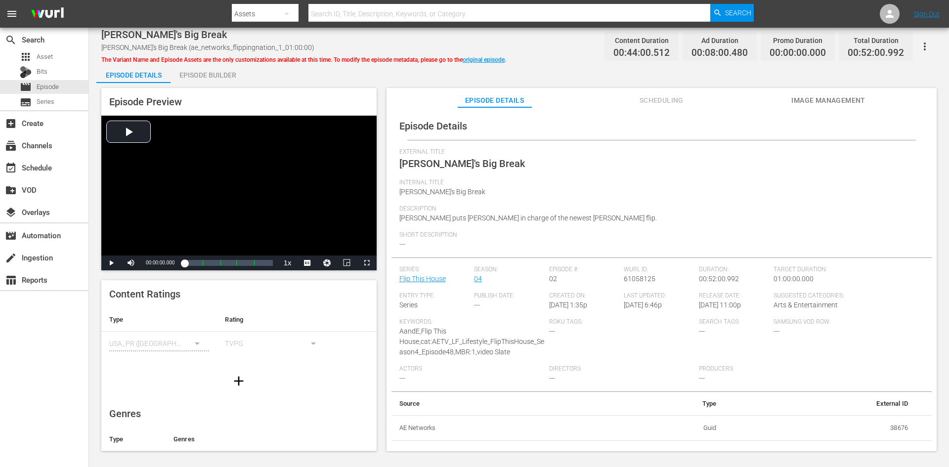
click at [209, 76] on div "Episode Builder" at bounding box center [207, 75] width 74 height 24
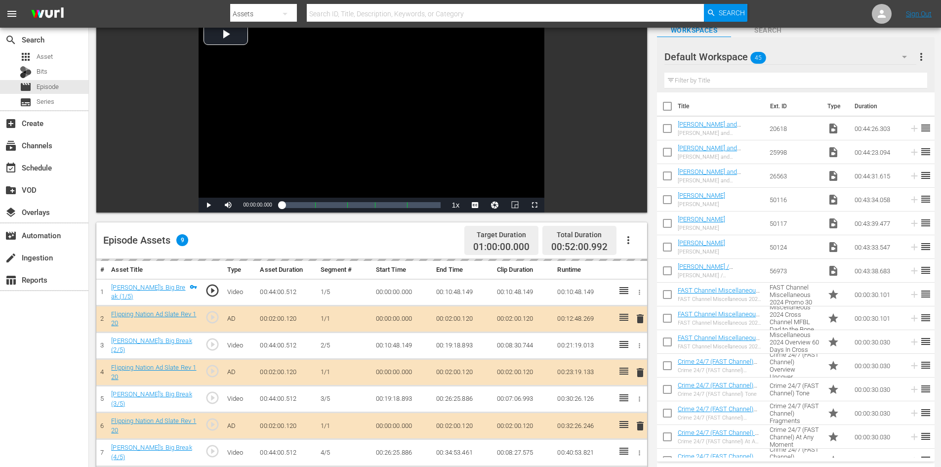
scroll to position [257, 0]
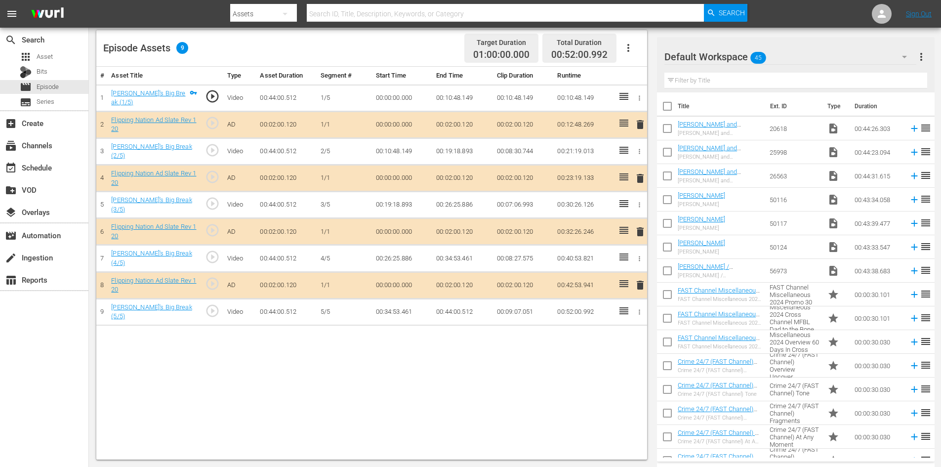
click at [849, 53] on div "Default Workspace 45" at bounding box center [791, 57] width 252 height 28
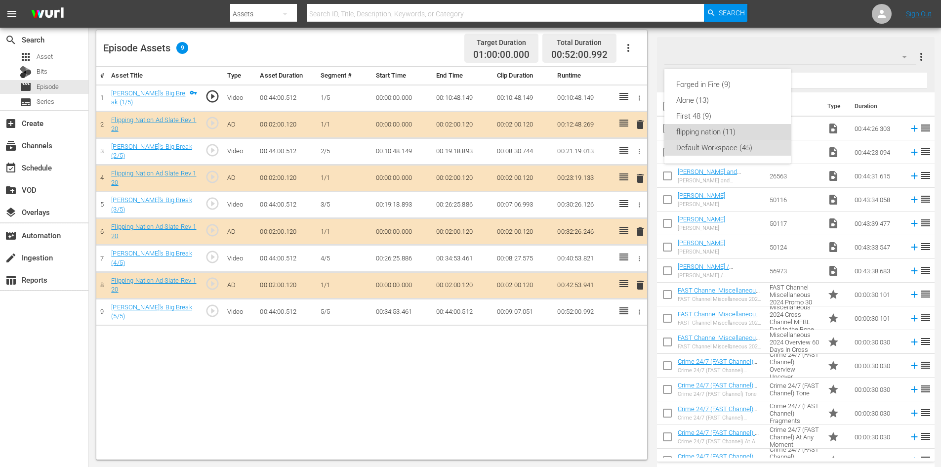
click at [699, 127] on div "flipping nation (11)" at bounding box center [727, 132] width 103 height 16
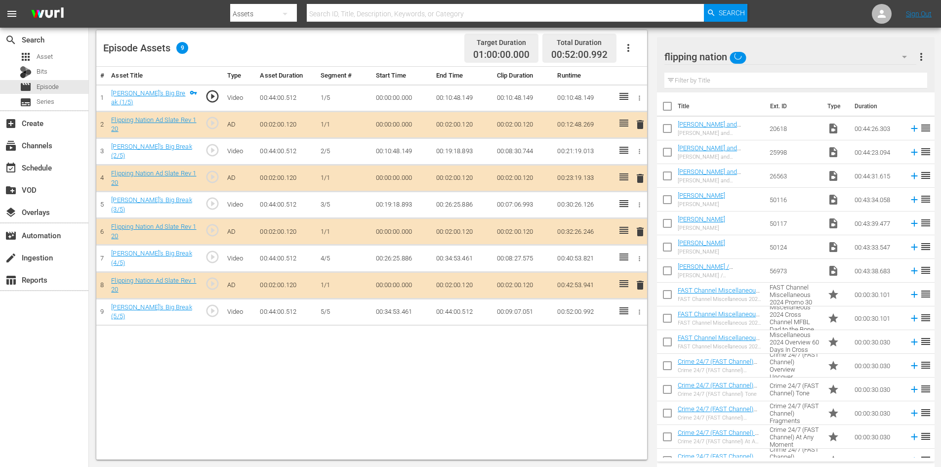
click at [640, 230] on span "delete" at bounding box center [640, 232] width 12 height 12
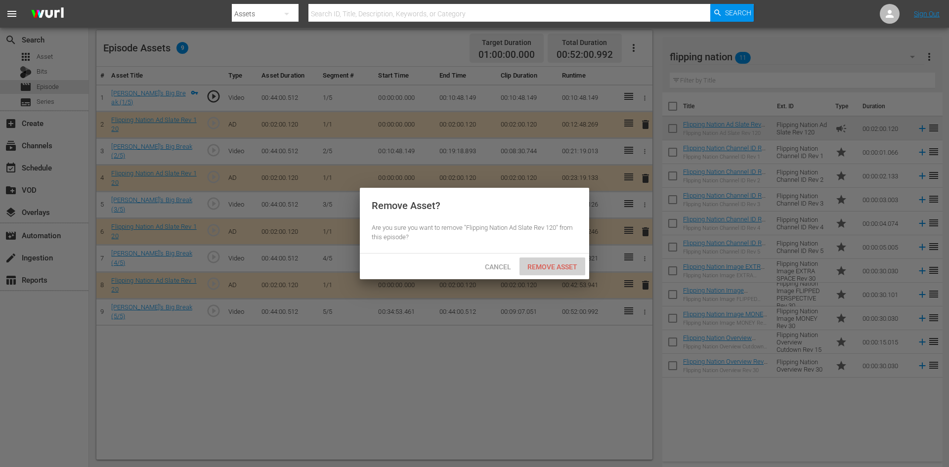
click at [560, 266] on span "Remove Asset" at bounding box center [552, 267] width 66 height 8
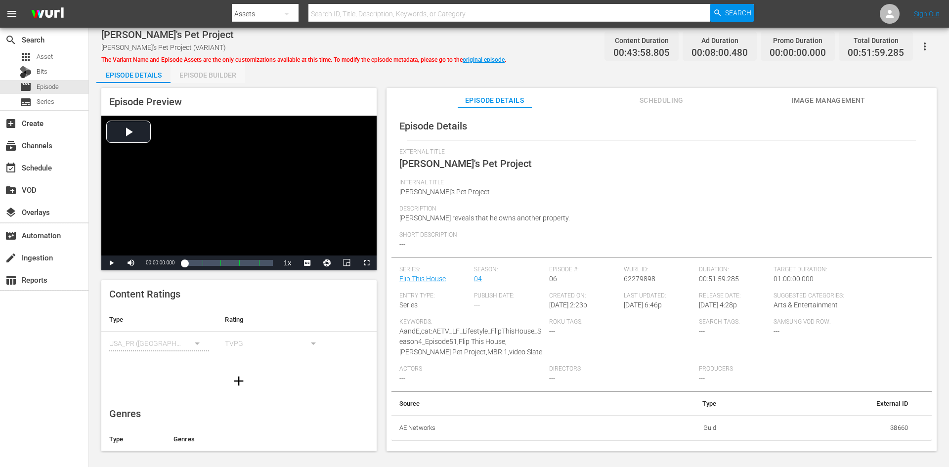
click at [199, 71] on div "Episode Builder" at bounding box center [207, 75] width 74 height 24
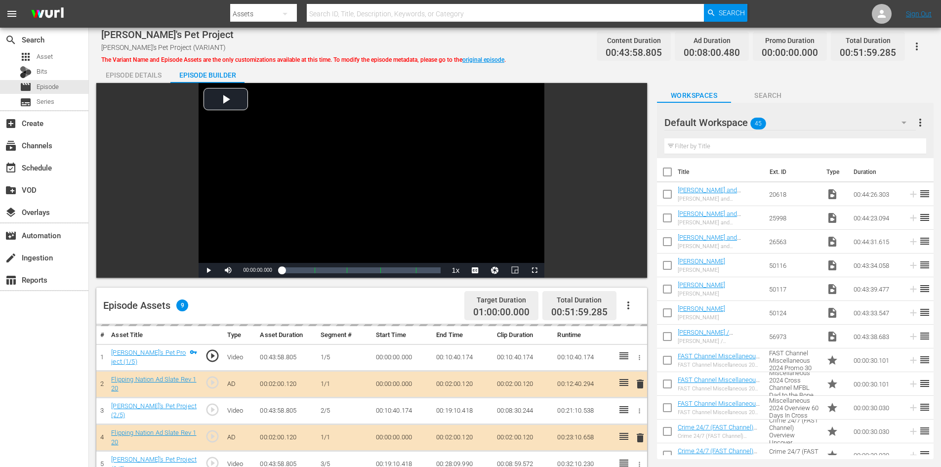
click at [836, 118] on div "Default Workspace 45" at bounding box center [790, 123] width 251 height 28
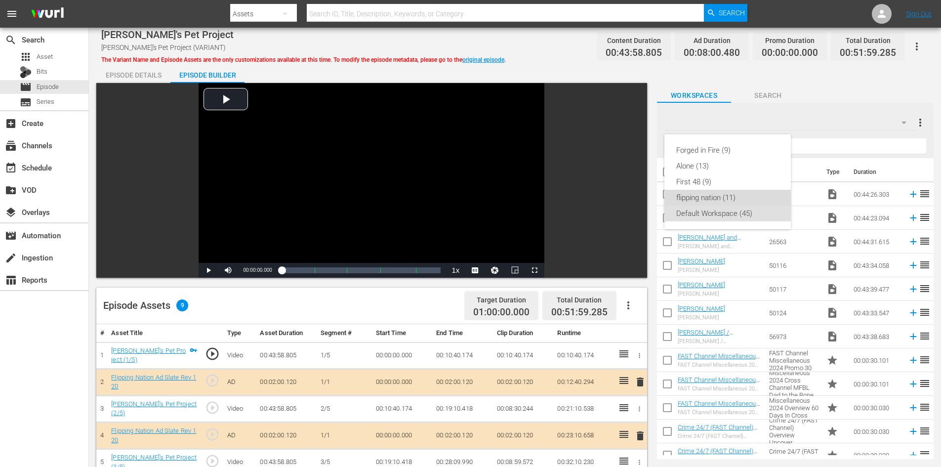
click at [717, 200] on div "flipping nation (11)" at bounding box center [727, 198] width 103 height 16
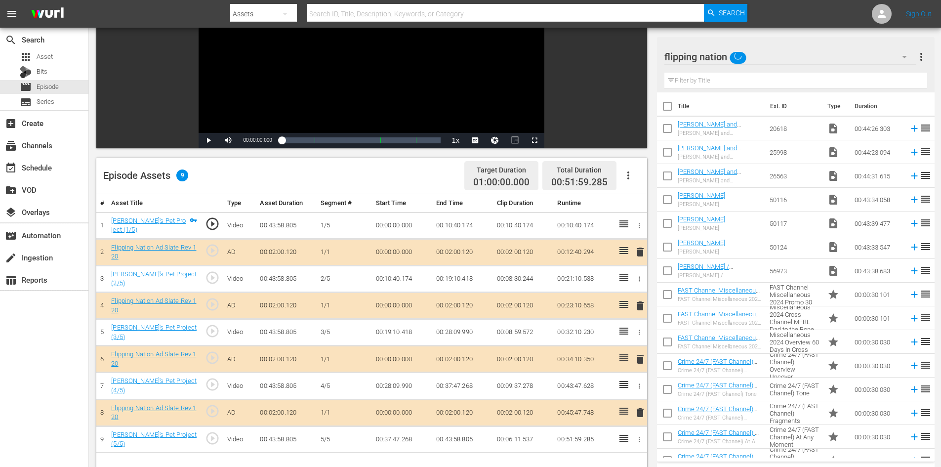
scroll to position [257, 0]
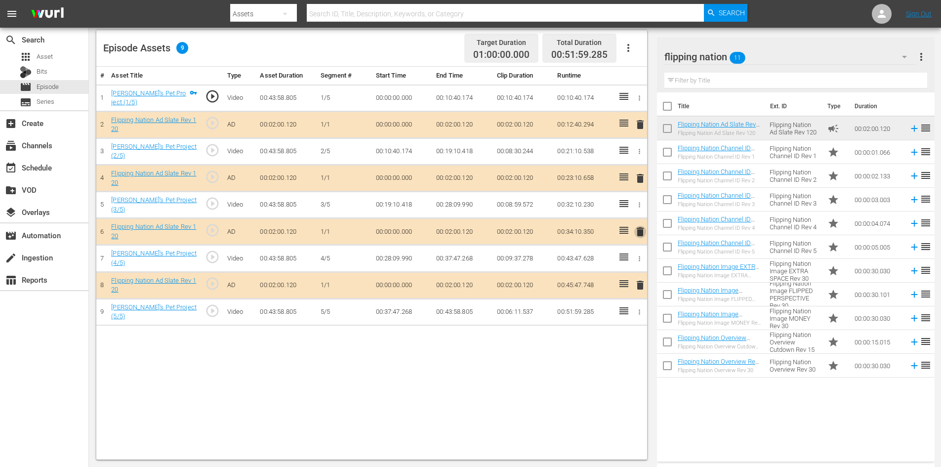
click at [642, 230] on span "delete" at bounding box center [640, 232] width 12 height 12
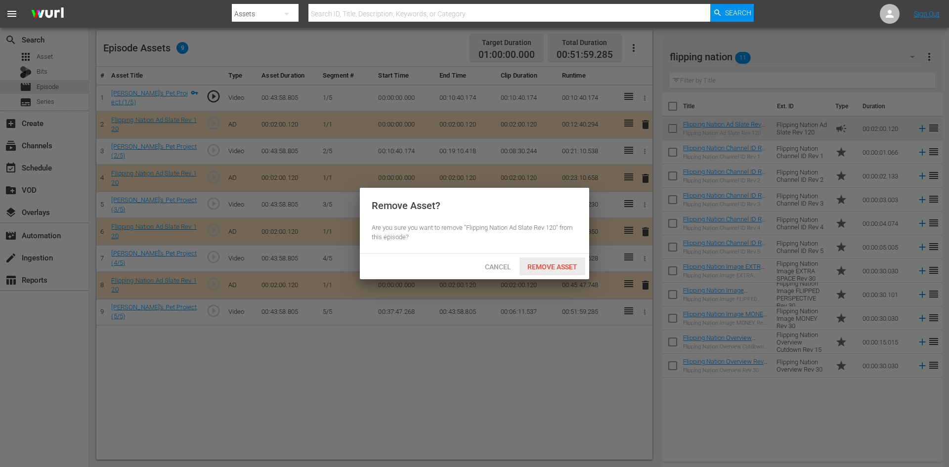
click at [532, 266] on span "Remove Asset" at bounding box center [552, 267] width 66 height 8
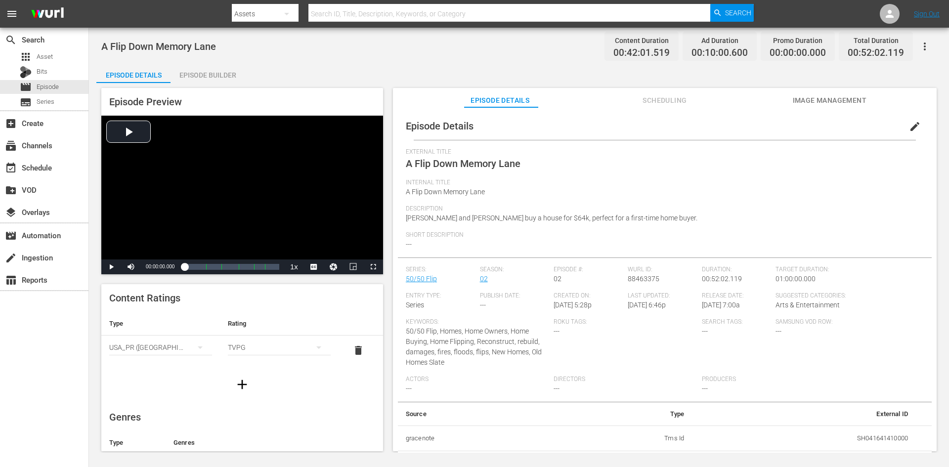
click at [203, 69] on div "Episode Builder" at bounding box center [207, 75] width 74 height 24
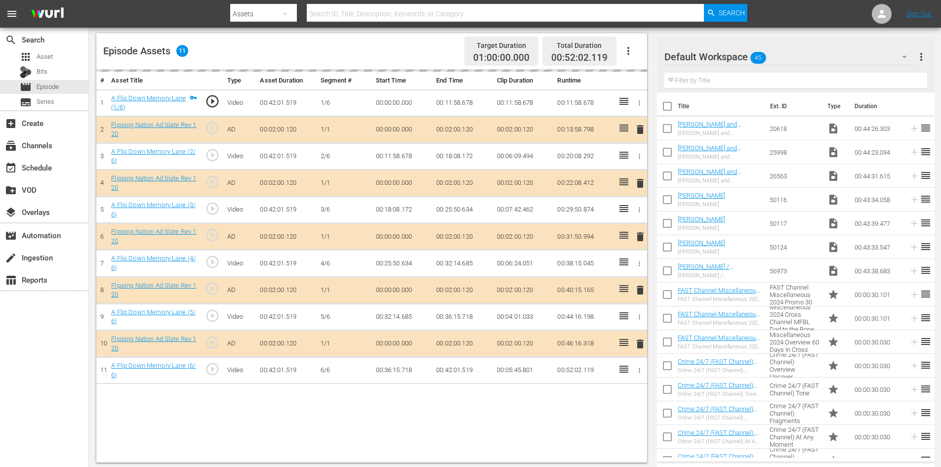
scroll to position [257, 0]
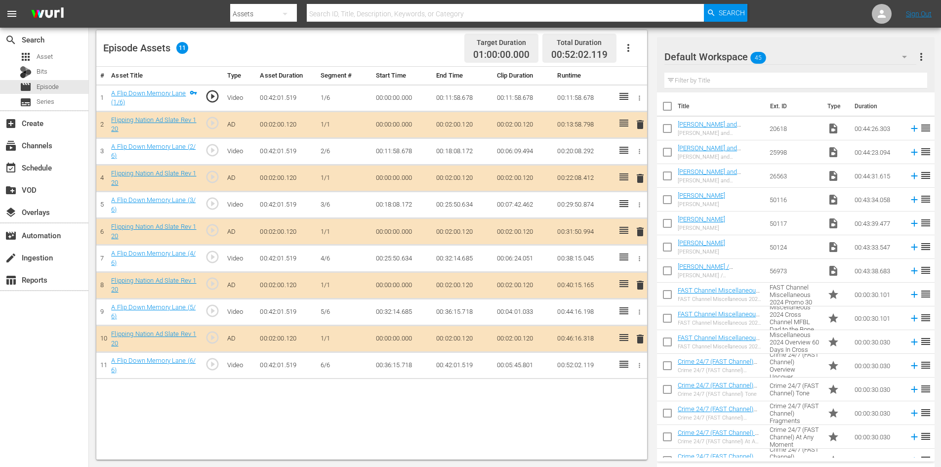
click at [829, 54] on div "Default Workspace 45" at bounding box center [791, 57] width 252 height 28
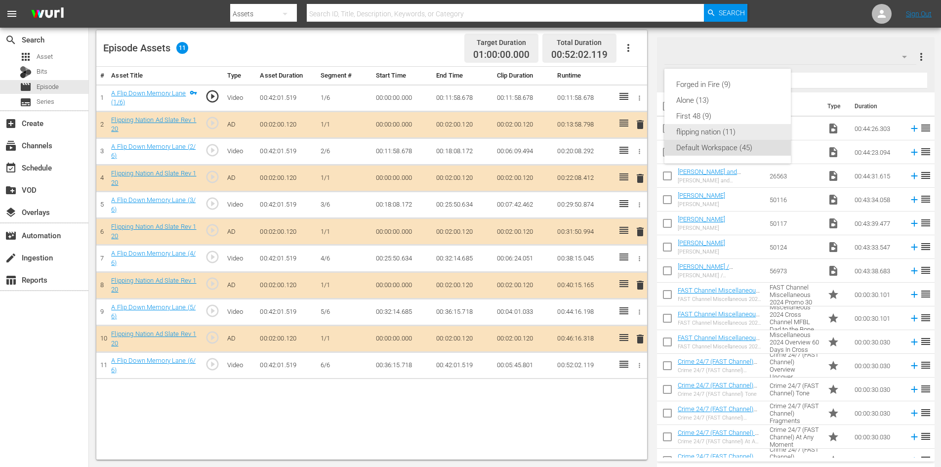
click at [716, 132] on div "flipping nation (11)" at bounding box center [727, 132] width 103 height 16
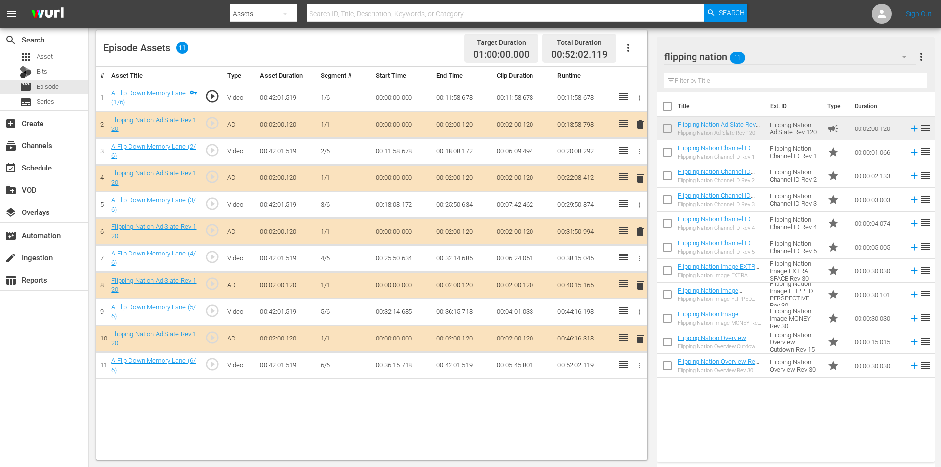
click at [640, 288] on span "delete" at bounding box center [640, 285] width 12 height 12
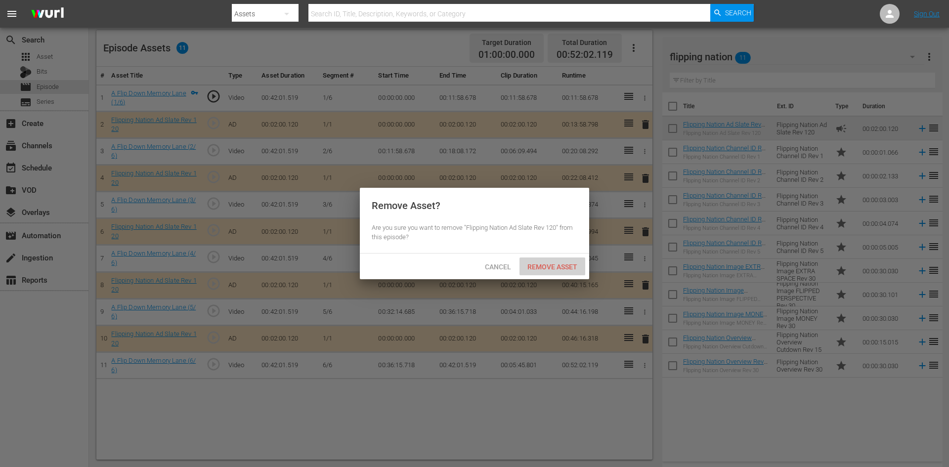
click at [560, 268] on span "Remove Asset" at bounding box center [552, 267] width 66 height 8
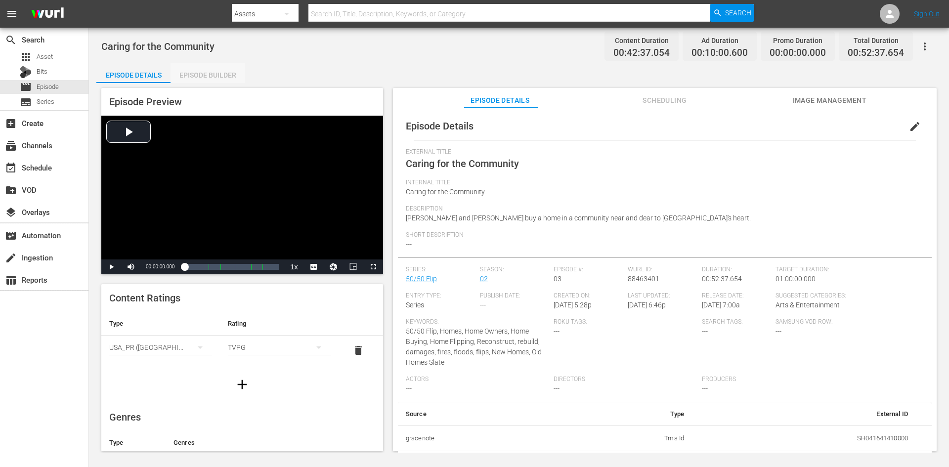
click at [223, 72] on div "Episode Builder" at bounding box center [207, 75] width 74 height 24
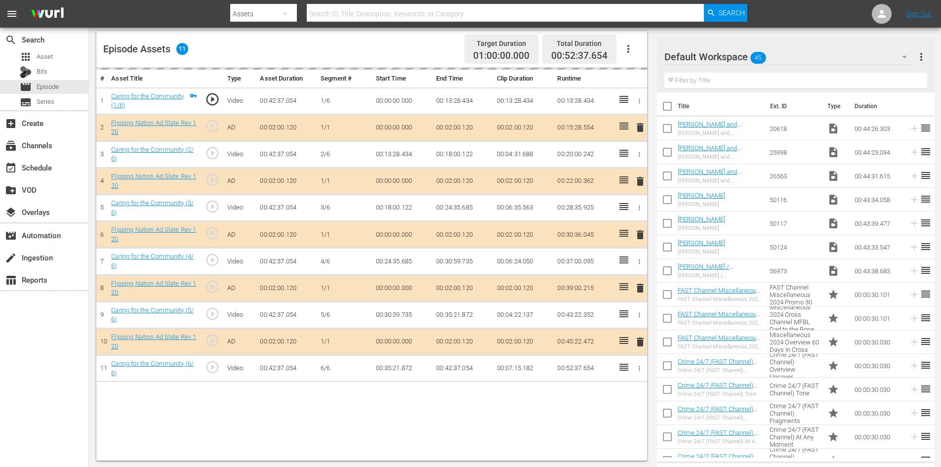
scroll to position [257, 0]
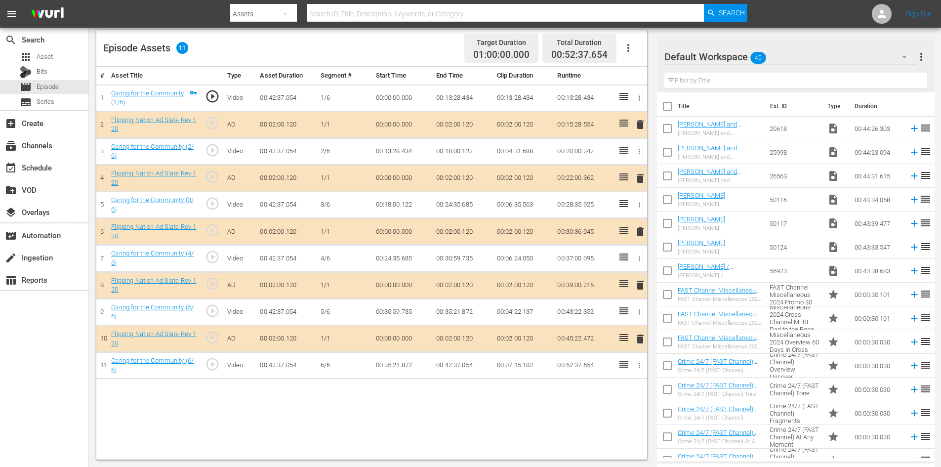
click at [824, 55] on div "Default Workspace 45" at bounding box center [791, 57] width 252 height 28
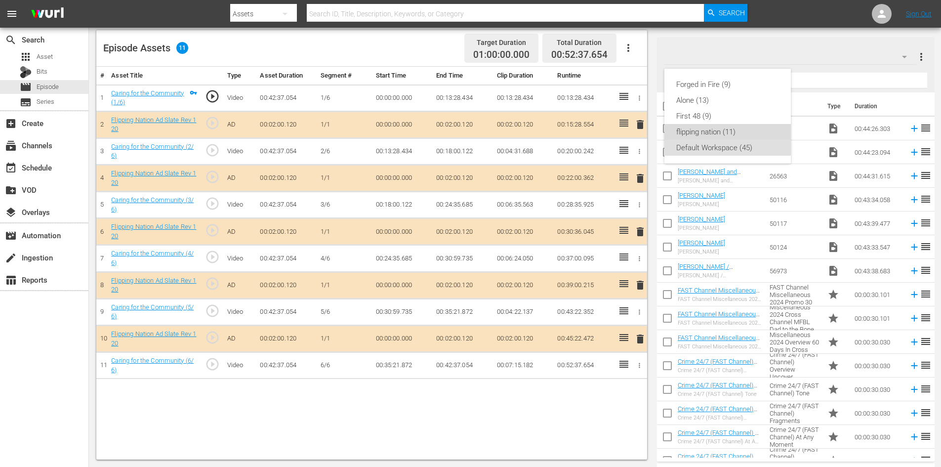
click at [692, 130] on div "flipping nation (11)" at bounding box center [727, 132] width 103 height 16
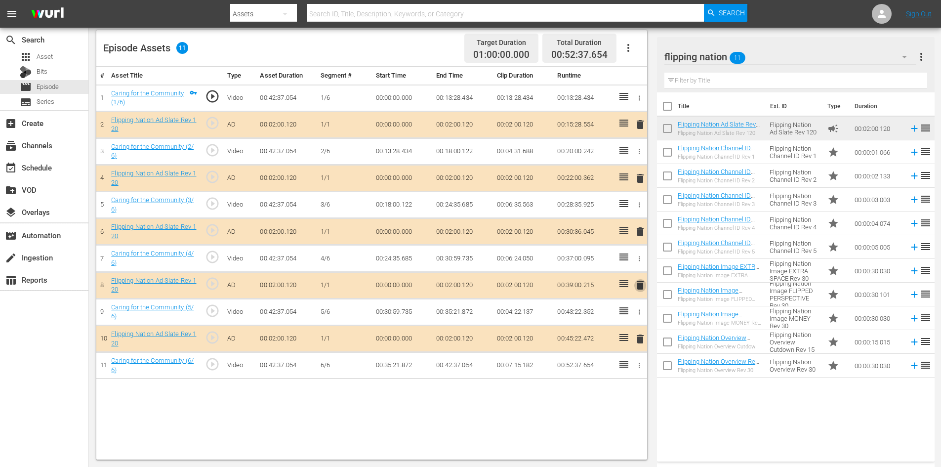
click at [643, 287] on span "delete" at bounding box center [640, 285] width 12 height 12
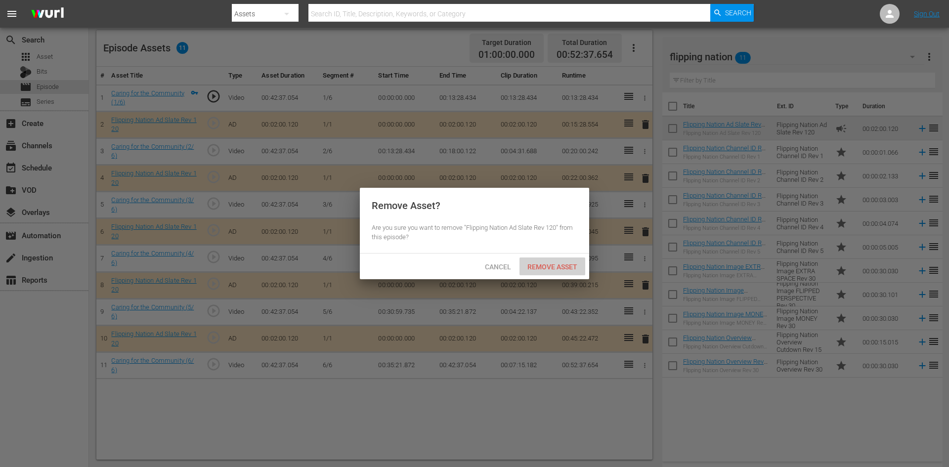
click at [549, 263] on span "Remove Asset" at bounding box center [552, 267] width 66 height 8
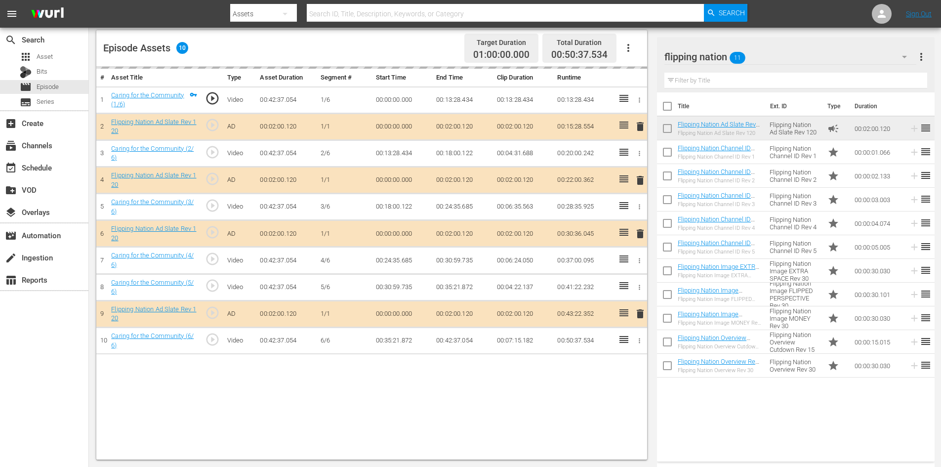
click at [561, 276] on td "00:41:22.232" at bounding box center [583, 287] width 61 height 27
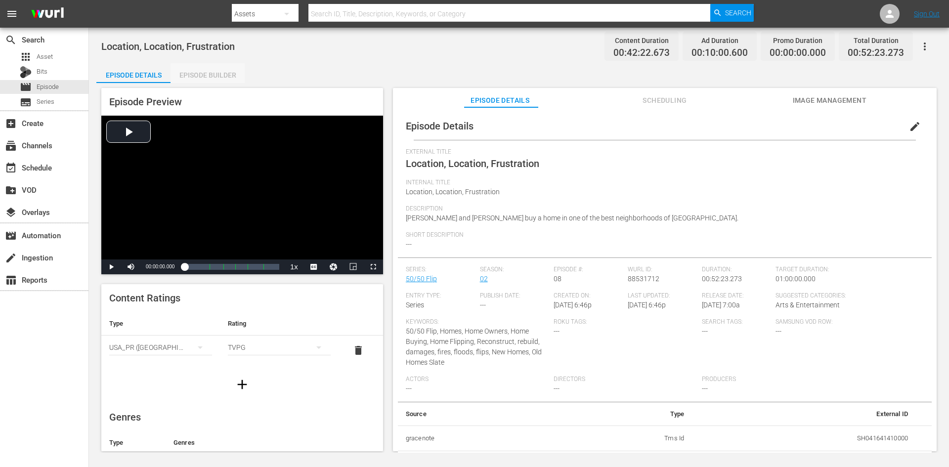
click at [217, 73] on div "Episode Builder" at bounding box center [207, 75] width 74 height 24
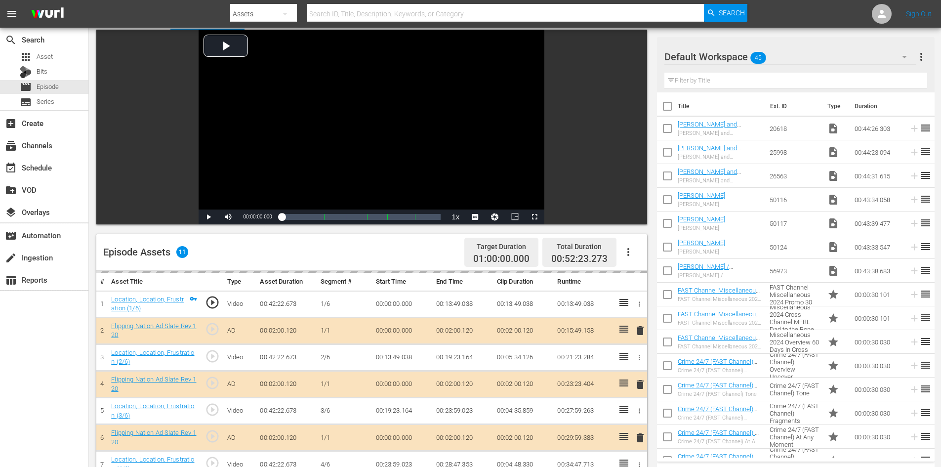
scroll to position [257, 0]
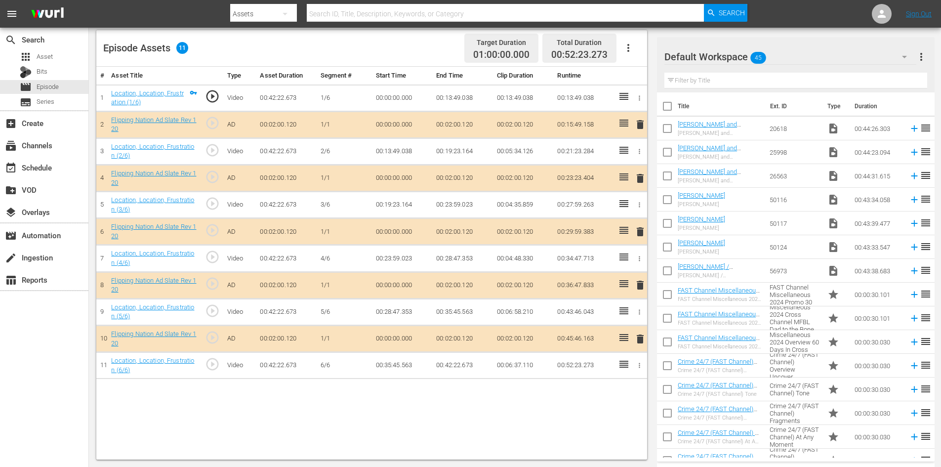
click at [835, 55] on div "Default Workspace 45" at bounding box center [791, 57] width 252 height 28
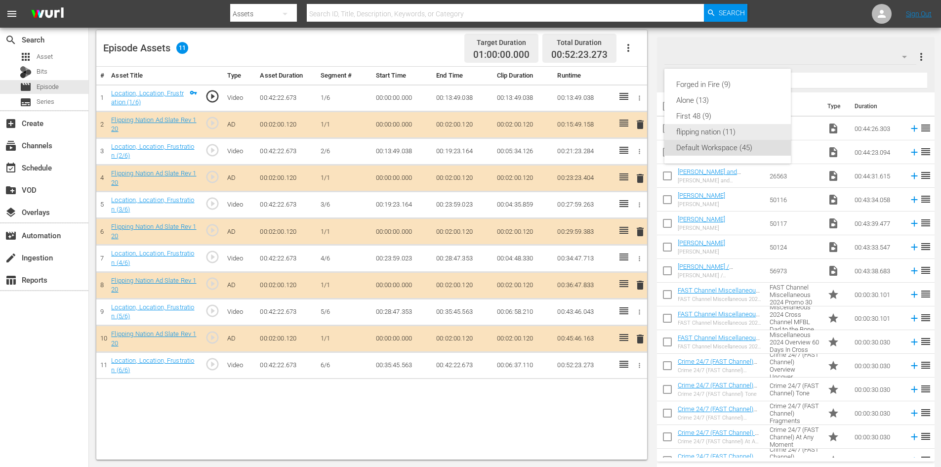
click at [695, 130] on div "flipping nation (11)" at bounding box center [727, 132] width 103 height 16
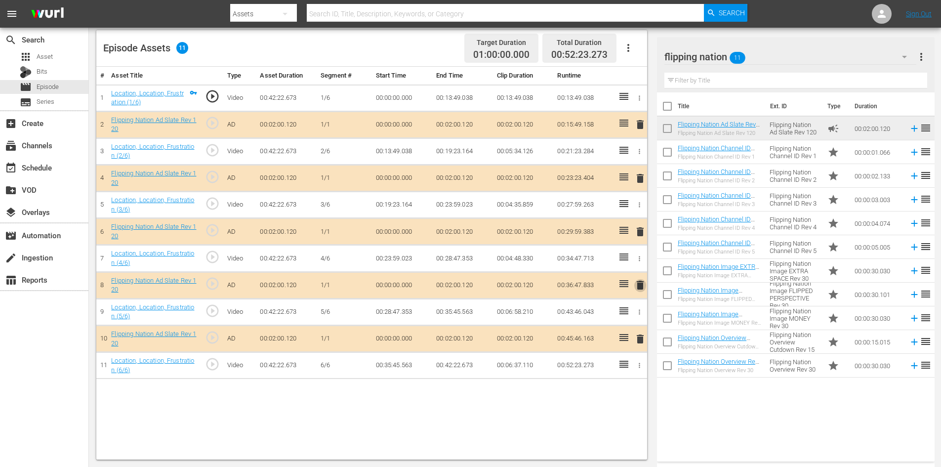
click at [640, 282] on span "delete" at bounding box center [640, 285] width 12 height 12
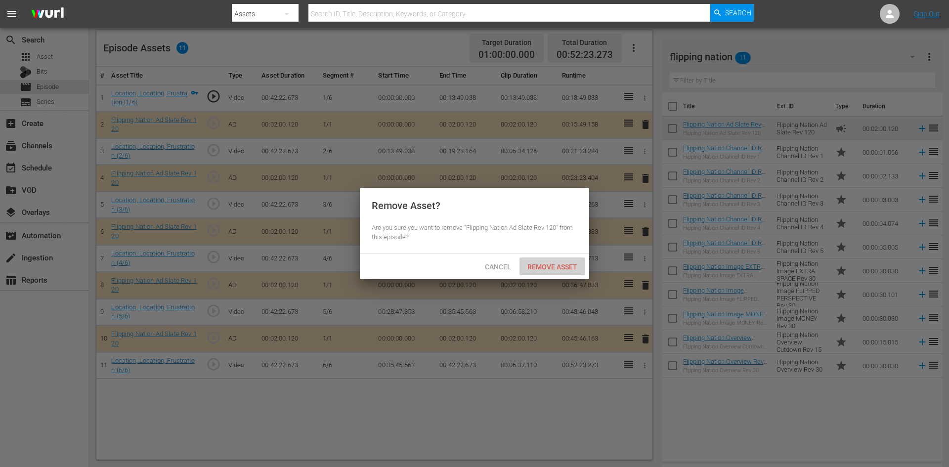
click at [562, 263] on span "Remove Asset" at bounding box center [552, 267] width 66 height 8
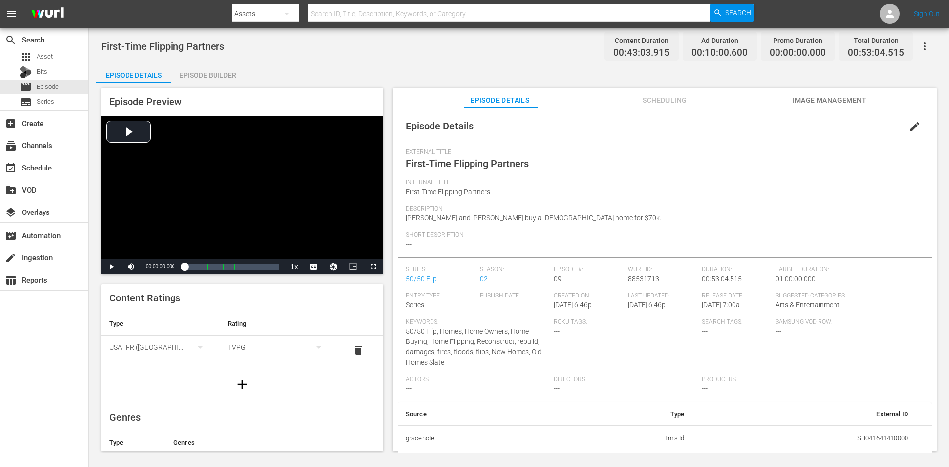
click at [210, 76] on div "Episode Builder" at bounding box center [207, 75] width 74 height 24
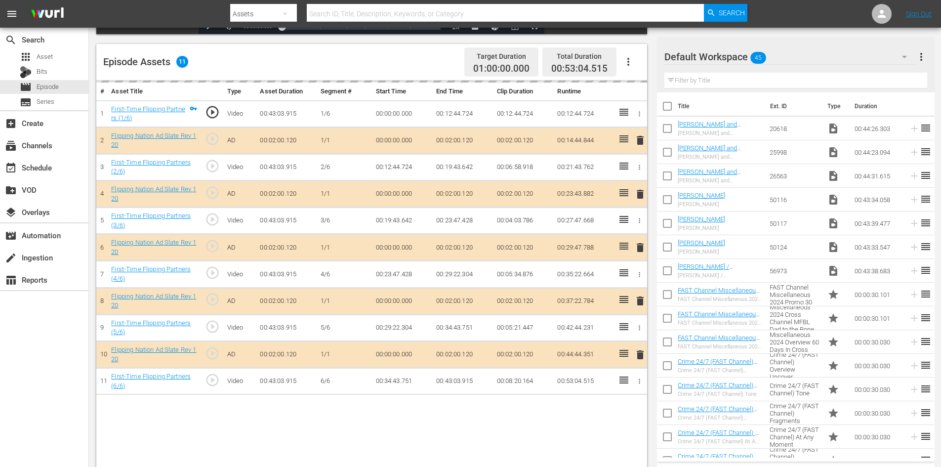
scroll to position [257, 0]
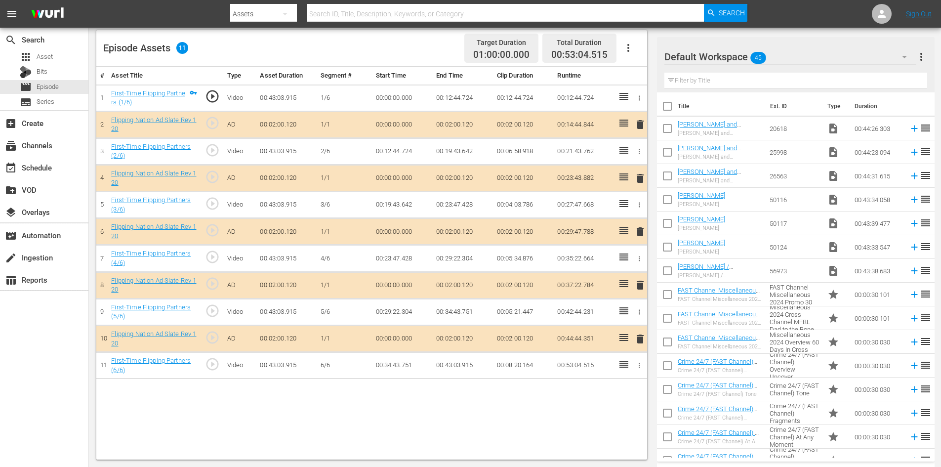
click at [803, 60] on div "Default Workspace 45" at bounding box center [791, 57] width 252 height 28
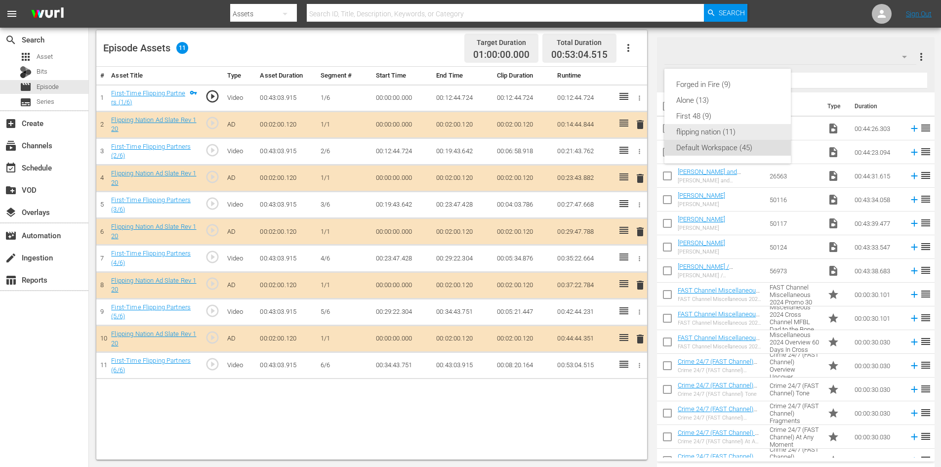
drag, startPoint x: 699, startPoint y: 121, endPoint x: 699, endPoint y: 130, distance: 8.9
click at [699, 130] on div "Forged in Fire (9) Alone (13) First 48 (9) flipping nation (11) Default Workspa…" at bounding box center [728, 116] width 126 height 95
click at [699, 130] on div "flipping nation (11)" at bounding box center [727, 132] width 103 height 16
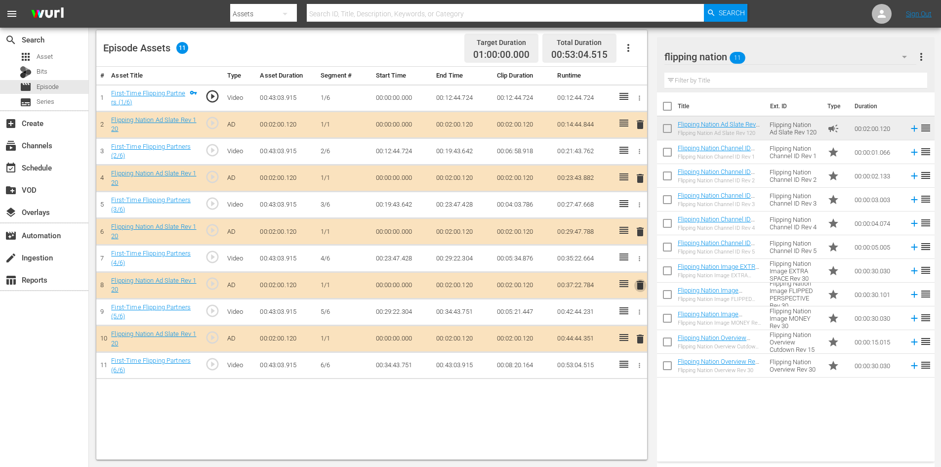
click at [641, 285] on span "delete" at bounding box center [640, 285] width 12 height 12
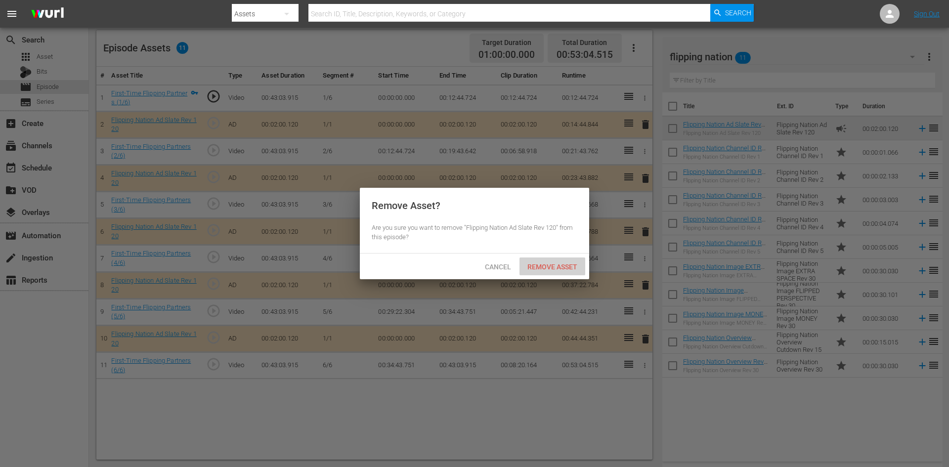
drag, startPoint x: 546, startPoint y: 261, endPoint x: 548, endPoint y: 247, distance: 15.0
click at [547, 264] on div "Remove Asset" at bounding box center [552, 266] width 66 height 18
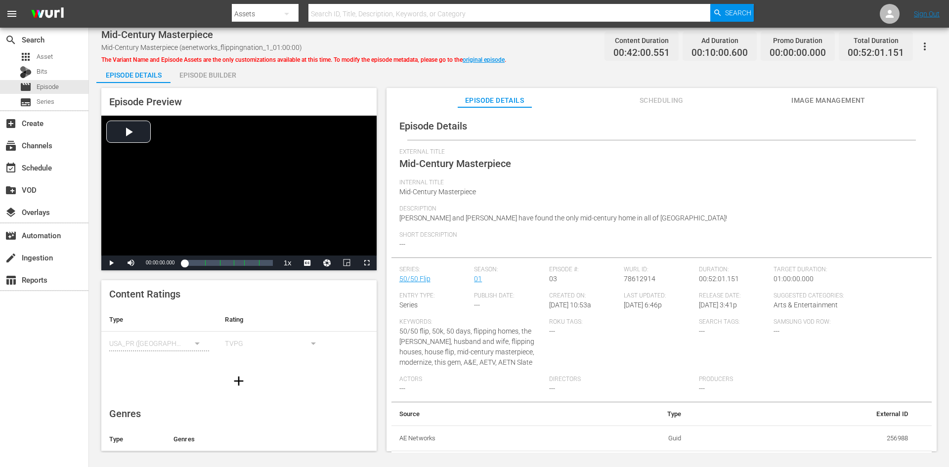
click at [227, 72] on div "Episode Builder" at bounding box center [207, 75] width 74 height 24
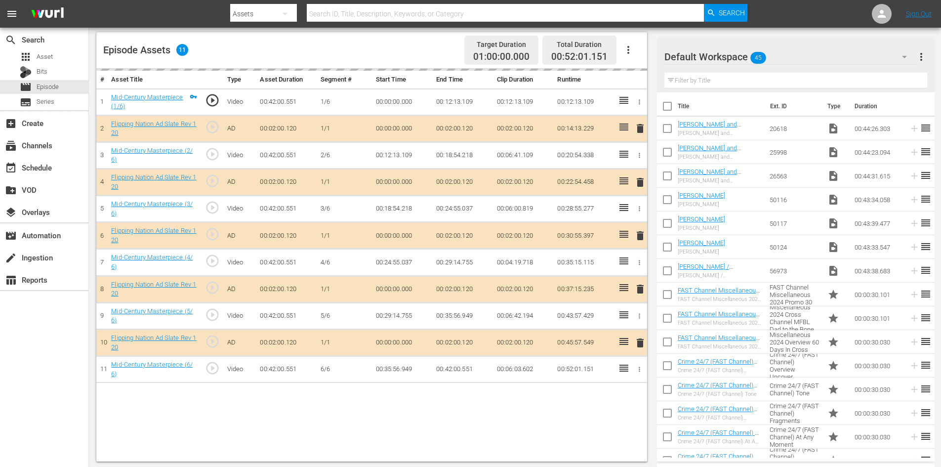
scroll to position [257, 0]
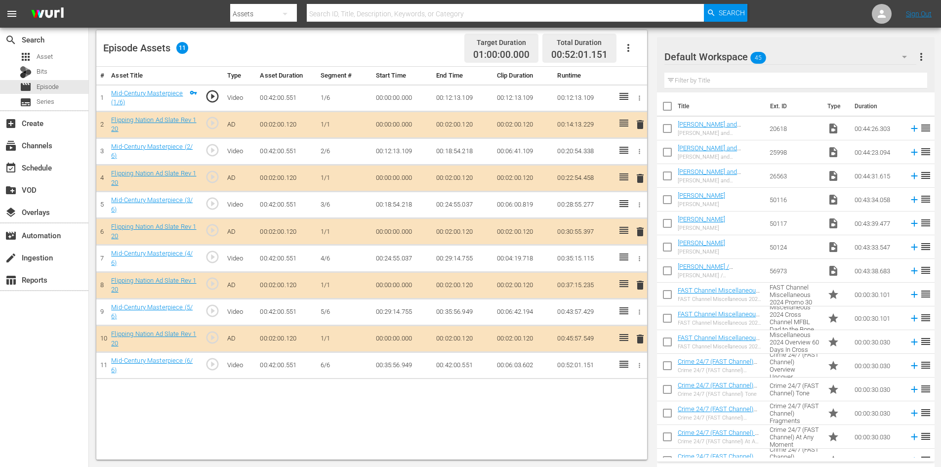
click at [817, 54] on div "Default Workspace 45" at bounding box center [791, 57] width 252 height 28
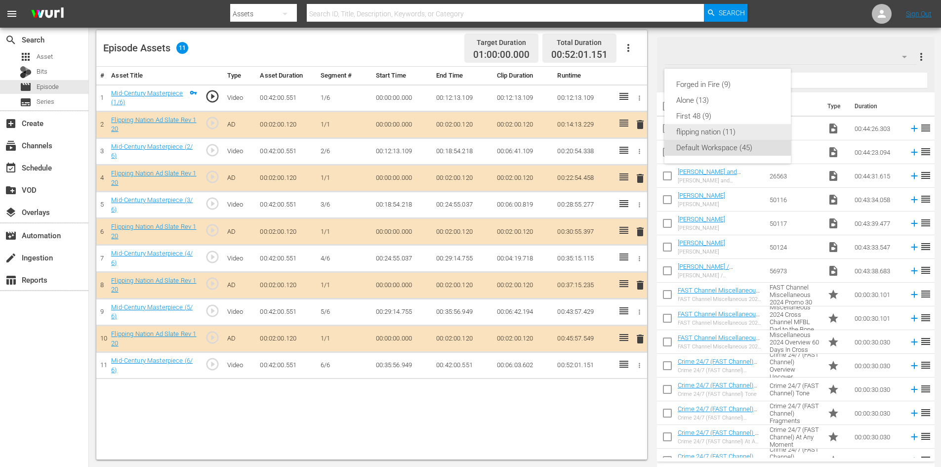
click at [715, 130] on div "flipping nation (11)" at bounding box center [727, 132] width 103 height 16
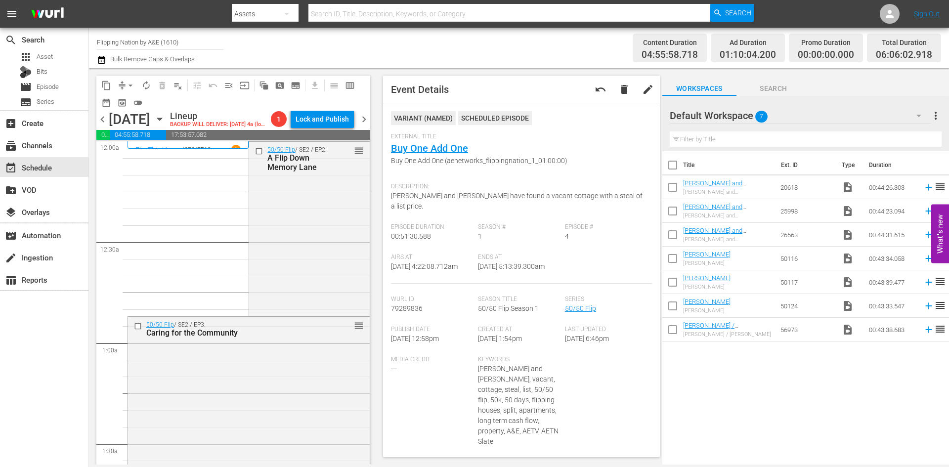
scroll to position [791, 0]
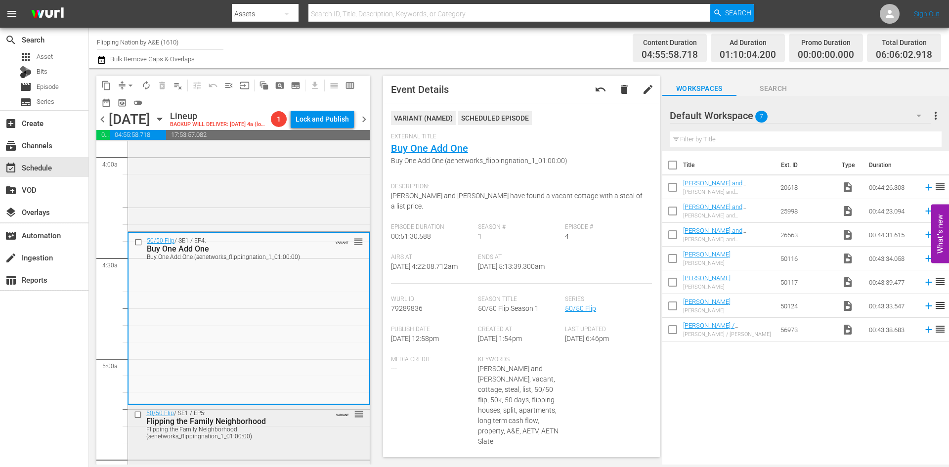
click at [274, 440] on div "Flipping the Family Neighborhood (aenetworks_flippingnation_1_01:00:00)" at bounding box center [233, 433] width 174 height 14
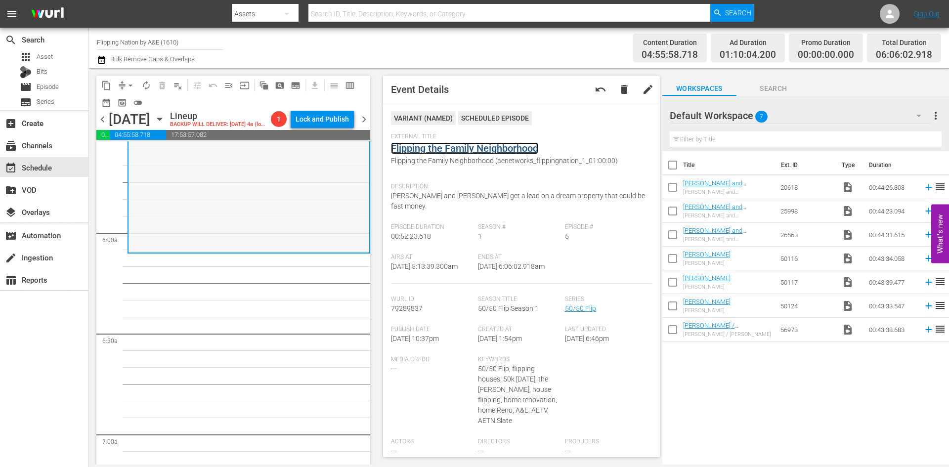
scroll to position [1136, 0]
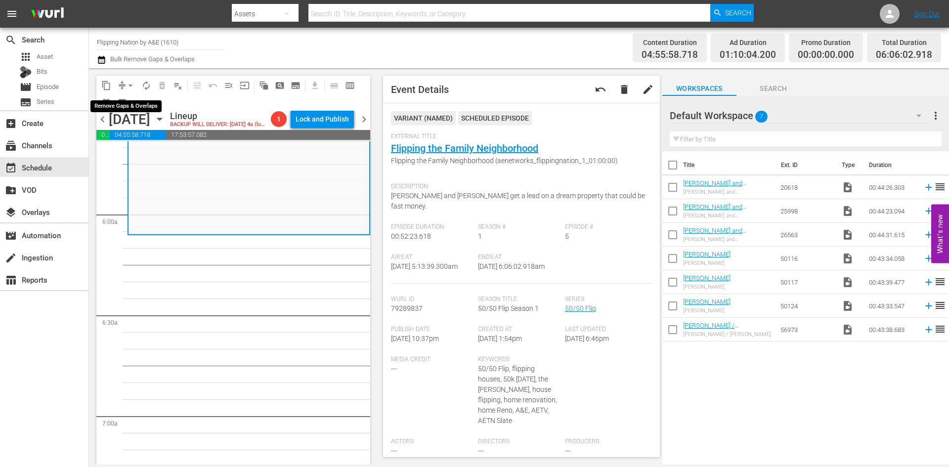
click at [131, 84] on span "arrow_drop_down" at bounding box center [130, 86] width 10 height 10
click at [124, 106] on li "Align to Midnight" at bounding box center [131, 105] width 104 height 16
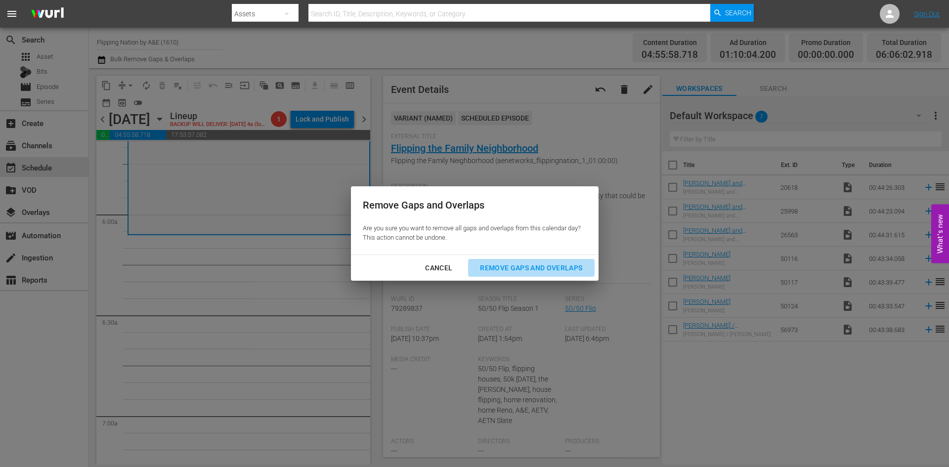
click at [520, 267] on div "Remove Gaps and Overlaps" at bounding box center [531, 268] width 118 height 12
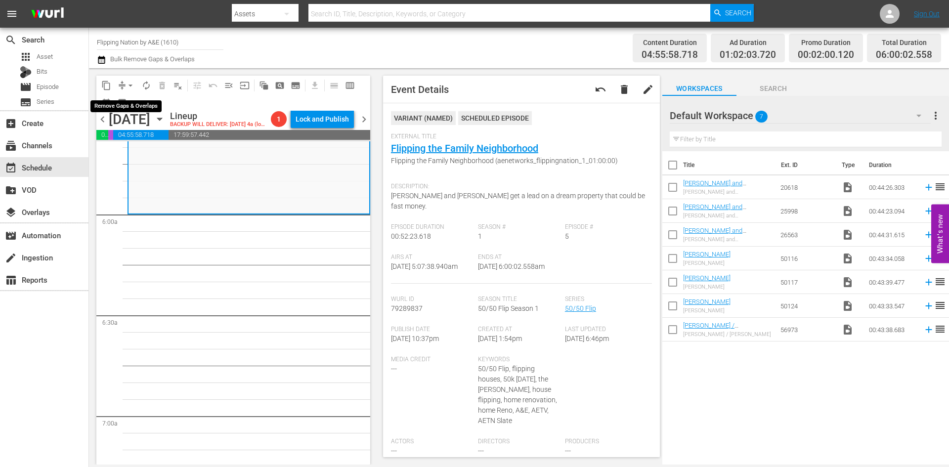
click at [130, 83] on span "arrow_drop_down" at bounding box center [130, 86] width 10 height 10
click at [120, 103] on li "Align to Midnight" at bounding box center [131, 105] width 104 height 16
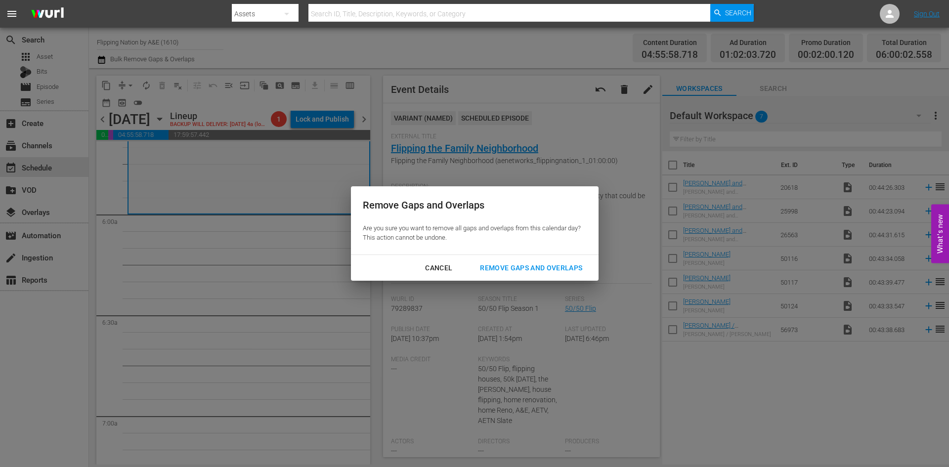
click at [504, 271] on div "Remove Gaps and Overlaps" at bounding box center [531, 268] width 118 height 12
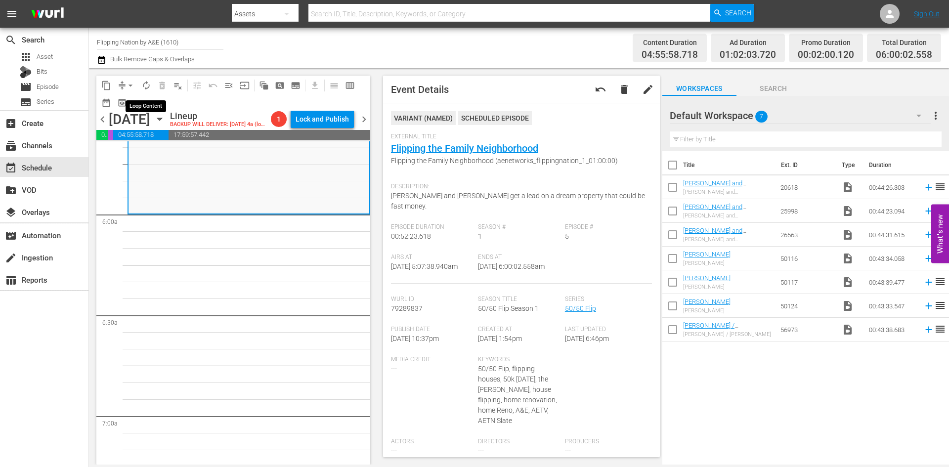
click at [146, 87] on span "autorenew_outlined" at bounding box center [146, 86] width 10 height 10
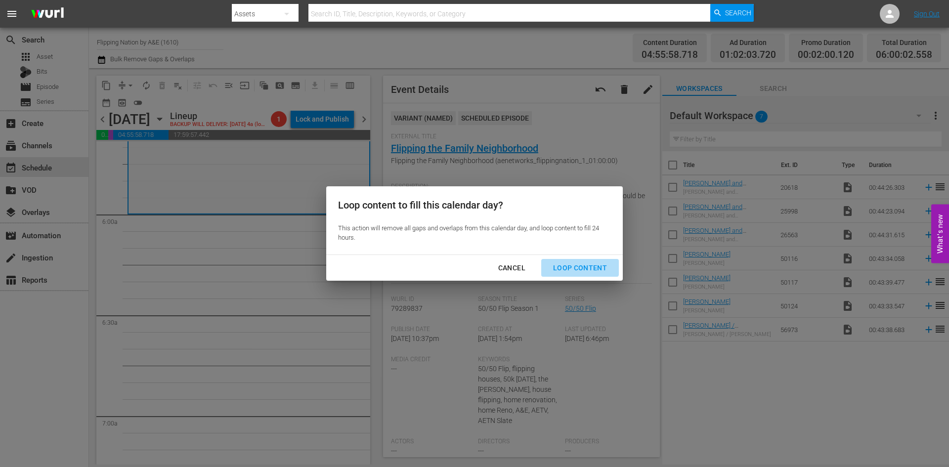
click at [579, 263] on div "Loop Content" at bounding box center [580, 268] width 70 height 12
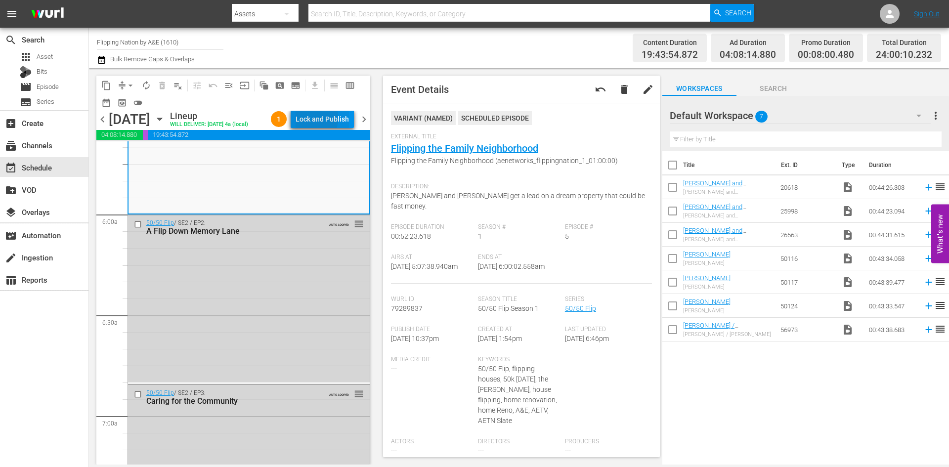
click at [313, 120] on div "Lock and Publish" at bounding box center [321, 119] width 53 height 18
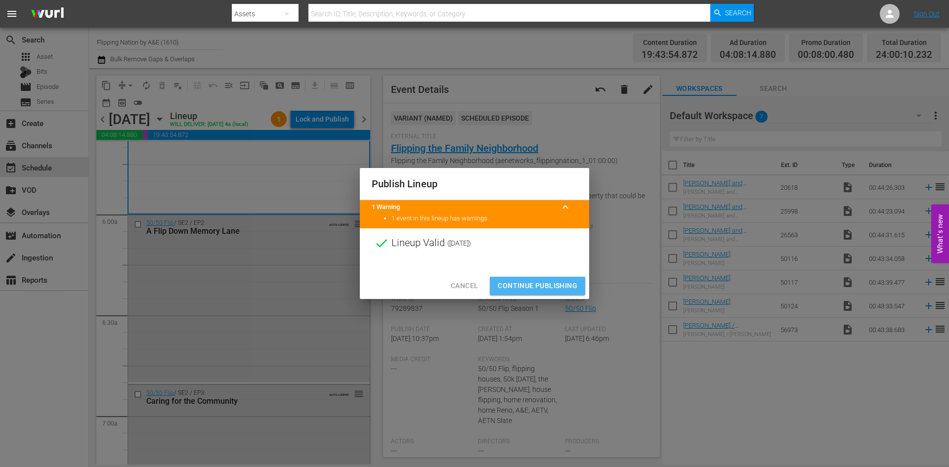
click at [531, 280] on span "Continue Publishing" at bounding box center [538, 286] width 80 height 12
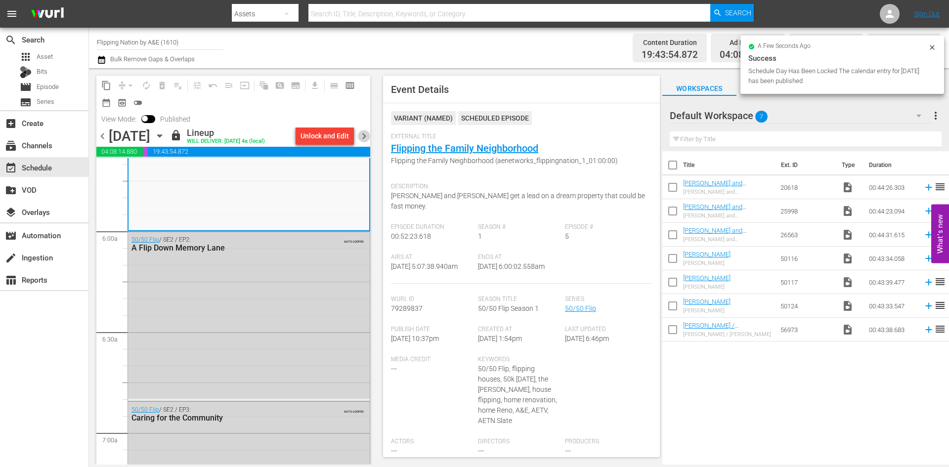
click at [365, 137] on span "chevron_right" at bounding box center [364, 136] width 12 height 12
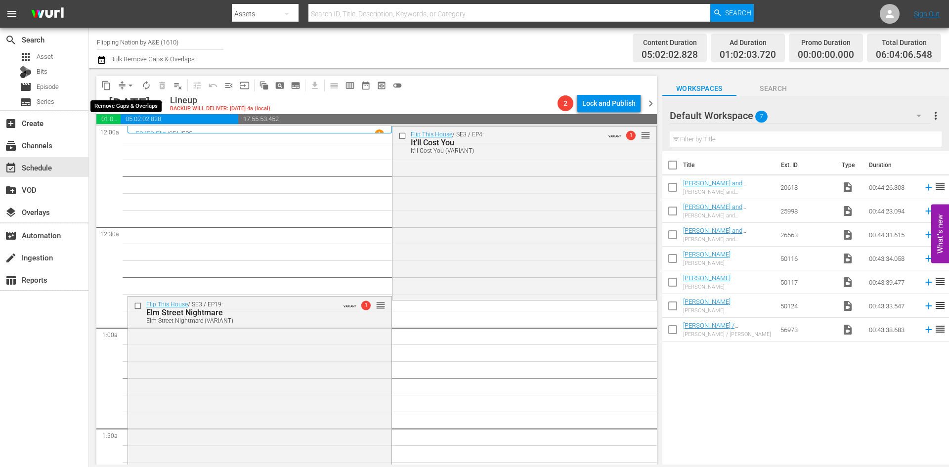
click at [125, 85] on button "arrow_drop_down" at bounding box center [131, 86] width 16 height 16
click at [123, 103] on li "Align to Midnight" at bounding box center [131, 105] width 104 height 16
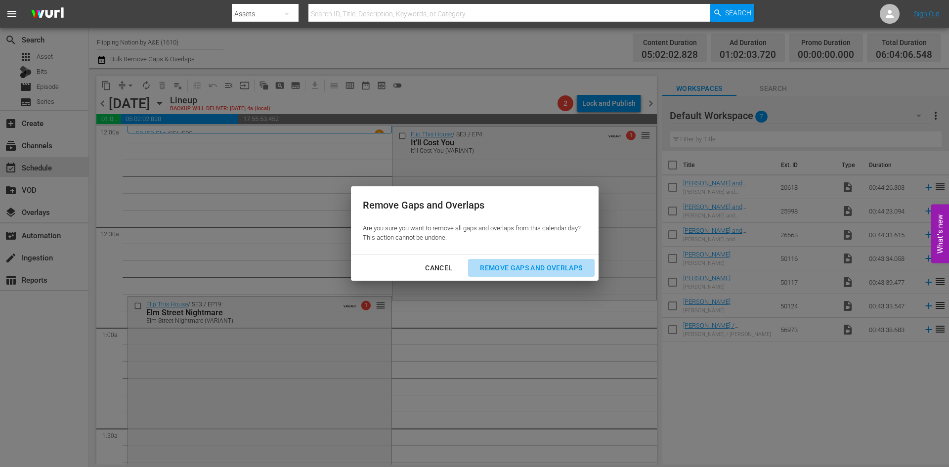
click at [518, 265] on div "Remove Gaps and Overlaps" at bounding box center [531, 268] width 118 height 12
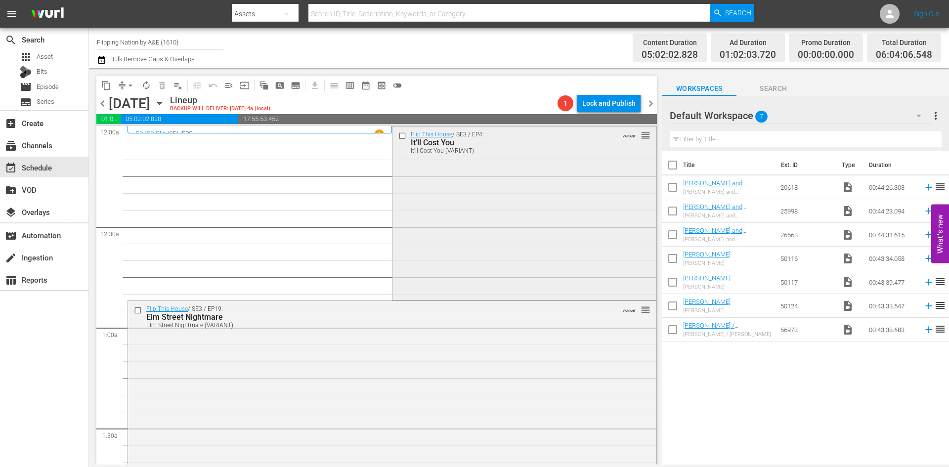
click at [437, 202] on div "Flip This House / SE3 / EP4: It'll Cost You It'll Cost You (VARIANT) VARIANT re…" at bounding box center [523, 211] width 263 height 171
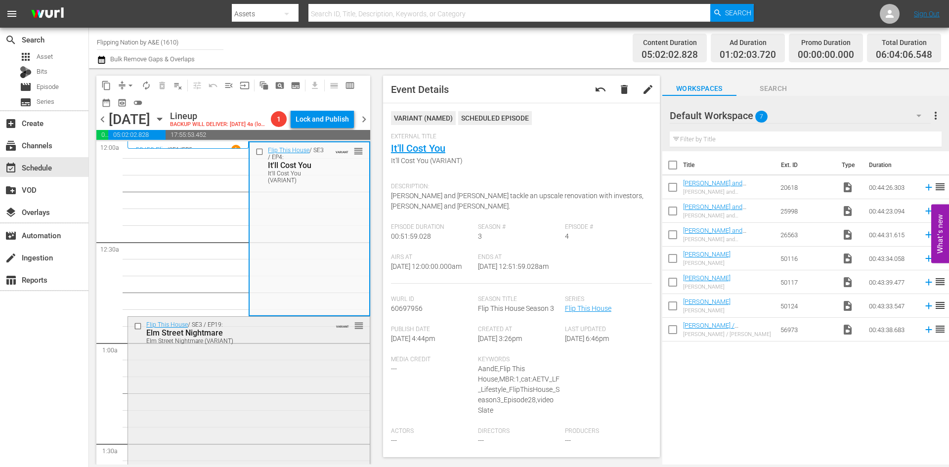
click at [300, 390] on div "Flip This House / SE3 / EP19: Elm Street Nightmare Elm Street Nightmare (VARIAN…" at bounding box center [249, 402] width 242 height 170
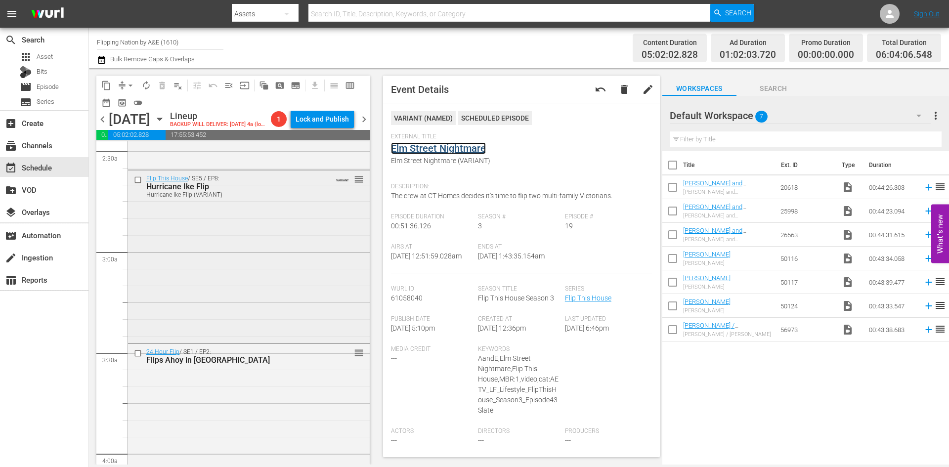
scroll to position [445, 0]
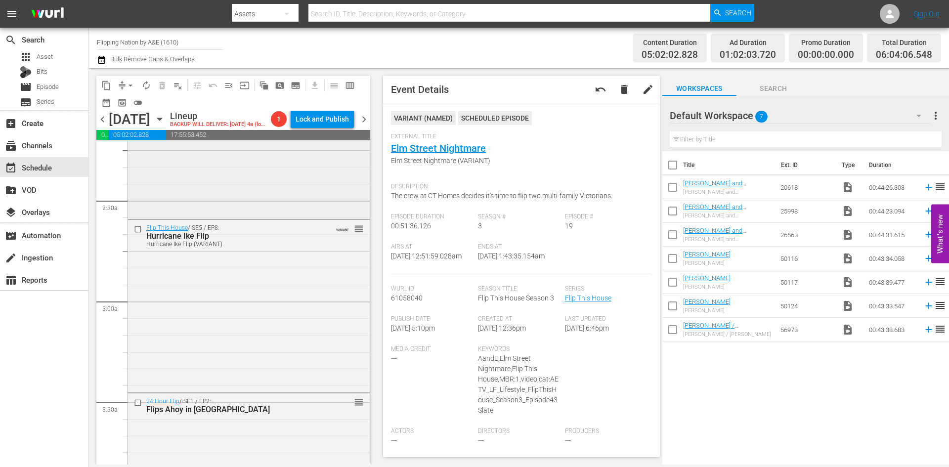
click at [311, 191] on div "Flip This House / SE3 / EP2: An Inspector Calls An Inspector Calls (VARIANT) VA…" at bounding box center [249, 130] width 242 height 171
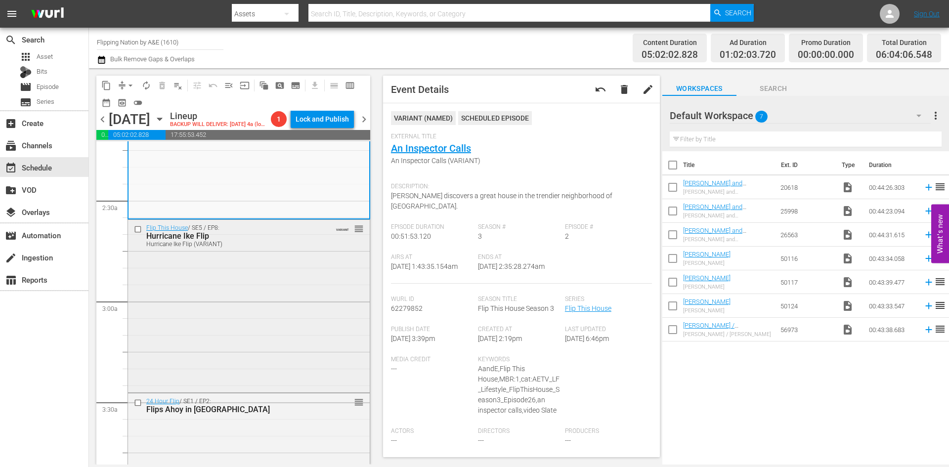
click at [346, 306] on div "Flip This House / SE5 / EP8: Hurricane Ike Flip Hurricane Ike Flip (VARIANT) VA…" at bounding box center [249, 305] width 242 height 170
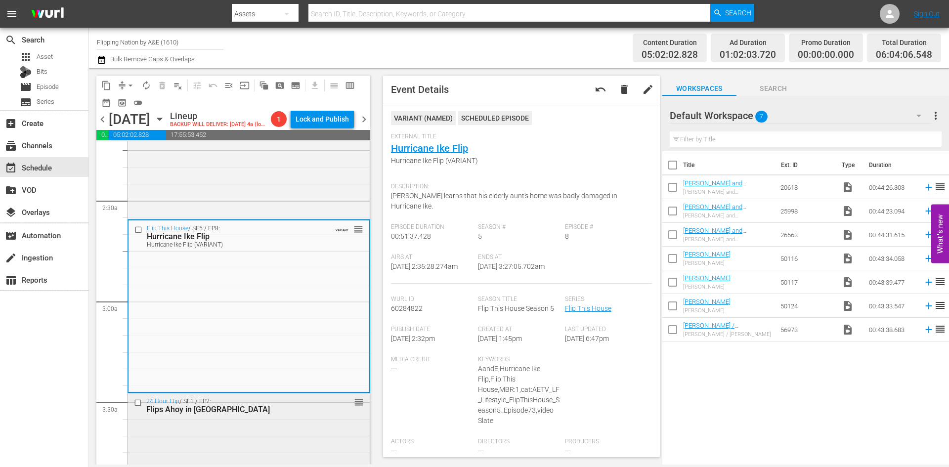
click at [298, 414] on div "Flips Ahoy in South Amboy" at bounding box center [233, 409] width 174 height 9
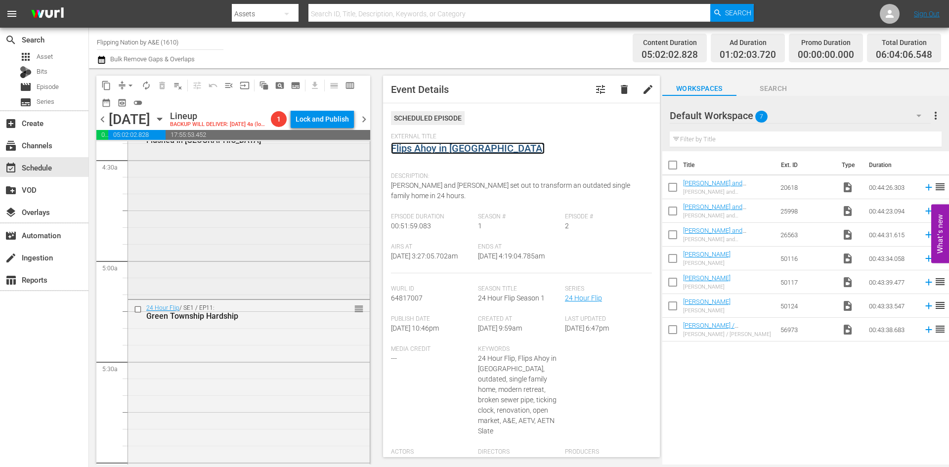
scroll to position [889, 0]
click at [301, 273] on div "24 Hour Flip / SE1 / EP4: Flushed in West Milford reorder" at bounding box center [249, 209] width 242 height 173
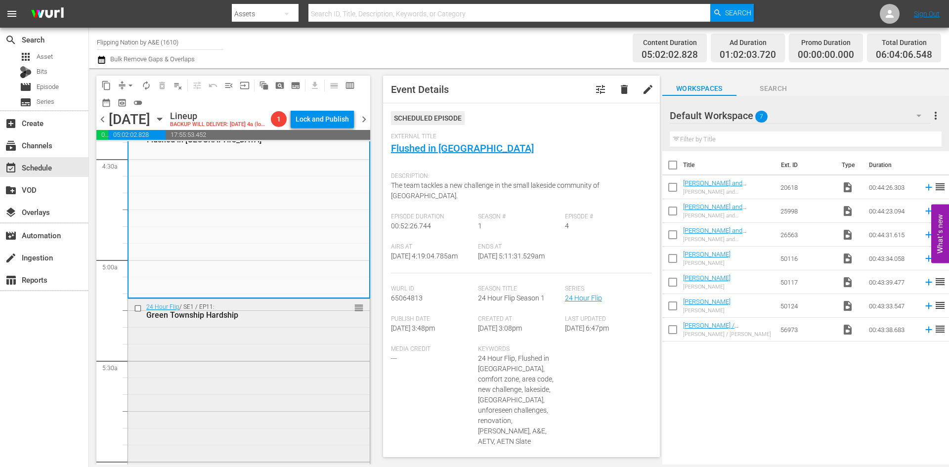
click at [308, 373] on div "24 Hour Flip / SE1 / EP11: Green Township Hardship reorder" at bounding box center [249, 386] width 242 height 174
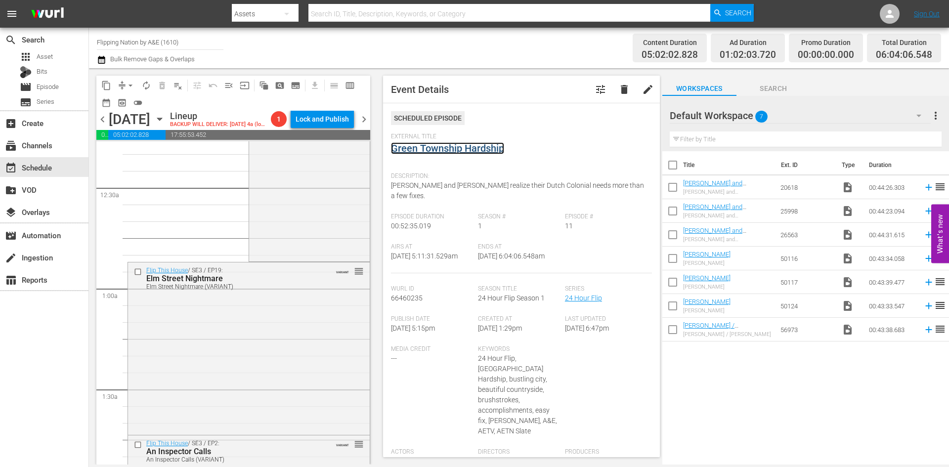
scroll to position [0, 0]
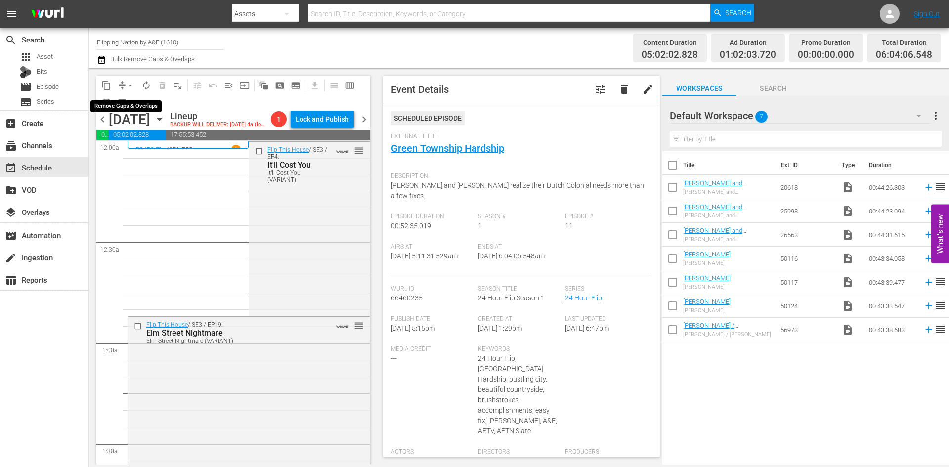
click at [131, 82] on span "arrow_drop_down" at bounding box center [130, 86] width 10 height 10
click at [123, 103] on li "Align to Midnight" at bounding box center [131, 105] width 104 height 16
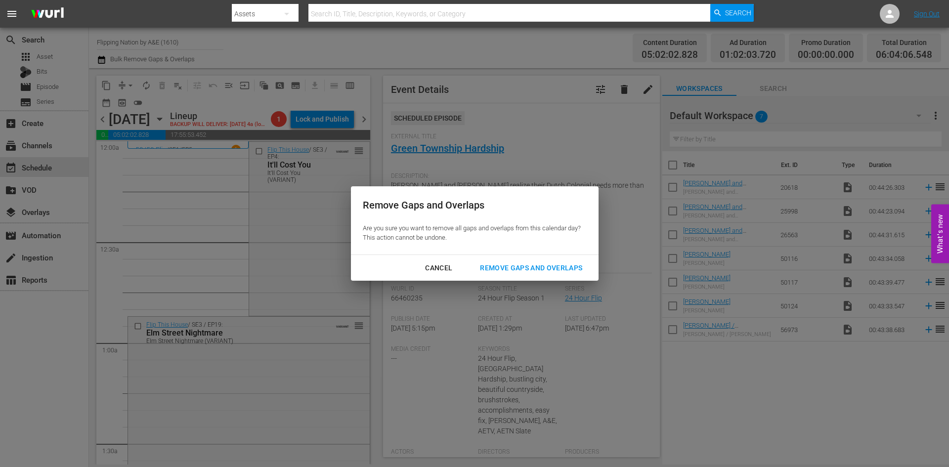
click at [561, 267] on div "Remove Gaps and Overlaps" at bounding box center [531, 268] width 118 height 12
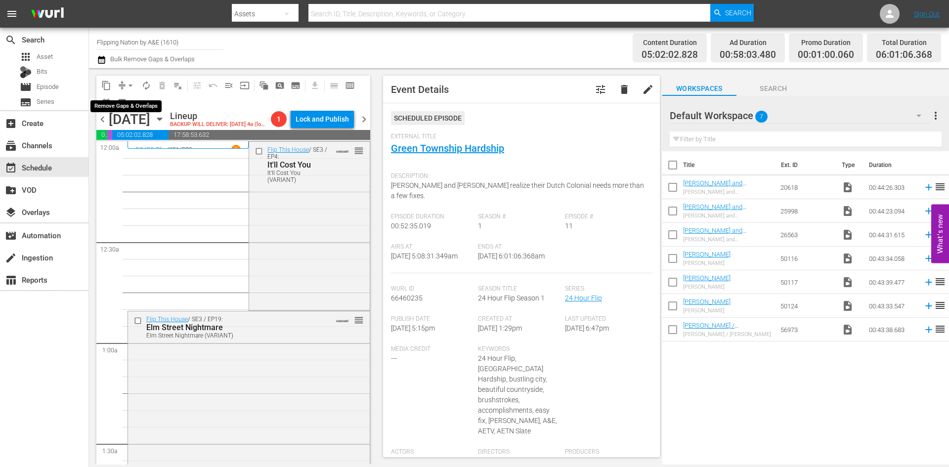
click at [129, 84] on span "arrow_drop_down" at bounding box center [130, 86] width 10 height 10
click at [122, 107] on li "Align to Midnight" at bounding box center [131, 105] width 104 height 16
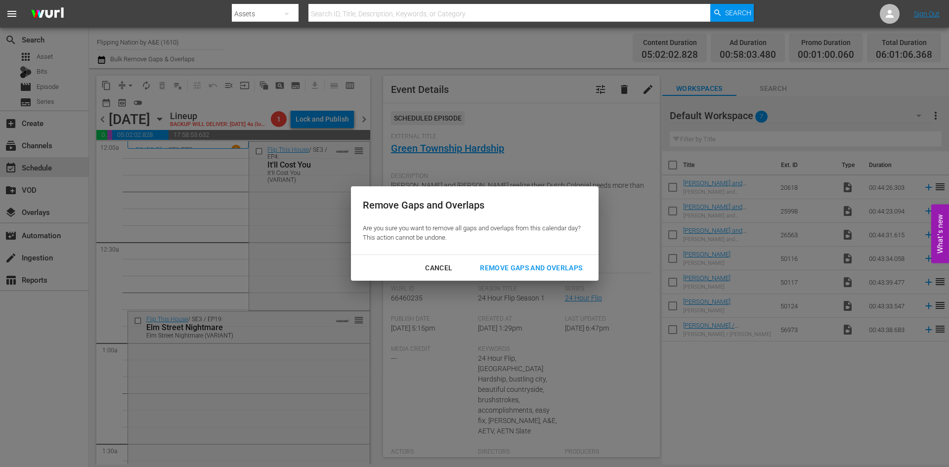
click at [516, 266] on div "Remove Gaps and Overlaps" at bounding box center [531, 268] width 118 height 12
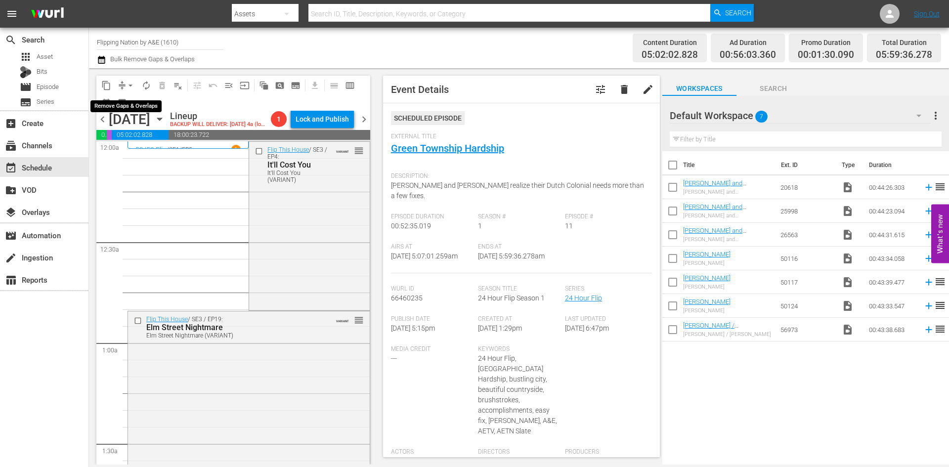
click at [128, 83] on span "arrow_drop_down" at bounding box center [130, 86] width 10 height 10
click at [125, 107] on li "Align to Midnight" at bounding box center [131, 105] width 104 height 16
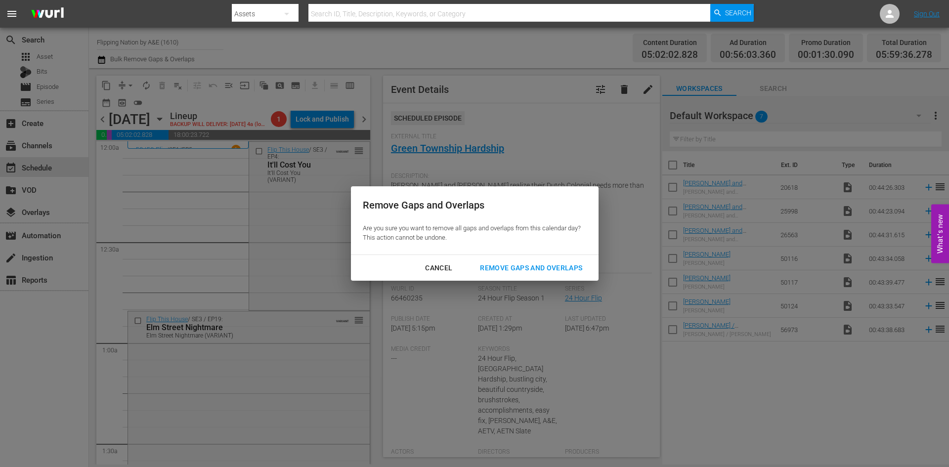
click at [508, 265] on div "Remove Gaps and Overlaps" at bounding box center [531, 268] width 118 height 12
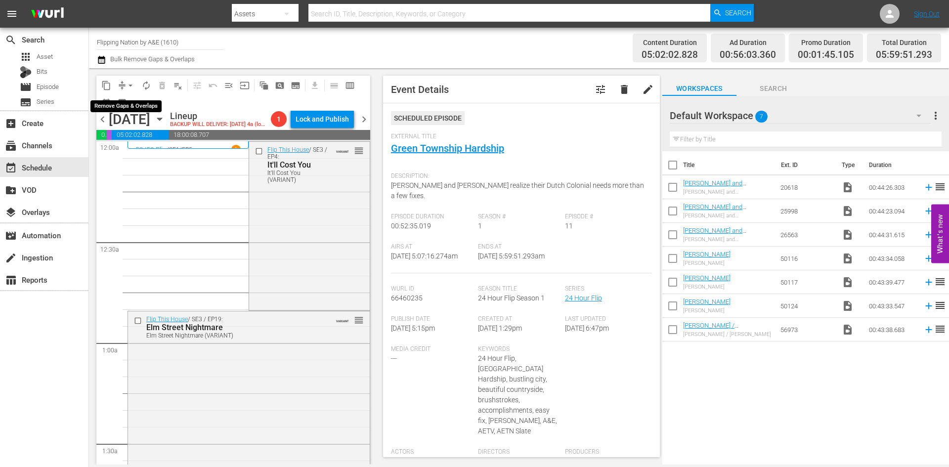
click at [130, 84] on span "arrow_drop_down" at bounding box center [130, 86] width 10 height 10
click at [128, 108] on li "Align to Midnight" at bounding box center [131, 105] width 104 height 16
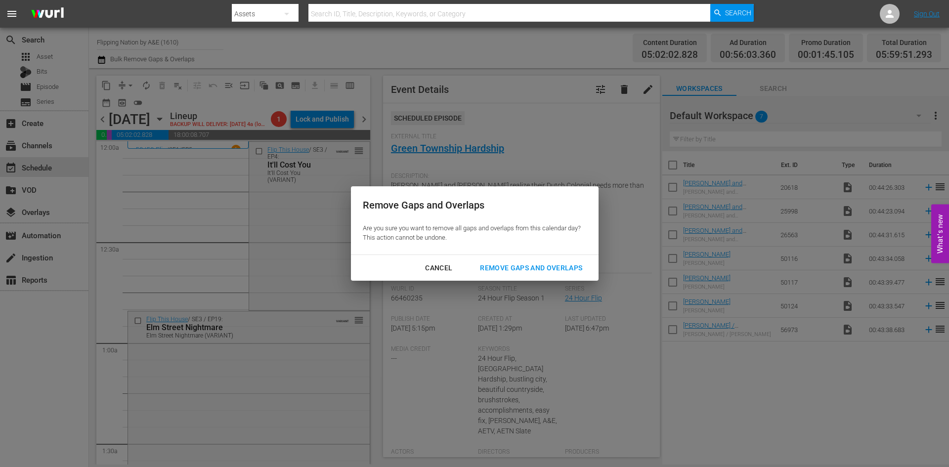
click at [512, 264] on div "Remove Gaps and Overlaps" at bounding box center [531, 268] width 118 height 12
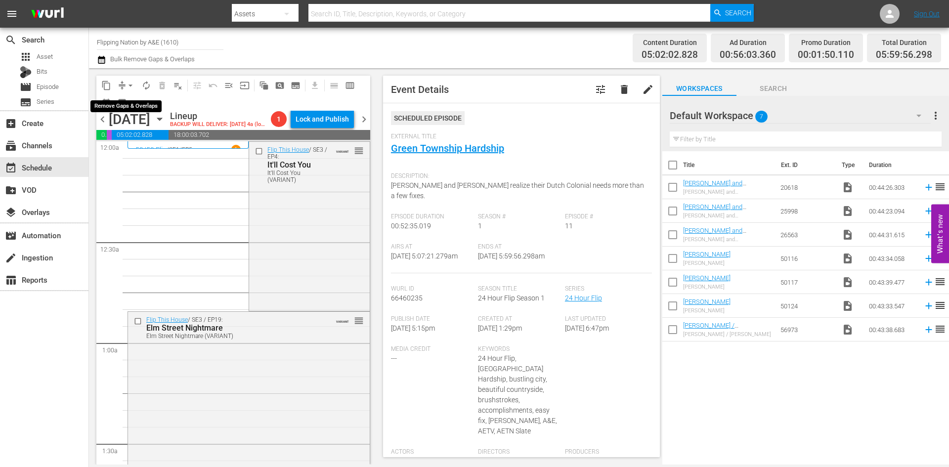
click at [131, 82] on span "arrow_drop_down" at bounding box center [130, 86] width 10 height 10
click at [123, 105] on li "Align to Midnight" at bounding box center [131, 105] width 104 height 16
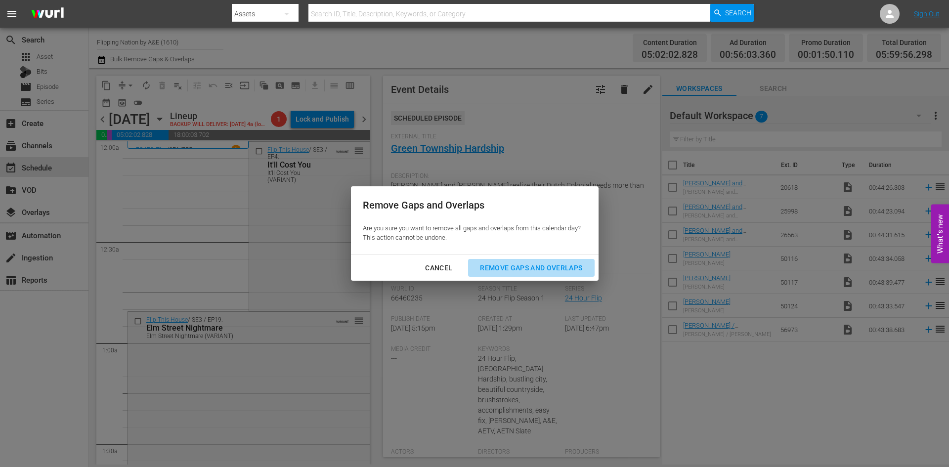
click at [509, 268] on div "Remove Gaps and Overlaps" at bounding box center [531, 268] width 118 height 12
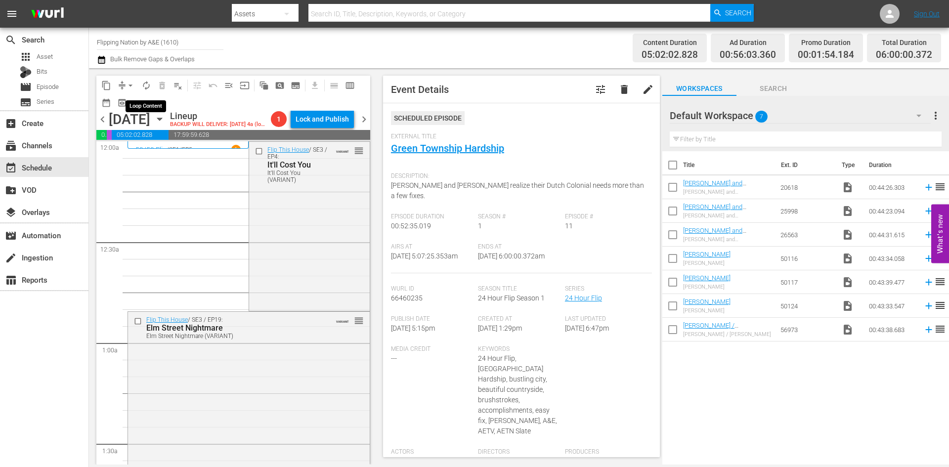
click at [148, 84] on span "autorenew_outlined" at bounding box center [146, 86] width 10 height 10
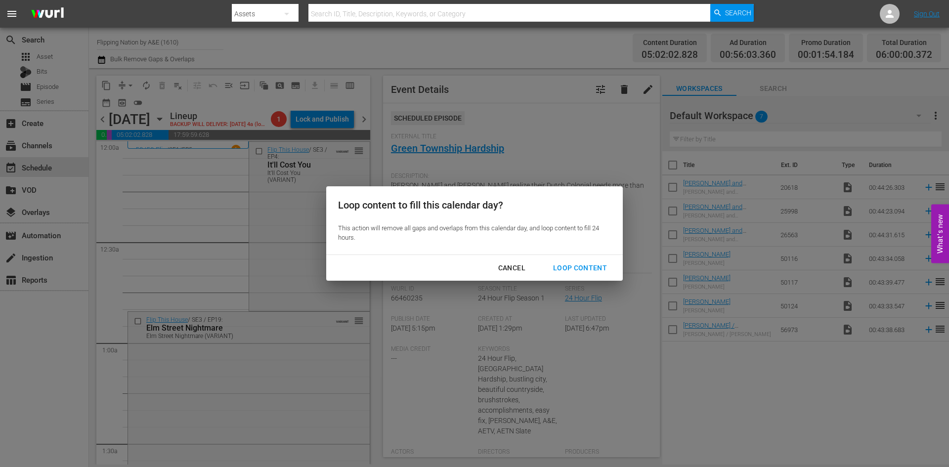
click at [562, 269] on div "Loop Content" at bounding box center [580, 268] width 70 height 12
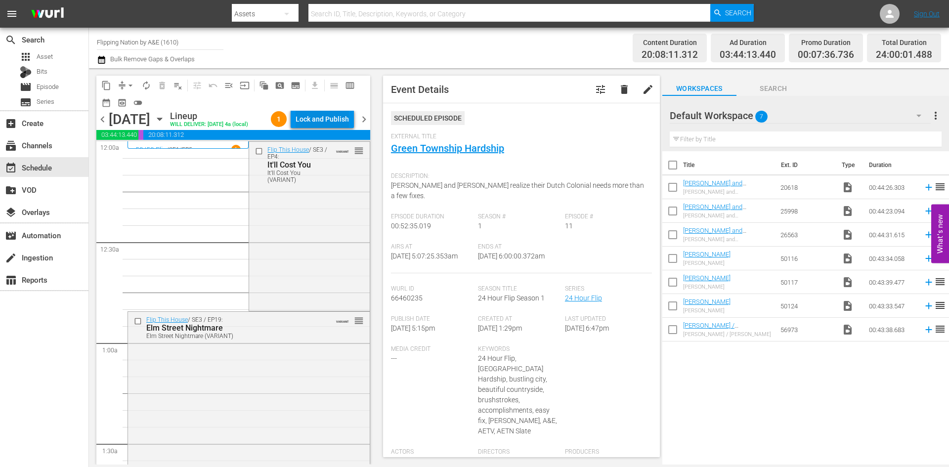
click at [309, 124] on div "Lock and Publish" at bounding box center [321, 119] width 53 height 18
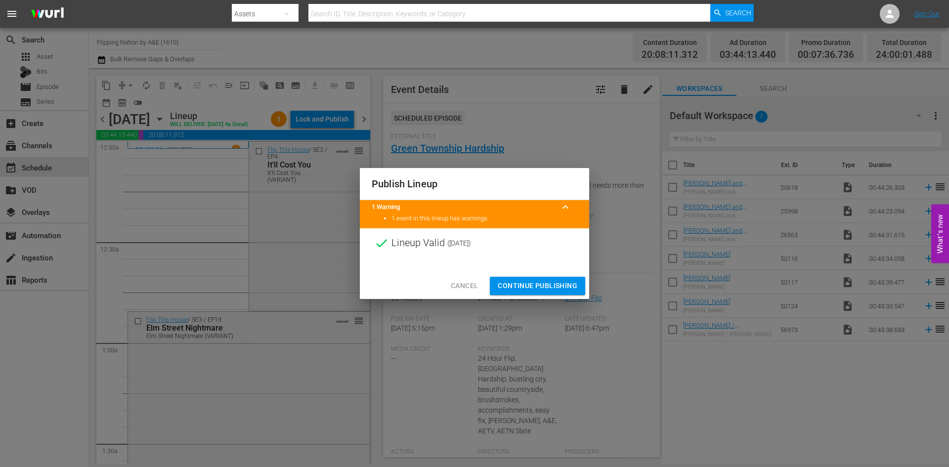
click at [530, 284] on span "Continue Publishing" at bounding box center [538, 286] width 80 height 12
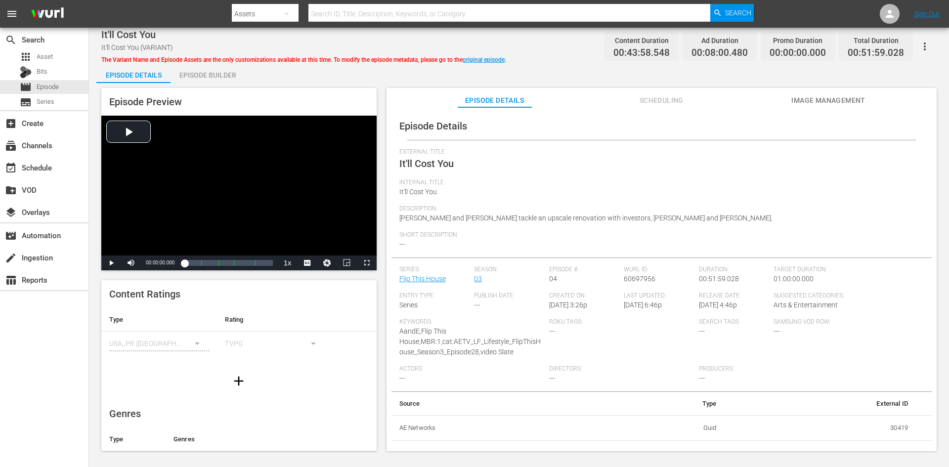
click at [217, 70] on div "Episode Builder" at bounding box center [207, 75] width 74 height 24
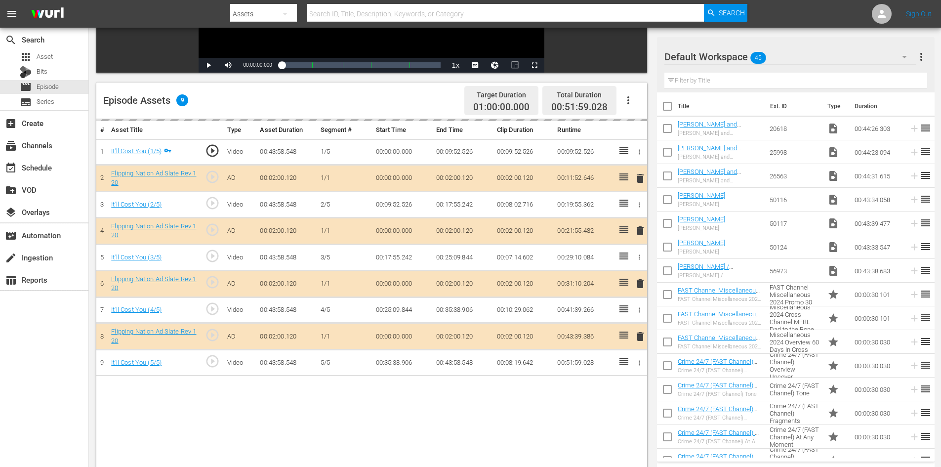
scroll to position [257, 0]
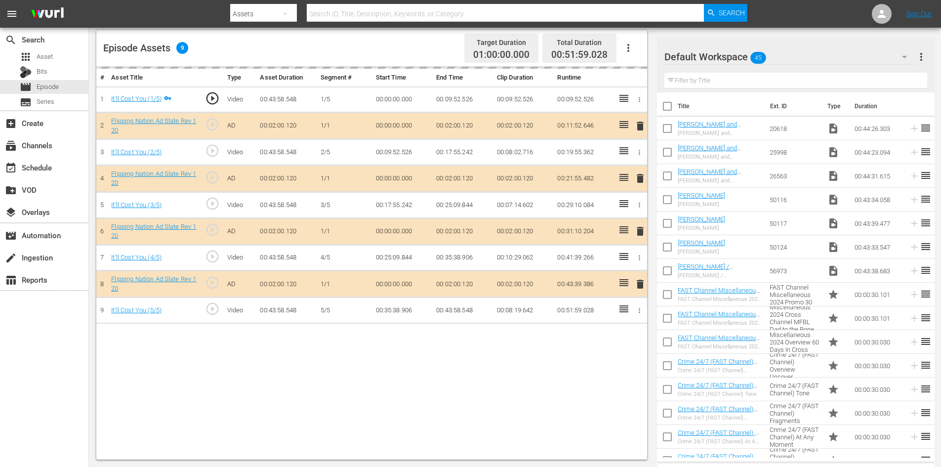
click at [863, 58] on div "Default Workspace 45" at bounding box center [791, 57] width 252 height 28
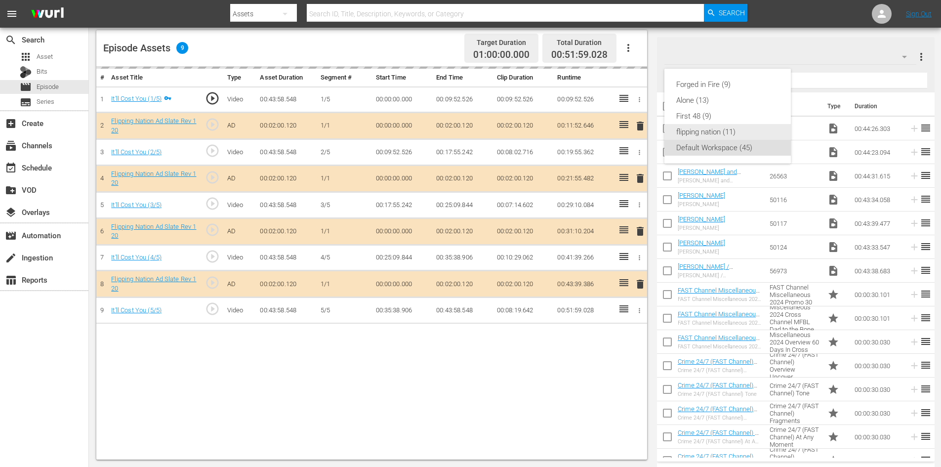
click at [704, 135] on div "flipping nation (11)" at bounding box center [727, 132] width 103 height 16
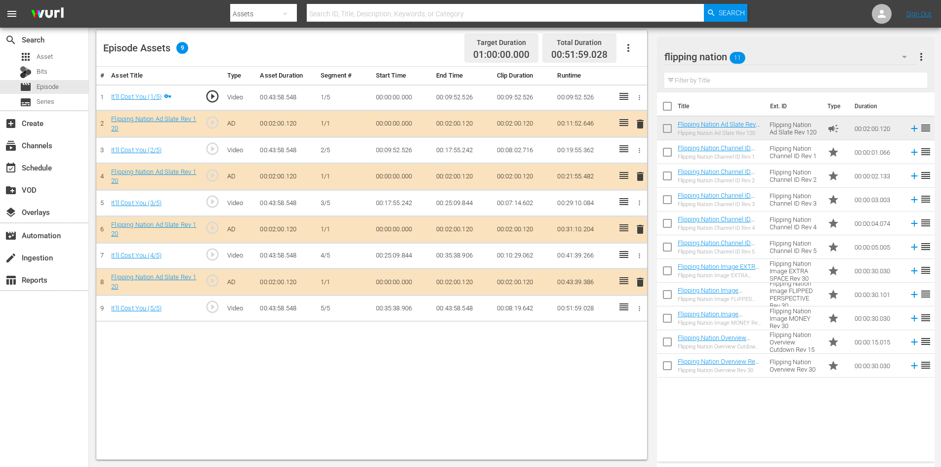
click at [642, 232] on span "delete" at bounding box center [640, 229] width 12 height 12
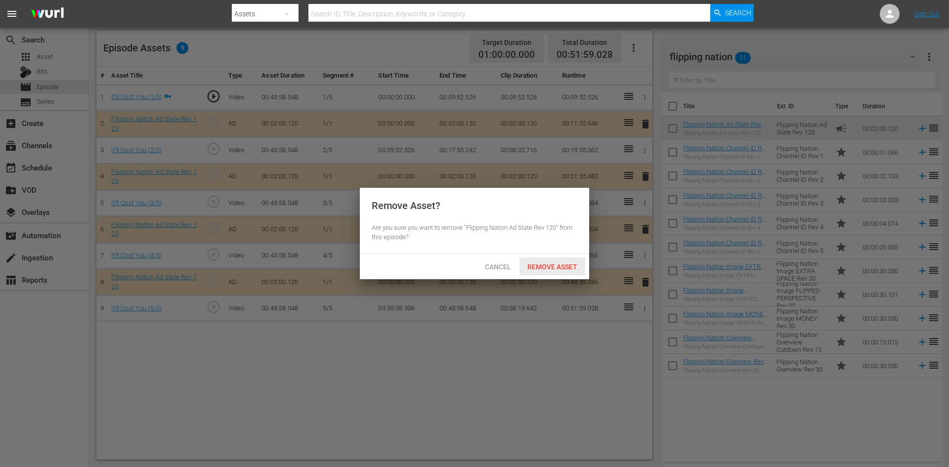
click at [553, 267] on span "Remove Asset" at bounding box center [552, 267] width 66 height 8
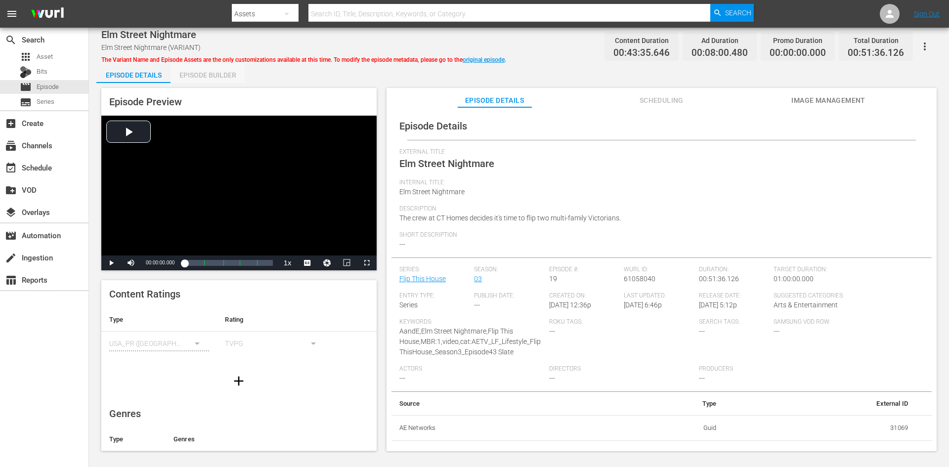
click at [219, 75] on div "Episode Builder" at bounding box center [207, 75] width 74 height 24
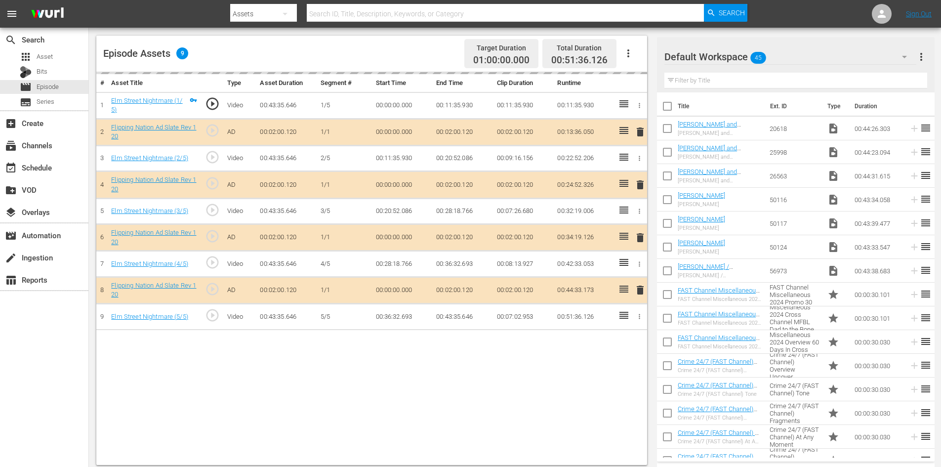
scroll to position [257, 0]
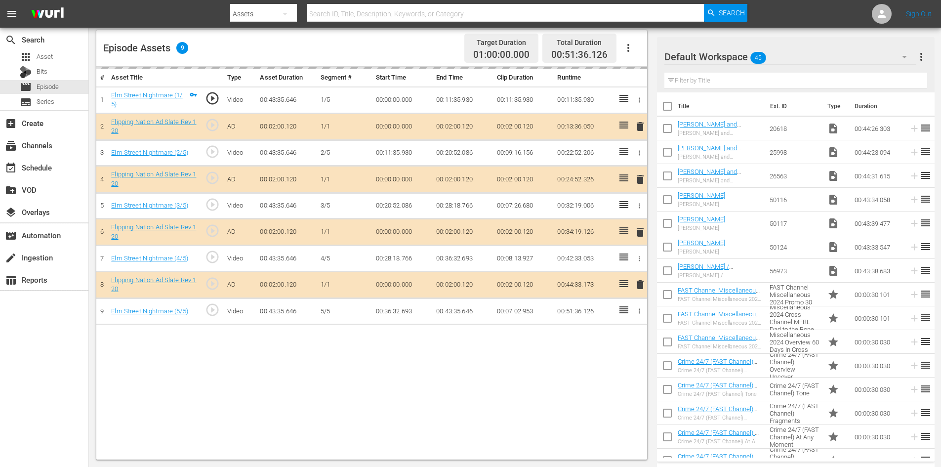
click at [813, 55] on div "Default Workspace 45" at bounding box center [791, 57] width 252 height 28
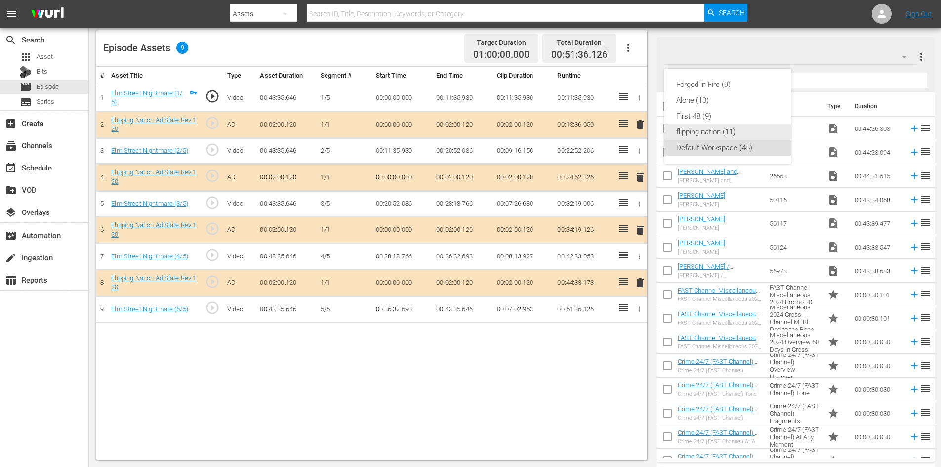
click at [721, 132] on div "flipping nation (11)" at bounding box center [727, 132] width 103 height 16
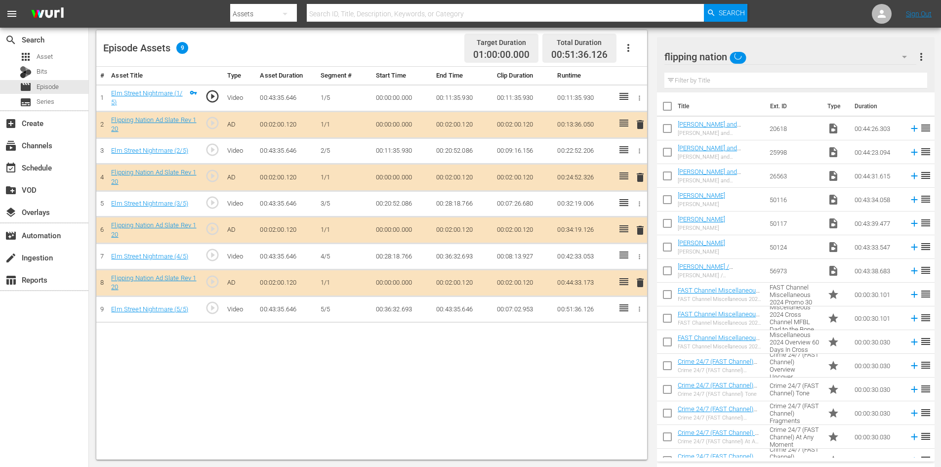
click at [642, 233] on span "delete" at bounding box center [640, 230] width 12 height 12
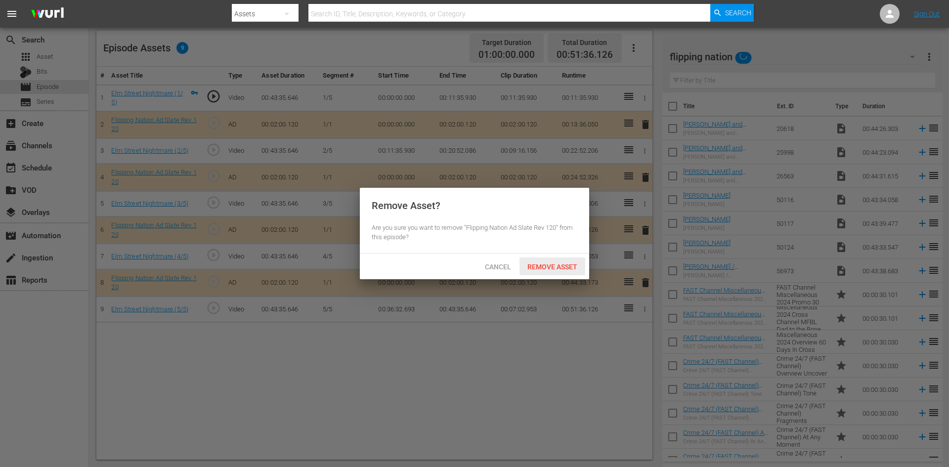
click at [540, 267] on span "Remove Asset" at bounding box center [552, 267] width 66 height 8
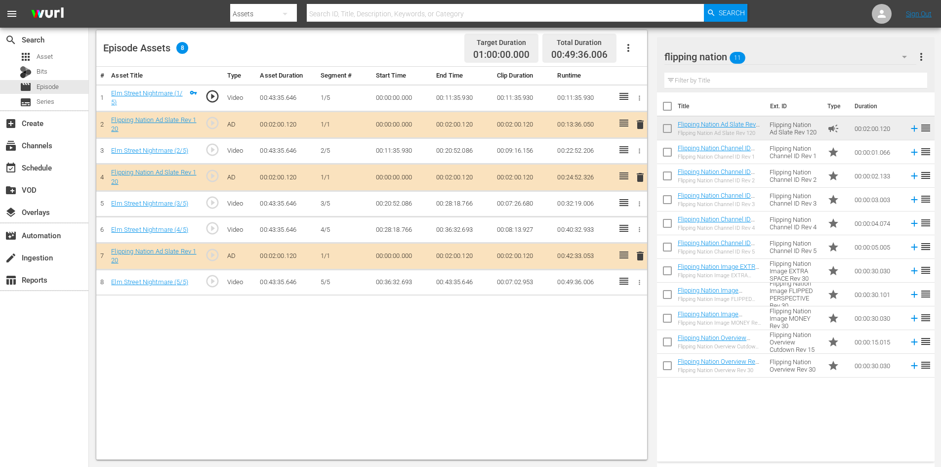
click at [868, 319] on td "00:00:30.030" at bounding box center [878, 318] width 54 height 24
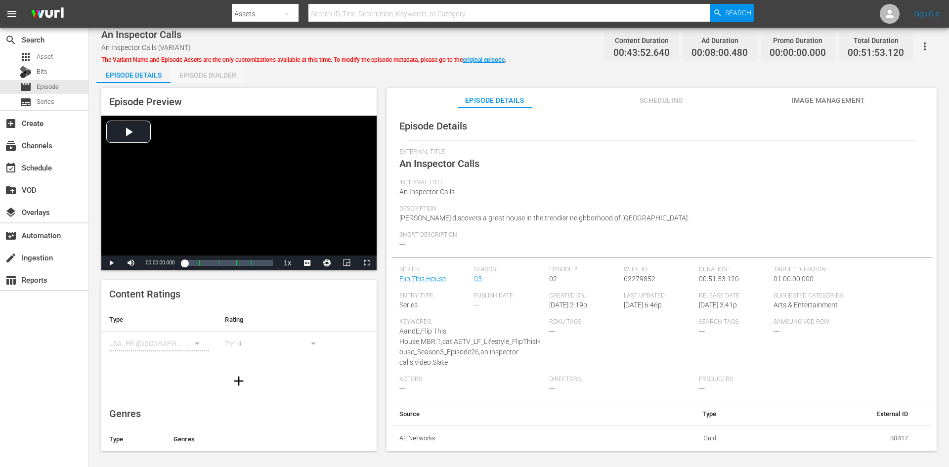
click at [225, 72] on div "Episode Builder" at bounding box center [207, 75] width 74 height 24
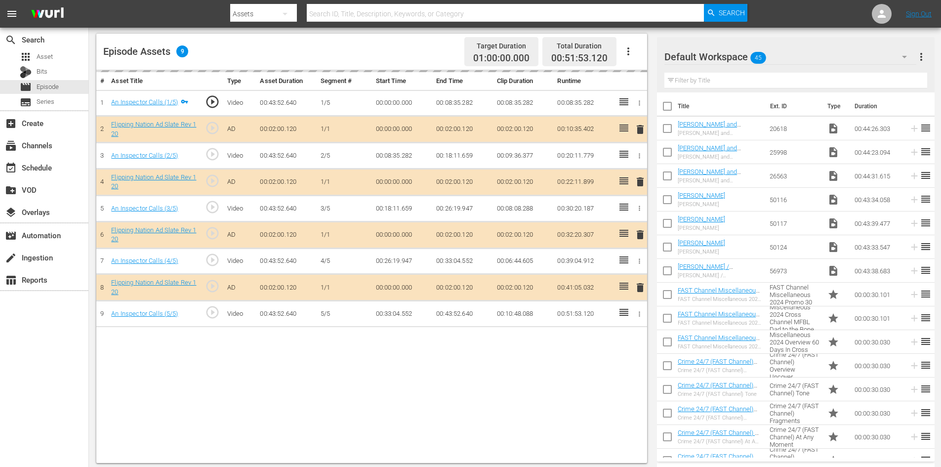
scroll to position [257, 0]
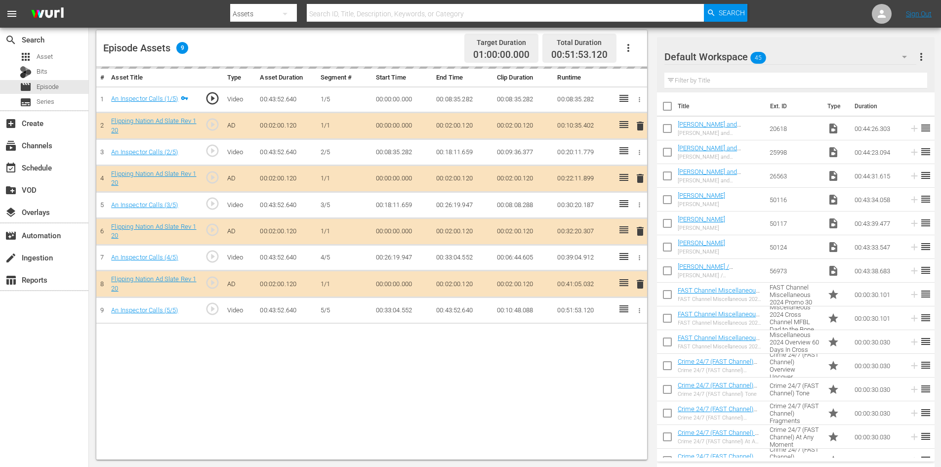
click at [818, 54] on div "Default Workspace 45" at bounding box center [791, 57] width 252 height 28
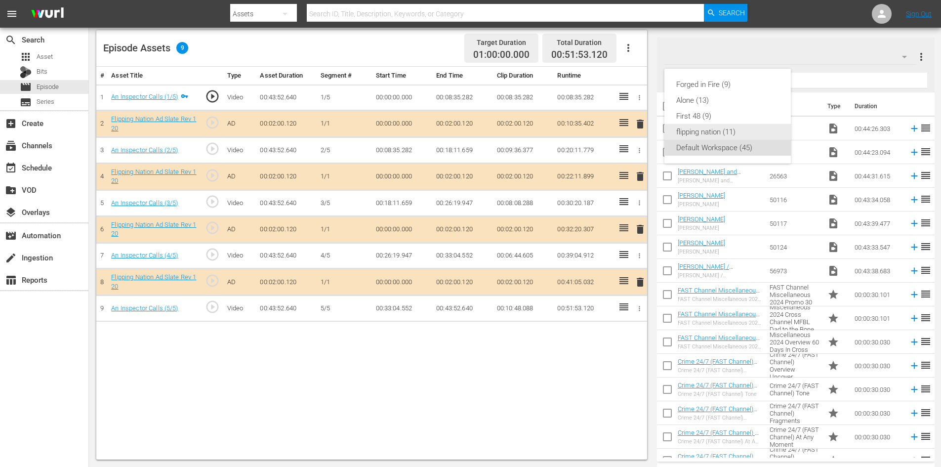
click at [690, 130] on div "flipping nation (11)" at bounding box center [727, 132] width 103 height 16
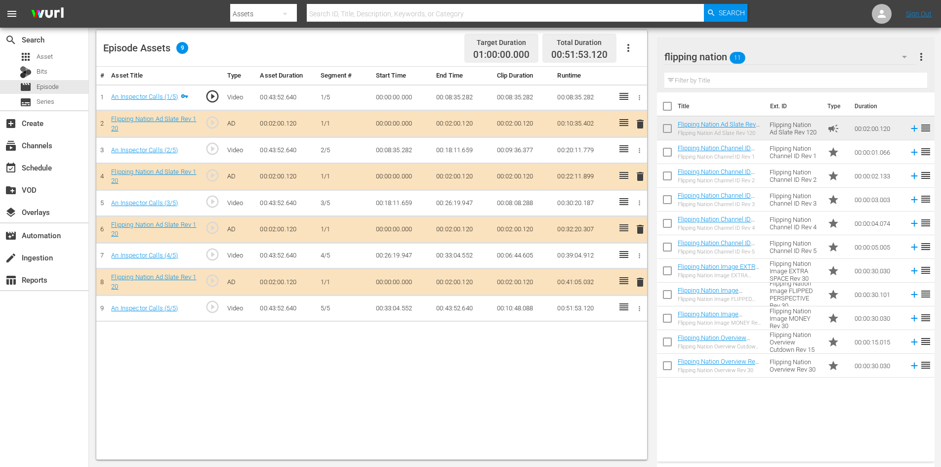
click at [640, 230] on span "delete" at bounding box center [640, 229] width 12 height 12
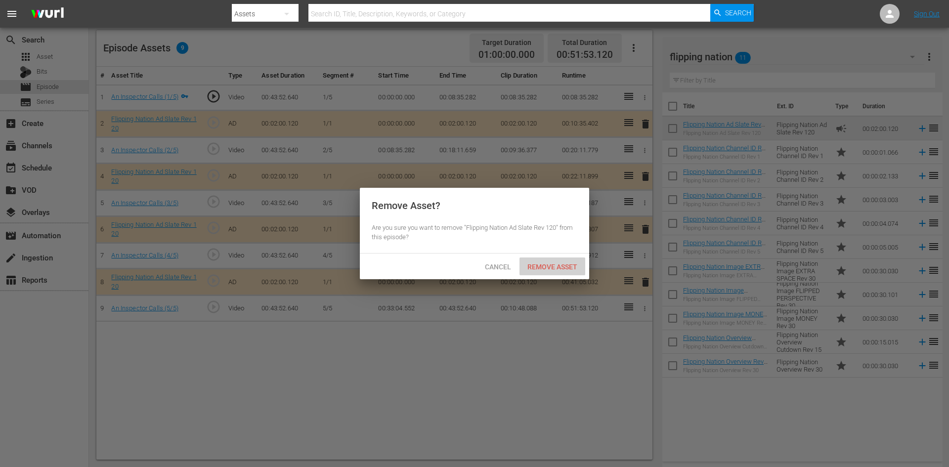
click at [565, 266] on span "Remove Asset" at bounding box center [552, 267] width 66 height 8
